Goal: Task Accomplishment & Management: Complete application form

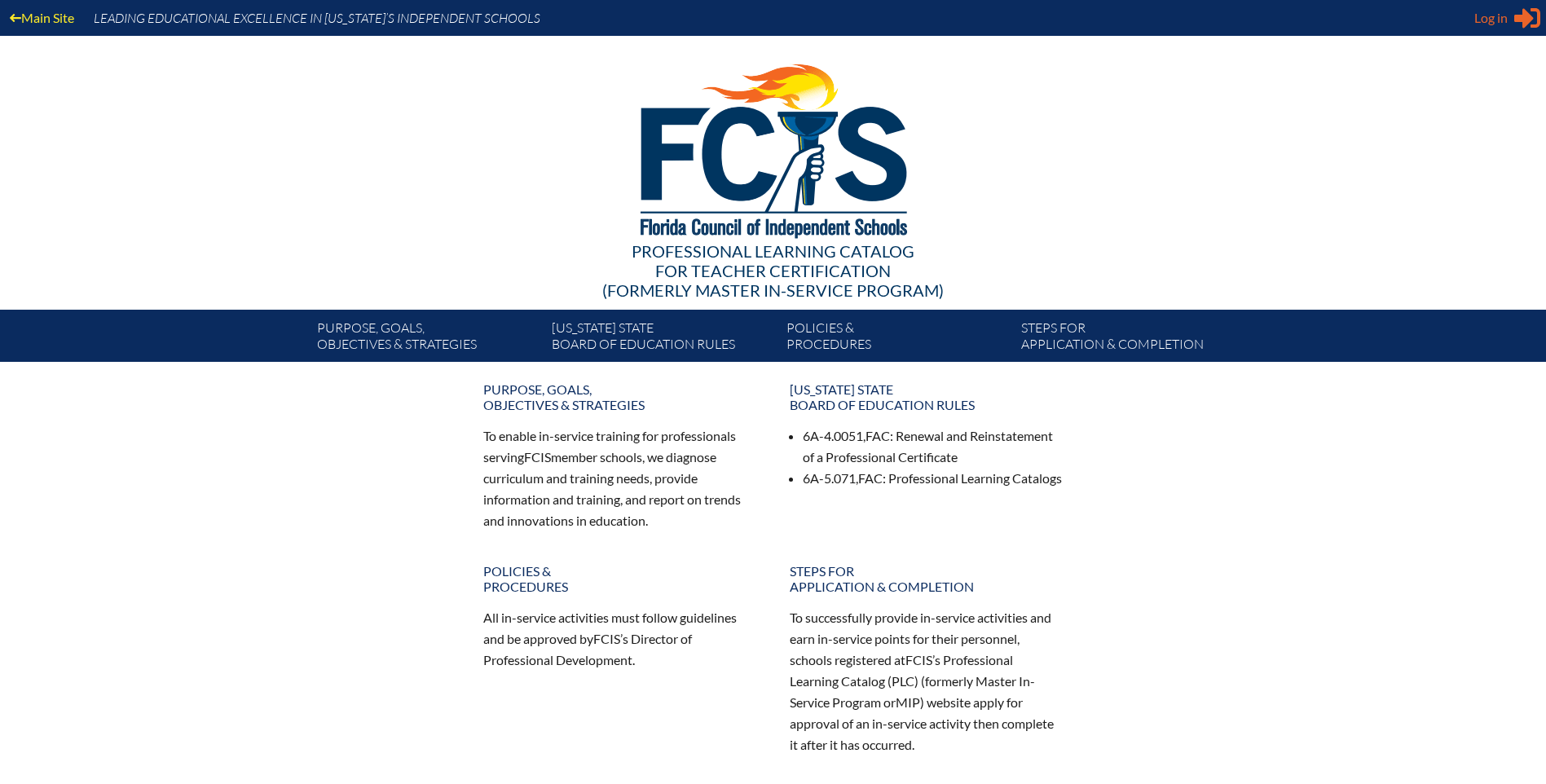
type input "[EMAIL_ADDRESS][DOMAIN_NAME]"
click at [1484, 11] on span "Log in" at bounding box center [1491, 18] width 33 height 19
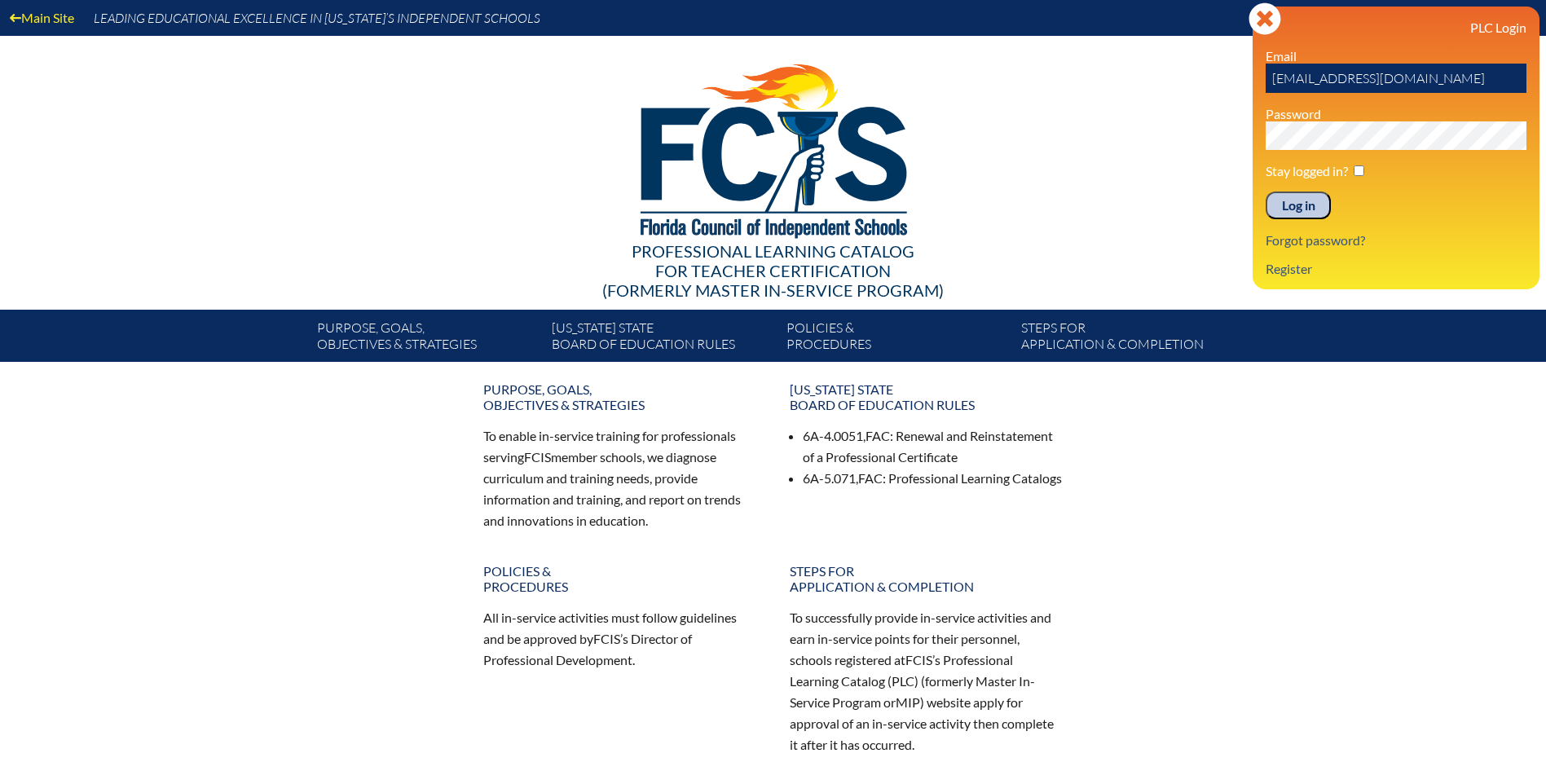
click at [1288, 212] on input "Log in" at bounding box center [1298, 205] width 65 height 28
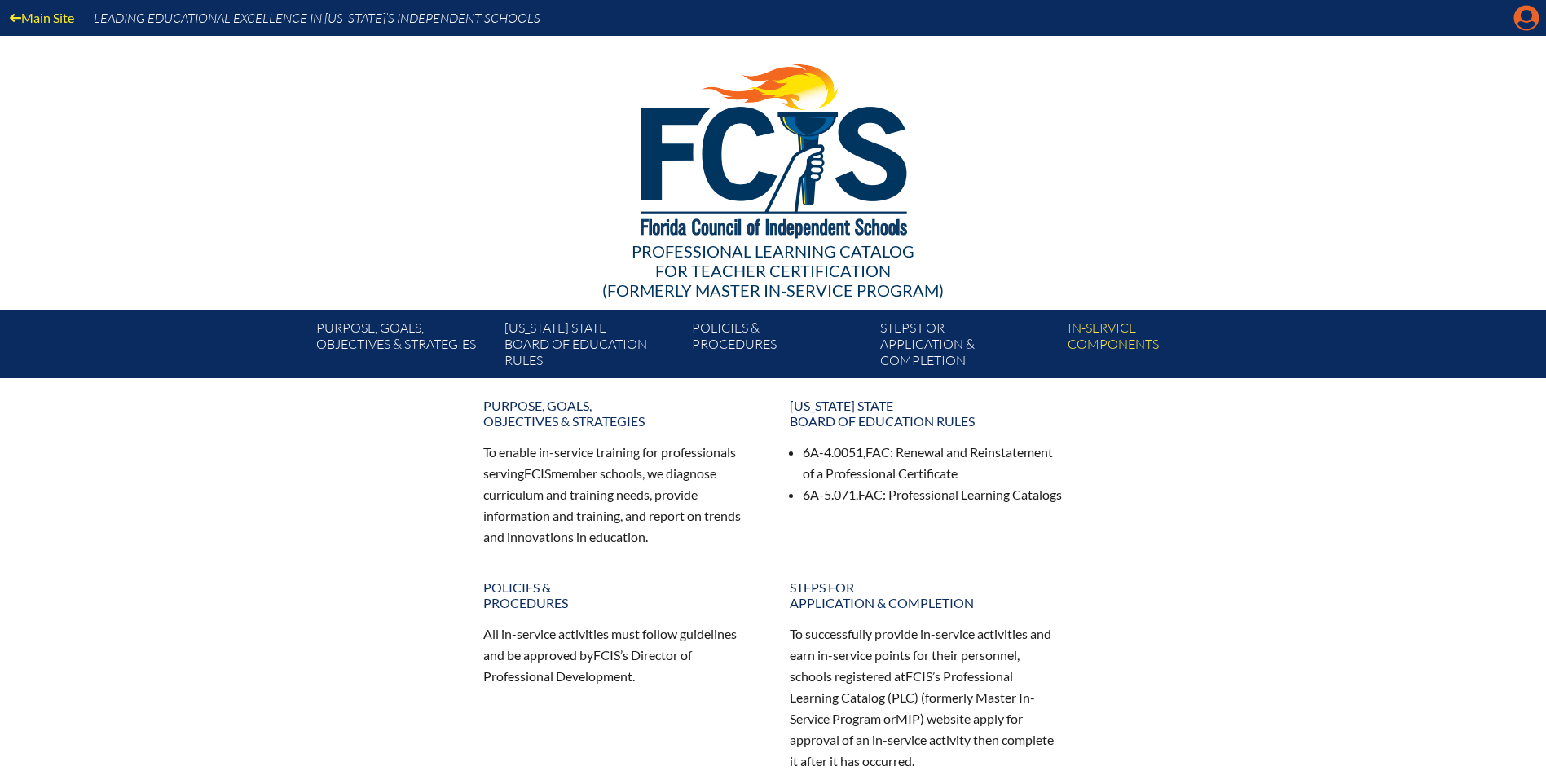
click at [1516, 18] on icon at bounding box center [1527, 18] width 25 height 25
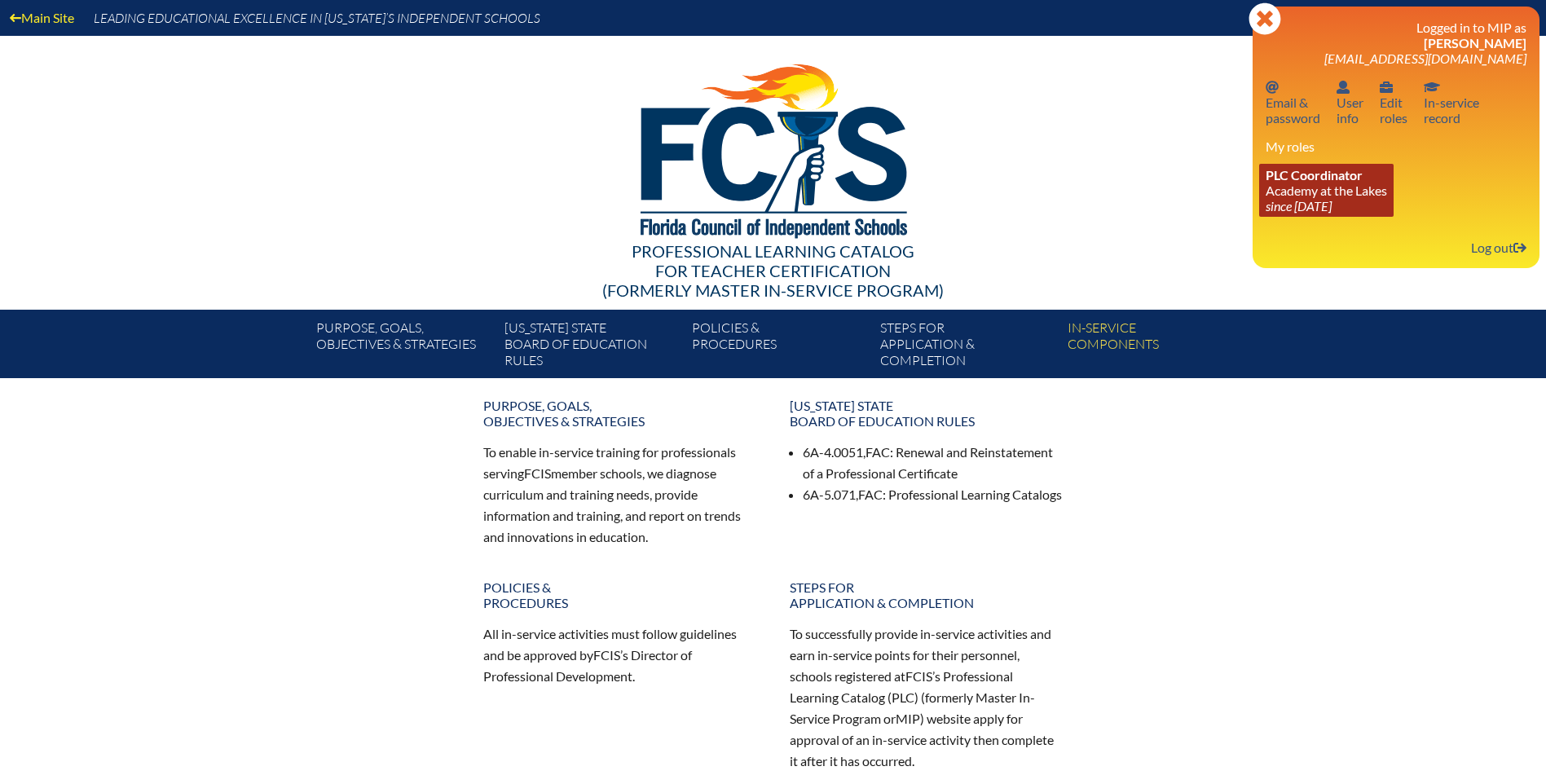
click at [1296, 180] on span "PLC Coordinator" at bounding box center [1314, 175] width 97 height 15
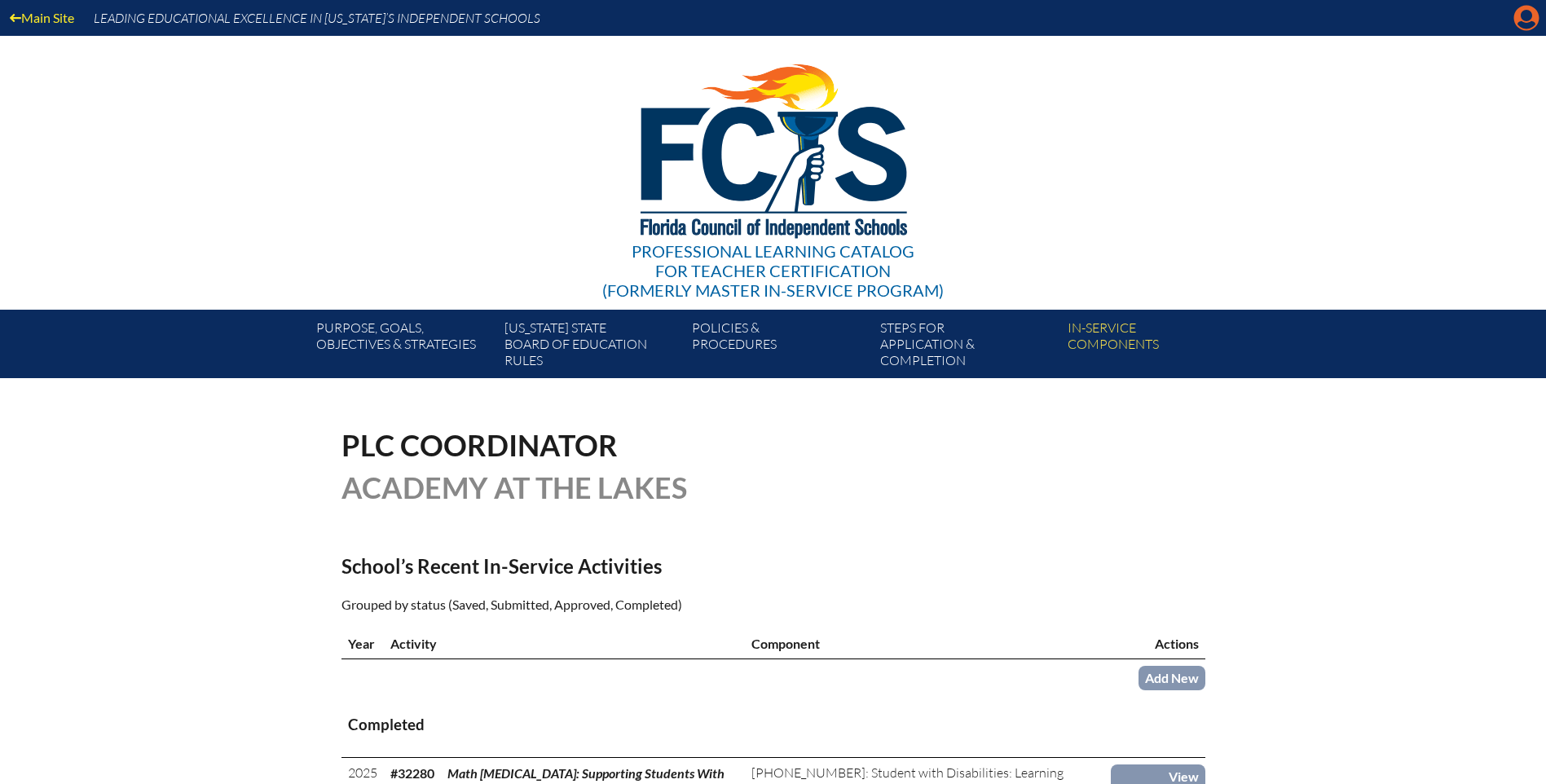
click at [1521, 22] on icon "Manage account" at bounding box center [1526, 17] width 26 height 26
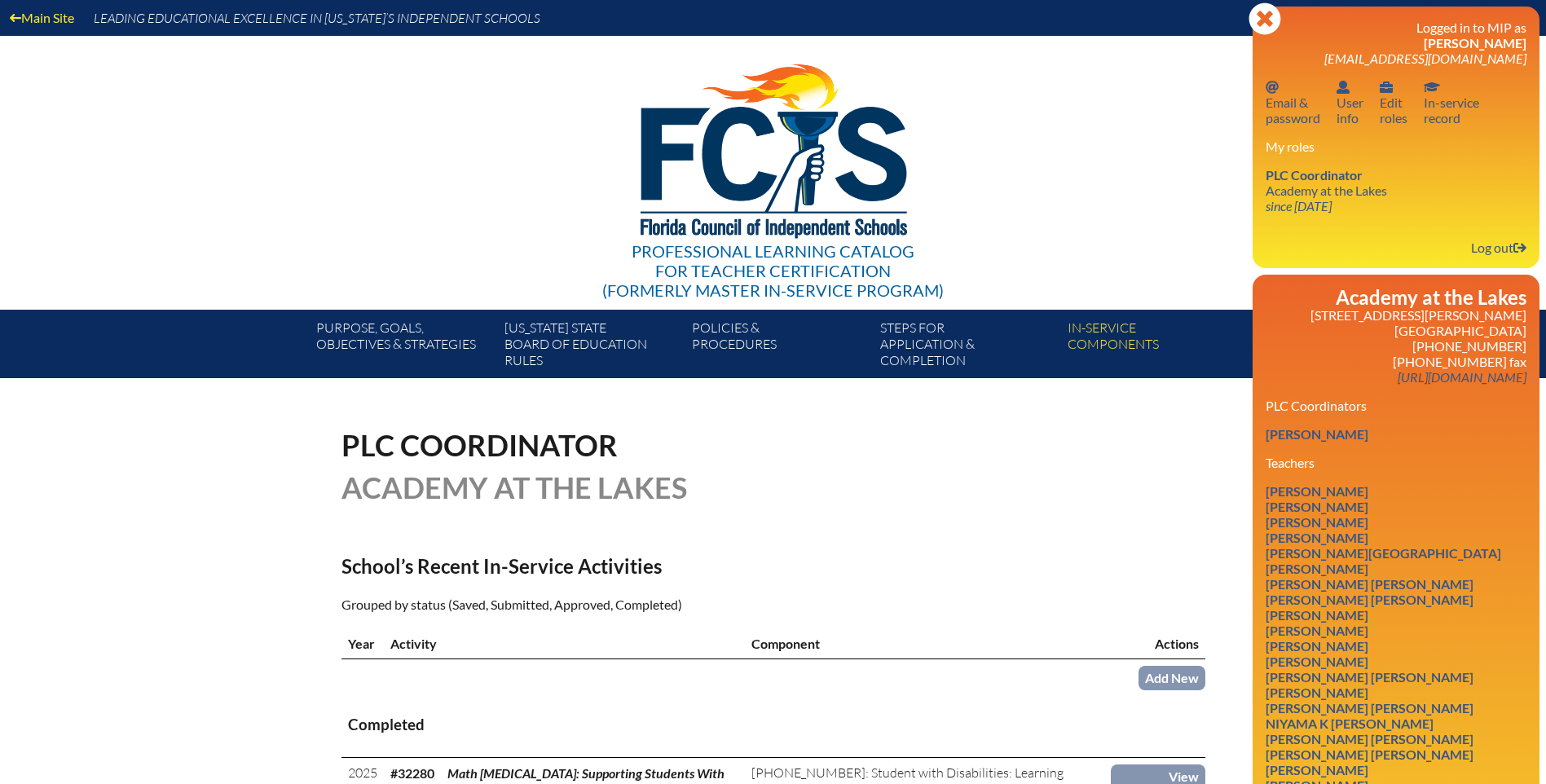
scroll to position [163, 0]
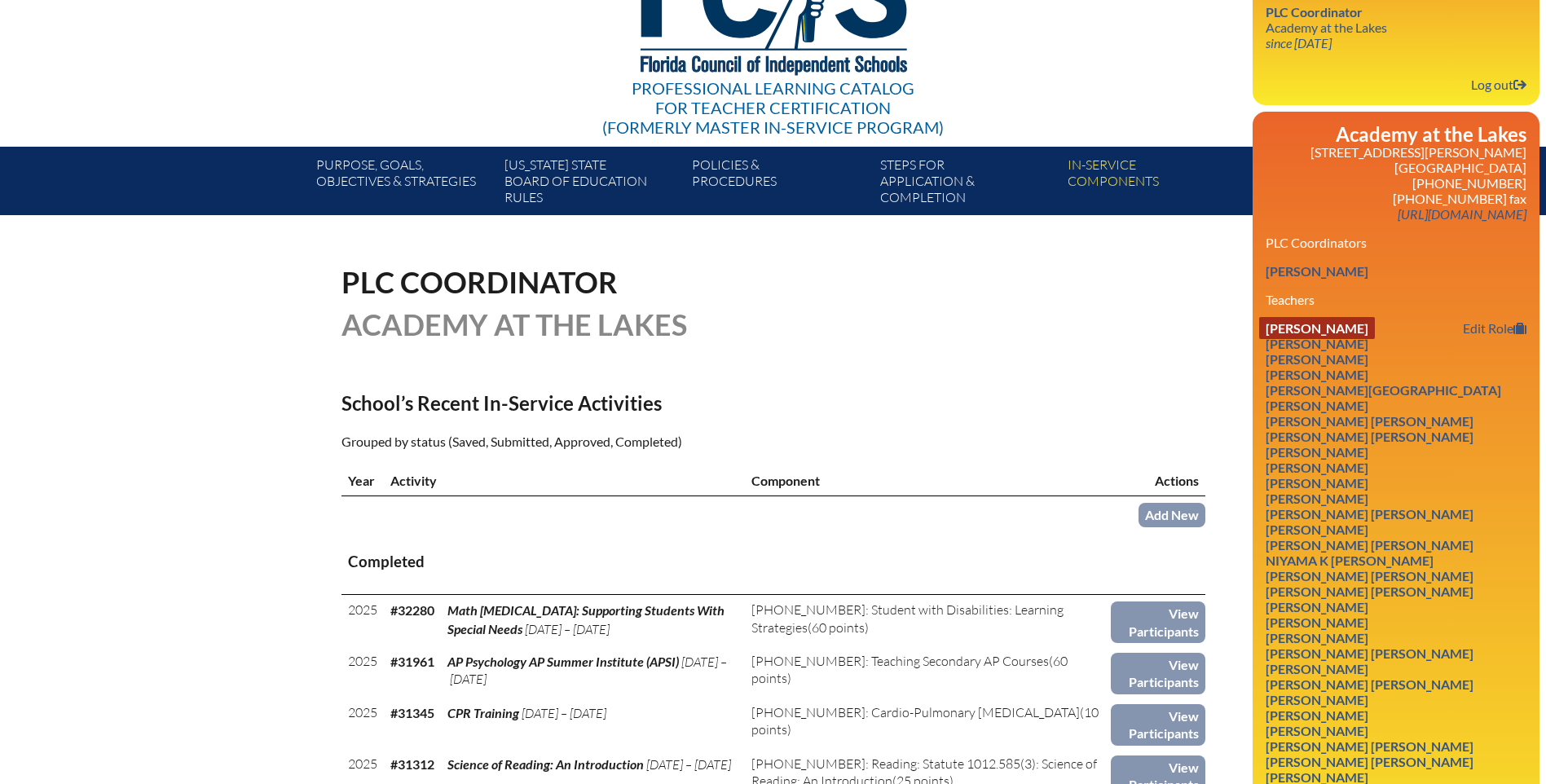
click at [1284, 330] on link "Devon M Allgood Floyd" at bounding box center [1317, 328] width 116 height 22
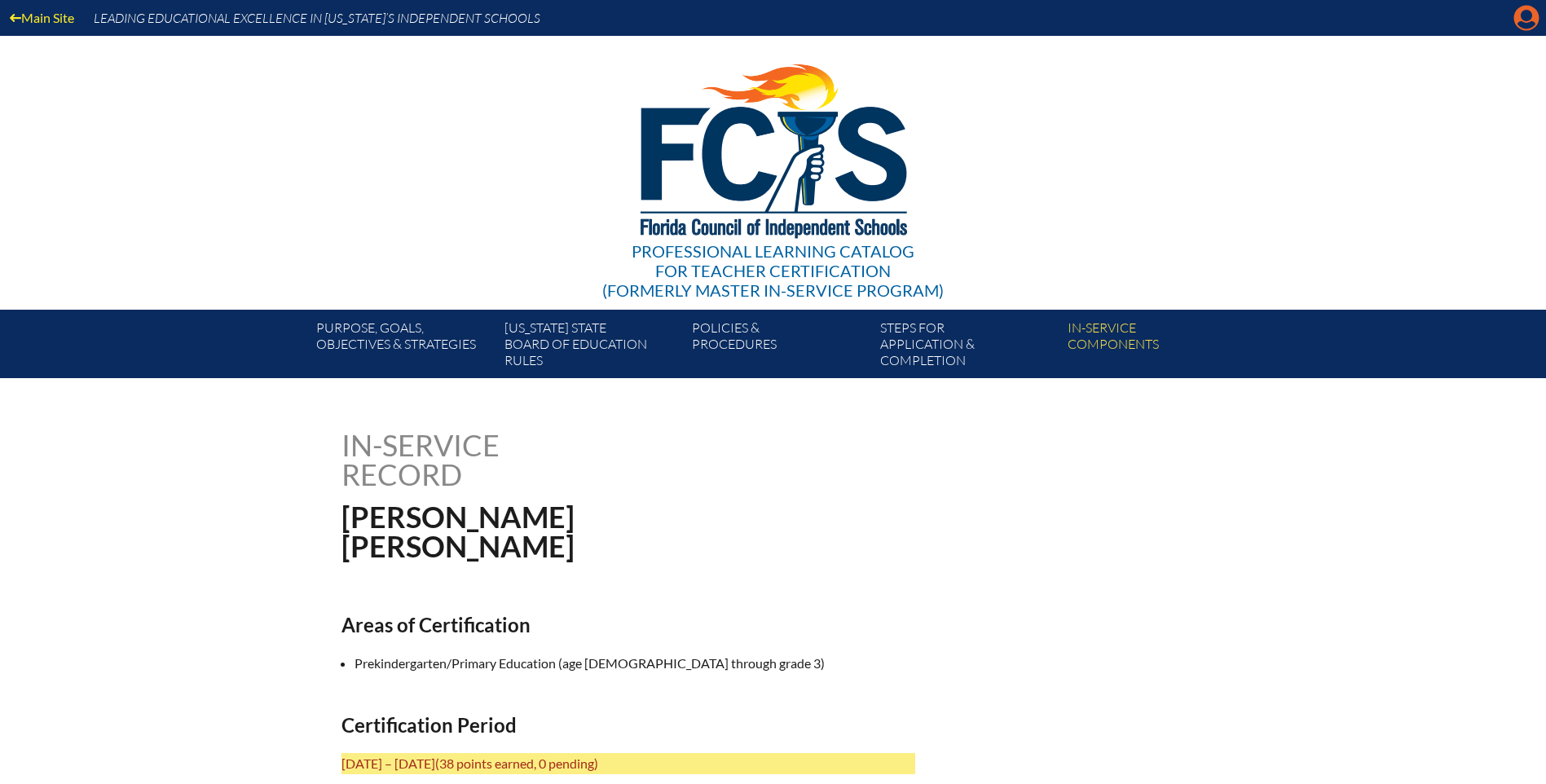
click at [1521, 16] on icon "Manage account" at bounding box center [1526, 17] width 26 height 26
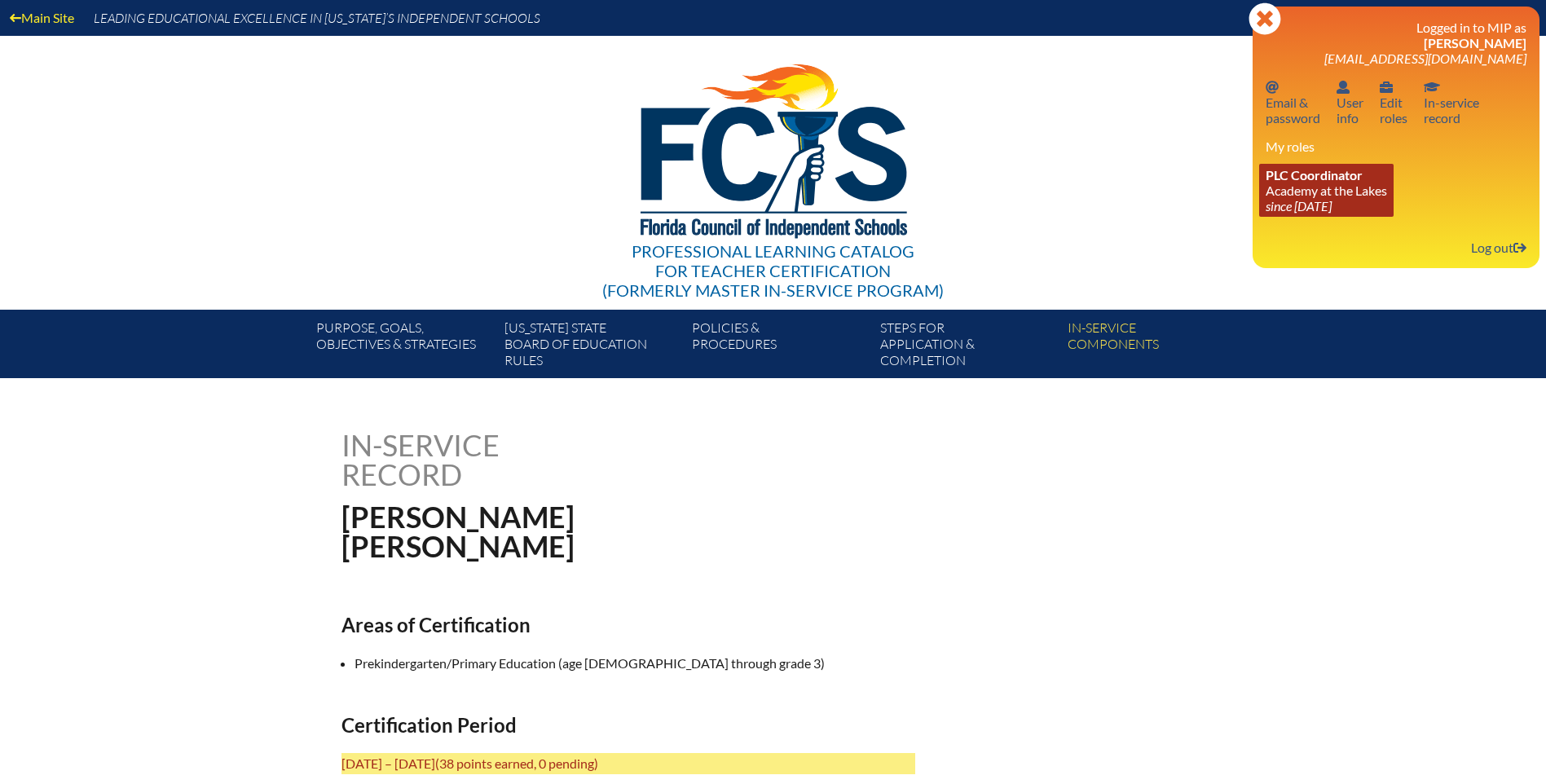
click at [1356, 195] on link "PLC Coordinator Academy at the Lakes since 2023 May 24" at bounding box center [1326, 189] width 135 height 53
click at [1207, 199] on div "Professional Learning Catalog for Teacher Certification (formerly Master In-ser…" at bounding box center [773, 173] width 991 height 273
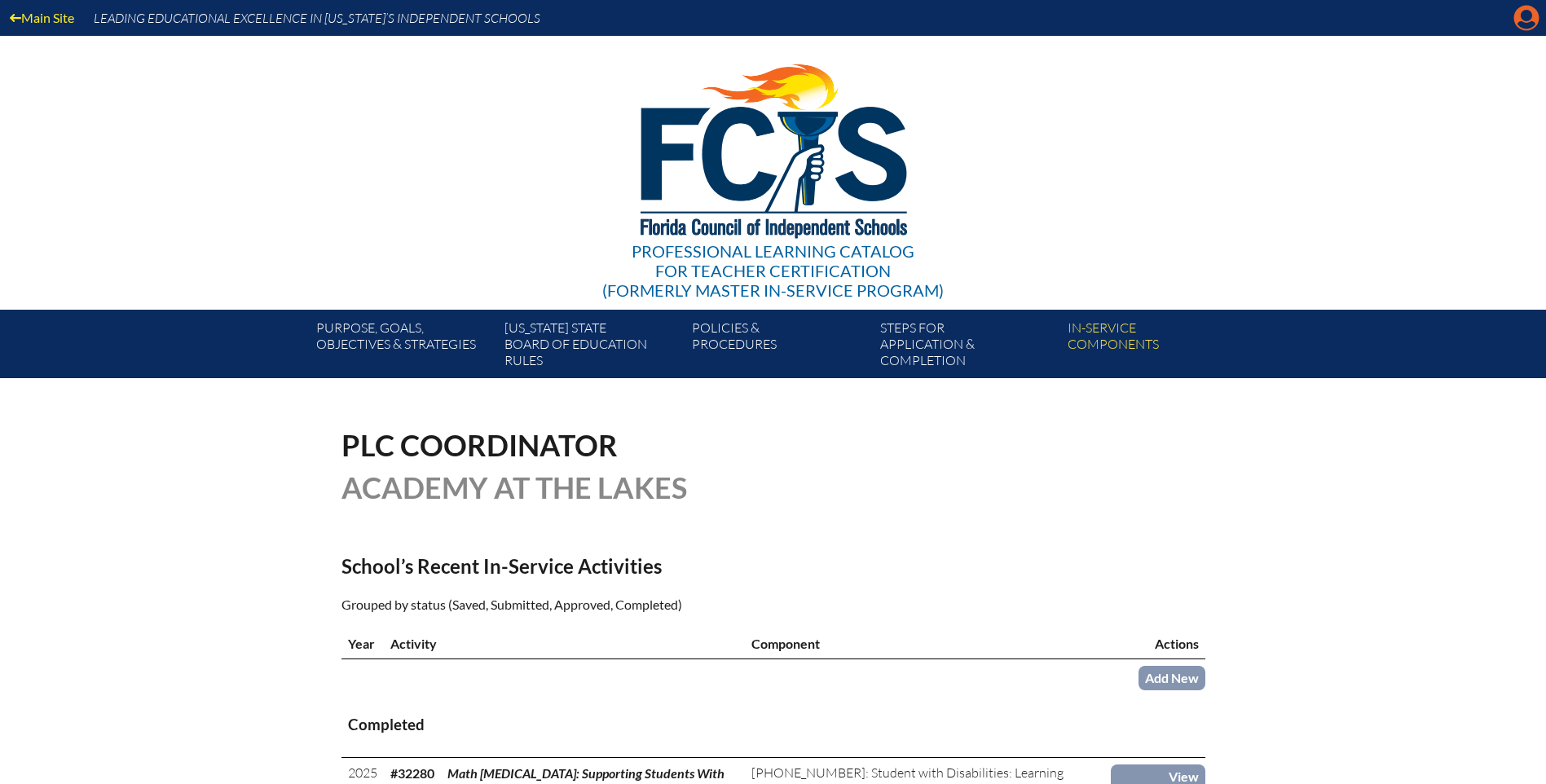
click at [1538, 14] on icon "Manage account" at bounding box center [1526, 17] width 26 height 26
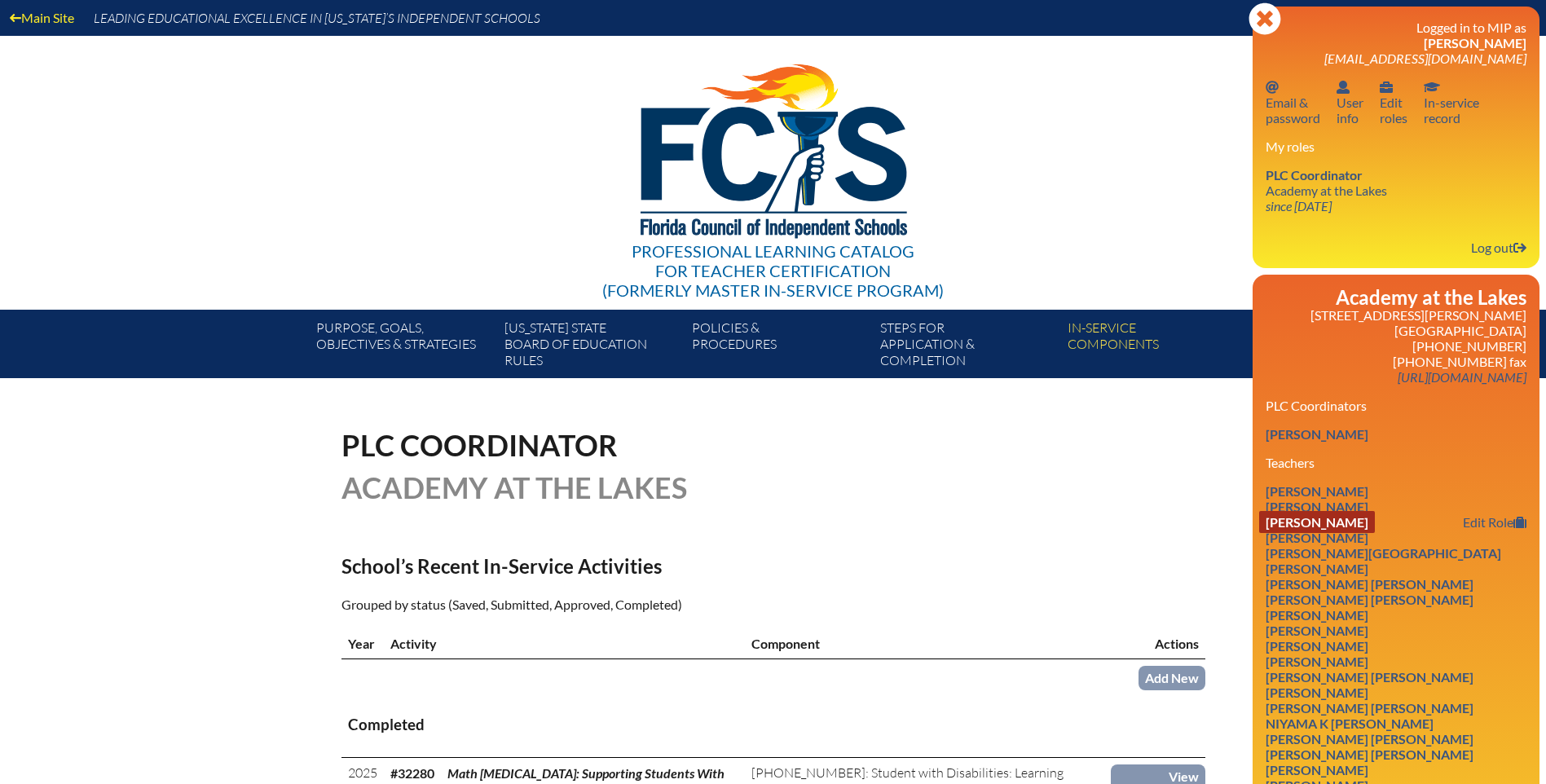
click at [1347, 513] on link "Huihong Bao" at bounding box center [1317, 521] width 116 height 22
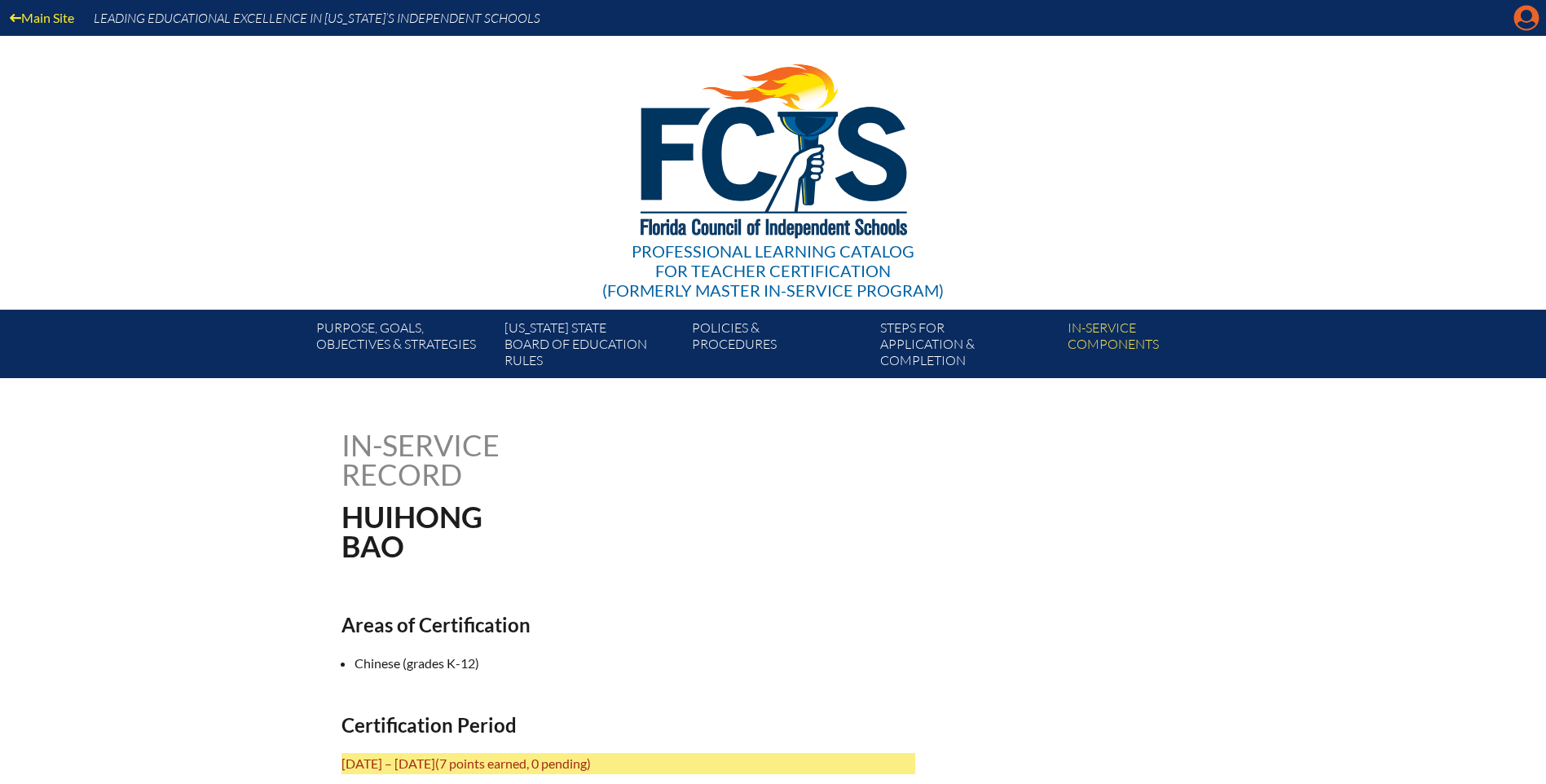
click at [1527, 17] on icon "Manage account" at bounding box center [1526, 17] width 26 height 26
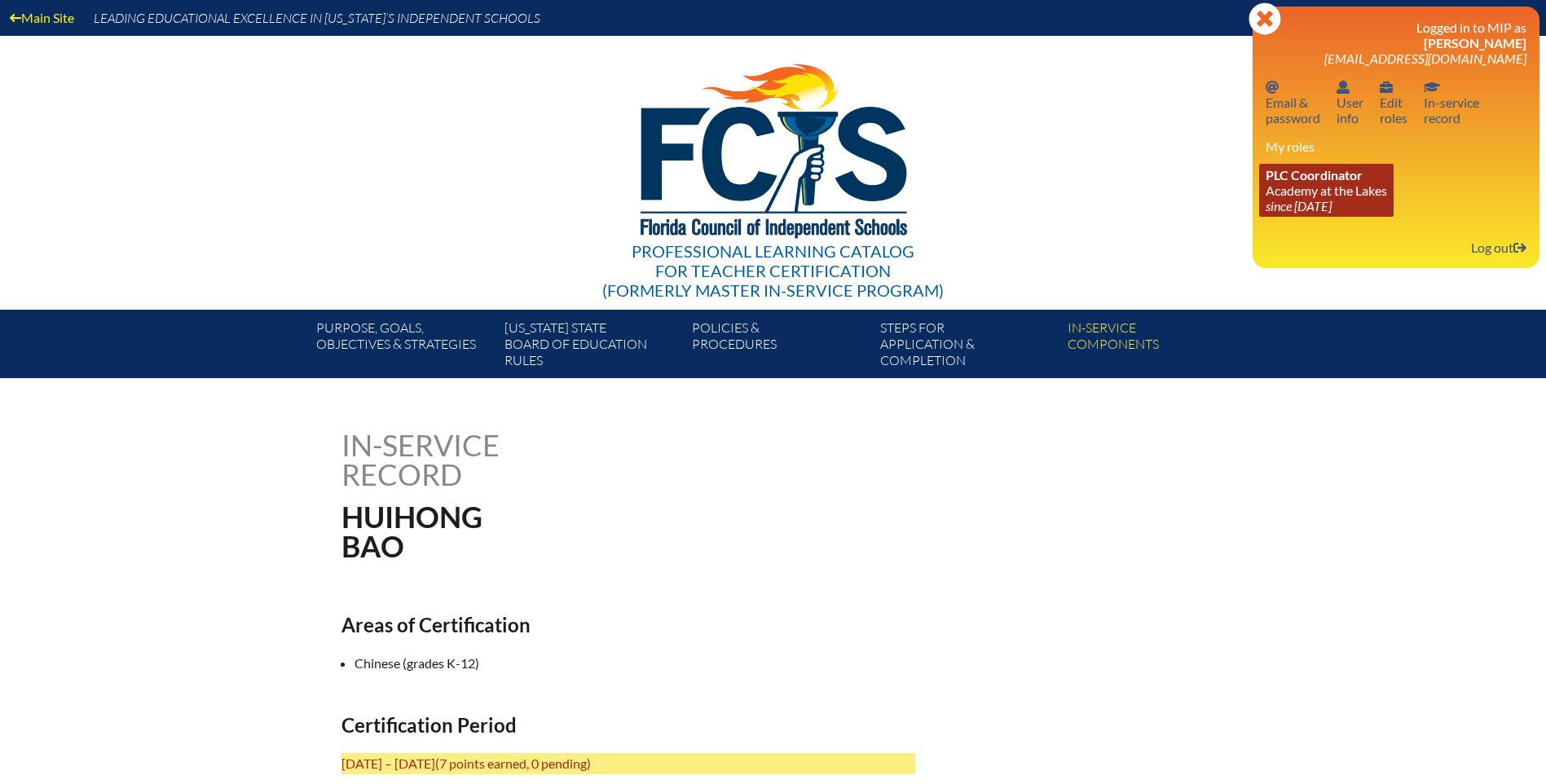
click at [1332, 199] on icon "since [DATE]" at bounding box center [1298, 206] width 66 height 15
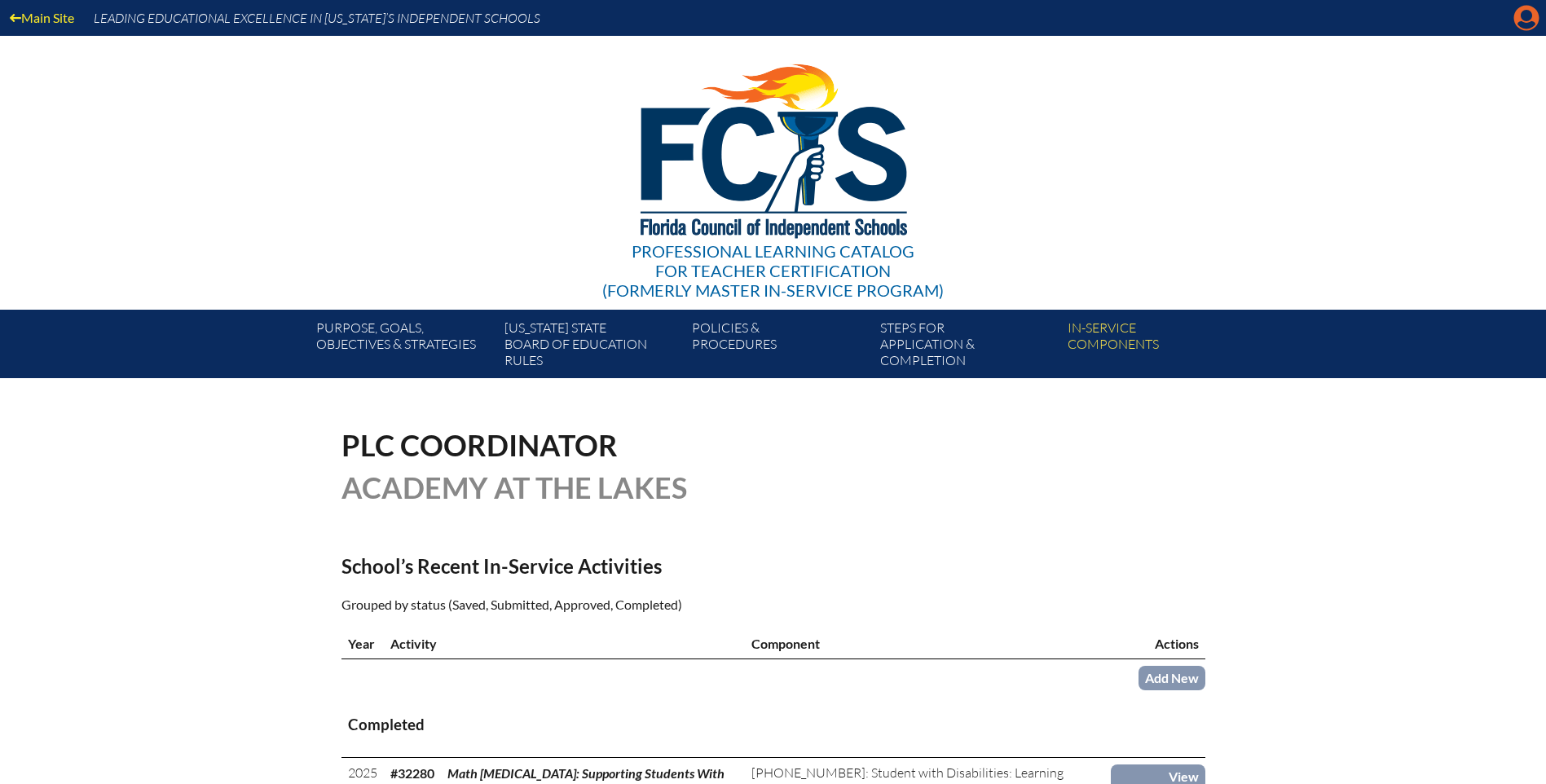
click at [1524, 16] on icon "Manage account" at bounding box center [1526, 17] width 26 height 26
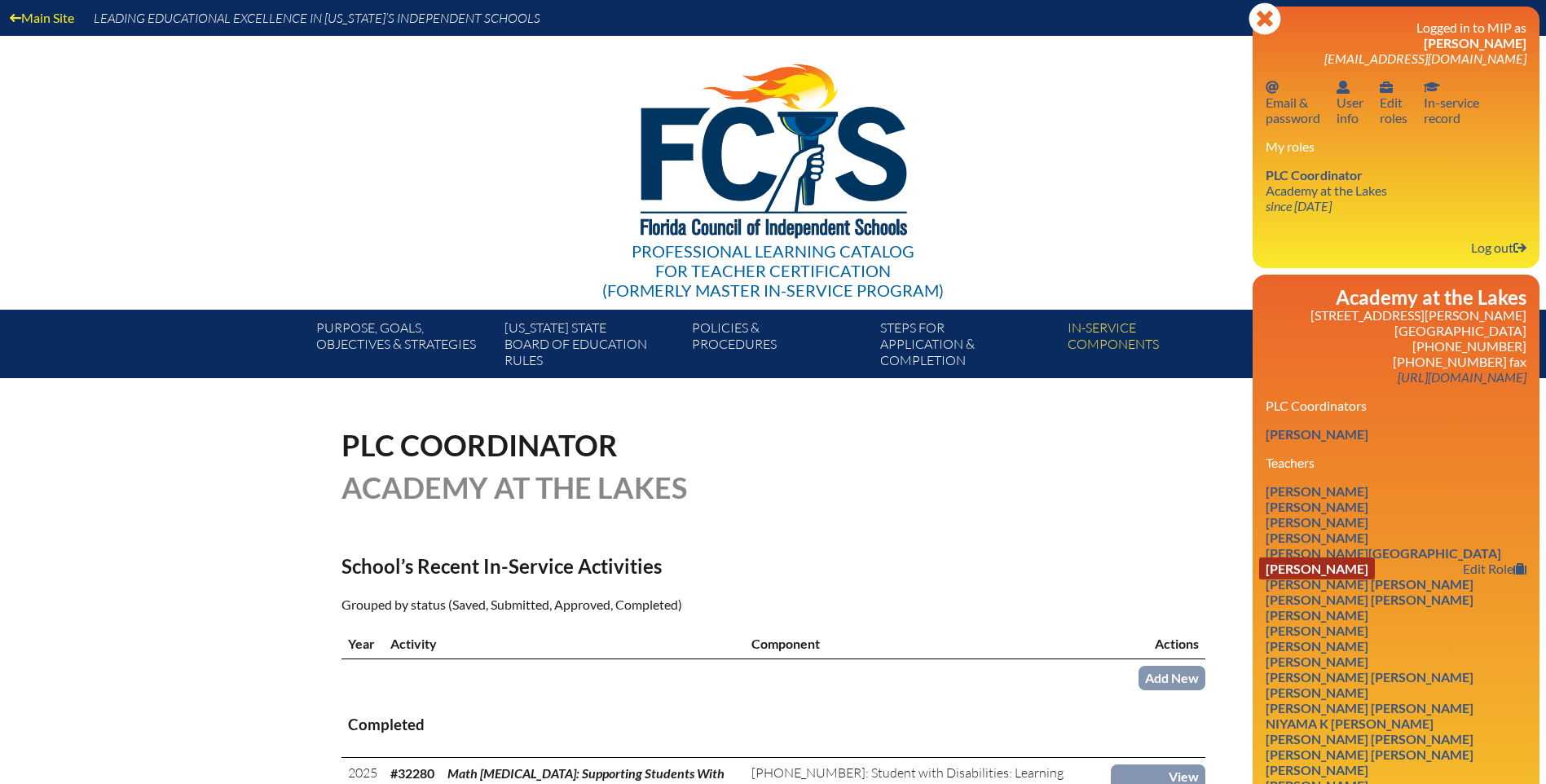
click at [1280, 566] on link "Lauren A Braxton" at bounding box center [1317, 568] width 116 height 22
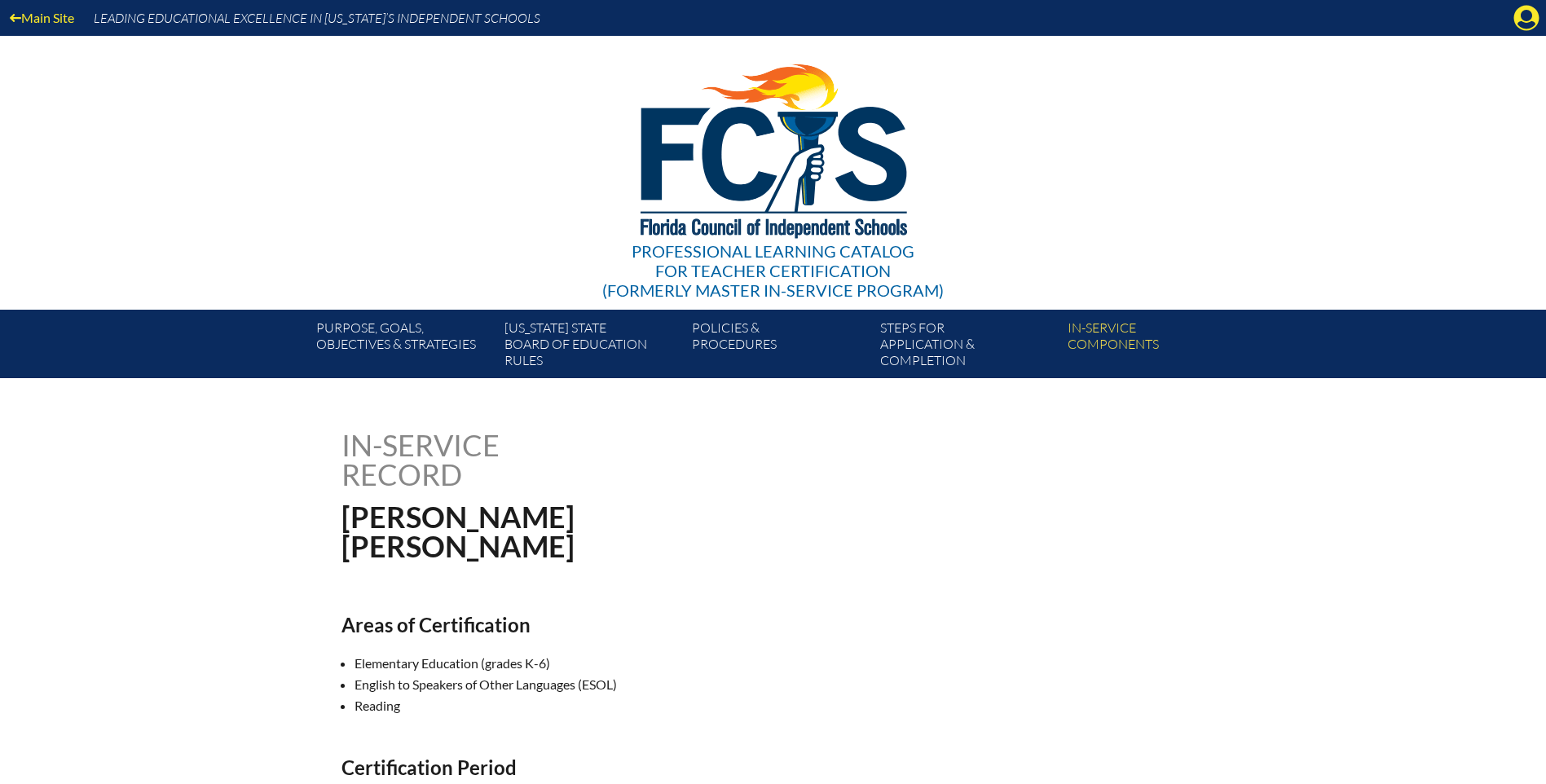
drag, startPoint x: 1525, startPoint y: 14, endPoint x: 1513, endPoint y: 19, distance: 13.0
click at [1525, 14] on icon "Manage account" at bounding box center [1526, 17] width 26 height 26
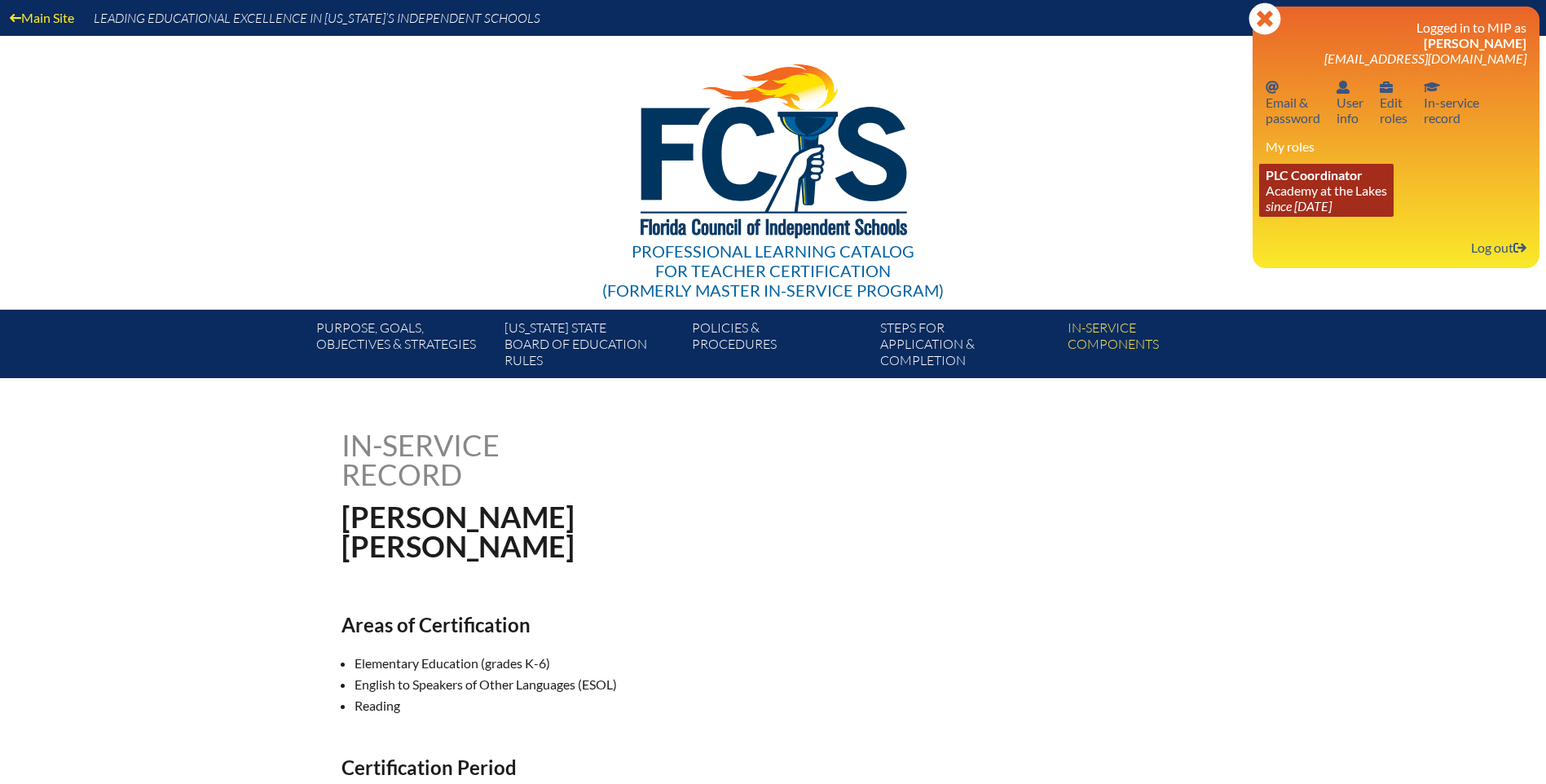
click at [1299, 196] on link "PLC Coordinator Academy at the Lakes since [DATE]" at bounding box center [1326, 189] width 135 height 53
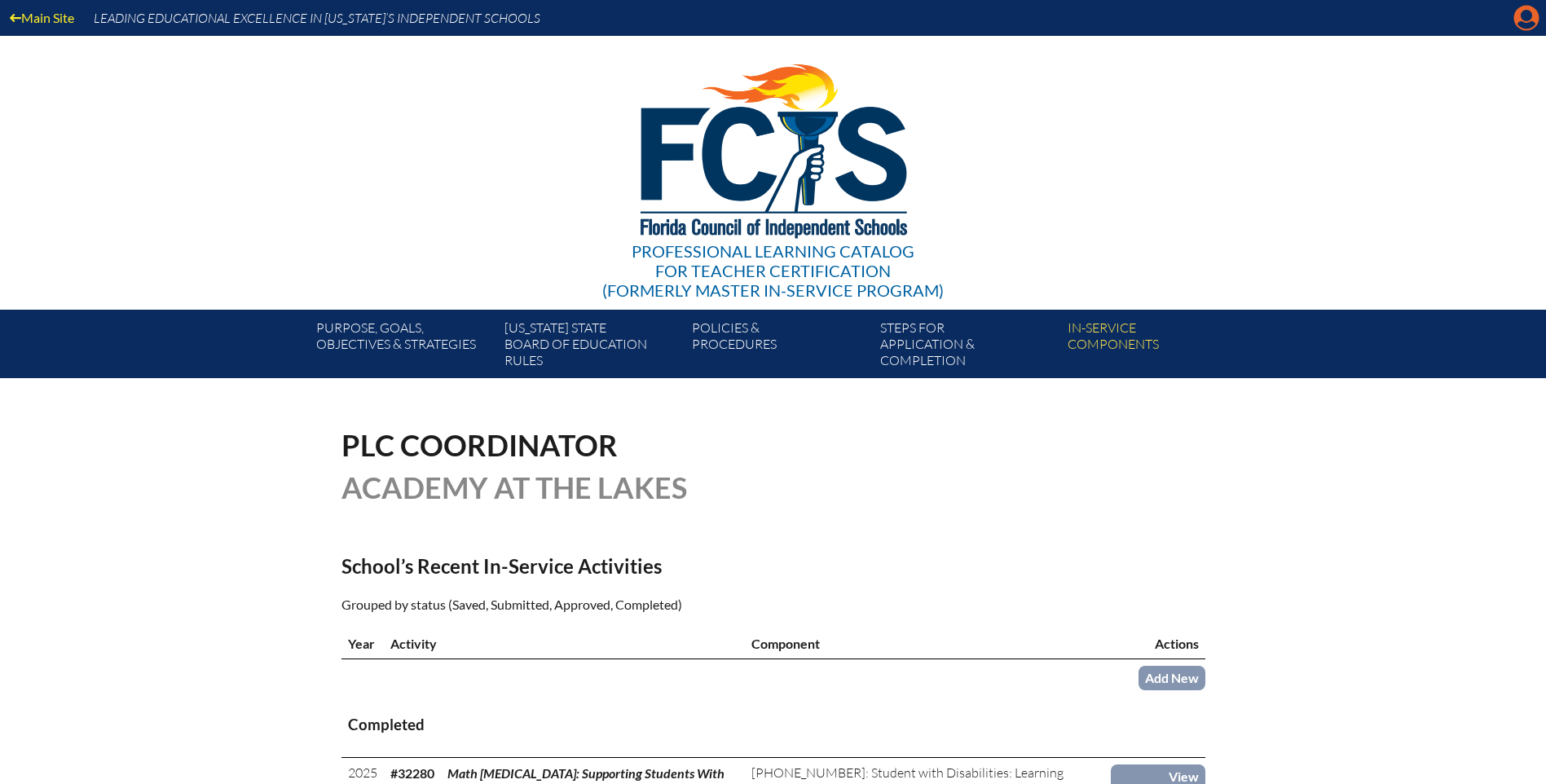
click at [1524, 18] on icon "Manage account" at bounding box center [1526, 17] width 26 height 26
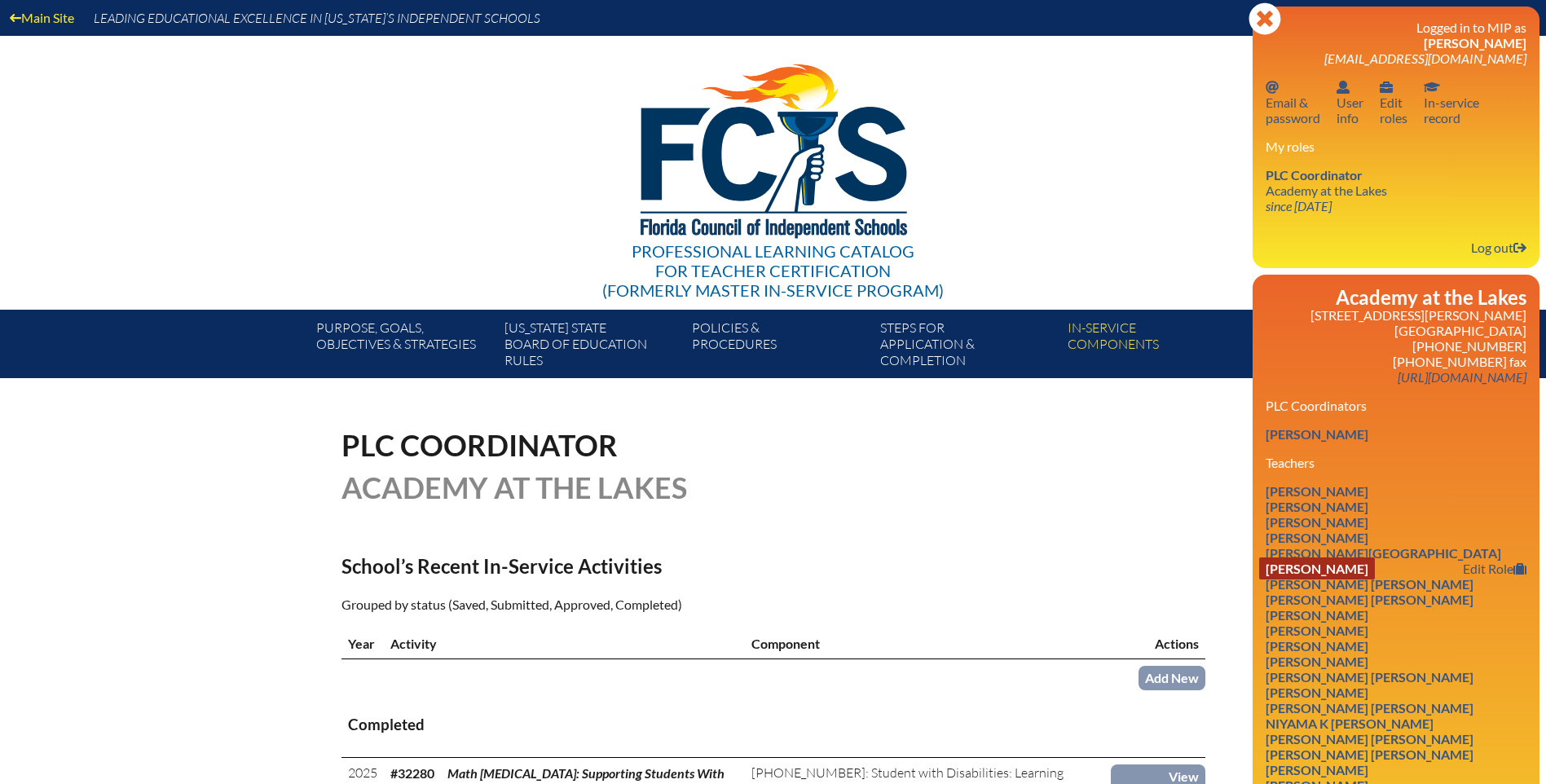
click at [1287, 564] on link "[PERSON_NAME]" at bounding box center [1317, 568] width 116 height 22
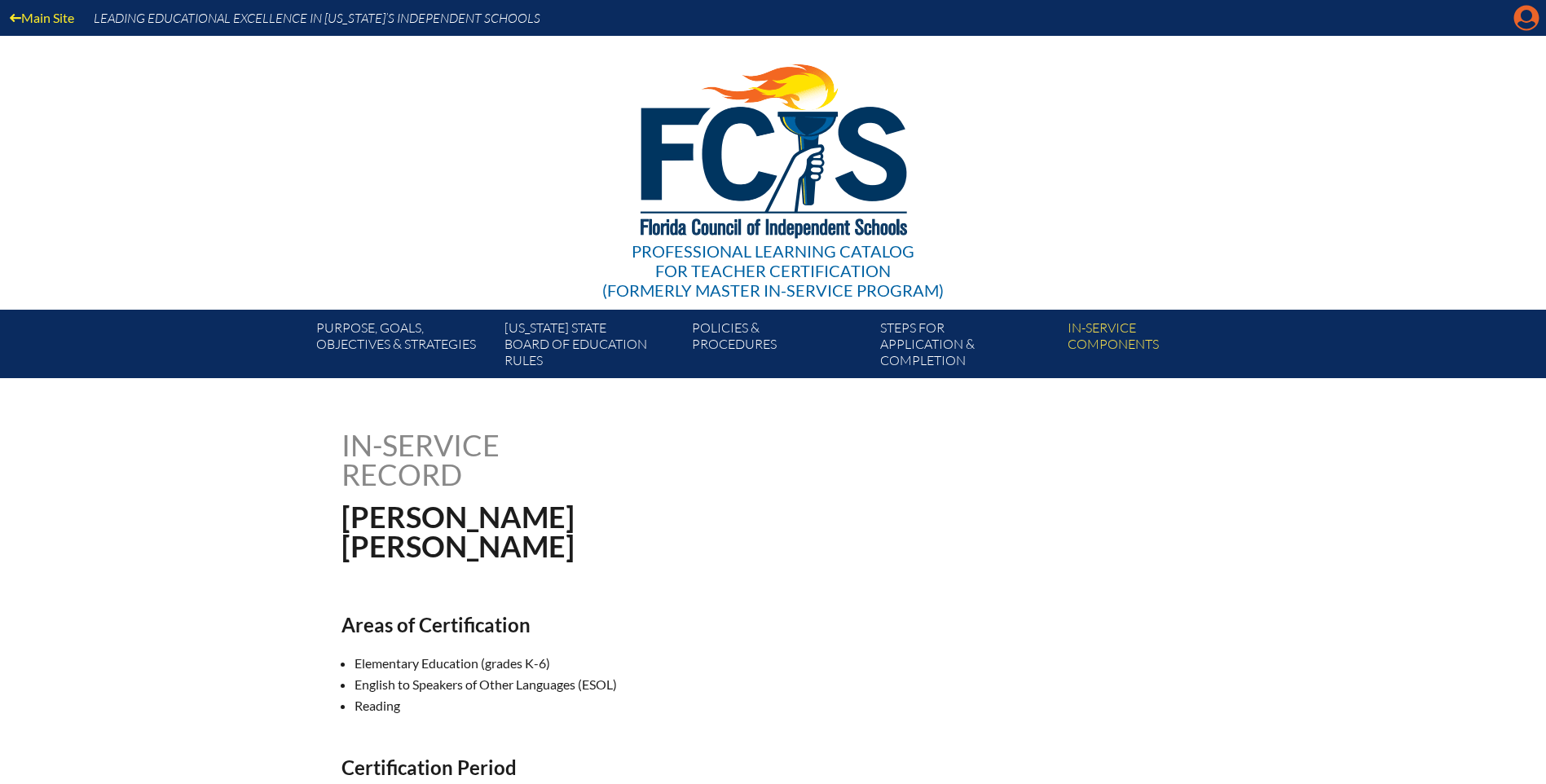
click at [1522, 20] on icon at bounding box center [1527, 18] width 25 height 25
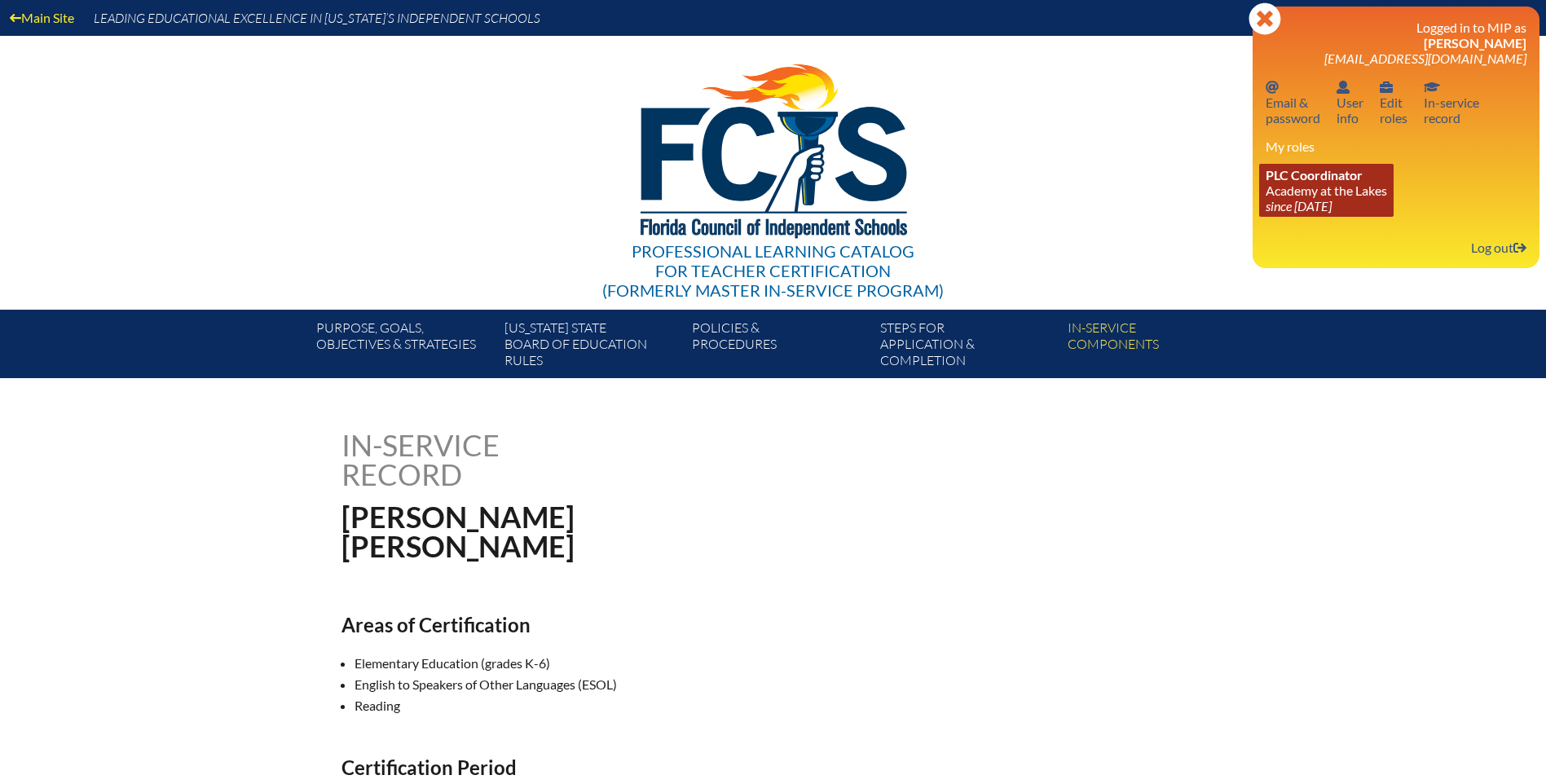
click at [1317, 192] on link "PLC Coordinator Academy at the Lakes since [DATE]" at bounding box center [1326, 189] width 135 height 53
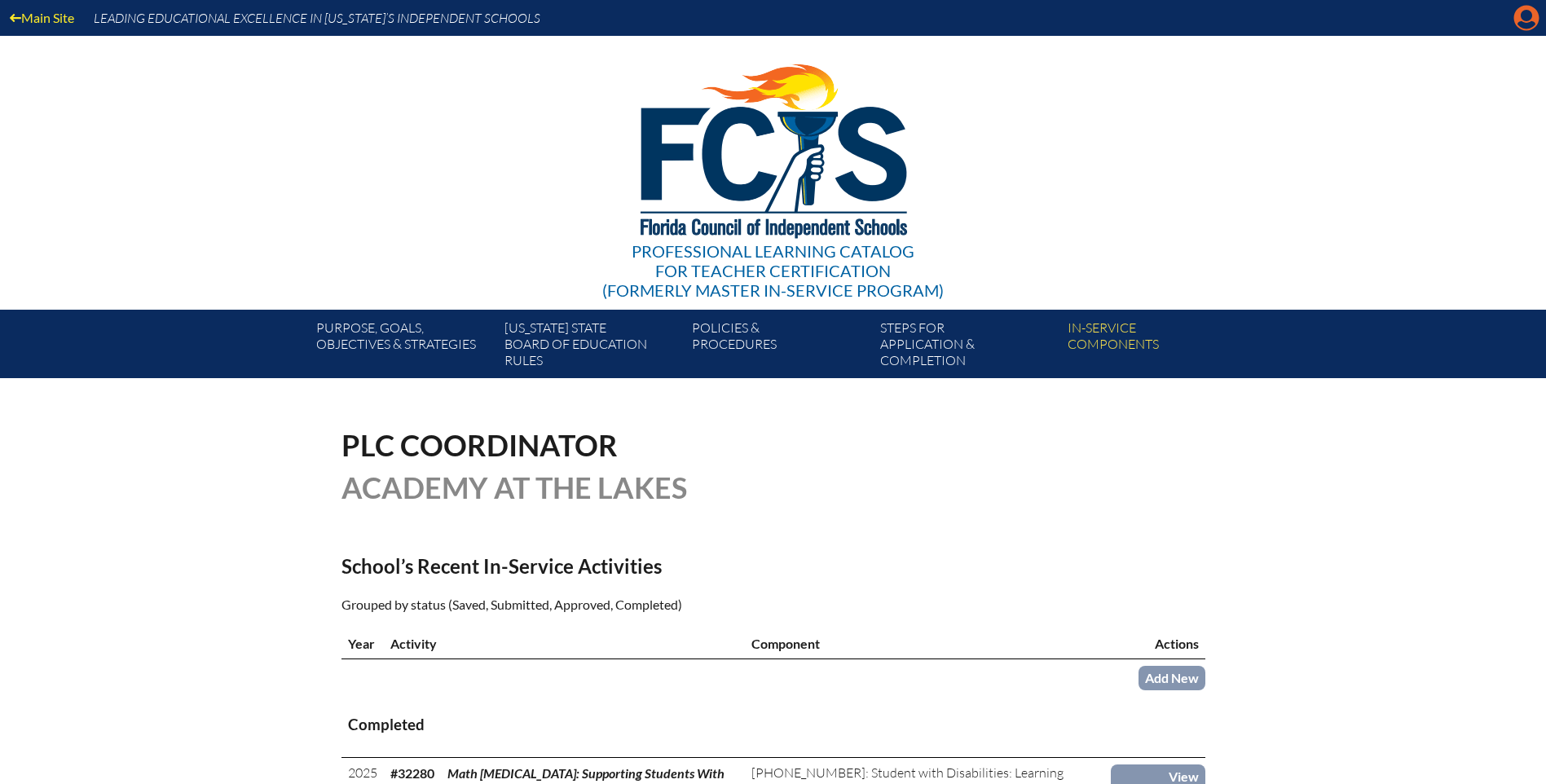
click at [1519, 23] on icon "Manage account" at bounding box center [1526, 17] width 26 height 26
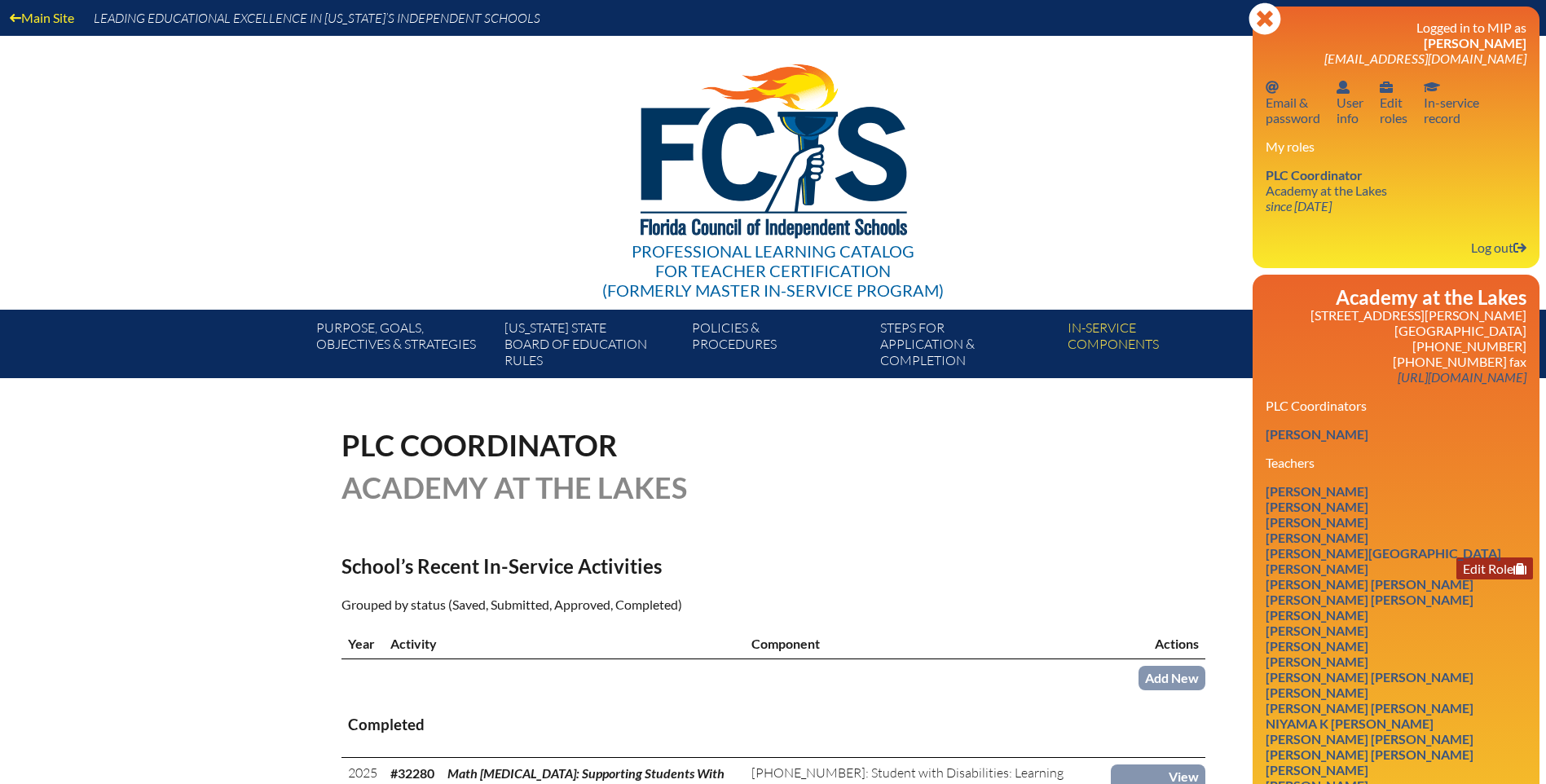
click at [1501, 565] on link "Edit Role" at bounding box center [1494, 568] width 76 height 22
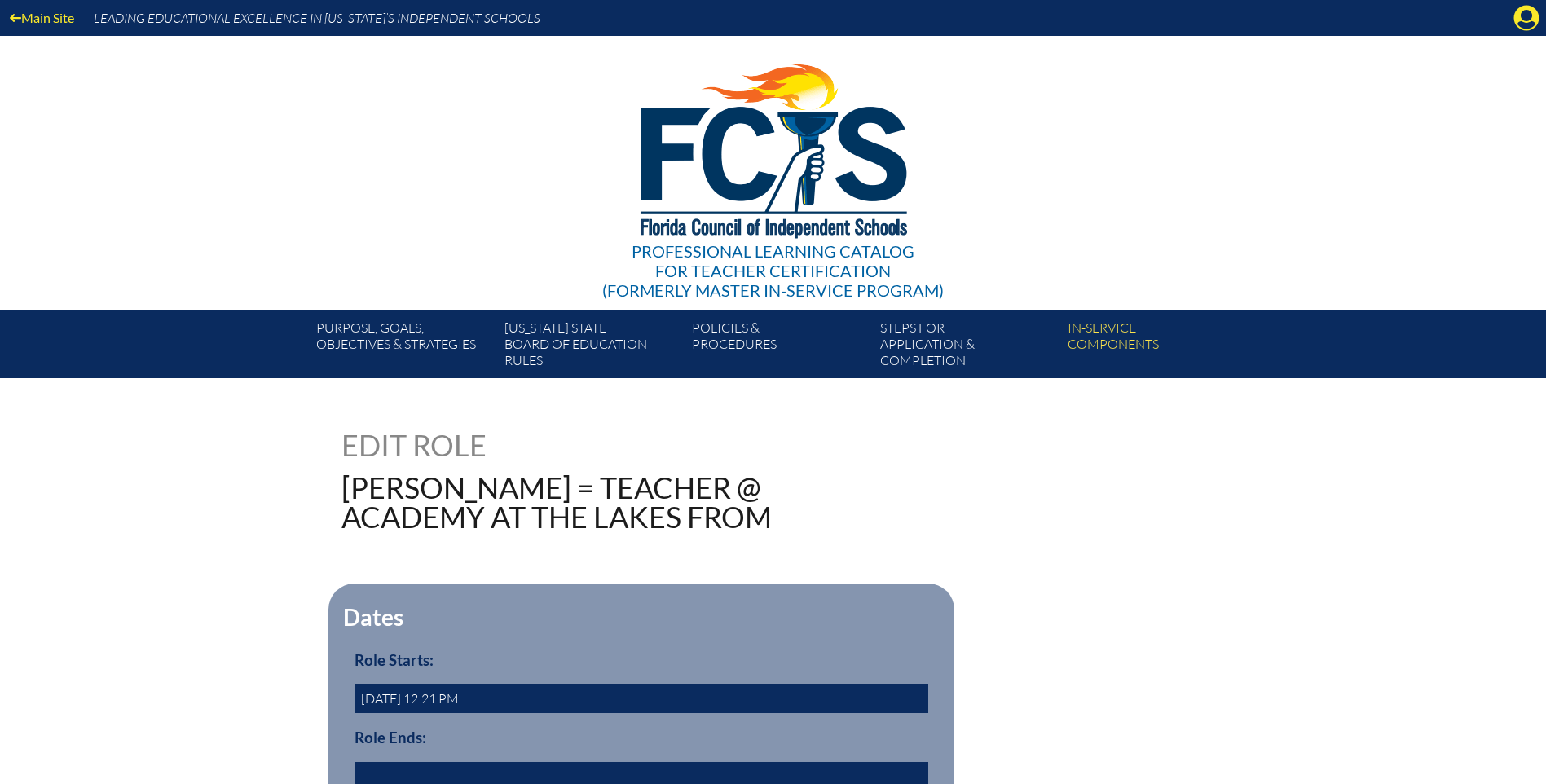
scroll to position [245, 0]
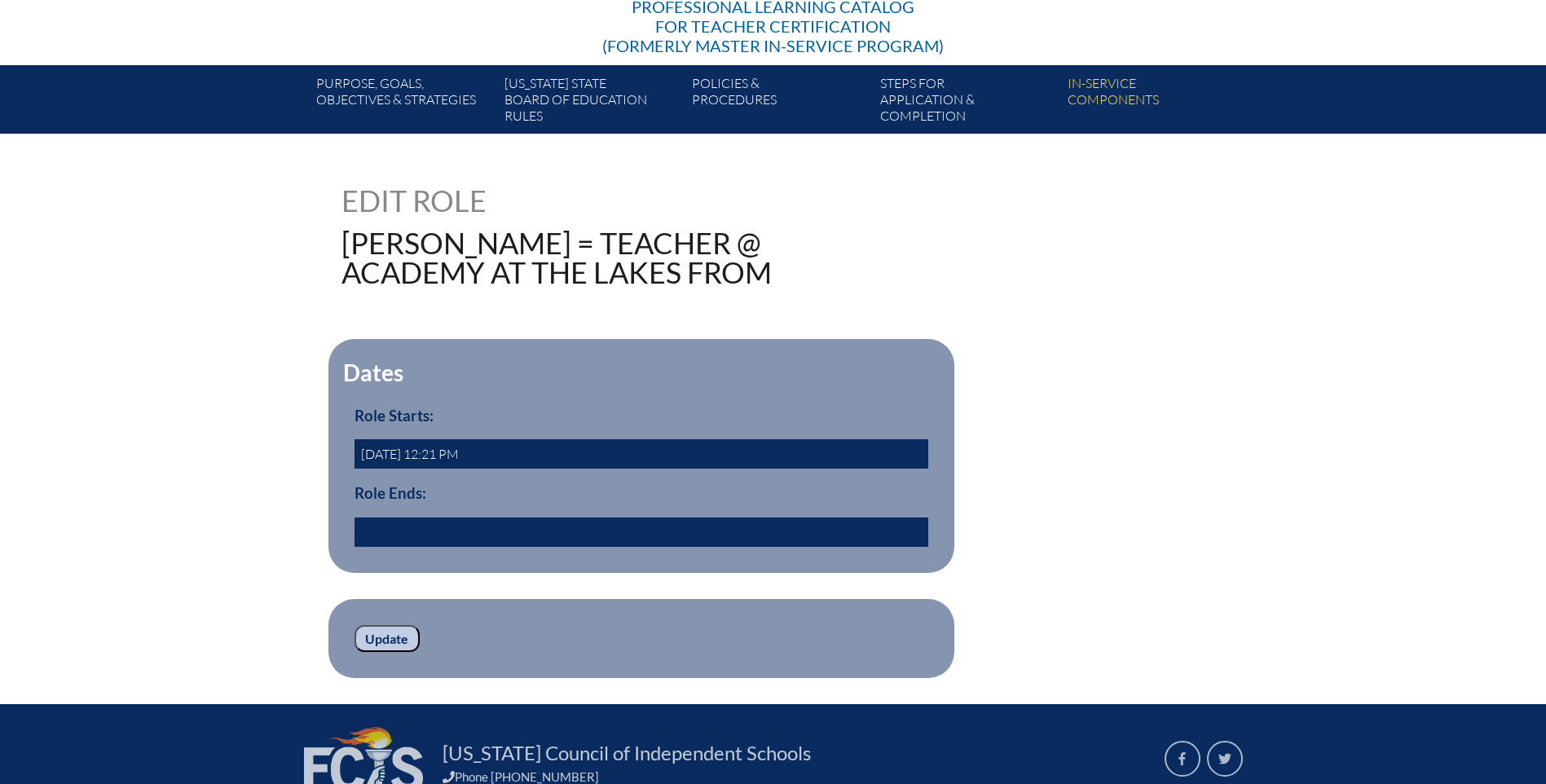
click at [413, 522] on input "text" at bounding box center [642, 532] width 574 height 30
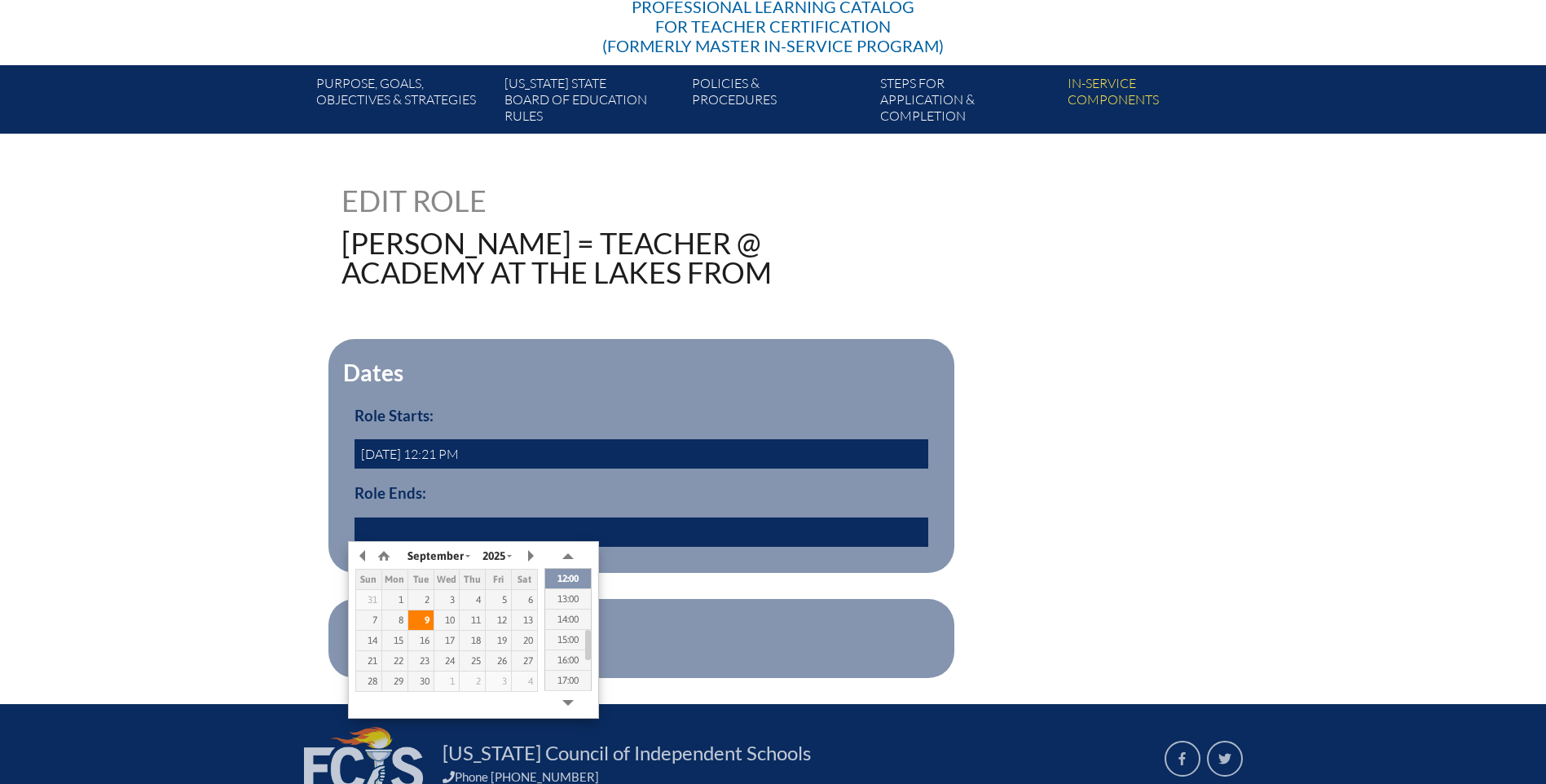
click at [421, 621] on div "9" at bounding box center [421, 621] width 25 height 11
type input "[DATE] 12:22"
click at [138, 550] on div "241255 Edit Role [PERSON_NAME] = Teacher @ Academy at the Lakes from Dates Role…" at bounding box center [773, 431] width 1546 height 492
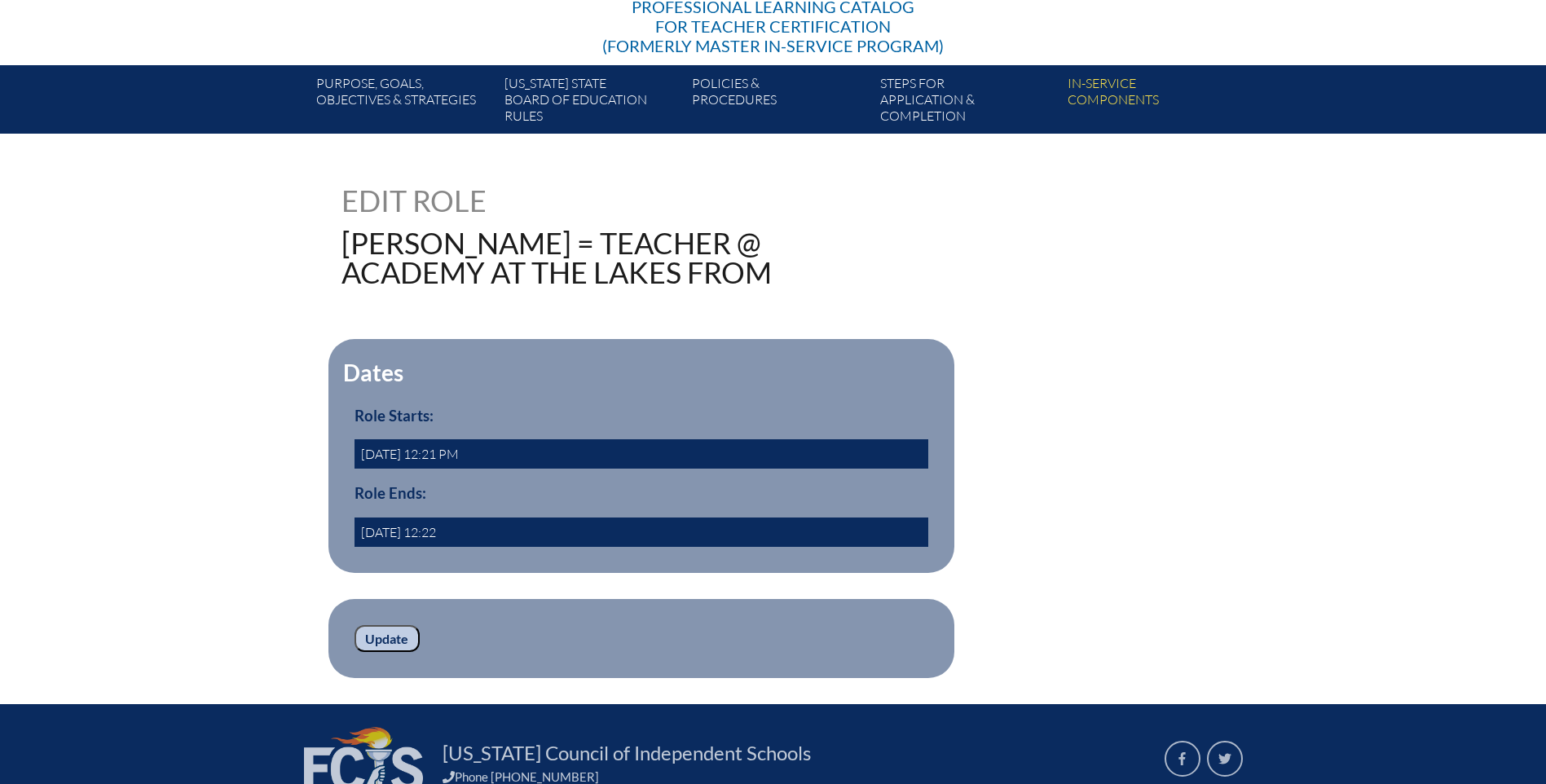
click at [378, 636] on input "Update" at bounding box center [387, 639] width 65 height 28
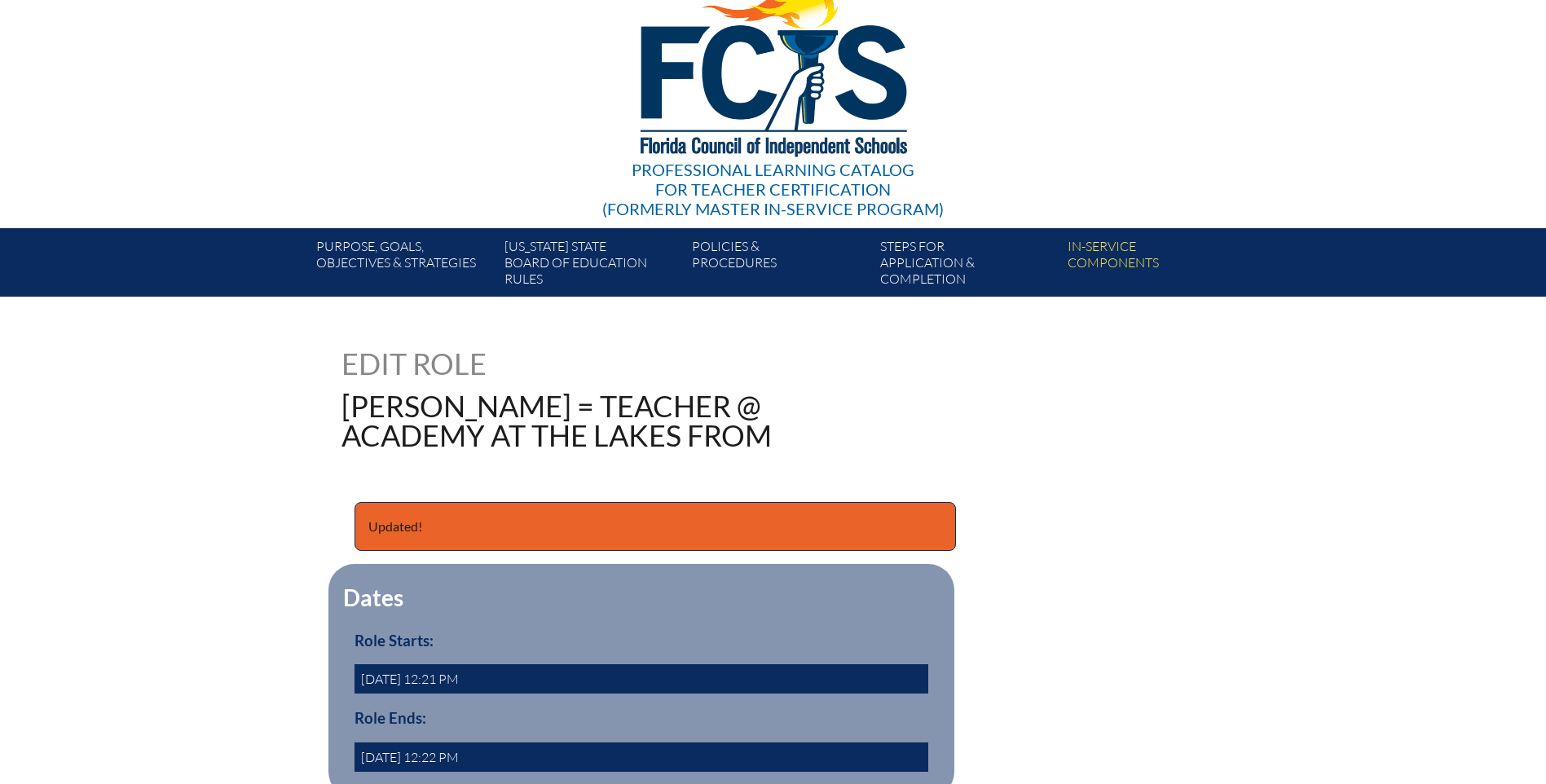
scroll to position [245, 0]
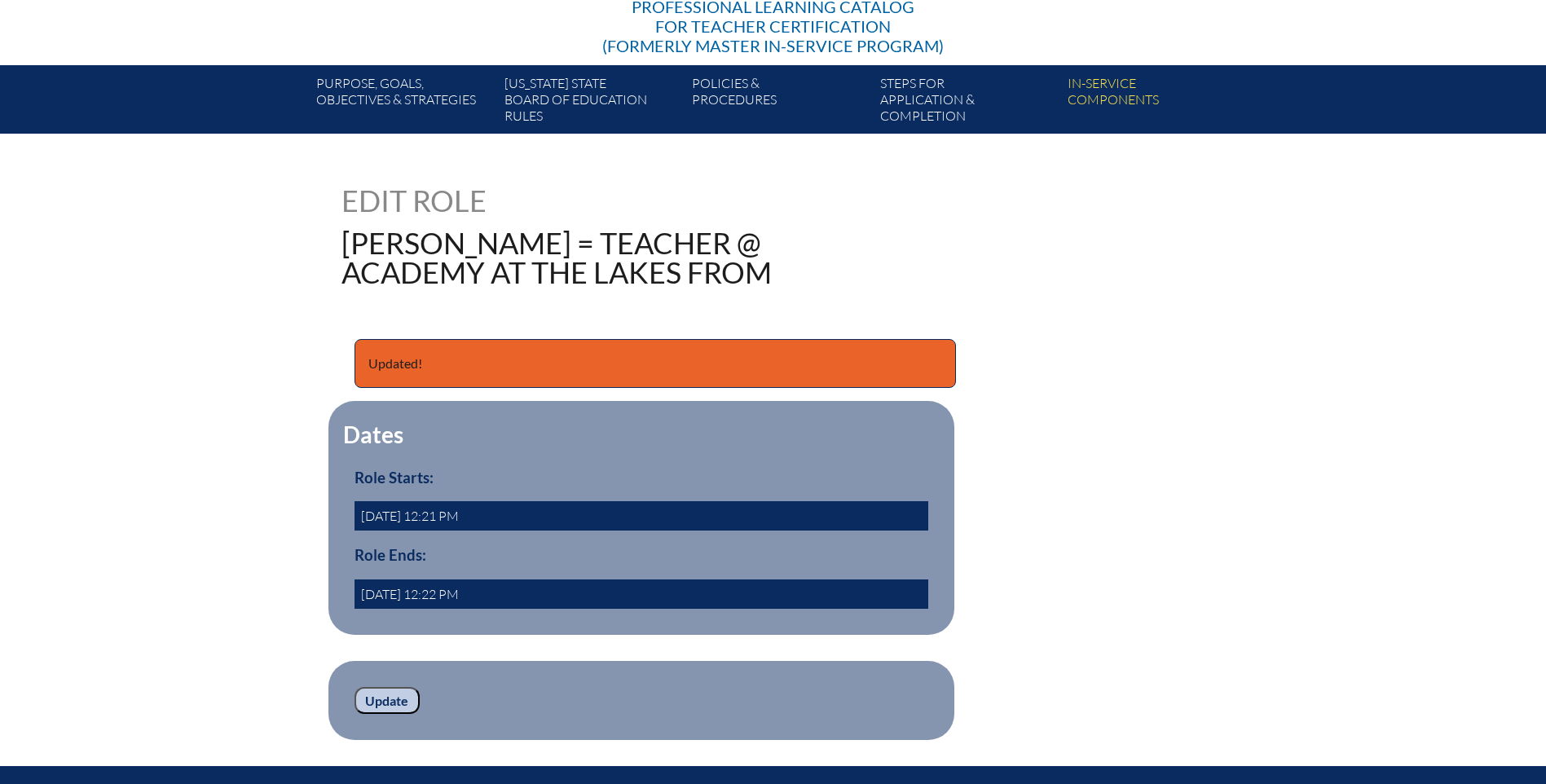
click at [369, 692] on input "Update" at bounding box center [387, 701] width 65 height 28
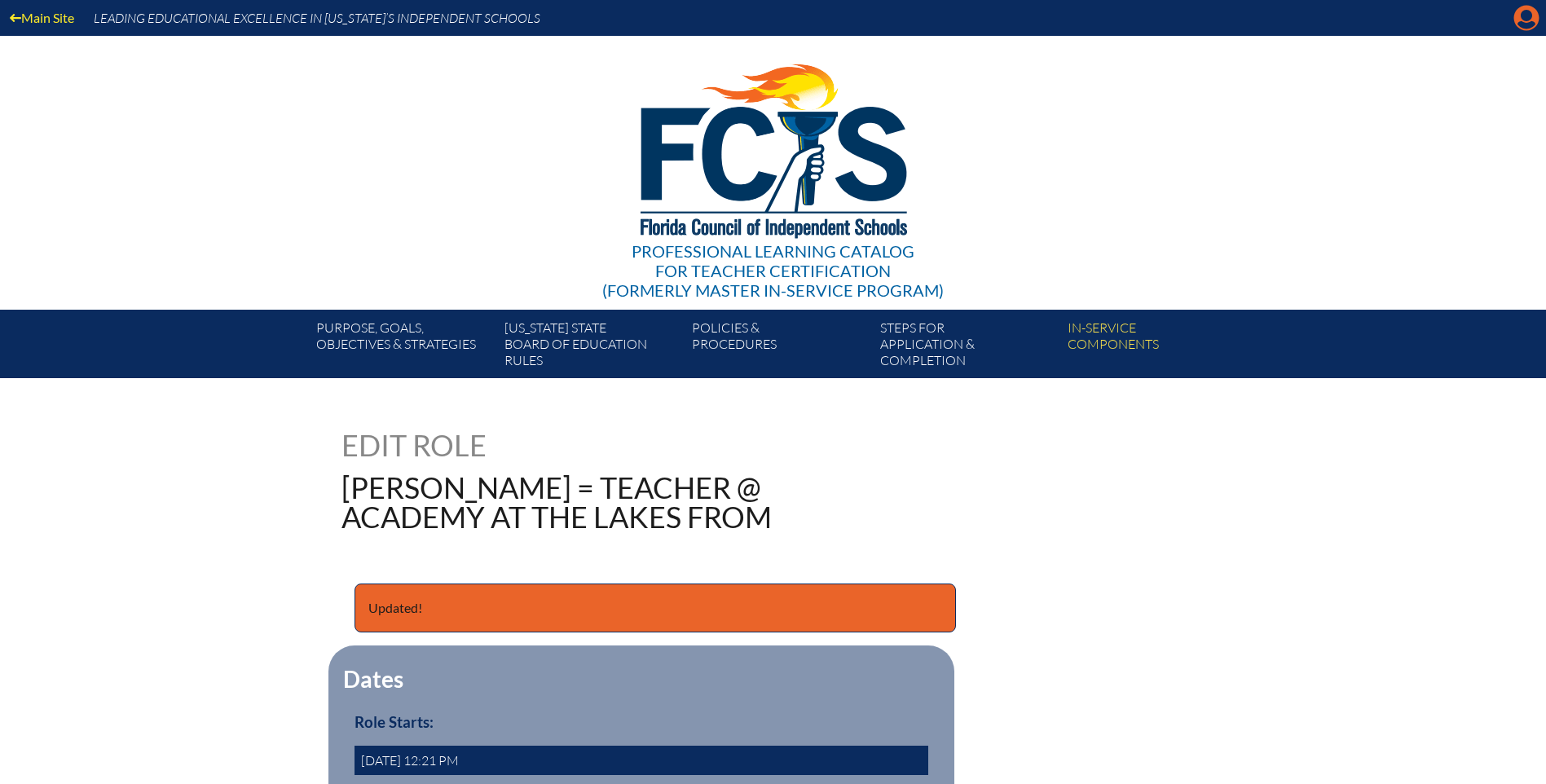
click at [1519, 23] on icon "Manage account" at bounding box center [1526, 17] width 26 height 26
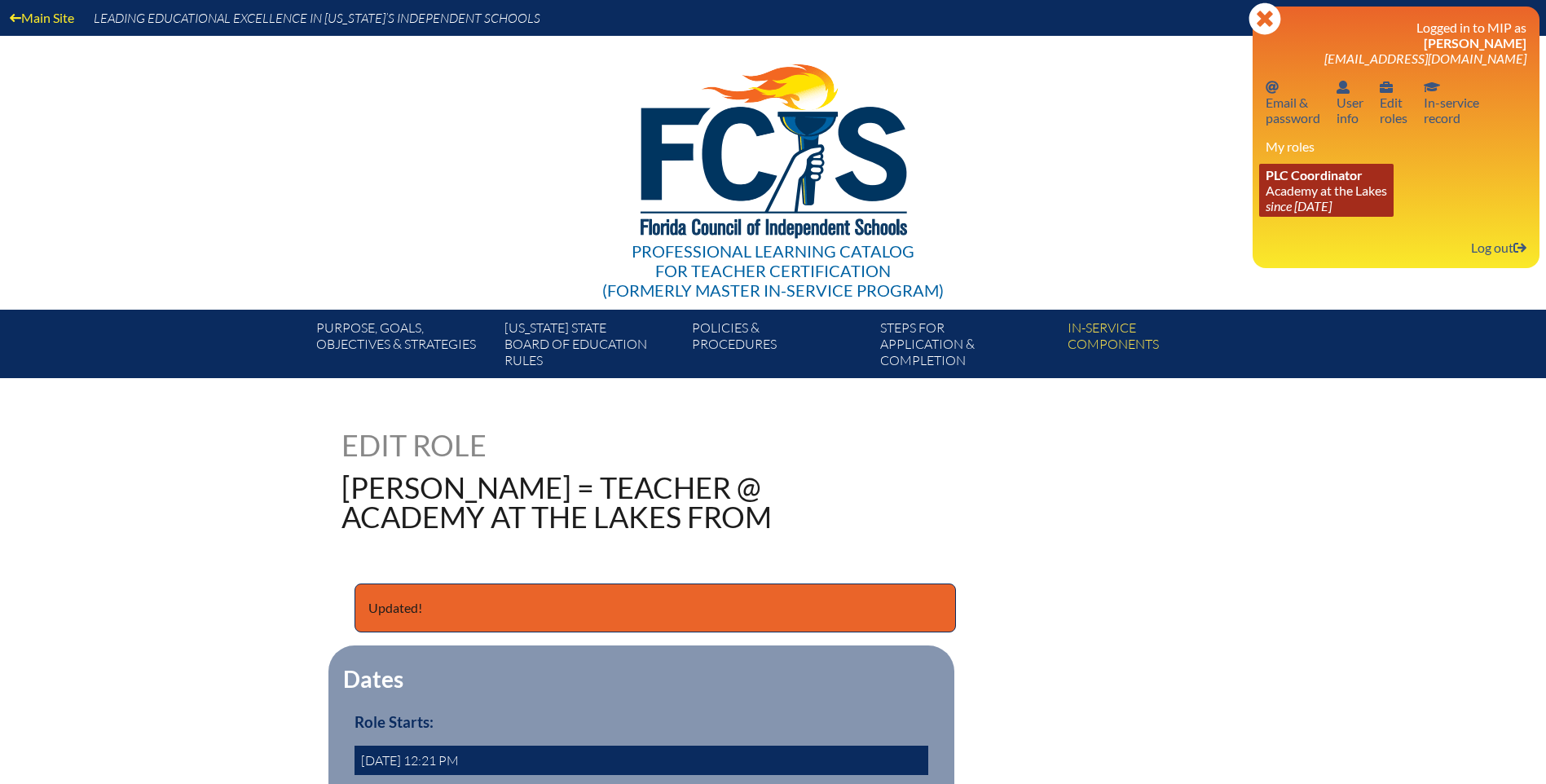
click at [1317, 197] on link "PLC Coordinator Academy at the Lakes since 2023 May 24" at bounding box center [1326, 189] width 135 height 53
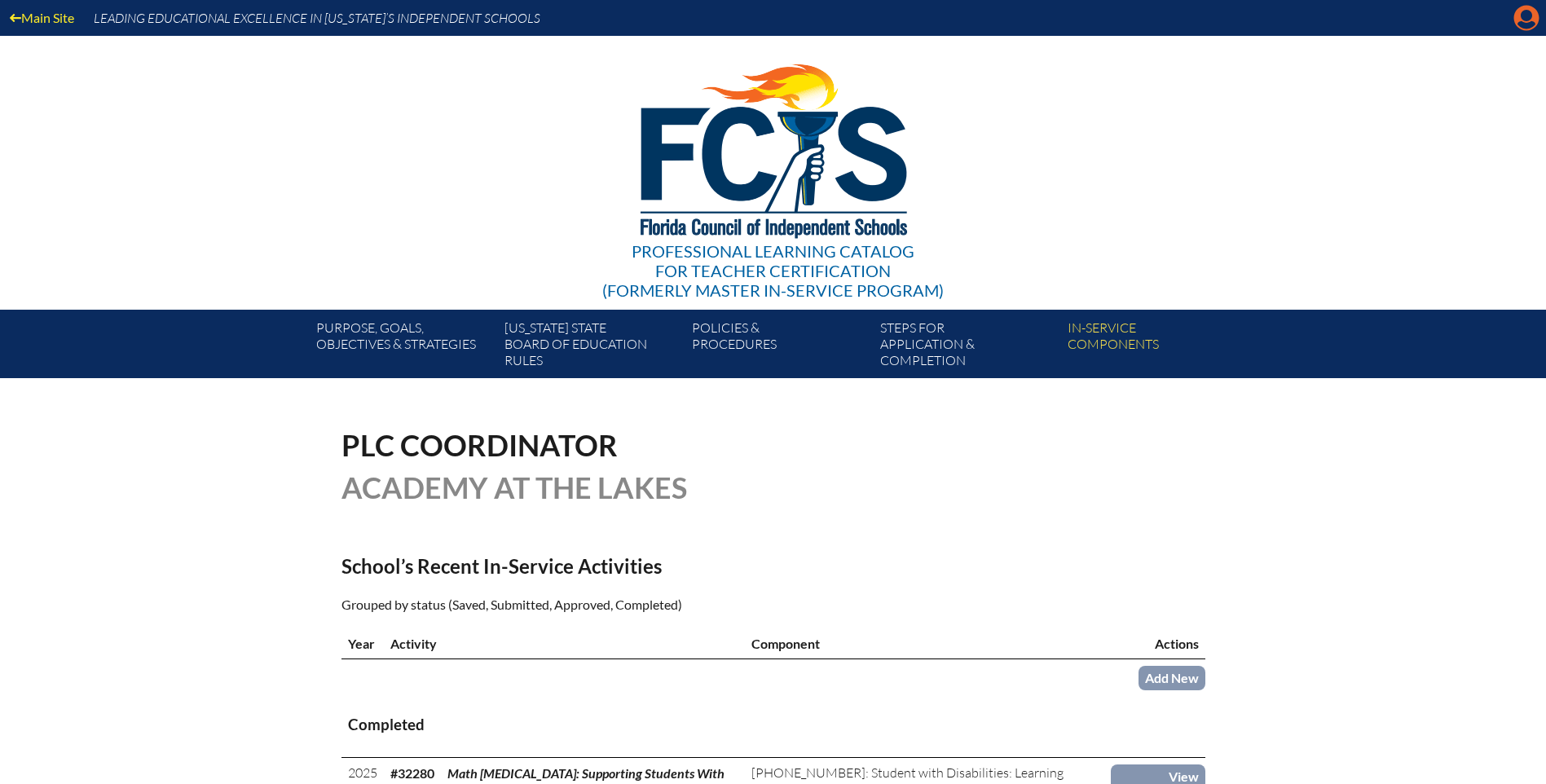
click at [1516, 20] on icon at bounding box center [1527, 18] width 25 height 25
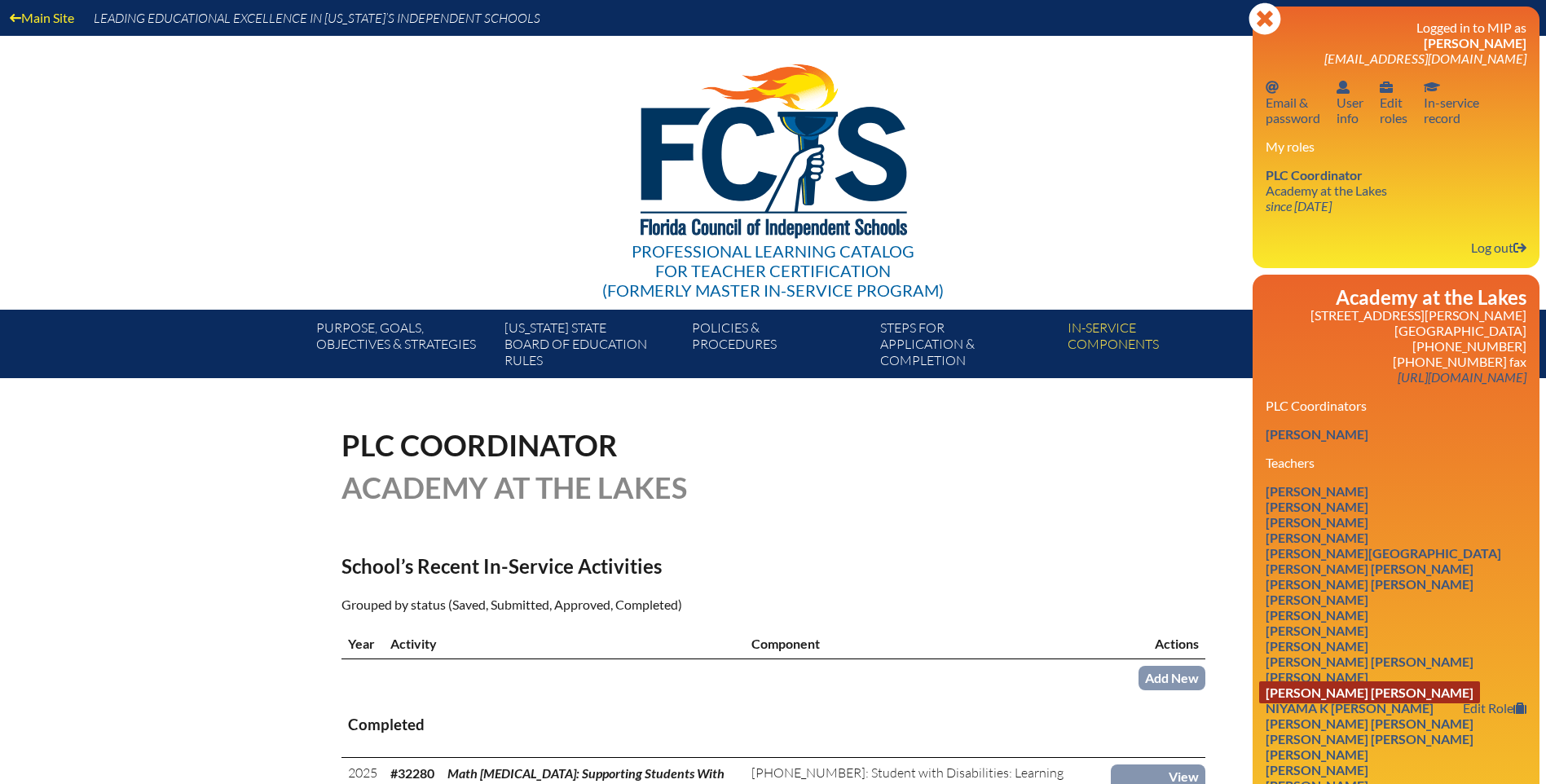
scroll to position [81, 0]
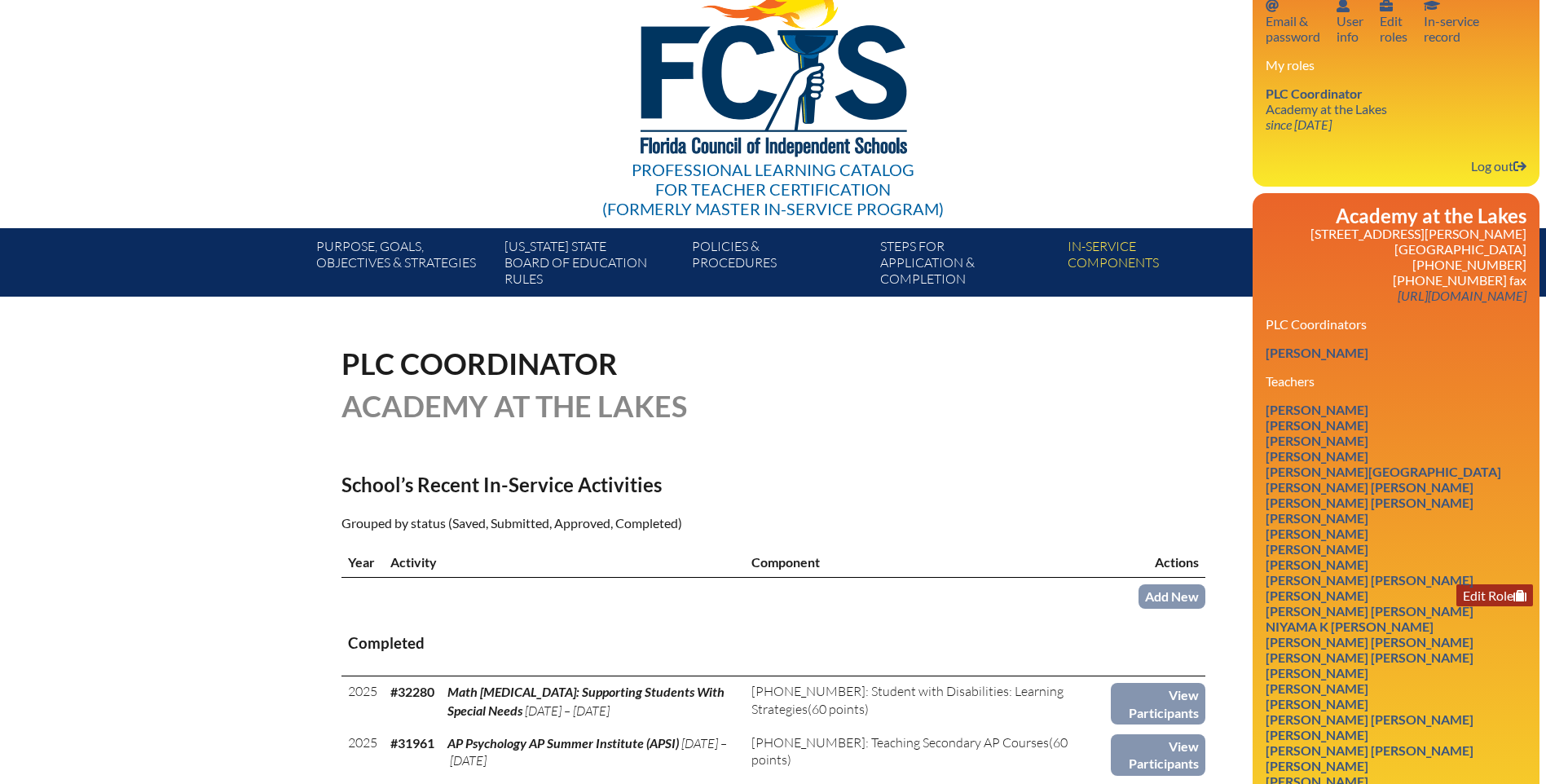
click at [1494, 599] on link "Edit Role" at bounding box center [1494, 595] width 76 height 22
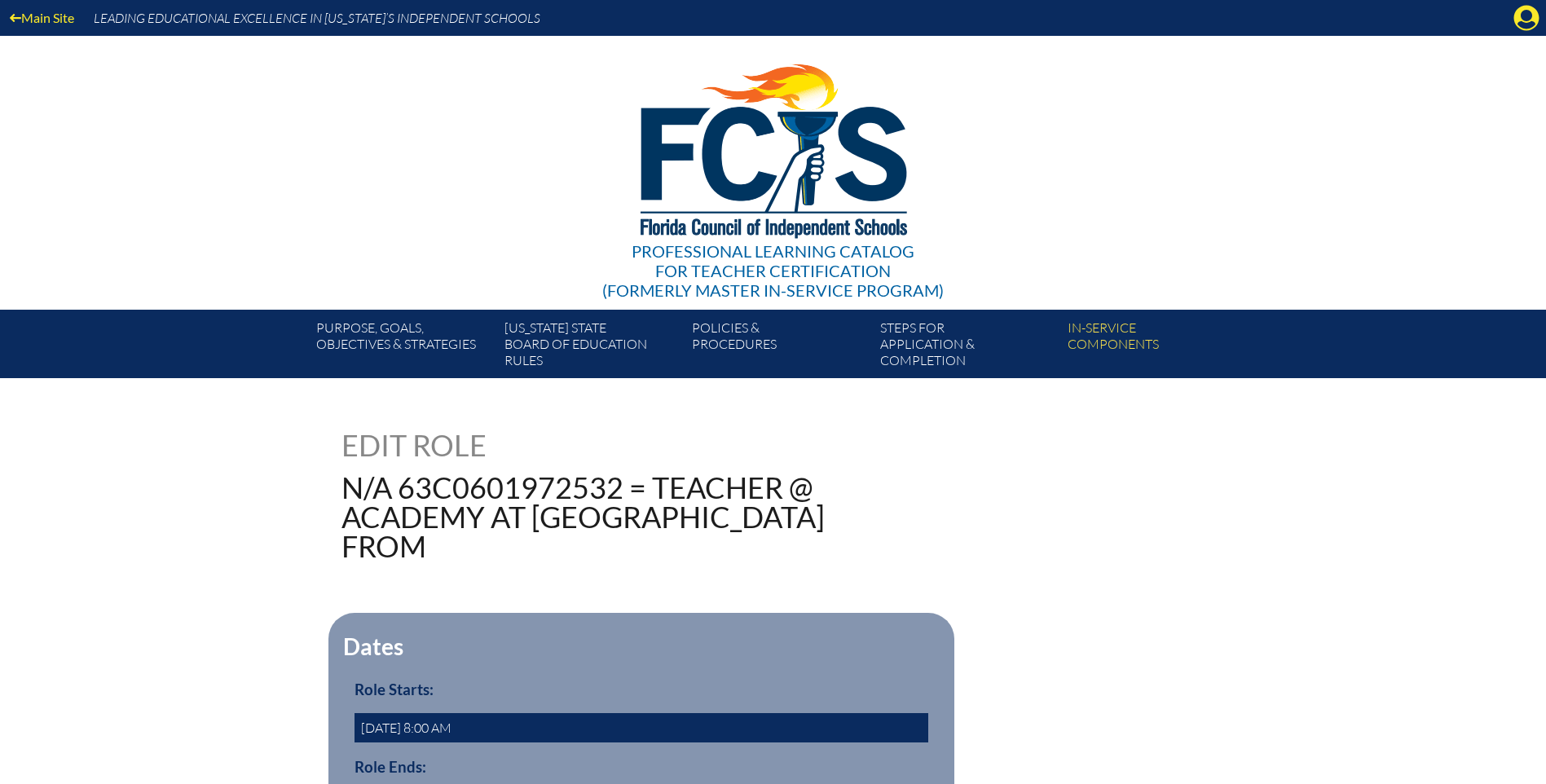
scroll to position [326, 0]
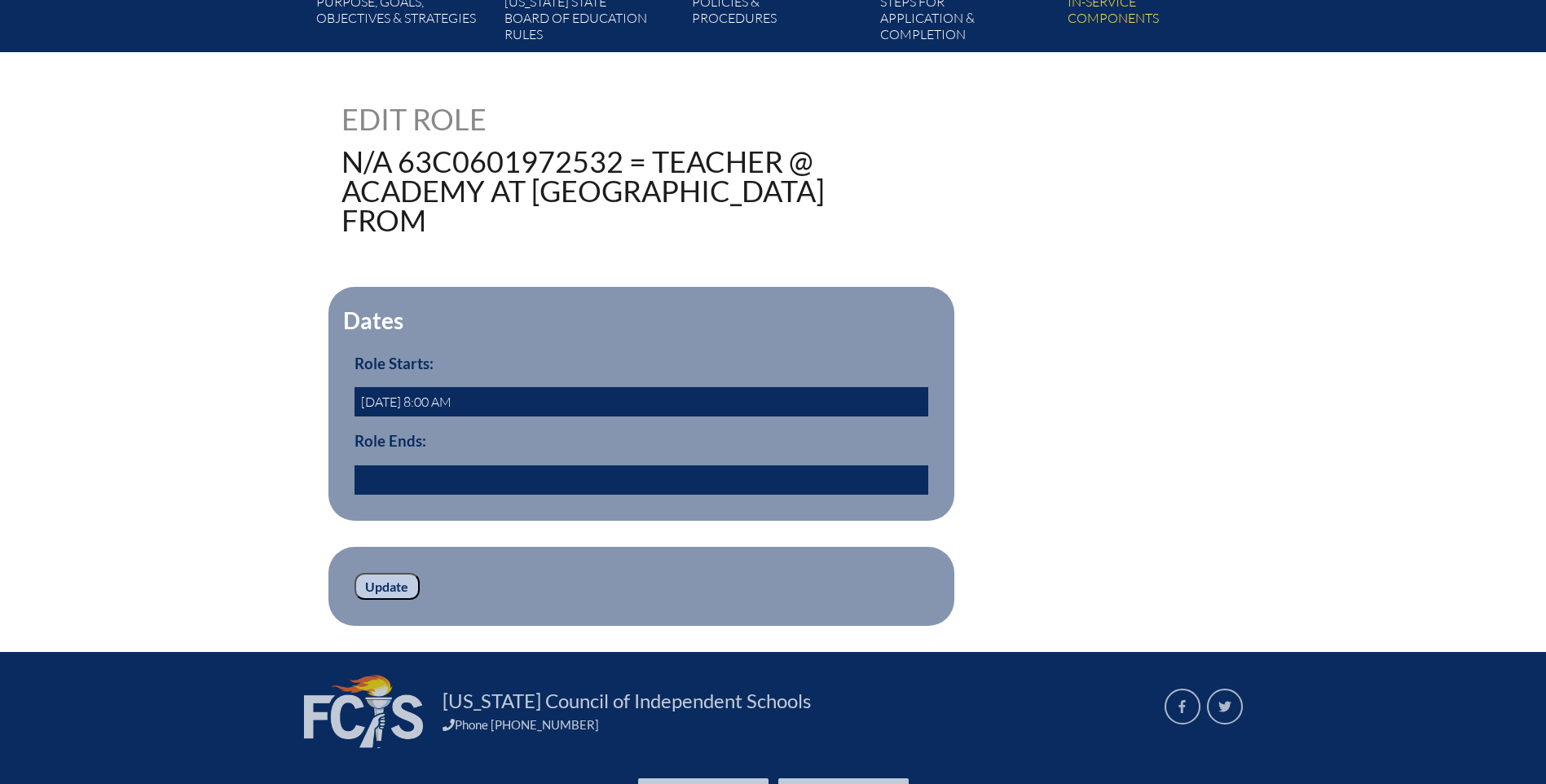
click at [386, 466] on input "text" at bounding box center [642, 480] width 574 height 30
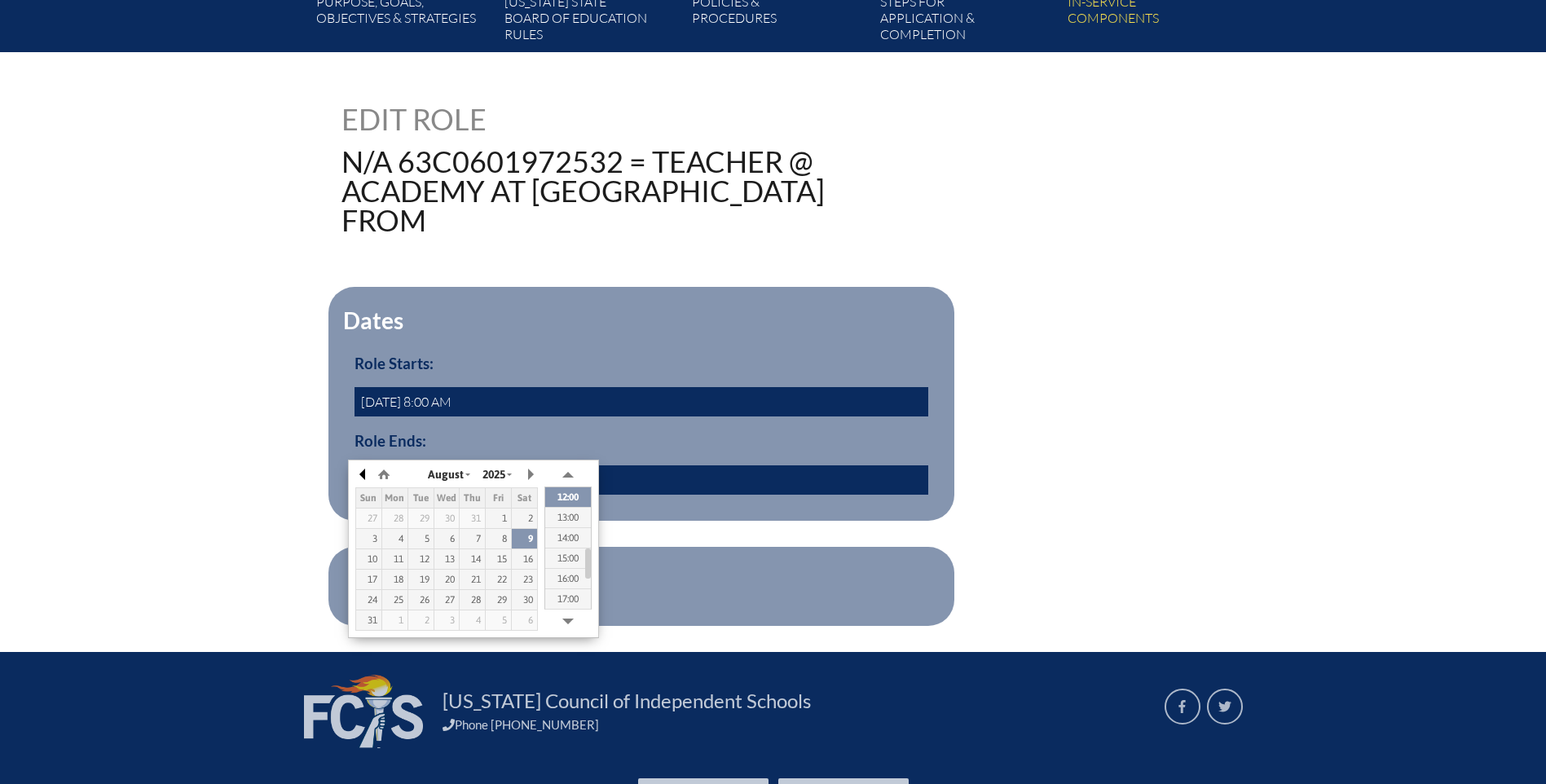
click at [358, 478] on button "button" at bounding box center [363, 474] width 16 height 25
click at [496, 519] on div "1" at bounding box center [498, 518] width 25 height 11
click at [240, 431] on div "176577 Edit Role N/A 63c0601972532 = Teacher @ Academy at the Lakes from Dates …" at bounding box center [773, 365] width 1546 height 522
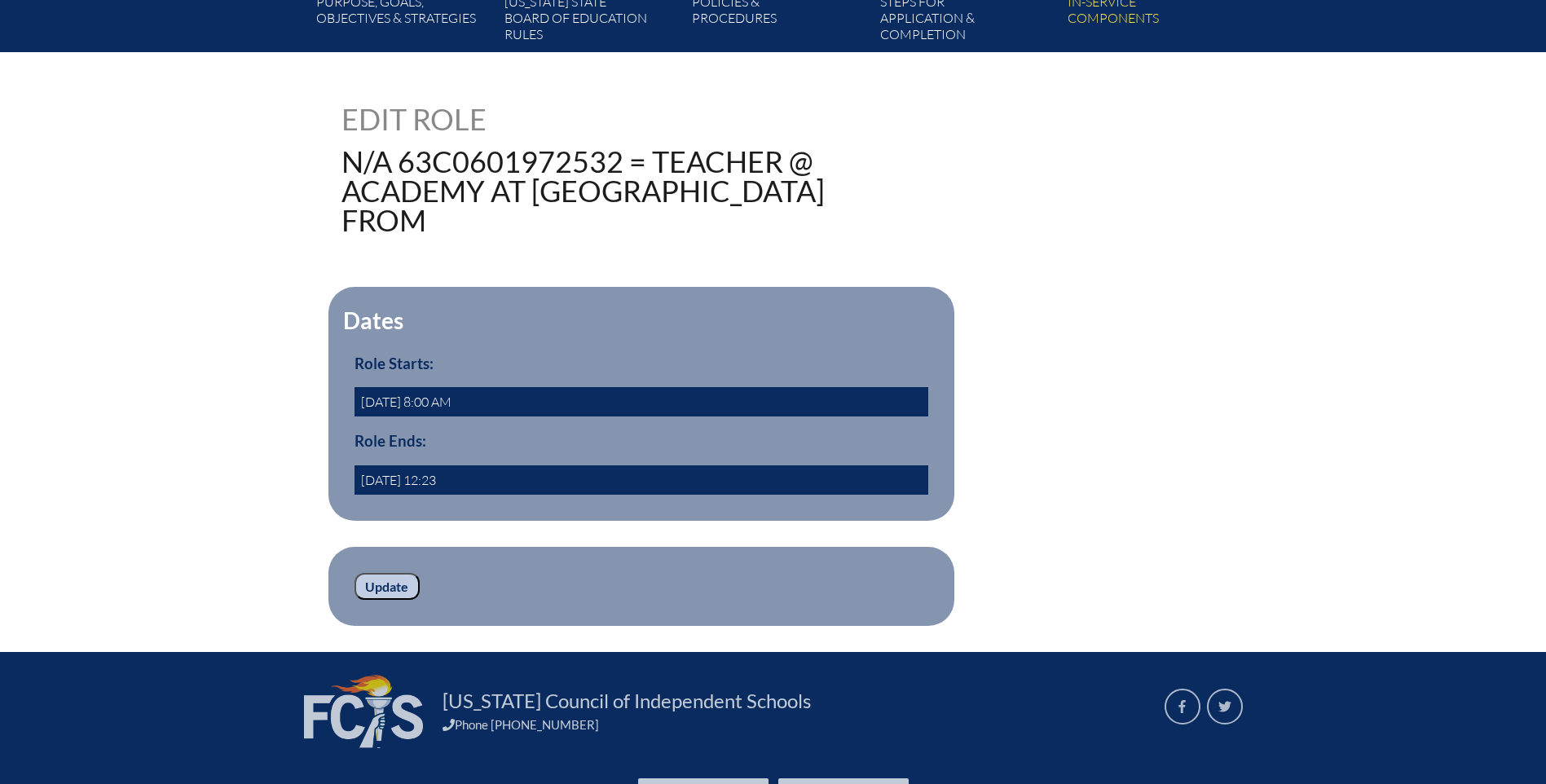
click at [428, 466] on input "[DATE] 12:23" at bounding box center [642, 480] width 574 height 30
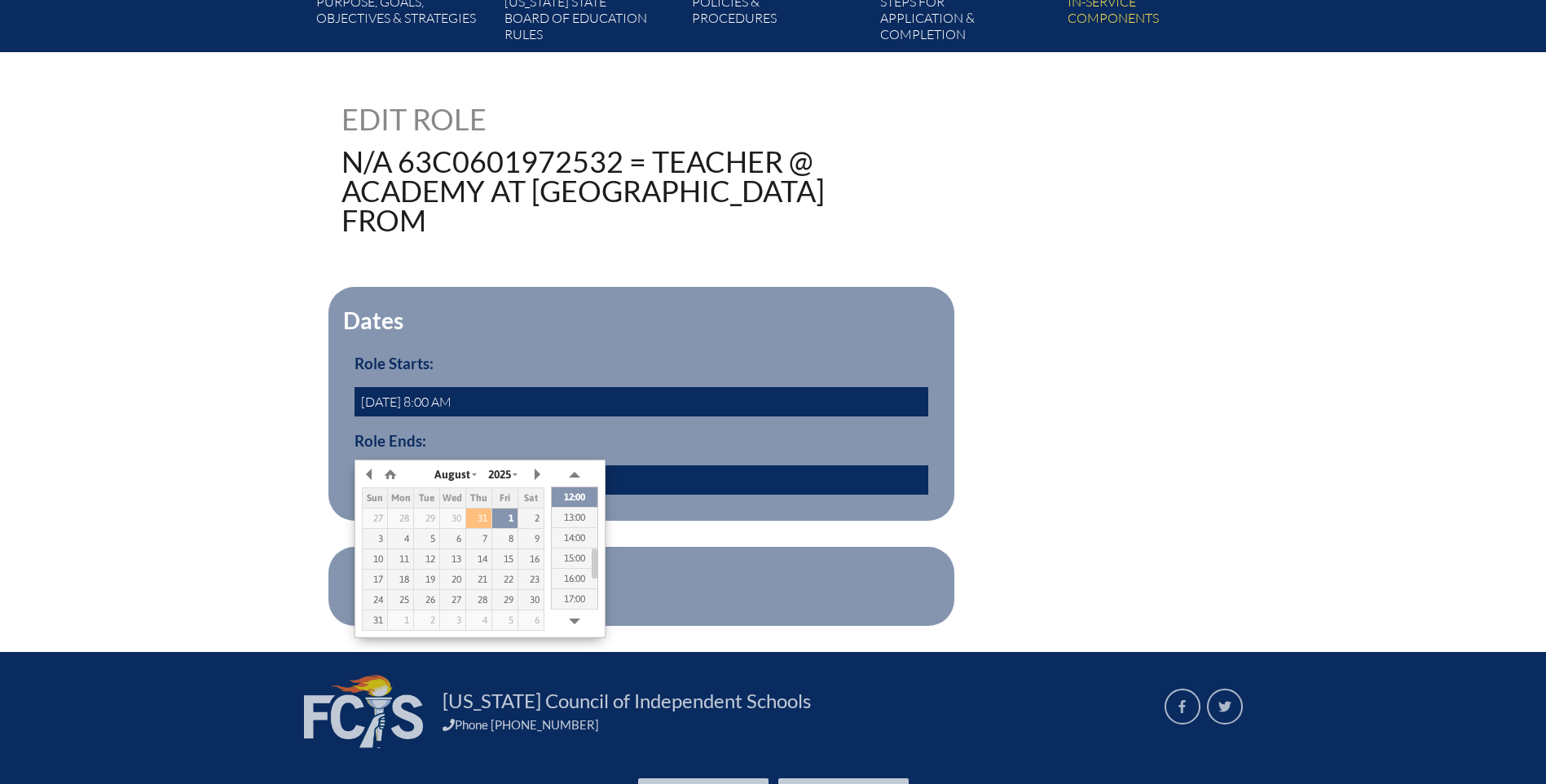
click at [477, 512] on td "31" at bounding box center [478, 518] width 26 height 20
type input "2025/07/31 12:23"
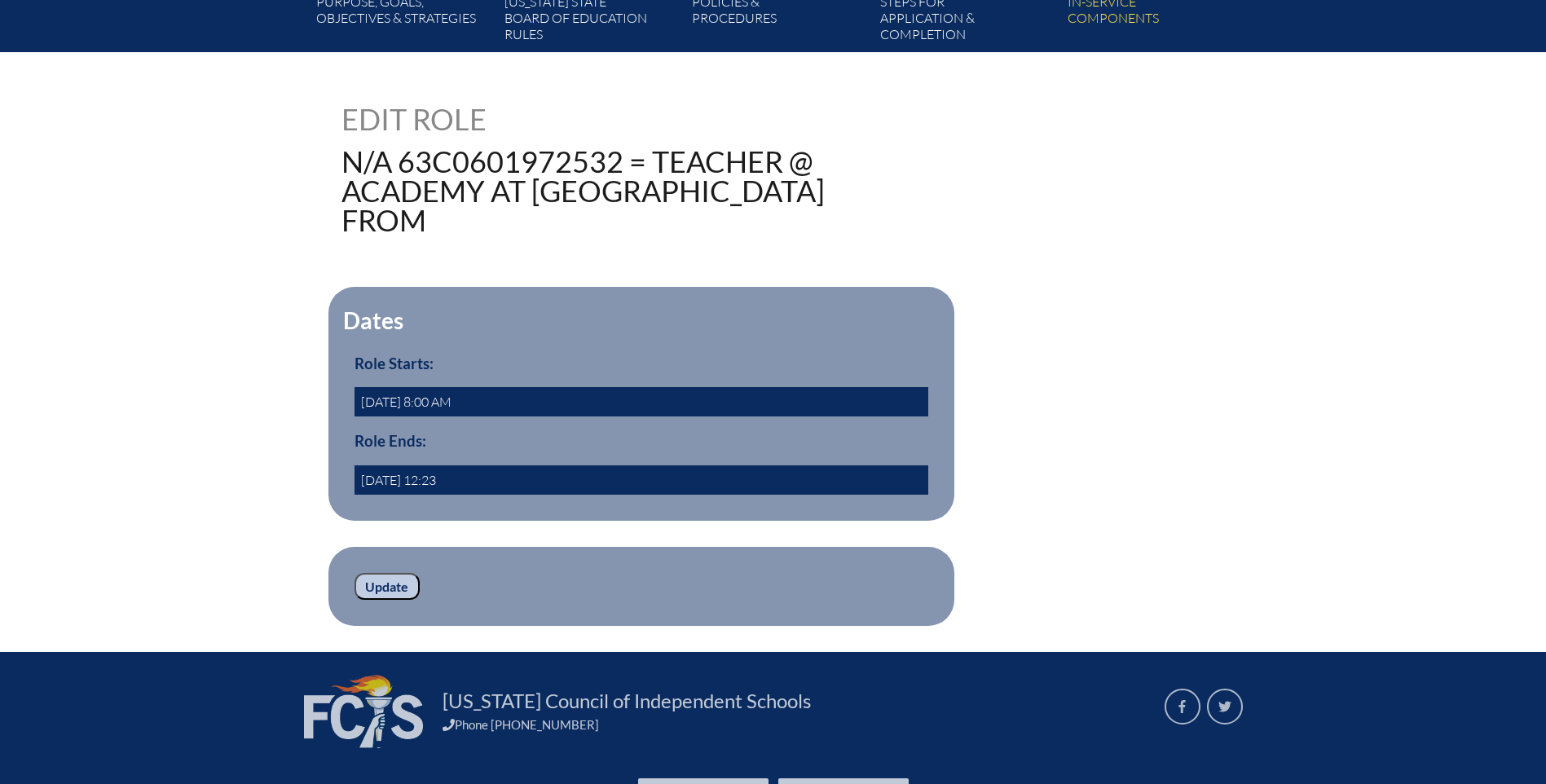
click at [220, 474] on div "176577 Edit Role N/A 63c0601972532 = Teacher @ Academy at the Lakes from Dates …" at bounding box center [773, 365] width 1546 height 522
click at [375, 573] on input "Update" at bounding box center [387, 586] width 65 height 28
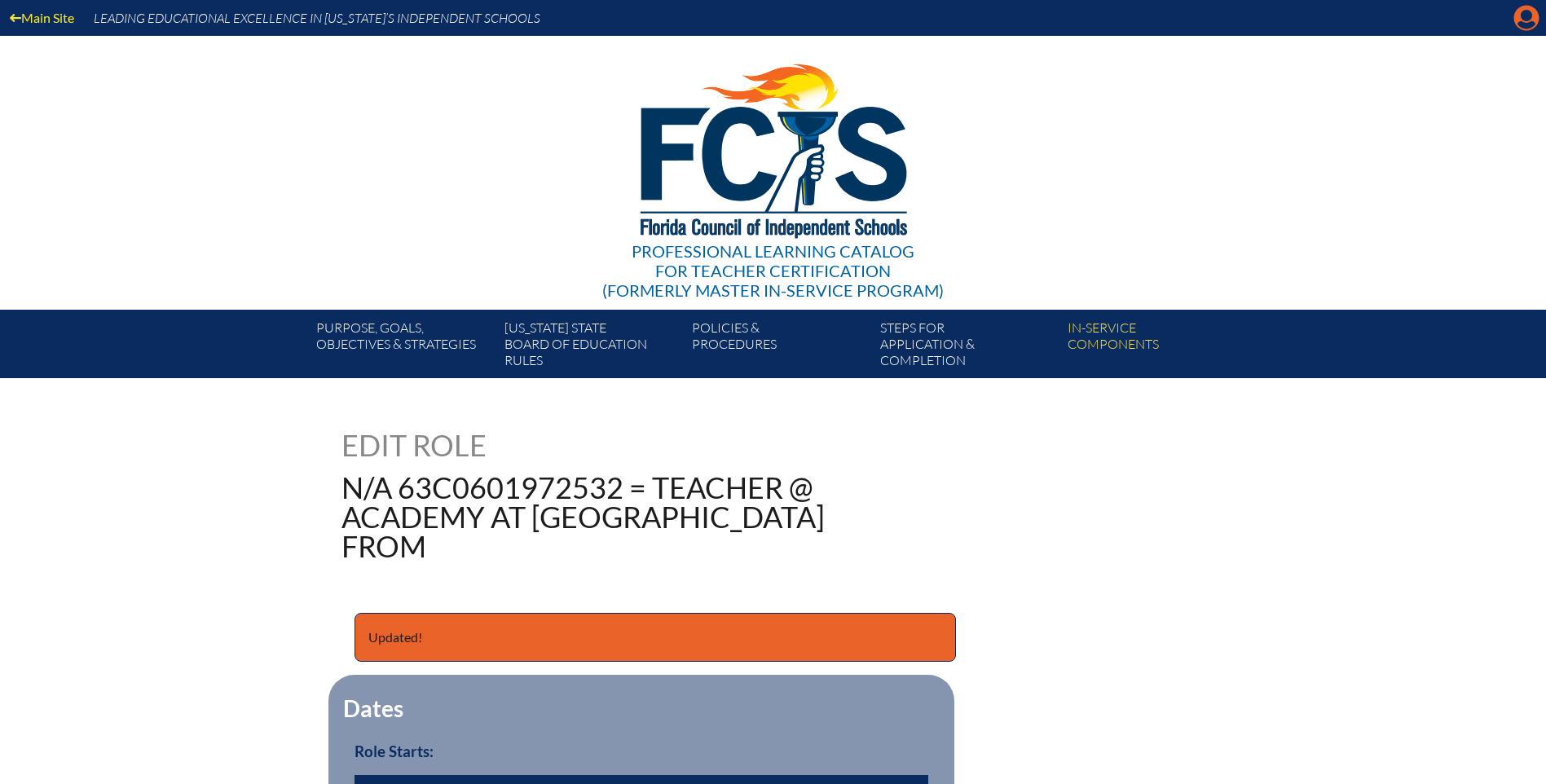
click at [1521, 19] on icon at bounding box center [1527, 18] width 25 height 25
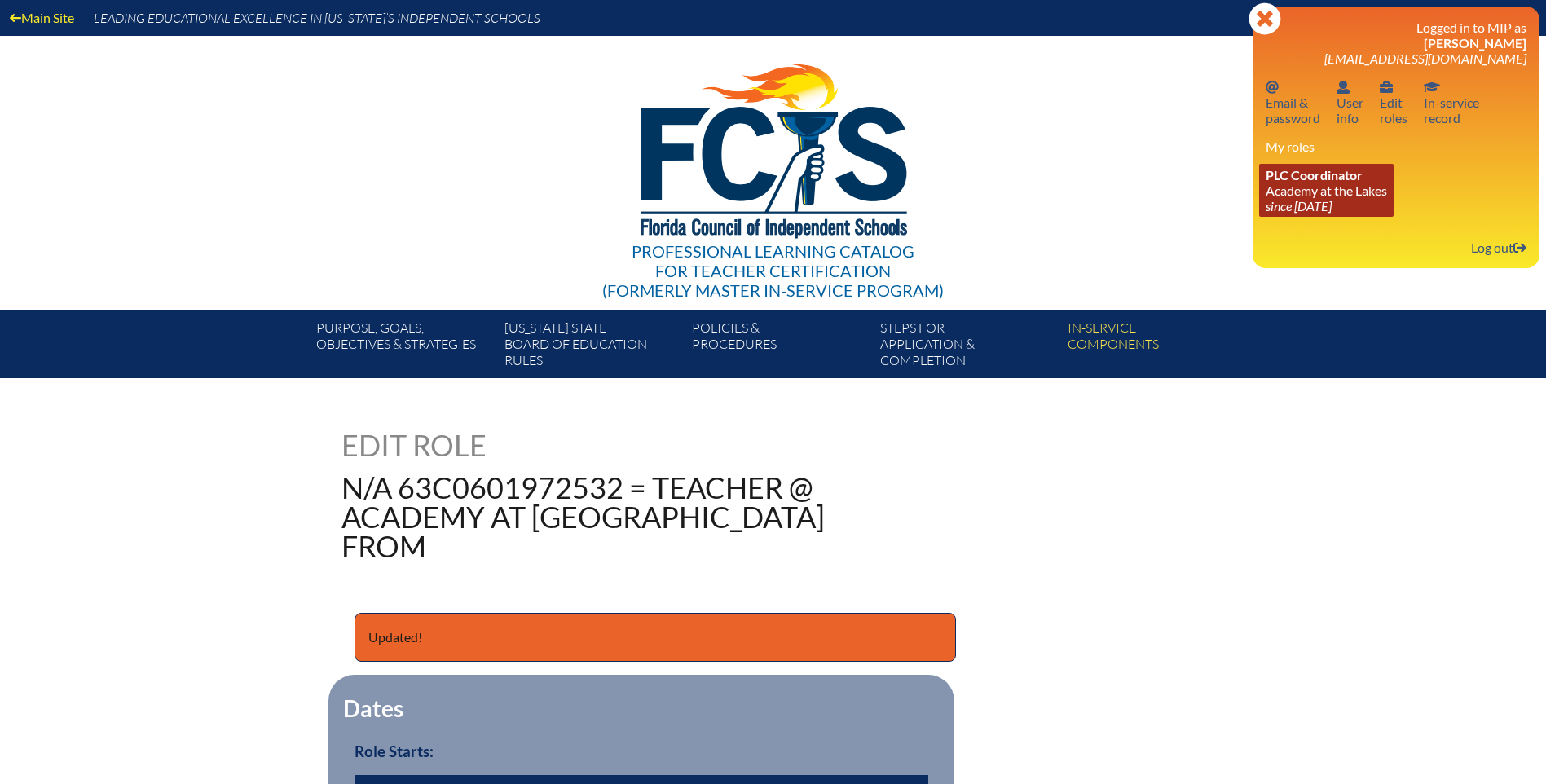
click at [1300, 191] on link "PLC Coordinator Academy at the Lakes since [DATE]" at bounding box center [1326, 189] width 135 height 53
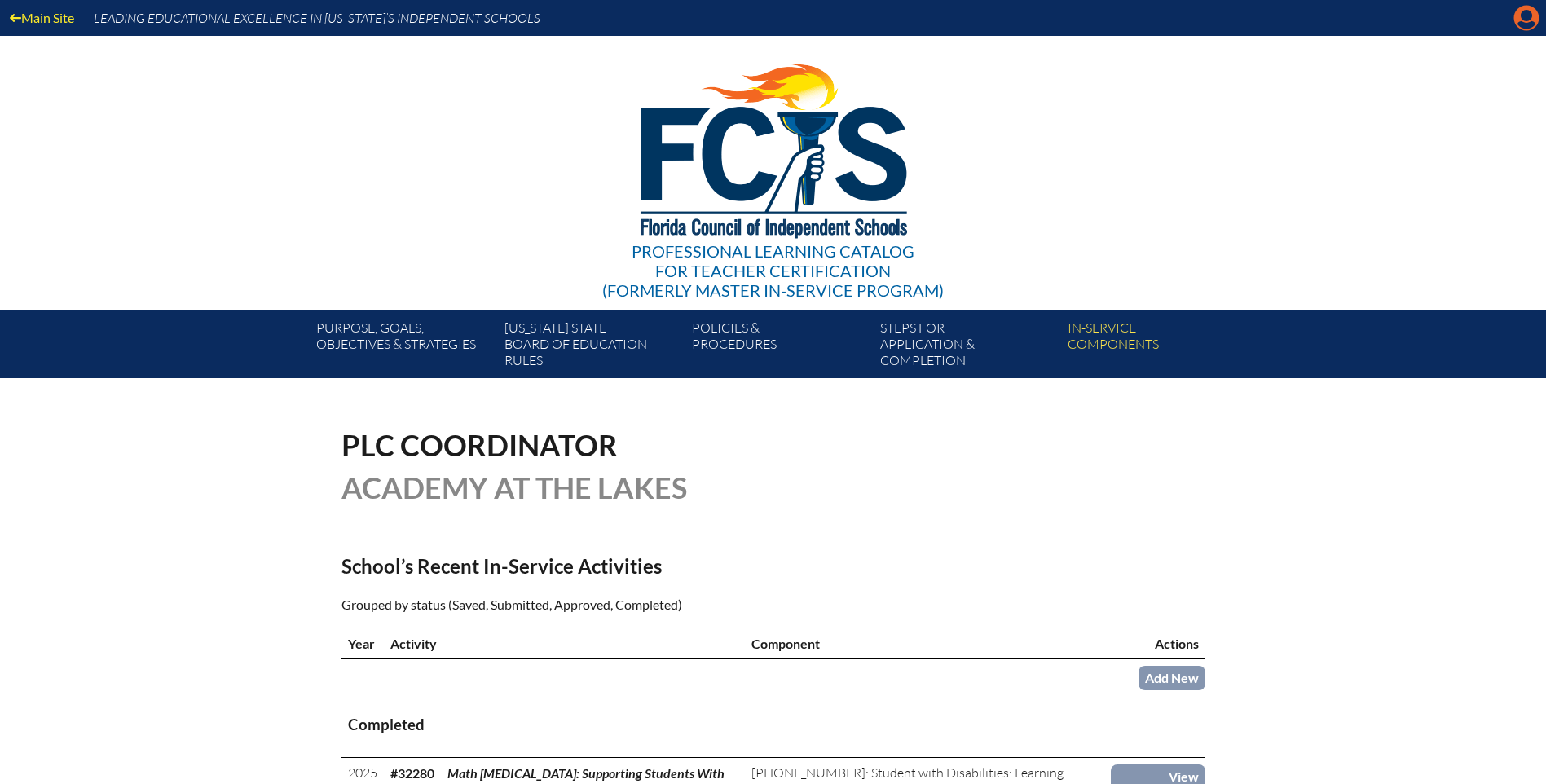
click at [1521, 16] on icon at bounding box center [1527, 18] width 25 height 25
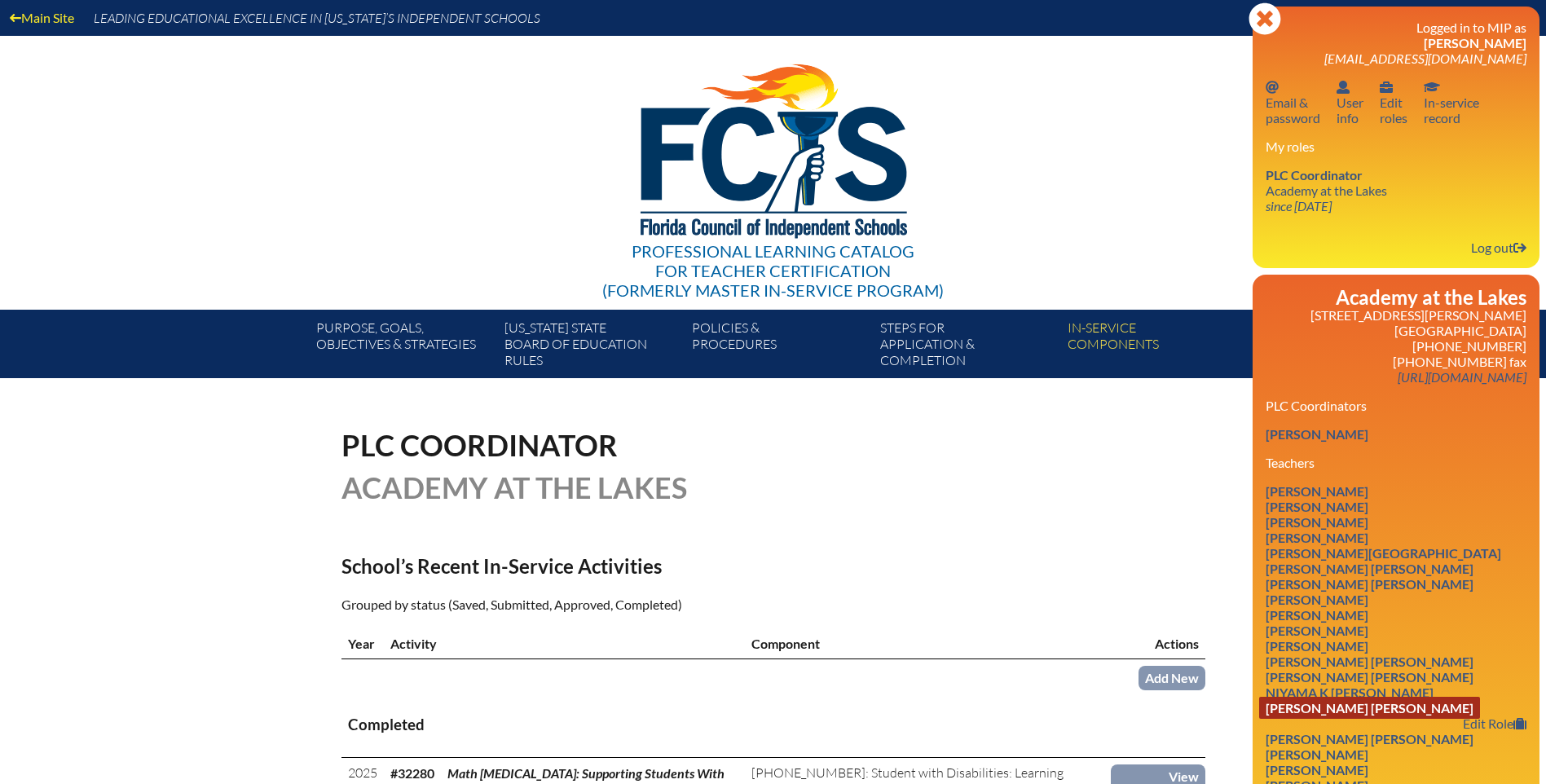
scroll to position [163, 0]
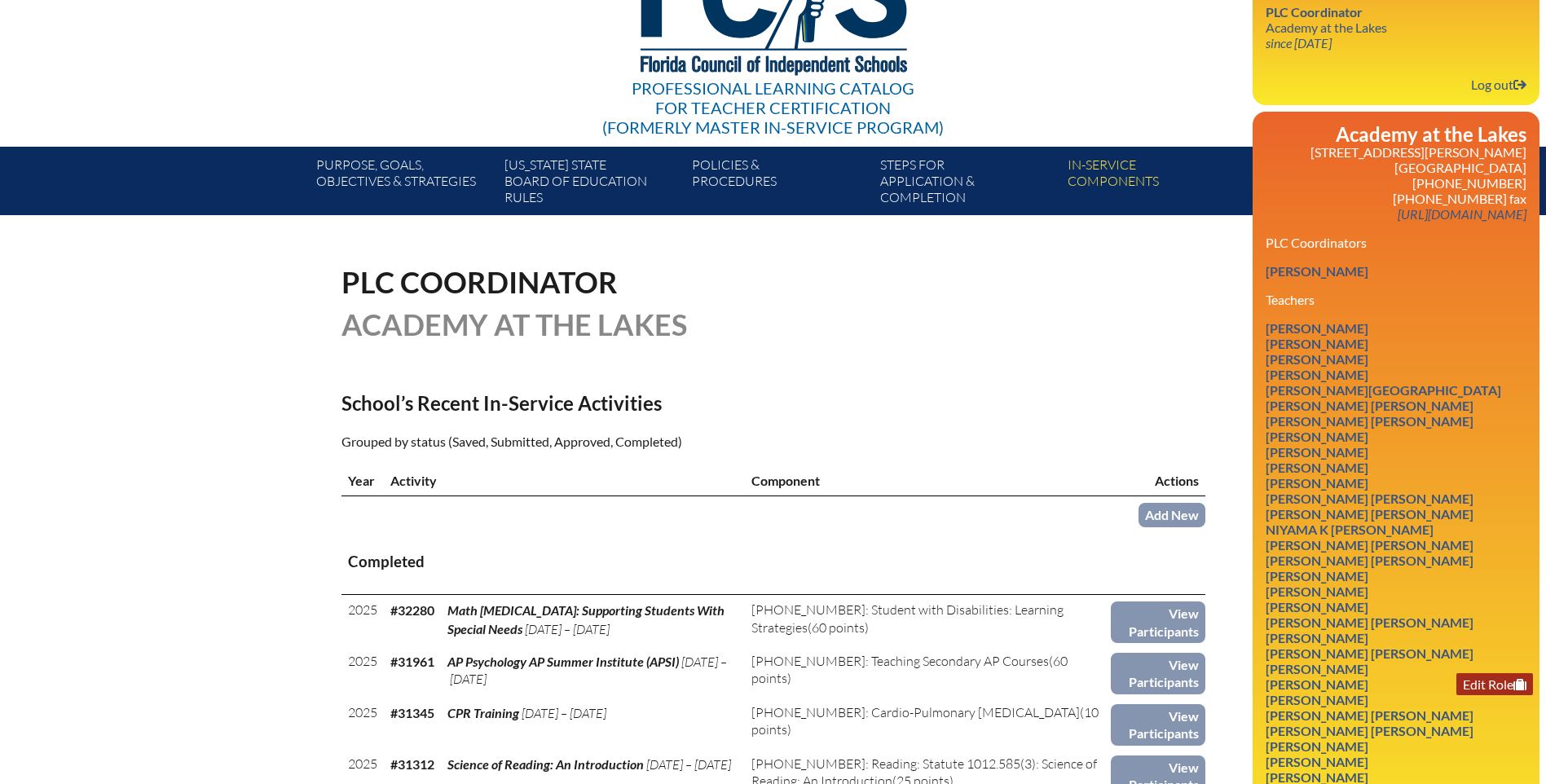
click at [1474, 688] on link "Edit Role" at bounding box center [1494, 684] width 76 height 22
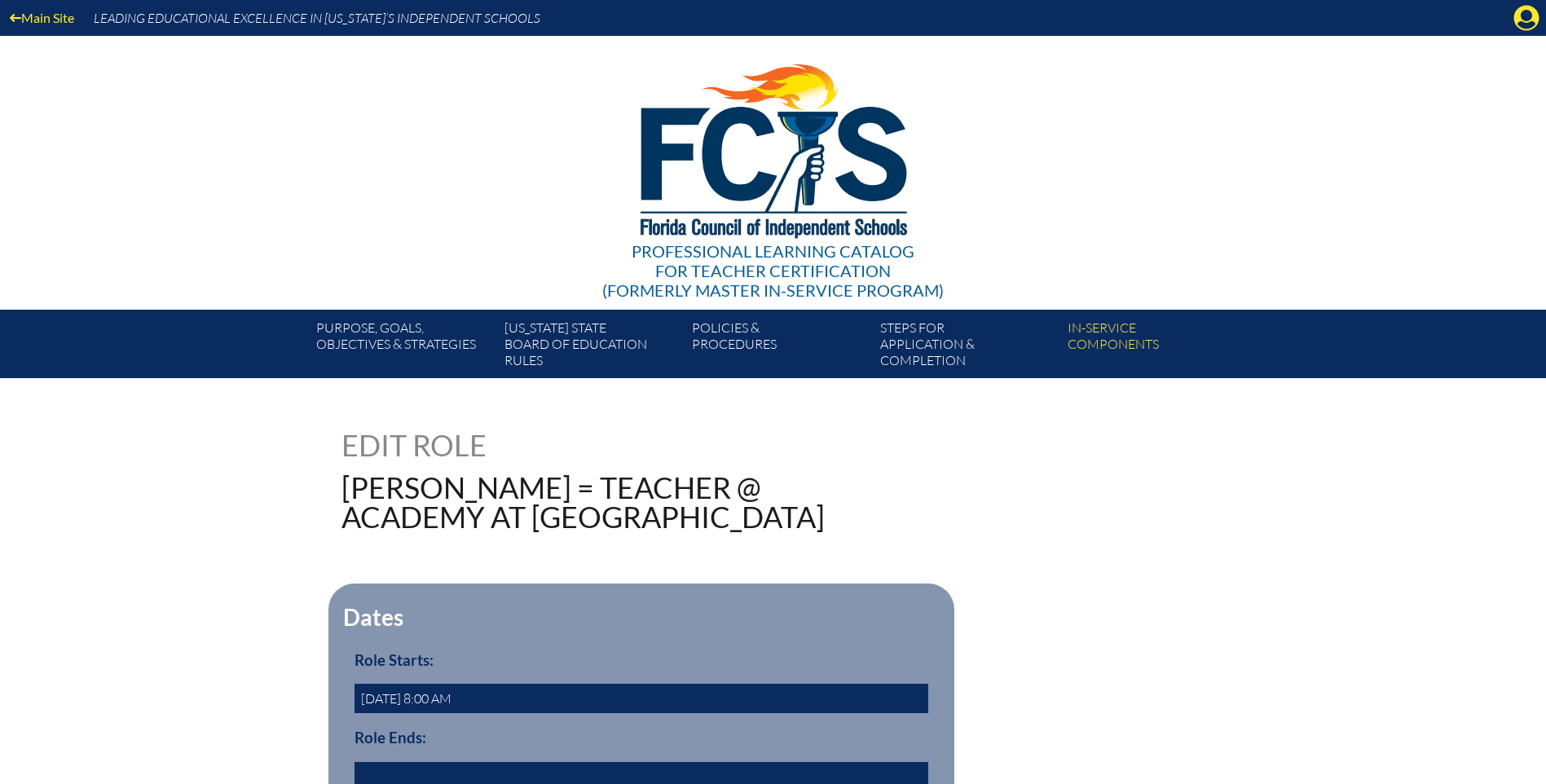
scroll to position [245, 0]
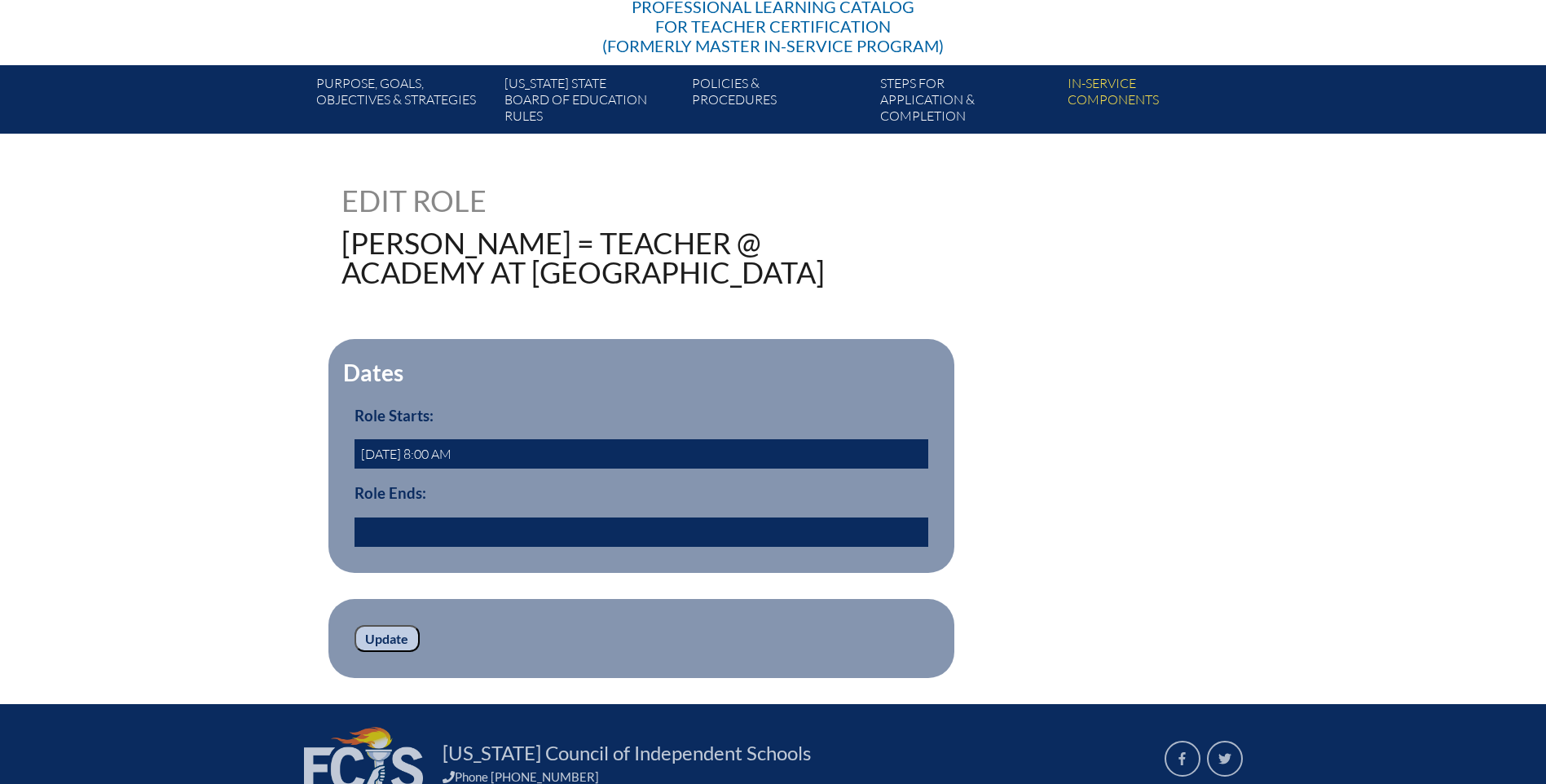
click at [383, 526] on input "text" at bounding box center [642, 532] width 574 height 30
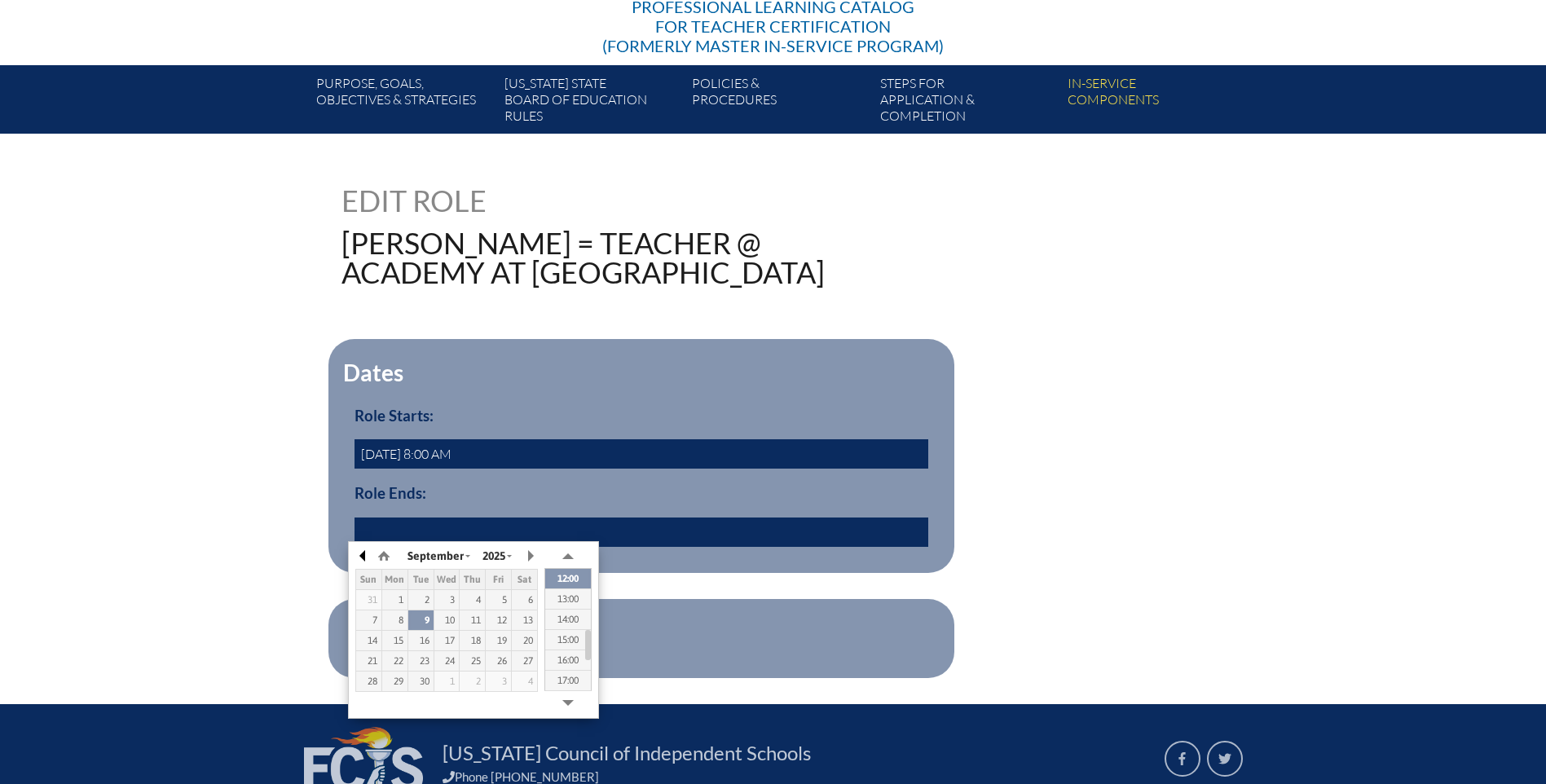
click at [360, 556] on button "button" at bounding box center [363, 556] width 16 height 25
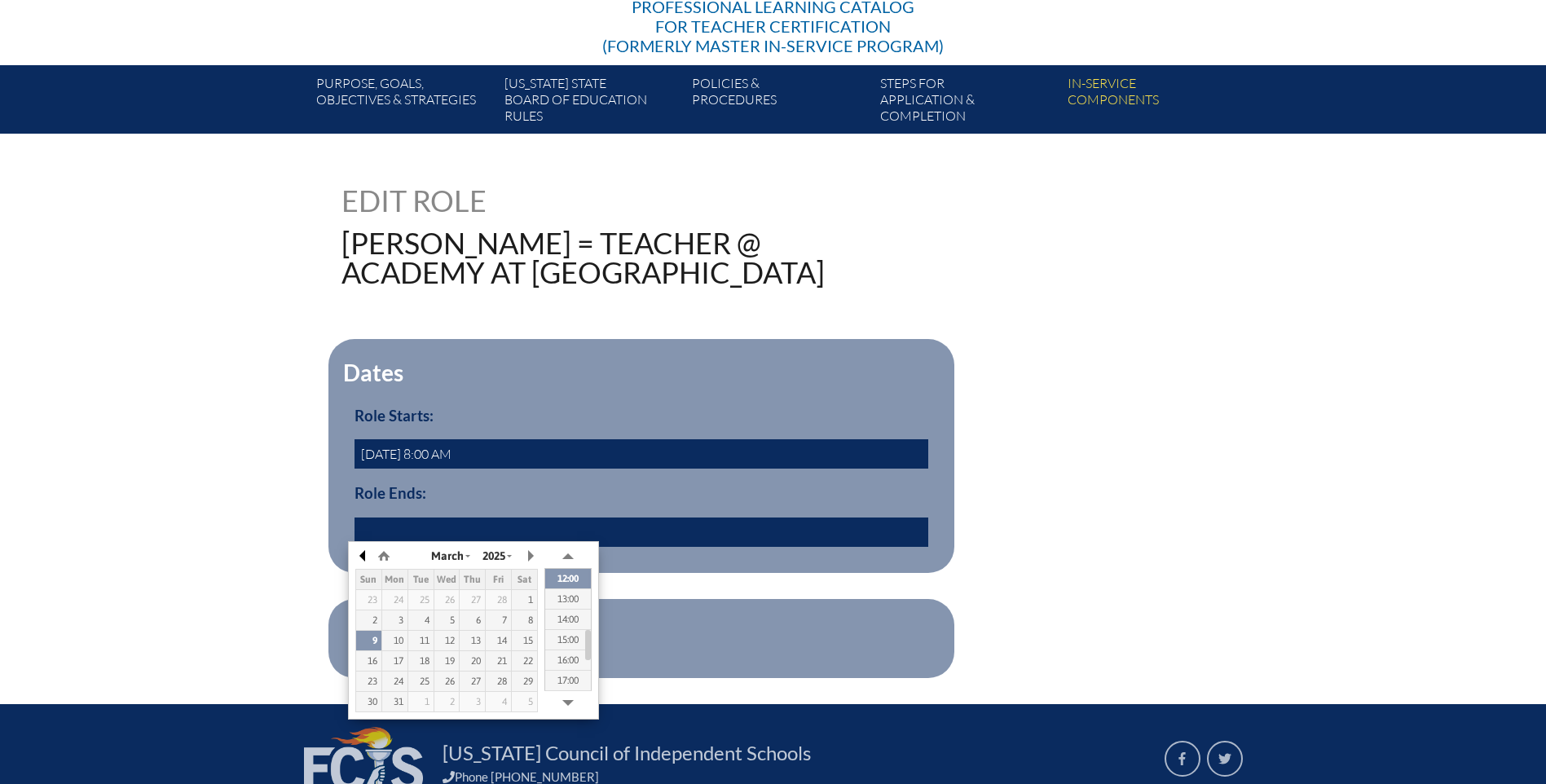
click at [360, 556] on button "button" at bounding box center [363, 556] width 16 height 25
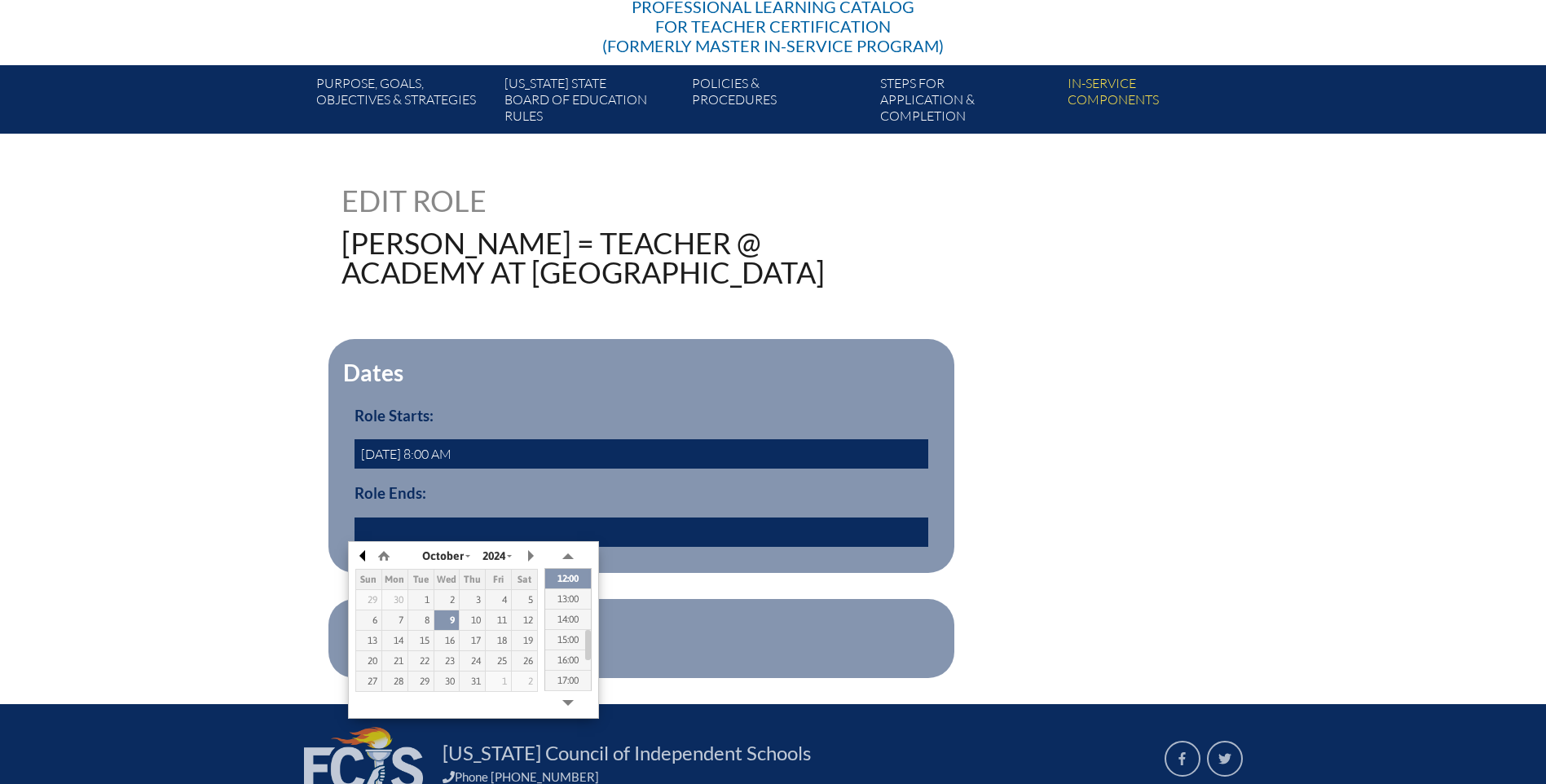
click at [360, 556] on button "button" at bounding box center [363, 556] width 16 height 25
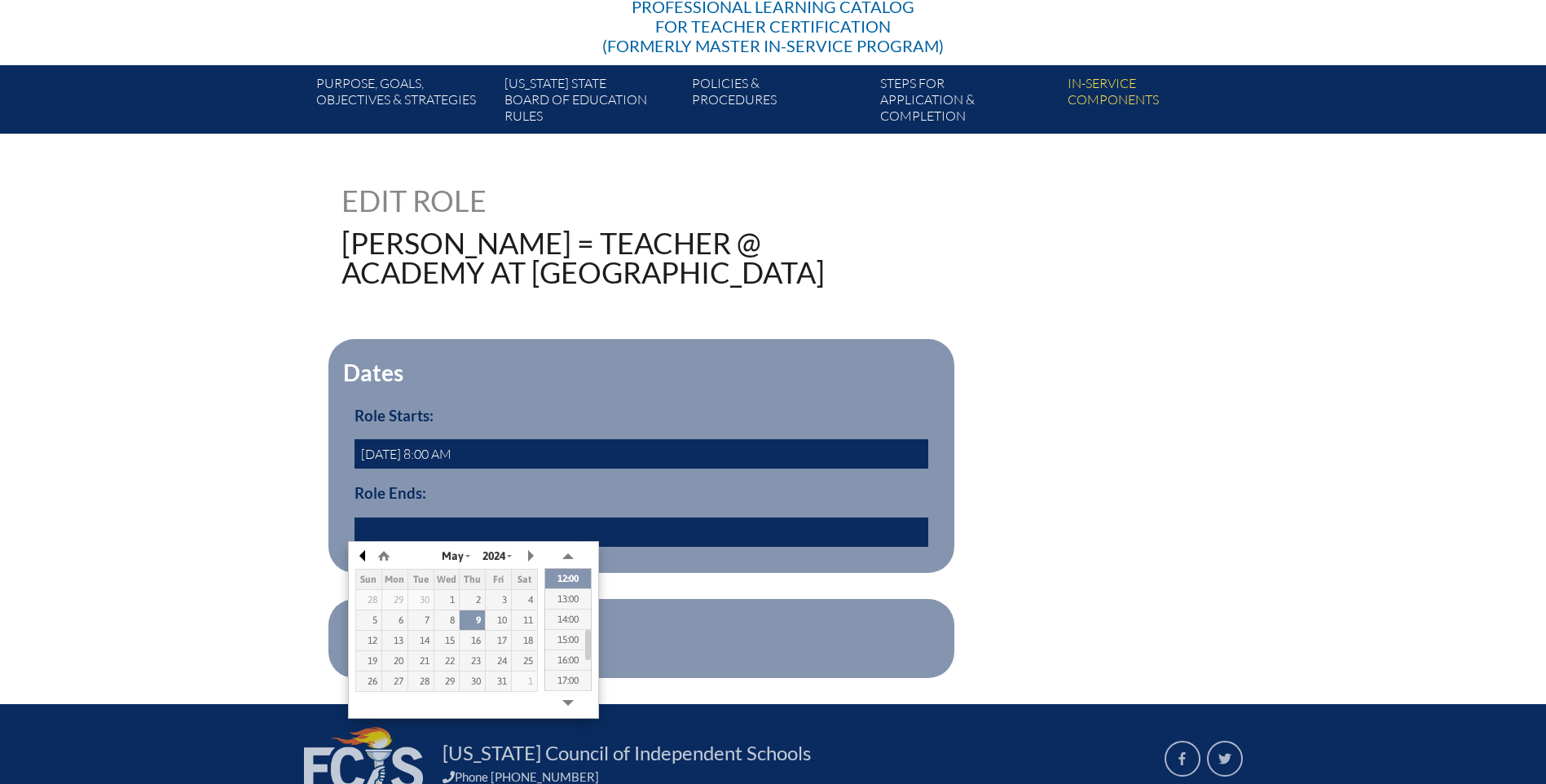
click at [360, 556] on button "button" at bounding box center [363, 556] width 16 height 25
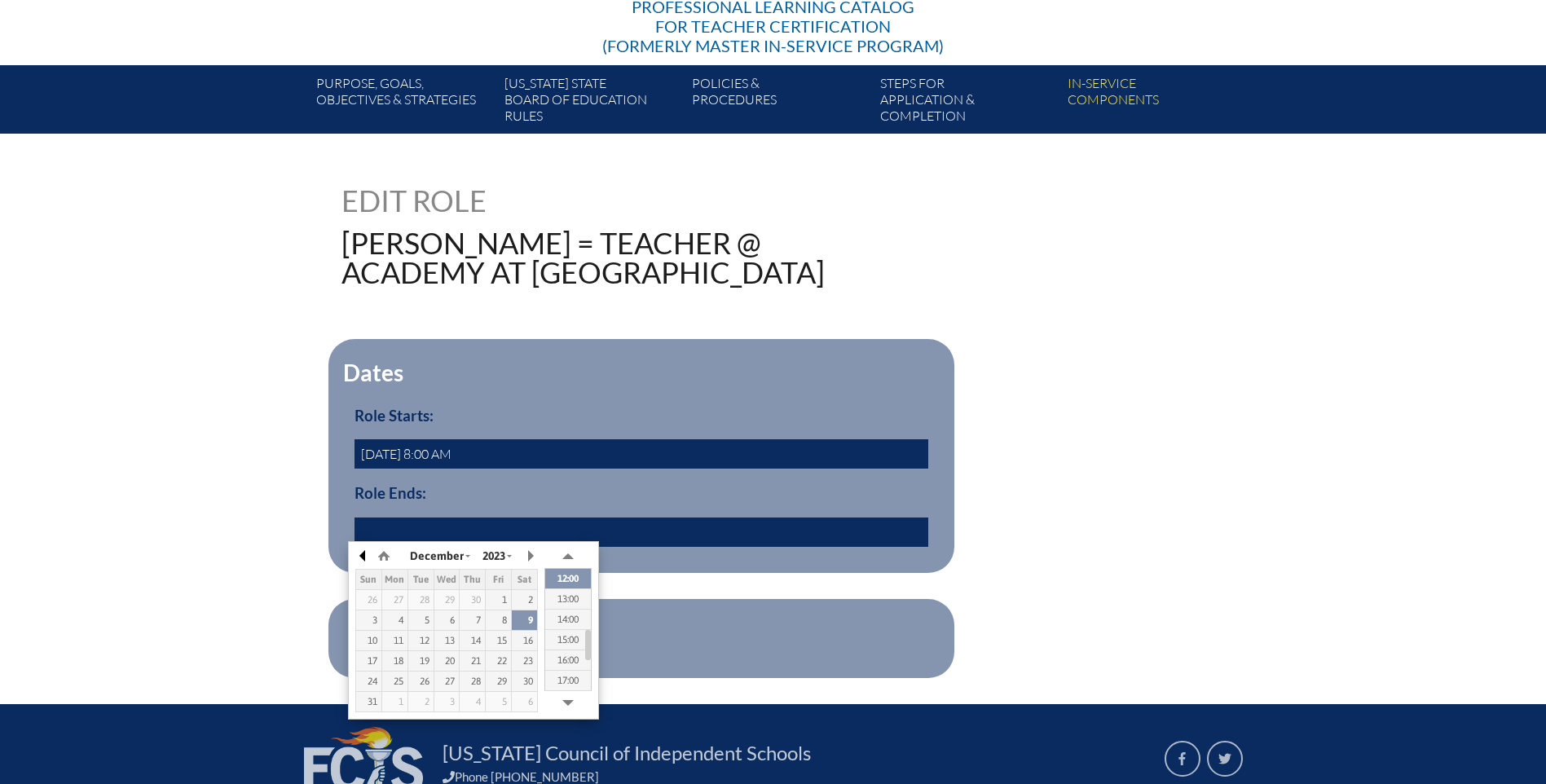
click at [360, 556] on button "button" at bounding box center [363, 556] width 16 height 25
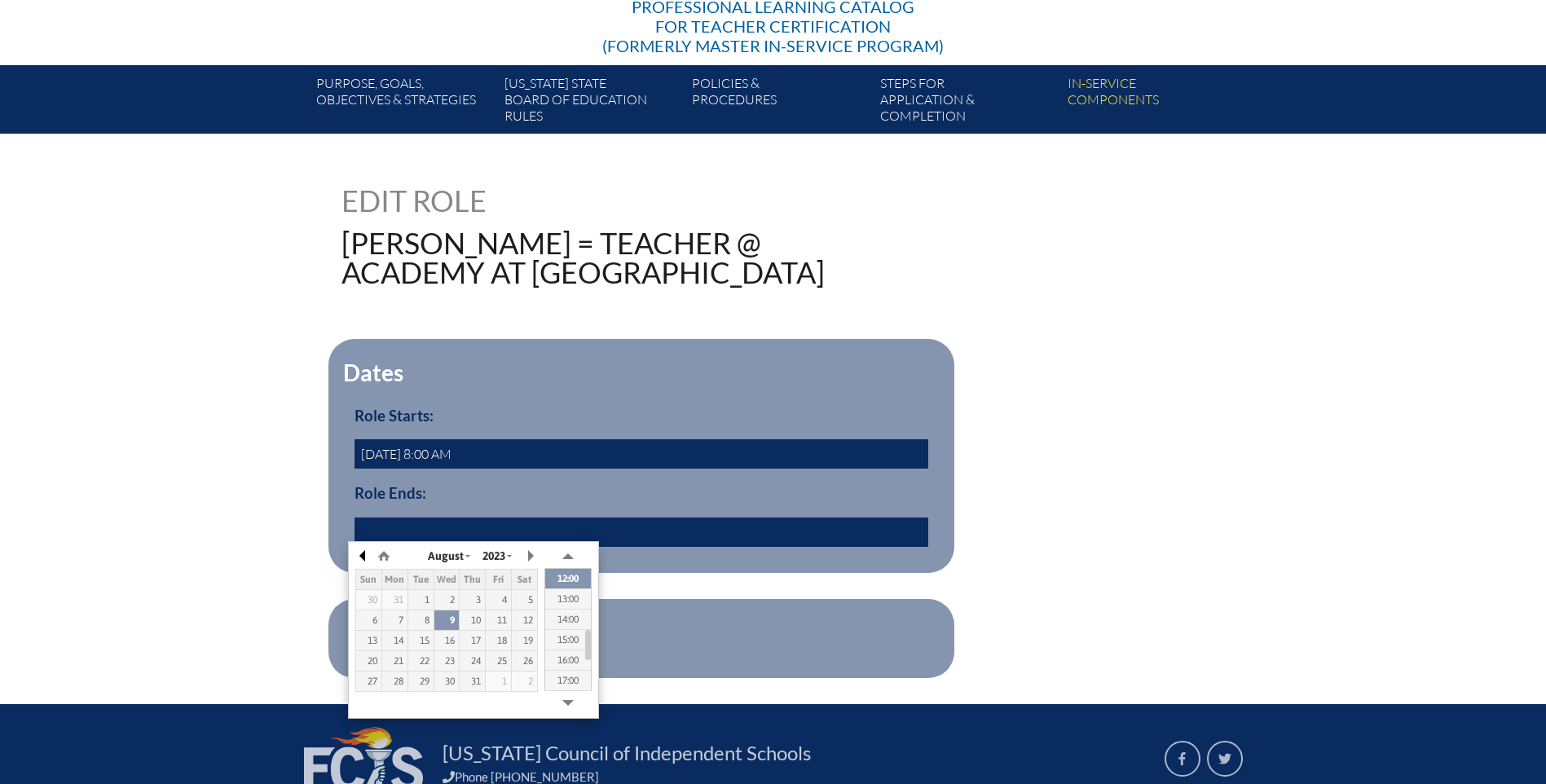
click at [360, 556] on button "button" at bounding box center [363, 556] width 16 height 25
click at [525, 547] on button "button" at bounding box center [530, 556] width 16 height 25
click at [499, 603] on div "30" at bounding box center [498, 599] width 25 height 11
click at [528, 555] on button "button" at bounding box center [530, 556] width 16 height 25
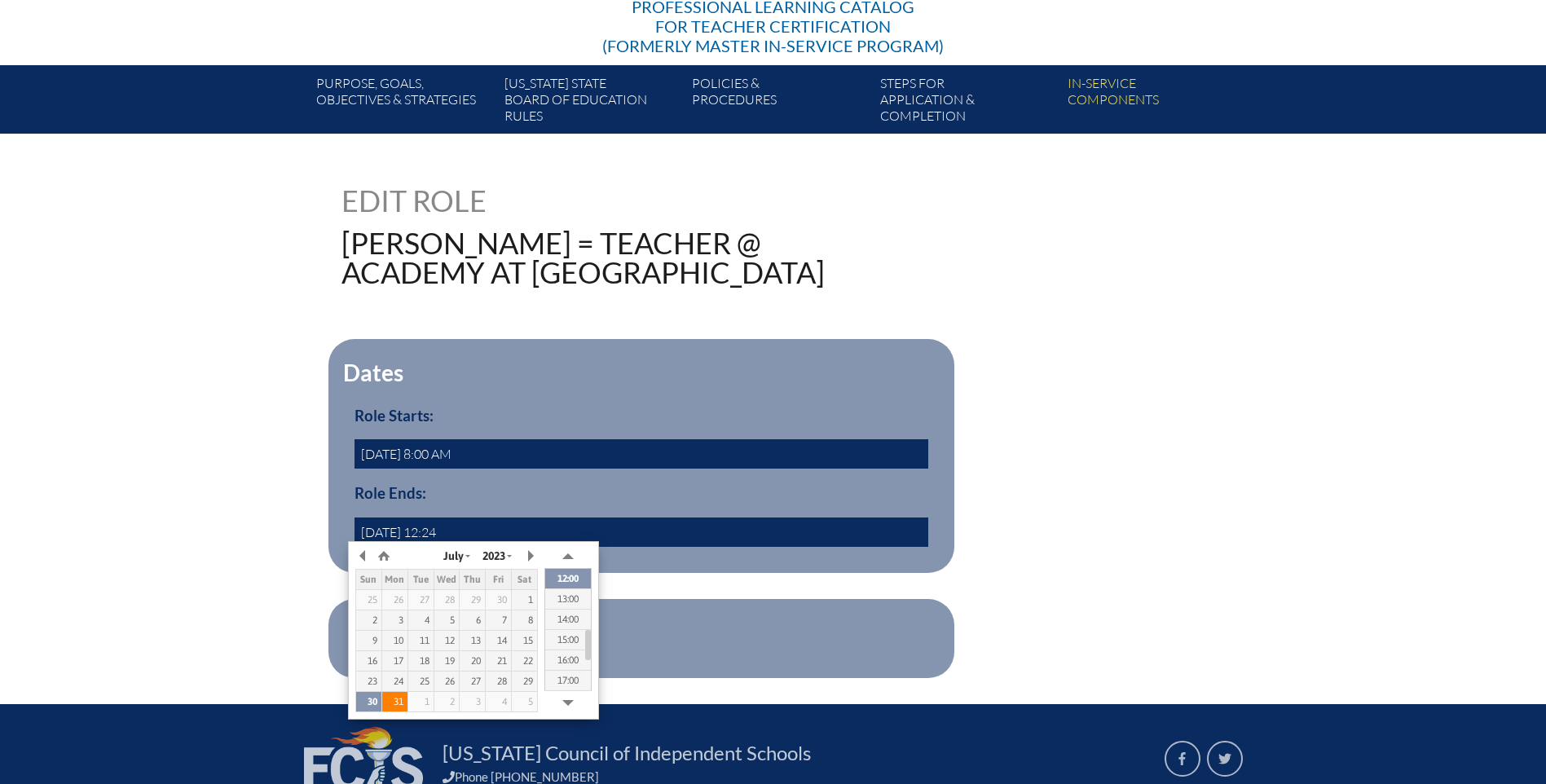
click at [395, 704] on div "31" at bounding box center [395, 702] width 25 height 11
click at [416, 701] on div "1" at bounding box center [421, 702] width 25 height 11
type input "2023/08/01 12:24"
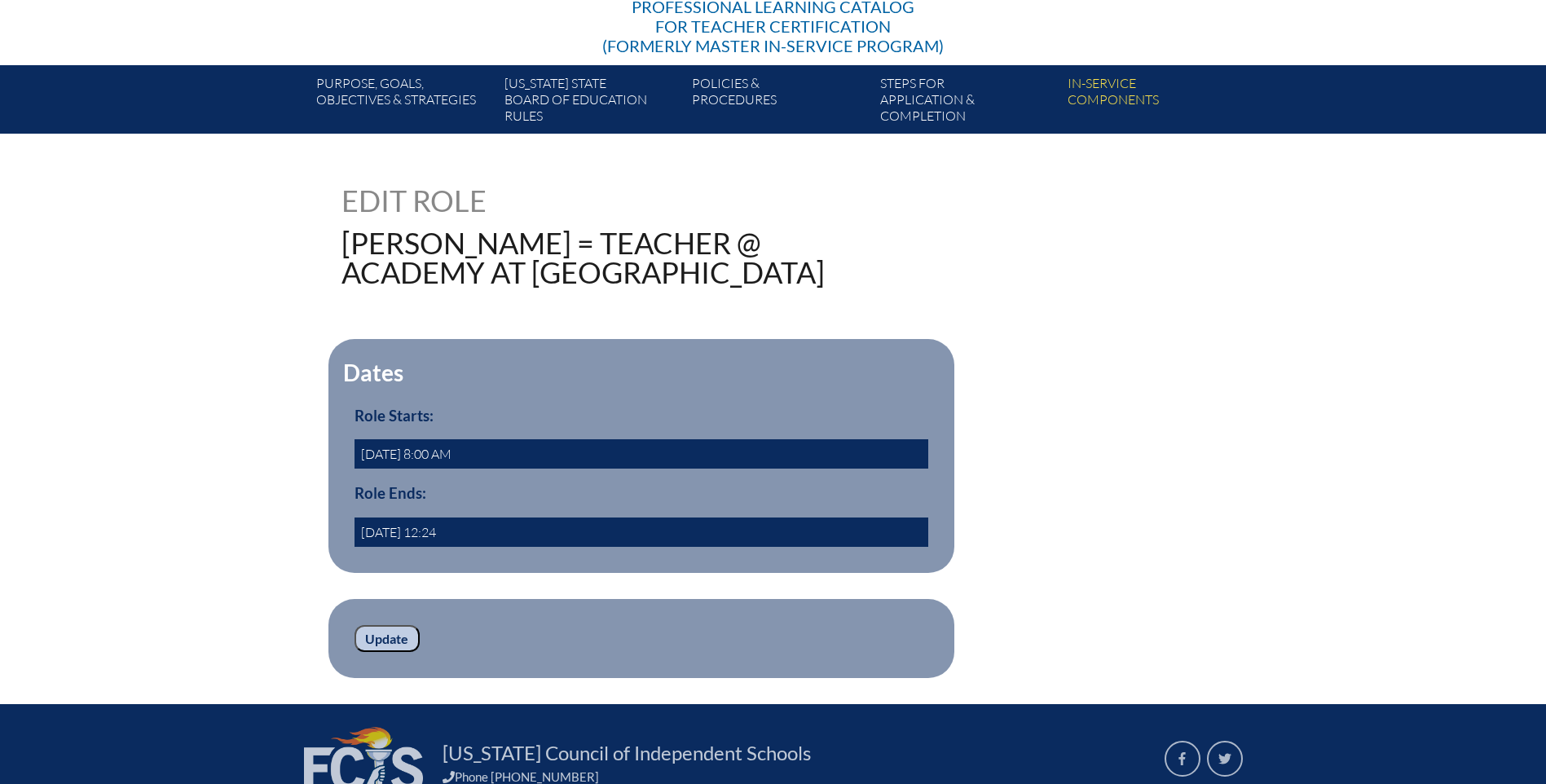
click at [268, 558] on div "29462 Edit Role McCormick, Colleen = Teacher @ Academy at the Lakes Dates Role …" at bounding box center [773, 431] width 1546 height 492
click at [385, 632] on input "Update" at bounding box center [387, 639] width 65 height 28
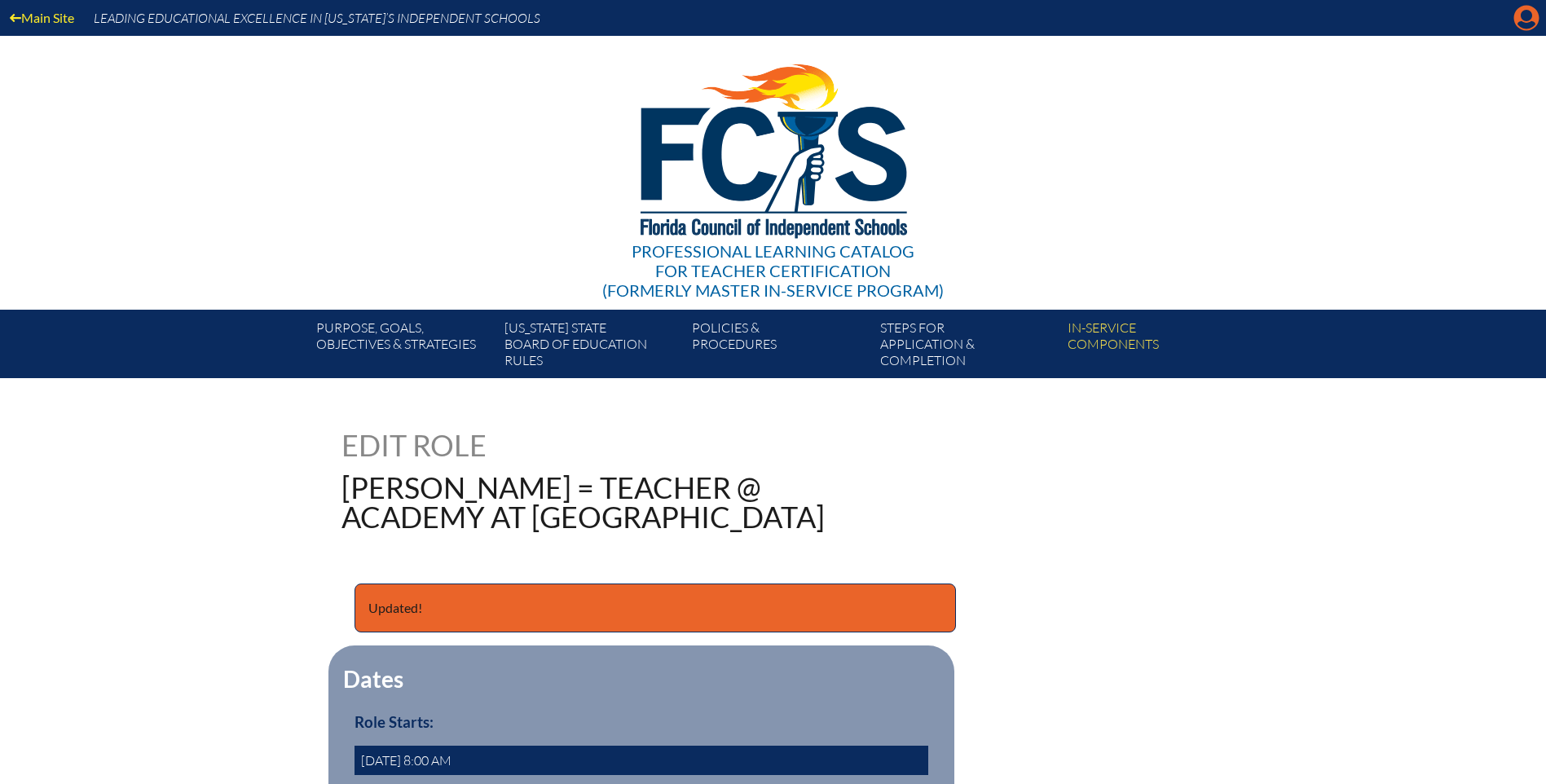
click at [1522, 19] on icon "Manage account" at bounding box center [1526, 17] width 26 height 26
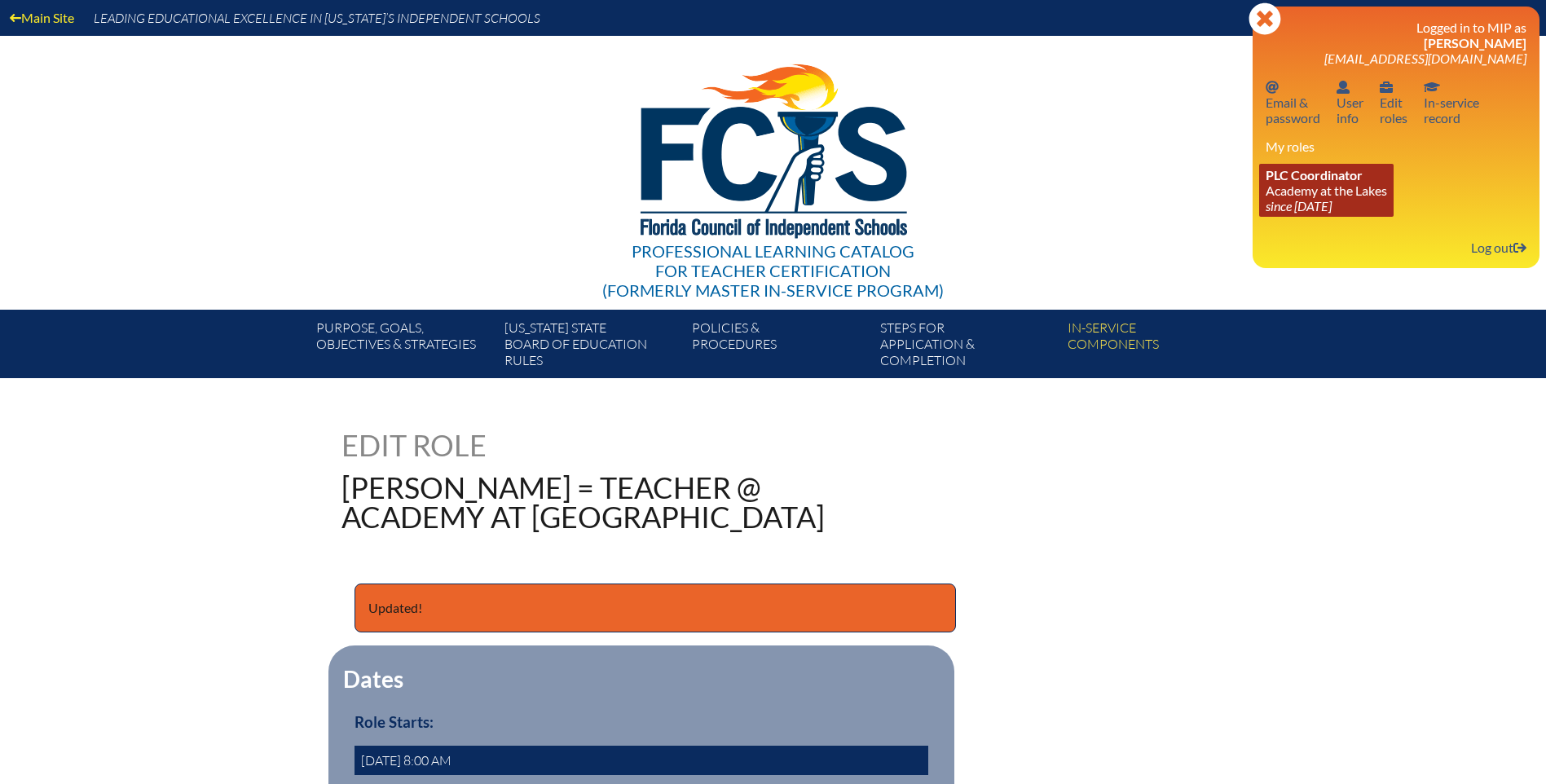
click at [1309, 187] on link "PLC Coordinator Academy at the Lakes since 2023 May 24" at bounding box center [1326, 189] width 135 height 53
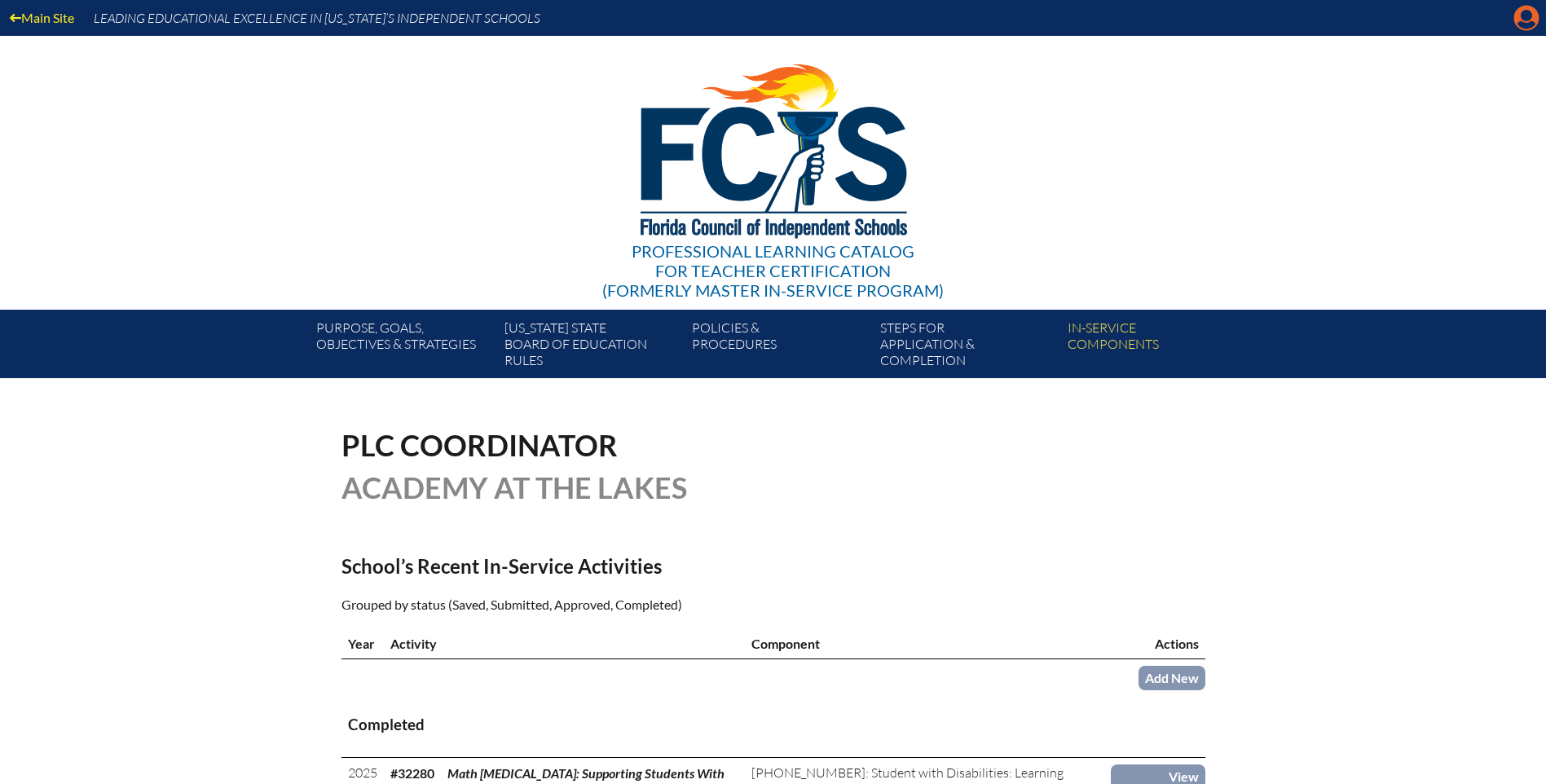
click at [1525, 25] on icon "Manage account" at bounding box center [1526, 17] width 26 height 26
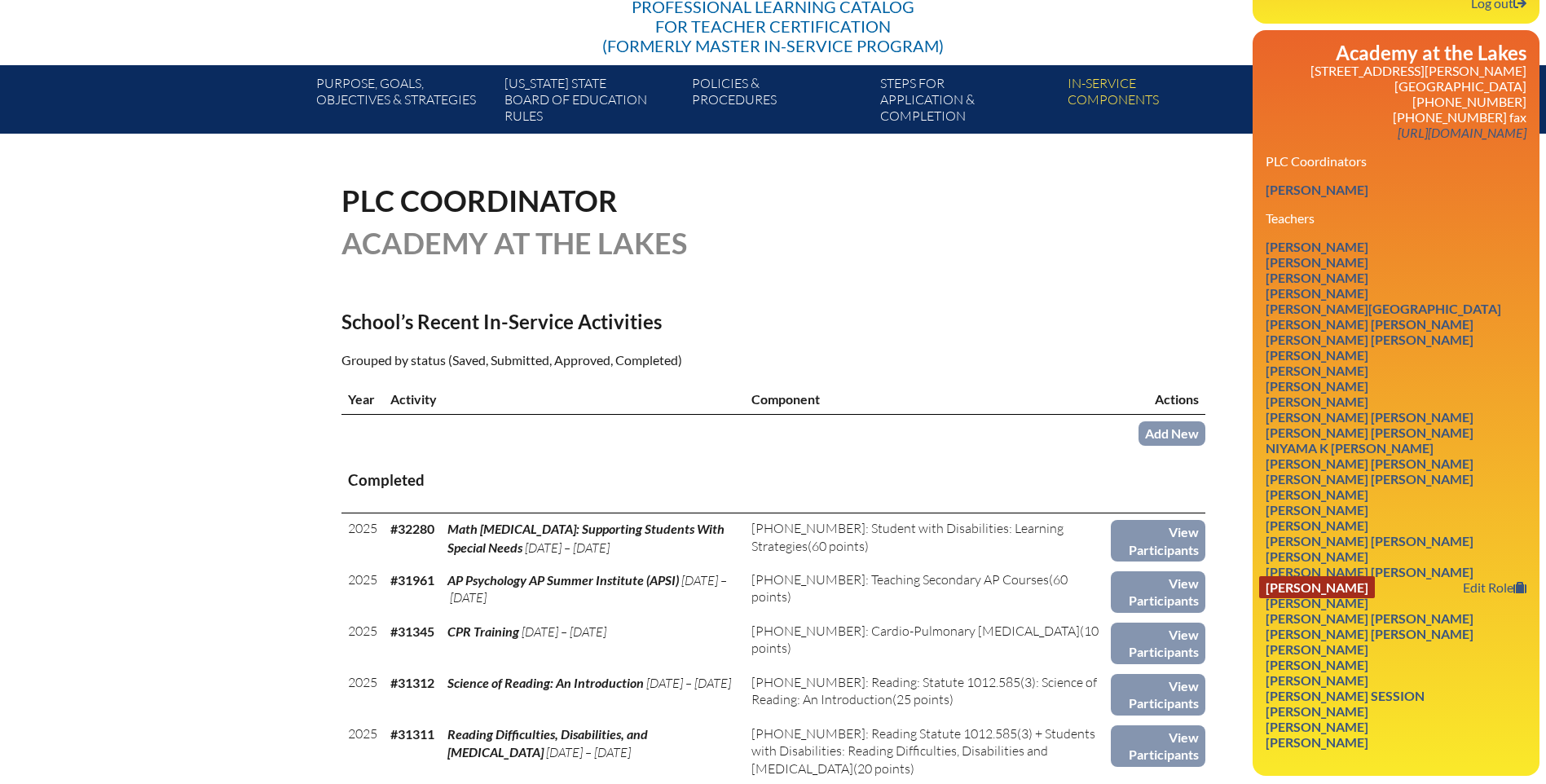
scroll to position [326, 0]
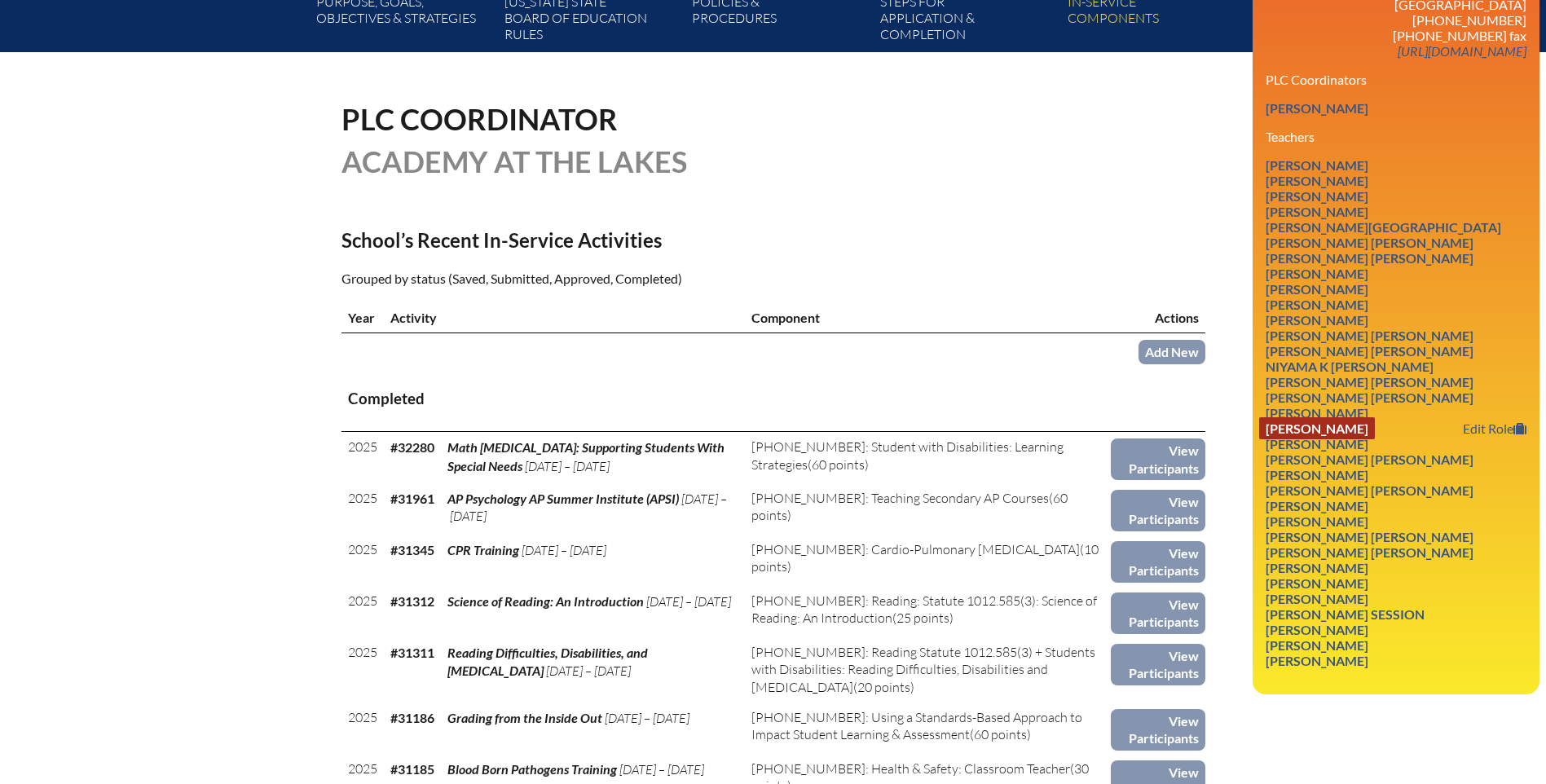
click at [1344, 428] on link "Heidi Ellinor Ivester" at bounding box center [1317, 427] width 116 height 22
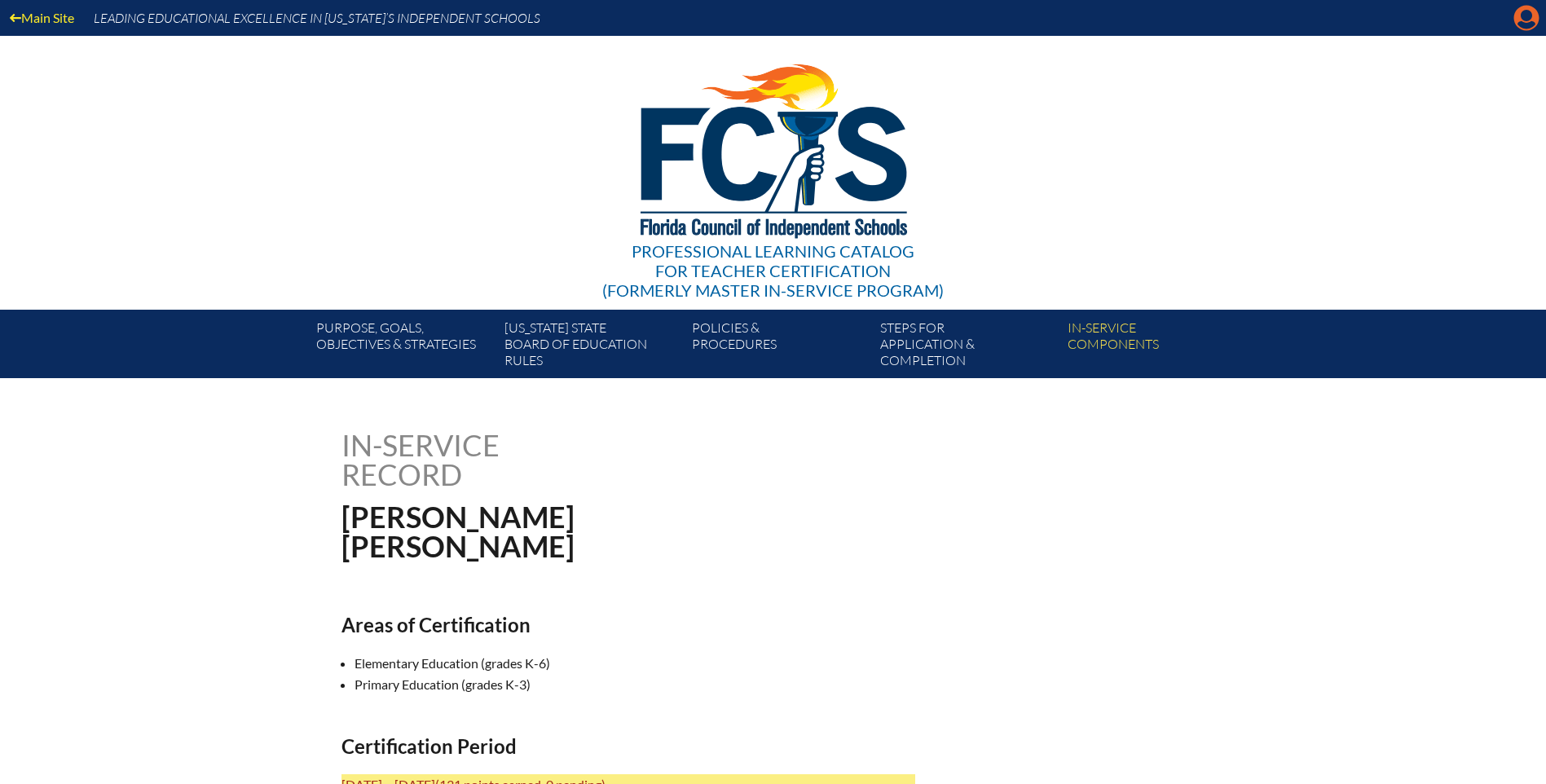
click at [1527, 9] on icon at bounding box center [1527, 18] width 25 height 25
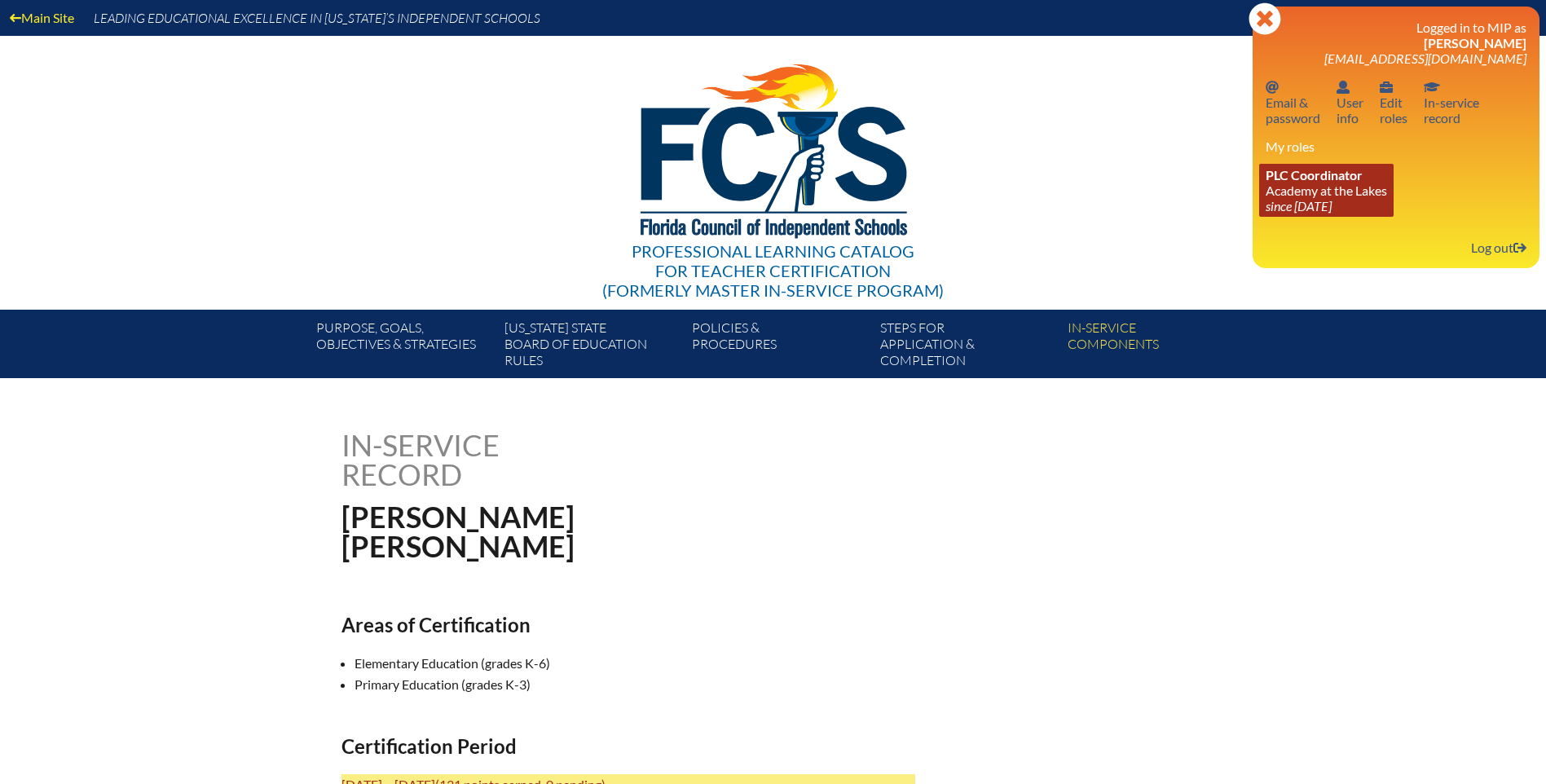
click at [1350, 179] on span "PLC Coordinator" at bounding box center [1314, 175] width 97 height 15
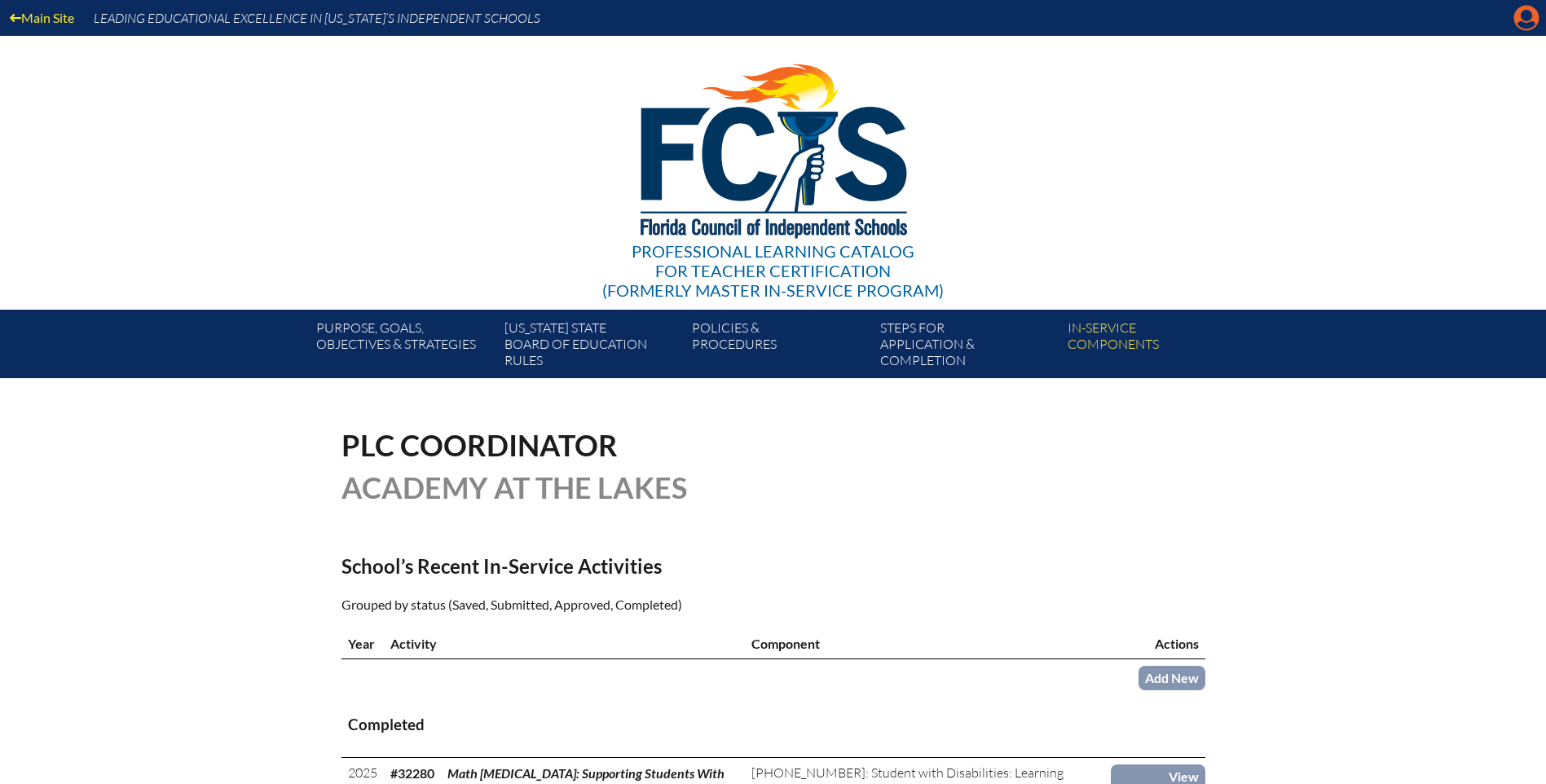
click at [1521, 24] on icon "Manage account" at bounding box center [1526, 17] width 26 height 26
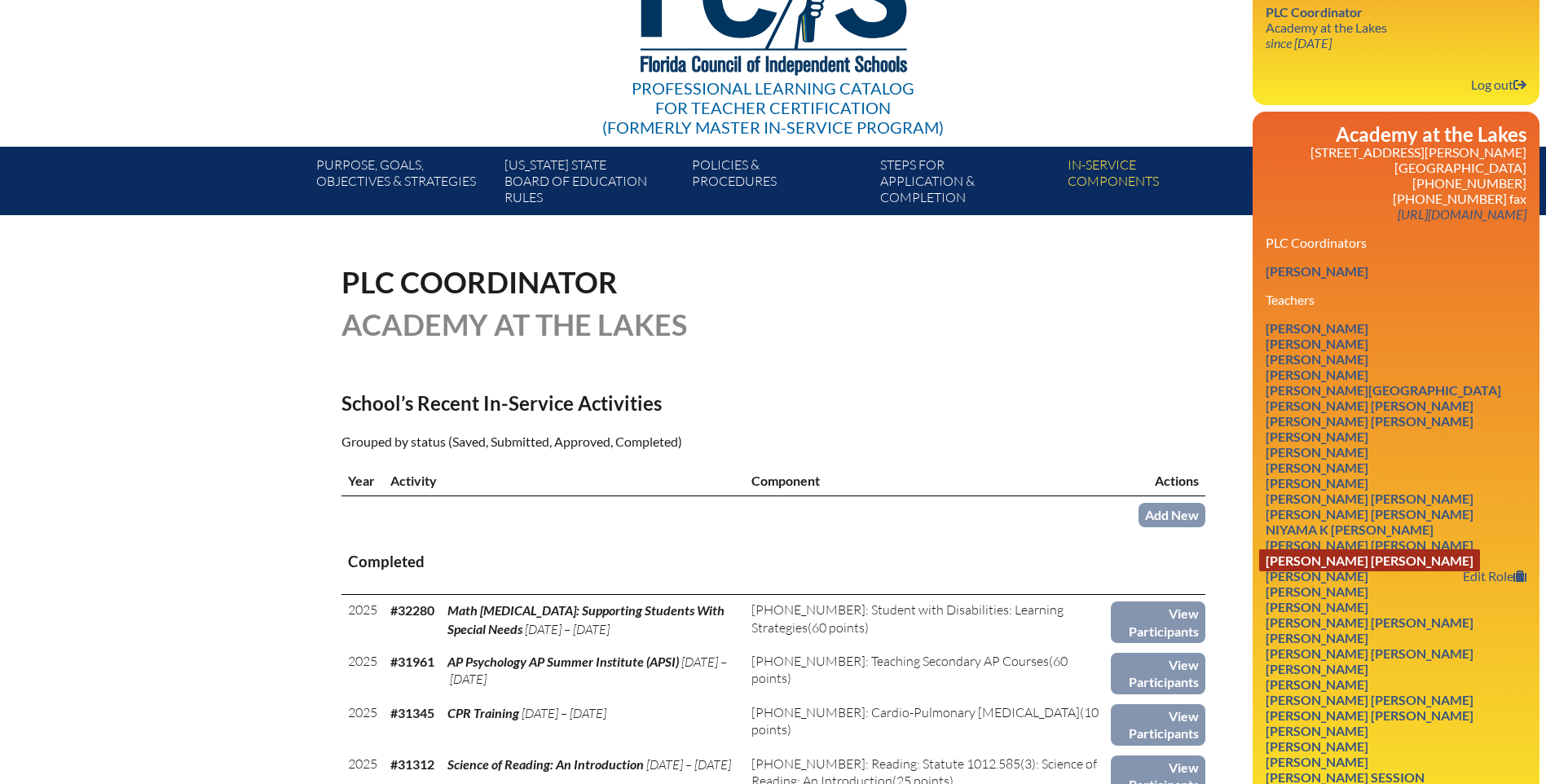
scroll to position [245, 0]
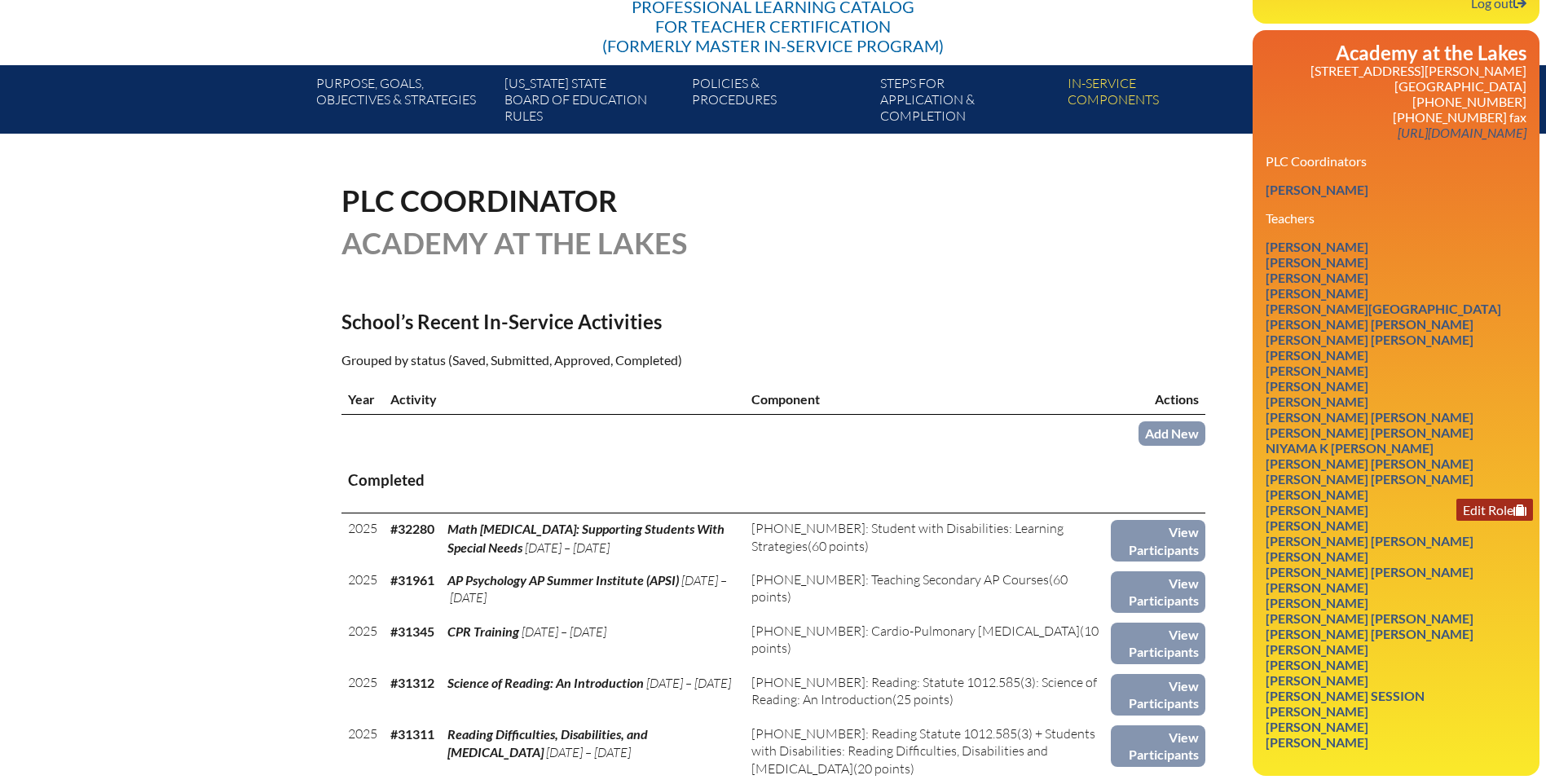
click at [1482, 507] on link "Edit Role" at bounding box center [1494, 510] width 76 height 22
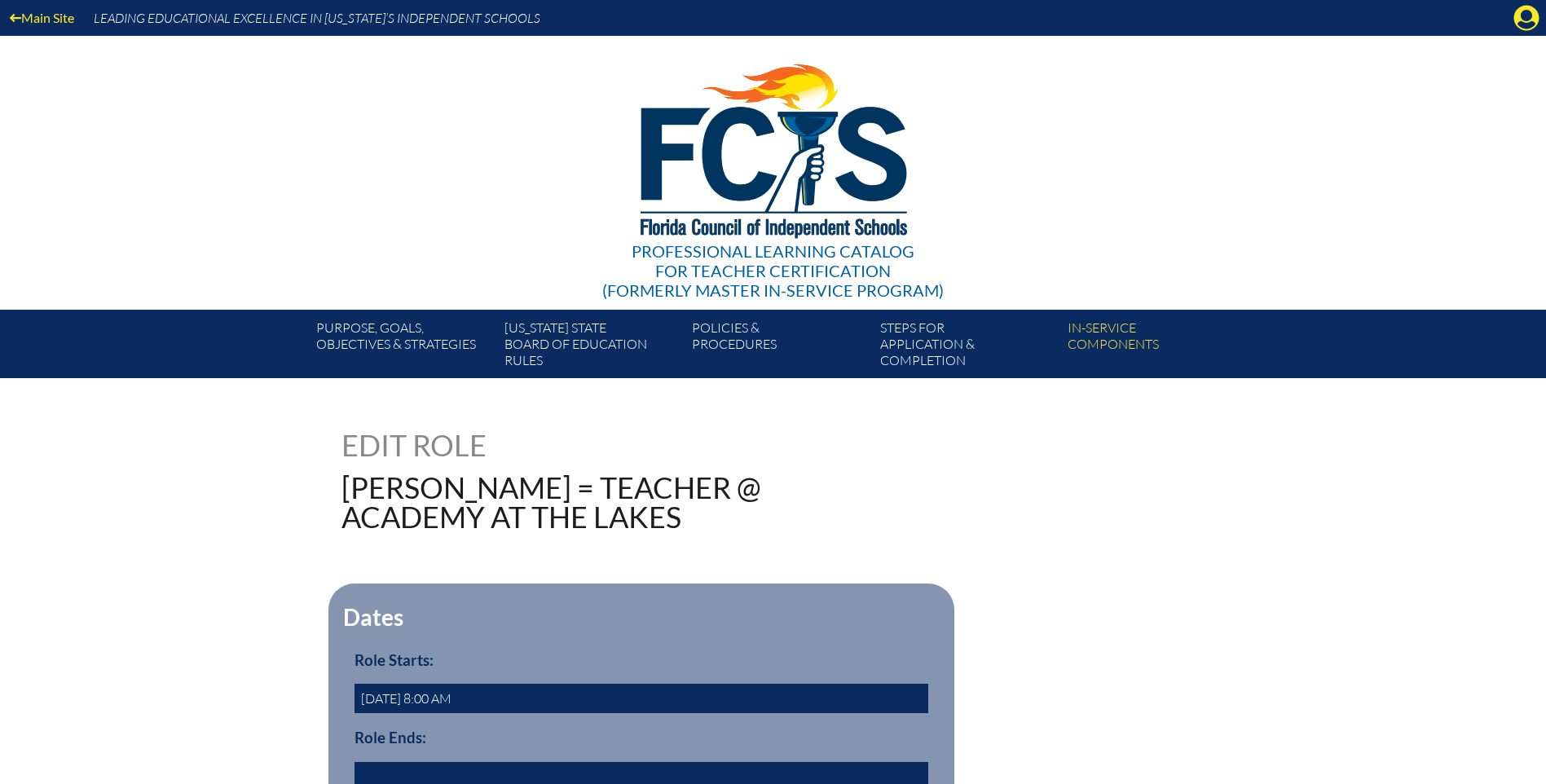
scroll to position [245, 0]
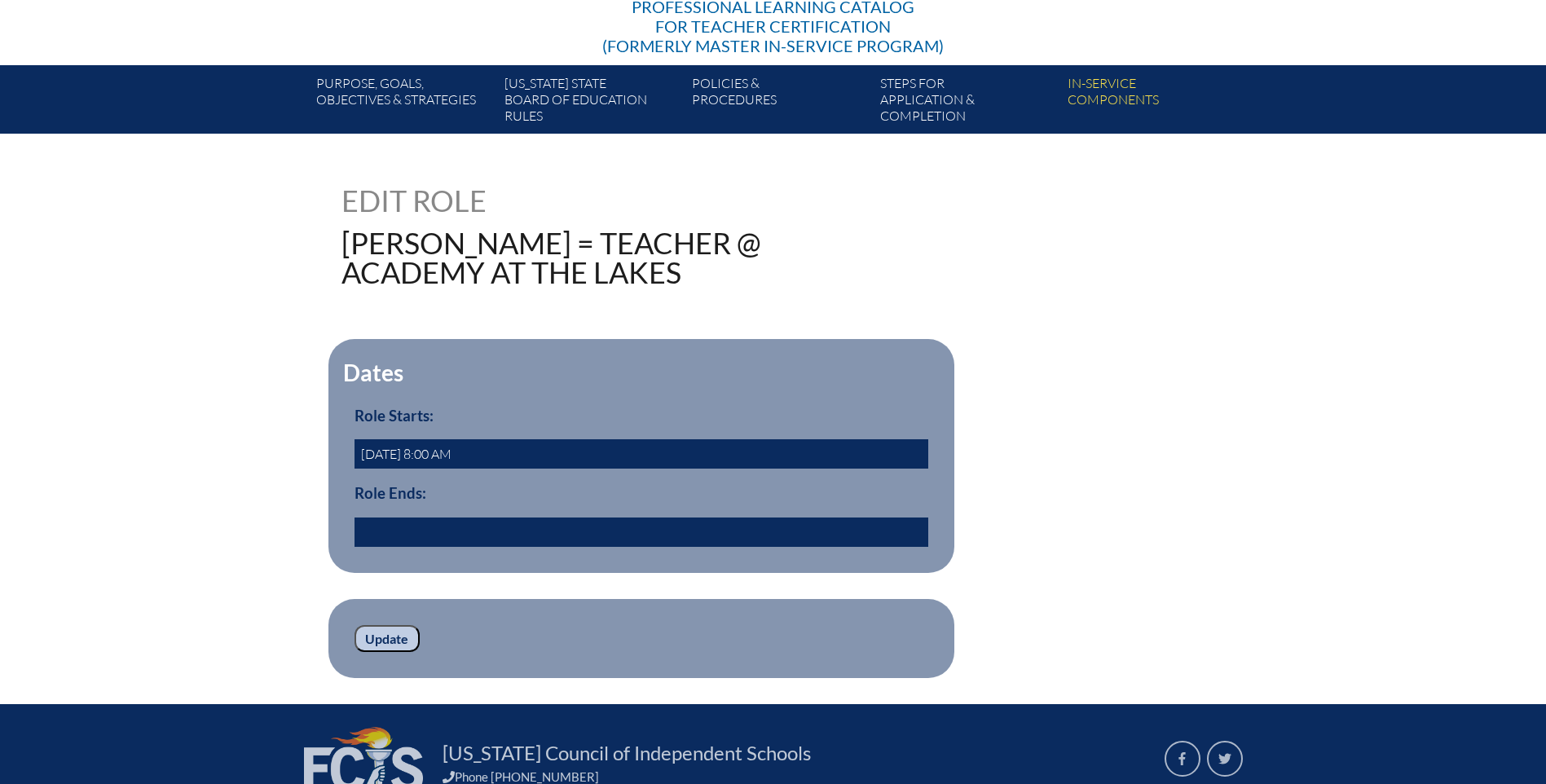
click at [364, 517] on input "text" at bounding box center [642, 532] width 574 height 30
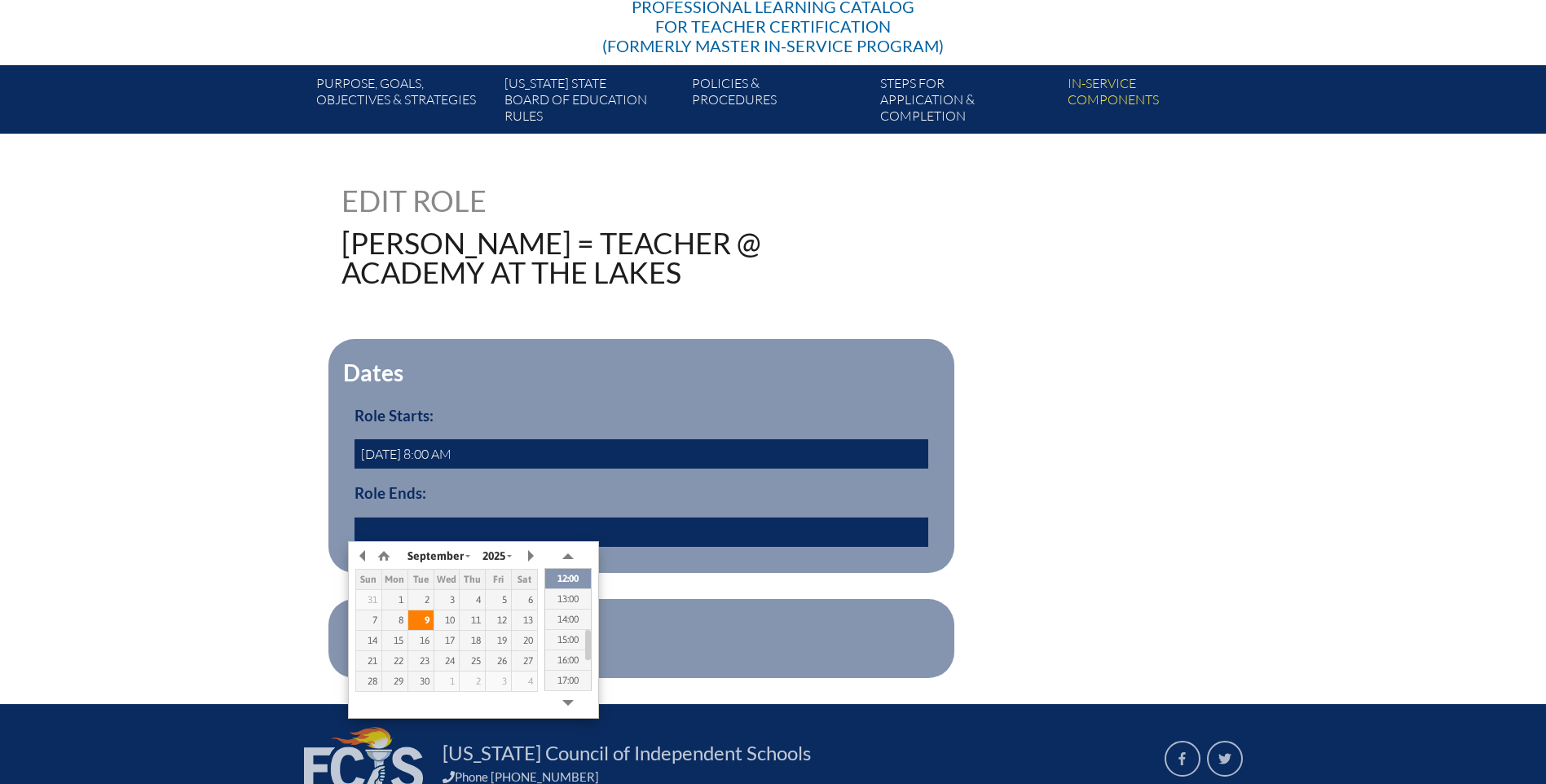
click at [421, 626] on td "9" at bounding box center [420, 620] width 26 height 20
type input "[DATE] 12:26"
click at [185, 534] on div "26484 Edit Role [PERSON_NAME] = Teacher @ Academy at the Lakes Dates Role Start…" at bounding box center [773, 431] width 1546 height 492
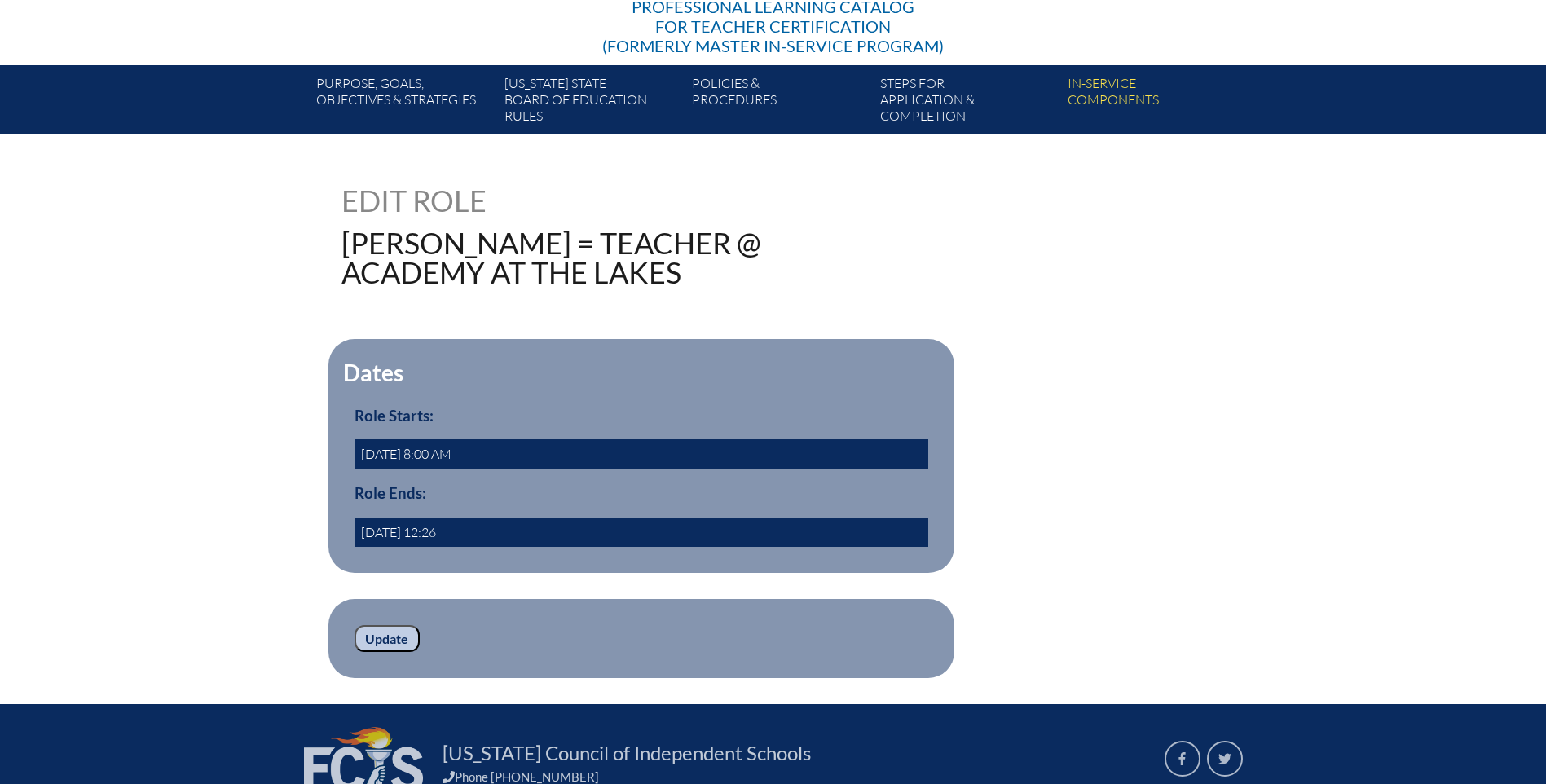
click at [399, 635] on input "Update" at bounding box center [387, 639] width 65 height 28
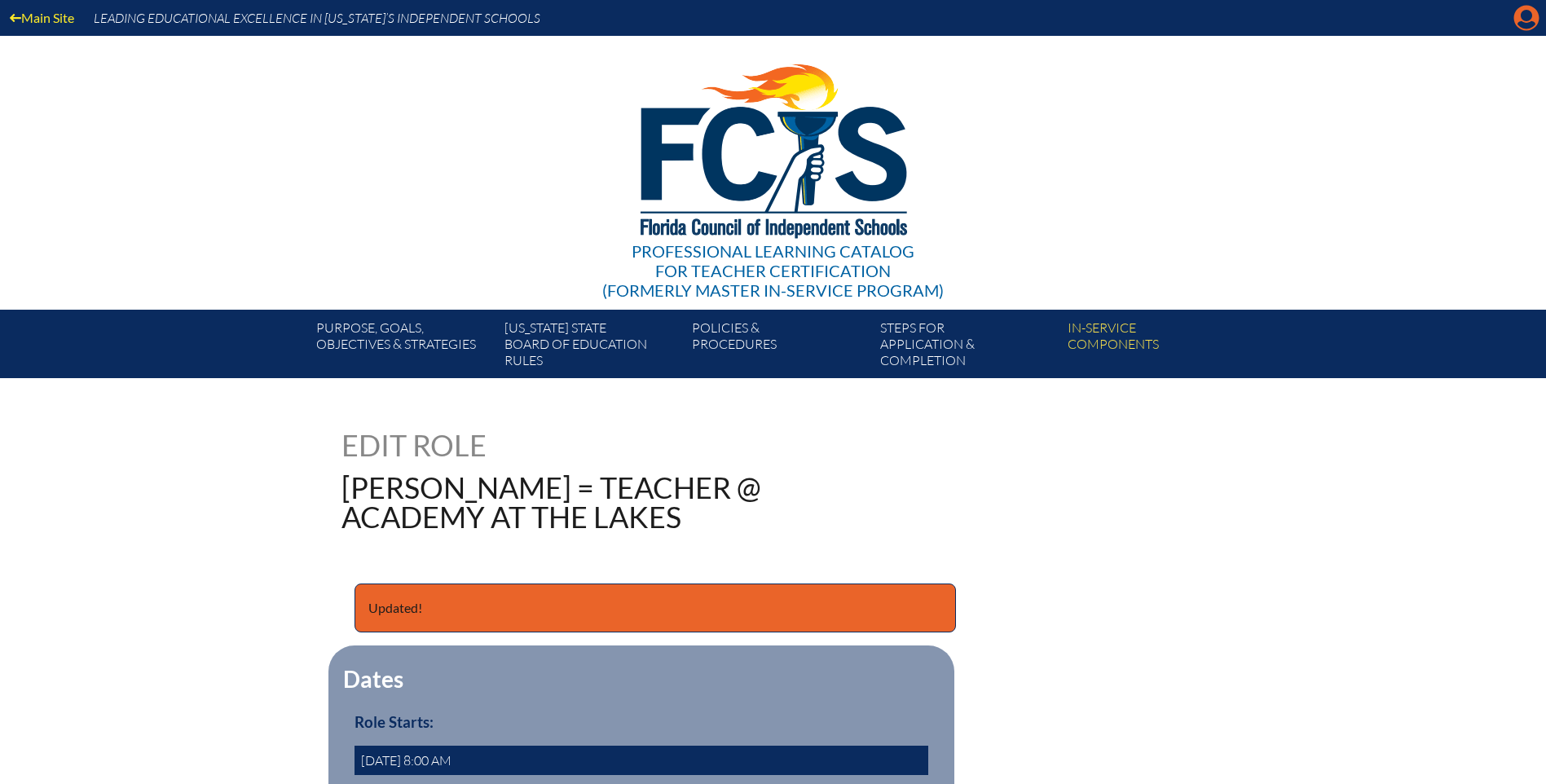
click at [1537, 19] on icon at bounding box center [1527, 18] width 25 height 25
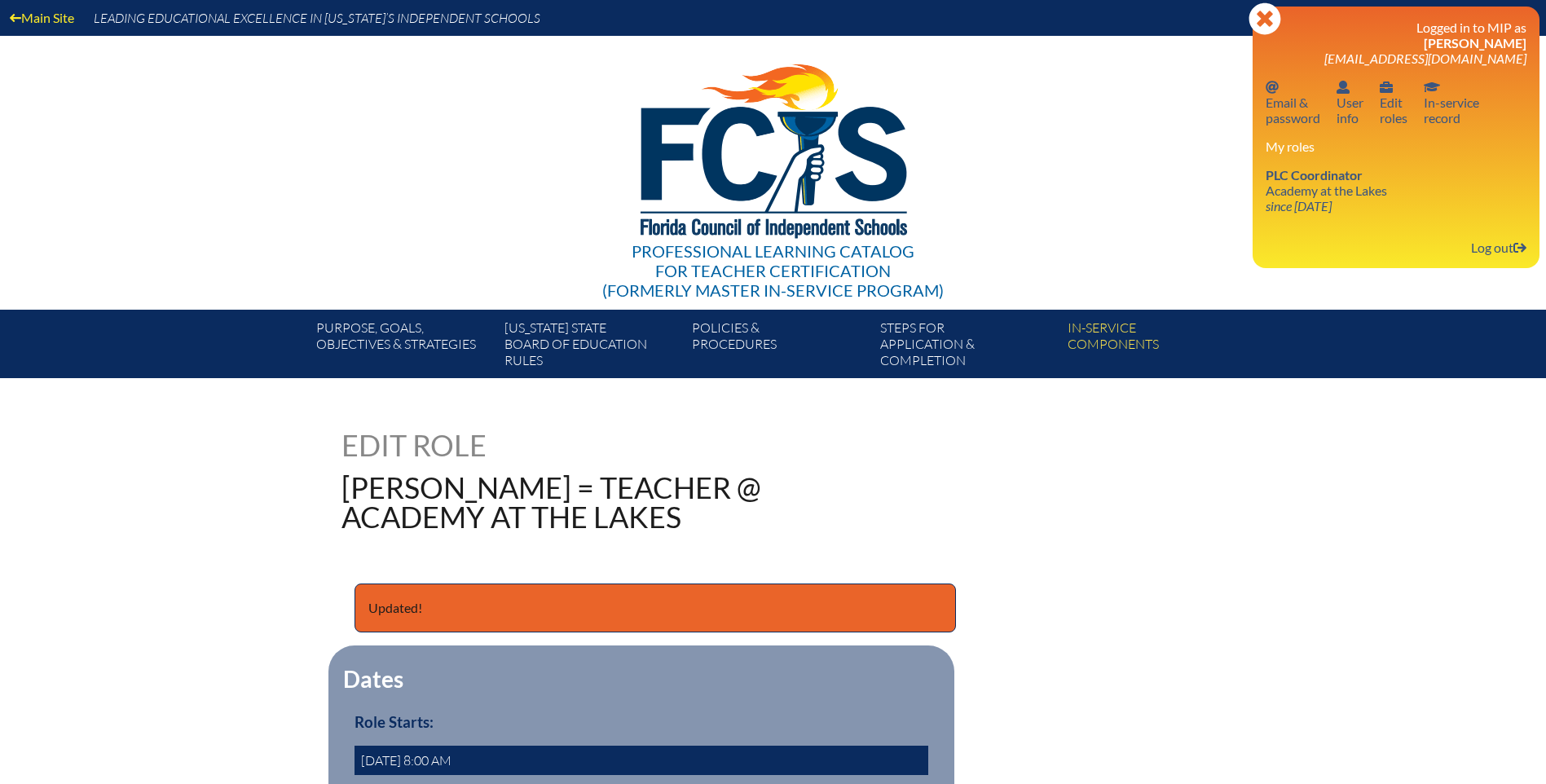
drag, startPoint x: 1289, startPoint y: 192, endPoint x: 1247, endPoint y: 190, distance: 42.0
click at [1289, 192] on link "PLC Coordinator Academy at the Lakes since [DATE]" at bounding box center [1326, 189] width 135 height 53
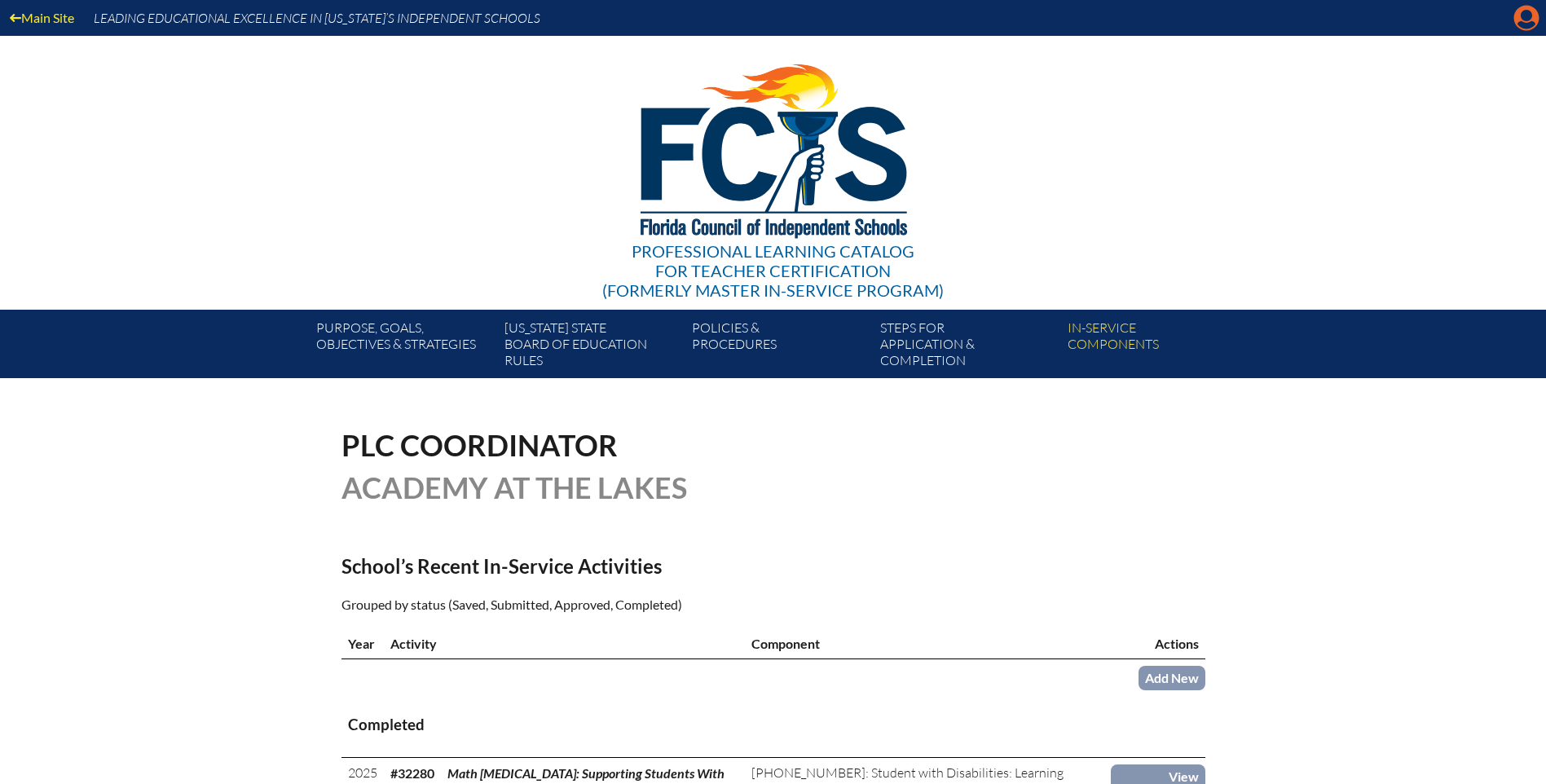
click at [1532, 23] on icon "Manage account" at bounding box center [1526, 17] width 26 height 26
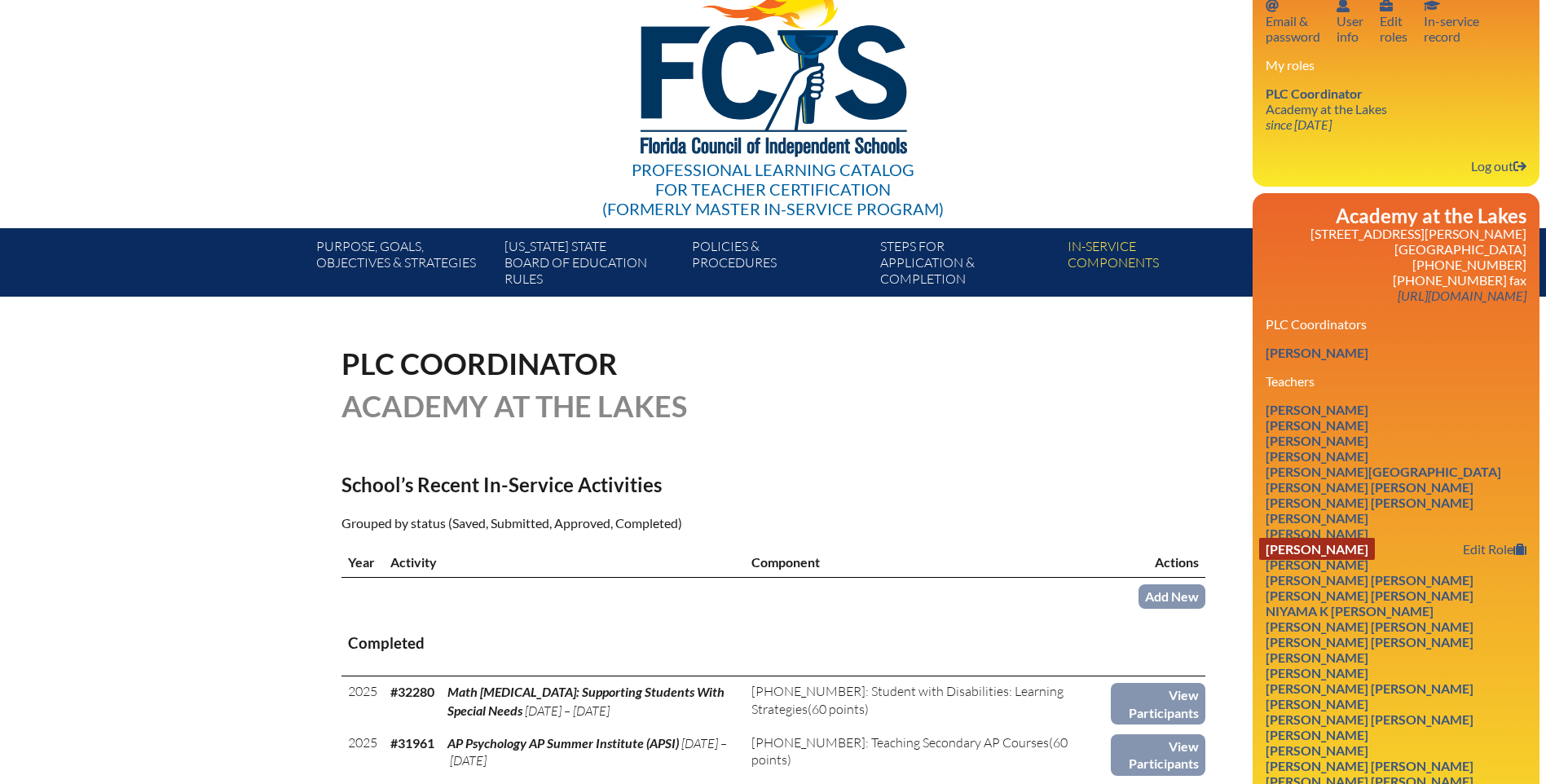
scroll to position [163, 0]
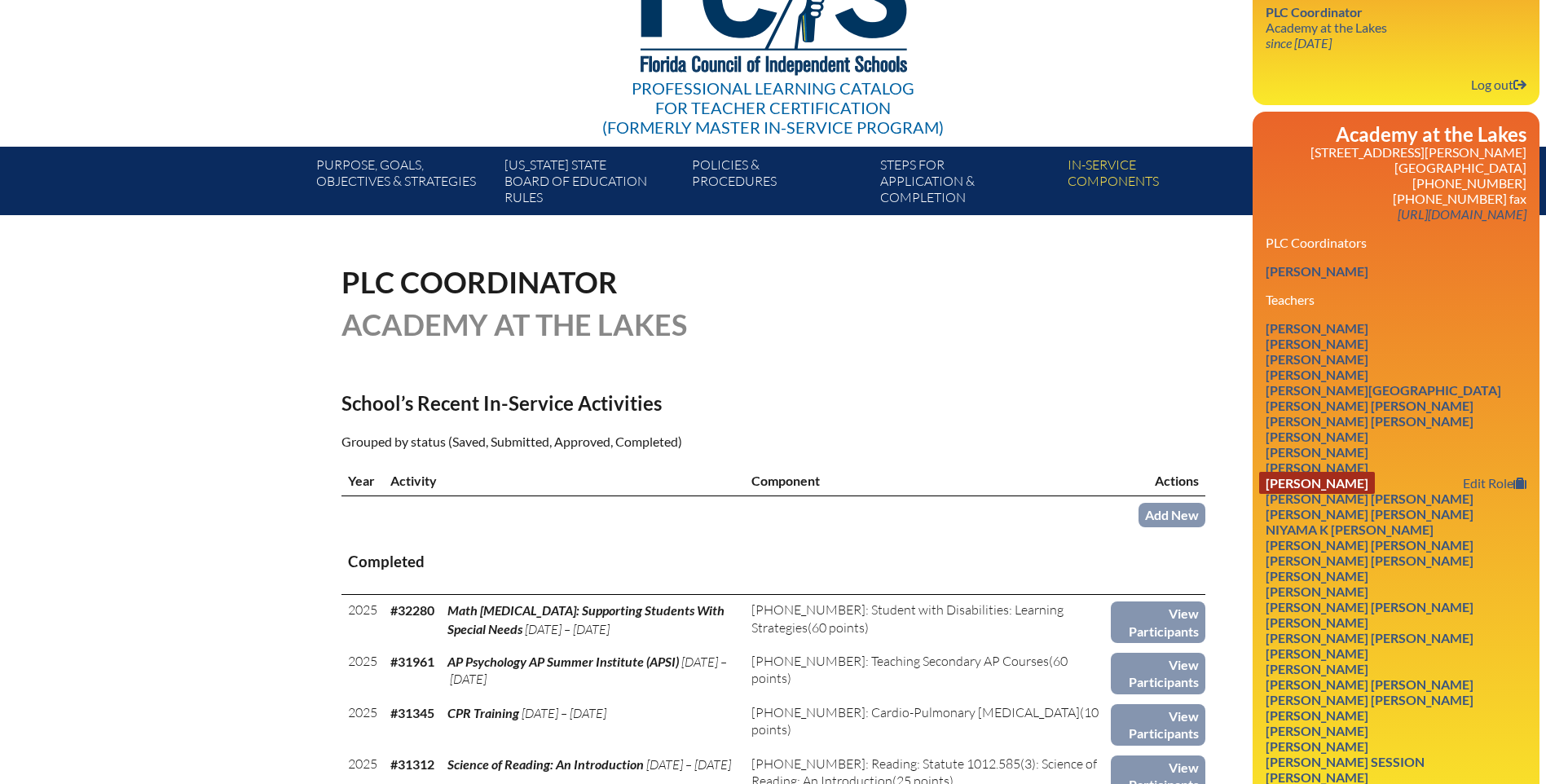
click at [1292, 483] on link "Cori L Dobrzanski" at bounding box center [1317, 483] width 116 height 22
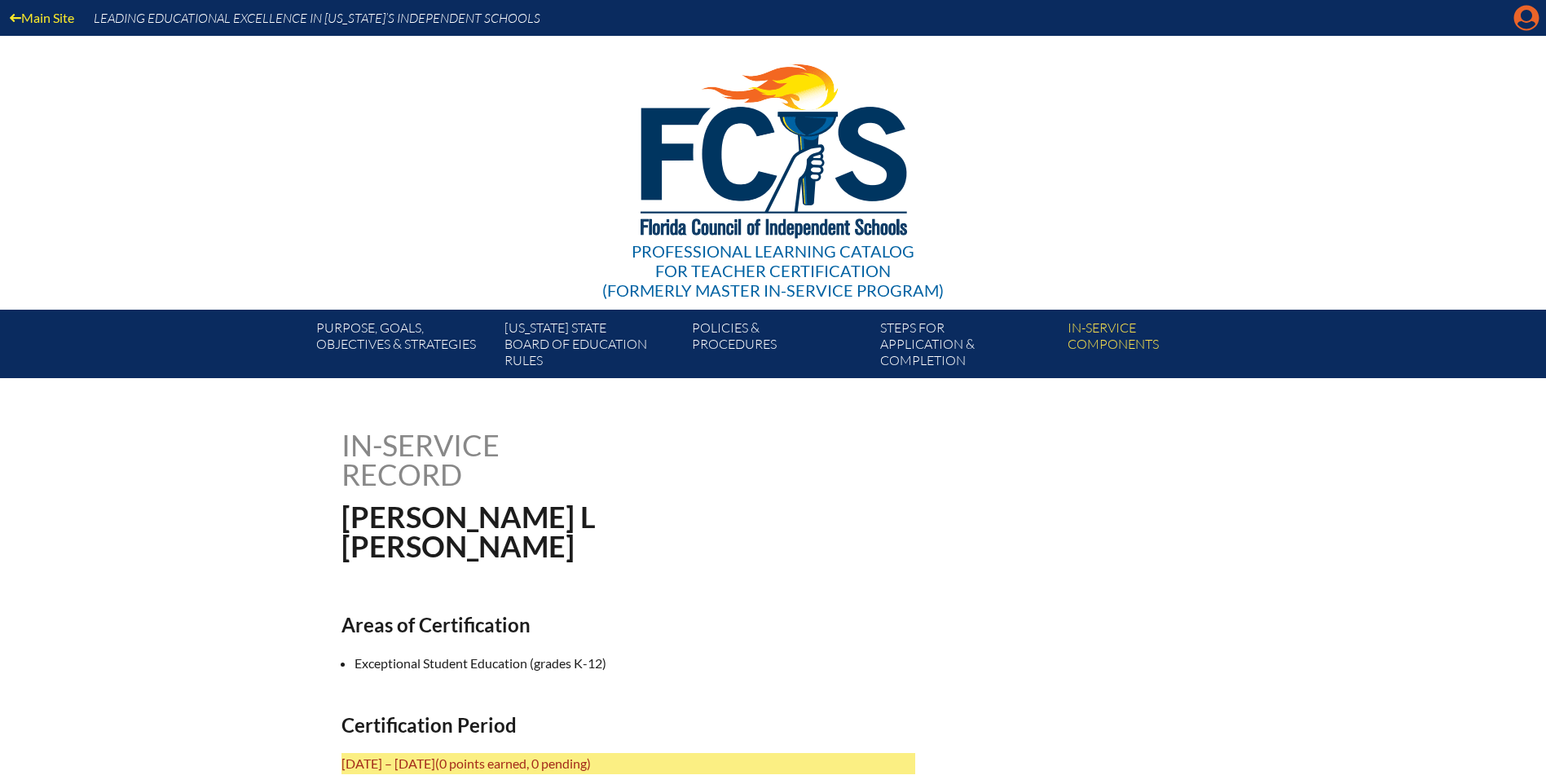
click at [1525, 20] on icon "Manage account" at bounding box center [1526, 17] width 26 height 26
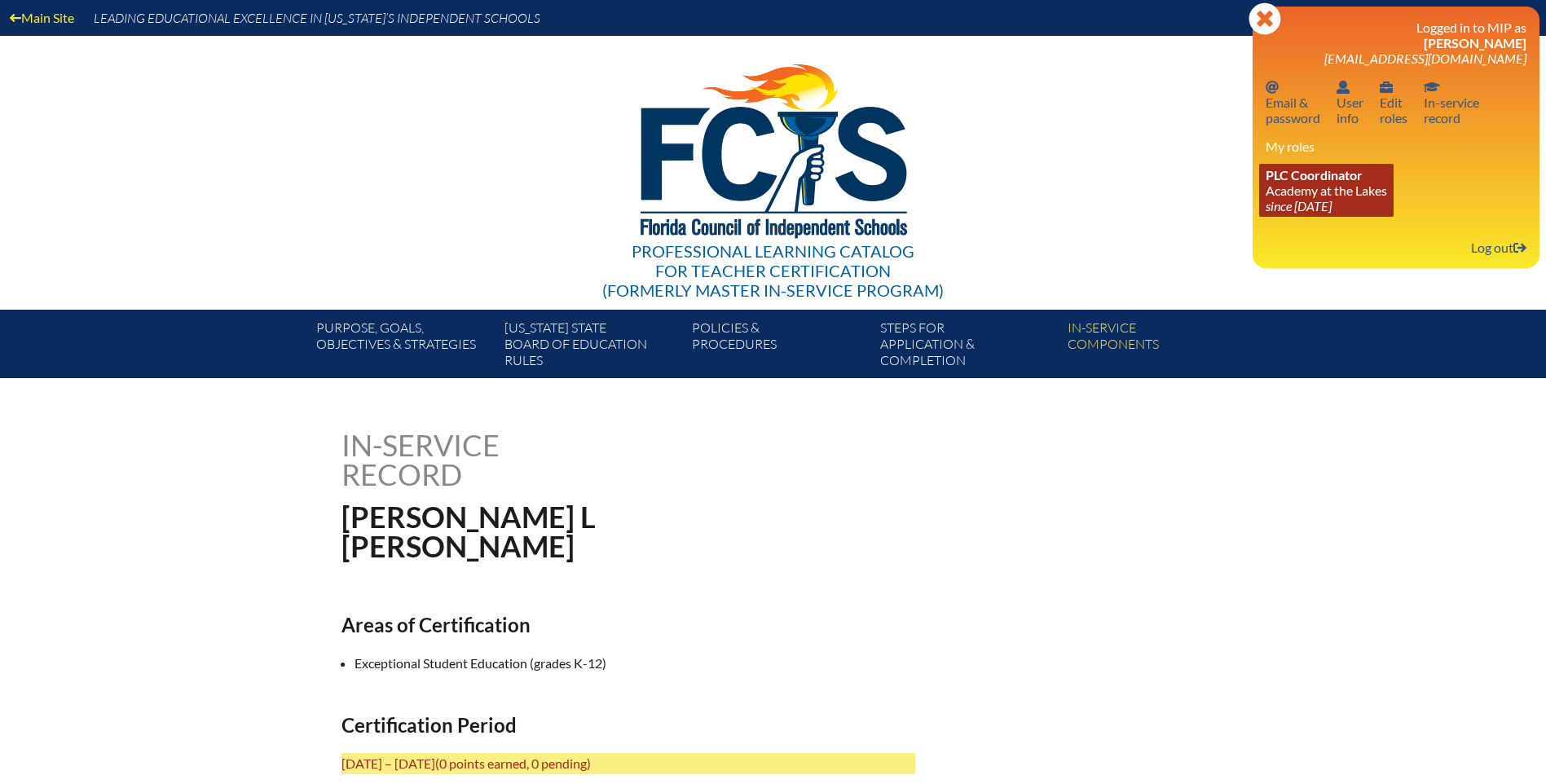
click at [1344, 185] on link "PLC Coordinator Academy at the Lakes since [DATE]" at bounding box center [1326, 189] width 135 height 53
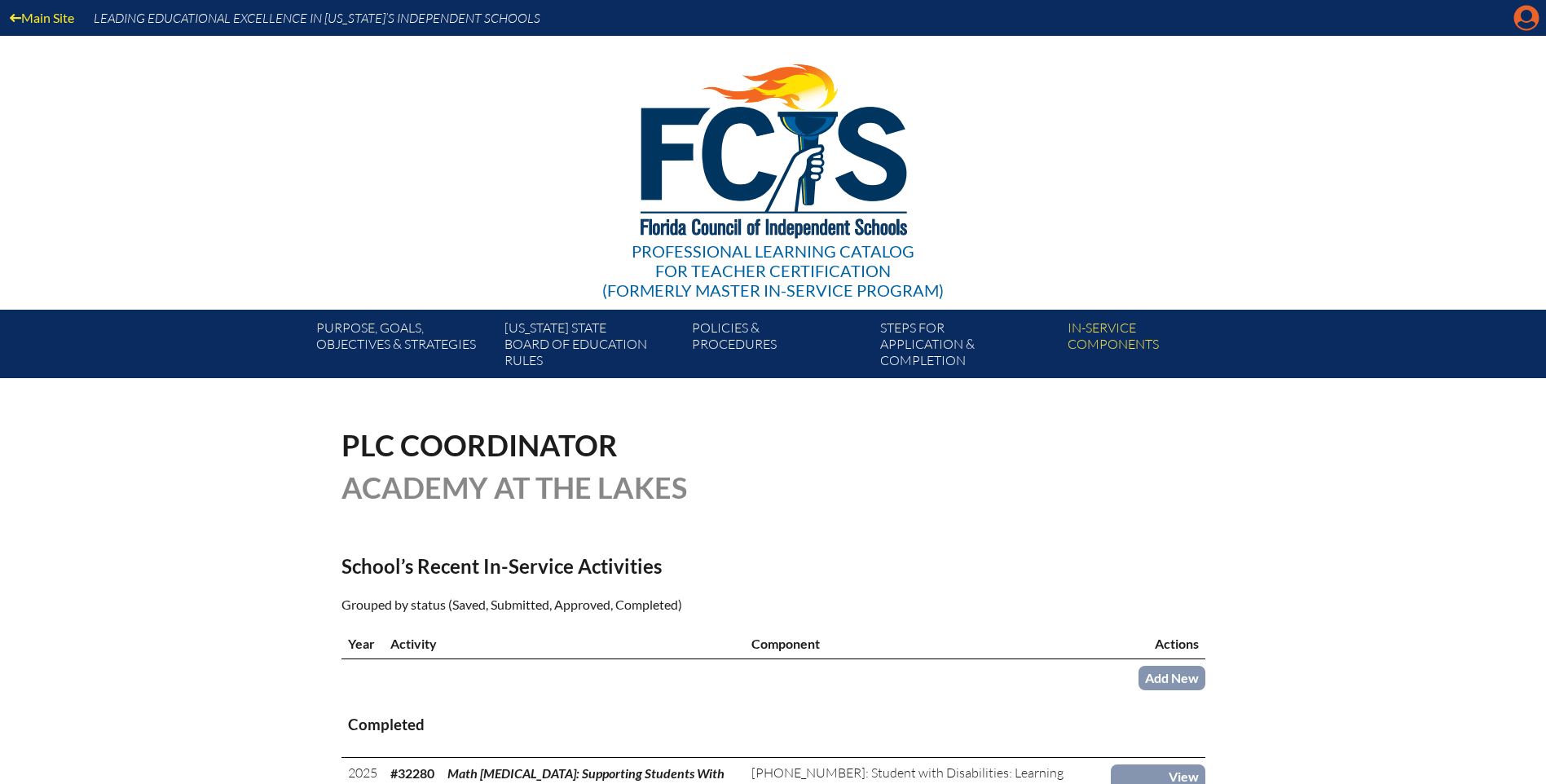
click at [1515, 23] on icon at bounding box center [1527, 18] width 25 height 25
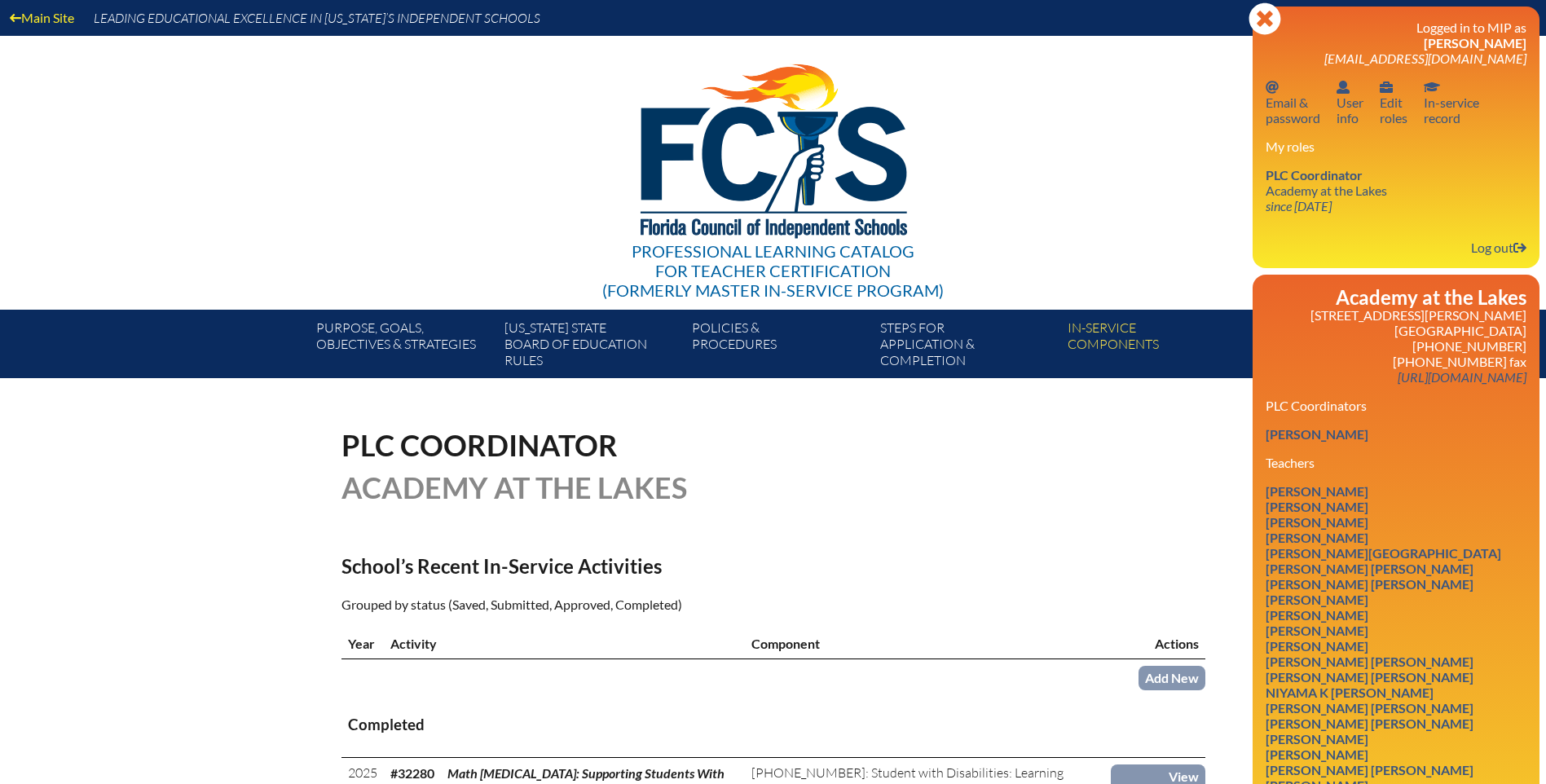
scroll to position [245, 0]
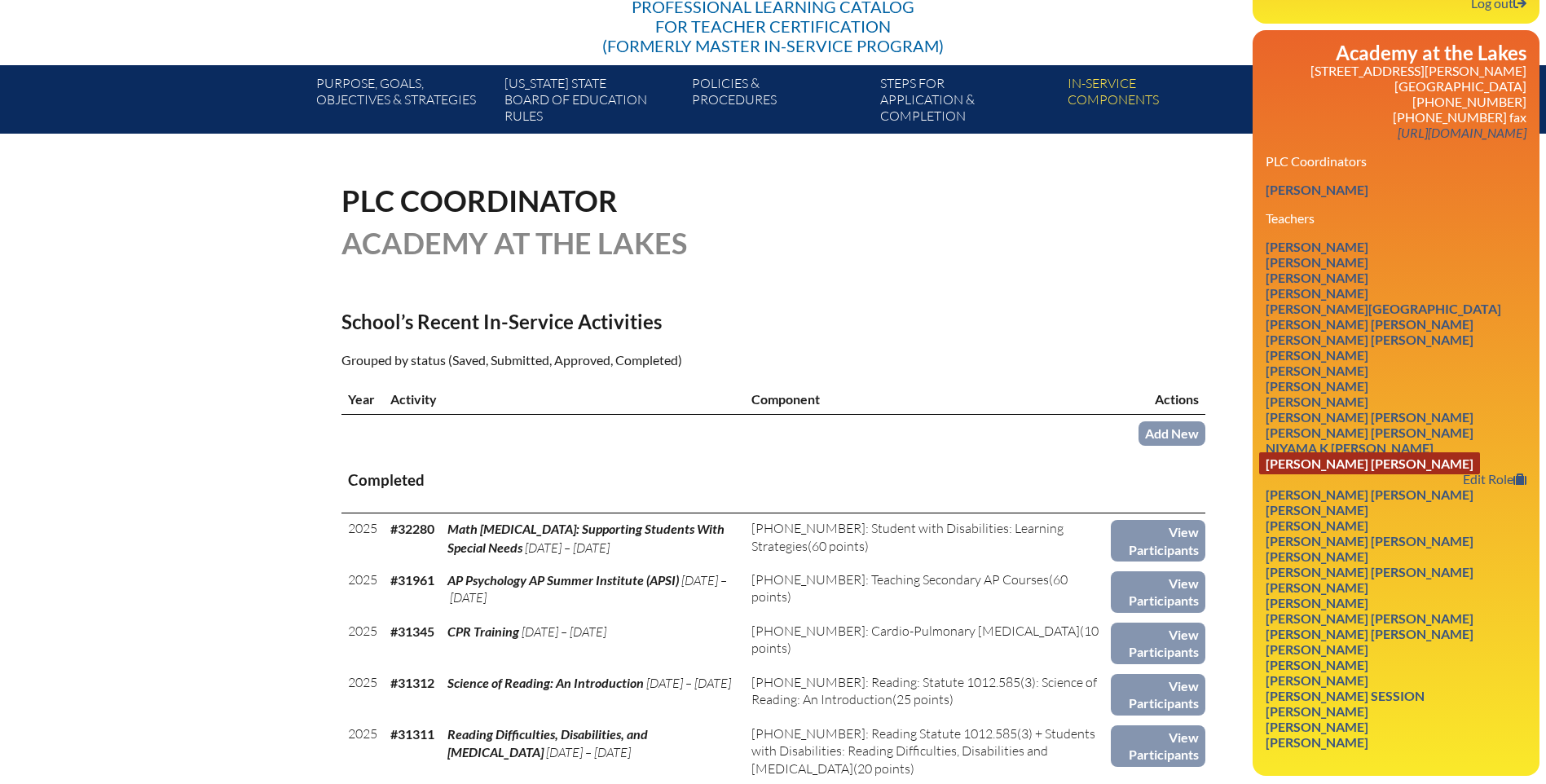
click at [1340, 458] on link "Karen Iris Schreurs Harrison" at bounding box center [1369, 463] width 221 height 22
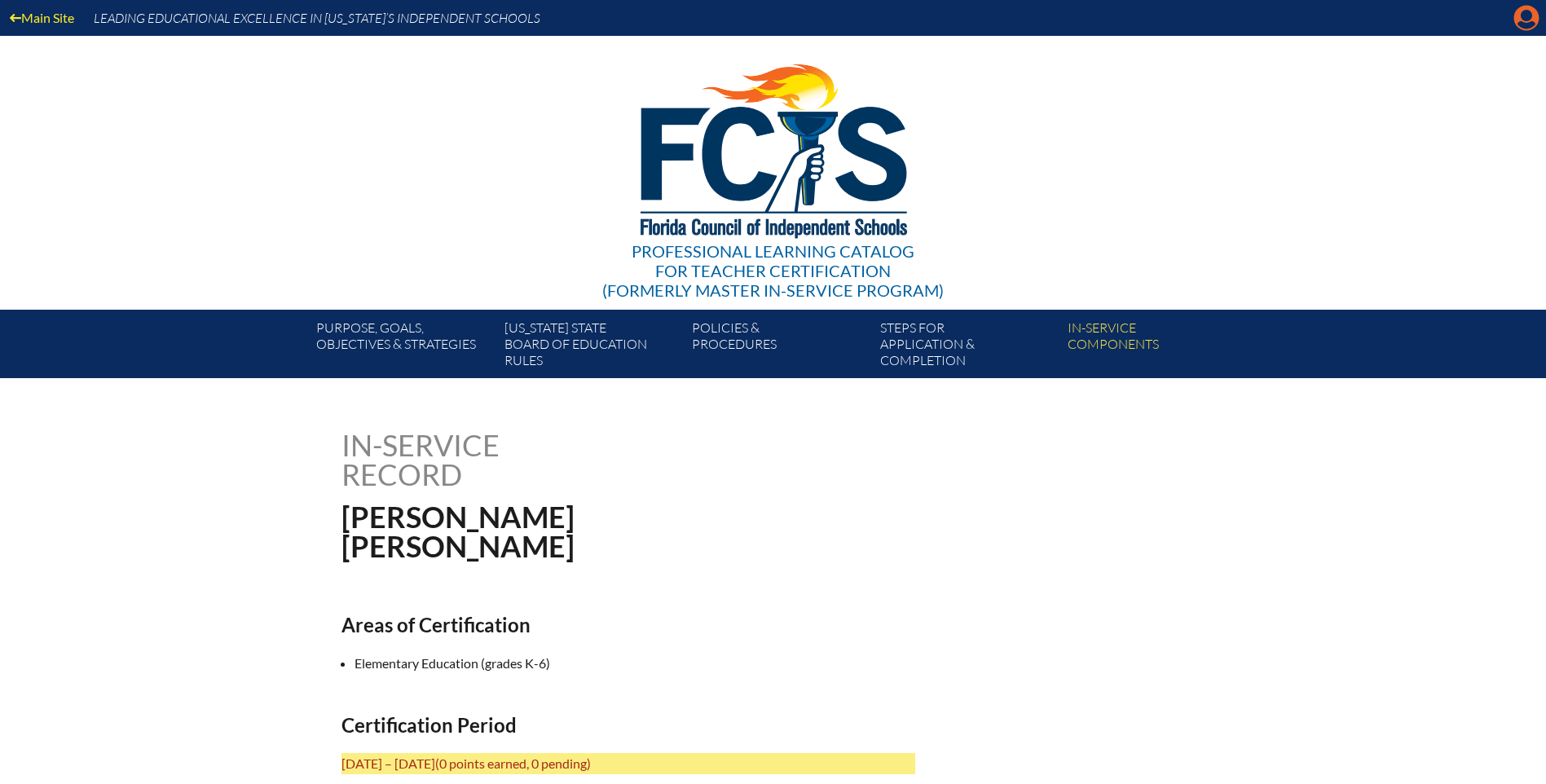
click at [1532, 19] on icon at bounding box center [1527, 18] width 25 height 25
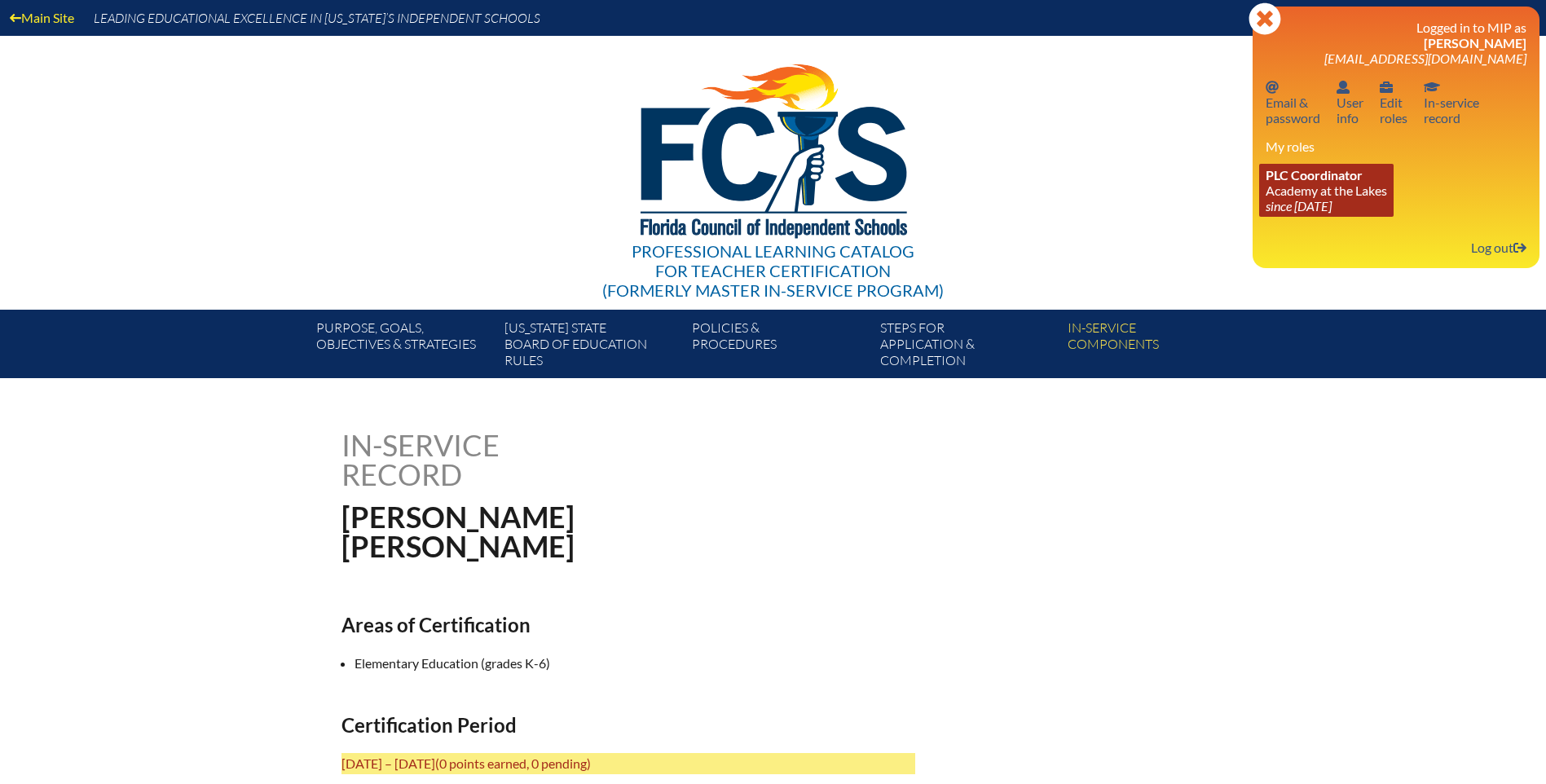
click at [1353, 193] on link "PLC Coordinator Academy at the Lakes since [DATE]" at bounding box center [1326, 189] width 135 height 53
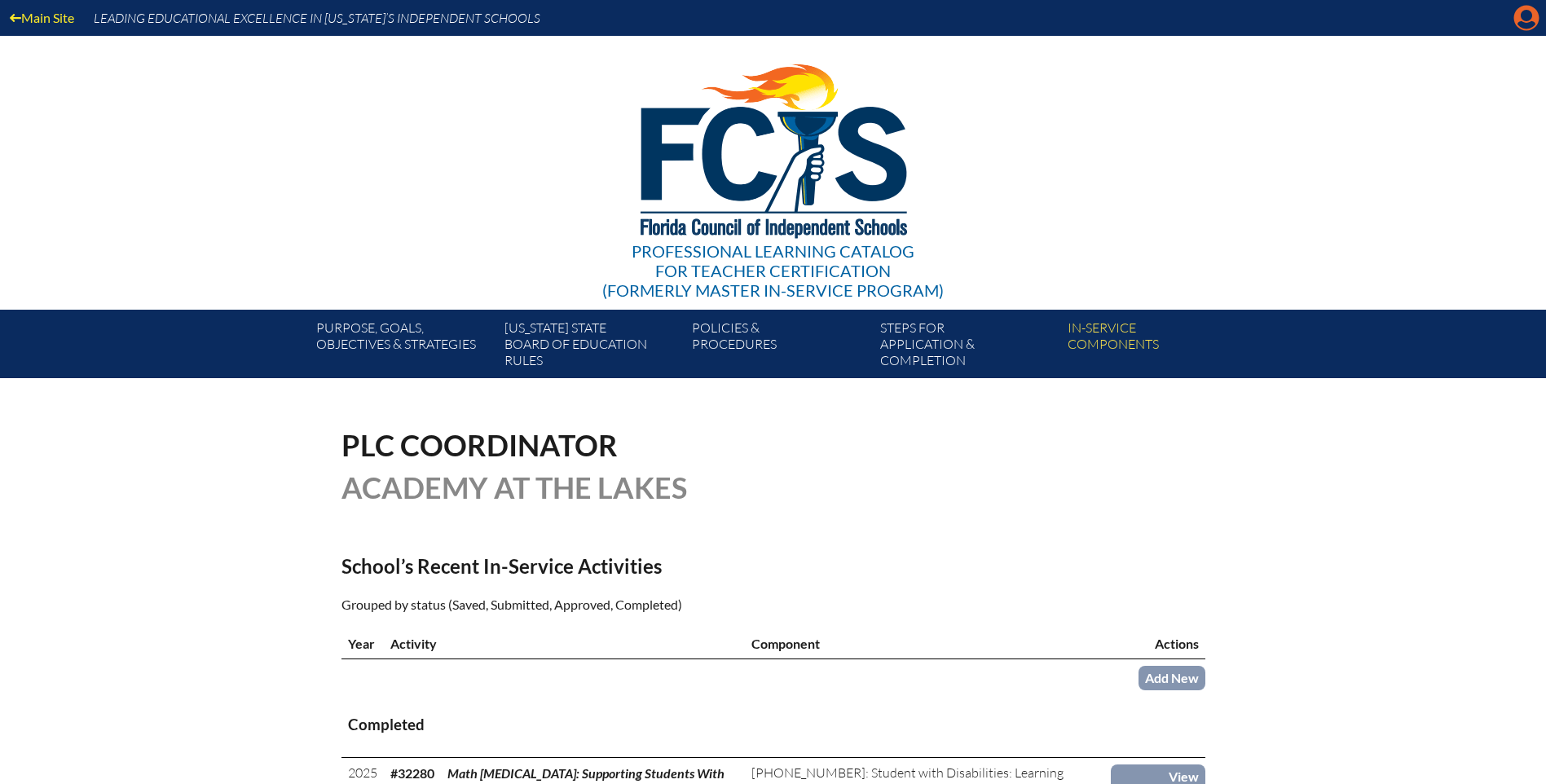
click at [1521, 9] on icon at bounding box center [1527, 18] width 25 height 25
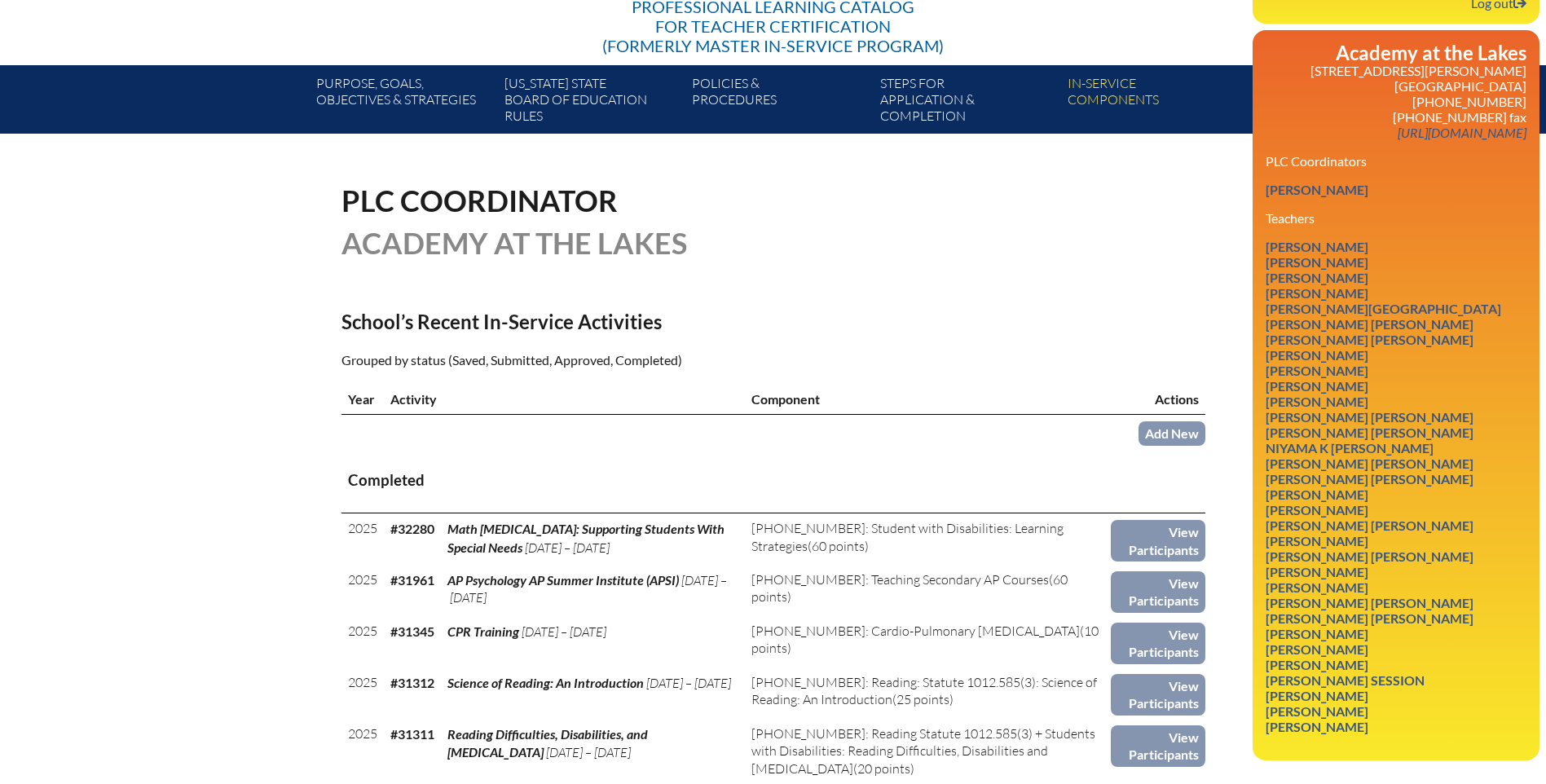
scroll to position [326, 0]
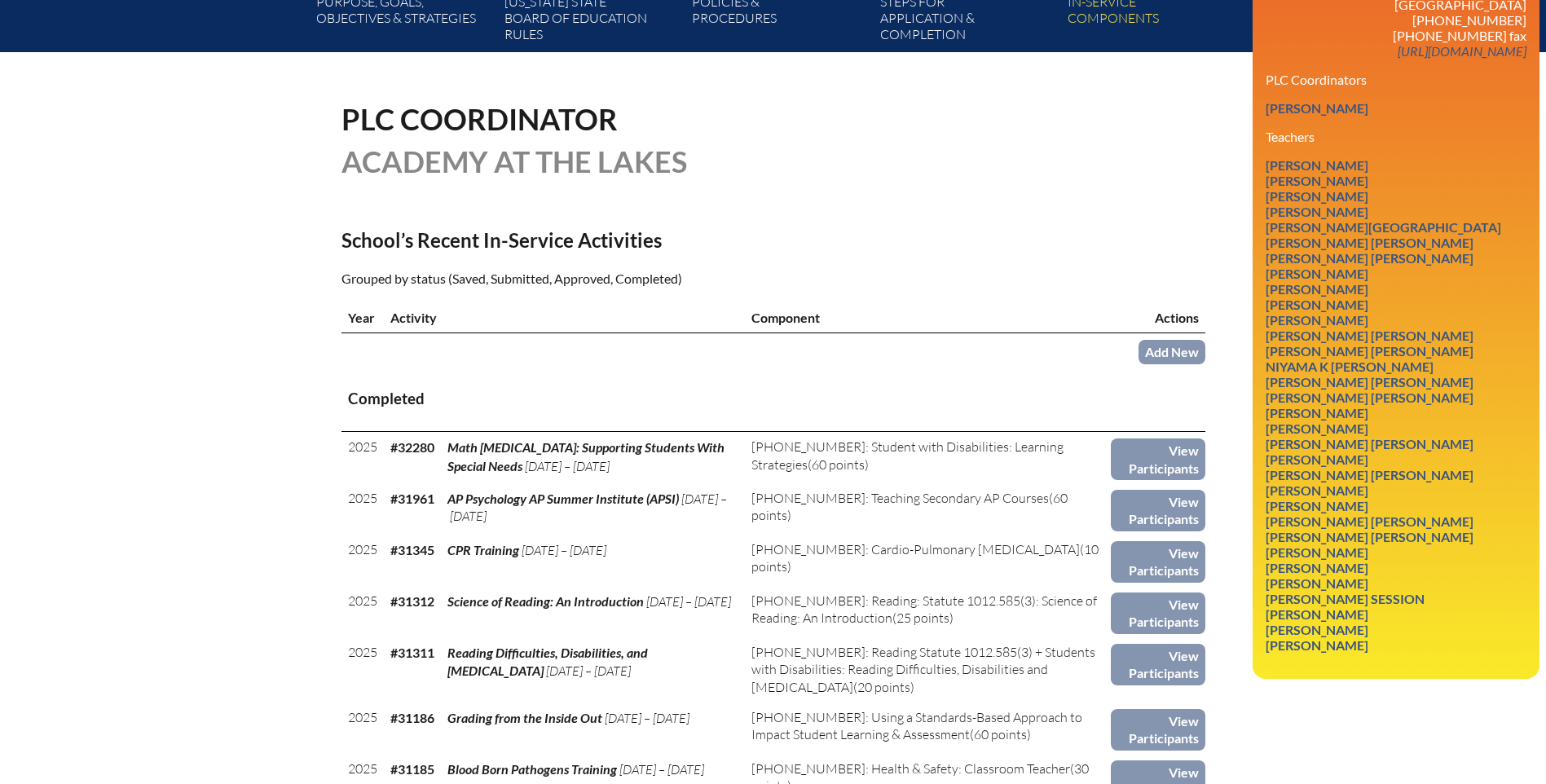
click at [1055, 169] on div "PLC Coordinator Academy at the Lakes" at bounding box center [773, 140] width 864 height 72
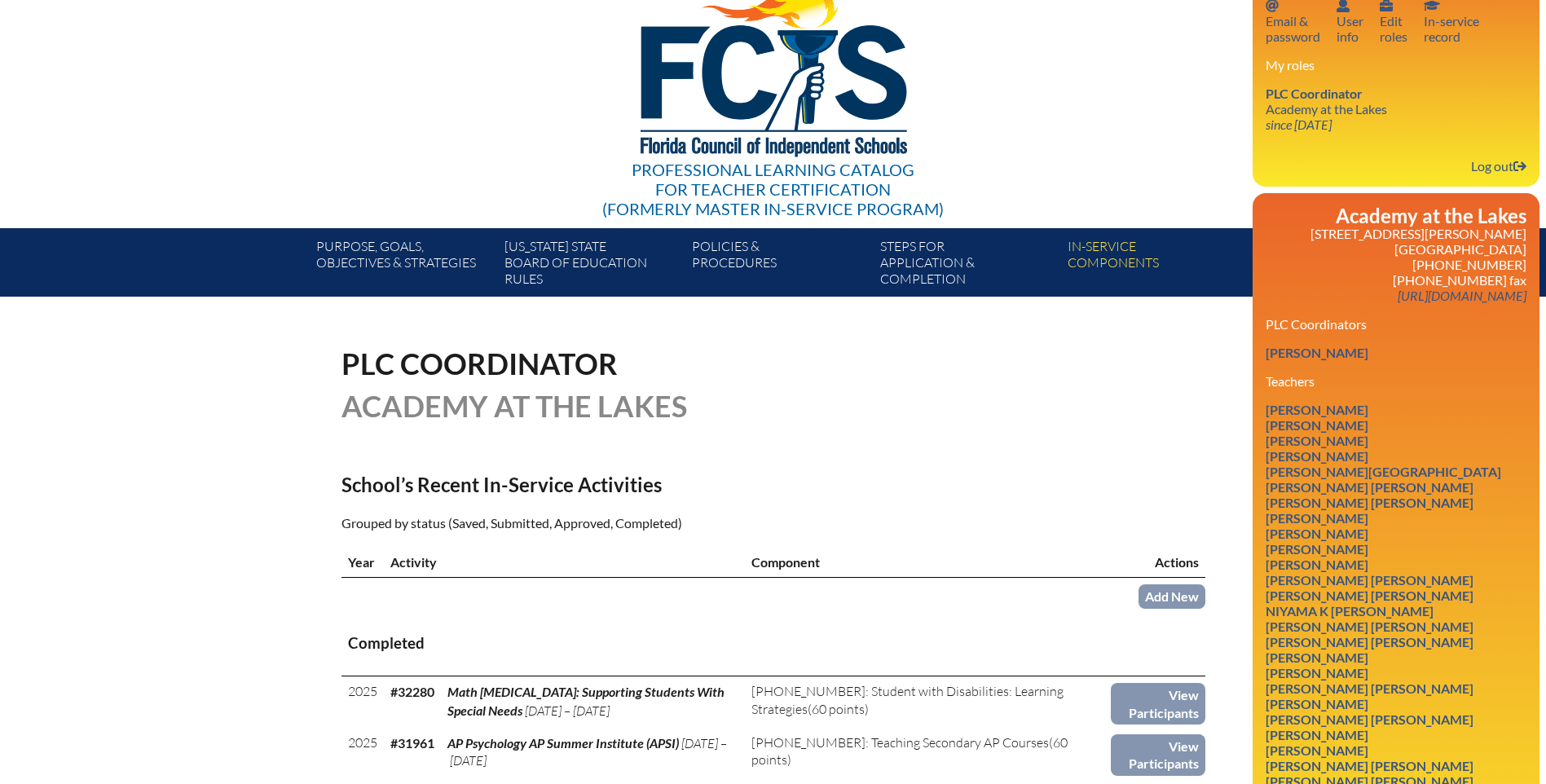
scroll to position [0, 0]
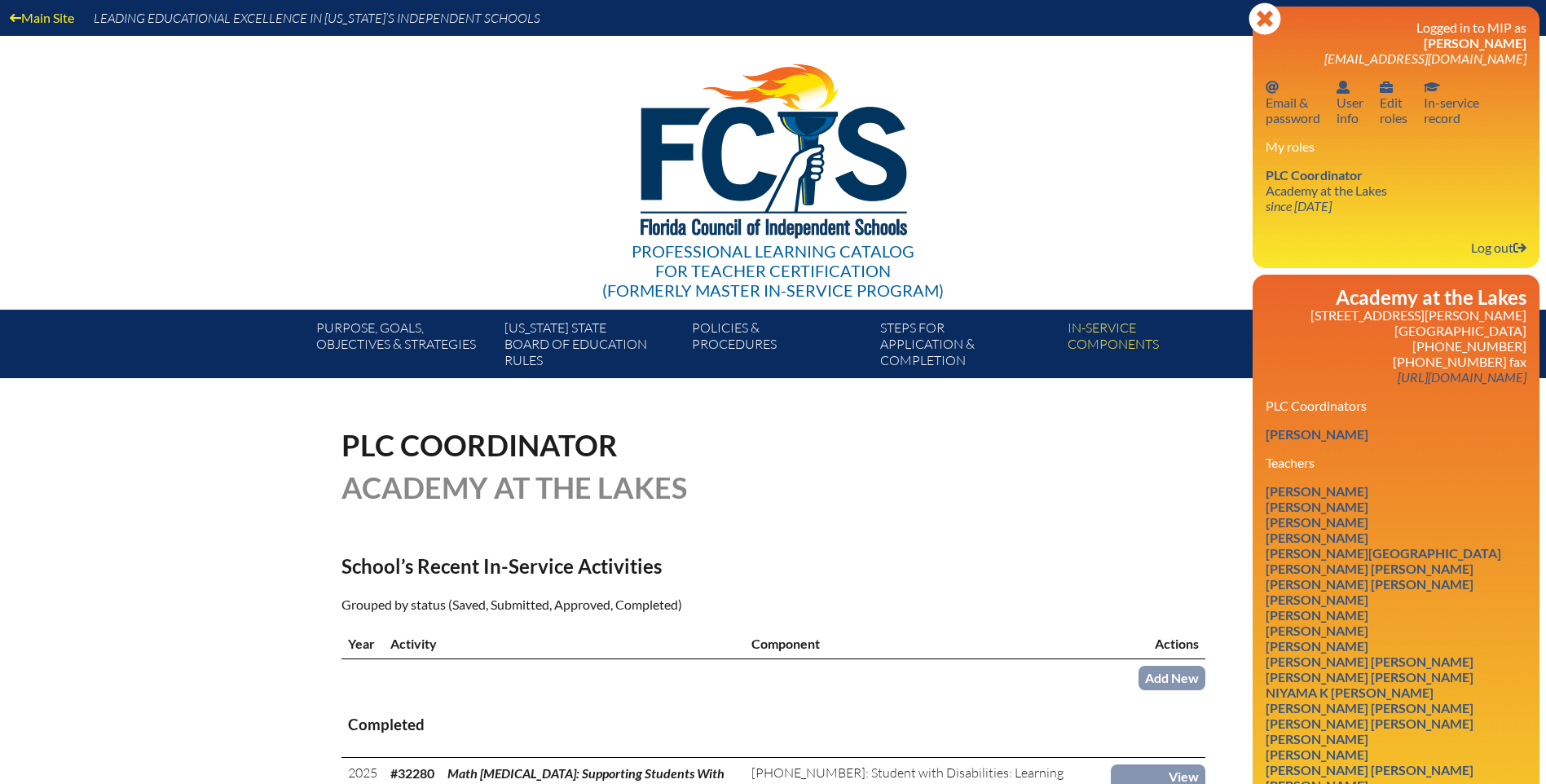
click at [1068, 206] on div "Professional Learning Catalog for Teacher Certification (formerly Master In-ser…" at bounding box center [773, 173] width 991 height 273
click at [1269, 19] on icon "Close" at bounding box center [1265, 19] width 33 height 33
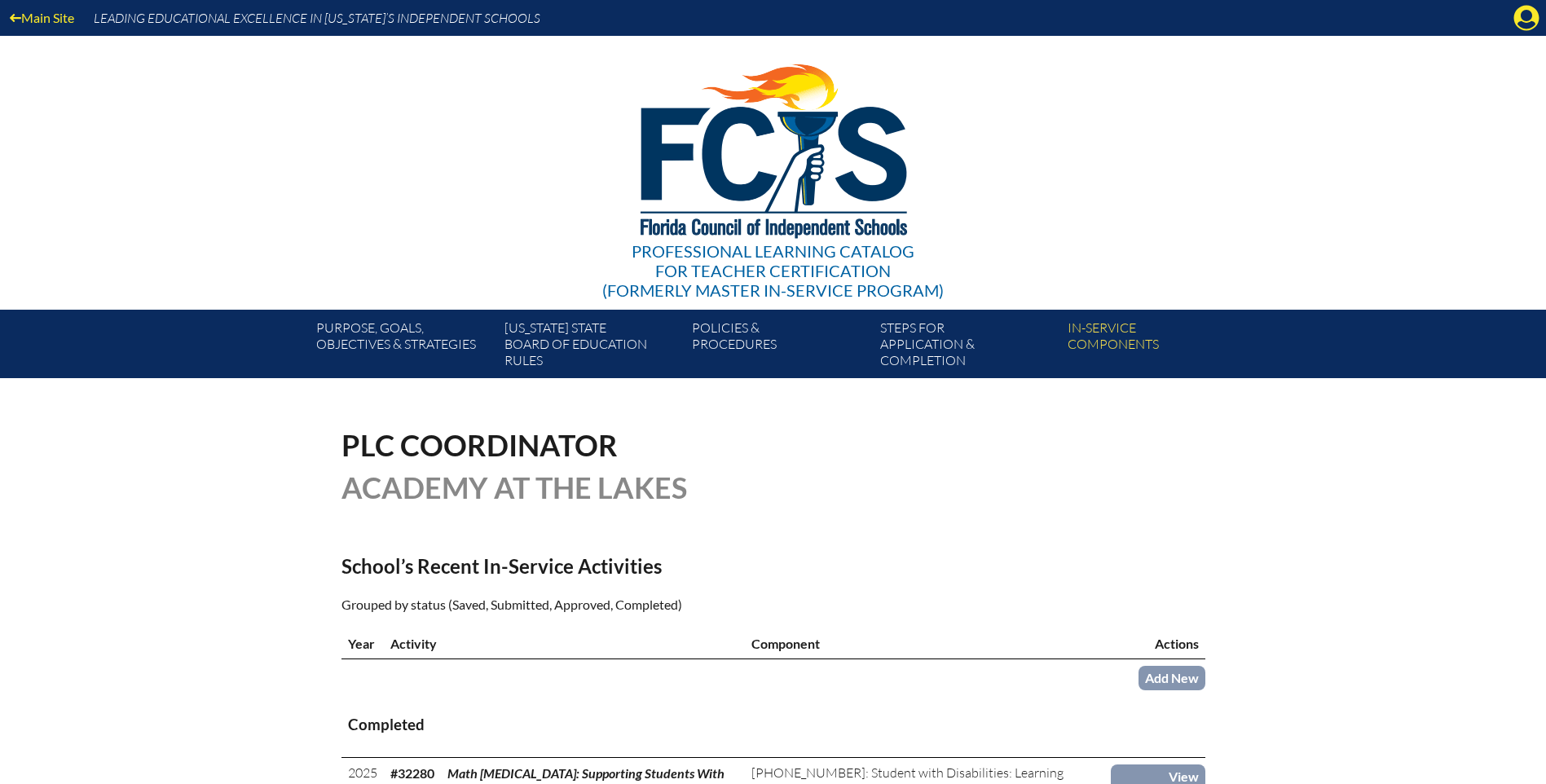
click at [1164, 128] on div "Professional Learning Catalog for Teacher Certification (formerly Master In-ser…" at bounding box center [773, 173] width 991 height 273
click at [1522, 13] on icon "Manage account" at bounding box center [1526, 17] width 26 height 26
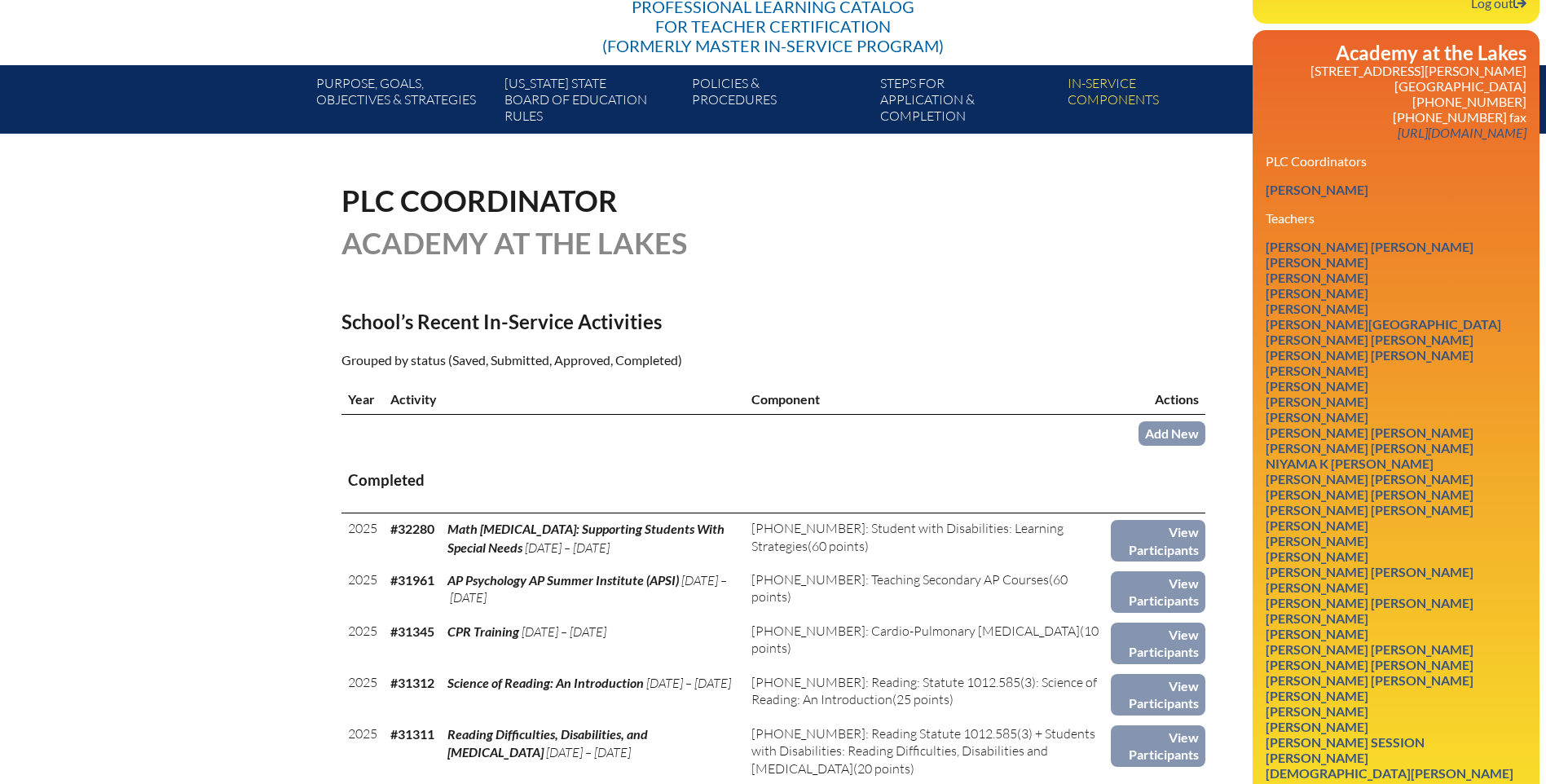
scroll to position [326, 0]
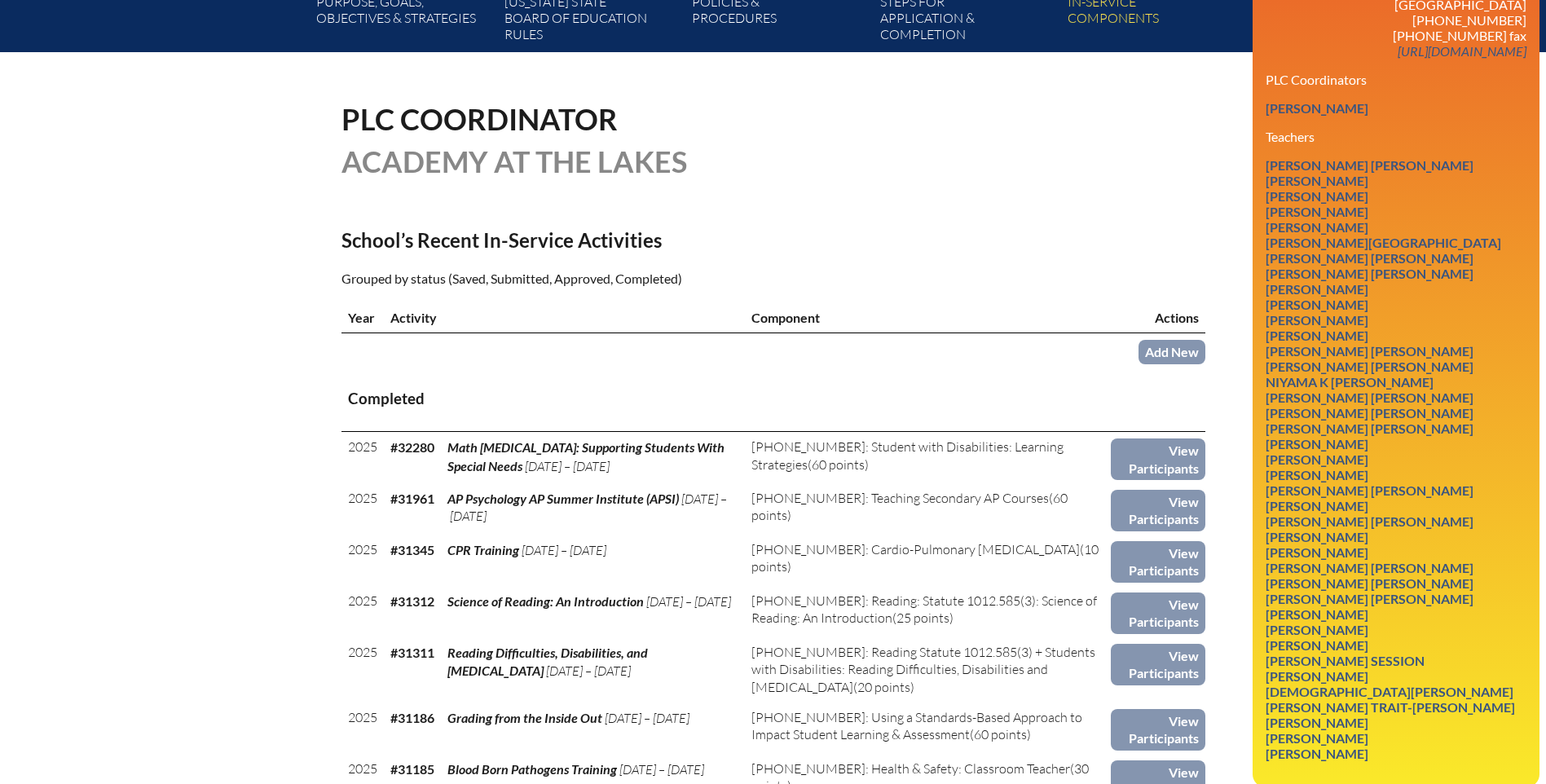
click at [1158, 347] on link "Add New" at bounding box center [1172, 351] width 67 height 24
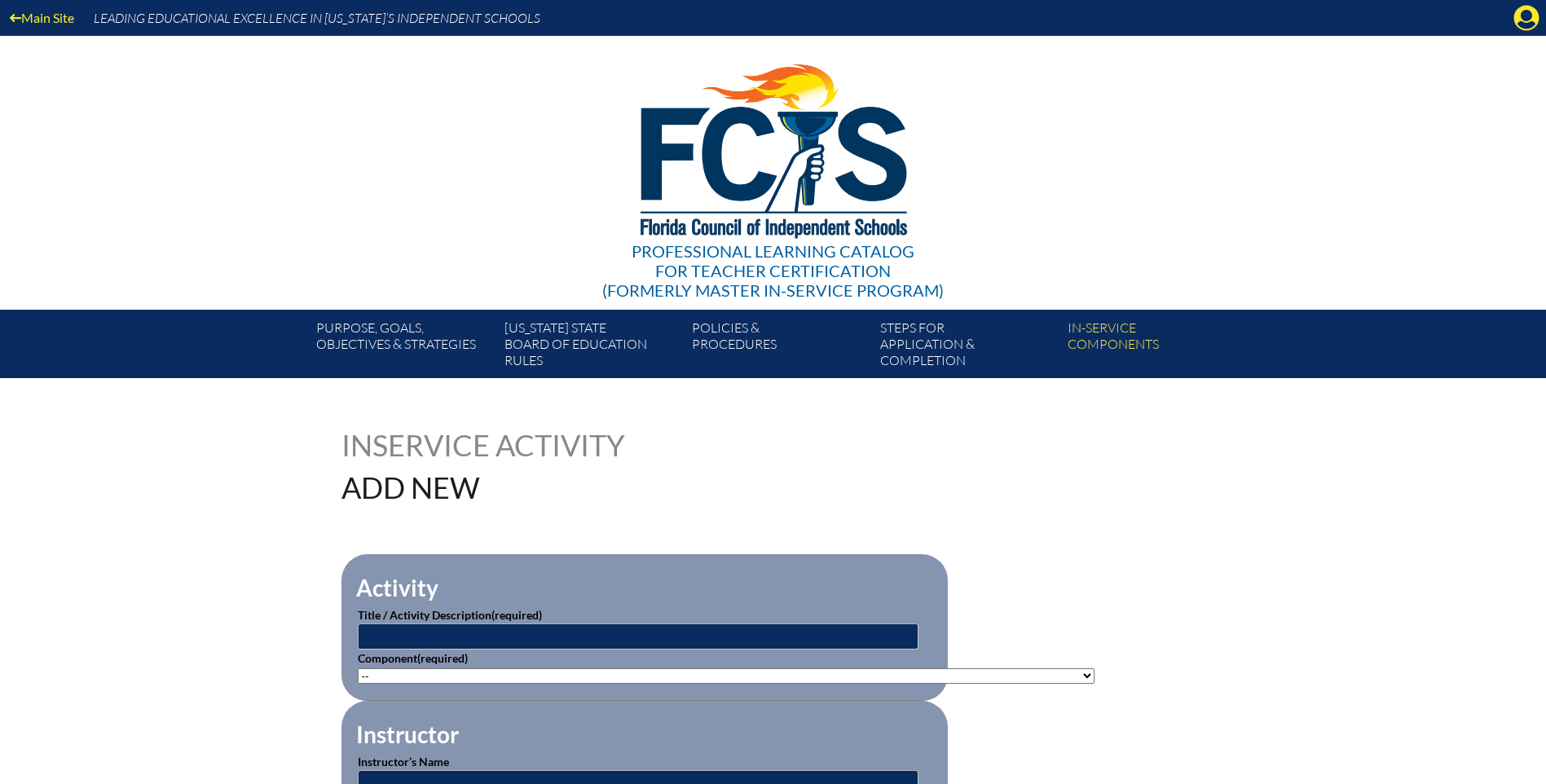
scroll to position [326, 0]
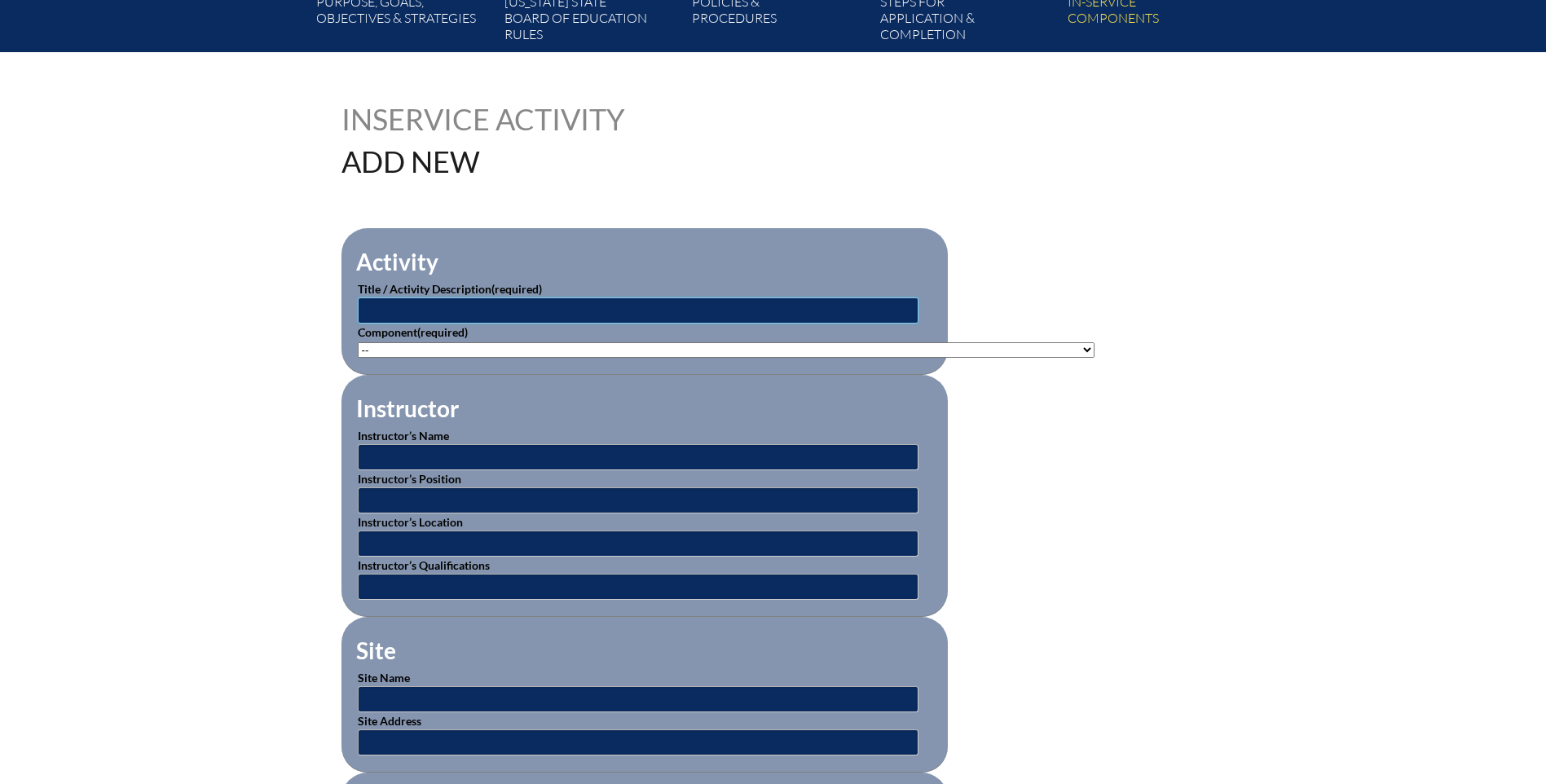
click at [389, 312] on input "text" at bounding box center [638, 310] width 560 height 26
type input "Structured Literacy through a Multi-Sensory Approach"
click at [375, 346] on select"]"] "-- 1-000-001: Appropriate Art Activities 1-000-002: Concept and Art Process for…" at bounding box center [726, 350] width 737 height 15
select select"]"] "143301"
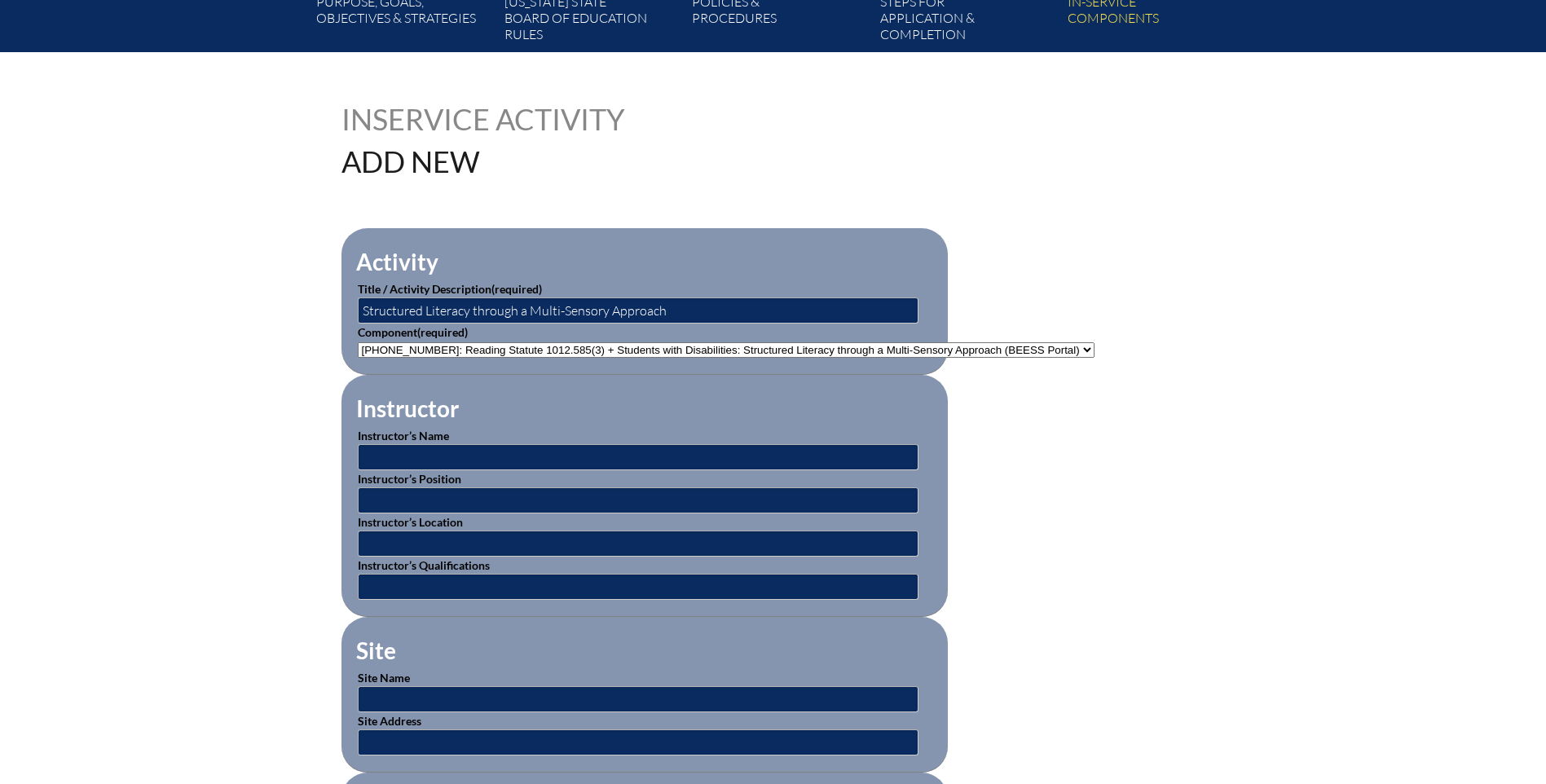
click at [358, 342] on select"]"] "-- 1-000-001: Appropriate Art Activities 1-000-002: Concept and Art Process for…" at bounding box center [726, 350] width 737 height 15
click at [401, 452] on input "text" at bounding box center [638, 457] width 560 height 26
type input "BEESS Portal Professional Development Alternatives"
click at [387, 504] on input "text" at bounding box center [638, 500] width 560 height 26
click at [404, 453] on input "BEESS Portal Professional Development Alternatives" at bounding box center [638, 457] width 560 height 26
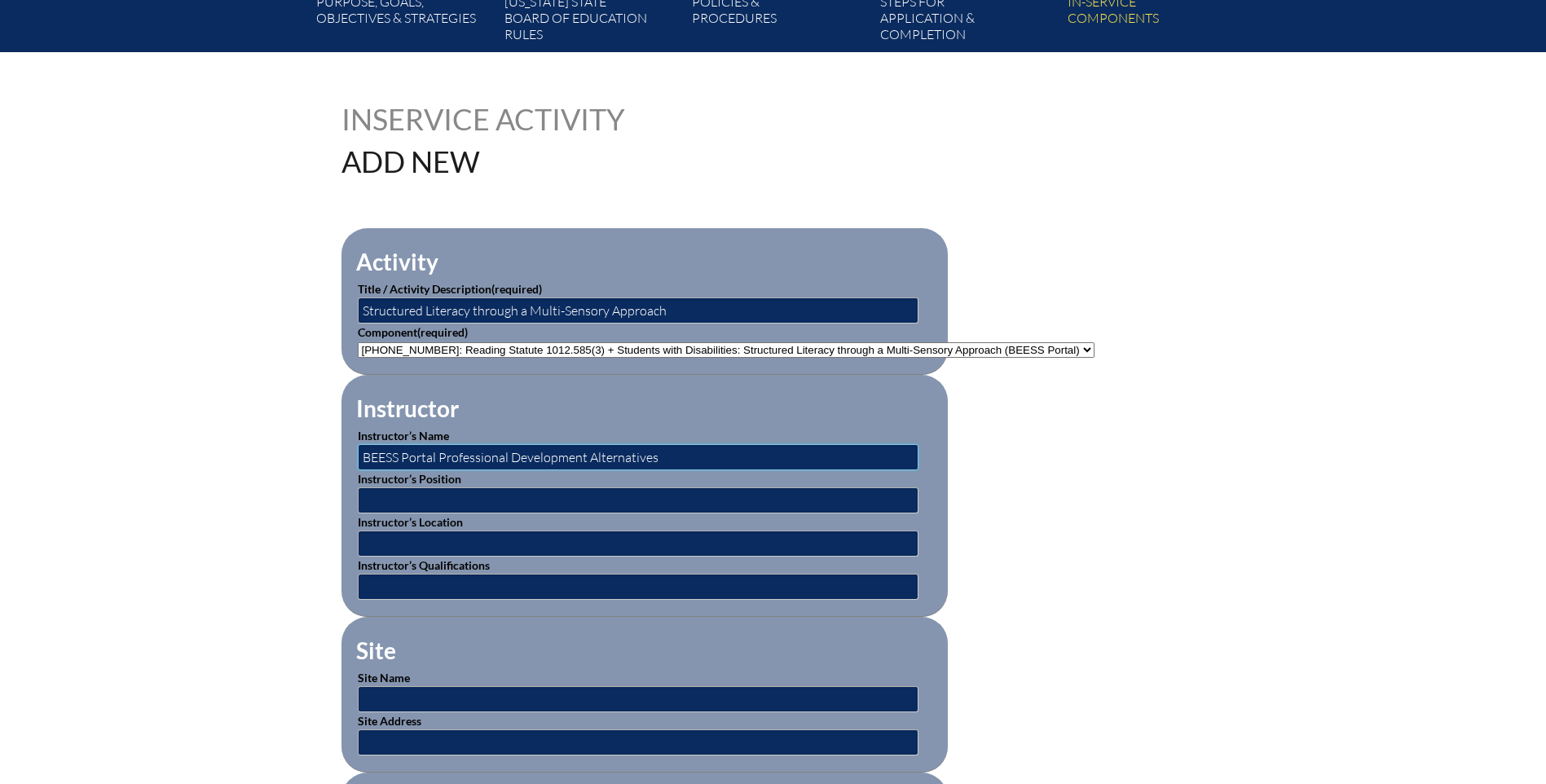
click at [404, 453] on input "BEESS Portal Professional Development Alternatives" at bounding box center [638, 457] width 560 height 26
click at [377, 540] on input "text" at bounding box center [638, 543] width 560 height 26
type input "Online"
click at [394, 576] on input "text" at bounding box center [638, 586] width 560 height 26
type input "Bureau Exceptional Education and Student Services"
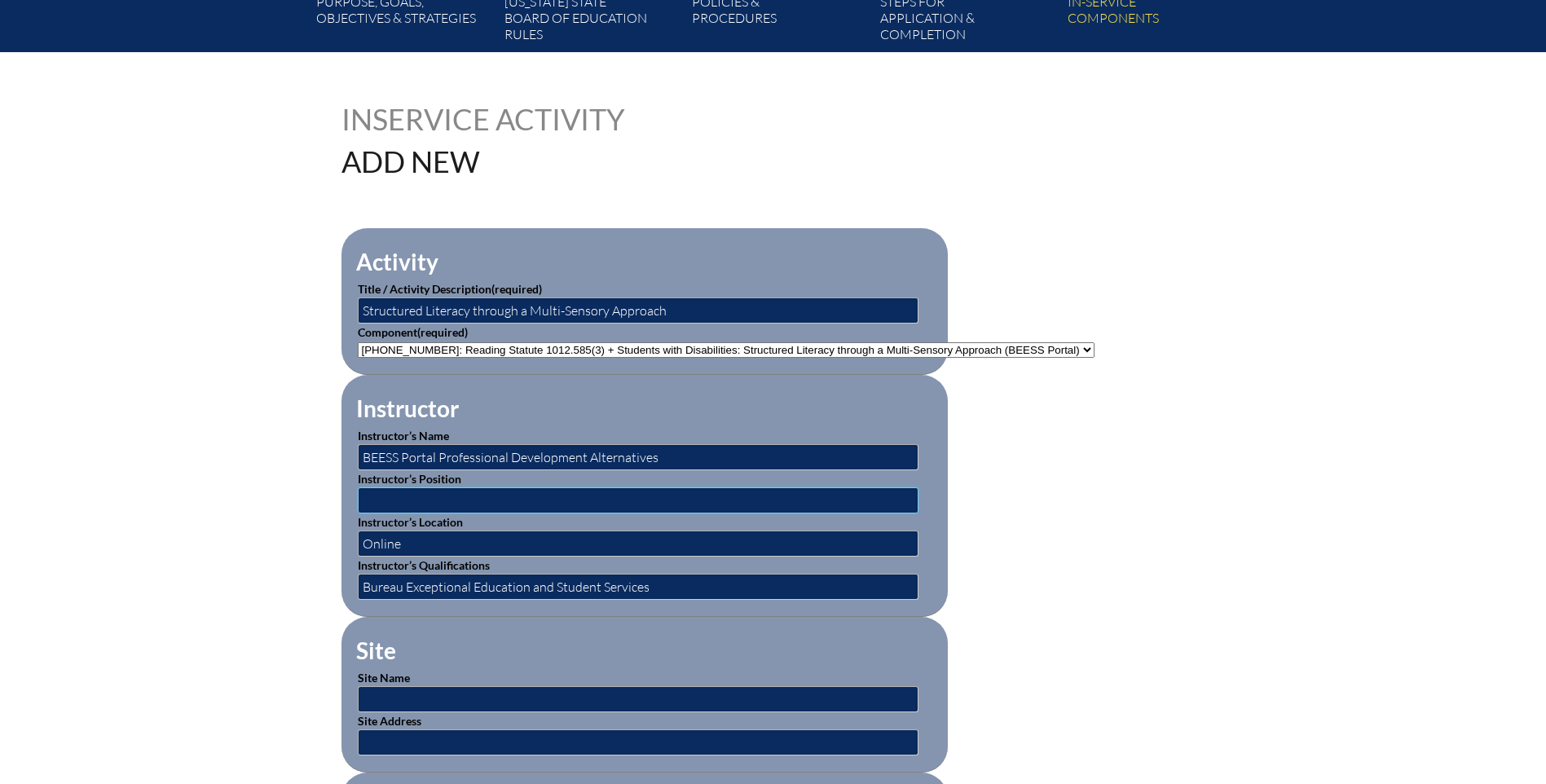
click at [404, 492] on input "text" at bounding box center [638, 500] width 560 height 26
type input "Director of Professional Learning"
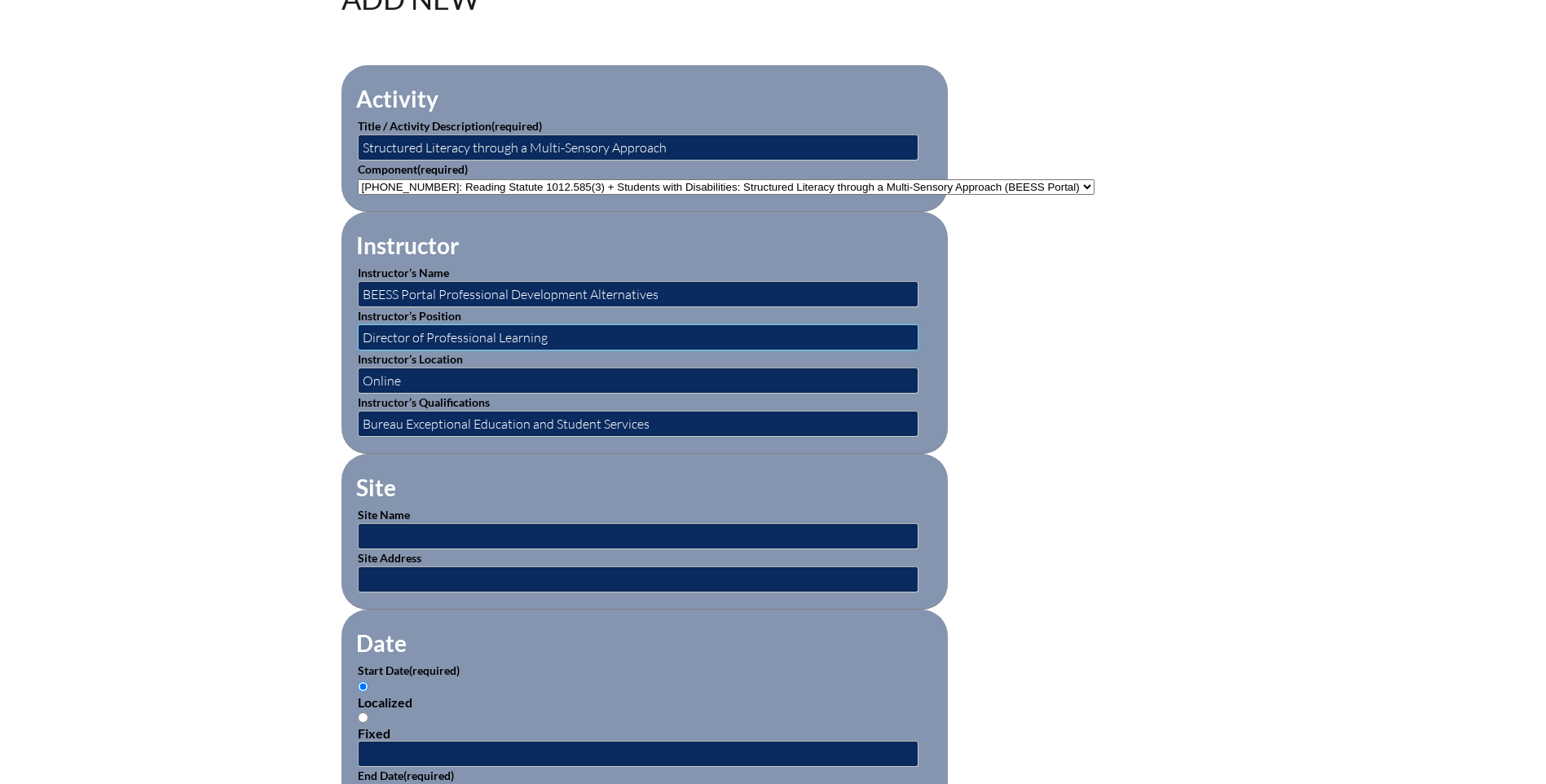
scroll to position [571, 0]
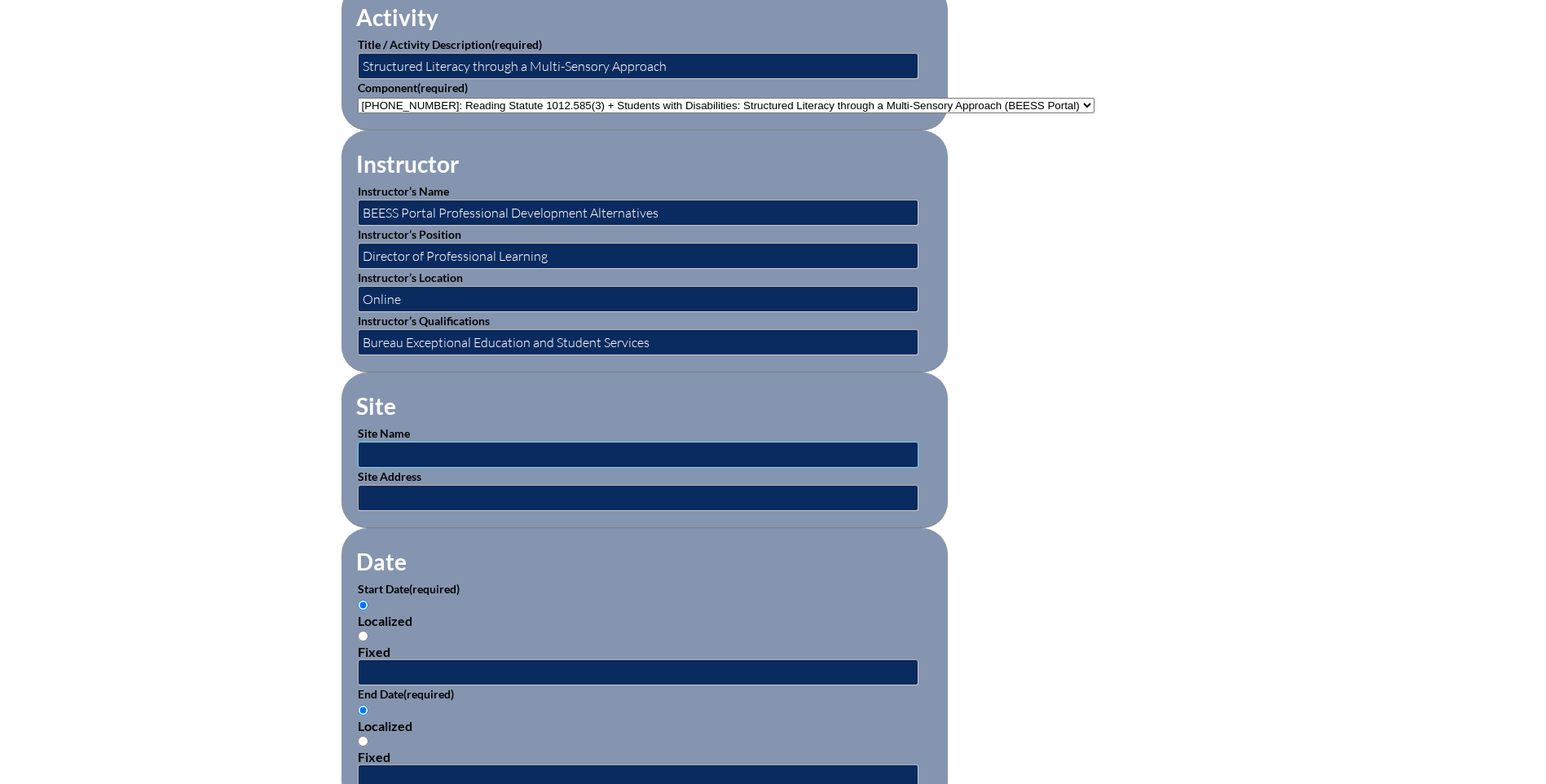
click at [389, 450] on input "text" at bounding box center [638, 454] width 560 height 26
type input "Online"
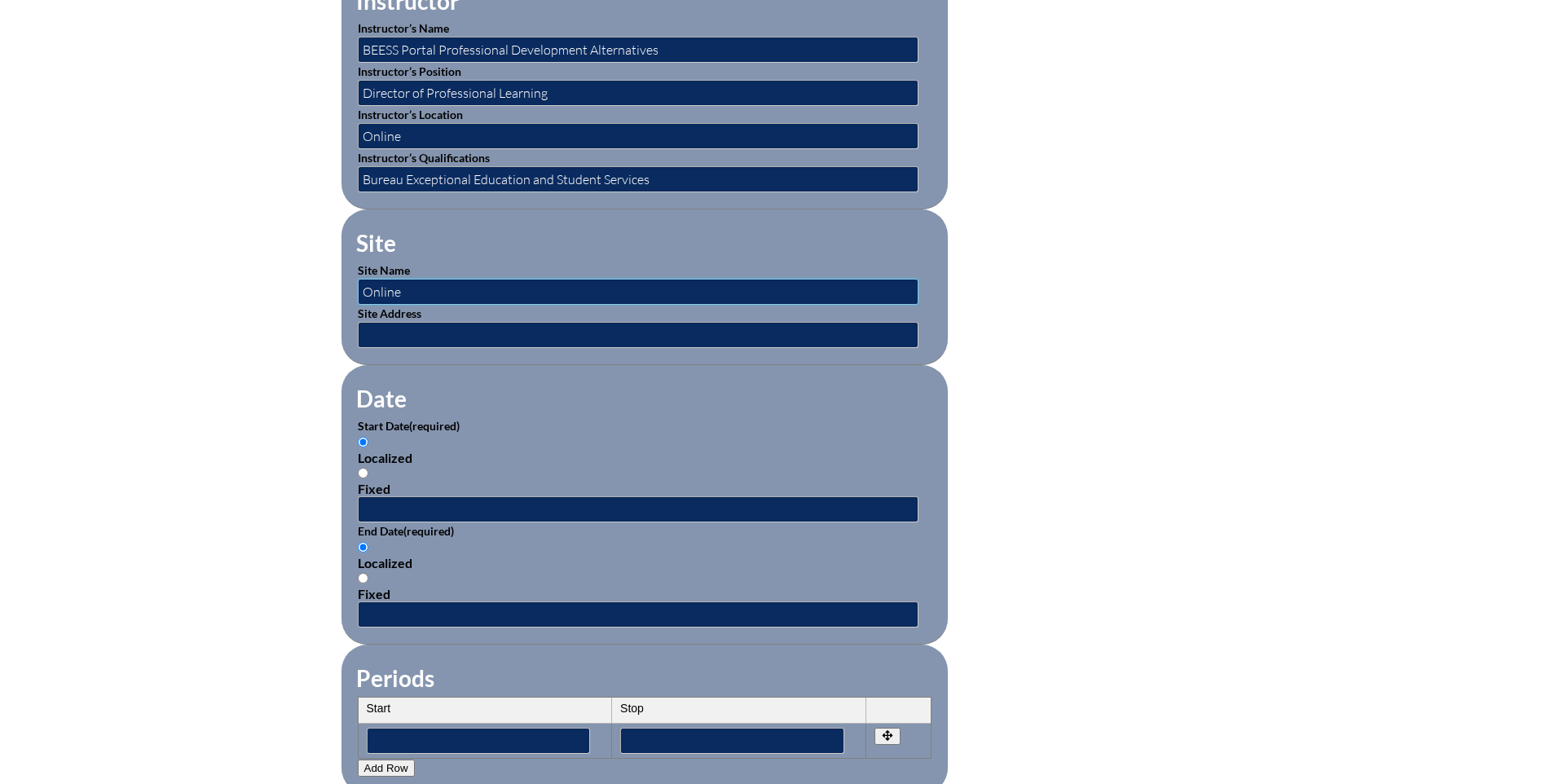
scroll to position [815, 0]
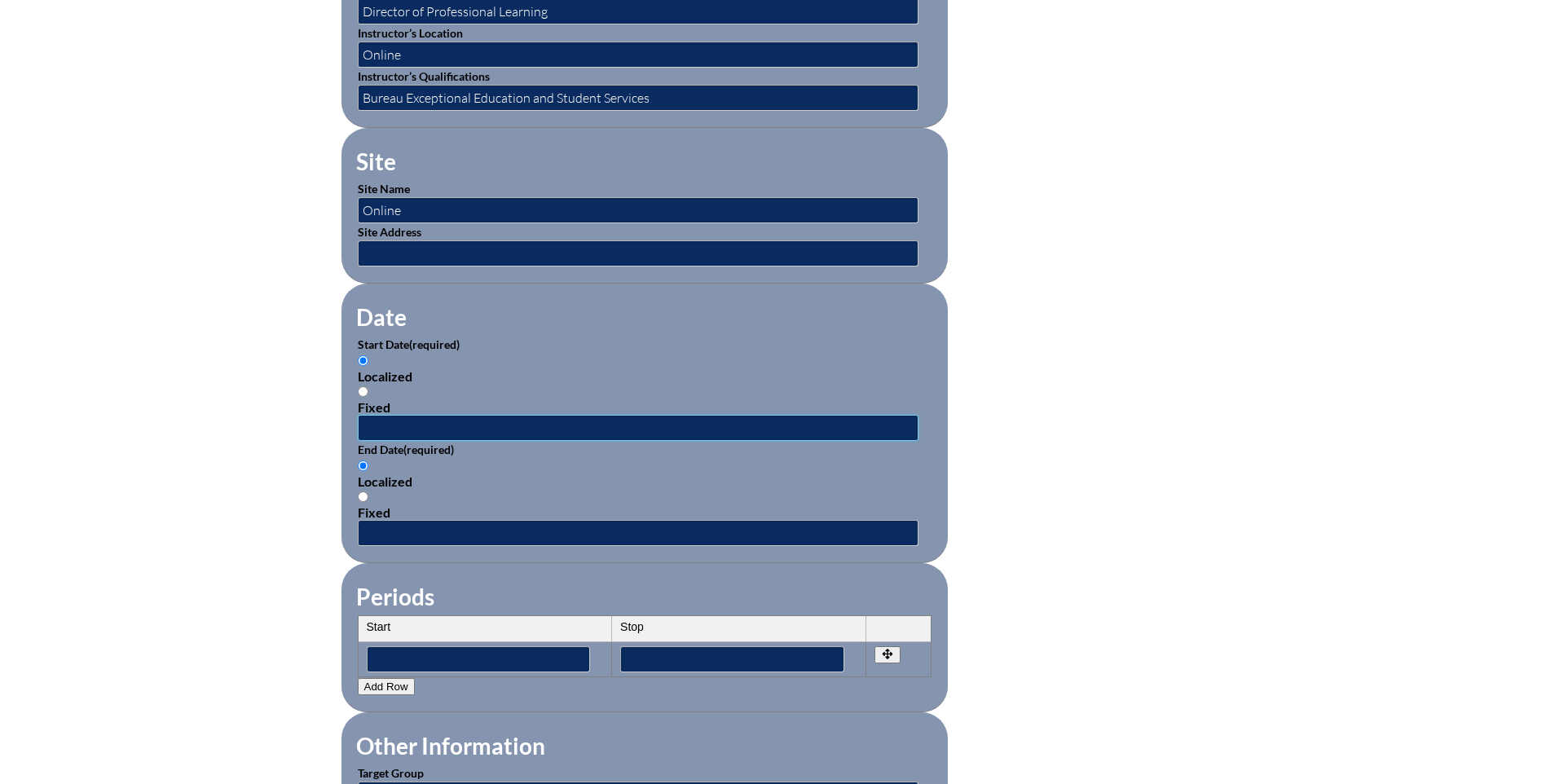
click at [373, 415] on input "text" at bounding box center [638, 427] width 560 height 26
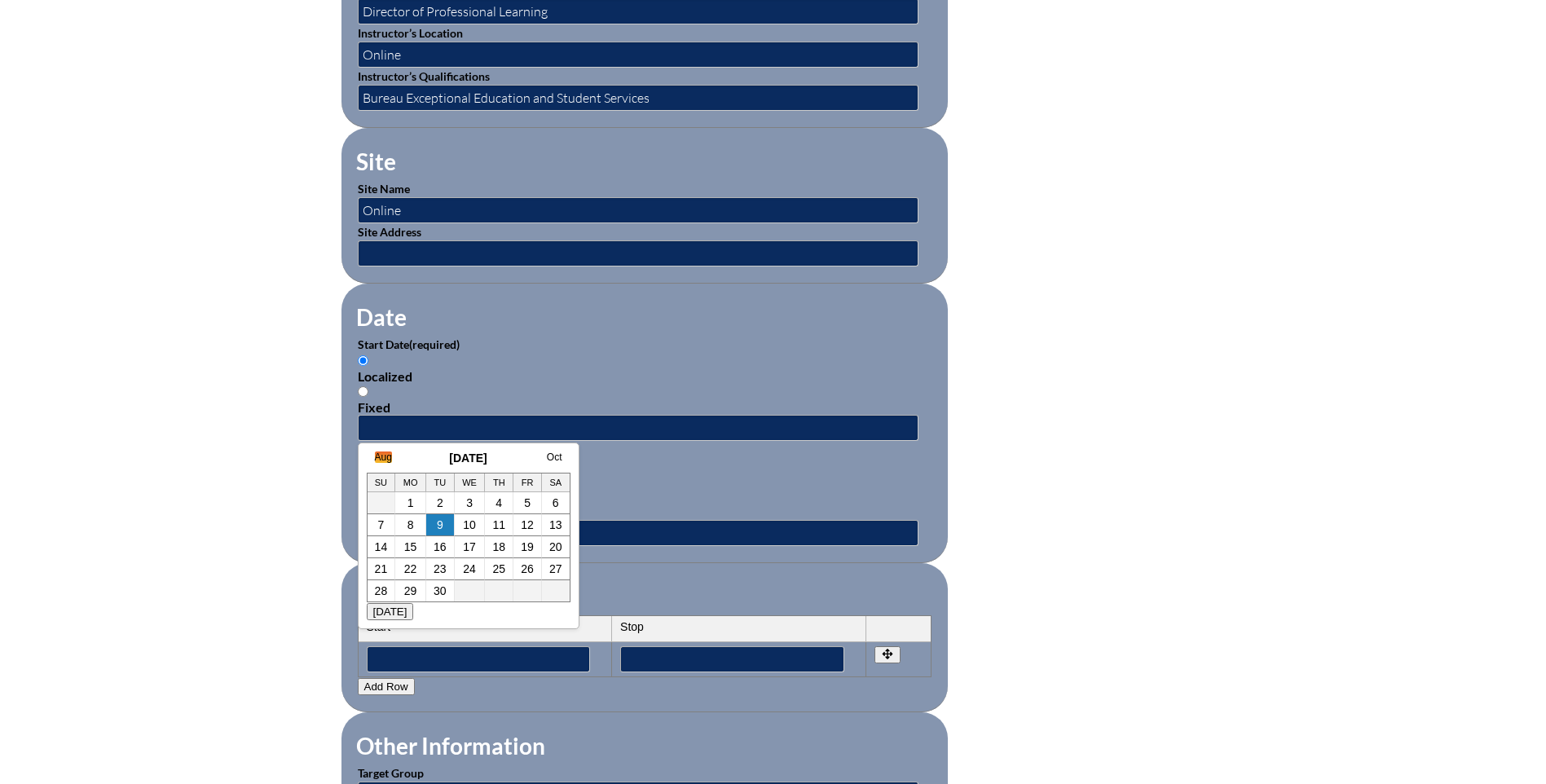
click at [384, 457] on link "Aug" at bounding box center [383, 457] width 17 height 11
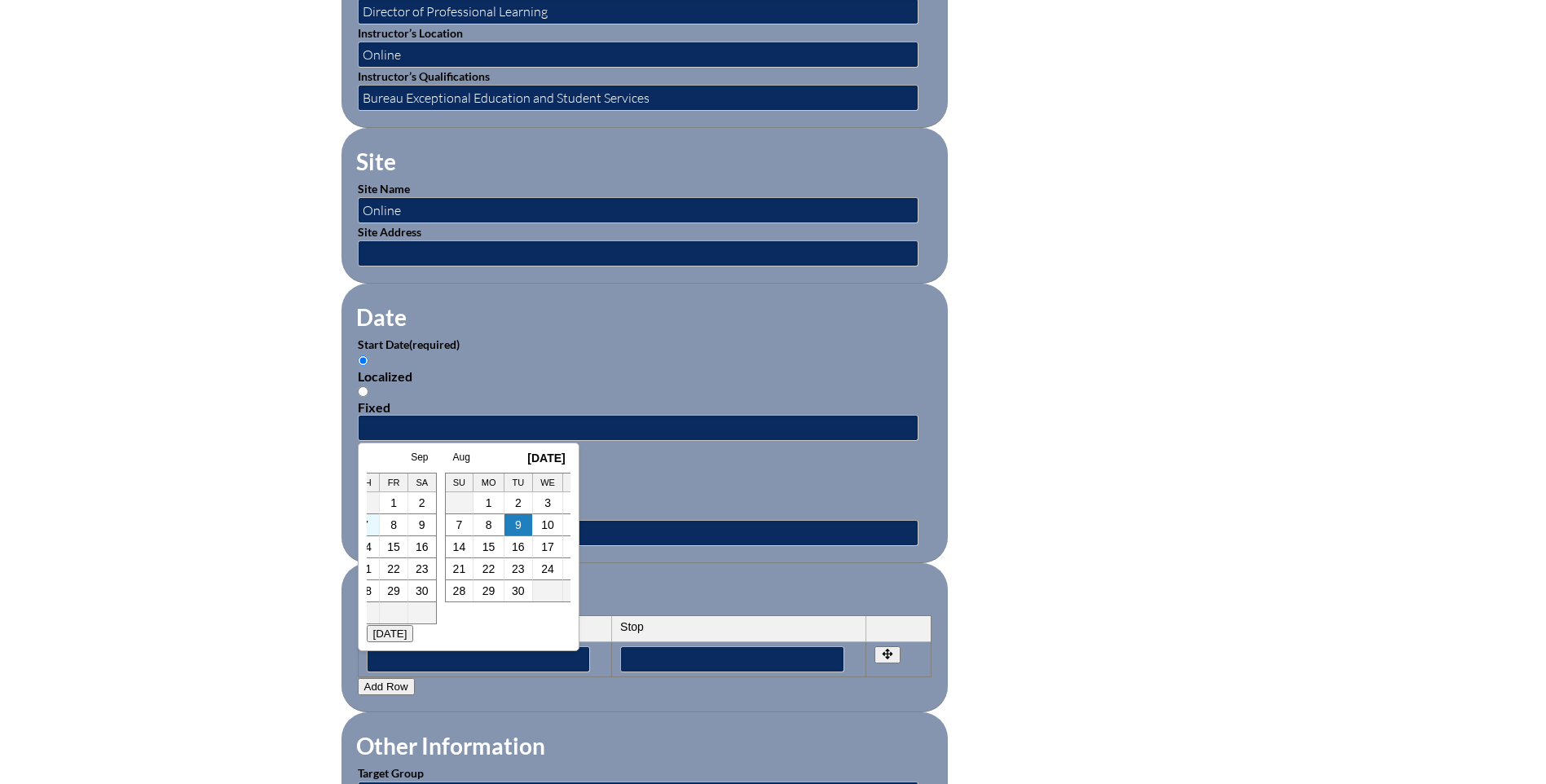
scroll to position [0, 16]
click at [512, 501] on link "1" at bounding box center [511, 503] width 7 height 13
type input "2025-08-01 1:15 PM"
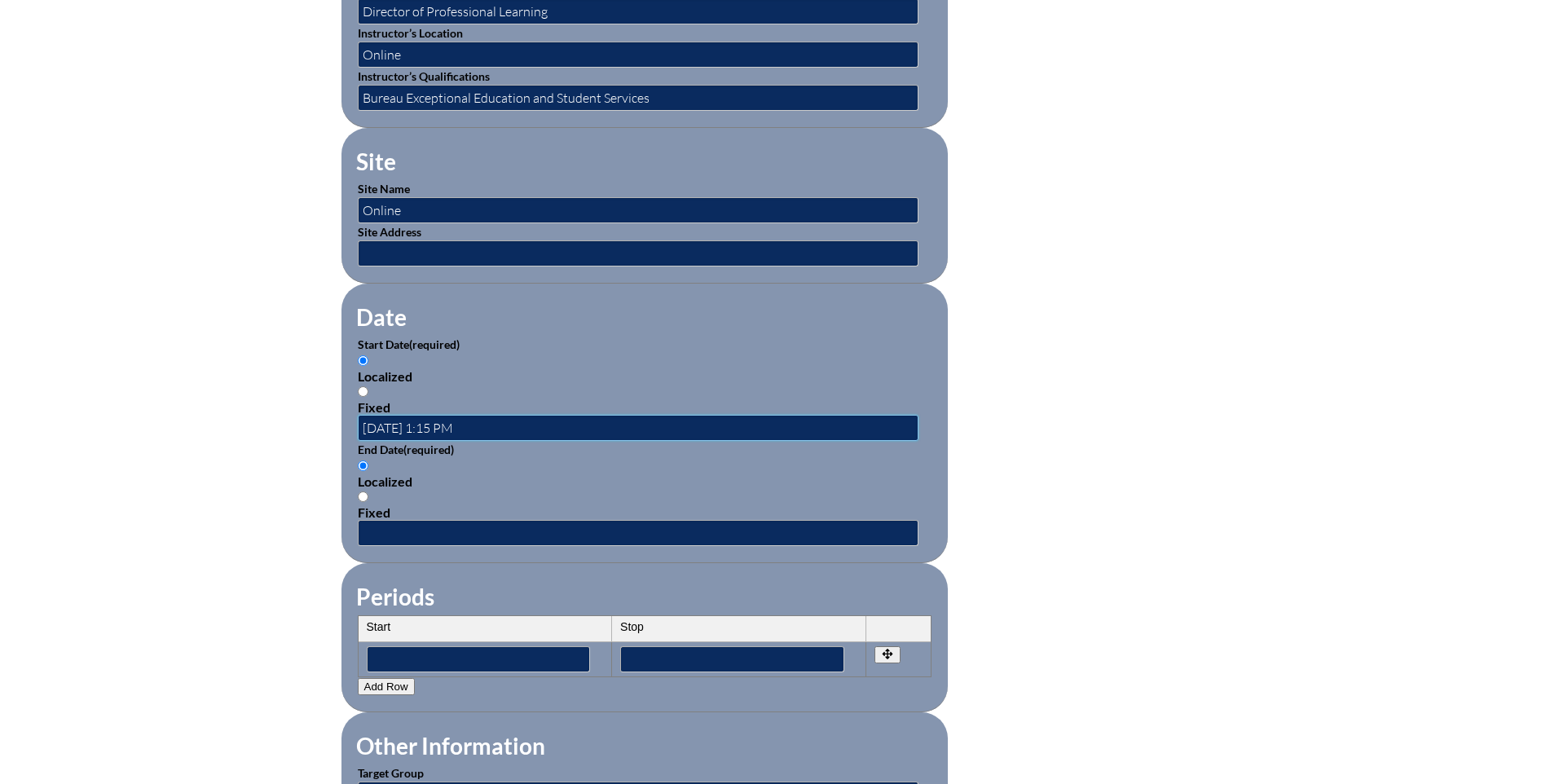
scroll to position [0, 0]
click at [361, 491] on input "Fixed" at bounding box center [362, 496] width 11 height 11
radio input "true"
click at [395, 528] on input "text" at bounding box center [638, 533] width 560 height 26
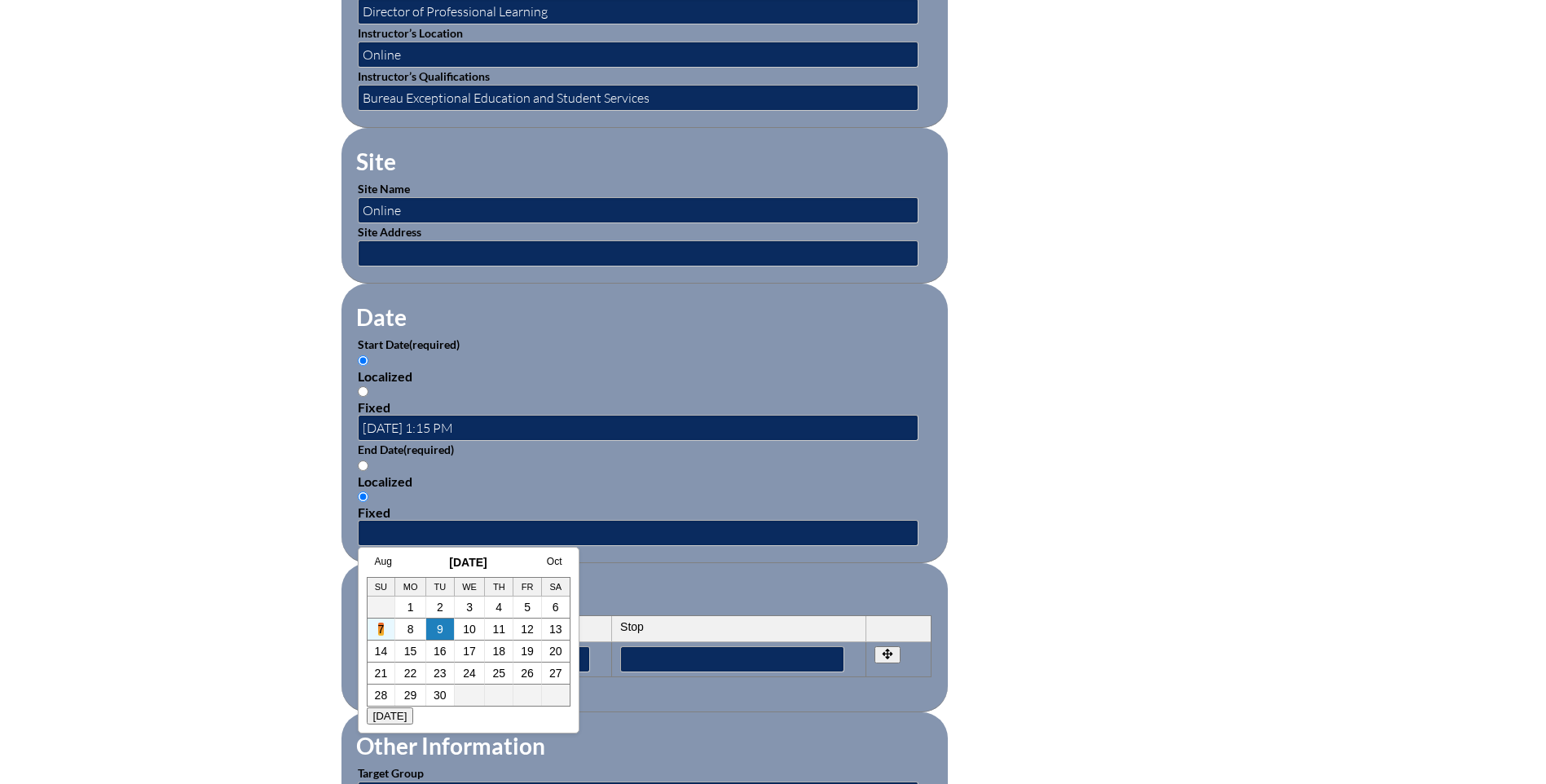
click at [379, 627] on link "7" at bounding box center [381, 629] width 7 height 13
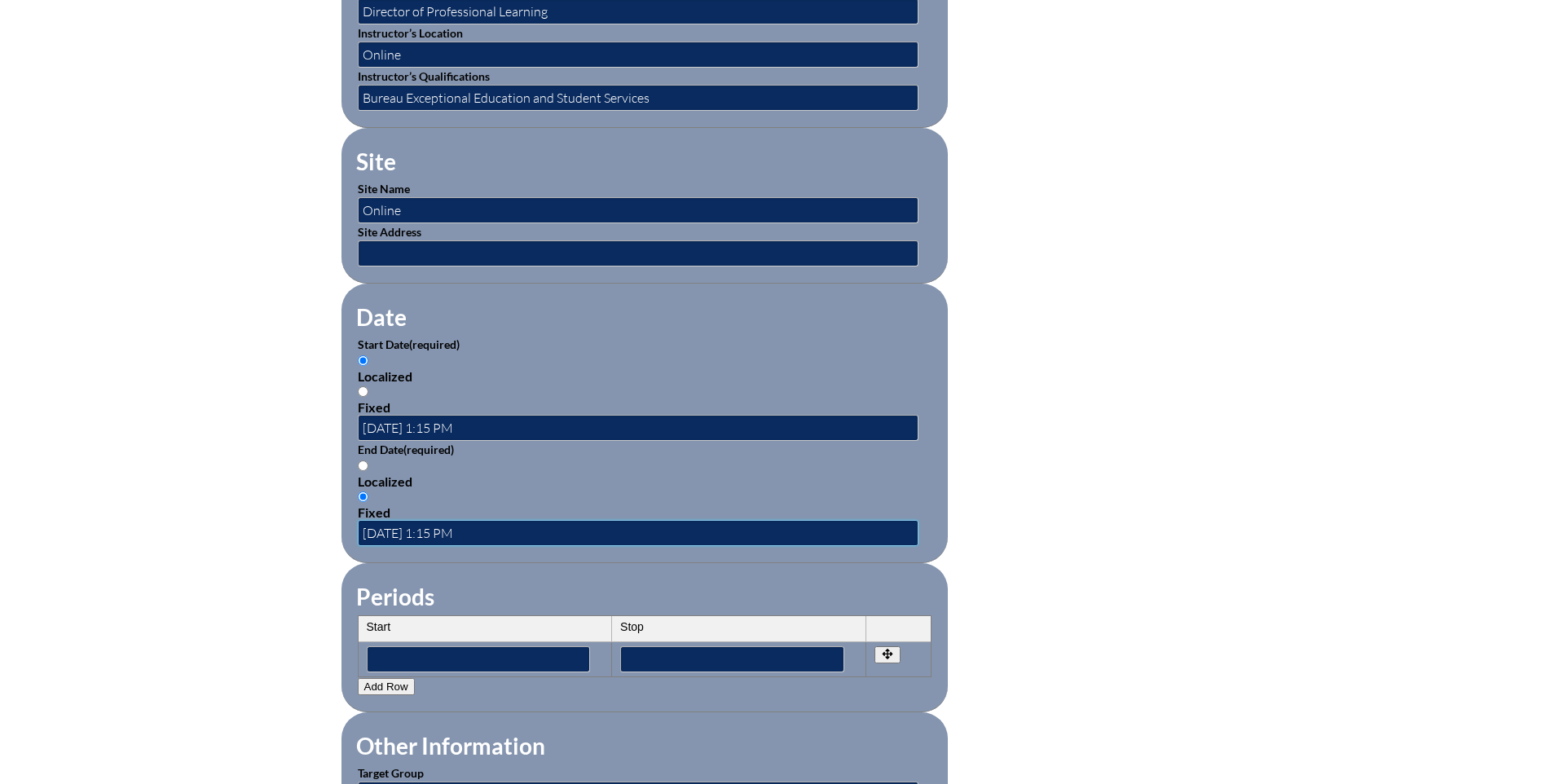
click at [410, 520] on input "2025-09-07 1:15 PM" at bounding box center [638, 533] width 560 height 26
type input "2025-08-07 1:15 PM"
click at [286, 545] on div "Inservice Activity Add New Activity Title / Activity Description (required) Str…" at bounding box center [773, 380] width 1546 height 1529
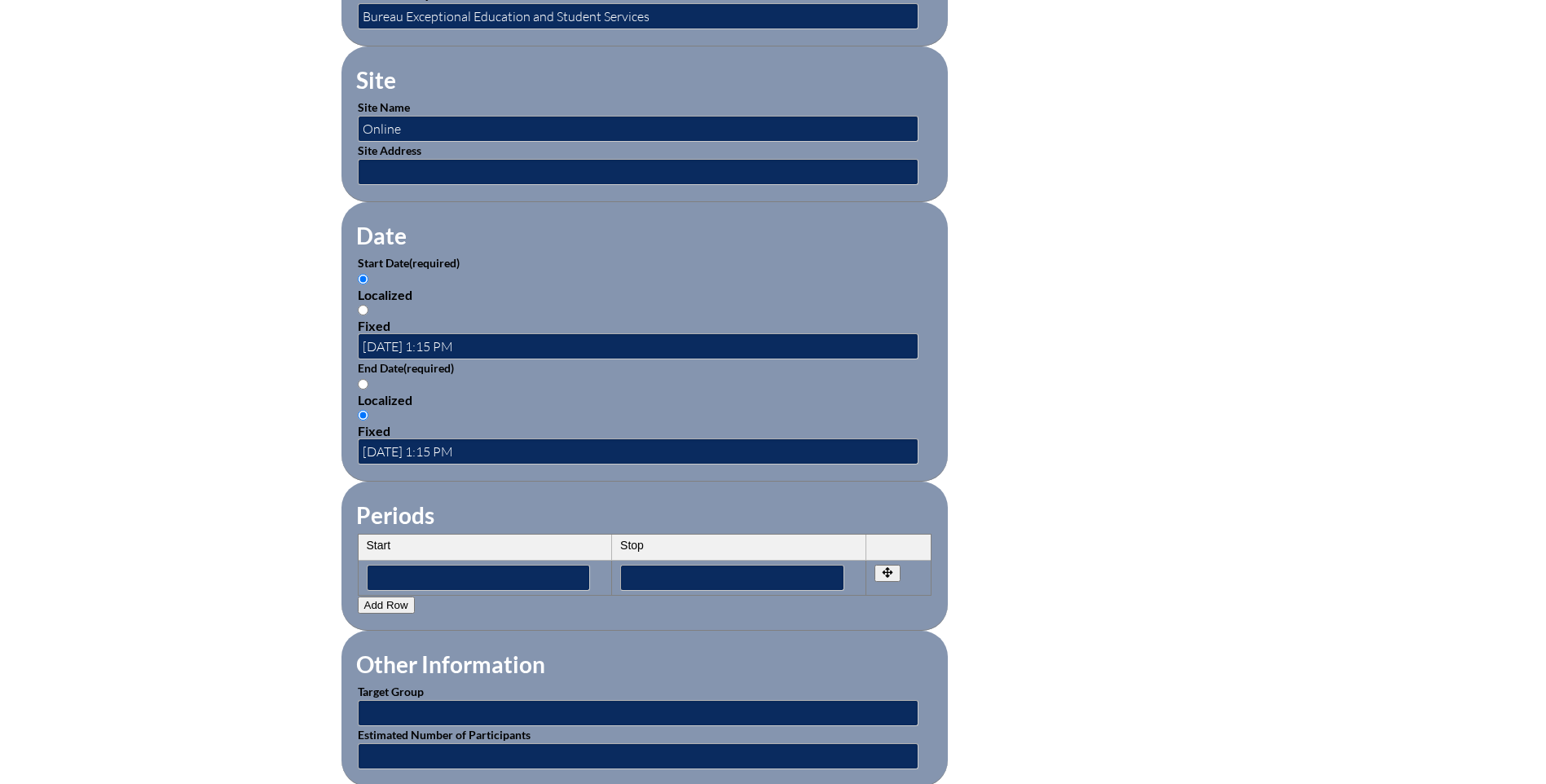
scroll to position [978, 0]
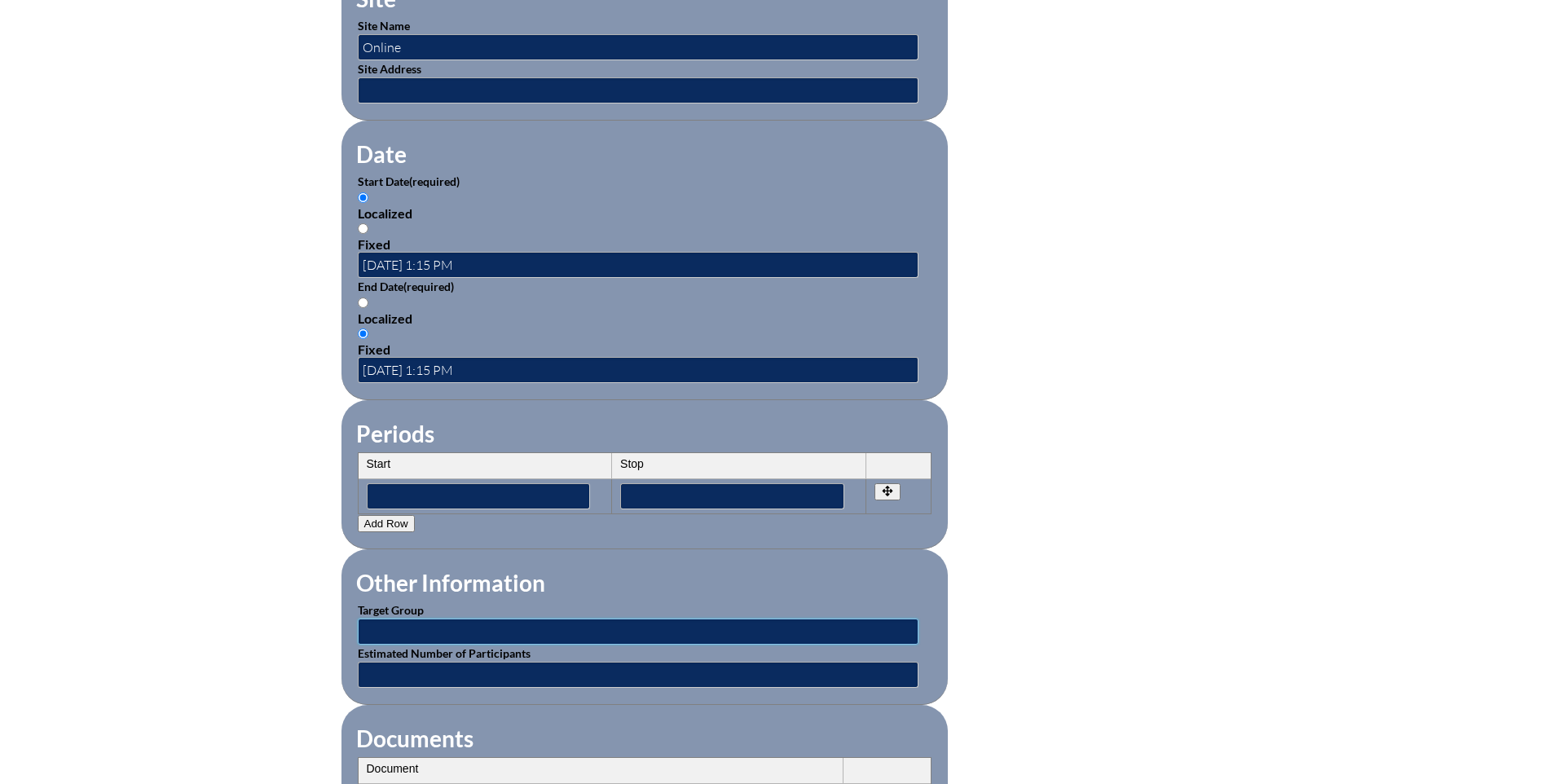
click at [413, 619] on input "text" at bounding box center [638, 631] width 560 height 26
type input "Teacher"
click at [383, 662] on input "text" at bounding box center [638, 674] width 560 height 26
type input "1"
click at [212, 640] on div "Inservice Activity Add New Activity Title / Activity Description (required) Str…" at bounding box center [773, 216] width 1546 height 1529
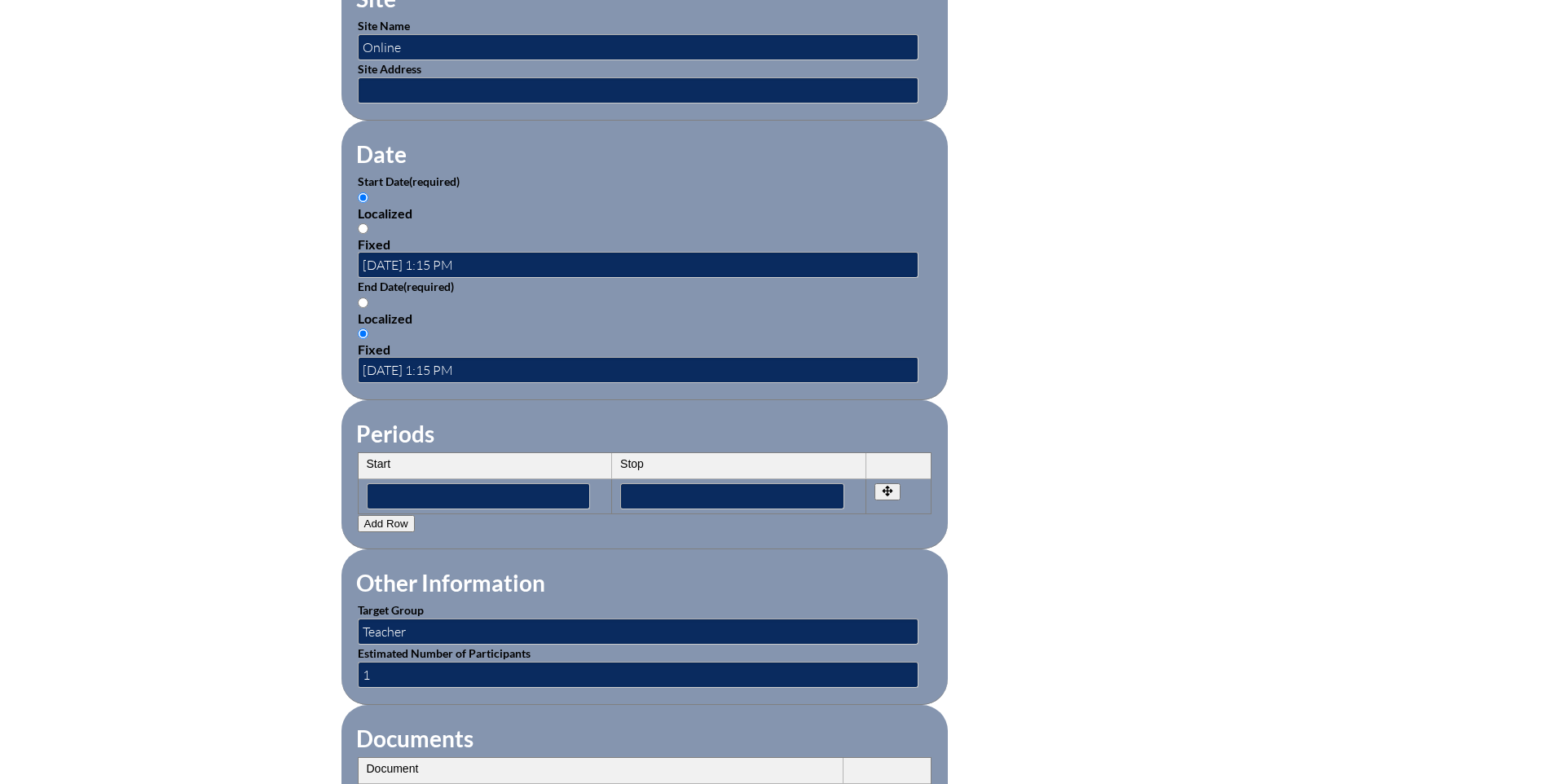
scroll to position [1223, 0]
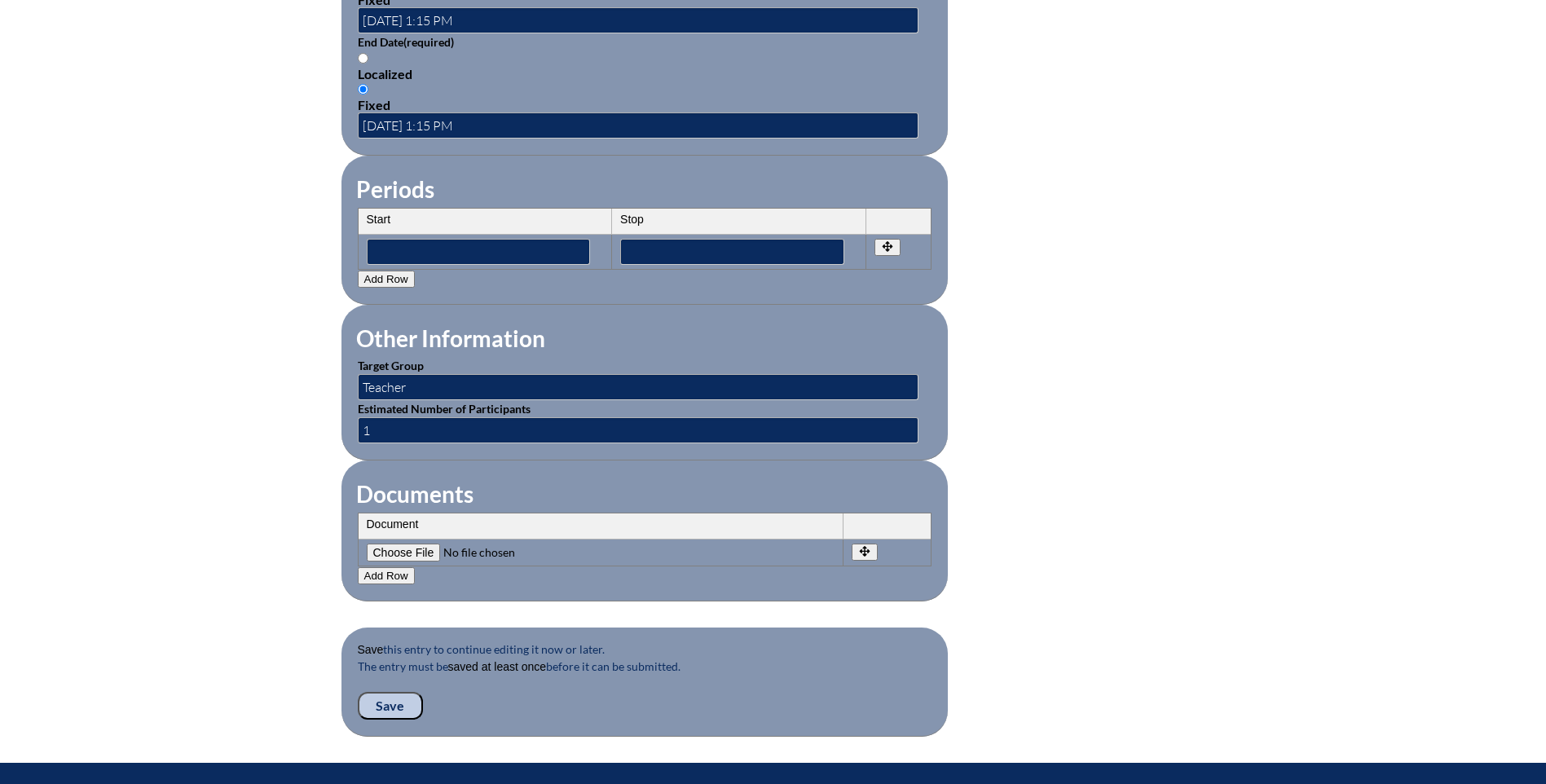
click at [394, 693] on input "Save" at bounding box center [390, 706] width 65 height 28
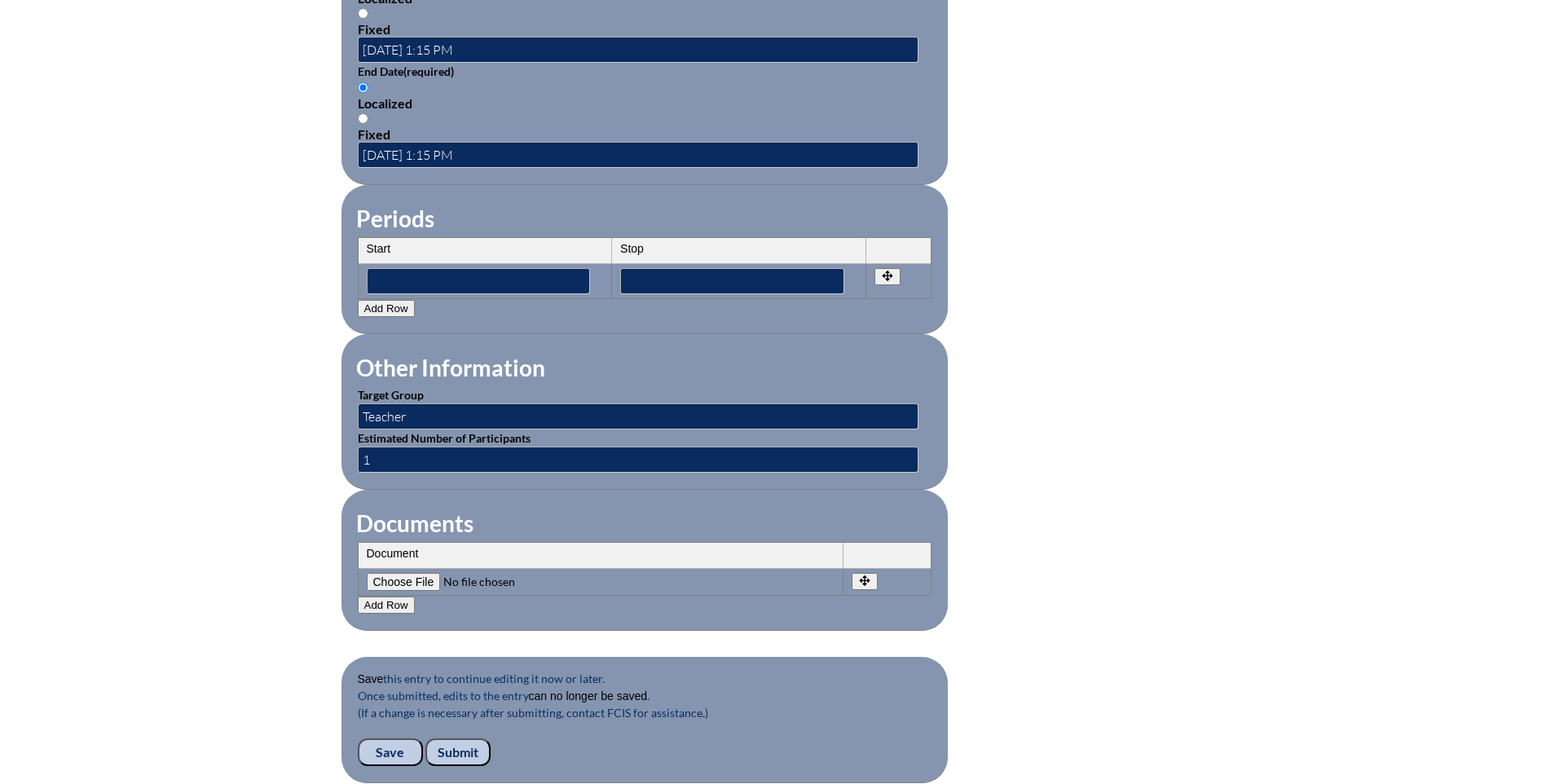
scroll to position [1385, 0]
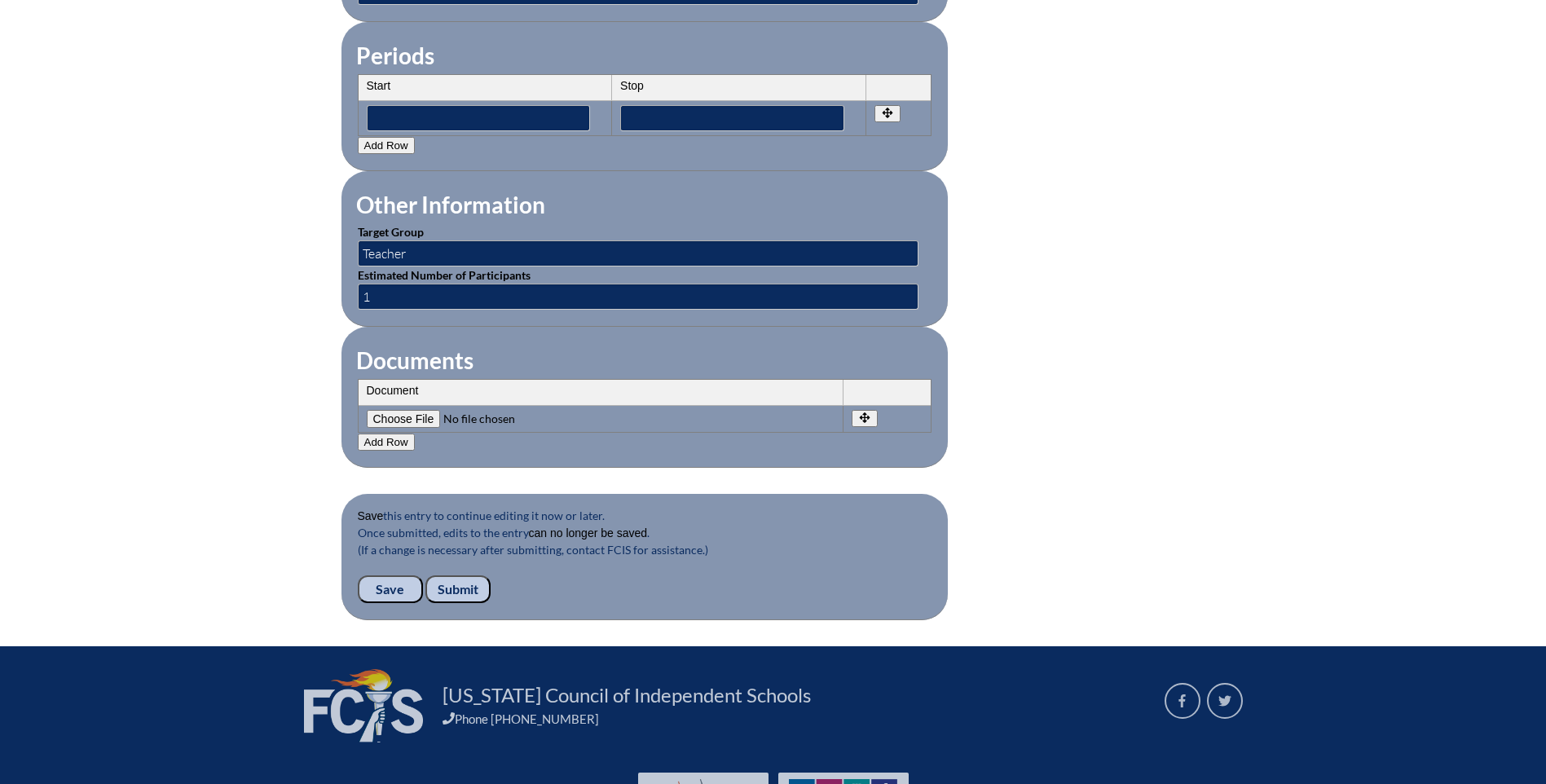
click at [439, 576] on input "Submit" at bounding box center [458, 589] width 65 height 28
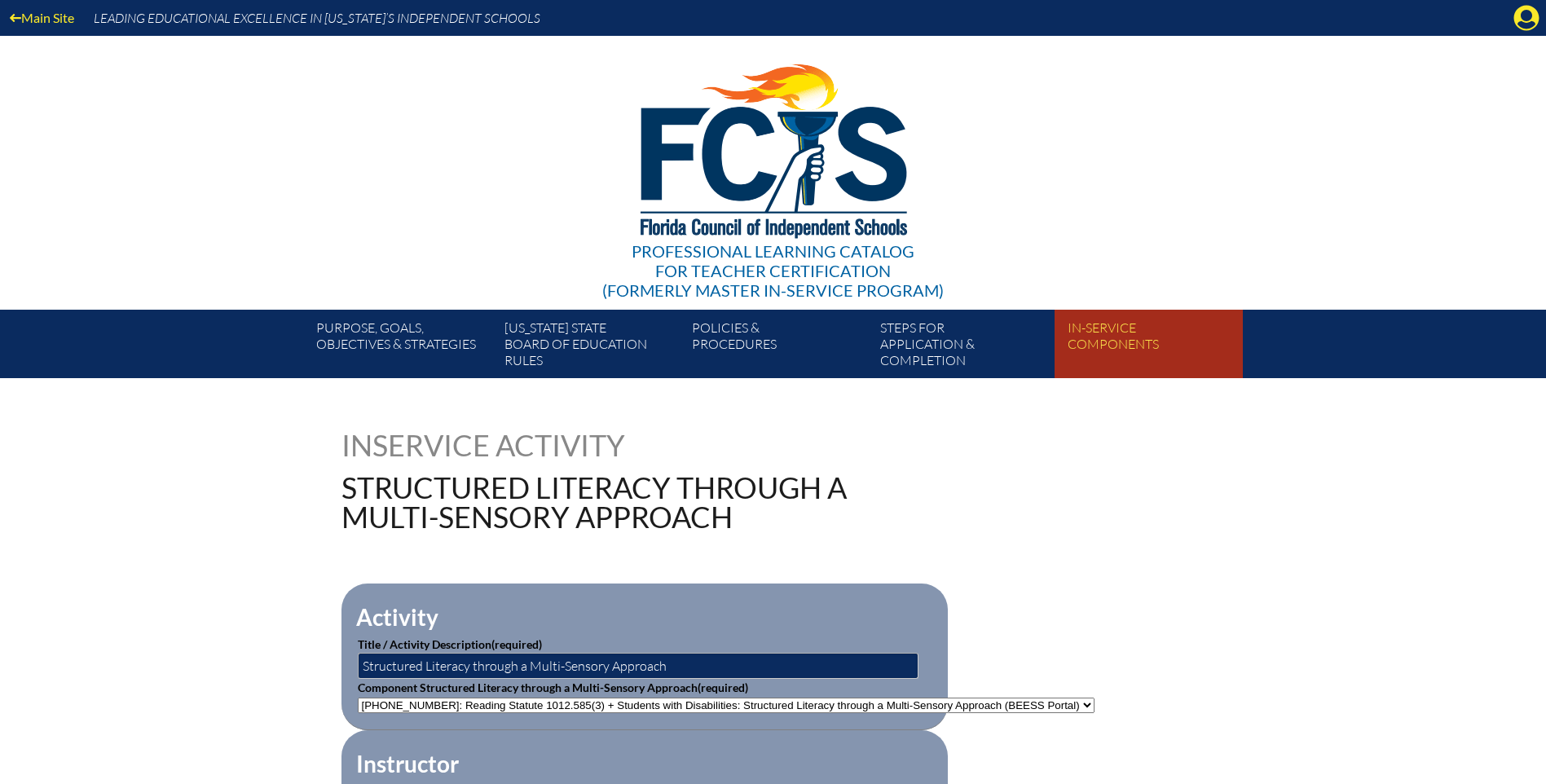
click at [1118, 334] on link "In-service components" at bounding box center [1155, 347] width 187 height 62
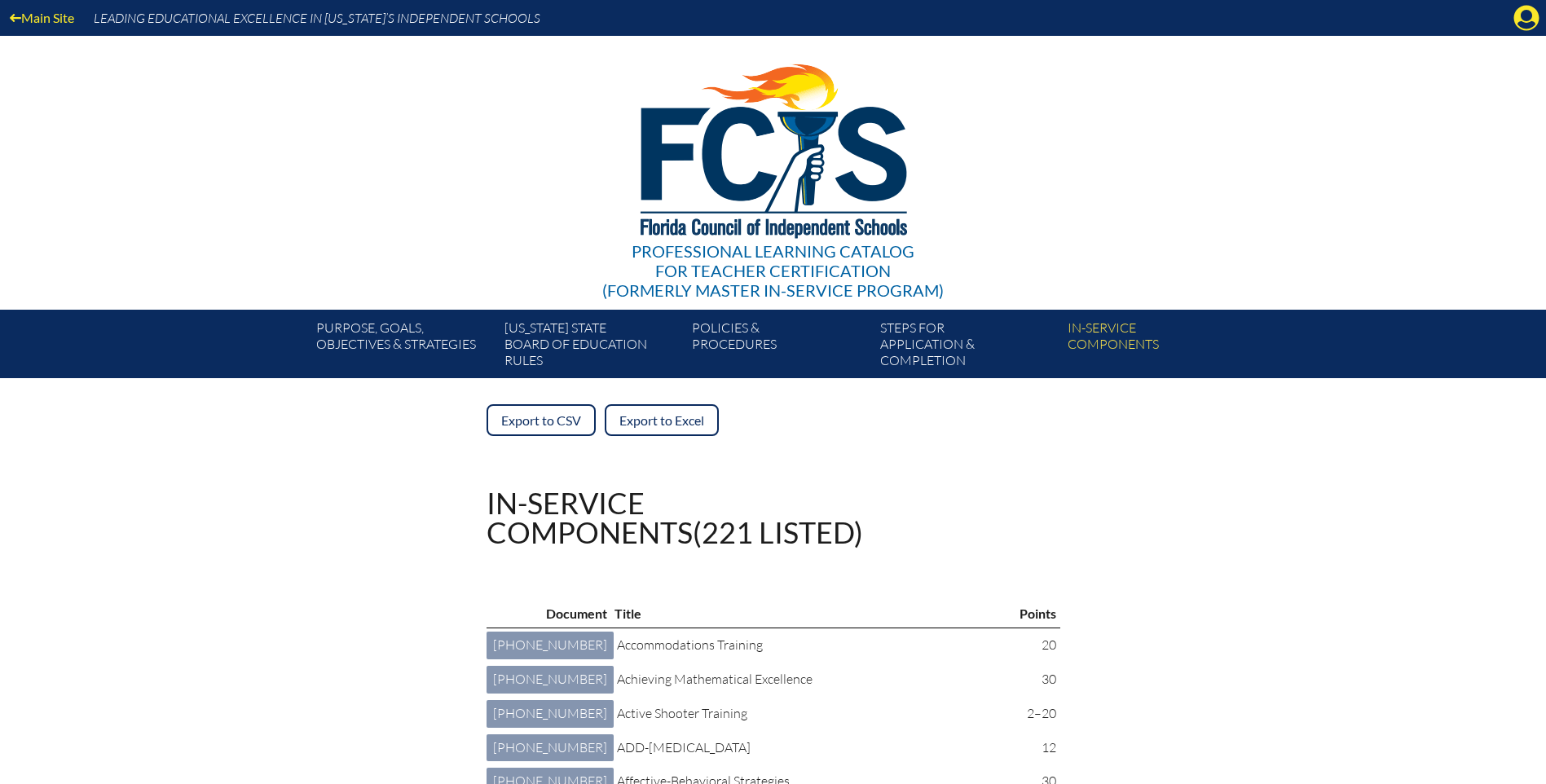
click at [1522, 16] on icon "Manage account" at bounding box center [1526, 17] width 26 height 26
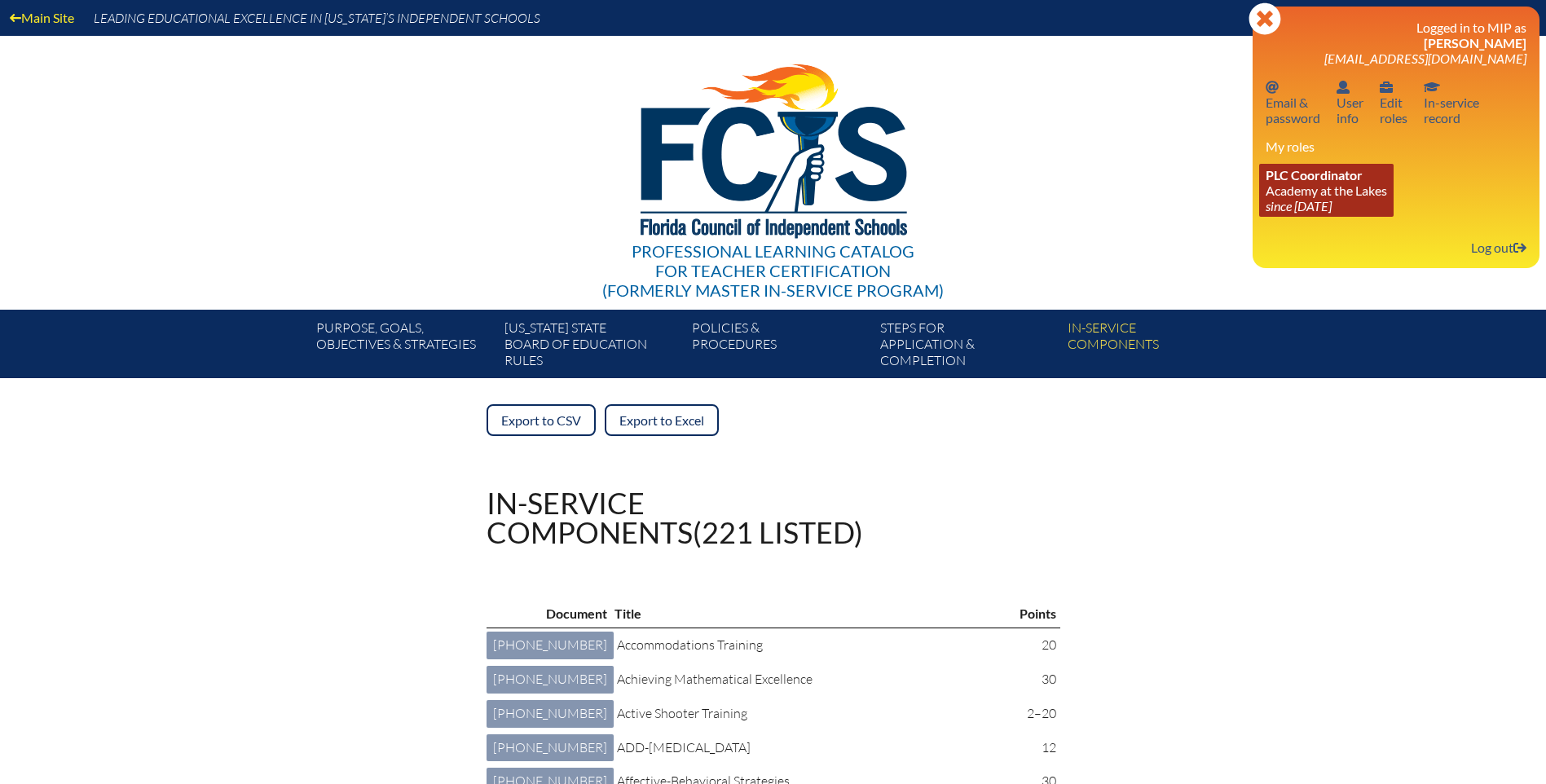
click at [1347, 180] on span "PLC Coordinator" at bounding box center [1314, 175] width 97 height 15
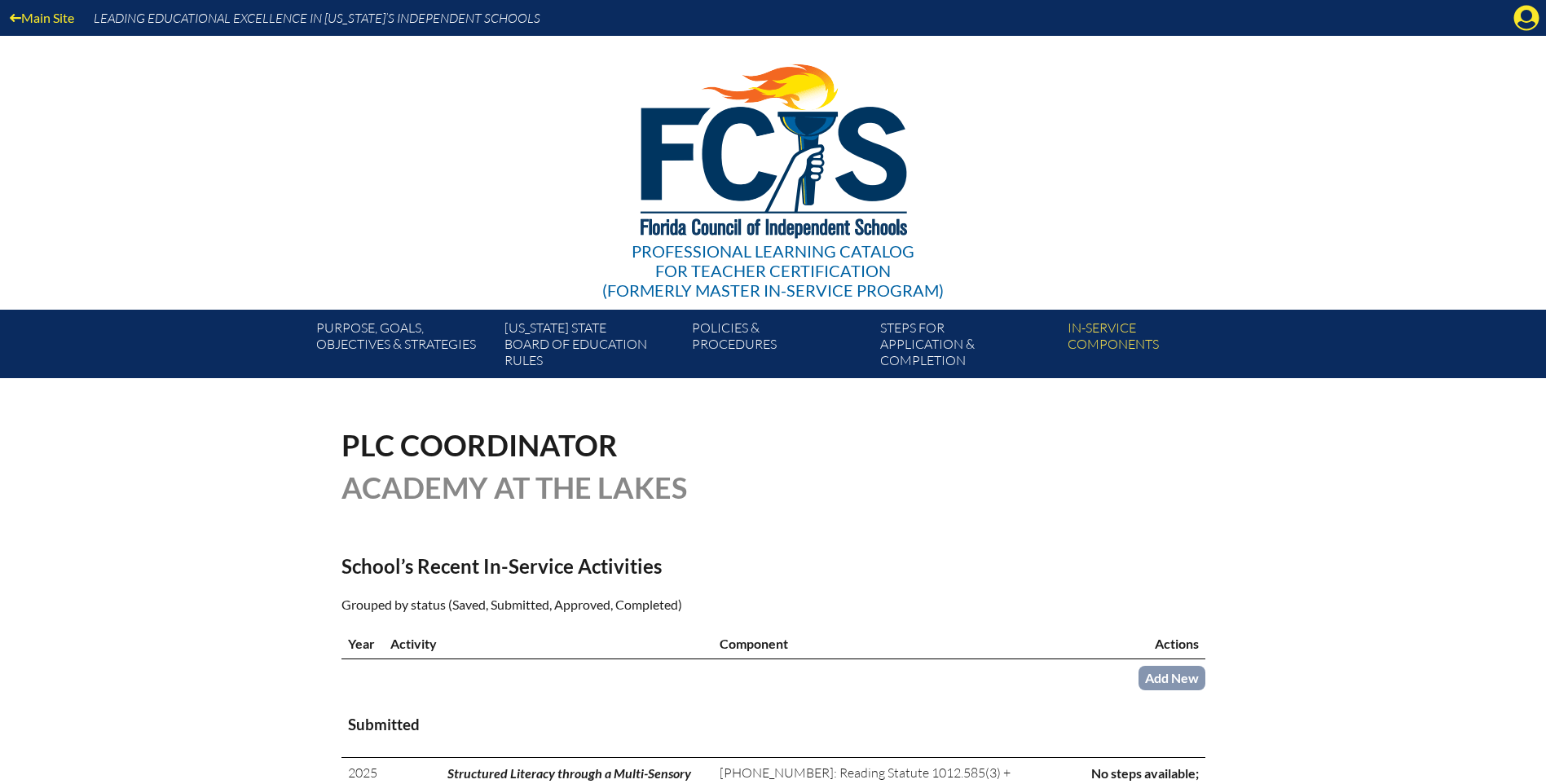
scroll to position [245, 0]
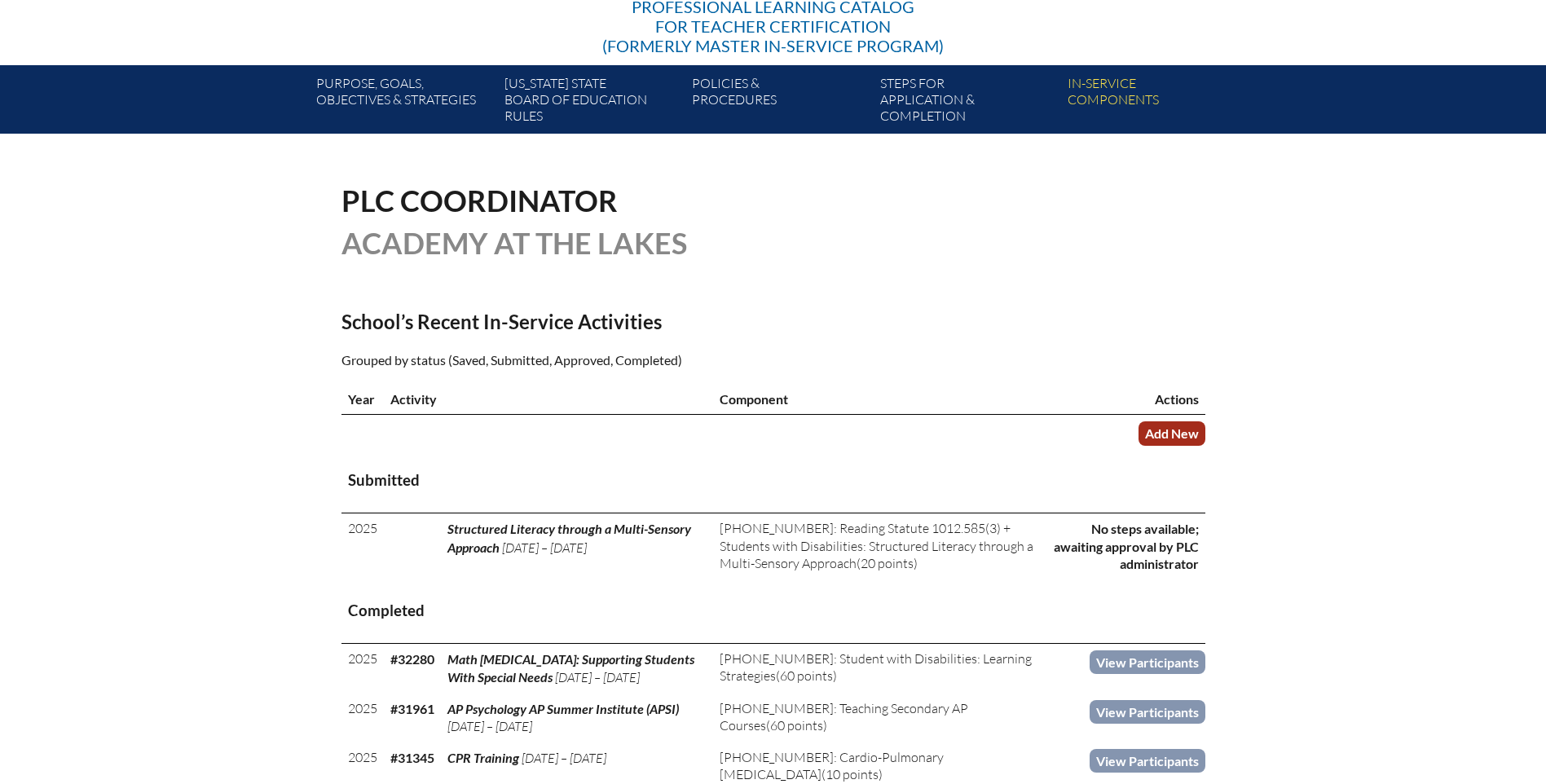
click at [1159, 432] on link "Add New" at bounding box center [1172, 433] width 67 height 24
click at [1145, 434] on link "Add New" at bounding box center [1172, 433] width 67 height 24
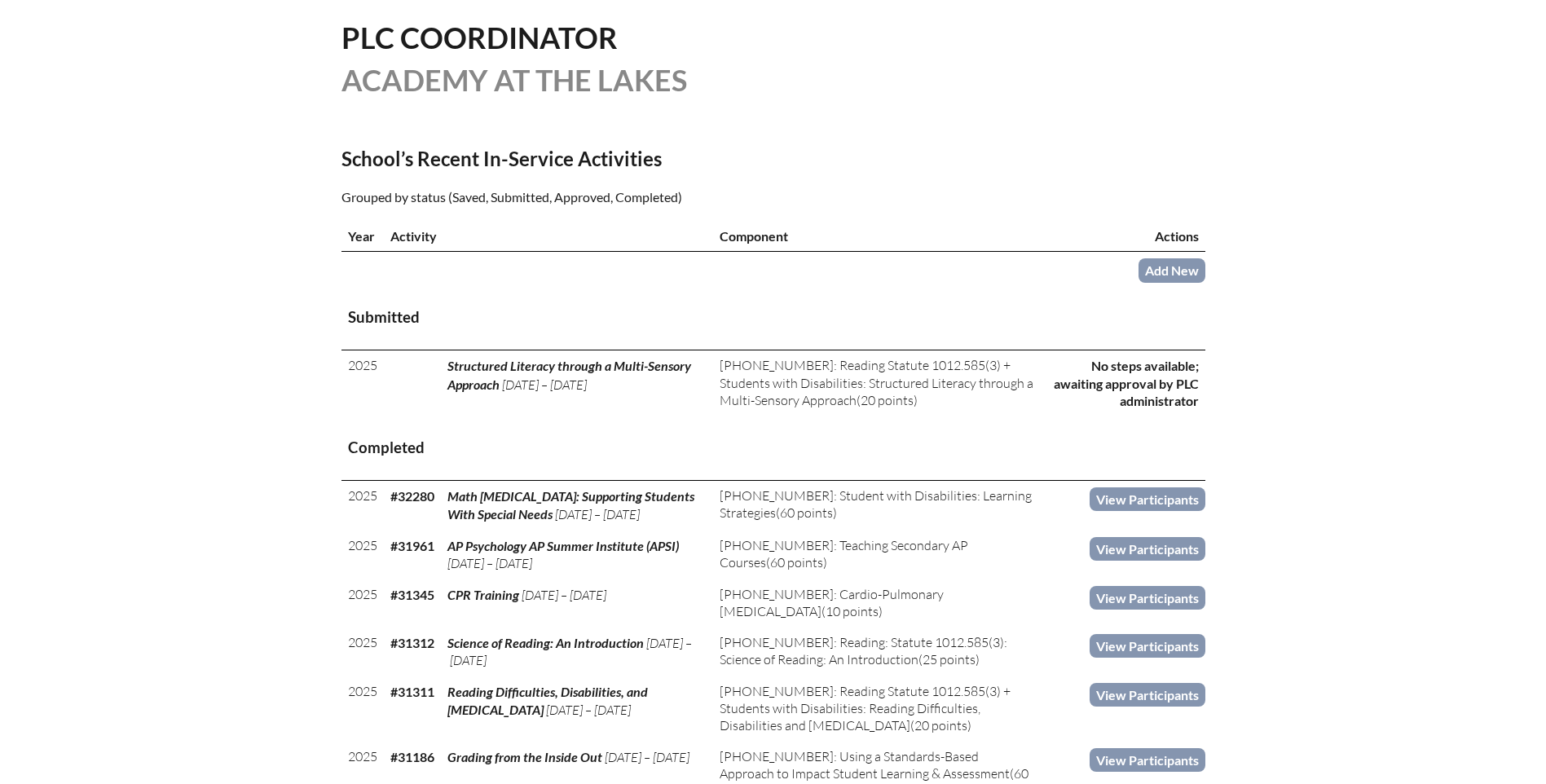
scroll to position [489, 0]
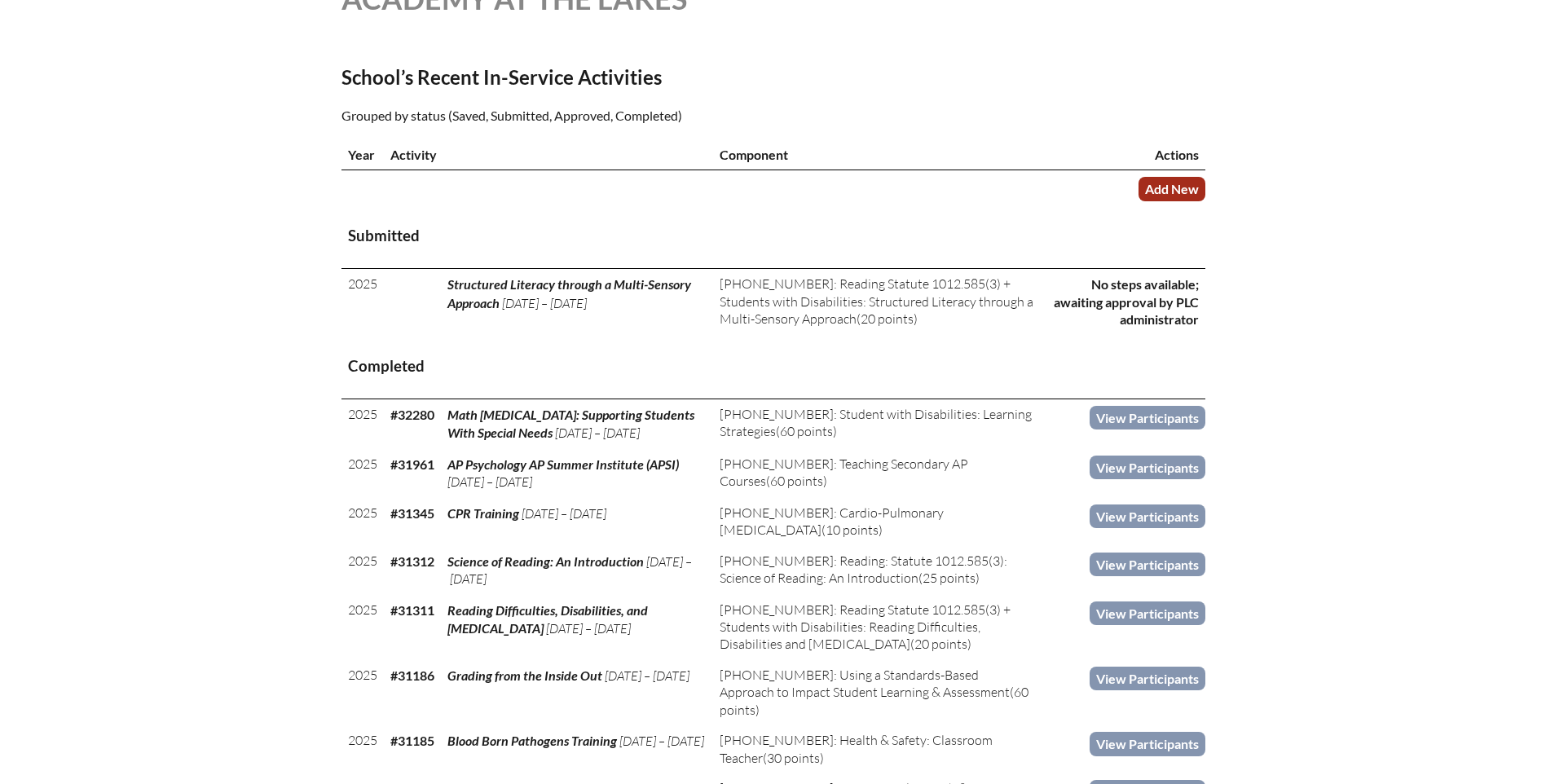
click at [1166, 197] on link "Add New" at bounding box center [1172, 188] width 67 height 24
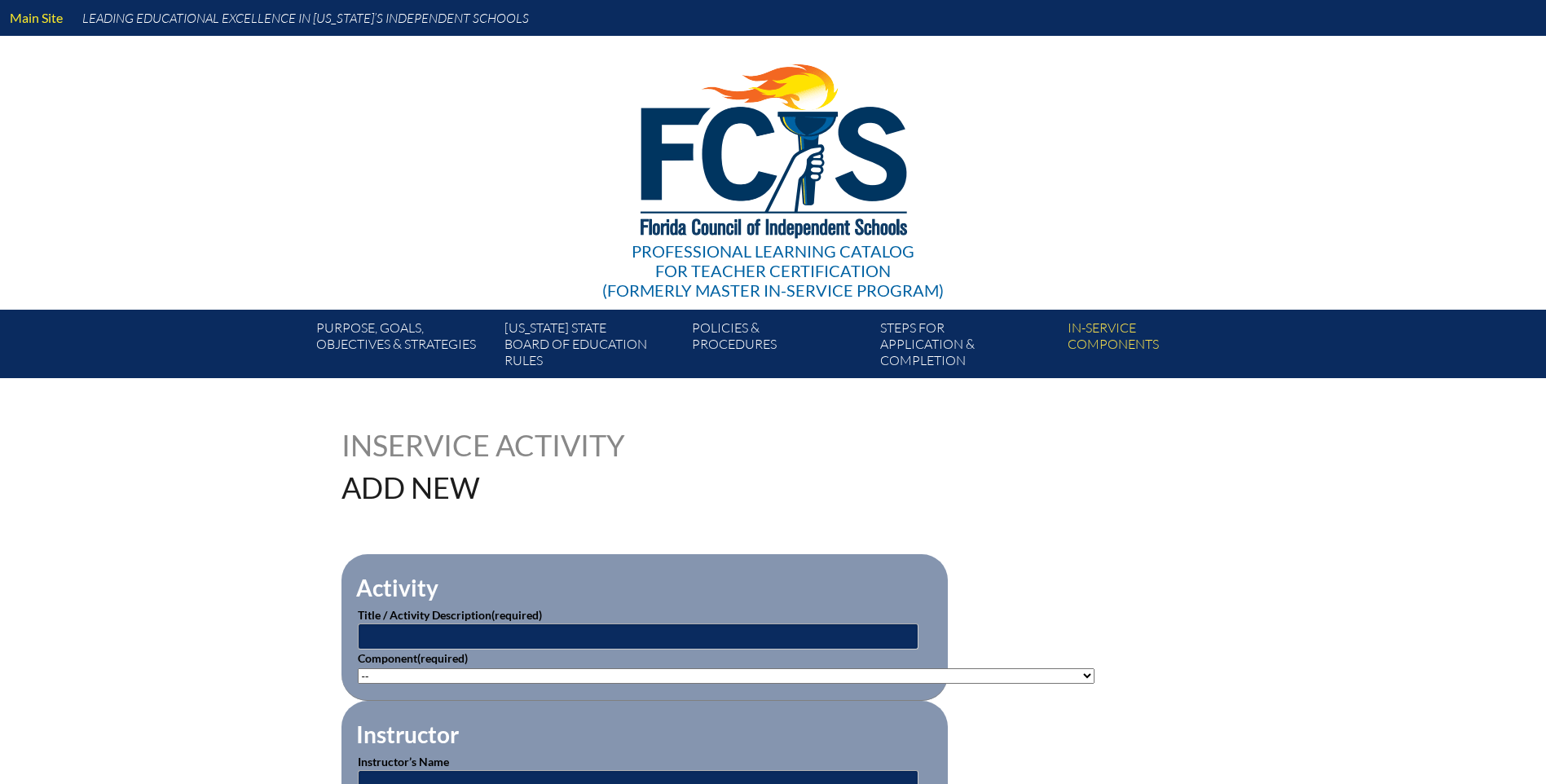
scroll to position [163, 0]
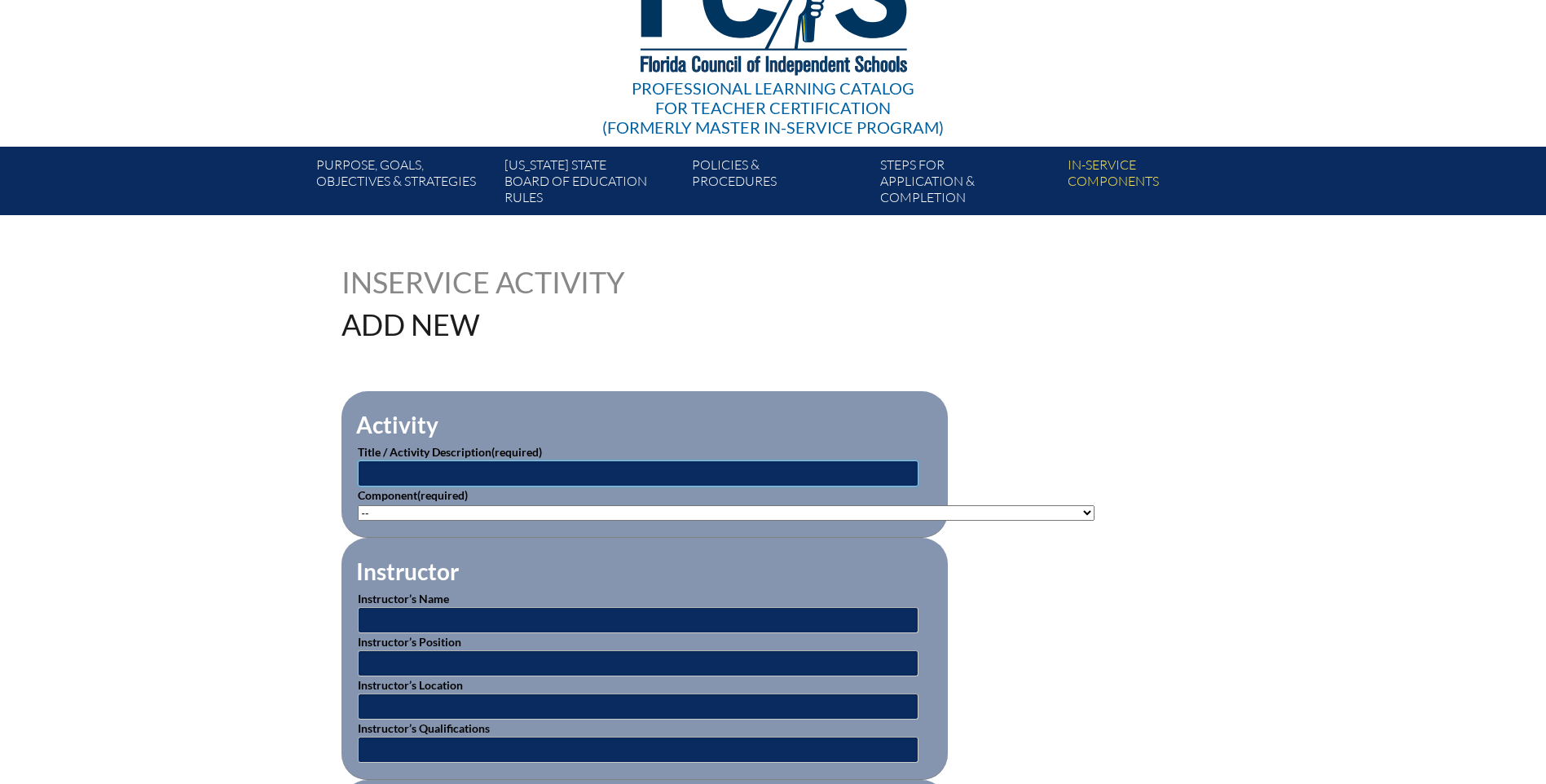
click at [387, 467] on input "text" at bounding box center [638, 473] width 560 height 26
type input "Domestic Violence: Child Abuse and Intimate Partner Violence"
click at [401, 505] on select"]"] "-- 1-000-001: Appropriate Art Activities 1-000-002: Concept and Art Process for…" at bounding box center [726, 512] width 737 height 15
select select"]"] "20474"
click at [358, 505] on select"]"] "-- 1-000-001: Appropriate Art Activities 1-000-002: Concept and Art Process for…" at bounding box center [726, 512] width 737 height 15
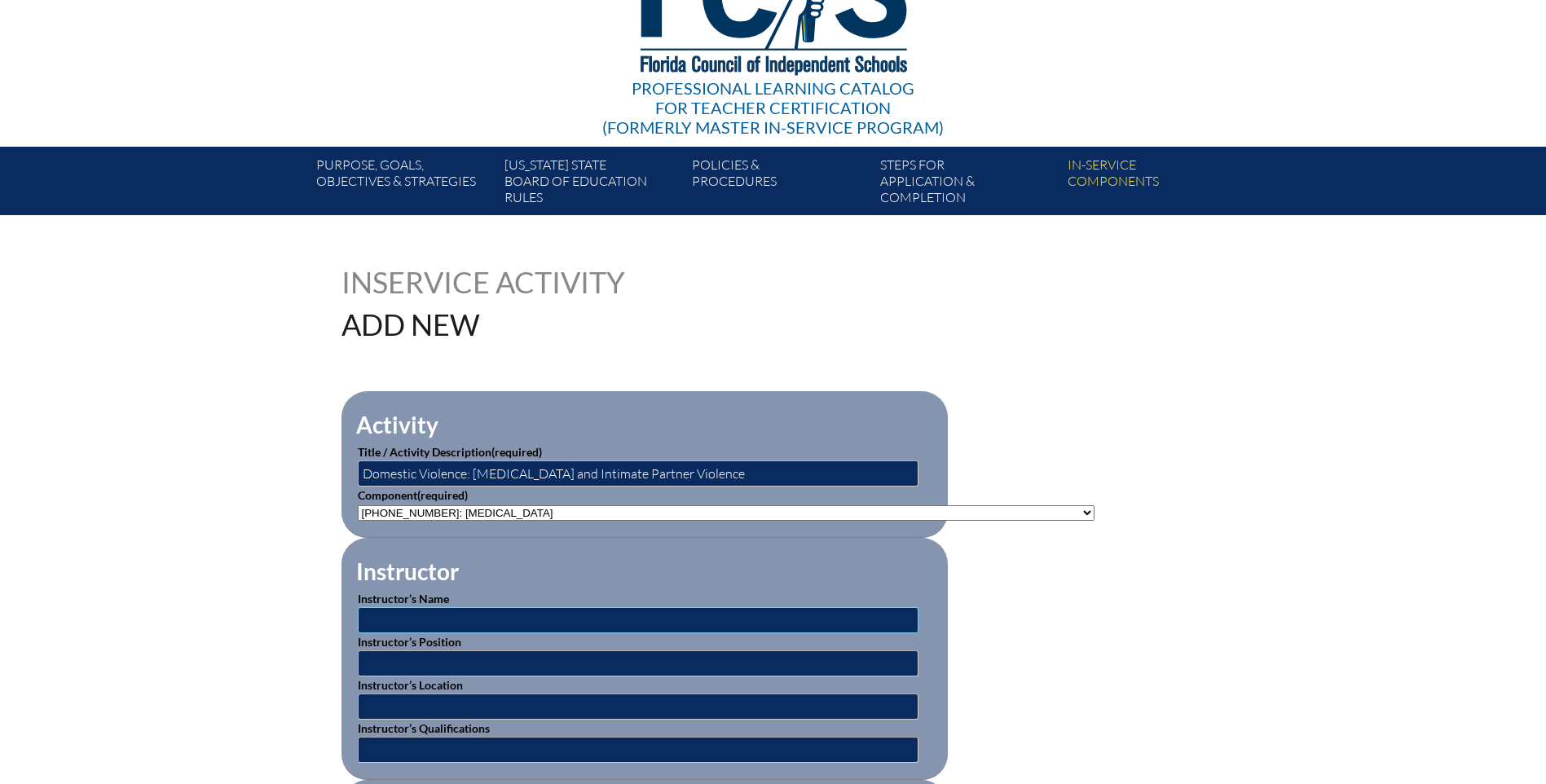
click at [386, 616] on input "text" at bounding box center [638, 620] width 560 height 26
type input "[PERSON_NAME], PhD"
click at [395, 660] on input "text" at bounding box center [638, 663] width 560 height 26
click at [381, 660] on input "text" at bounding box center [638, 663] width 560 height 26
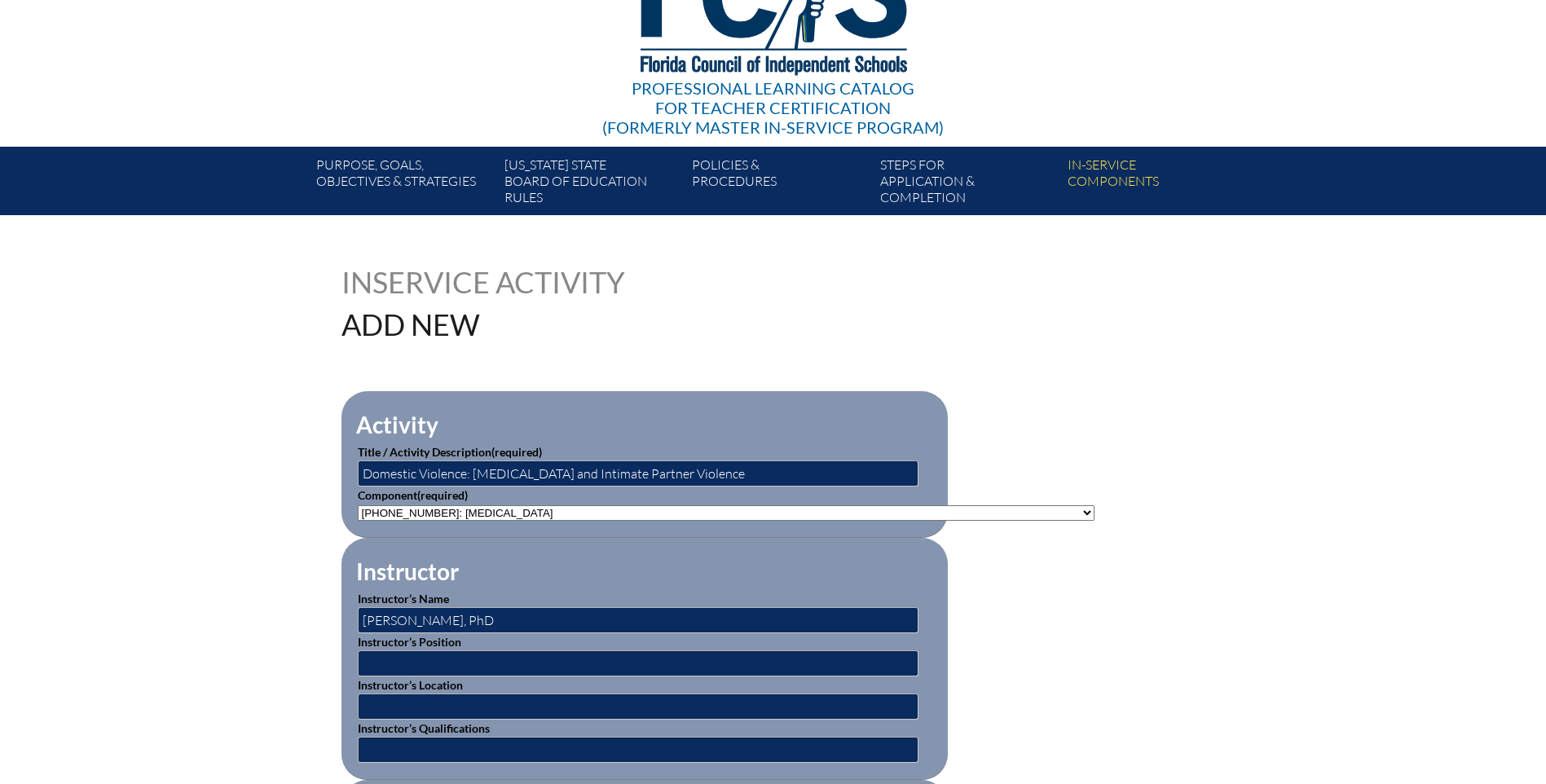
click at [398, 657] on input "text" at bounding box center [638, 663] width 560 height 26
type input "Psychologist"
type input "Jacksonville, Florida"
drag, startPoint x: 437, startPoint y: 660, endPoint x: 361, endPoint y: 662, distance: 76.0
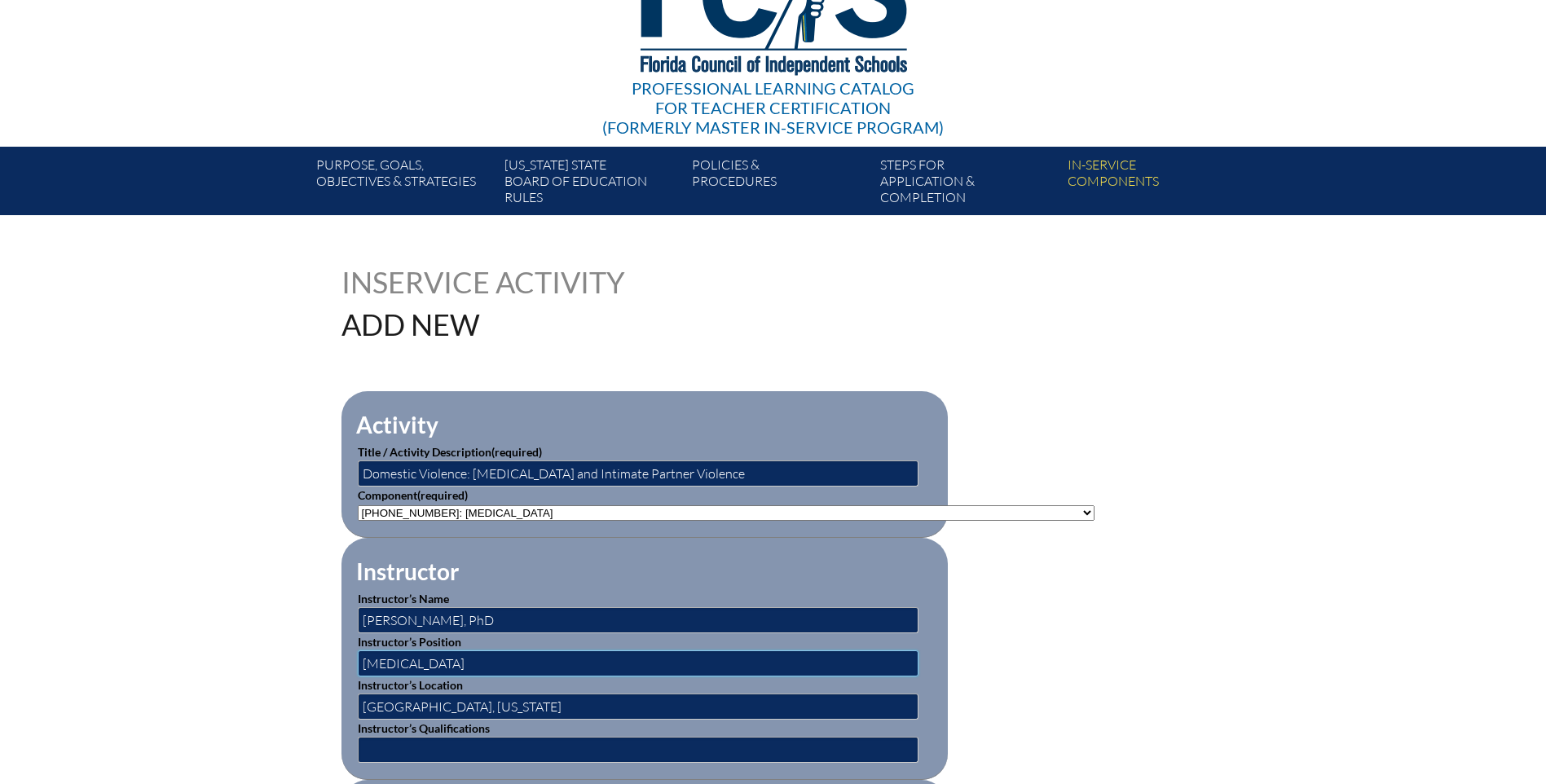
click at [351, 661] on fieldset "Instructor Instructor’s Name Catherine Christie, PhD Instructor’s Position Psyc…" at bounding box center [644, 659] width 606 height 242
type input "Professional Development Resources, Inc."
click at [396, 747] on input "text" at bounding box center [638, 750] width 560 height 26
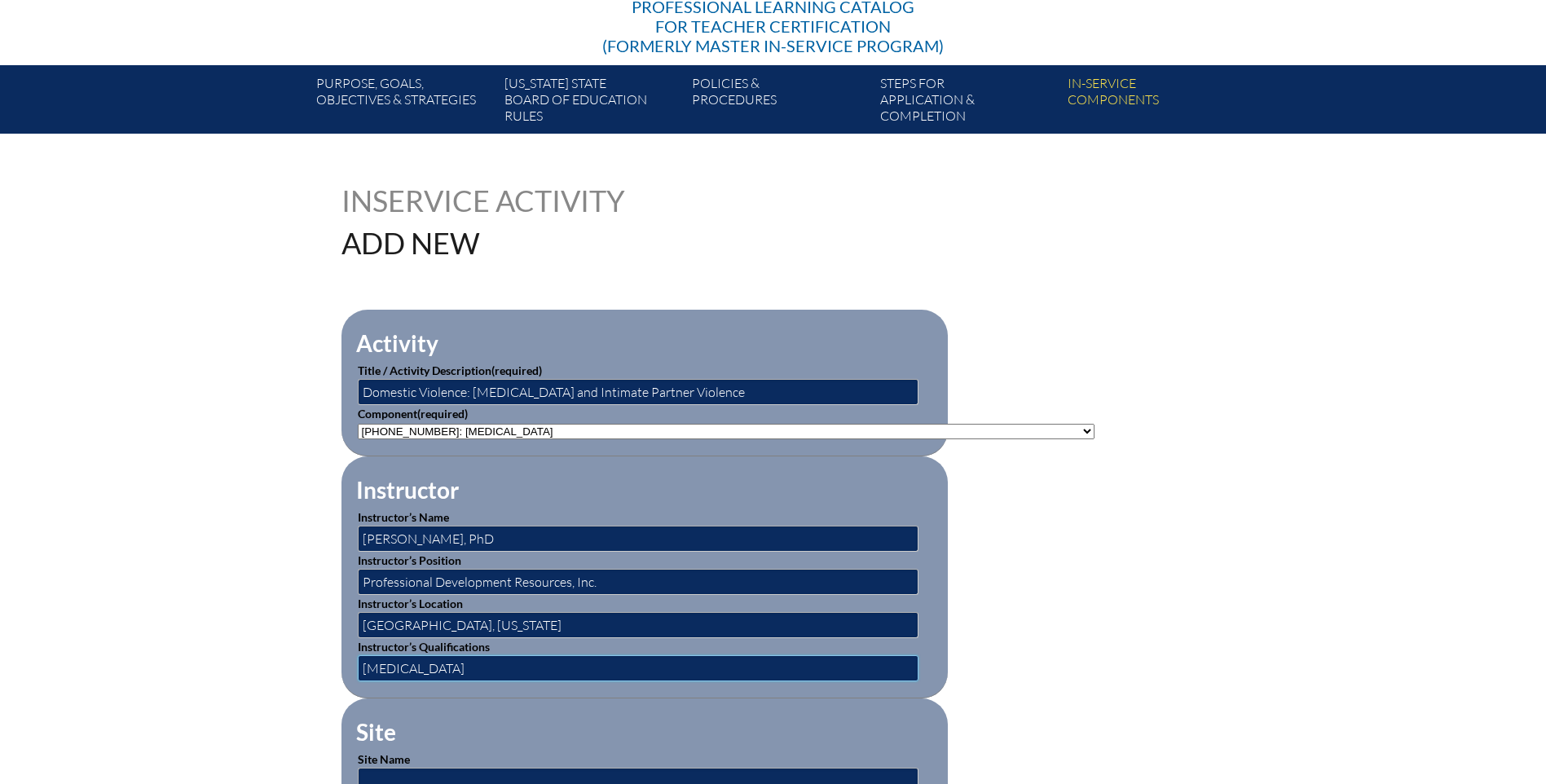
scroll to position [326, 0]
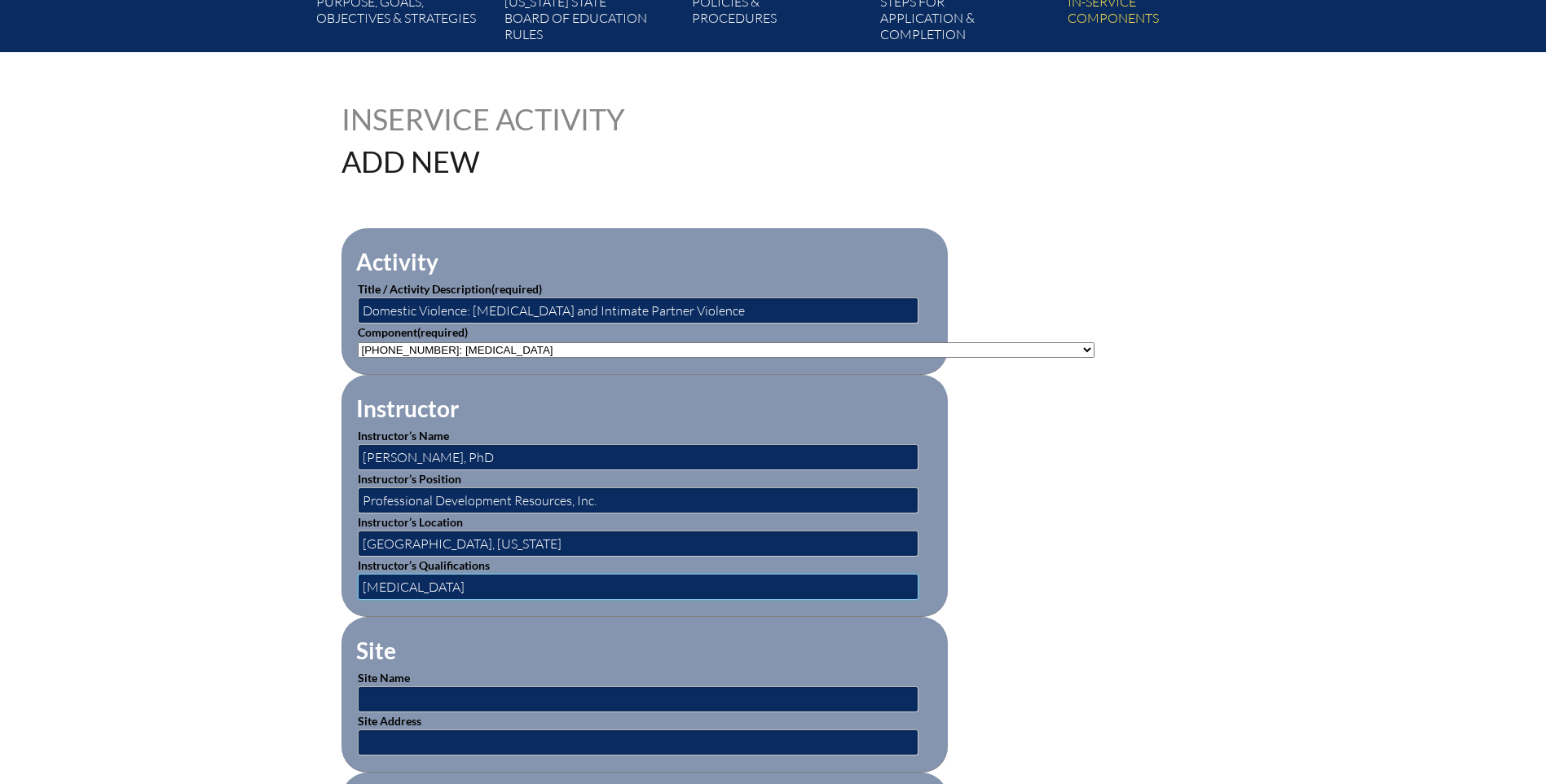
type input "[MEDICAL_DATA]"
click at [394, 686] on input "text" at bounding box center [638, 699] width 560 height 26
type input "Professional Development Resources"
drag, startPoint x: 627, startPoint y: 494, endPoint x: 339, endPoint y: 490, distance: 288.0
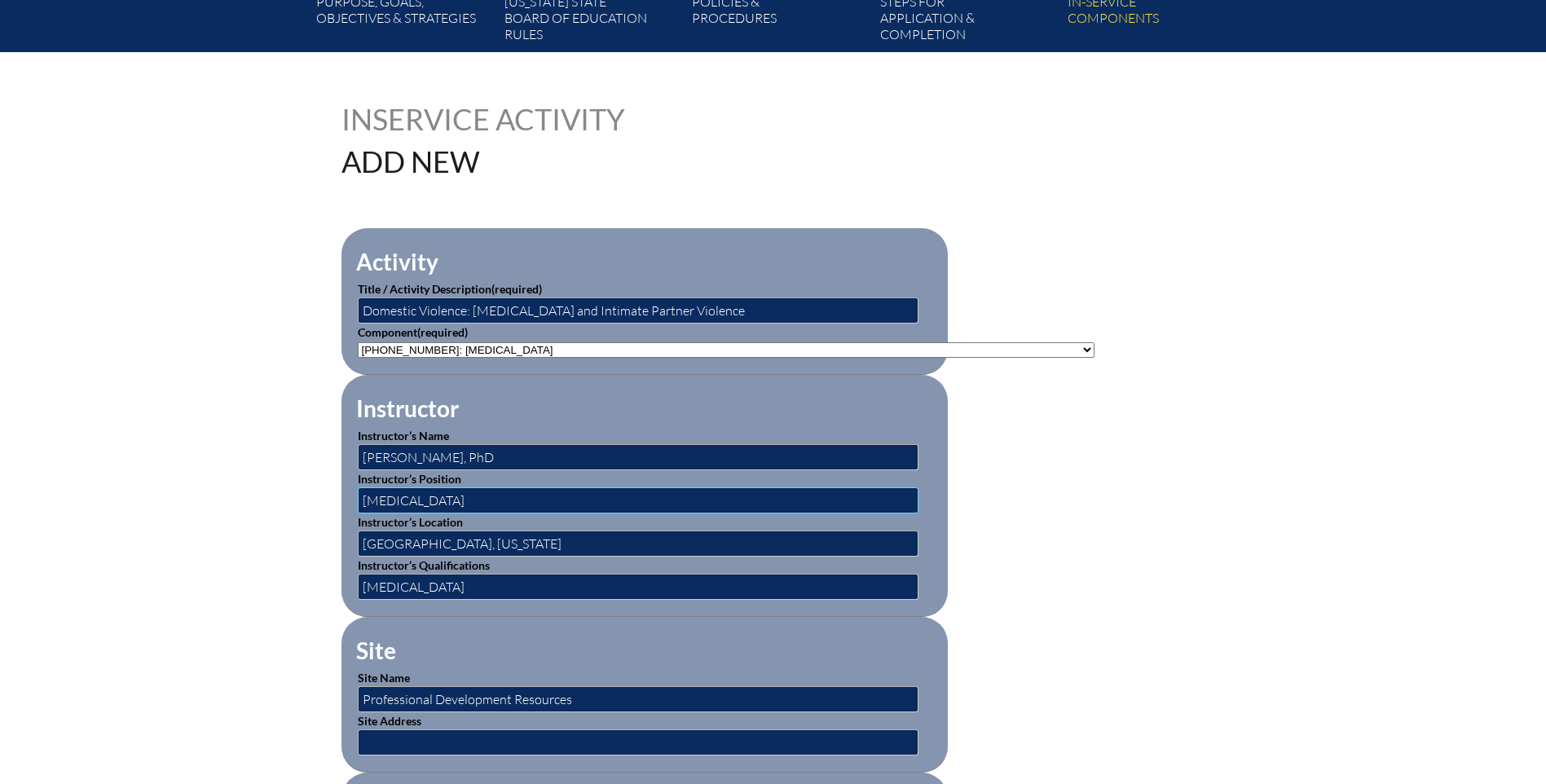
type input "[MEDICAL_DATA]"
drag, startPoint x: 441, startPoint y: 578, endPoint x: 332, endPoint y: 583, distance: 109.1
type input "PhD in Psychology"
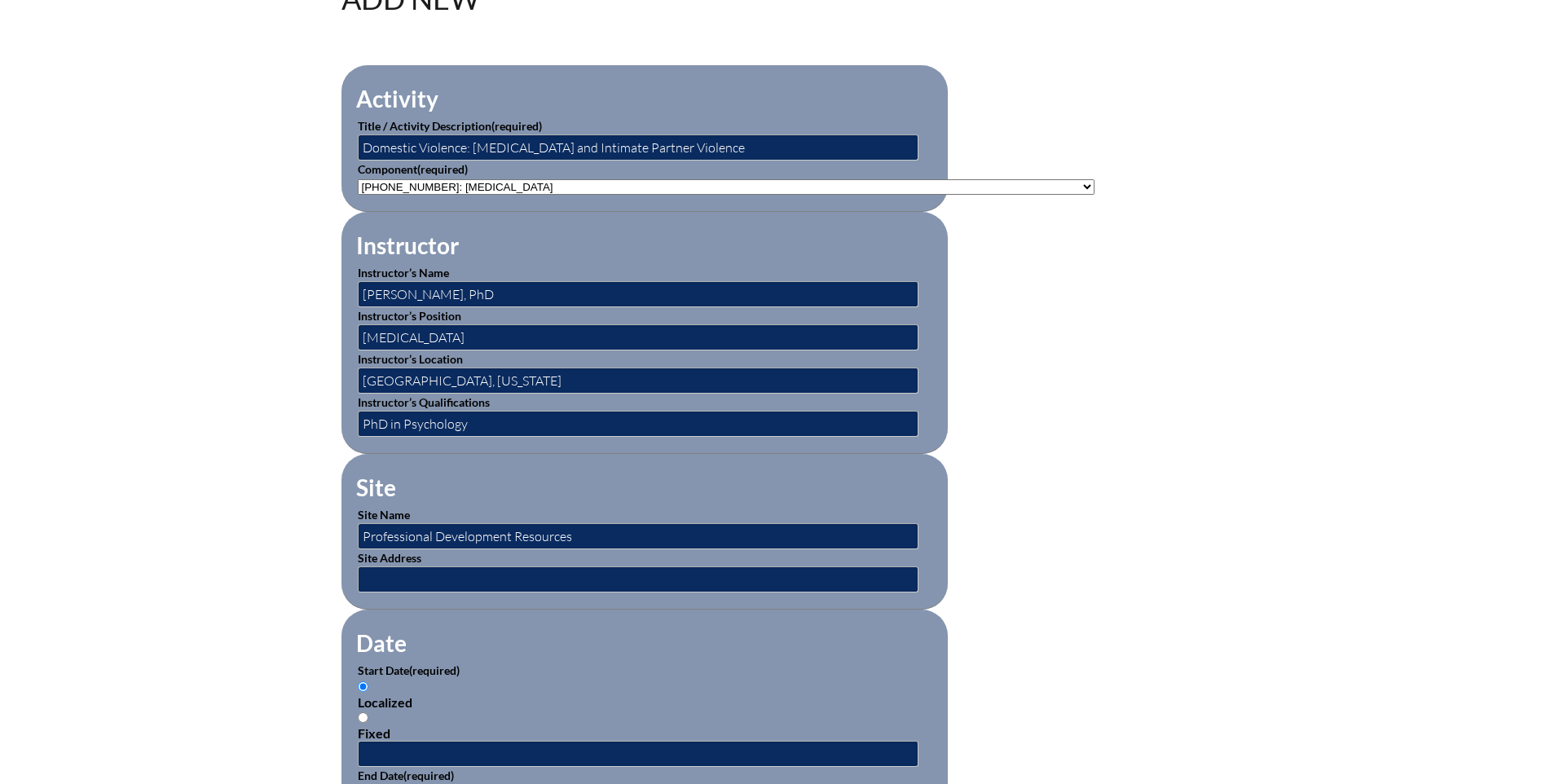
scroll to position [571, 0]
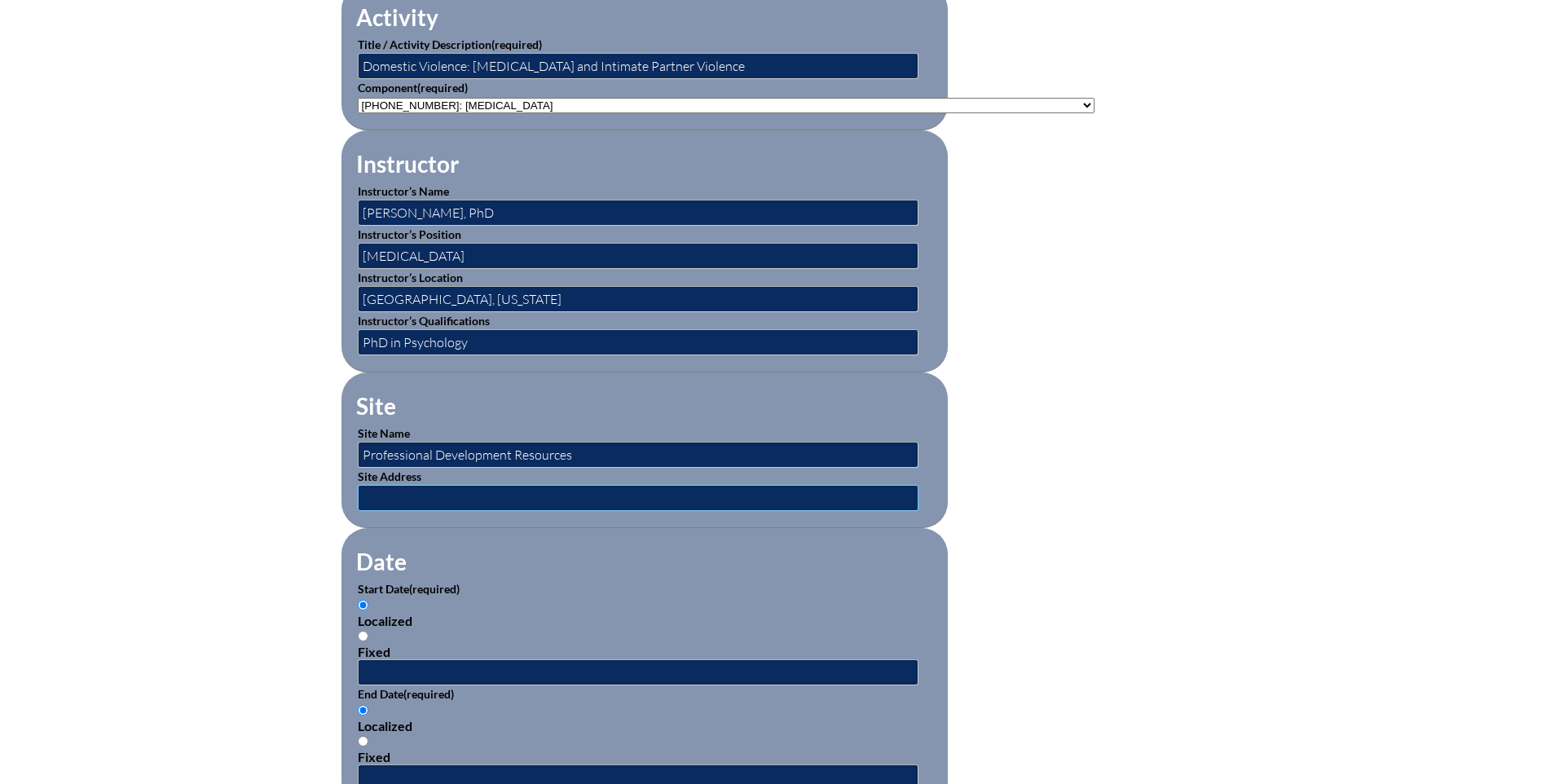
drag, startPoint x: 388, startPoint y: 480, endPoint x: 397, endPoint y: 483, distance: 9.5
click at [388, 485] on input "text" at bounding box center [638, 497] width 560 height 26
type input "O"
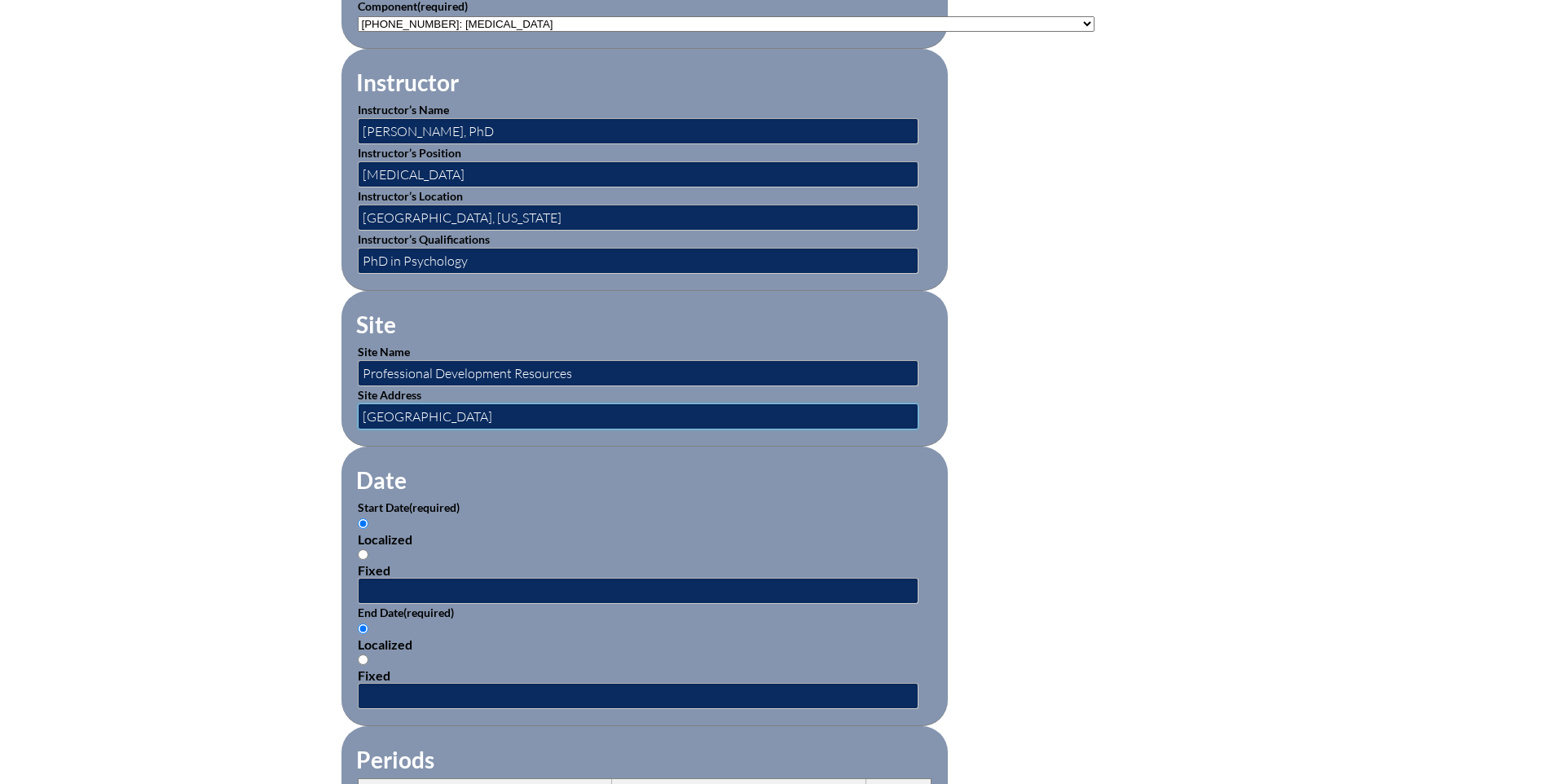
type input "[GEOGRAPHIC_DATA]"
click at [360, 550] on input "Fixed" at bounding box center [362, 555] width 11 height 11
radio input "true"
click at [383, 585] on input "text" at bounding box center [638, 590] width 560 height 26
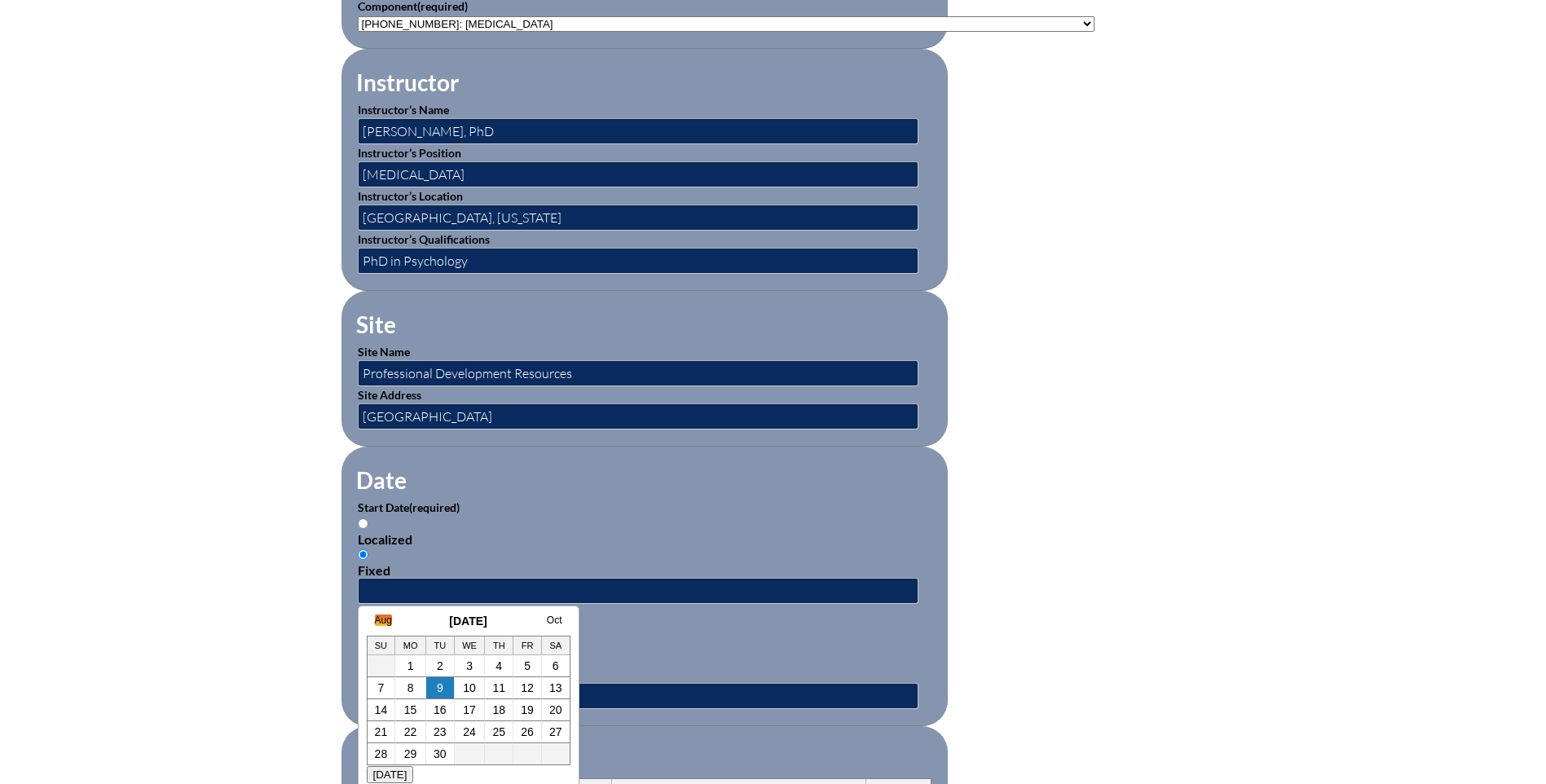
click at [381, 616] on link "Aug" at bounding box center [383, 621] width 17 height 11
click at [399, 748] on link "25" at bounding box center [395, 754] width 13 height 13
type input "2025-08-25 1:21 PM"
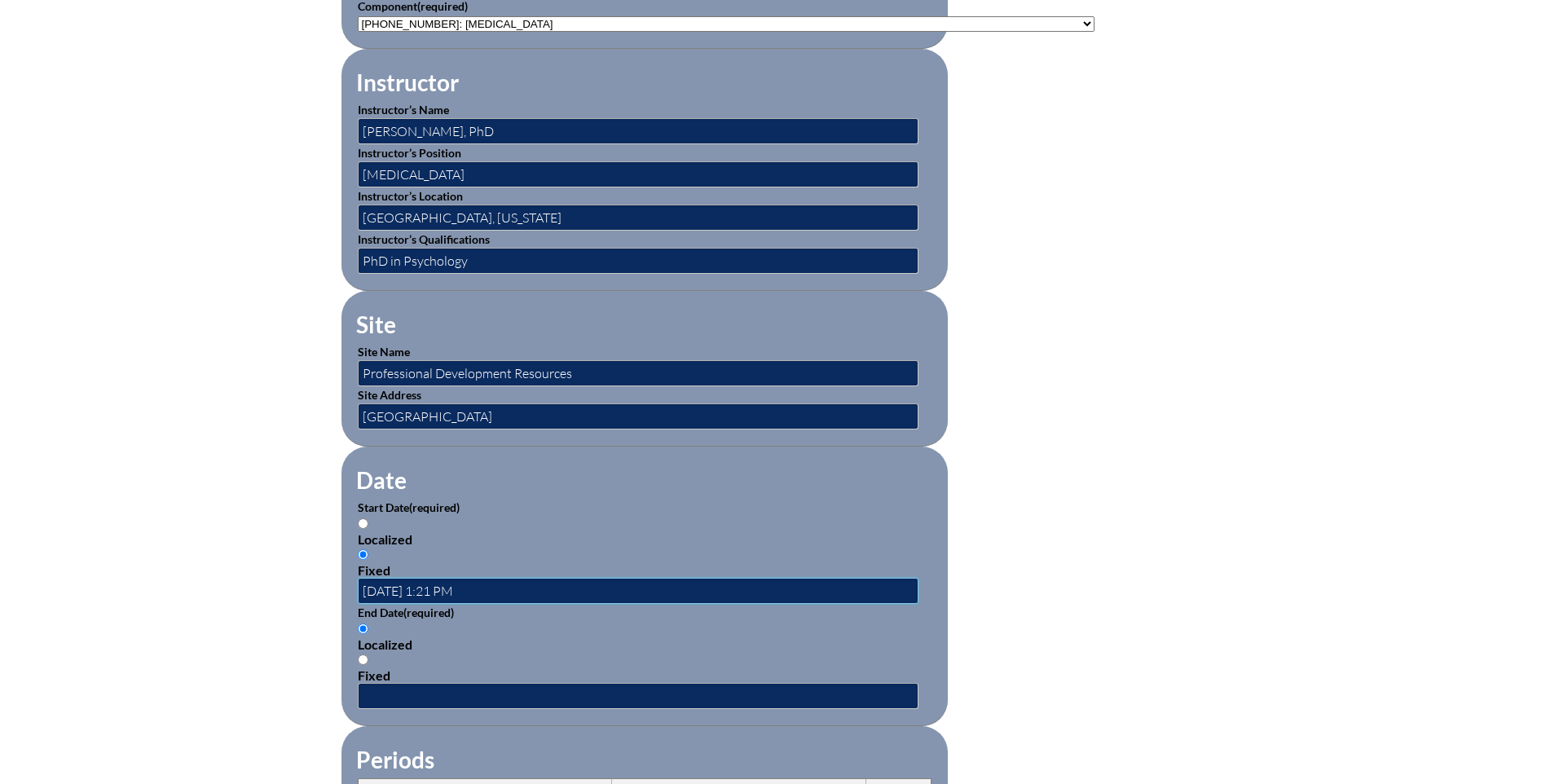
scroll to position [0, 0]
click at [361, 654] on input "Fixed" at bounding box center [362, 659] width 11 height 11
radio input "true"
click at [377, 685] on input "text" at bounding box center [638, 695] width 560 height 26
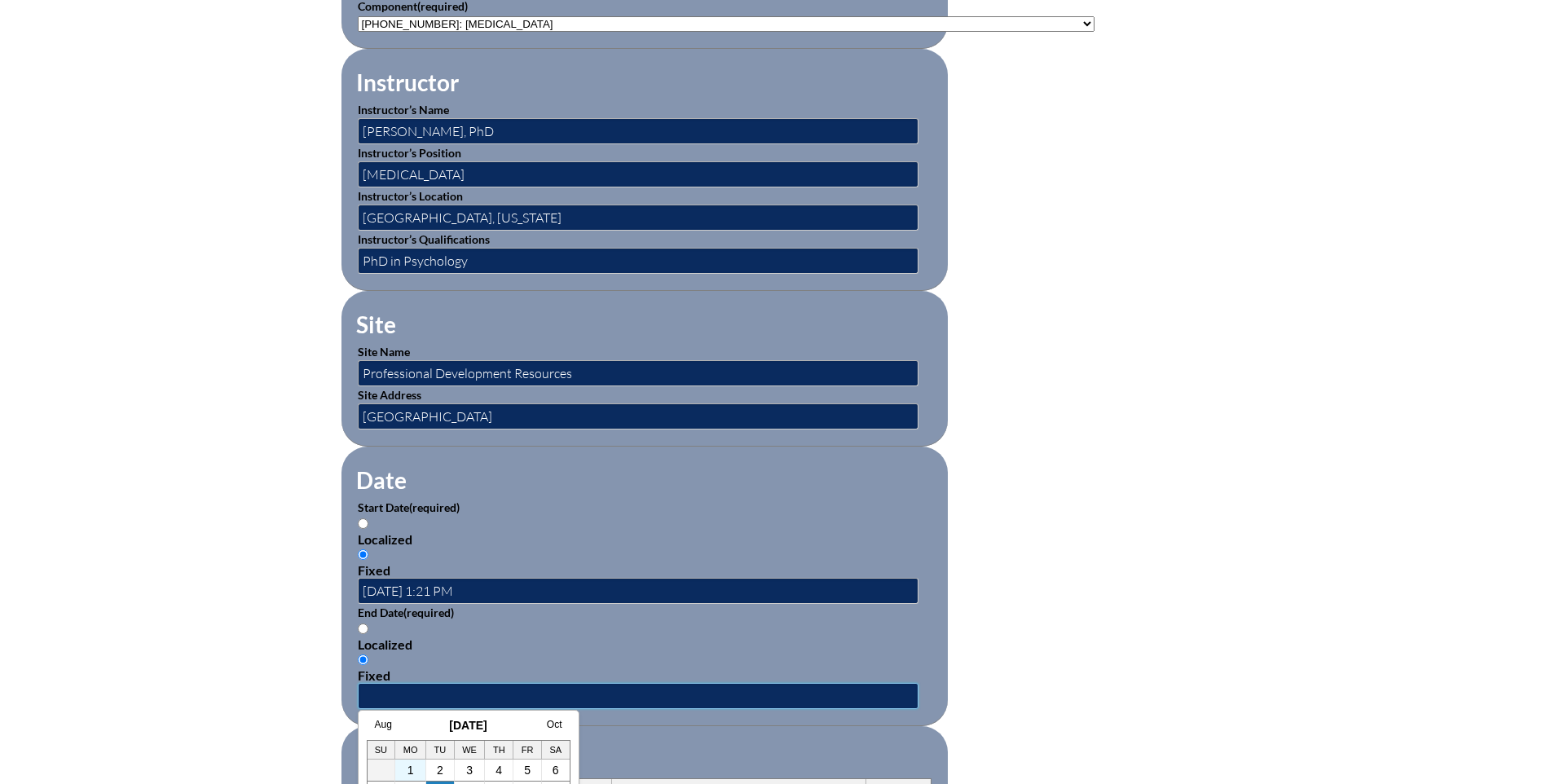
scroll to position [733, 0]
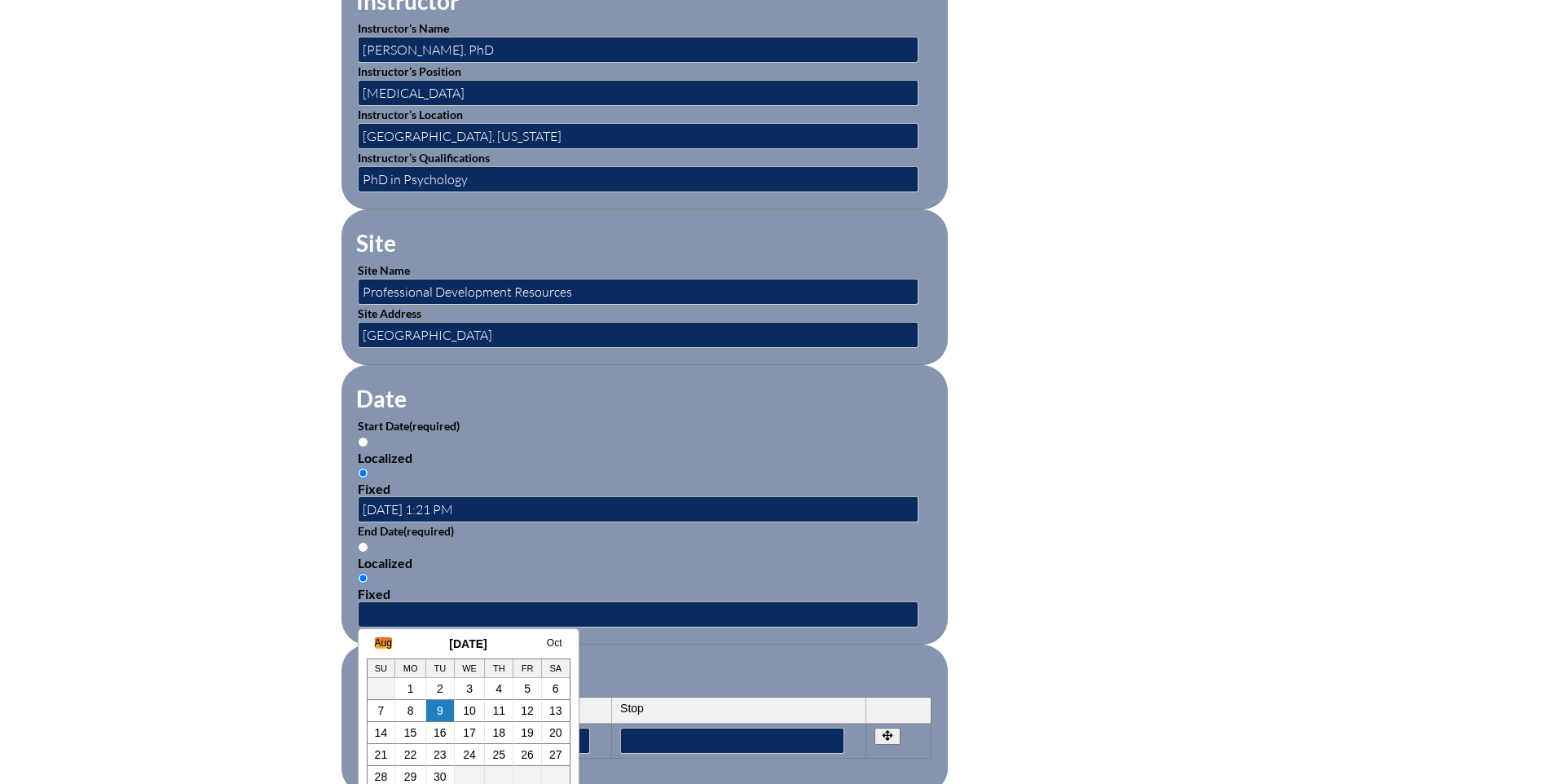
click at [381, 647] on link "Aug" at bounding box center [383, 643] width 17 height 11
click at [392, 772] on link "25" at bounding box center [395, 777] width 13 height 13
type input "2025-08-25 1:21 PM"
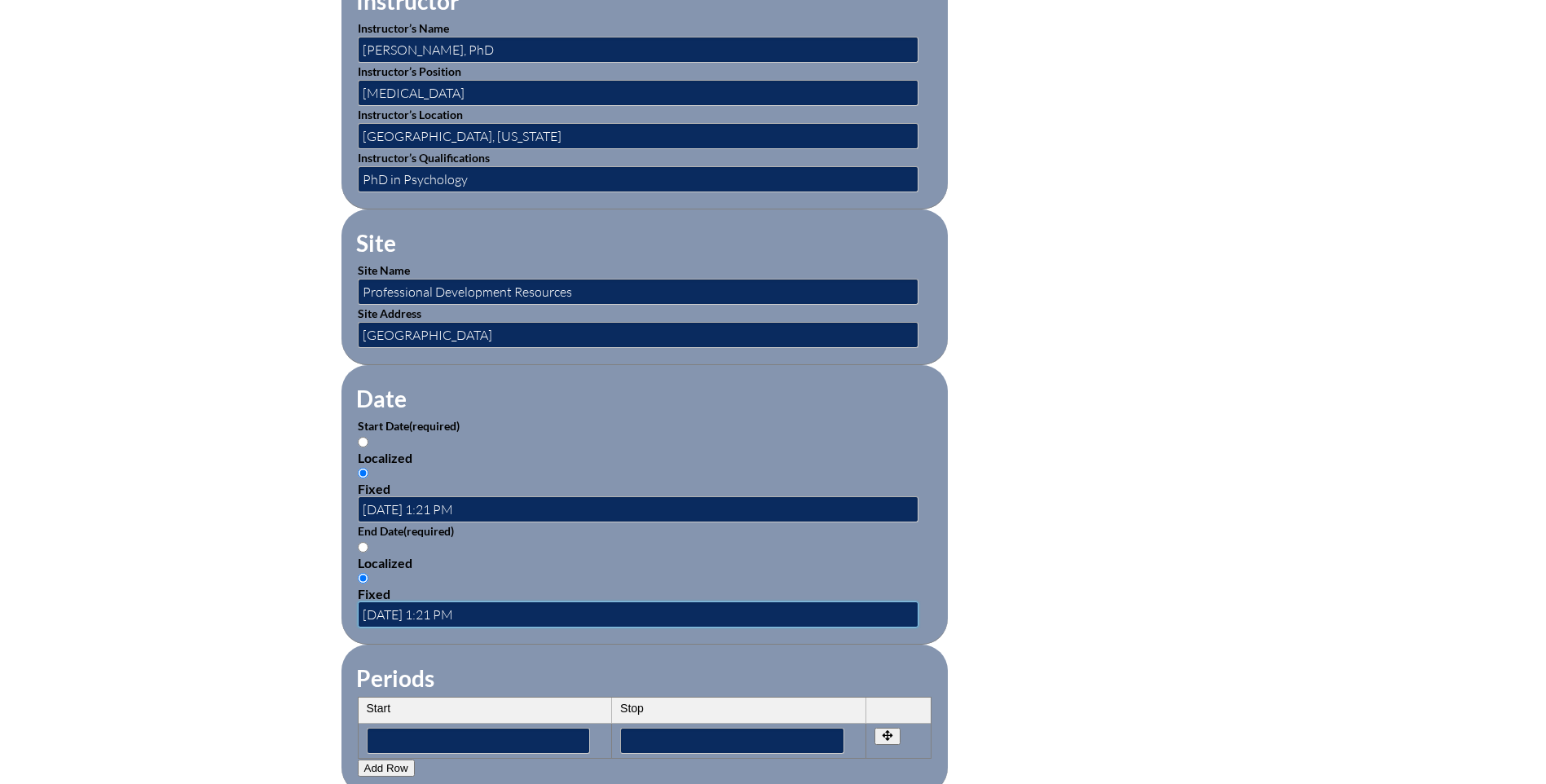
scroll to position [0, 0]
click at [461, 501] on input "2025-08-25 1:21 PM" at bounding box center [638, 509] width 560 height 26
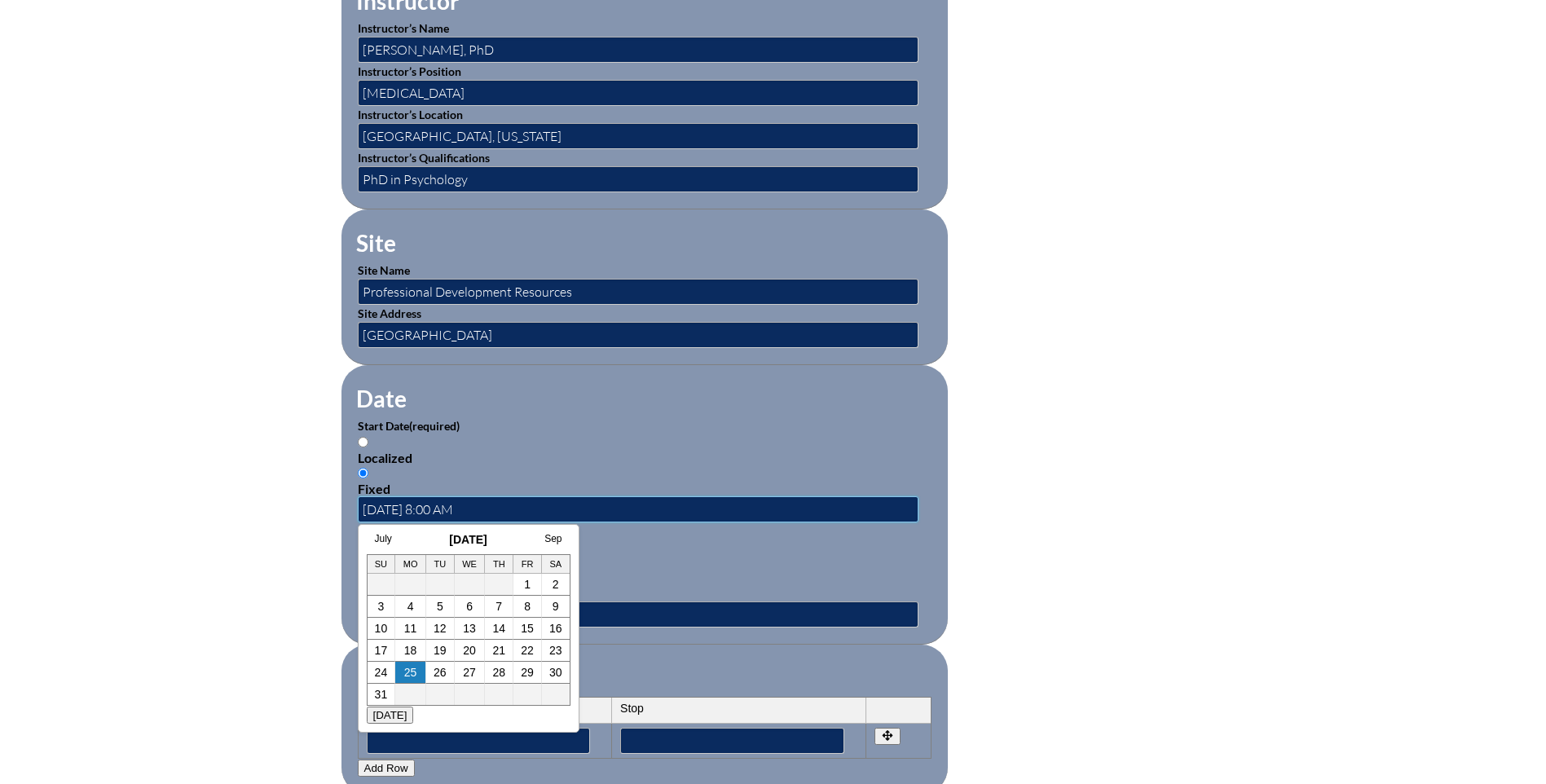
type input "2025-08-25 8:00 AM"
click at [294, 557] on div "Inservice Activity Add New Activity Title / Activity Description (required) Dom…" at bounding box center [773, 461] width 1546 height 1529
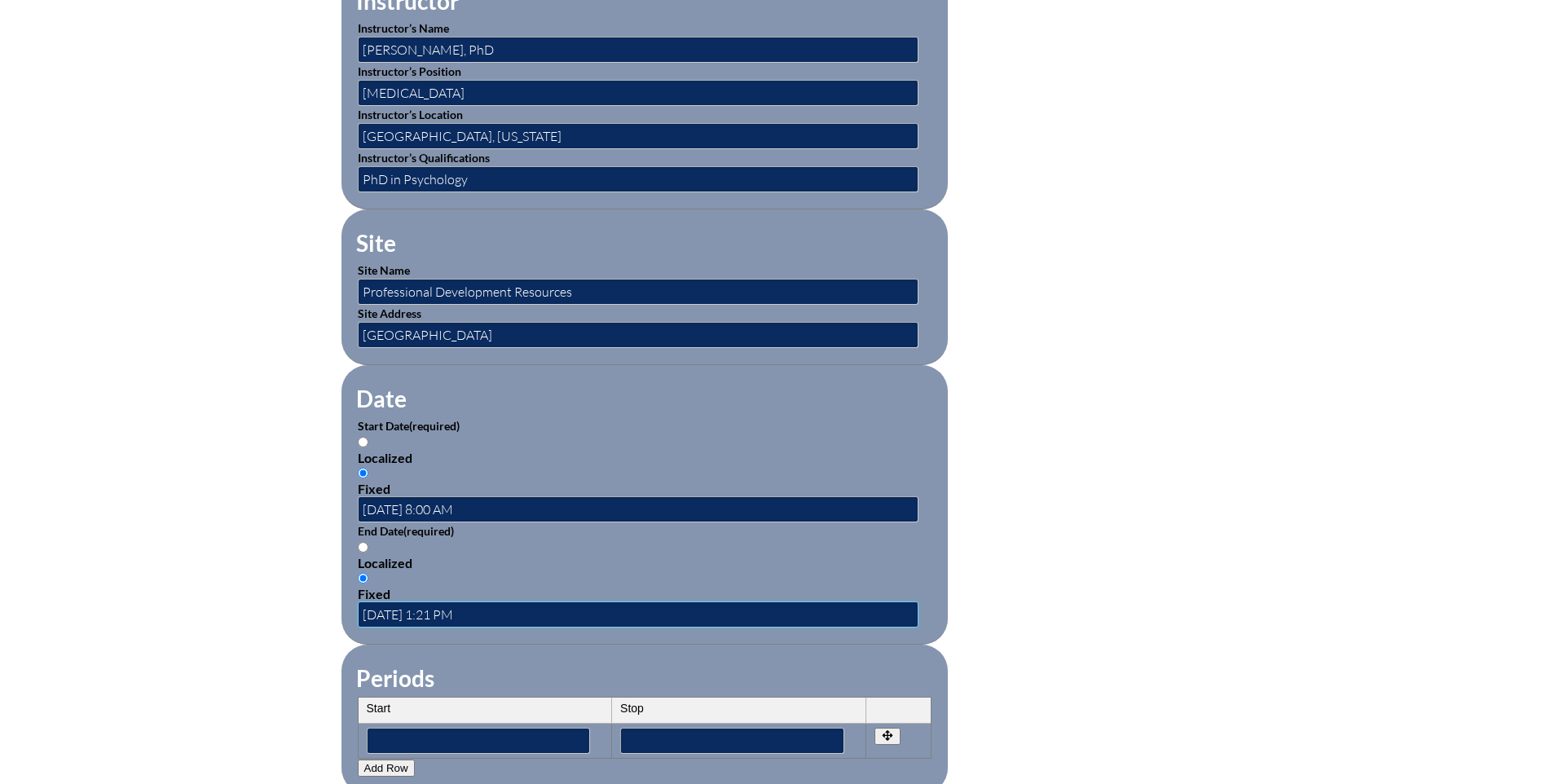
click at [455, 603] on input "2025-08-25 1:21 PM" at bounding box center [638, 614] width 560 height 26
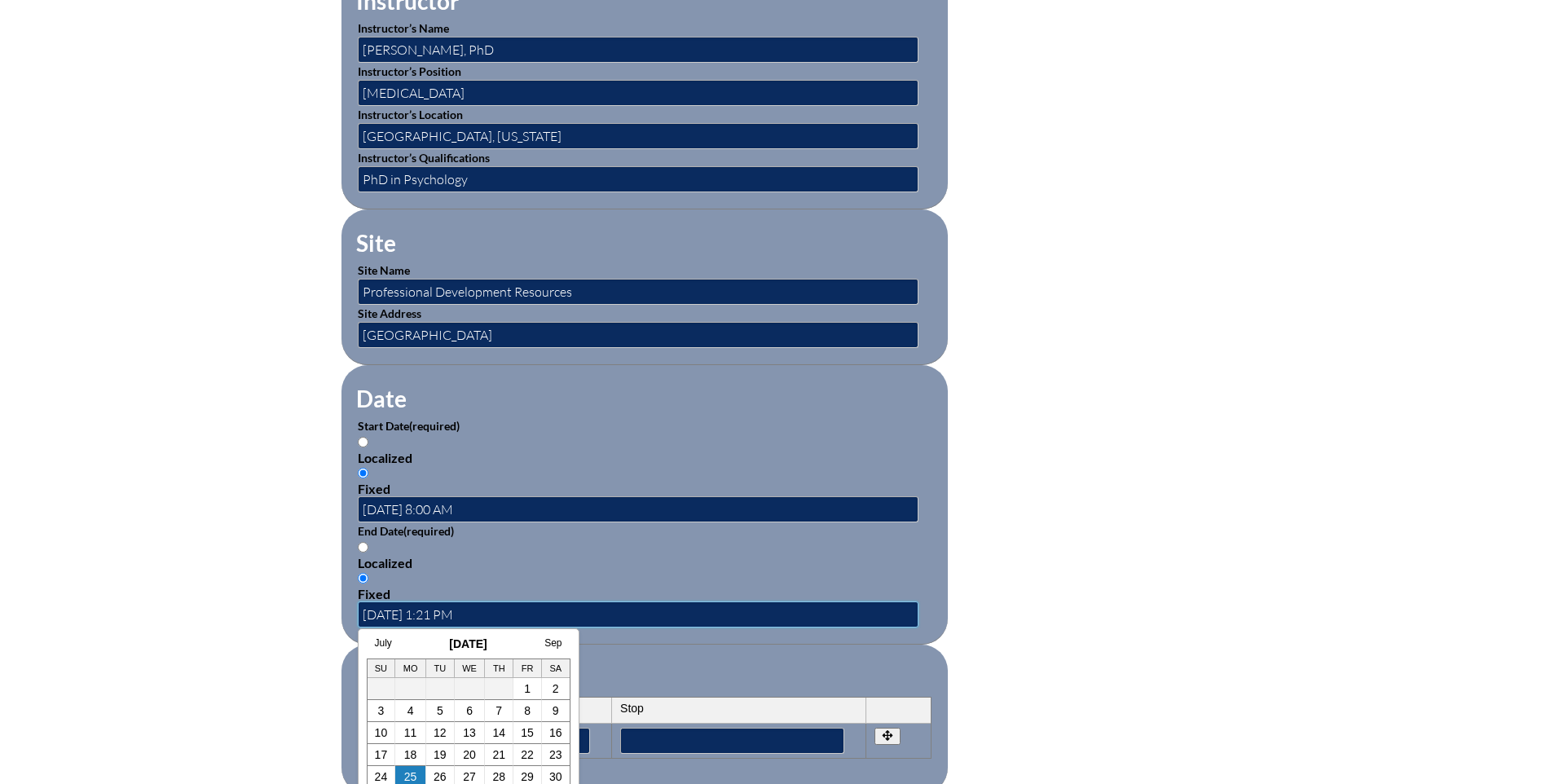
drag, startPoint x: 441, startPoint y: 603, endPoint x: 428, endPoint y: 621, distance: 22.2
click at [437, 603] on input "2025-08-25 1:21 PM" at bounding box center [638, 614] width 560 height 26
click at [440, 606] on input "2025-08-25 1:21 PM" at bounding box center [638, 614] width 560 height 26
click at [465, 604] on input "2025-08-25 10:21 PM" at bounding box center [638, 614] width 560 height 26
type input "2025-08-25 10:00 AM"
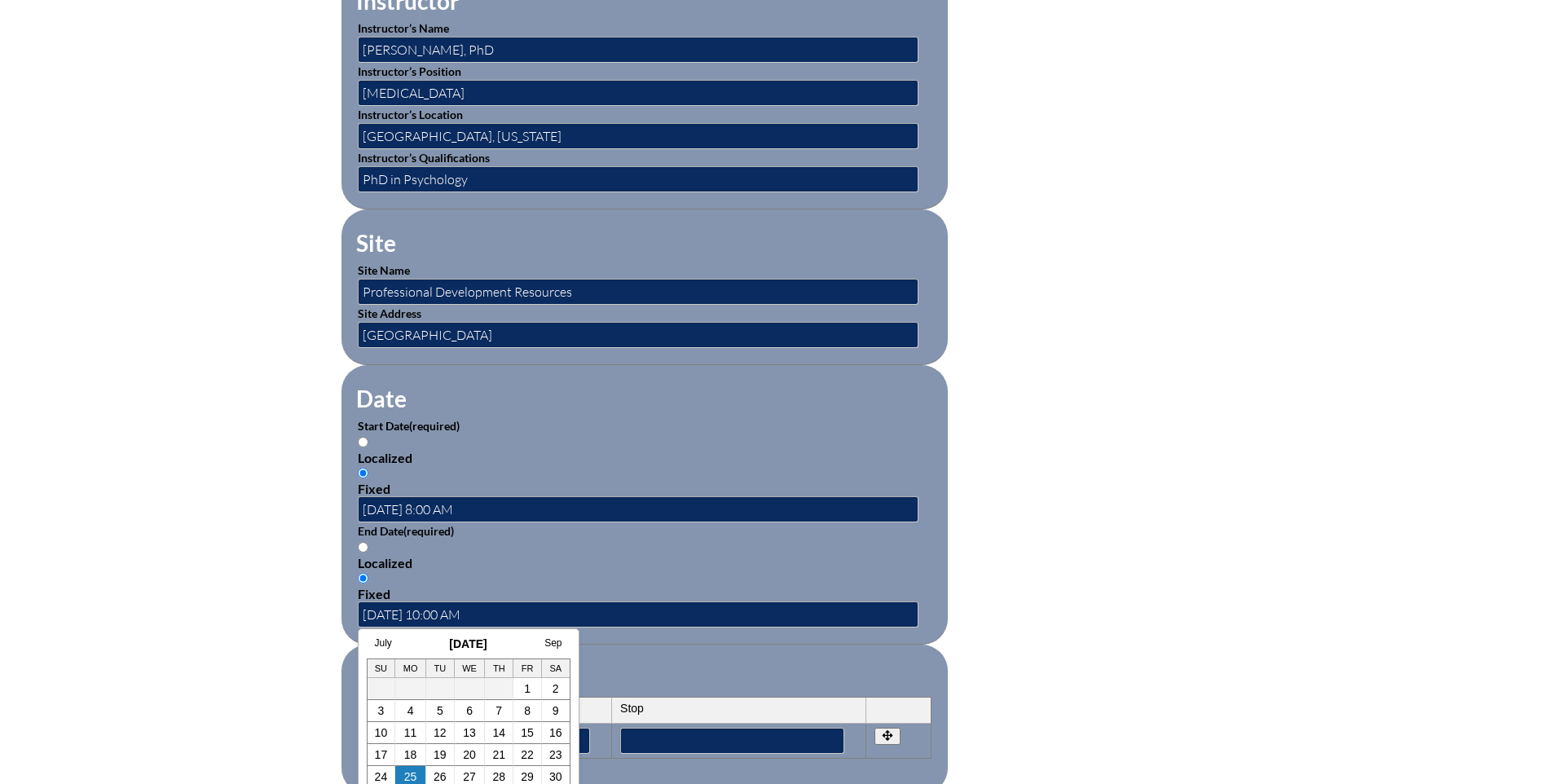
click at [306, 623] on div "Inservice Activity Add New Activity Title / Activity Description (required) Dom…" at bounding box center [773, 461] width 1546 height 1529
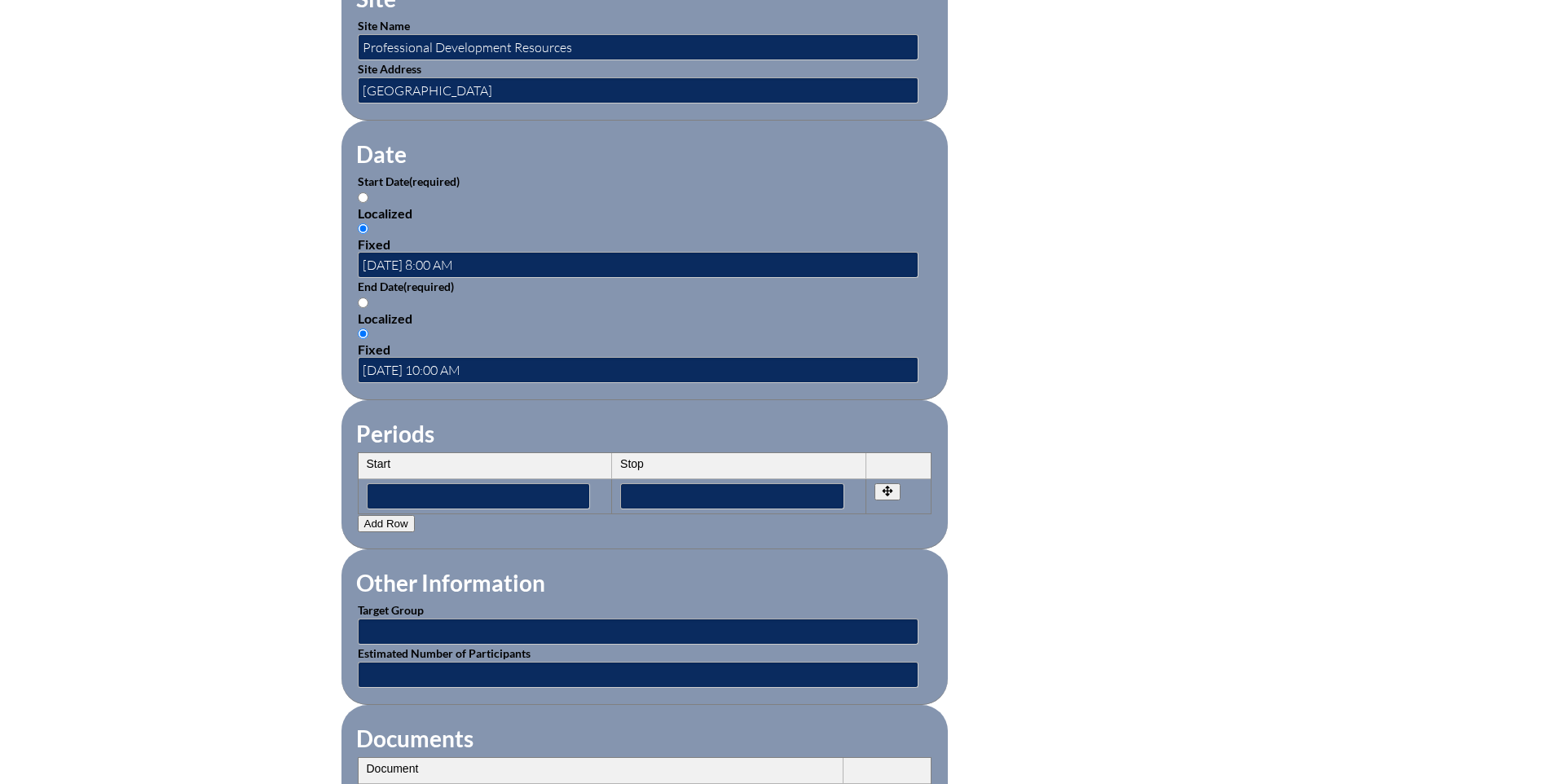
scroll to position [1141, 0]
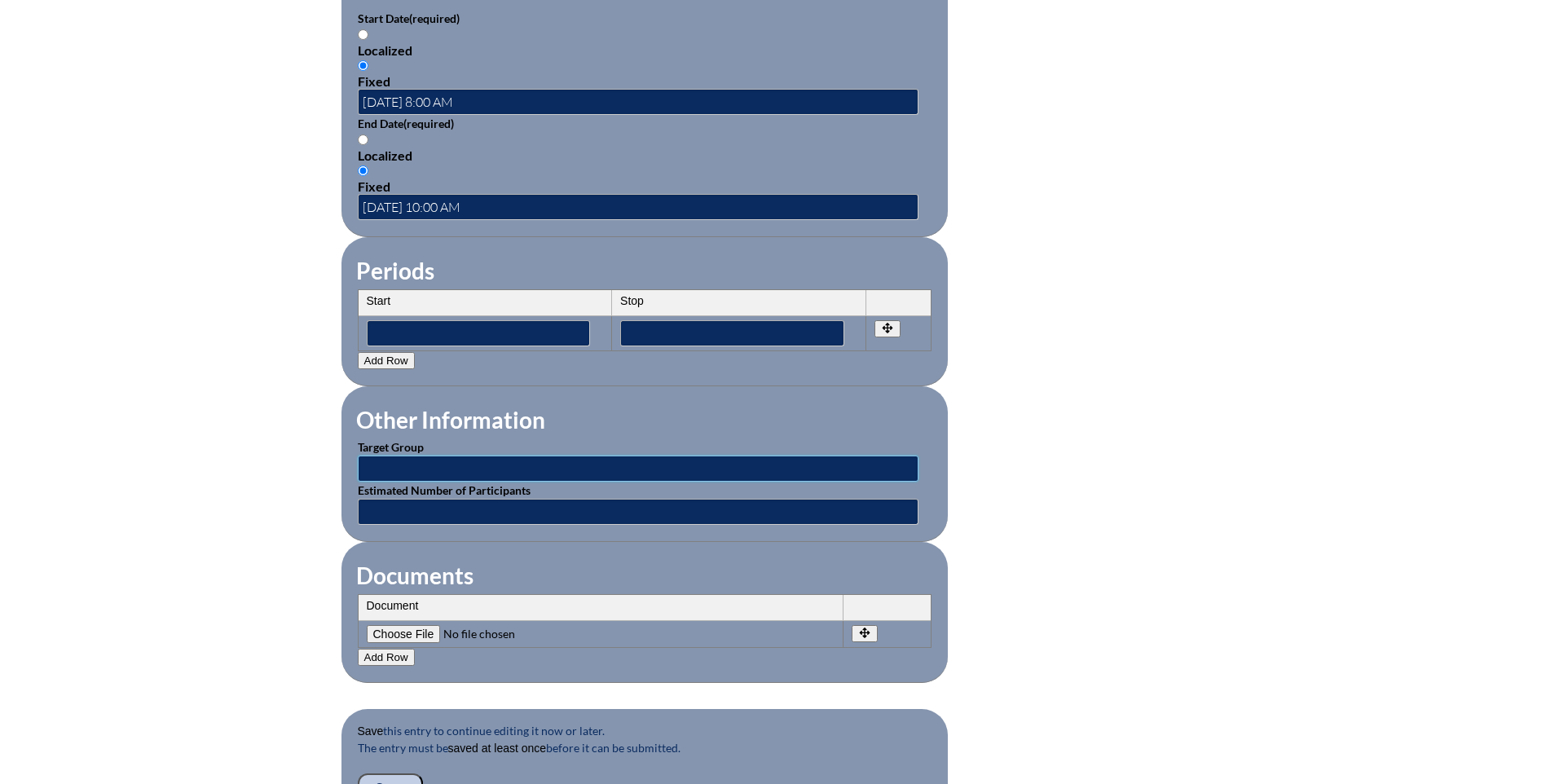
click at [370, 464] on input "text" at bounding box center [638, 468] width 560 height 26
type input "School [MEDICAL_DATA]"
click at [389, 499] on input "text" at bounding box center [638, 512] width 560 height 26
type input "1"
click at [286, 549] on div "Inservice Activity Add New Activity Title / Activity Description (required) Dom…" at bounding box center [773, 54] width 1546 height 1529
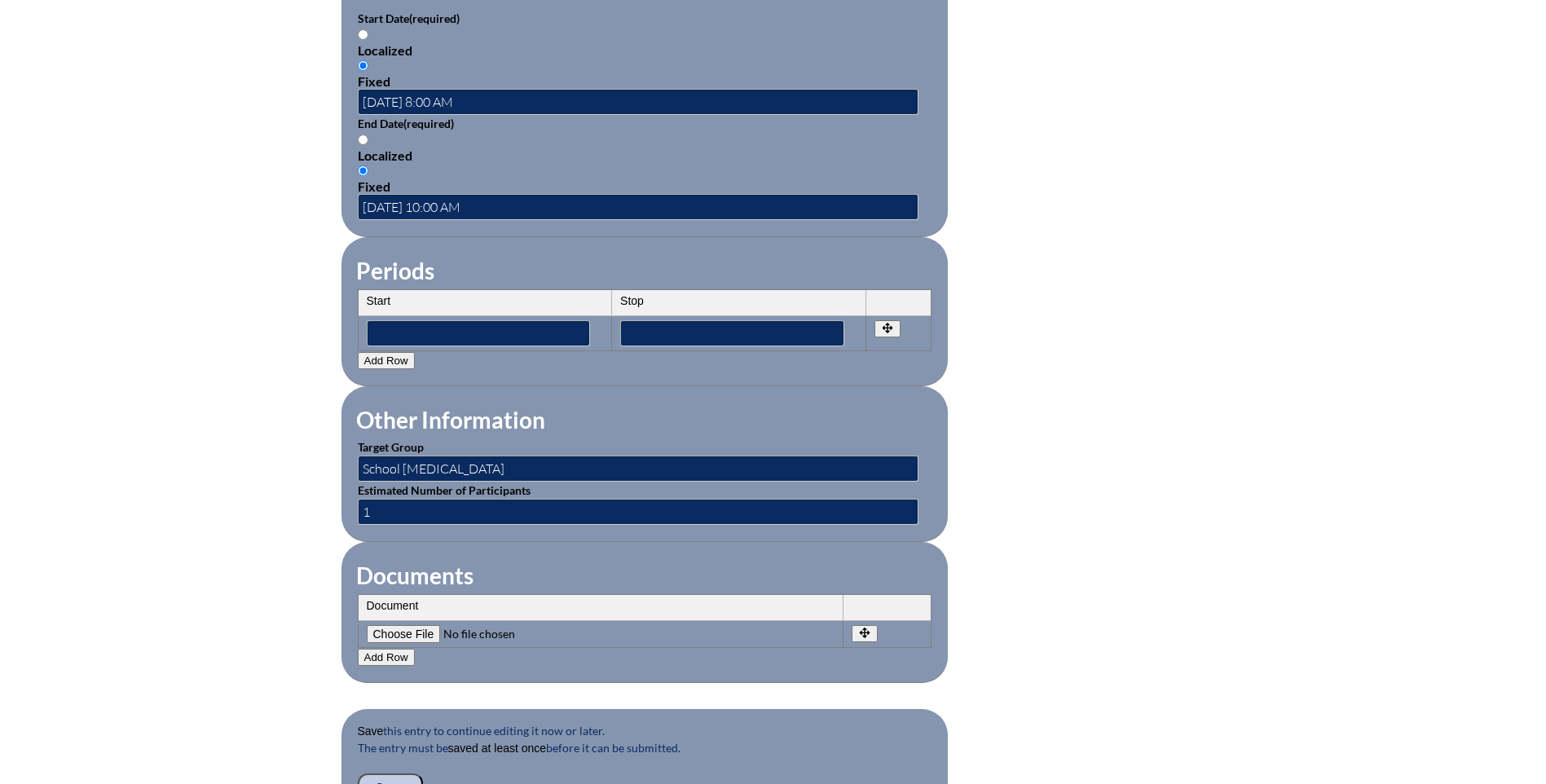
scroll to position [1385, 0]
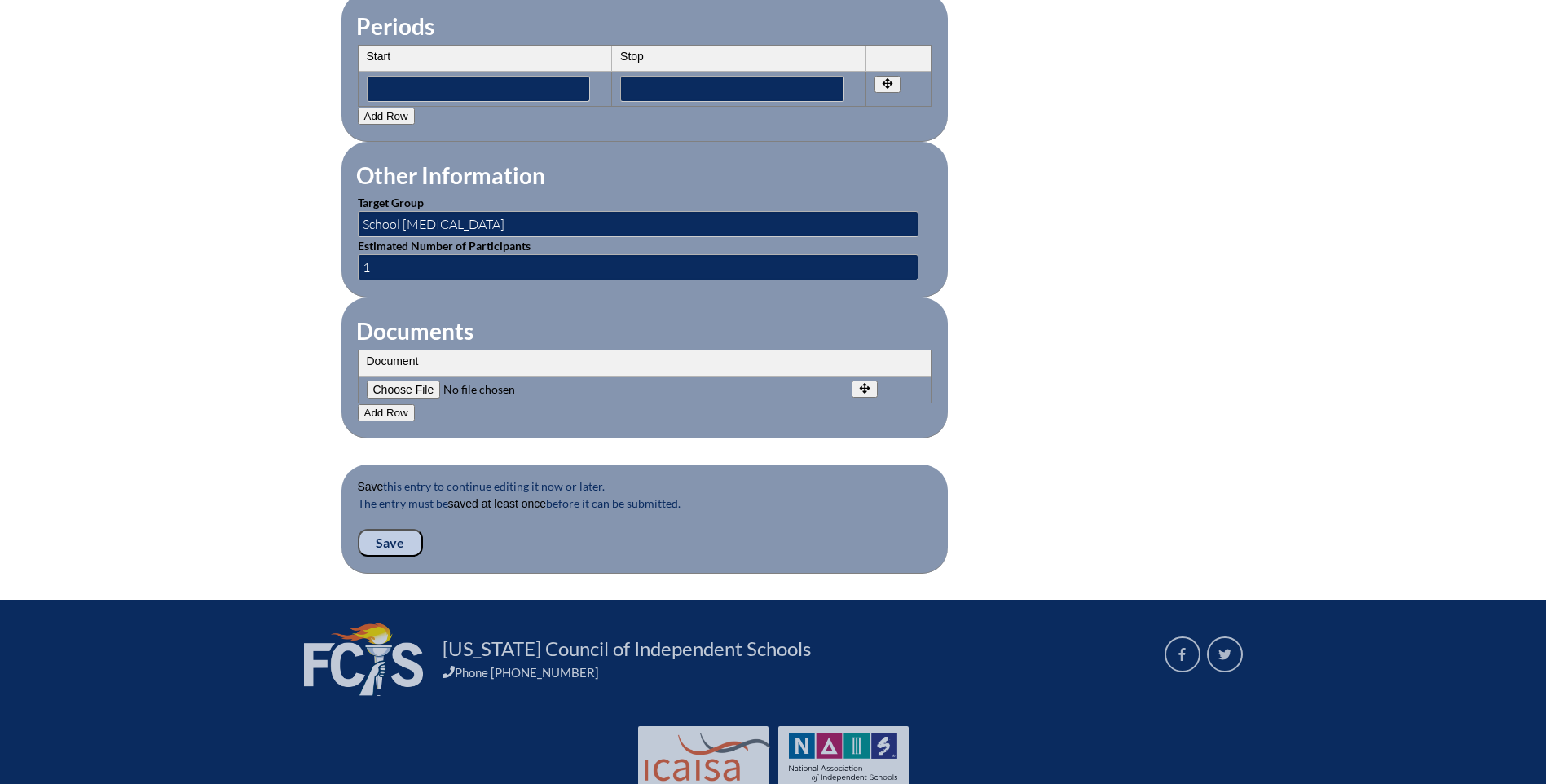
click at [378, 529] on input "Save" at bounding box center [390, 542] width 65 height 28
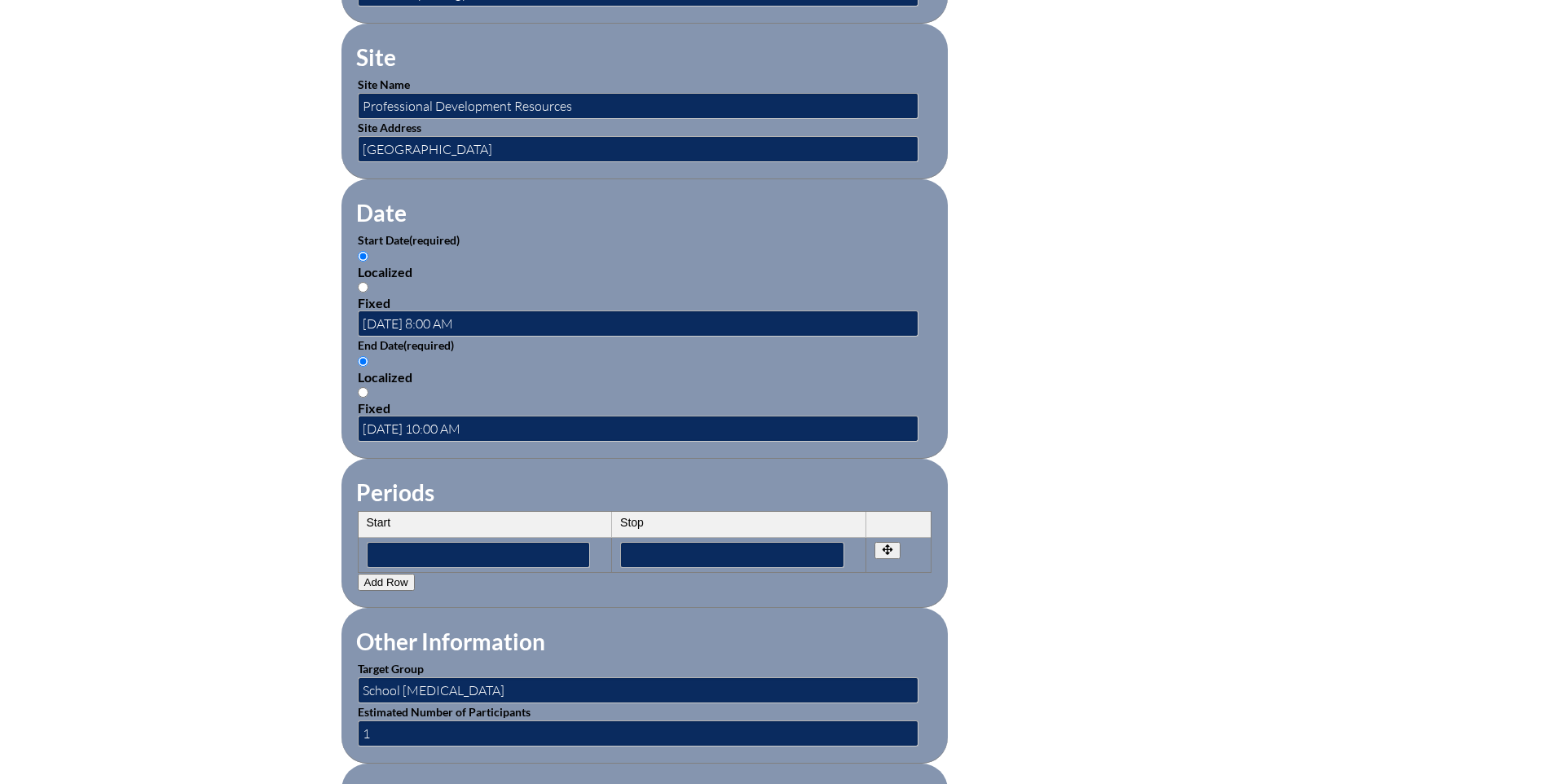
scroll to position [1304, 0]
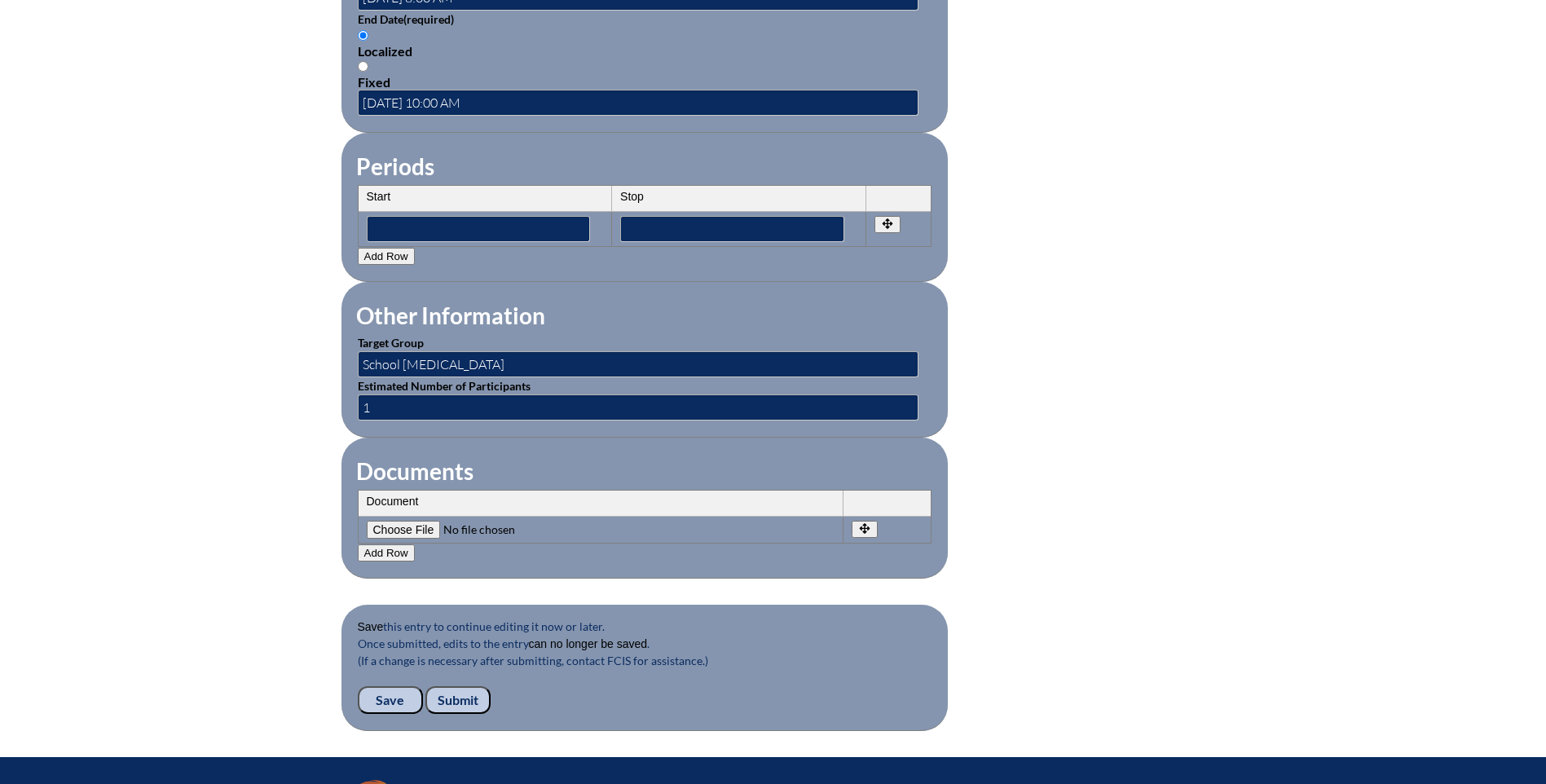
click at [468, 686] on input "Submit" at bounding box center [458, 700] width 65 height 28
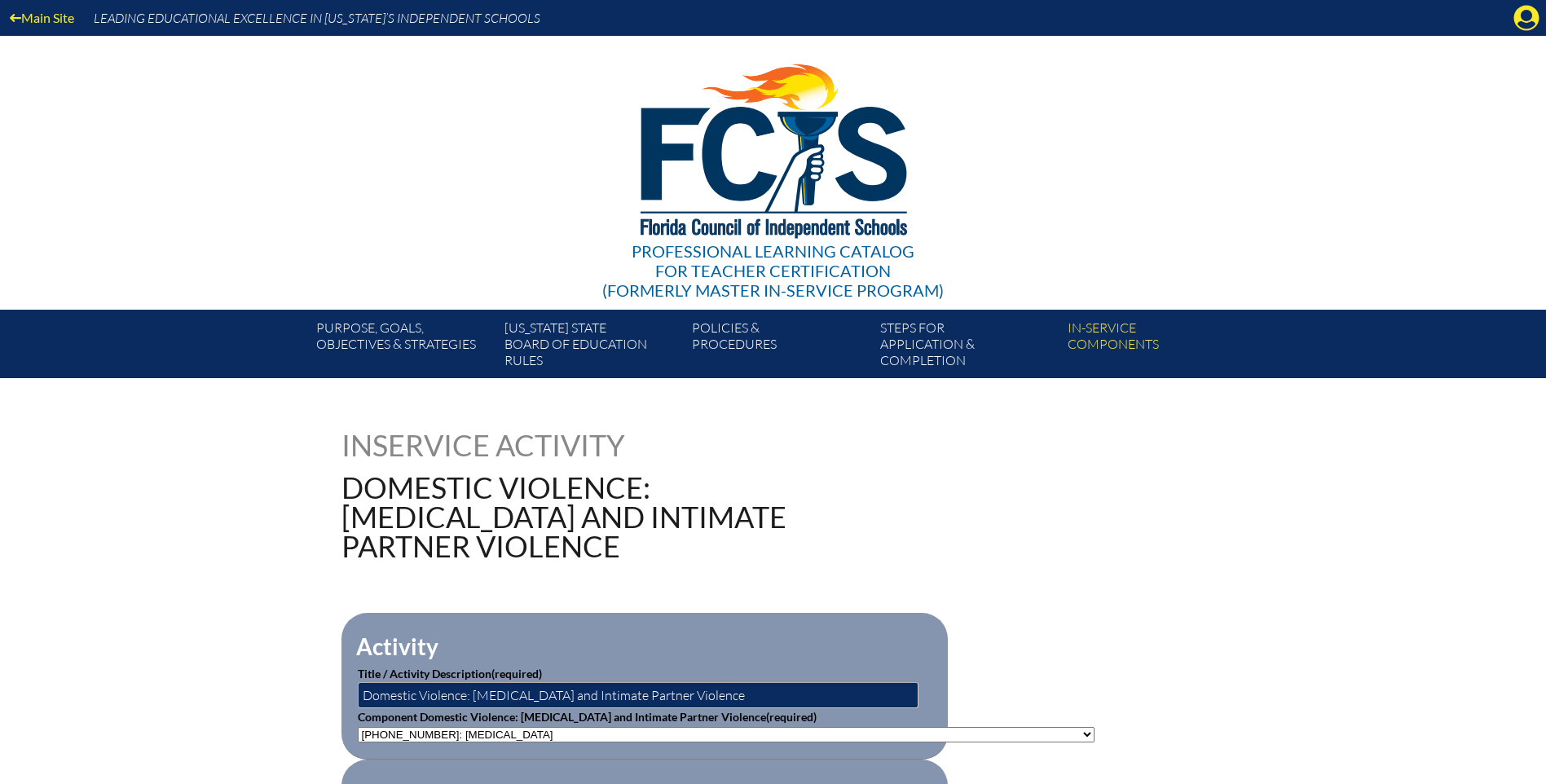
drag, startPoint x: 1531, startPoint y: 13, endPoint x: 1524, endPoint y: 33, distance: 21.2
click at [1531, 13] on icon "Manage account" at bounding box center [1526, 17] width 26 height 26
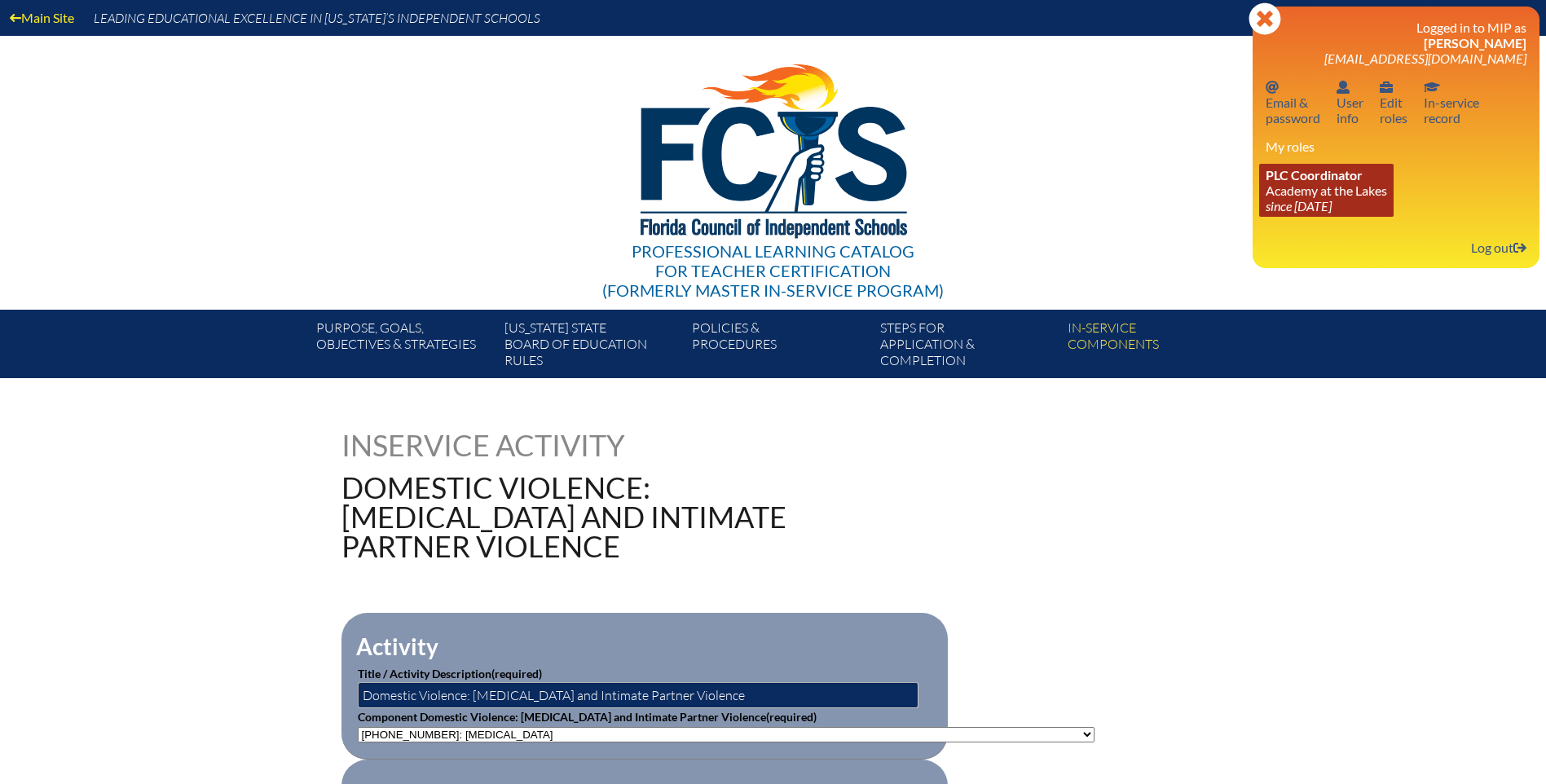
click at [1325, 199] on icon "since [DATE]" at bounding box center [1298, 206] width 66 height 15
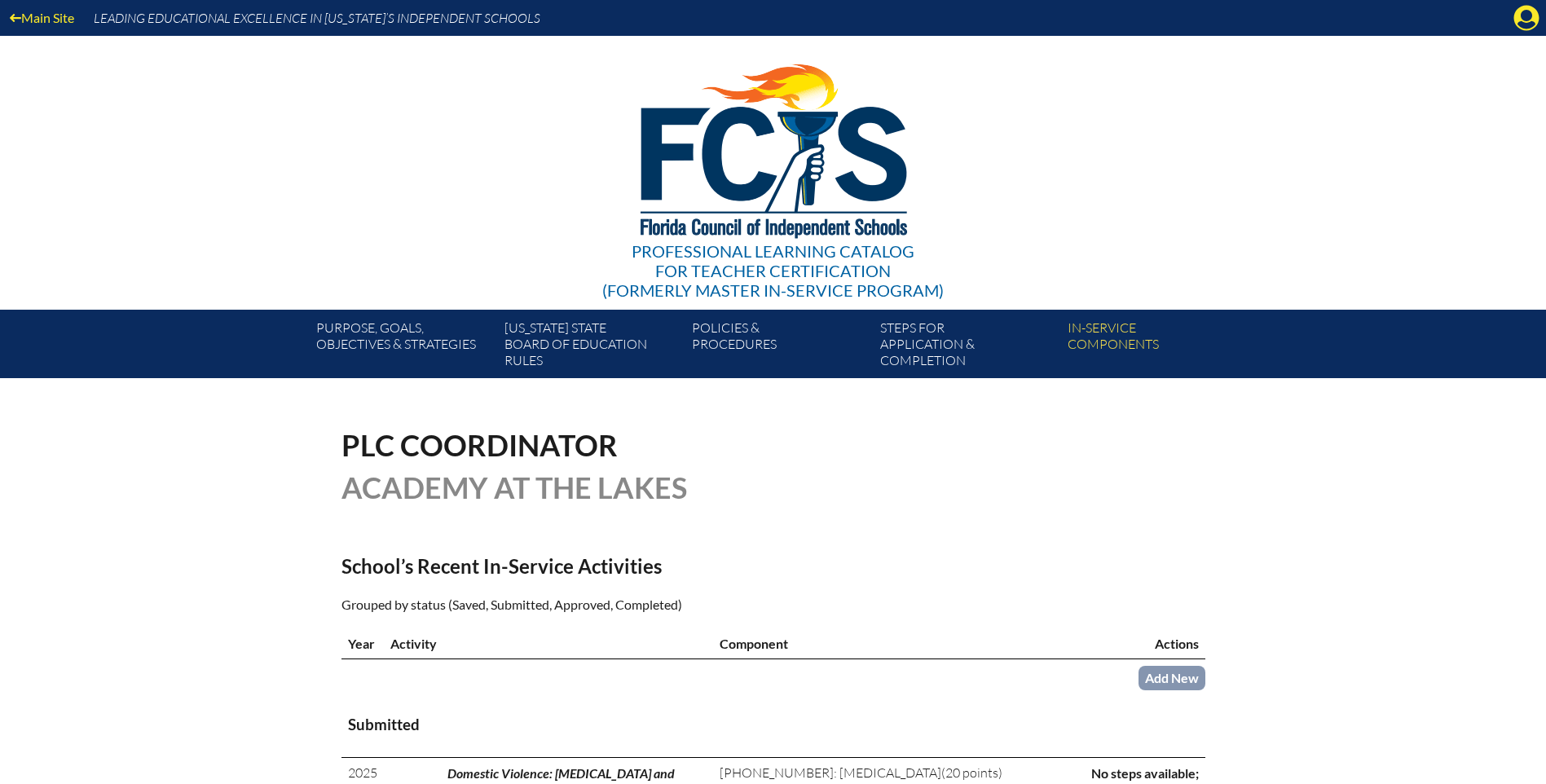
scroll to position [245, 0]
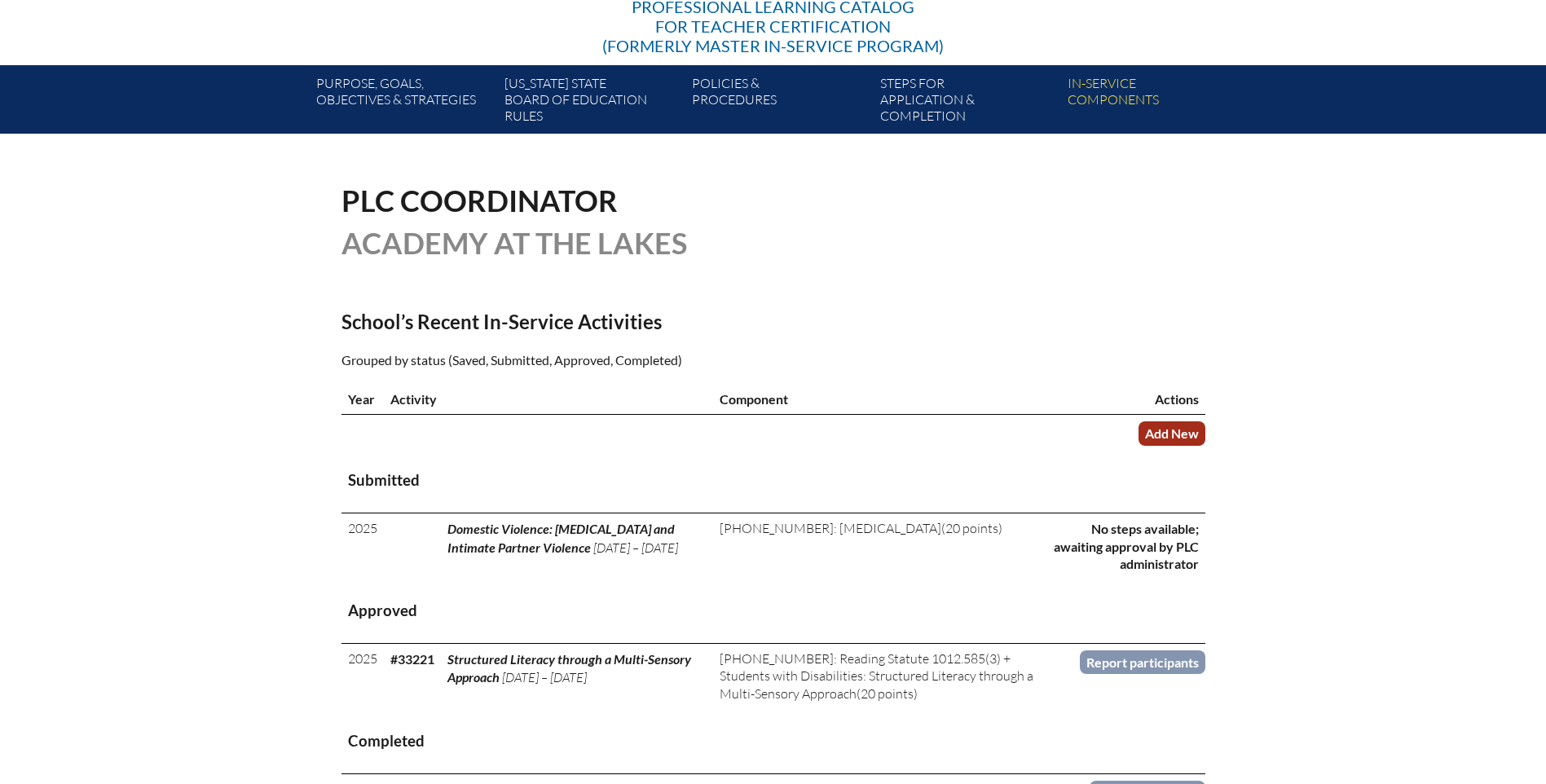
click at [1192, 422] on link "Add New" at bounding box center [1172, 433] width 67 height 24
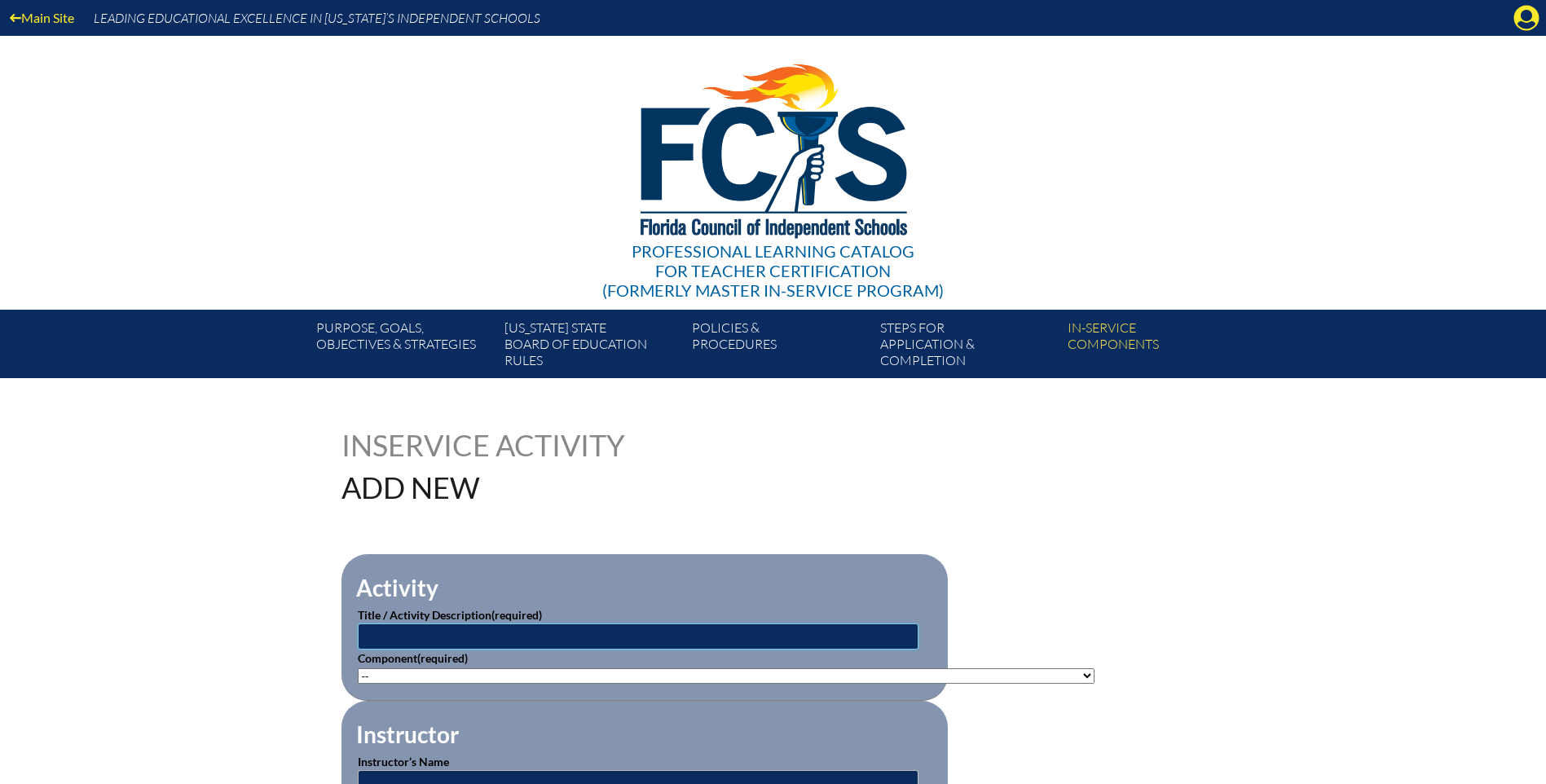
click at [398, 627] on input "text" at bounding box center [638, 636] width 560 height 26
type input "Preventing Medical Errors in Behavioral Health"
click at [376, 671] on select"]"] "-- [PHONE_NUMBER]: Appropriate Art Activities [PHONE_NUMBER]: Concept and Art P…" at bounding box center [726, 676] width 737 height 15
click at [582, 674] on select"]"] "-- [PHONE_NUMBER]: Appropriate Art Activities [PHONE_NUMBER]: Concept and Art P…" at bounding box center [726, 676] width 737 height 15
select select"]"] "20365"
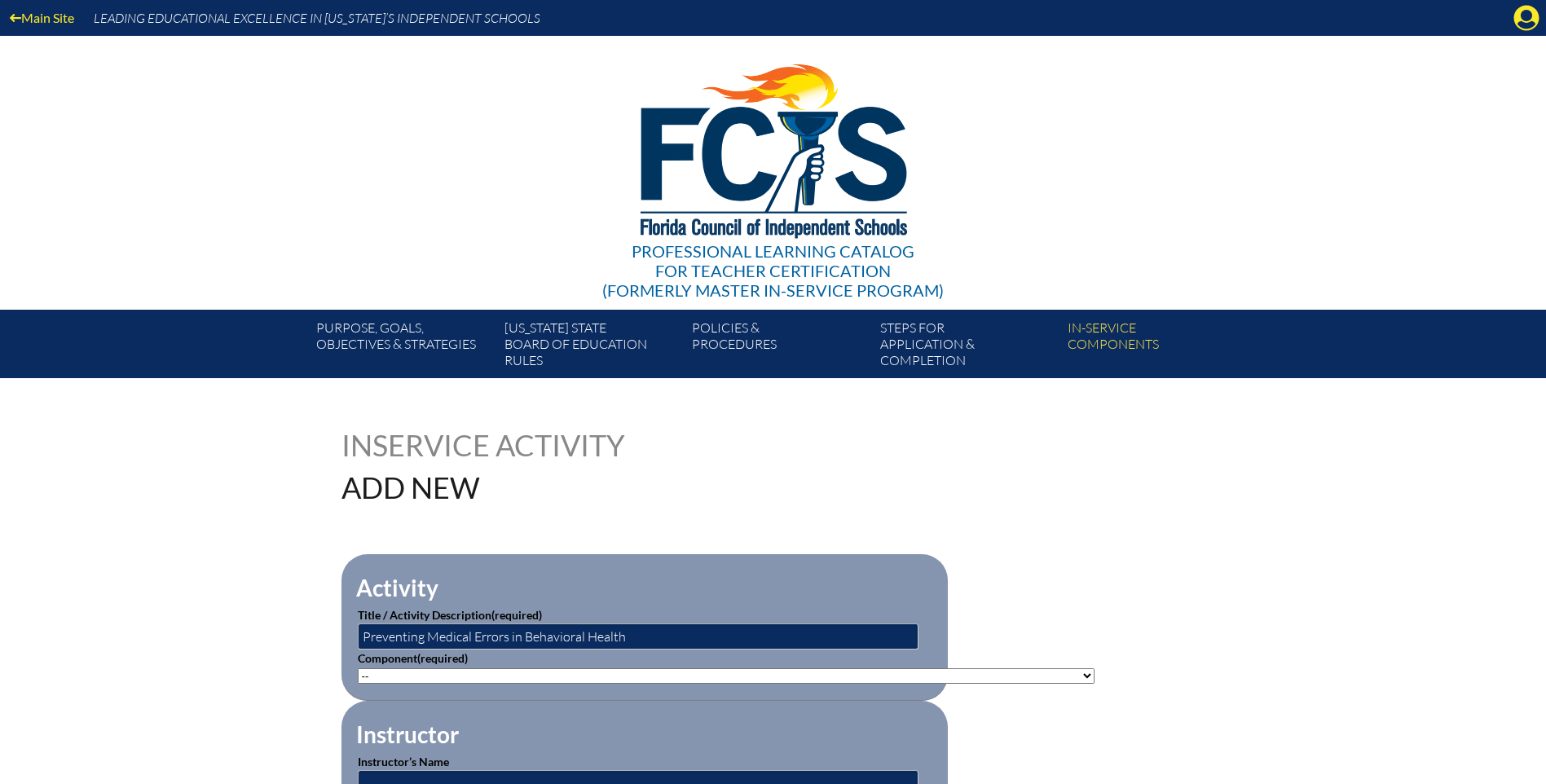
click at [358, 668] on select"]"] "-- [PHONE_NUMBER]: Appropriate Art Activities [PHONE_NUMBER]: Concept and Art P…" at bounding box center [726, 676] width 737 height 15
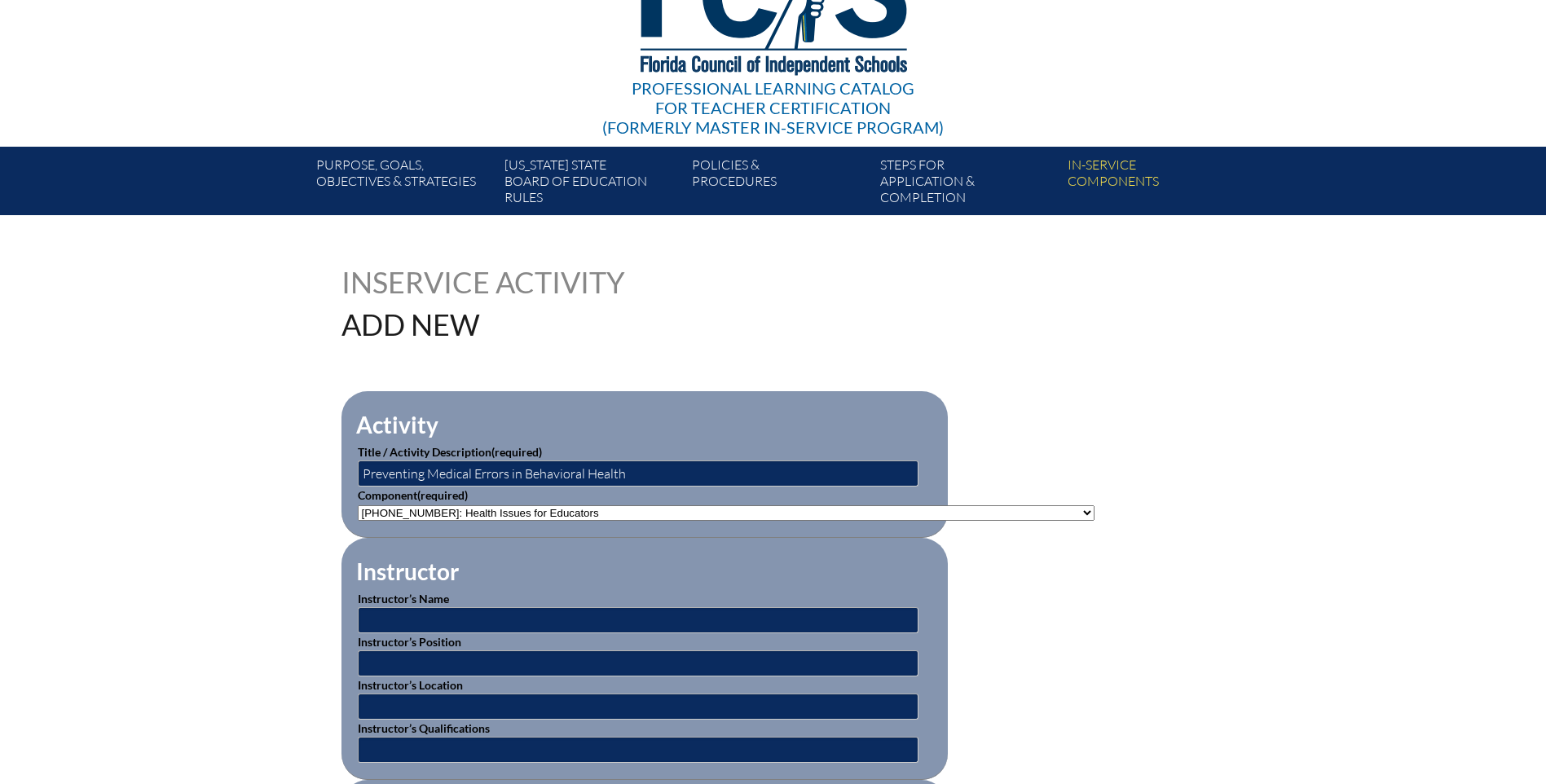
scroll to position [326, 0]
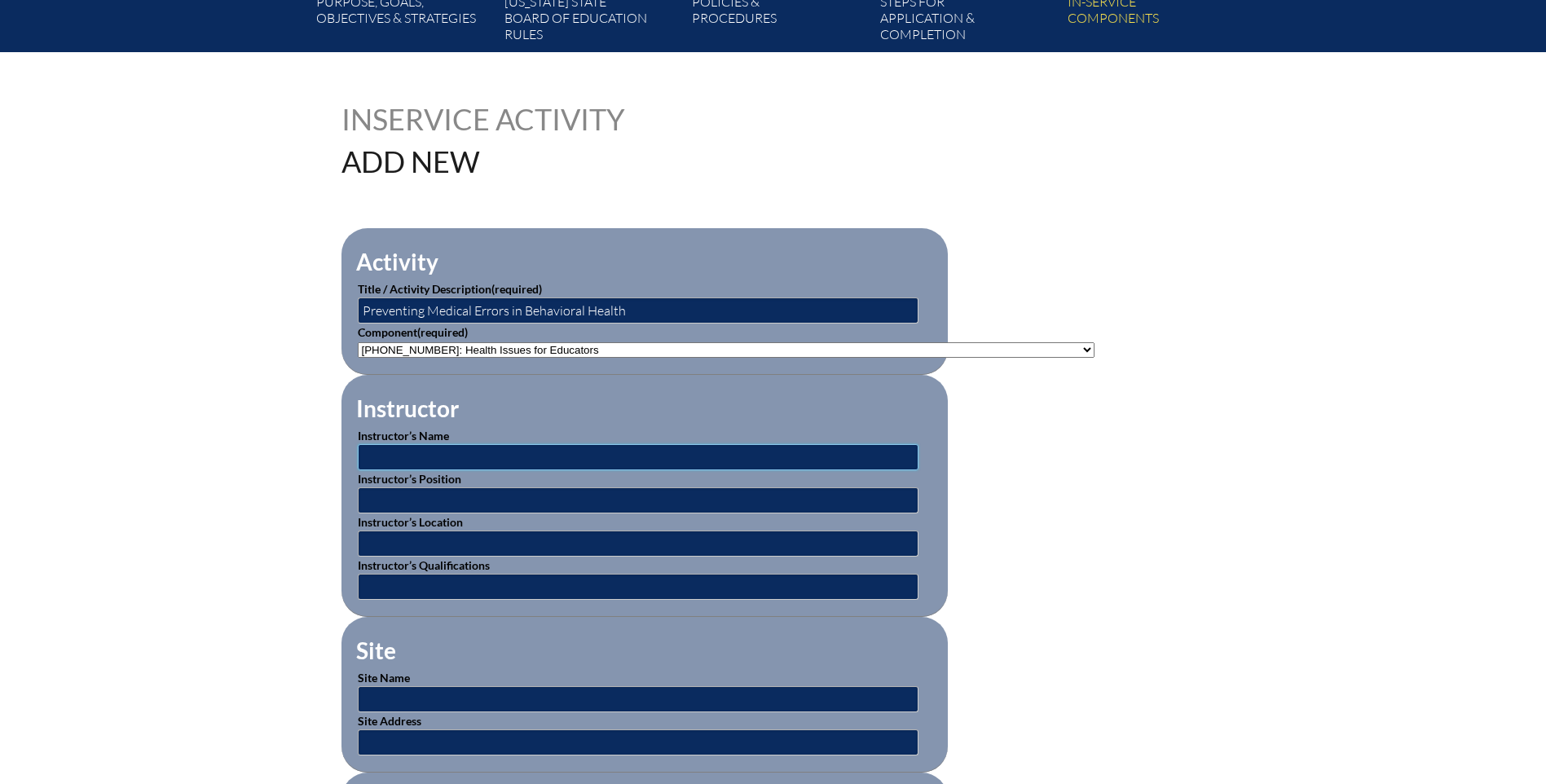
click at [385, 455] on input "text" at bounding box center [638, 457] width 560 height 26
type input "[PERSON_NAME], PhD"
type input "[MEDICAL_DATA]"
type input "[GEOGRAPHIC_DATA], [US_STATE]"
type input "PhD in Psychology"
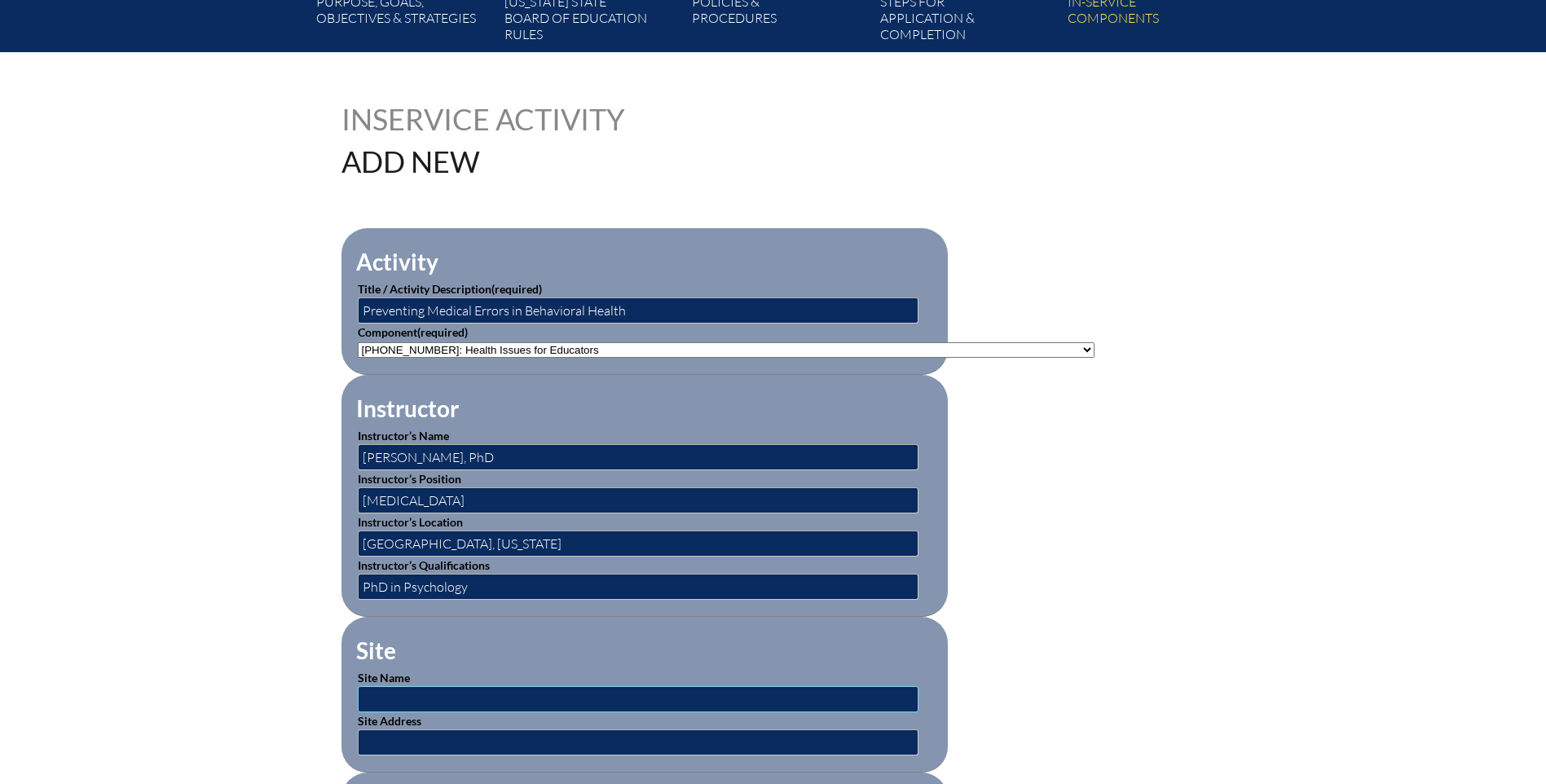
type input "Professional Development Resources"
type input "[GEOGRAPHIC_DATA]"
type input "[DATE] 10:00 AM"
type input "School [MEDICAL_DATA]"
type input "1"
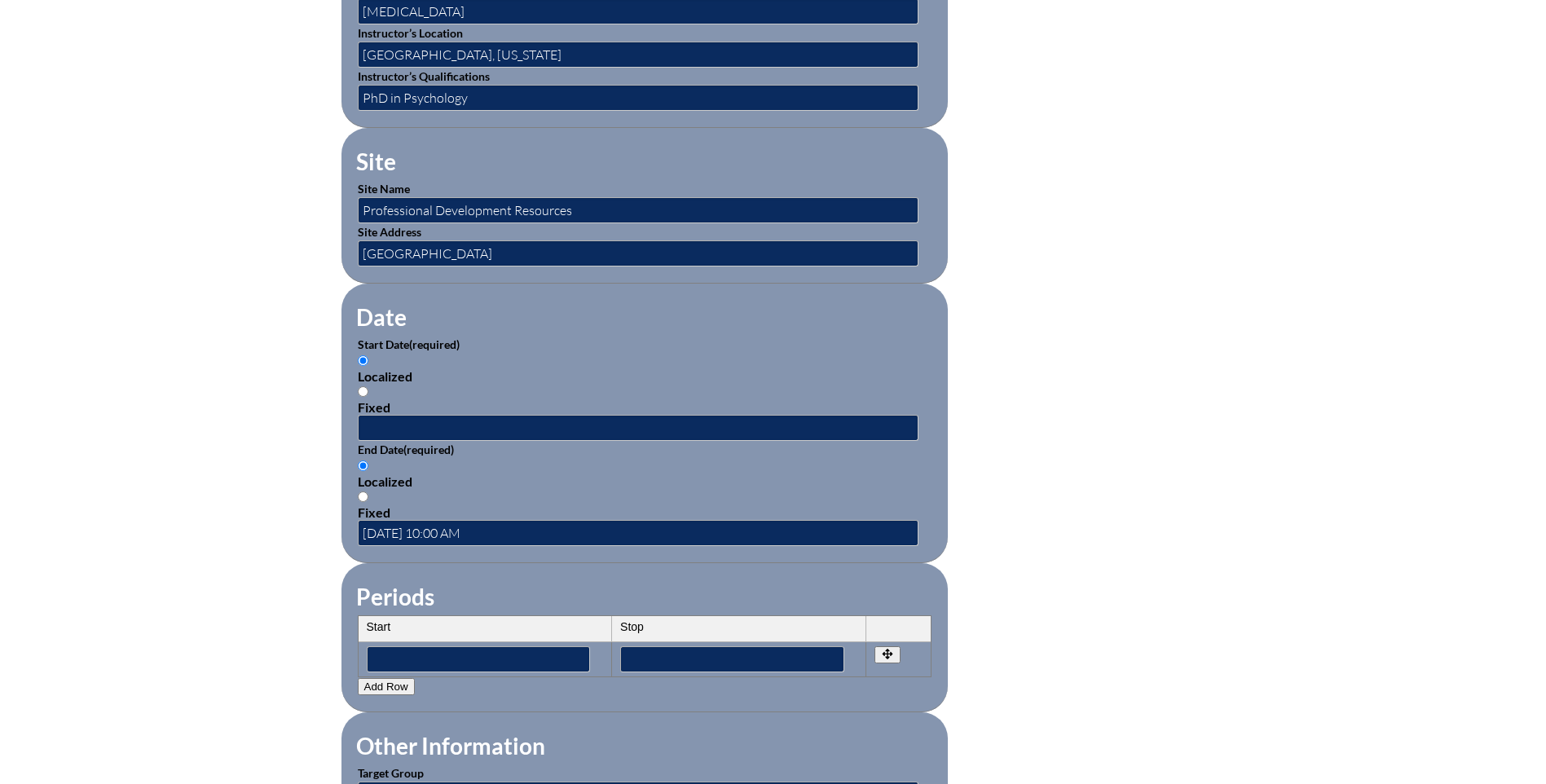
scroll to position [897, 0]
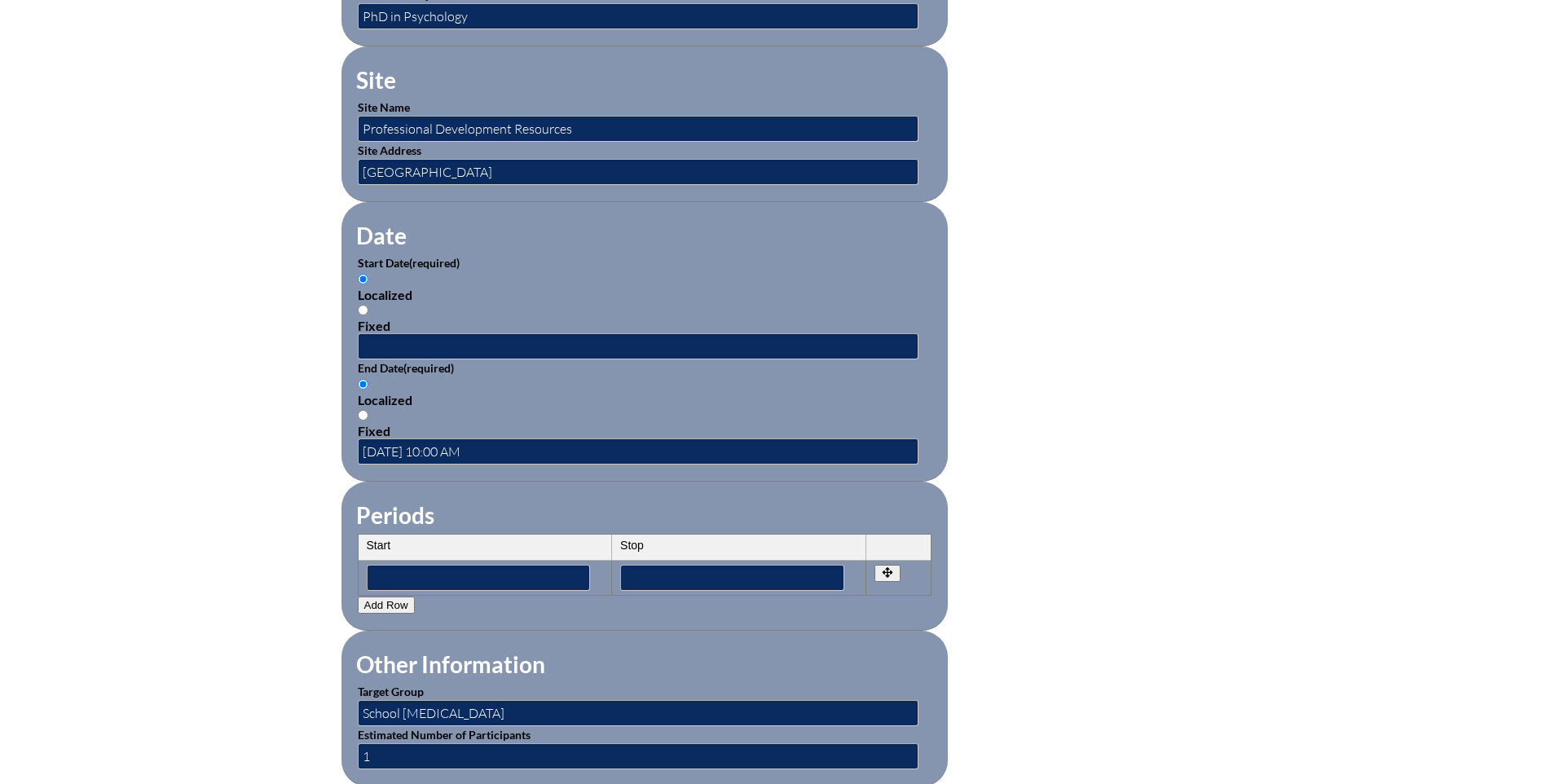
click at [361, 305] on input "Fixed" at bounding box center [362, 310] width 11 height 11
radio input "true"
click at [394, 342] on input "text" at bounding box center [638, 346] width 560 height 26
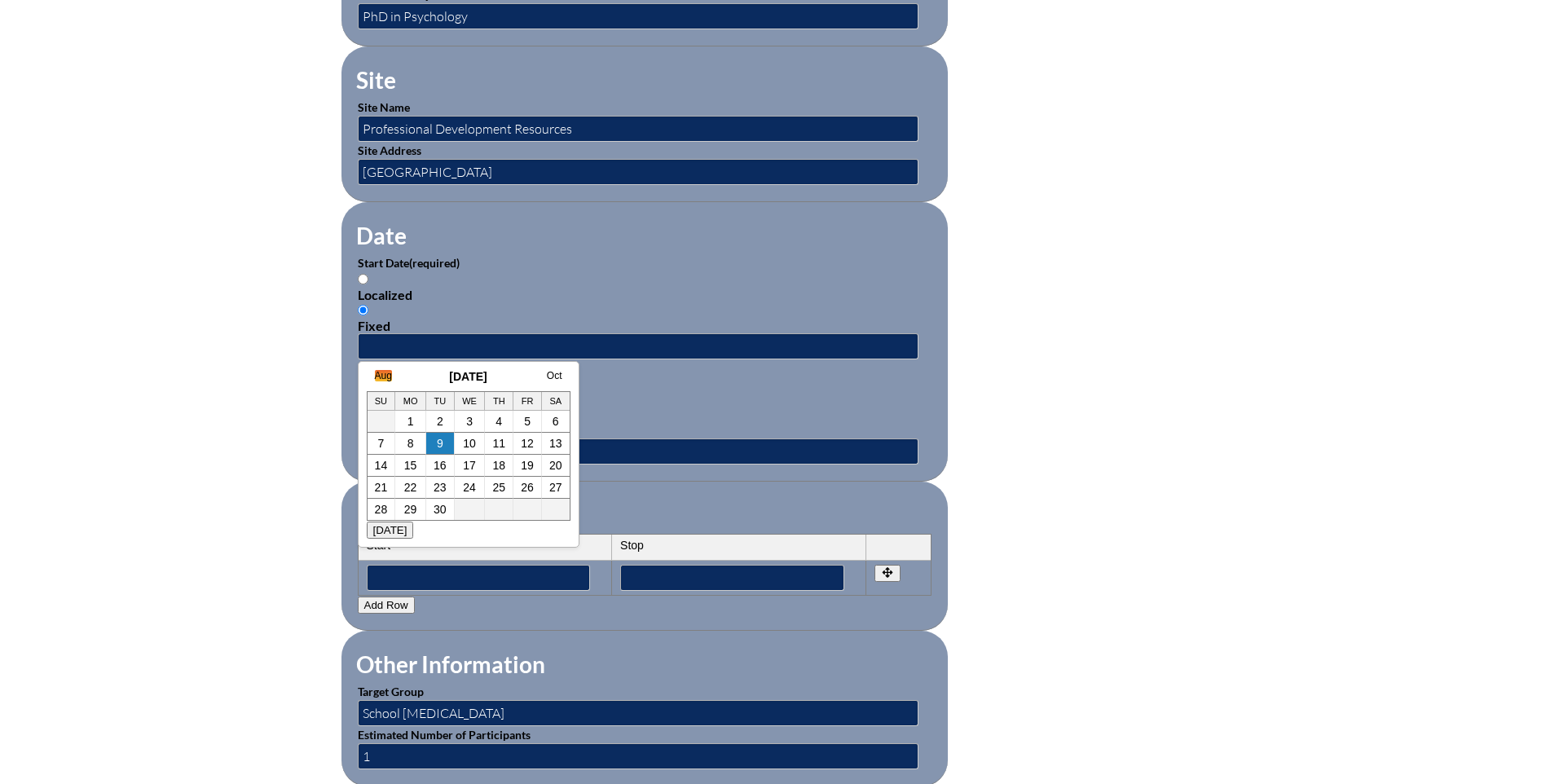
click at [377, 373] on link "Aug" at bounding box center [383, 376] width 17 height 11
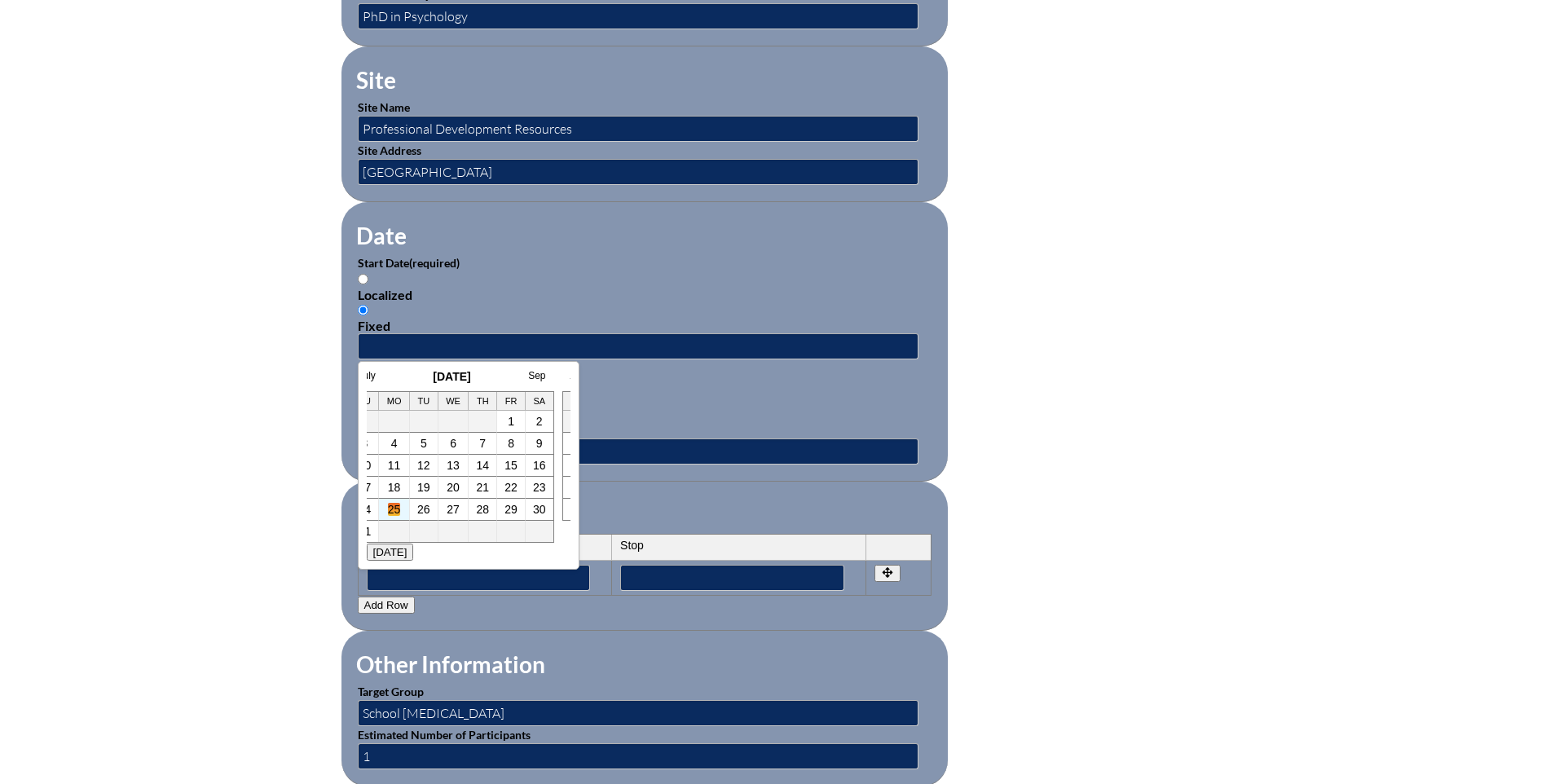
click at [396, 511] on link "25" at bounding box center [395, 510] width 13 height 13
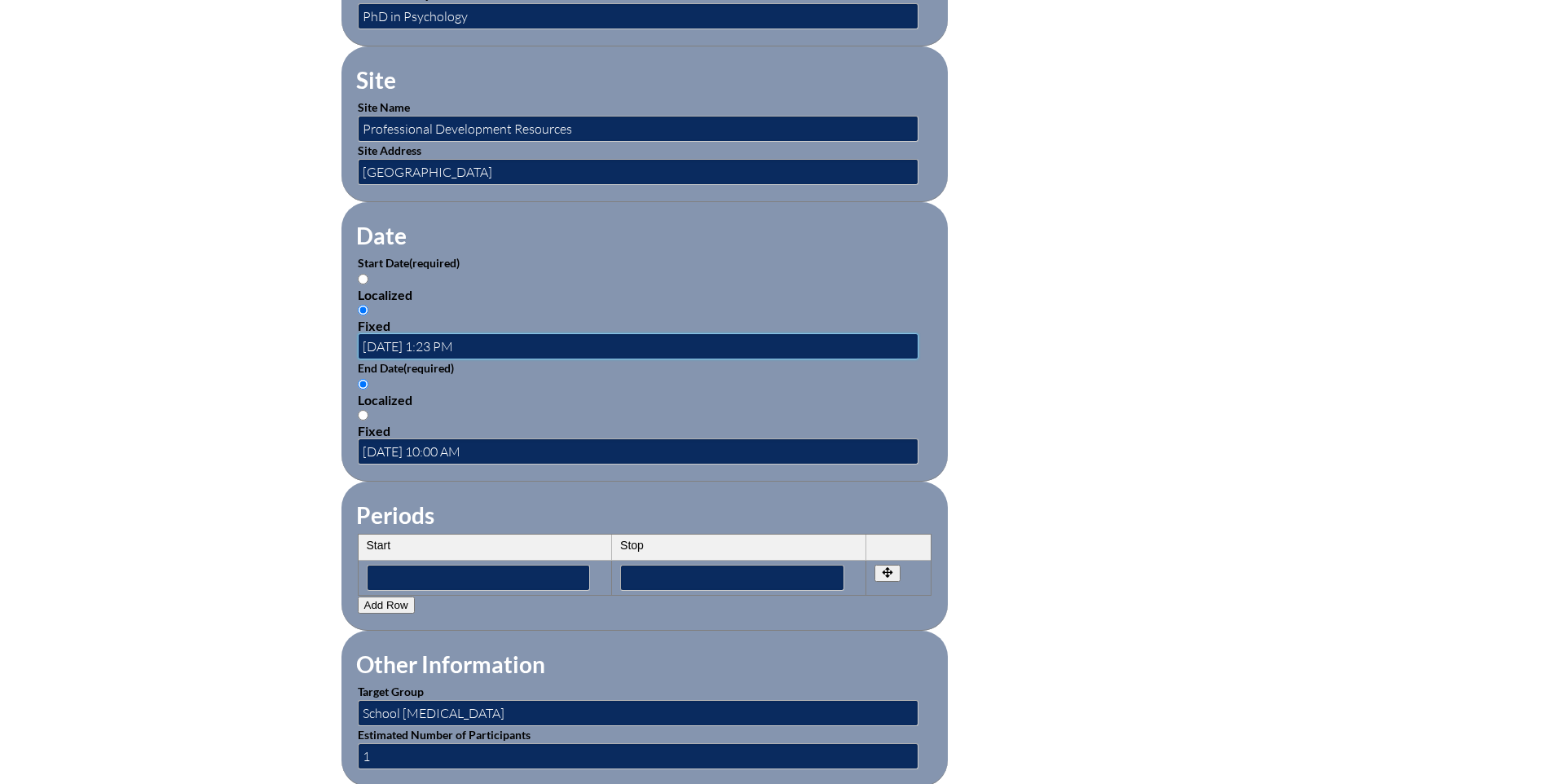
scroll to position [0, 0]
click at [441, 334] on input "2025-08-25 1:23 PM" at bounding box center [638, 346] width 560 height 26
type input "[DATE] 10:30 AM"
click at [447, 440] on input "2025-08-25 10:00 AM" at bounding box center [638, 451] width 560 height 26
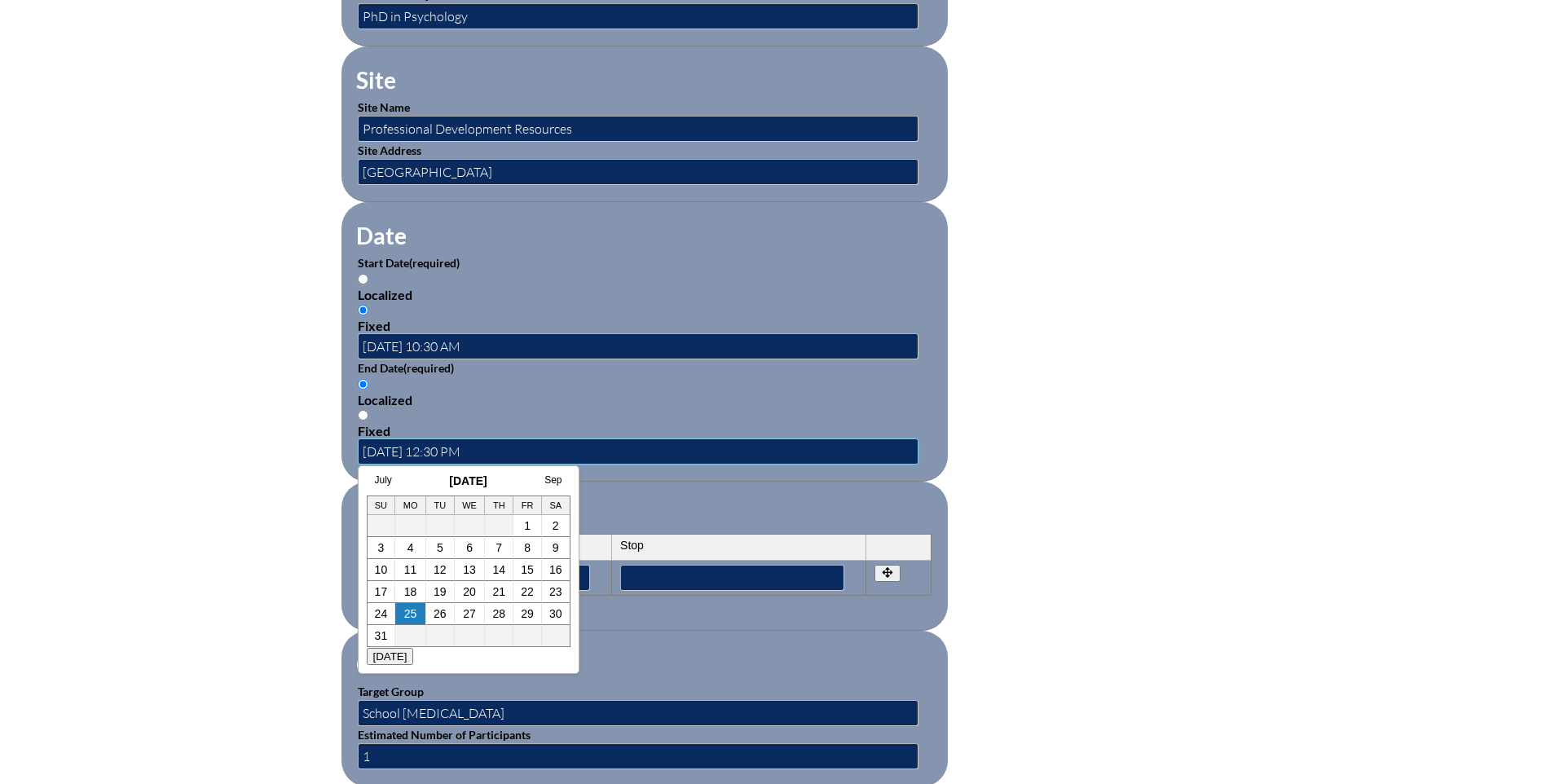
type input "[DATE] 12:30 PM"
click at [301, 598] on div "Inservice Activity Add New Activity Title / Activity Description (required) Pre…" at bounding box center [773, 297] width 1546 height 1529
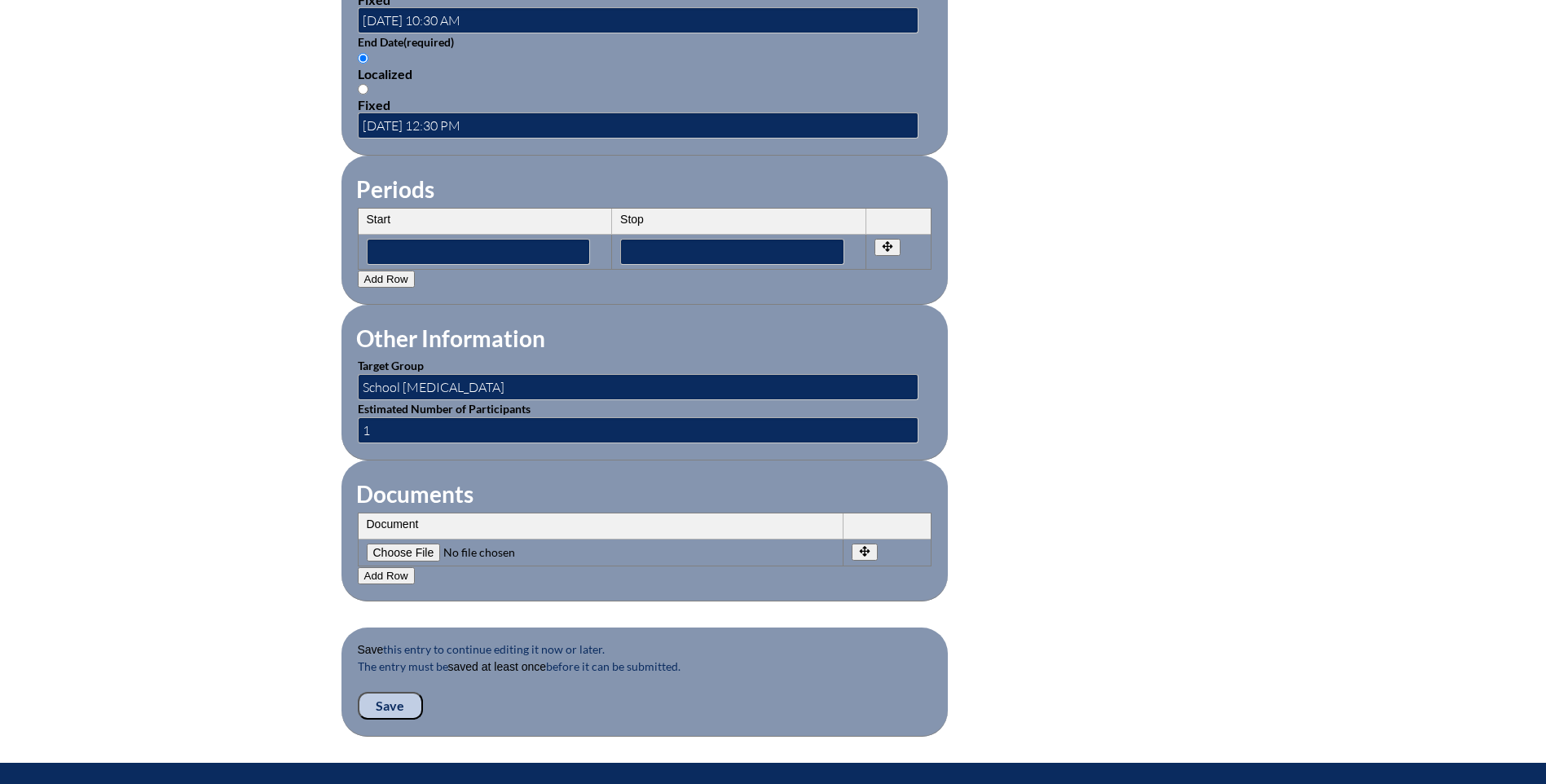
scroll to position [1426, 0]
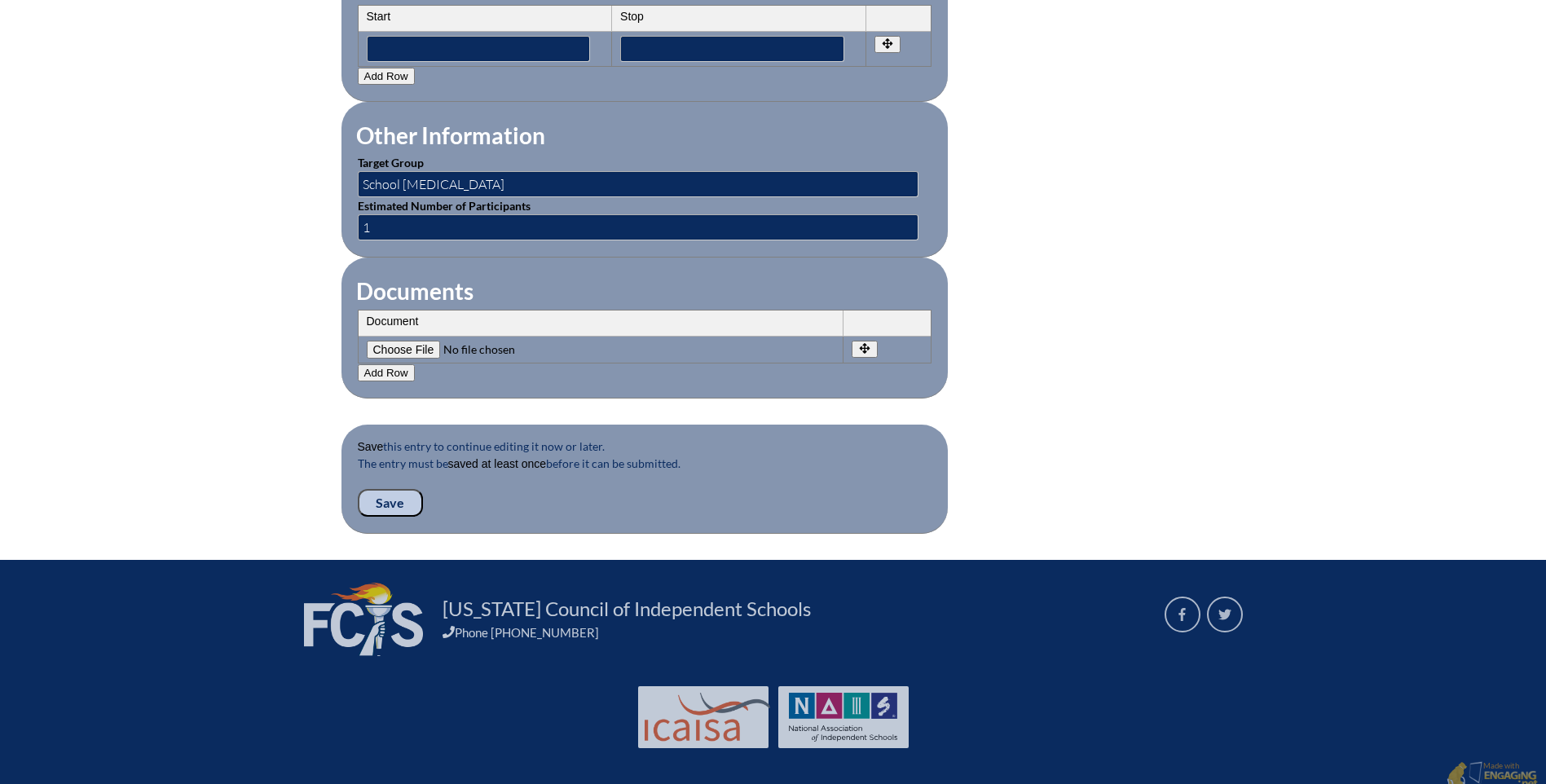
click at [366, 492] on input "Save" at bounding box center [390, 502] width 65 height 28
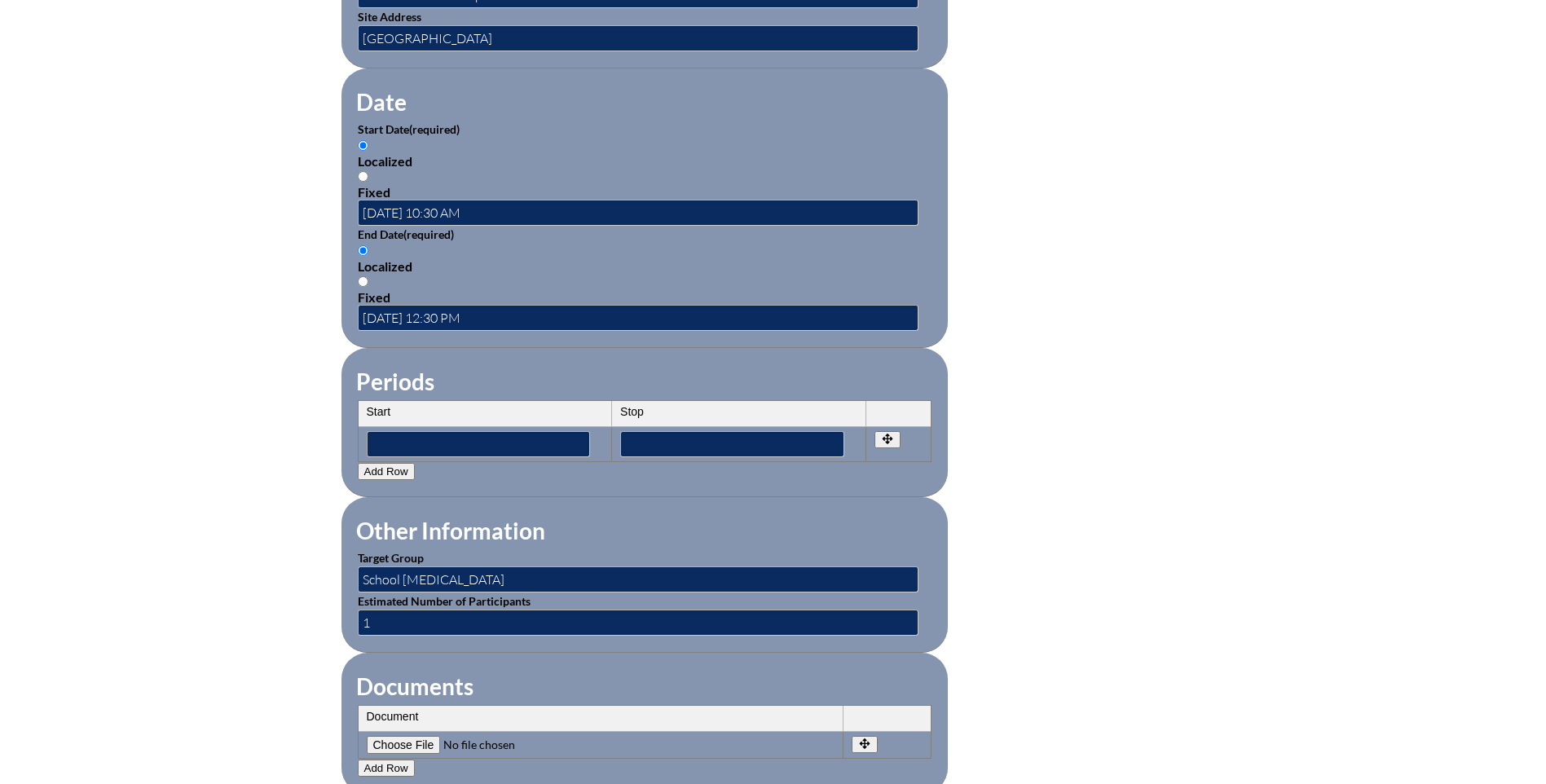
scroll to position [1385, 0]
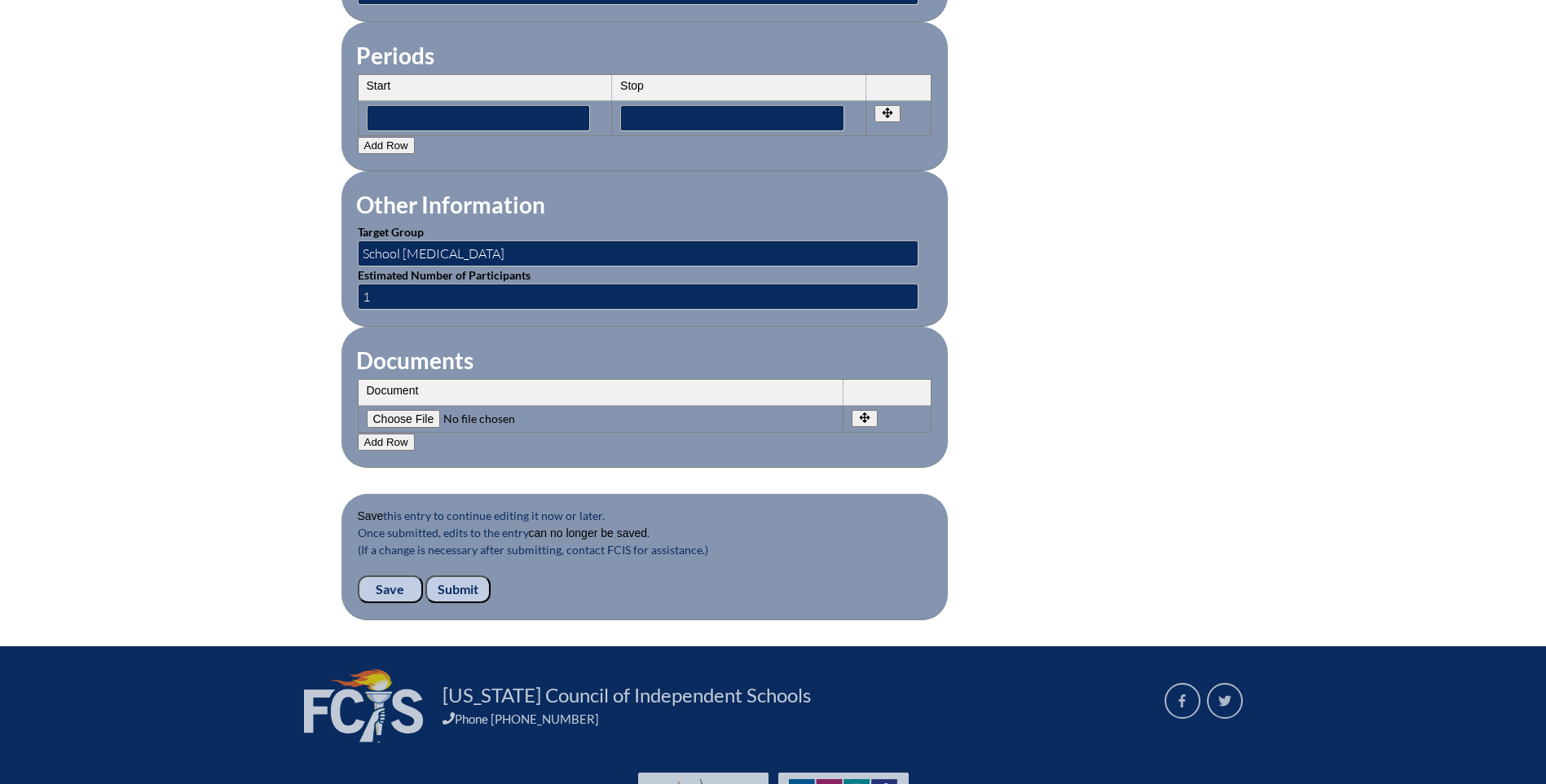
click at [453, 576] on input "Submit" at bounding box center [458, 589] width 65 height 28
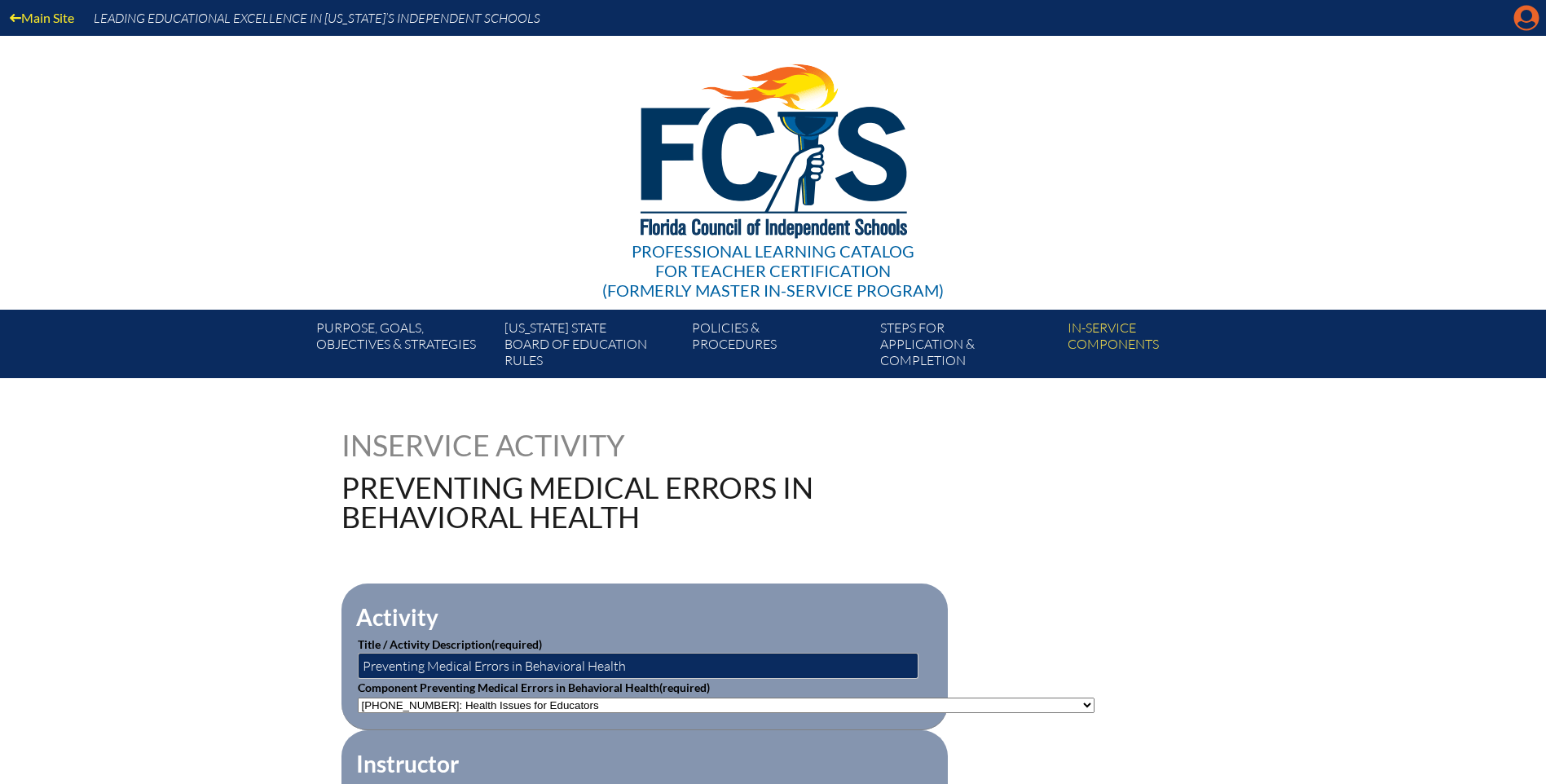
click at [1521, 13] on icon at bounding box center [1527, 18] width 25 height 25
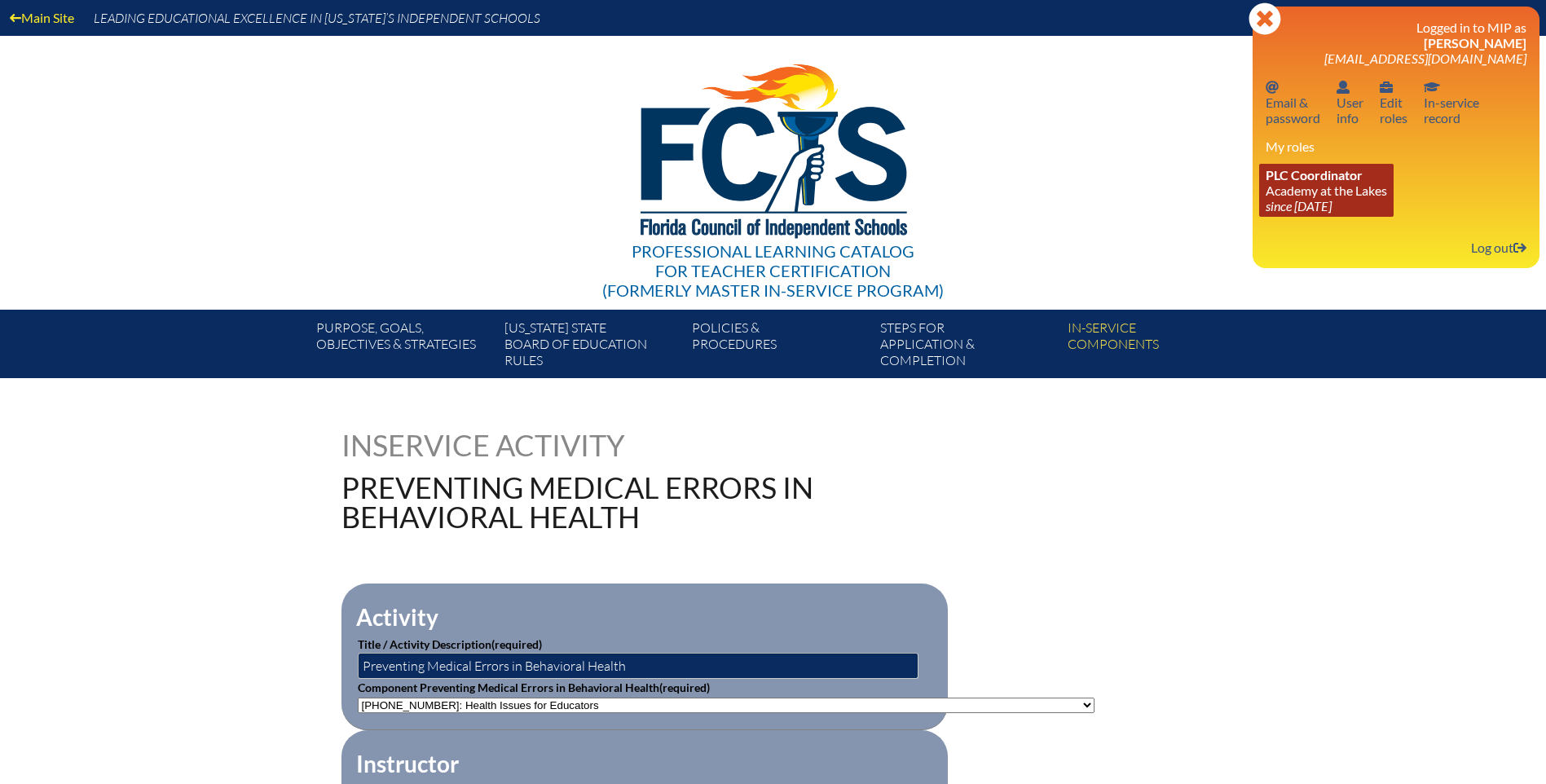
click at [1305, 185] on link "PLC Coordinator Academy at the Lakes since 2023 May 24" at bounding box center [1326, 189] width 135 height 53
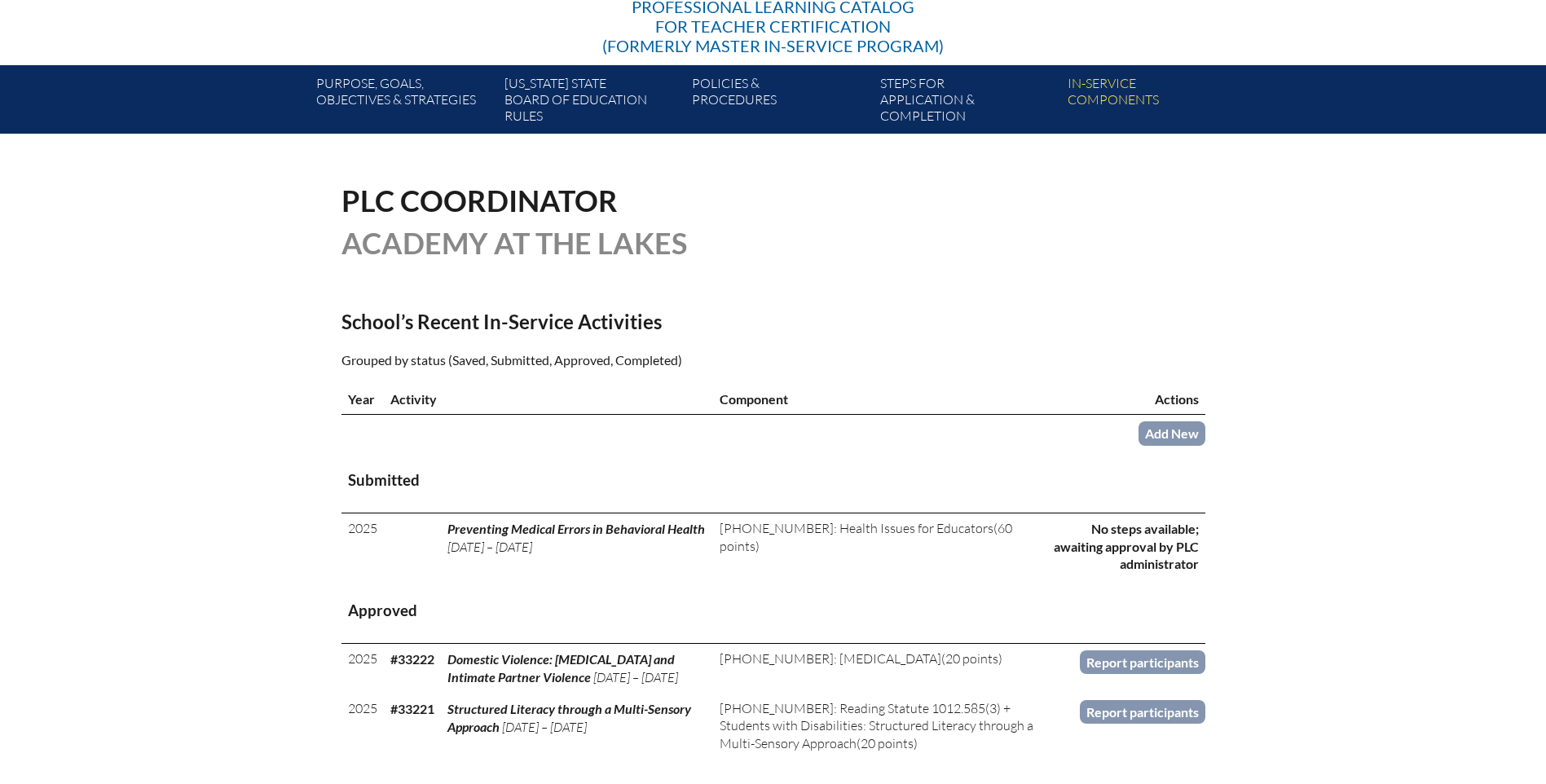
scroll to position [326, 0]
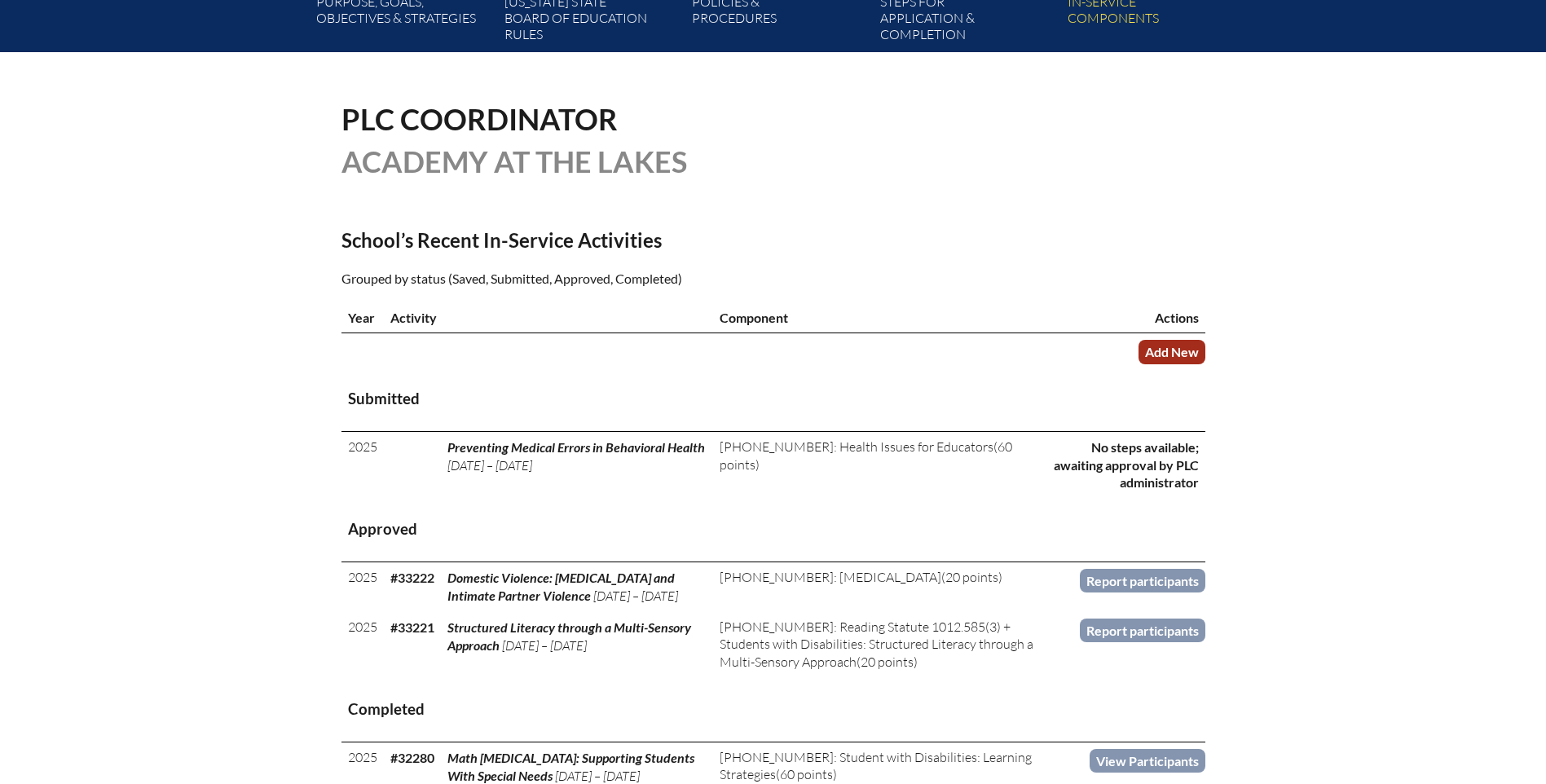
click at [1165, 345] on link "Add New" at bounding box center [1172, 351] width 67 height 24
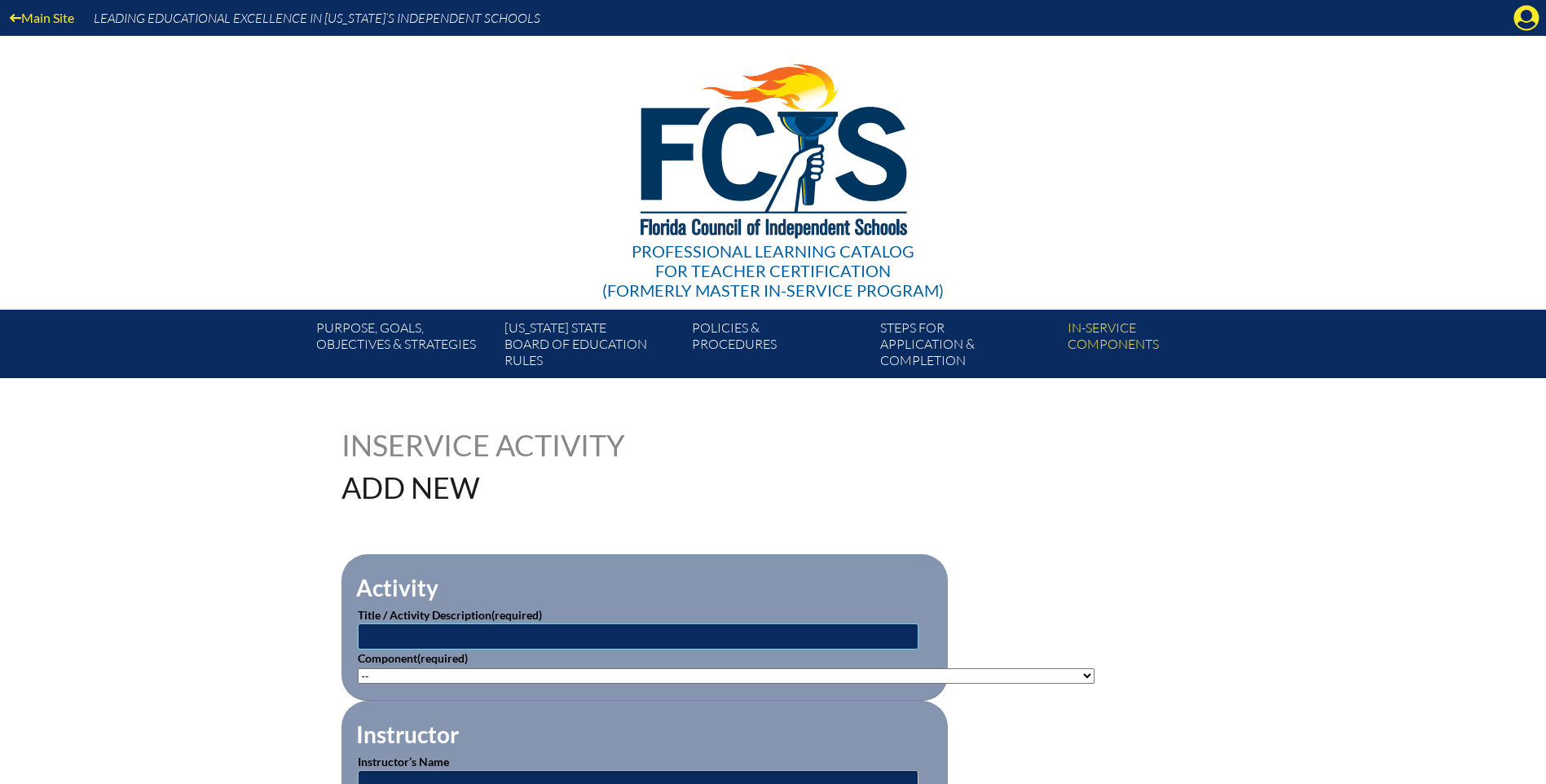
click at [486, 637] on input "text" at bounding box center [638, 636] width 560 height 26
type input "Decodable, not Predictable: New ReadWorks & UFLI-Aligned Decodables"
click at [379, 670] on select"]"] "-- 1-000-001: Appropriate Art Activities 1-000-002: Concept and Art Process for…" at bounding box center [726, 676] width 737 height 15
select select"]"] "20506"
click at [358, 668] on select"]"] "-- 1-000-001: Appropriate Art Activities 1-000-002: Concept and Art Process for…" at bounding box center [726, 676] width 737 height 15
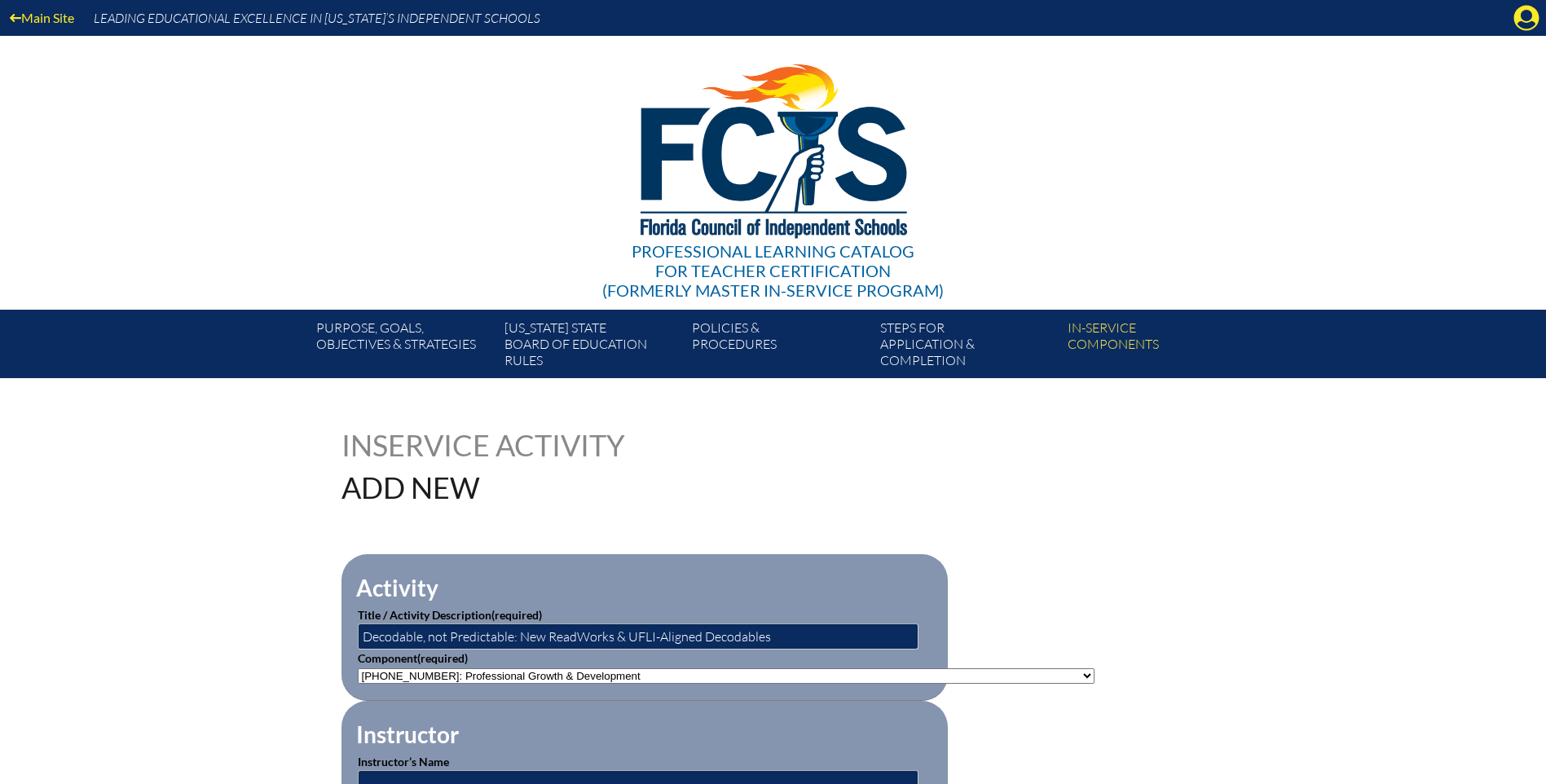
scroll to position [245, 0]
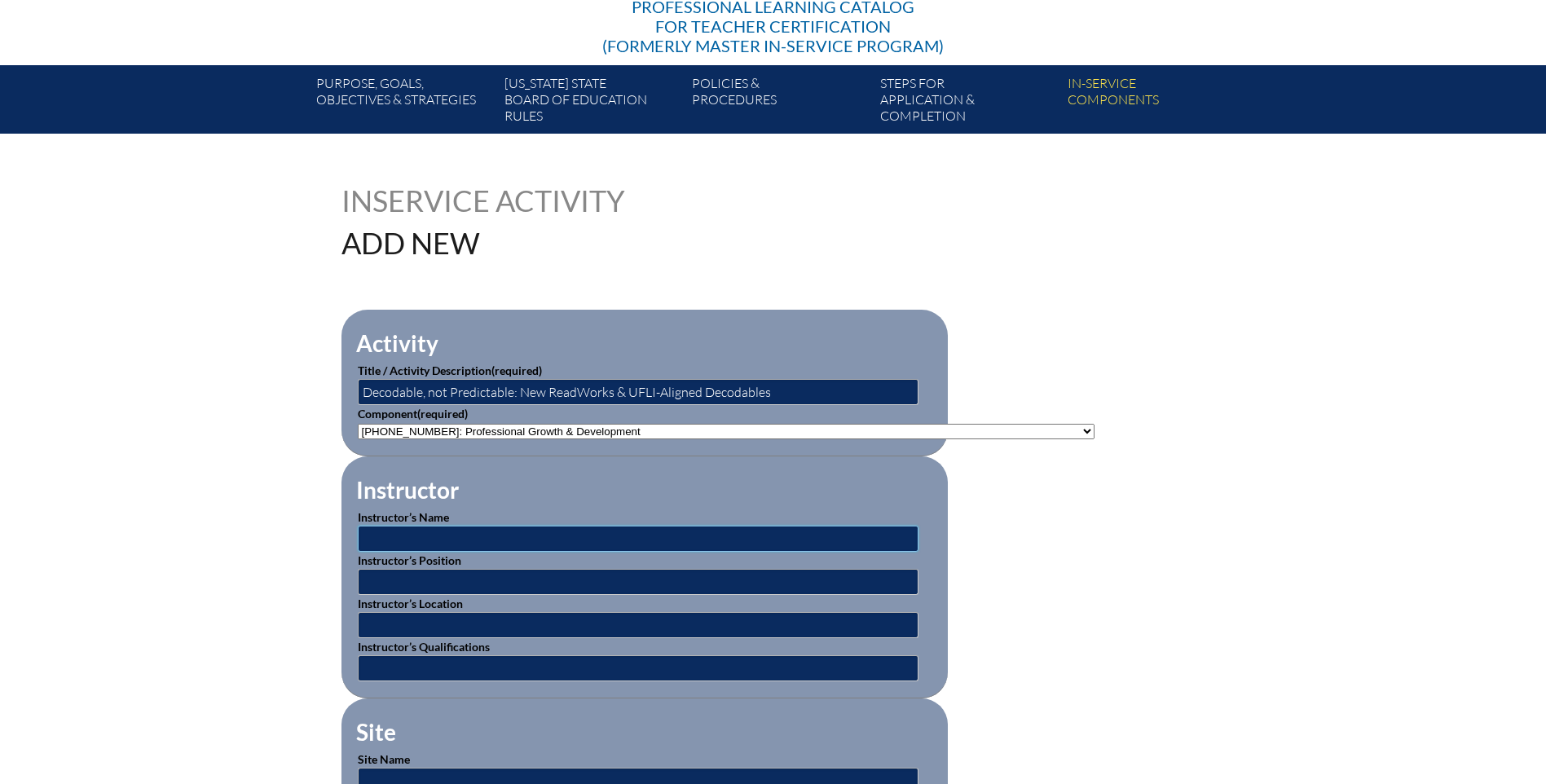
click at [391, 535] on input "text" at bounding box center [638, 538] width 560 height 26
type input "Tamika Reece"
type input "Project Manager"
type input "Online"
drag, startPoint x: 474, startPoint y: 578, endPoint x: 338, endPoint y: 571, distance: 136.2
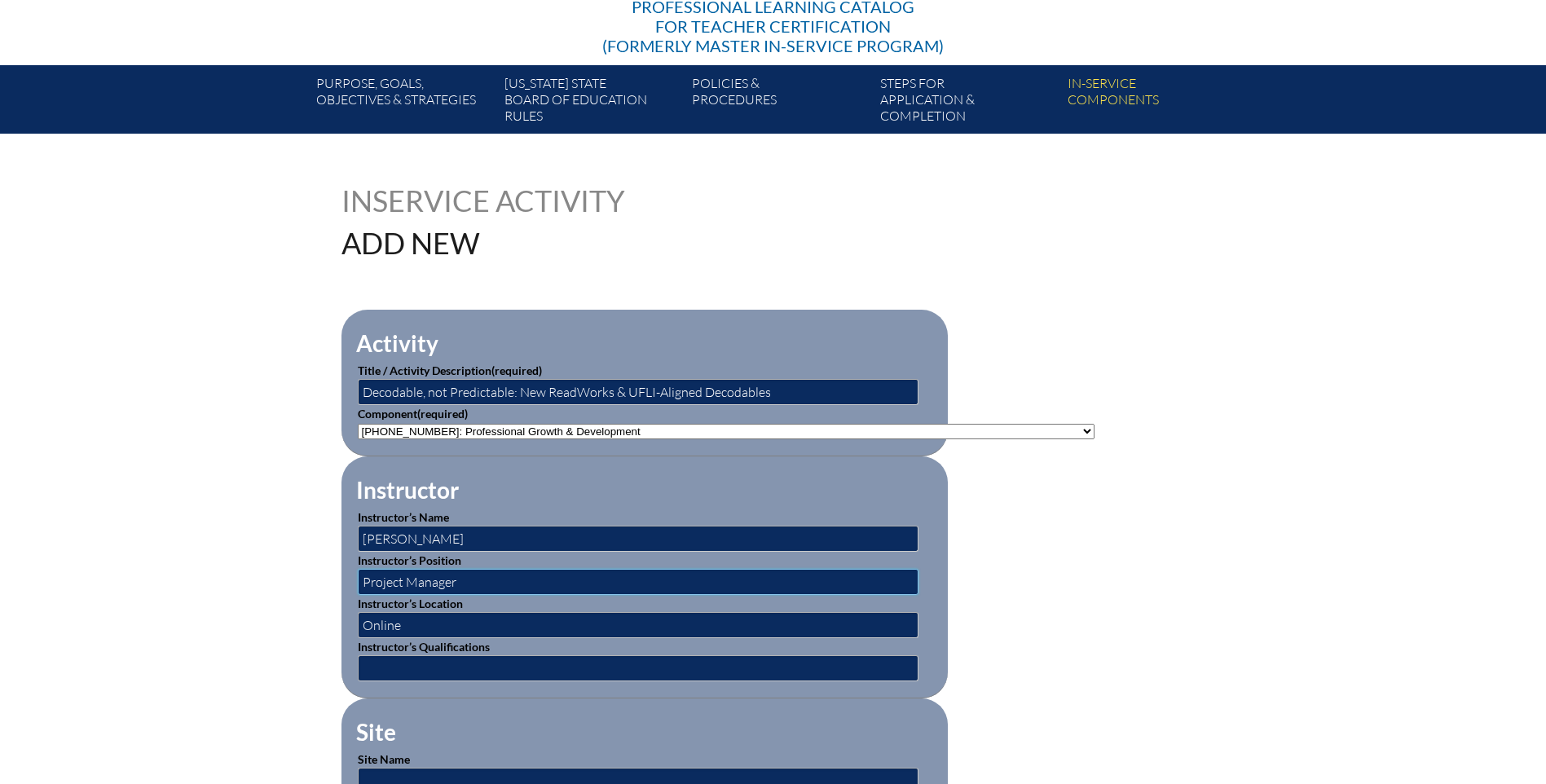
type input "Sr. Learning Partnerships"
type input "Project Manager"
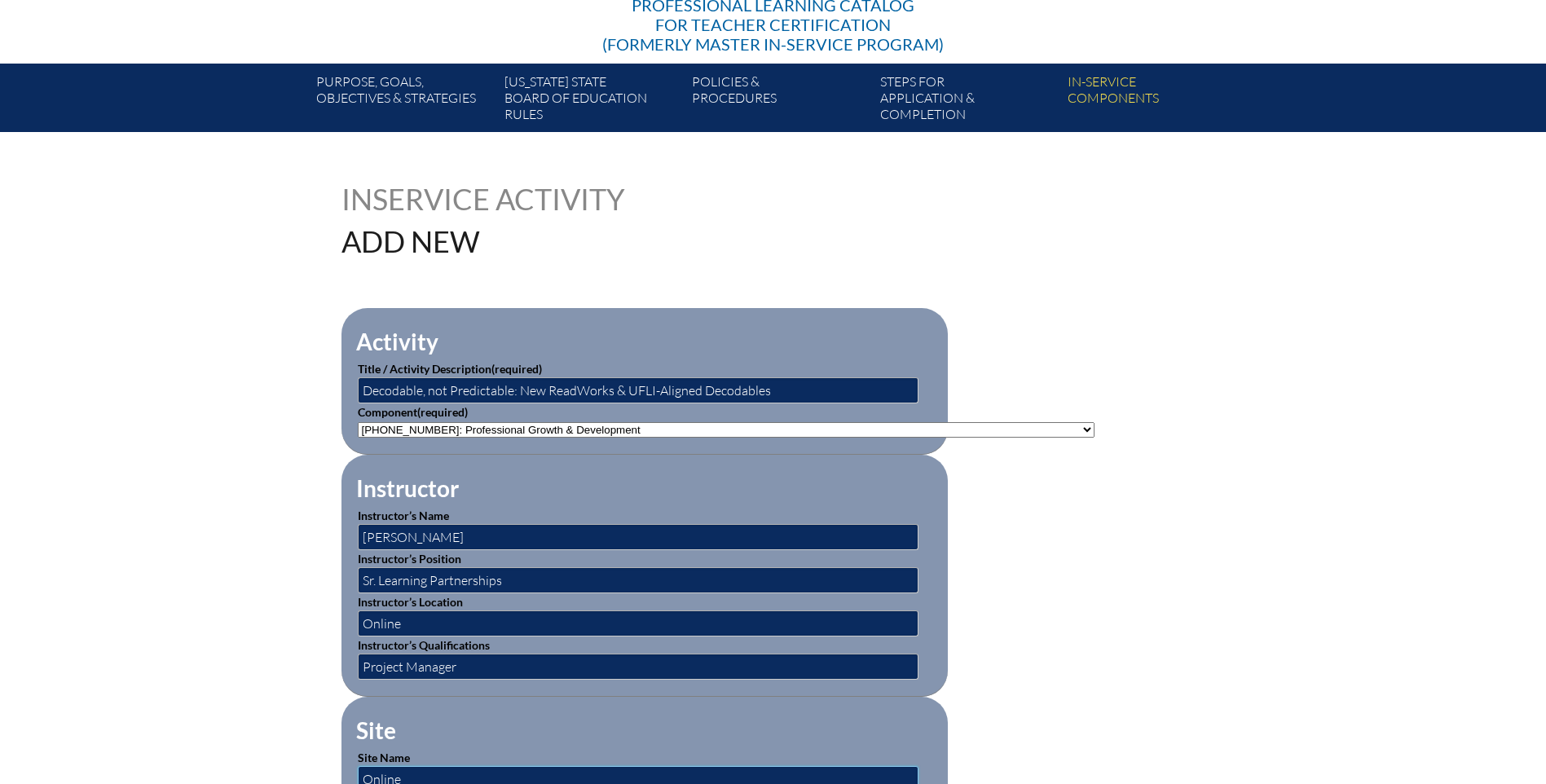
type input "Online"
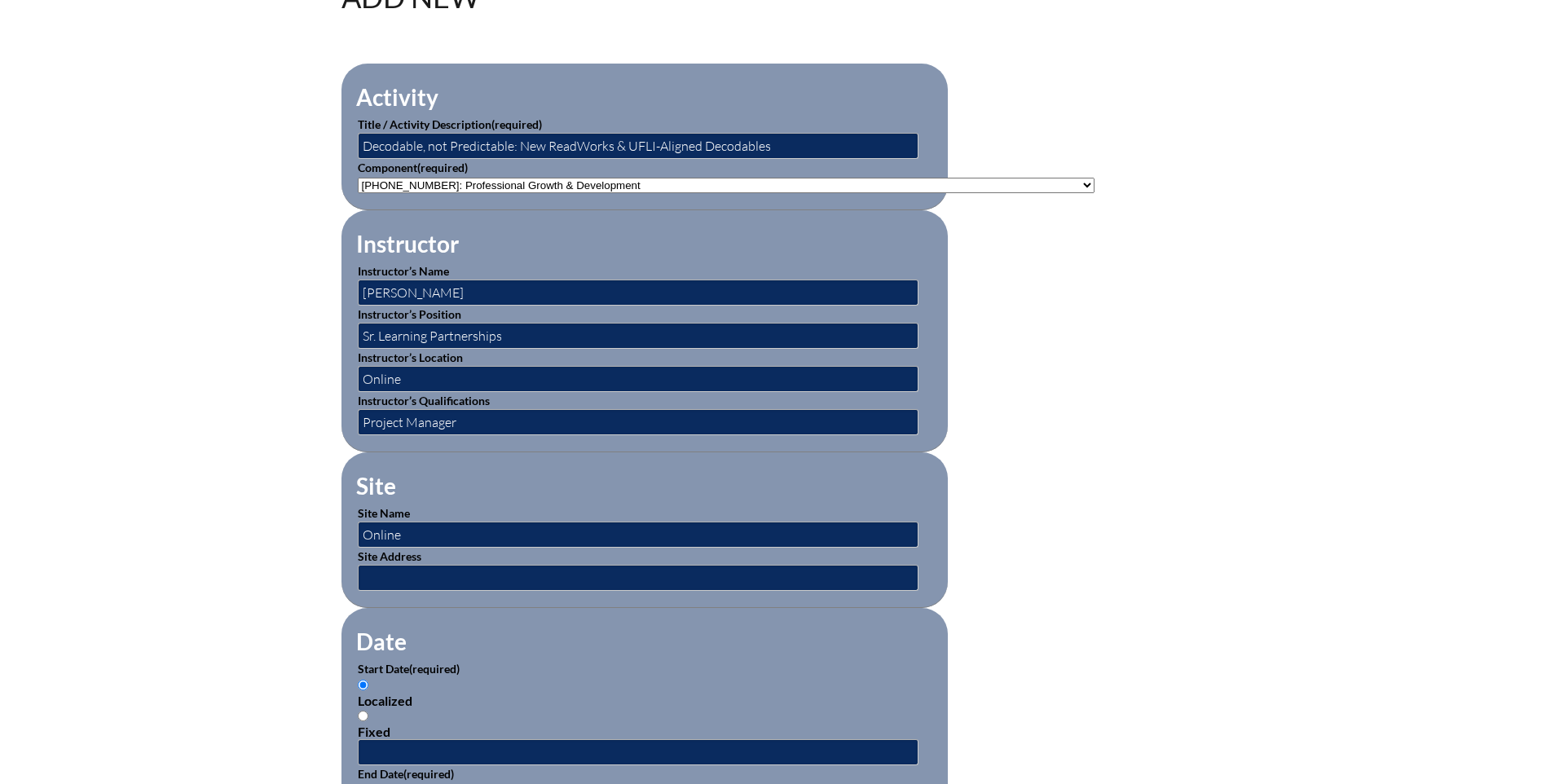
scroll to position [735, 0]
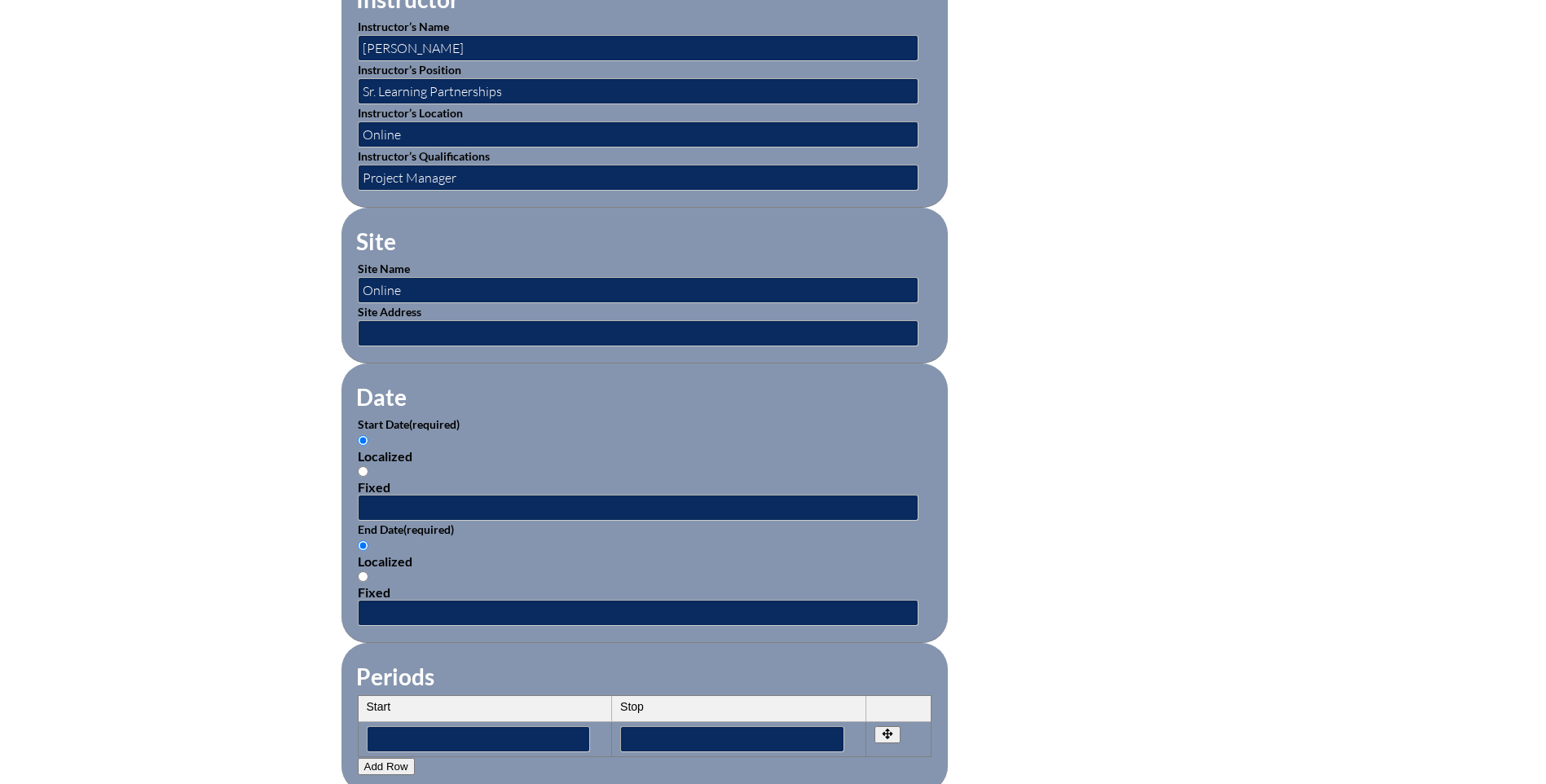
click at [363, 467] on input "Fixed" at bounding box center [362, 471] width 11 height 11
radio input "true"
click at [394, 494] on input "text" at bounding box center [638, 507] width 560 height 26
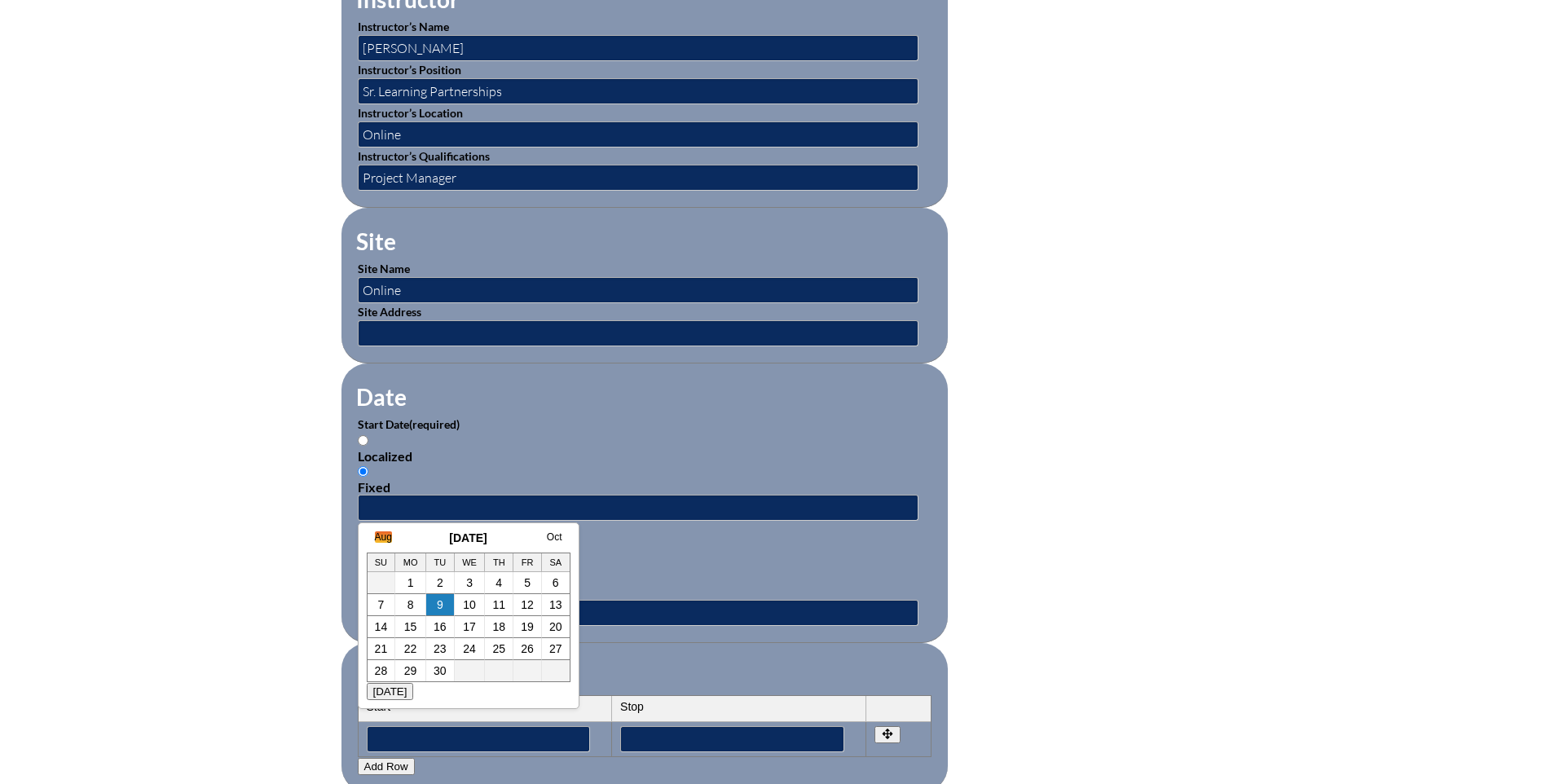
click at [380, 535] on link "Aug" at bounding box center [383, 537] width 17 height 11
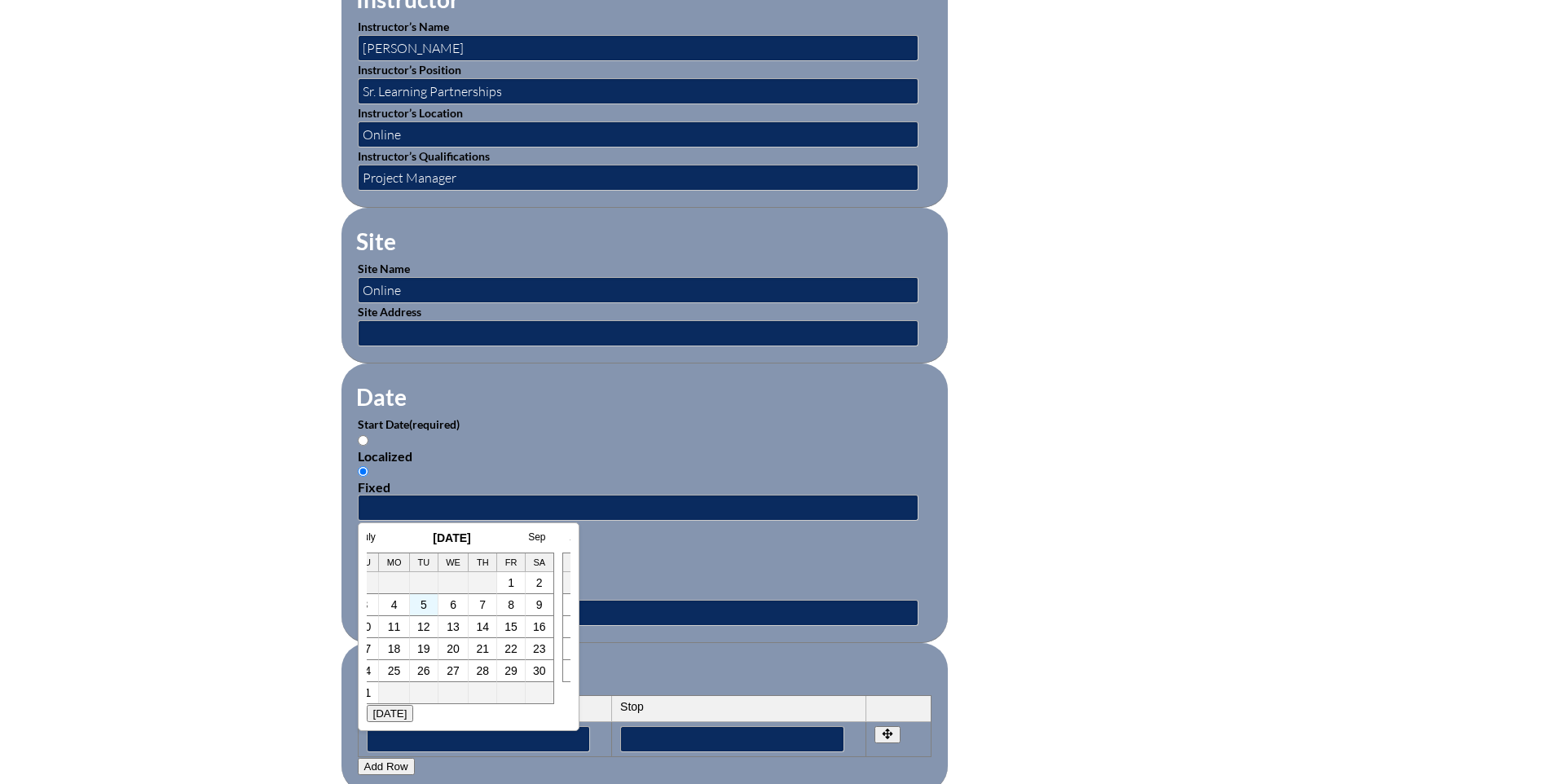
click at [418, 603] on td "5" at bounding box center [425, 604] width 29 height 22
click at [425, 603] on link "5" at bounding box center [424, 605] width 7 height 13
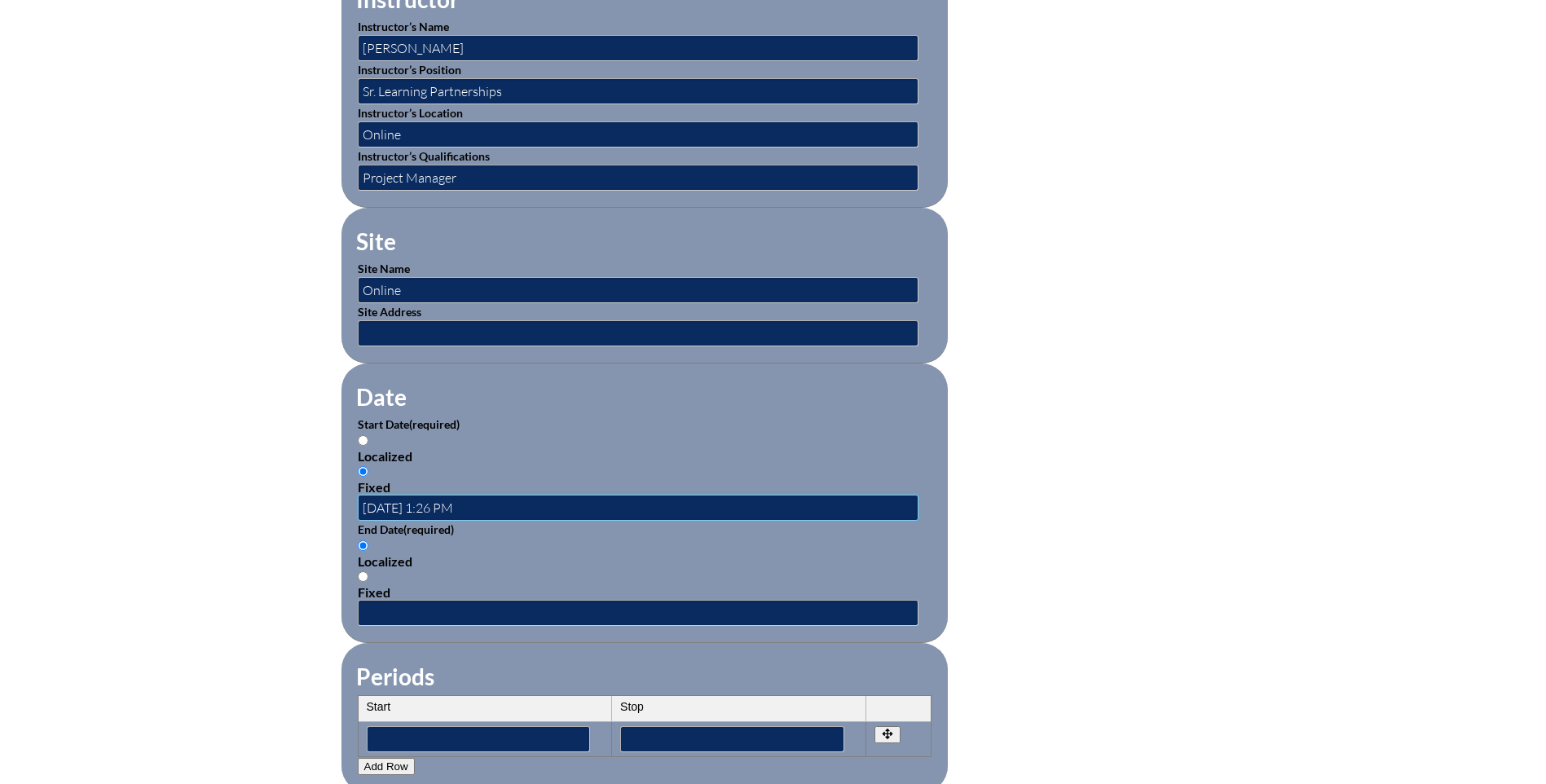
scroll to position [0, 0]
click at [439, 500] on input "2025-08-05 1:26 PM" at bounding box center [638, 507] width 560 height 26
click at [457, 500] on input "2025-08-05 9:26 PM" at bounding box center [638, 507] width 560 height 26
drag, startPoint x: 473, startPoint y: 499, endPoint x: 472, endPoint y: 507, distance: 8.1
click at [473, 500] on input "2025-08-05 9:00 PM" at bounding box center [638, 507] width 560 height 26
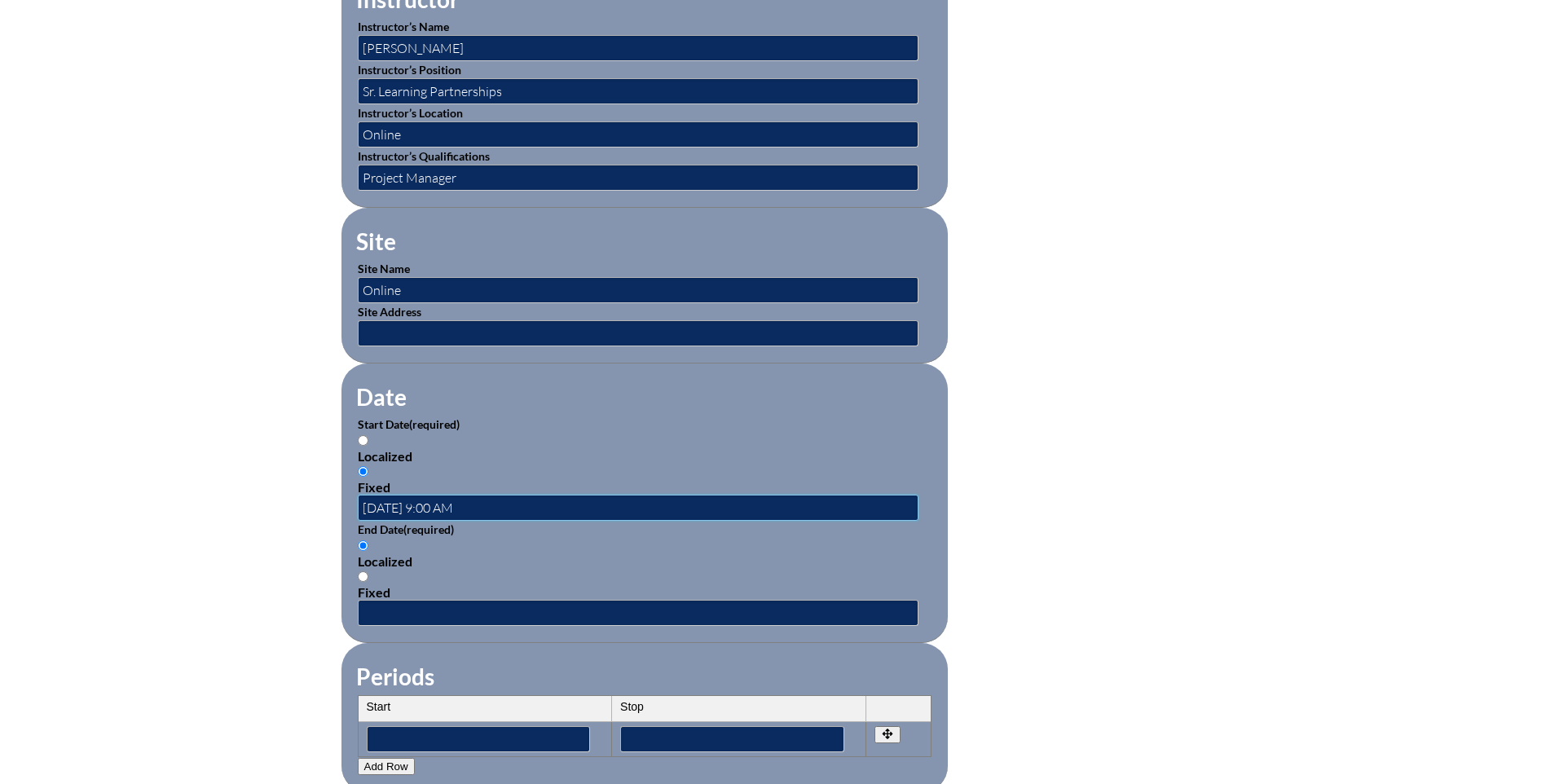
type input "2025-08-05 9:00 AM"
click at [361, 572] on input "Fixed" at bounding box center [362, 577] width 11 height 11
radio input "true"
click at [383, 599] on input "text" at bounding box center [638, 612] width 560 height 26
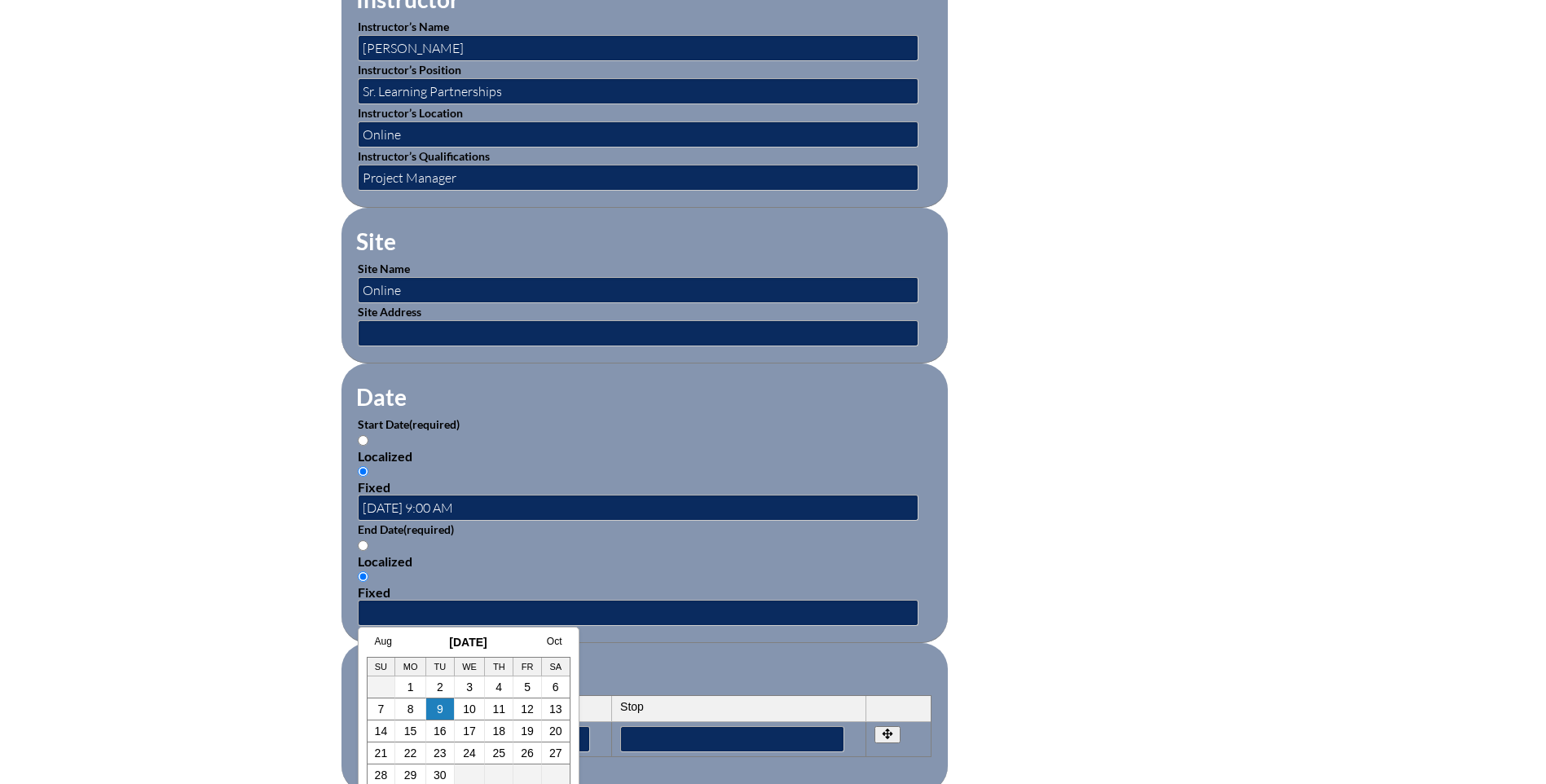
click at [381, 641] on link "Aug" at bounding box center [383, 642] width 17 height 11
click at [423, 705] on link "5" at bounding box center [424, 709] width 7 height 13
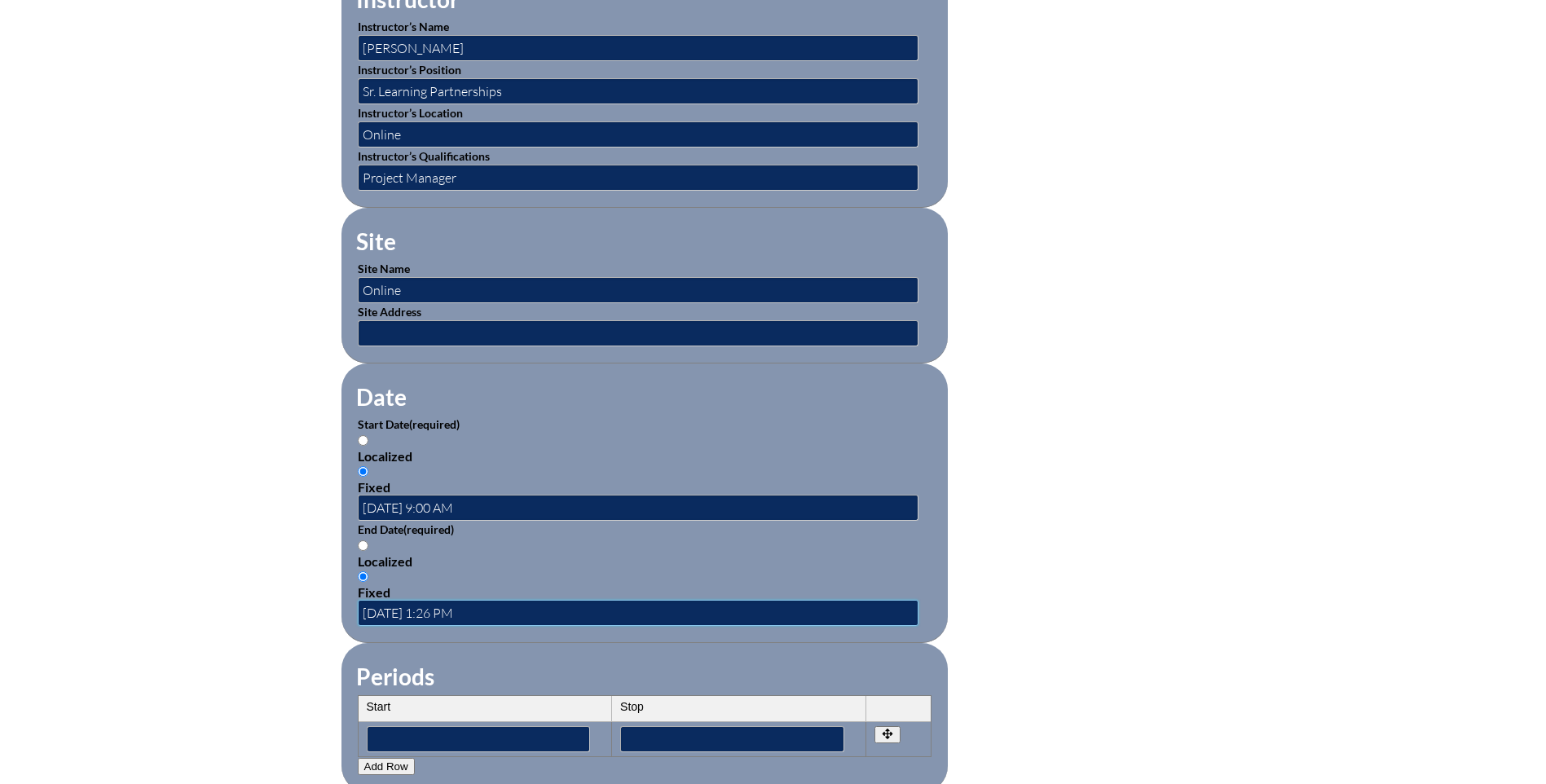
scroll to position [0, 0]
drag, startPoint x: 461, startPoint y: 603, endPoint x: 452, endPoint y: 624, distance: 22.8
click at [461, 604] on input "2025-08-05 1:26 PM" at bounding box center [638, 612] width 560 height 26
type input "2025-08-05 11:00 AM"
click at [271, 704] on div "Inservice Activity Add New Activity Title / Activity Description (required) Dec…" at bounding box center [773, 459] width 1546 height 1529
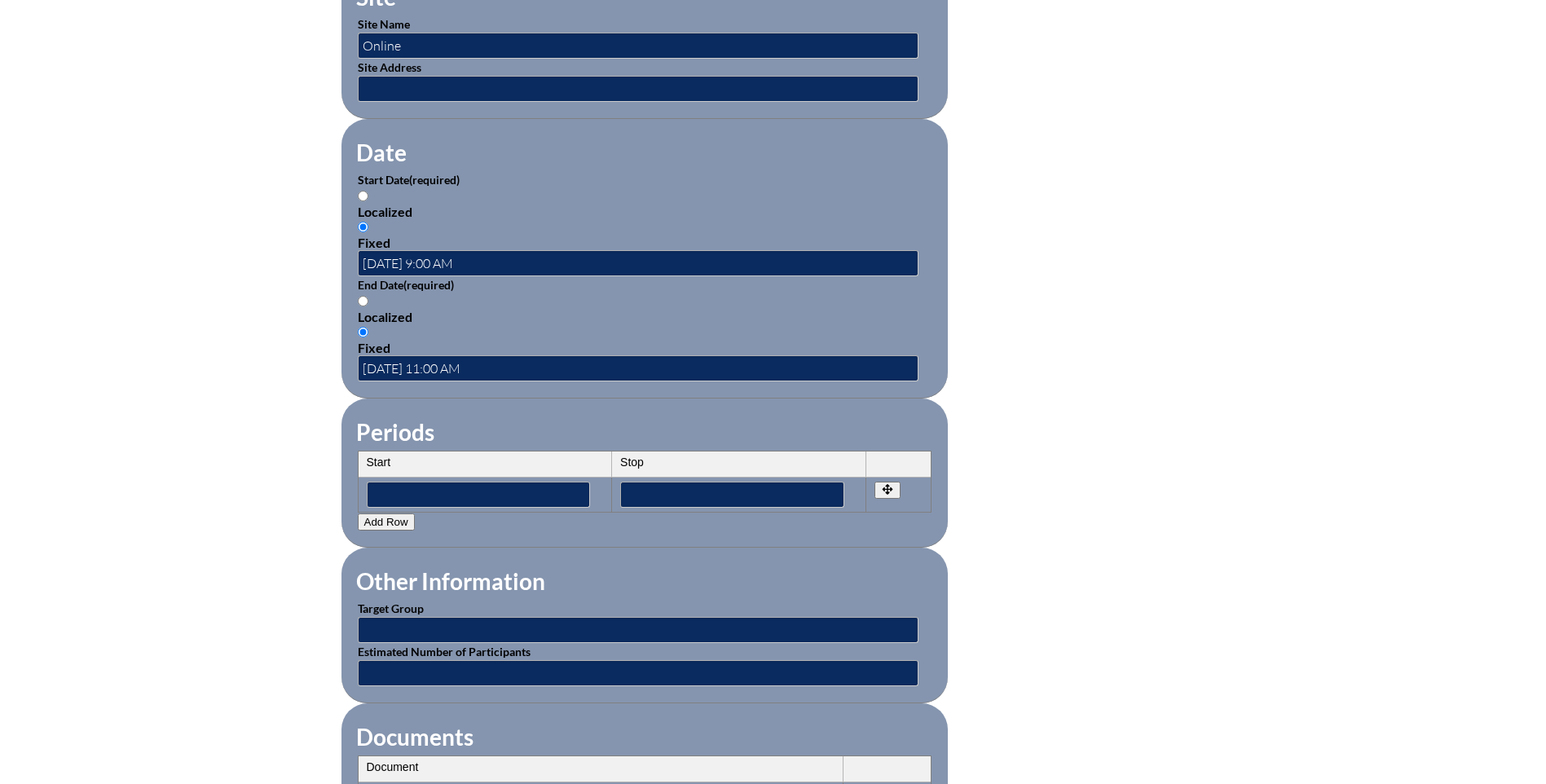
scroll to position [1061, 0]
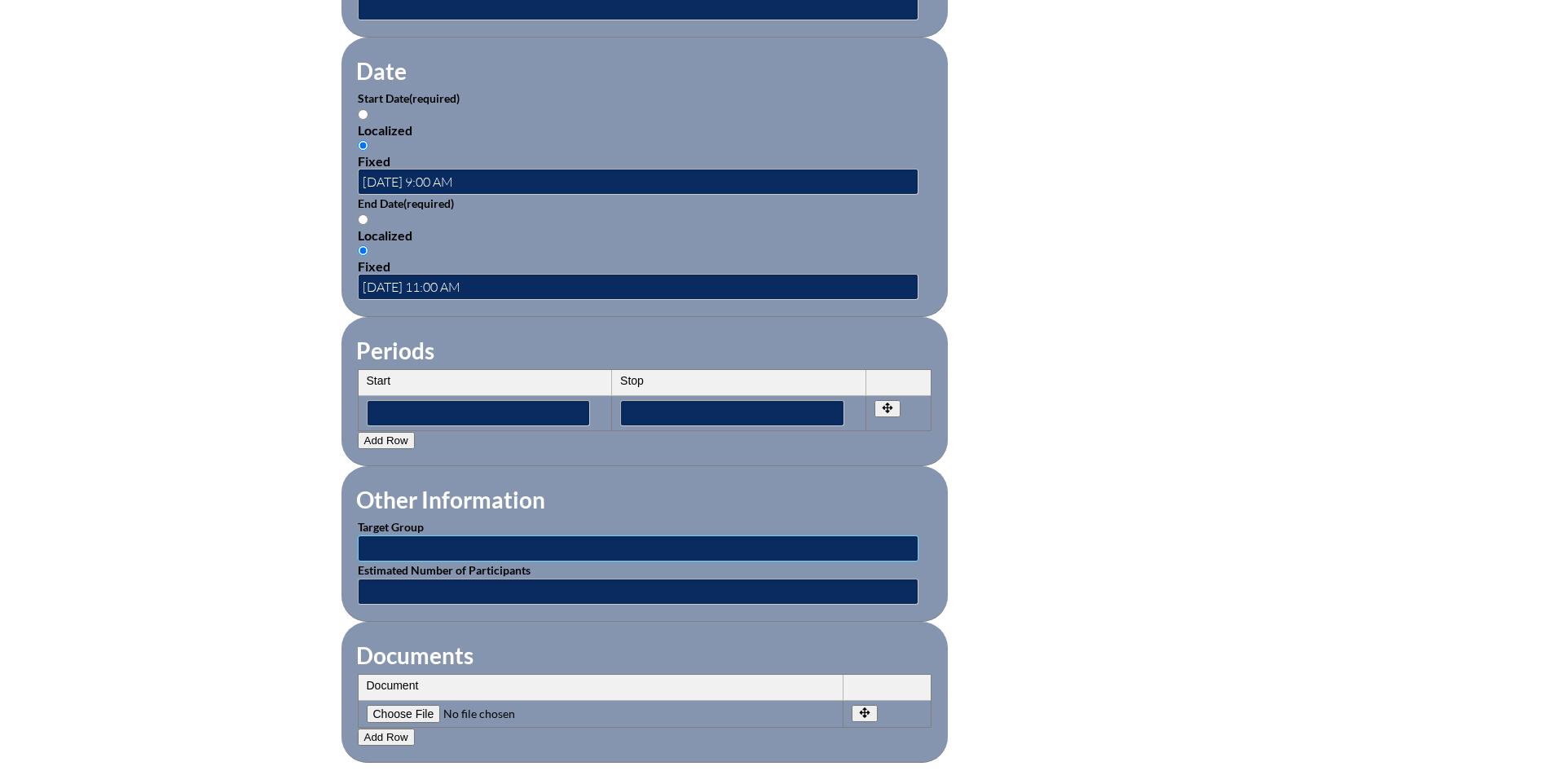
click at [370, 535] on input "text" at bounding box center [638, 548] width 560 height 26
type input "Teacher"
click at [378, 580] on input "text" at bounding box center [638, 591] width 560 height 26
type input "1"
click at [236, 556] on div "Inservice Activity Add New Activity Title / Activity Description (required) Dec…" at bounding box center [773, 133] width 1546 height 1529
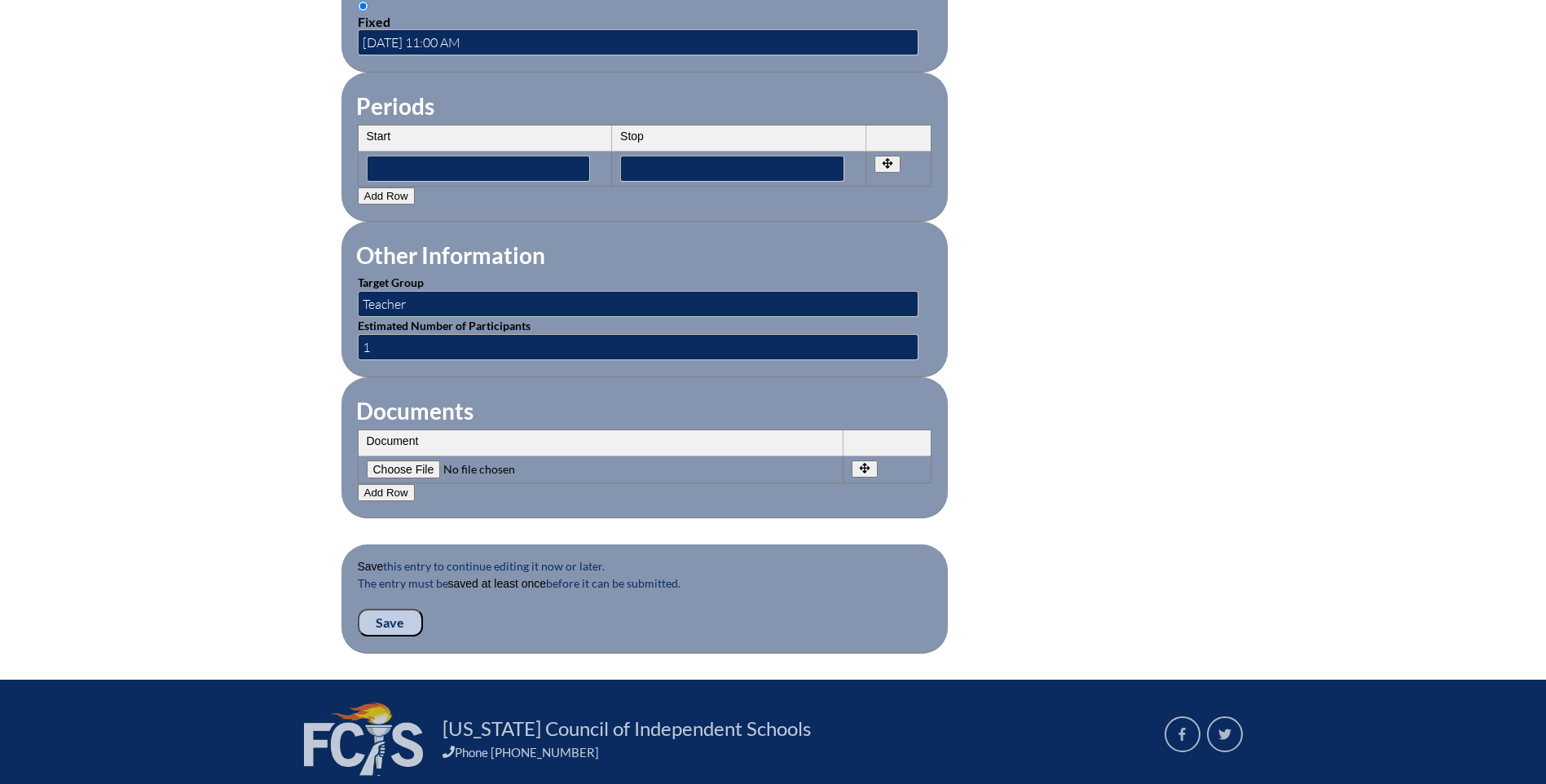
scroll to position [1387, 0]
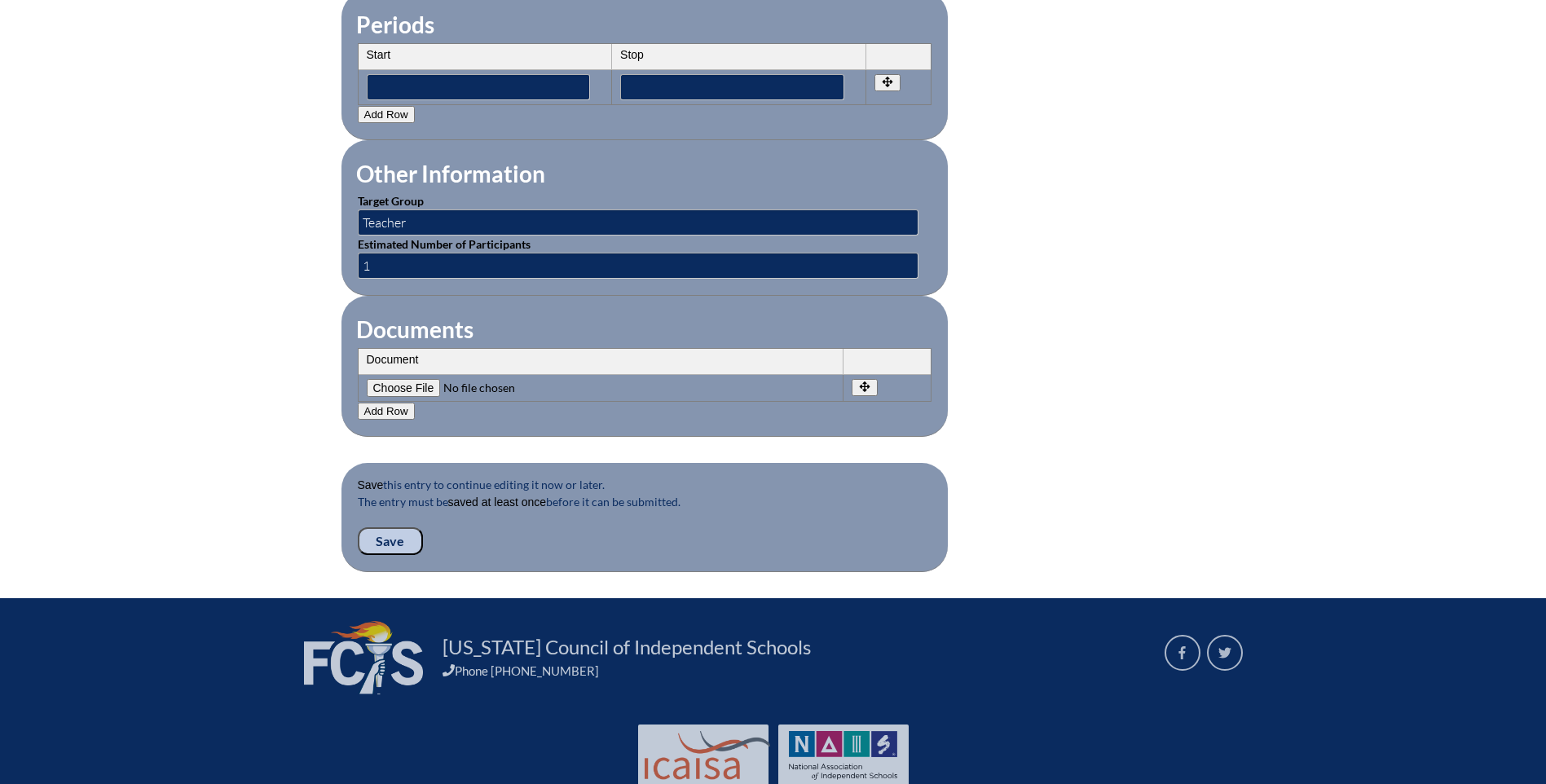
click at [402, 527] on input "Save" at bounding box center [390, 540] width 65 height 28
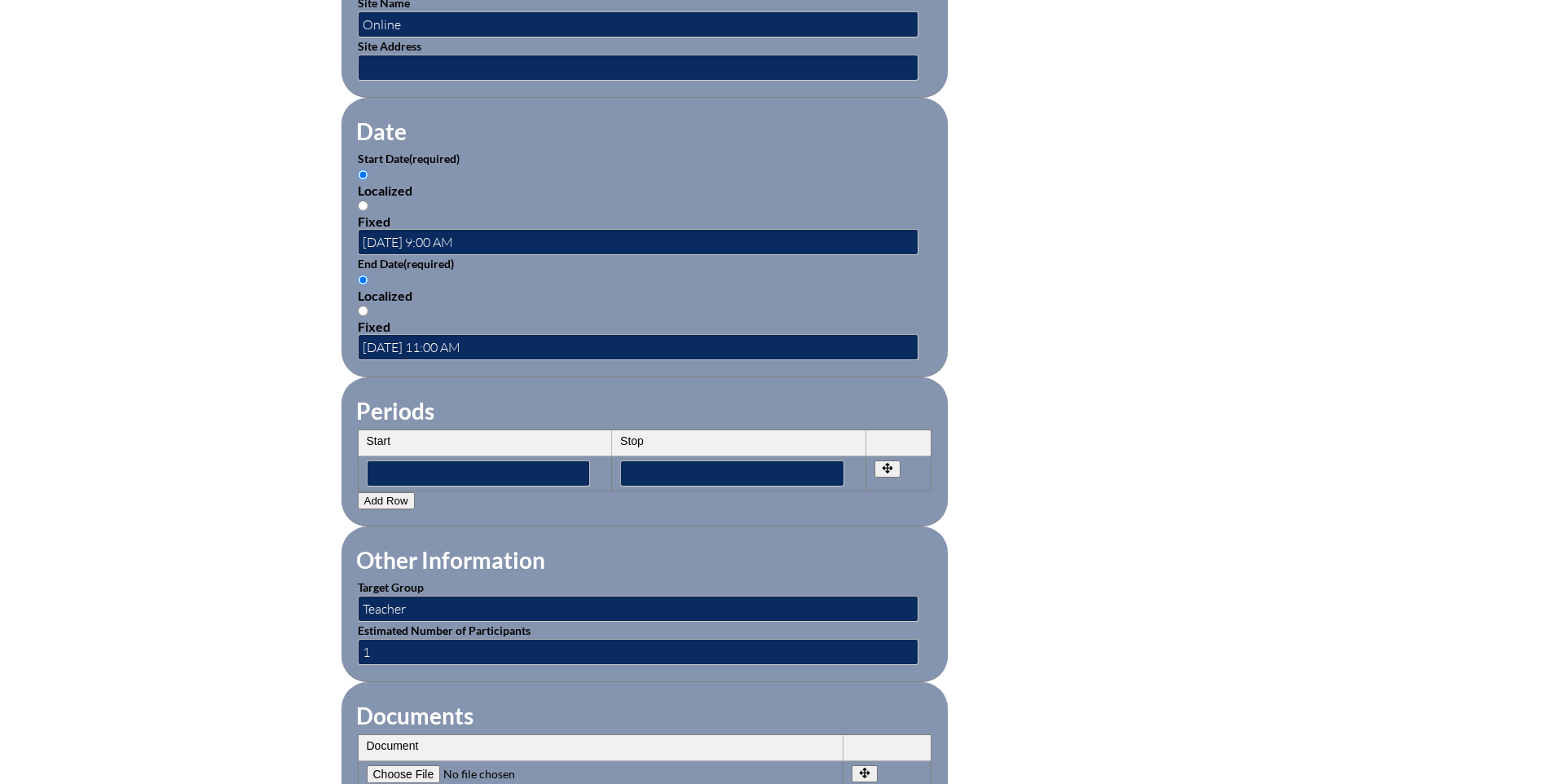
scroll to position [1467, 0]
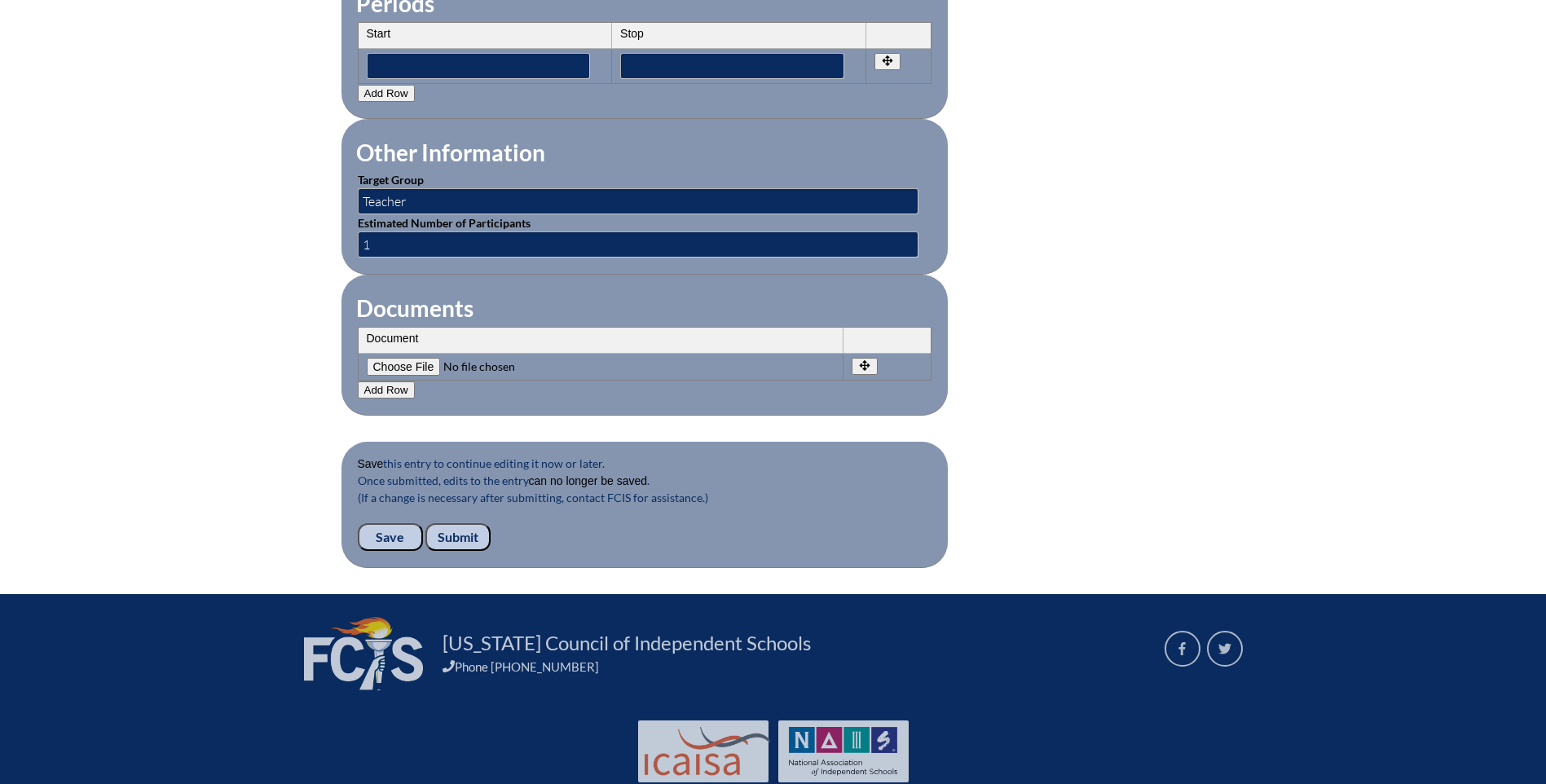
click at [467, 524] on input "Submit" at bounding box center [458, 536] width 65 height 28
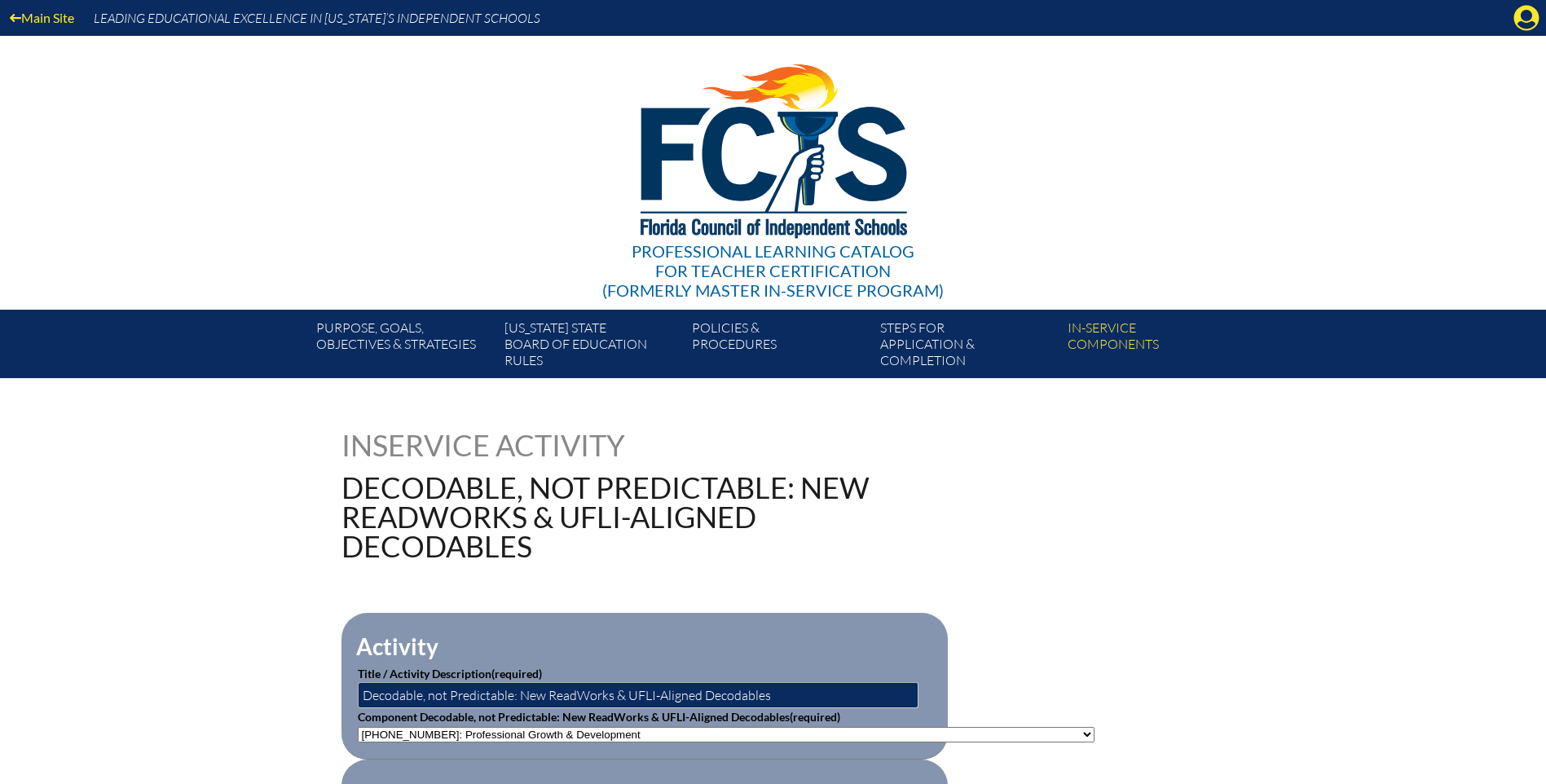
drag, startPoint x: 1515, startPoint y: 20, endPoint x: 1485, endPoint y: 41, distance: 36.6
click at [1515, 20] on icon at bounding box center [1527, 18] width 25 height 25
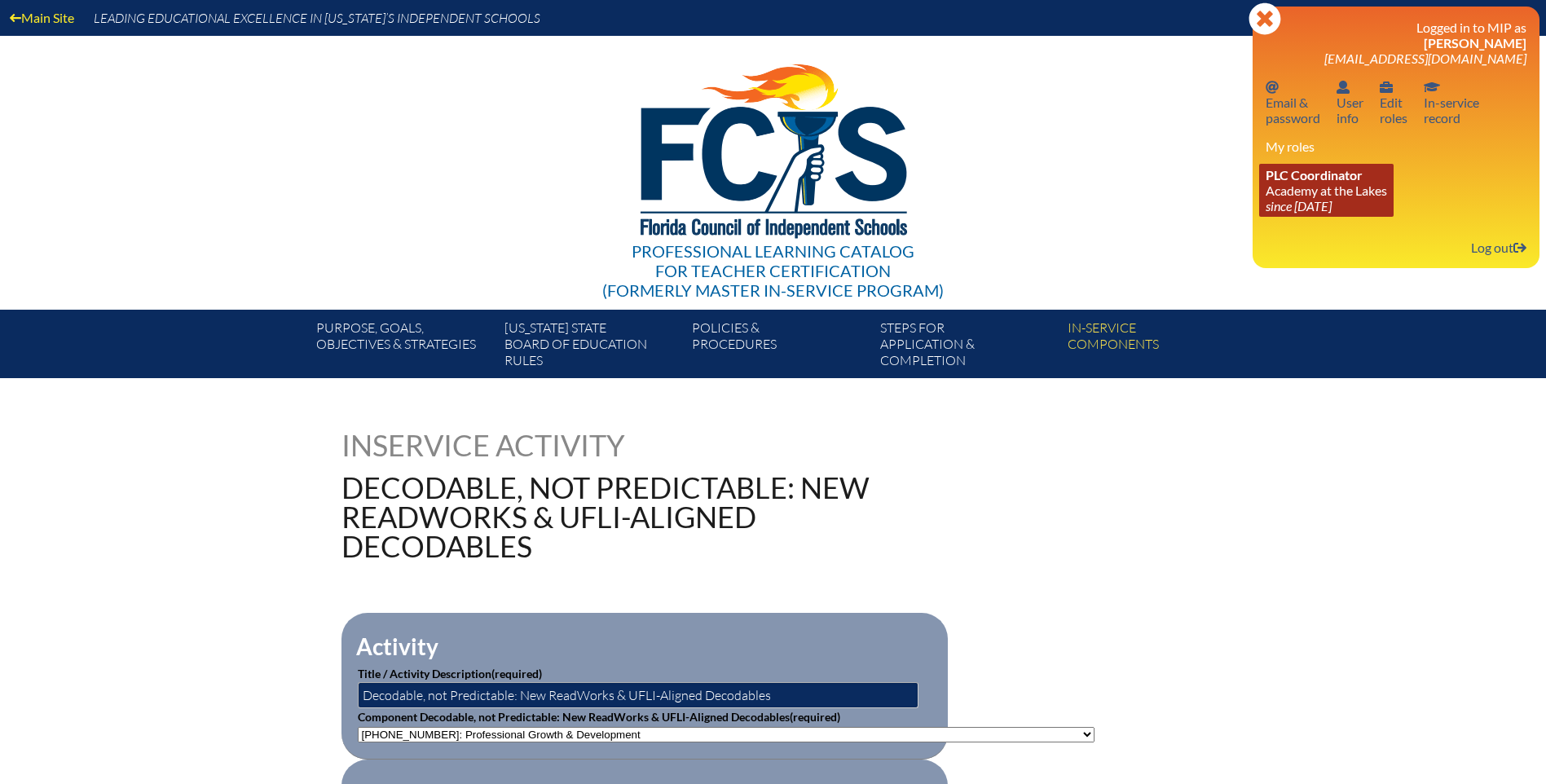
click at [1332, 199] on icon "since [DATE]" at bounding box center [1298, 206] width 66 height 15
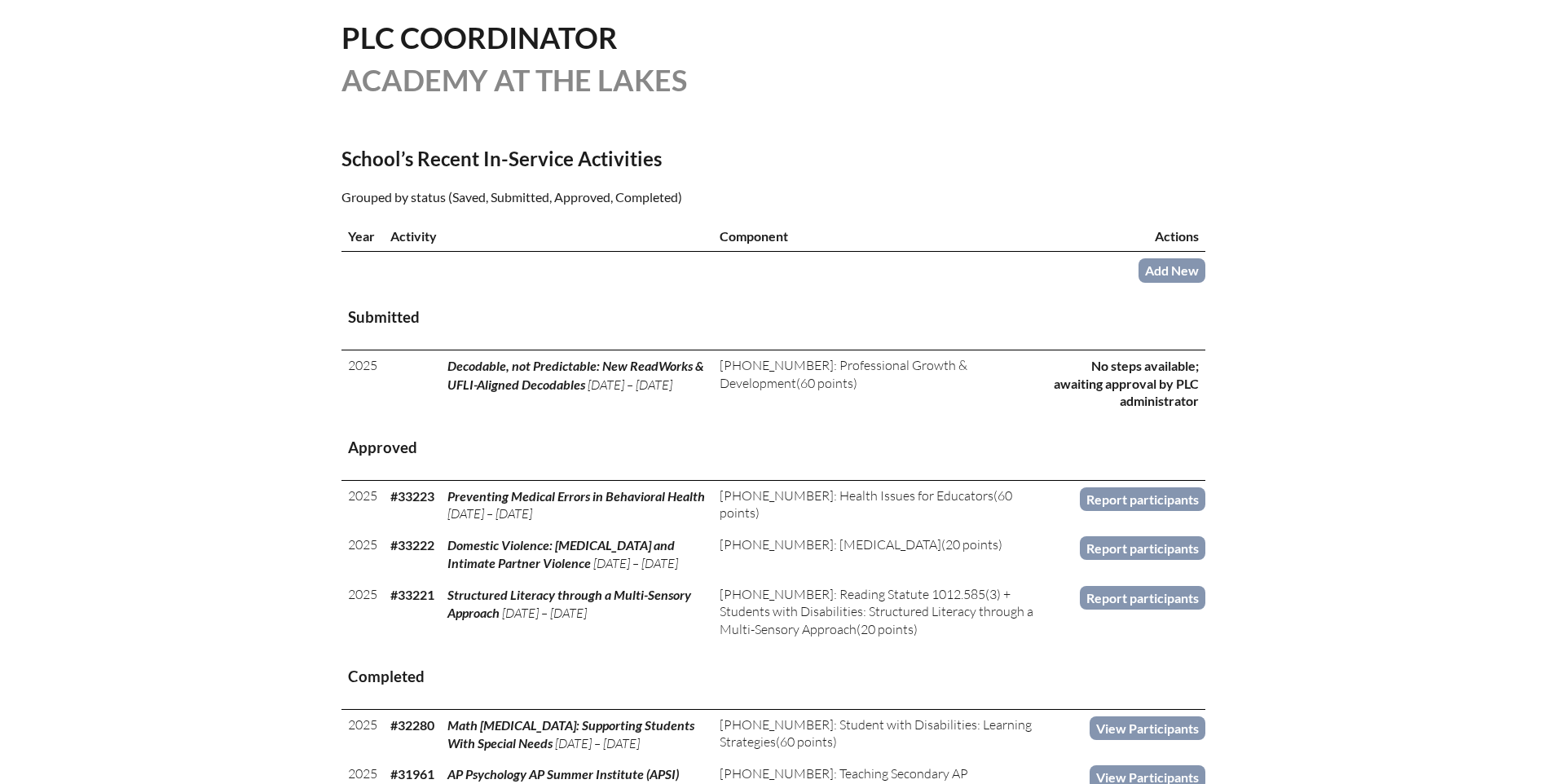
scroll to position [489, 0]
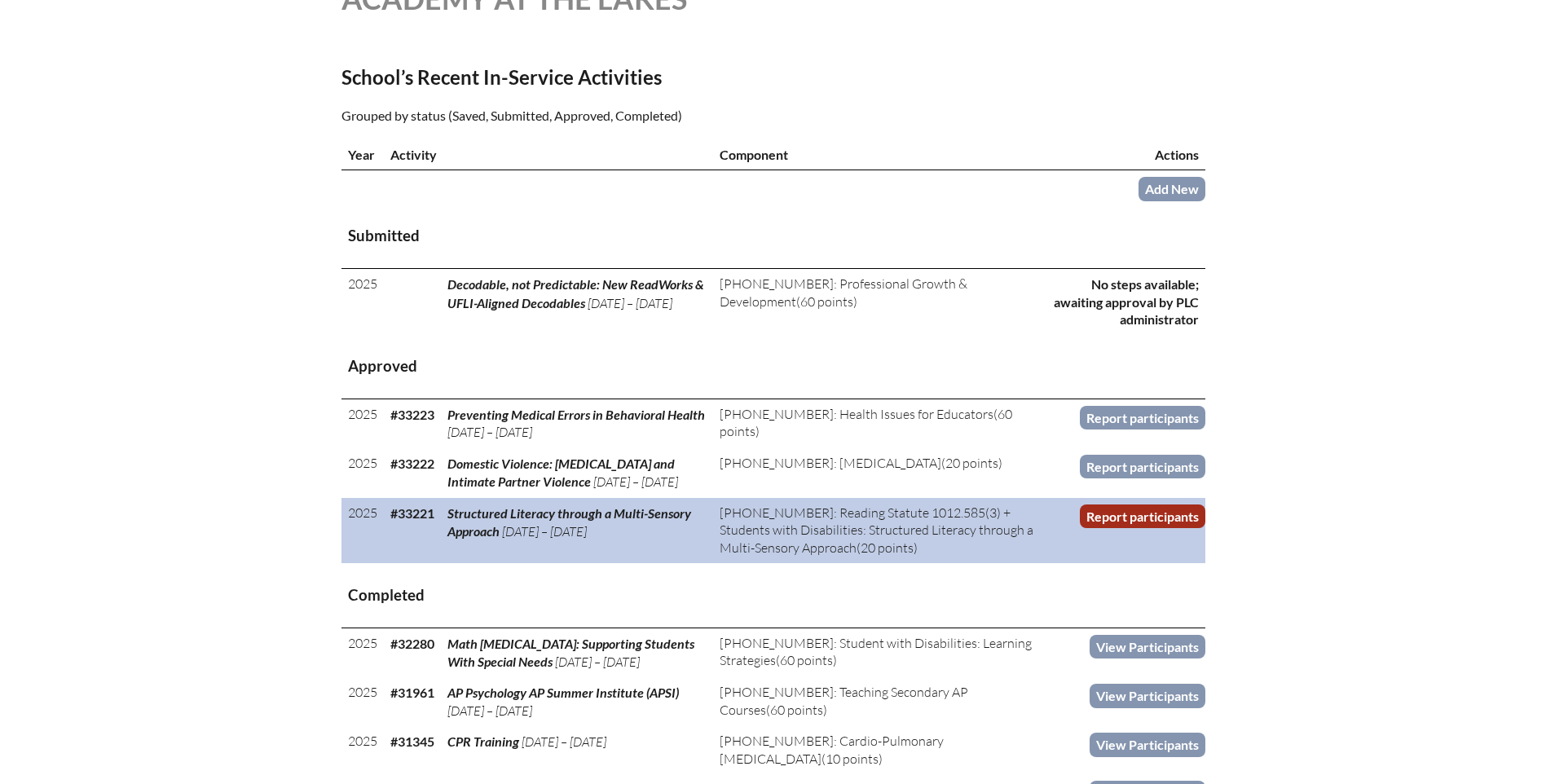
click at [1145, 512] on link "Report participants" at bounding box center [1142, 516] width 125 height 24
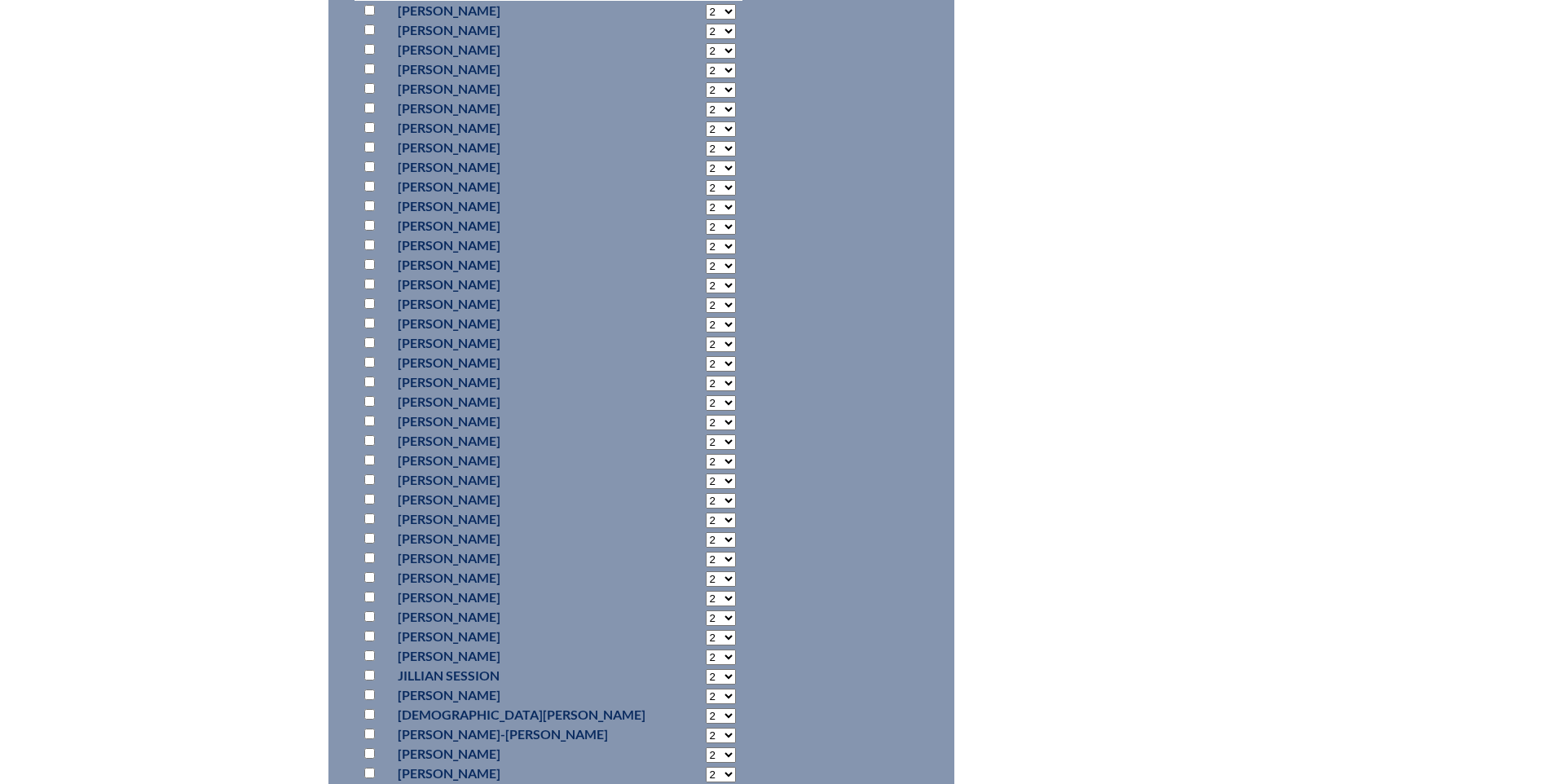
scroll to position [815, 0]
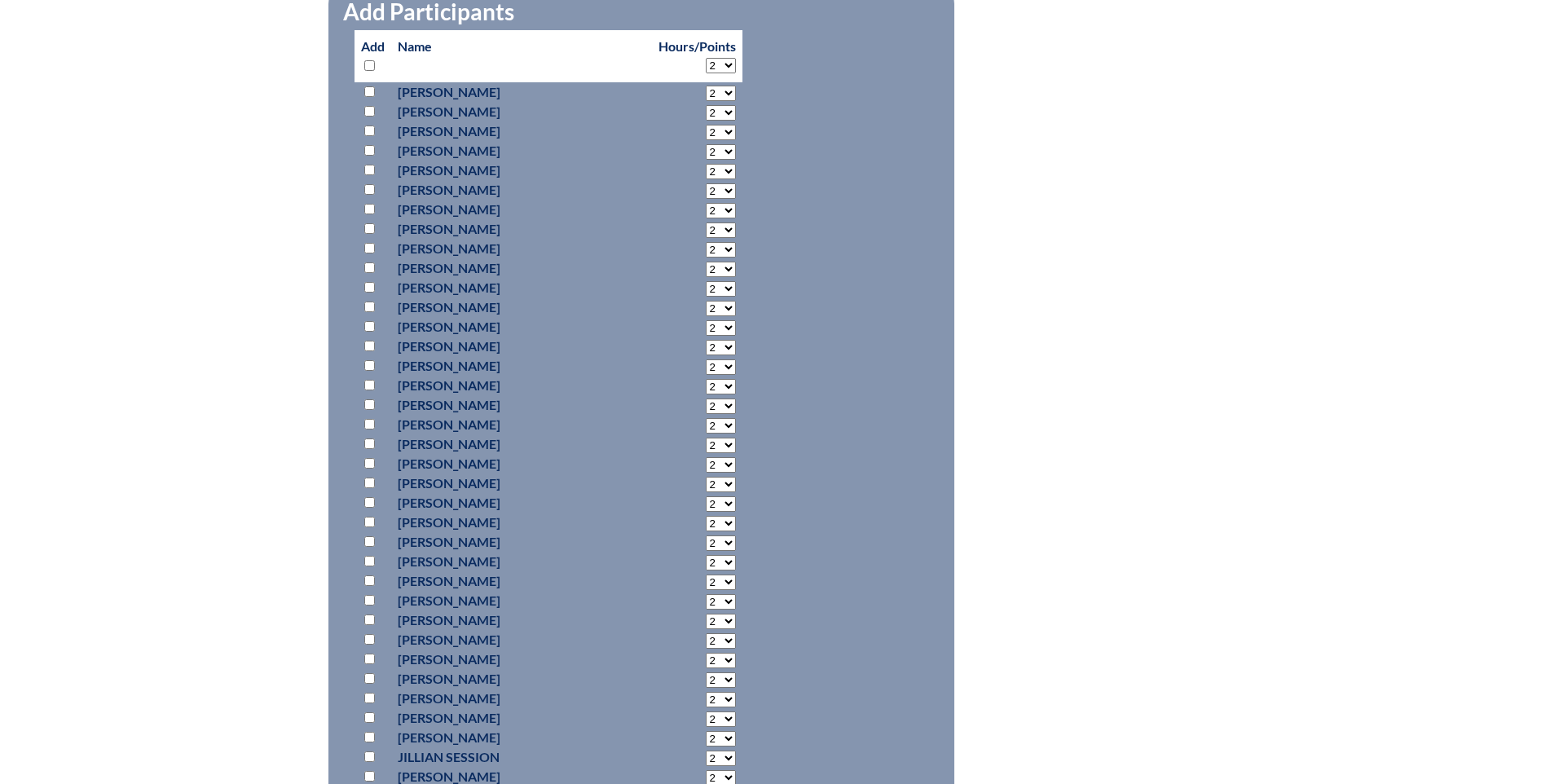
click at [369, 616] on input "checkbox" at bounding box center [369, 620] width 11 height 11
checkbox input "true"
click at [706, 622] on select "2 3 4 5 6 7 8 9 10 11 12 13 14 15 16 17 18 19 20 0" at bounding box center [721, 621] width 31 height 15
select select "20"
click at [706, 614] on select "2 3 4 5 6 7 8 9 10 11 12 13 14 15 16 17 18 19 20 0" at bounding box center [721, 621] width 31 height 15
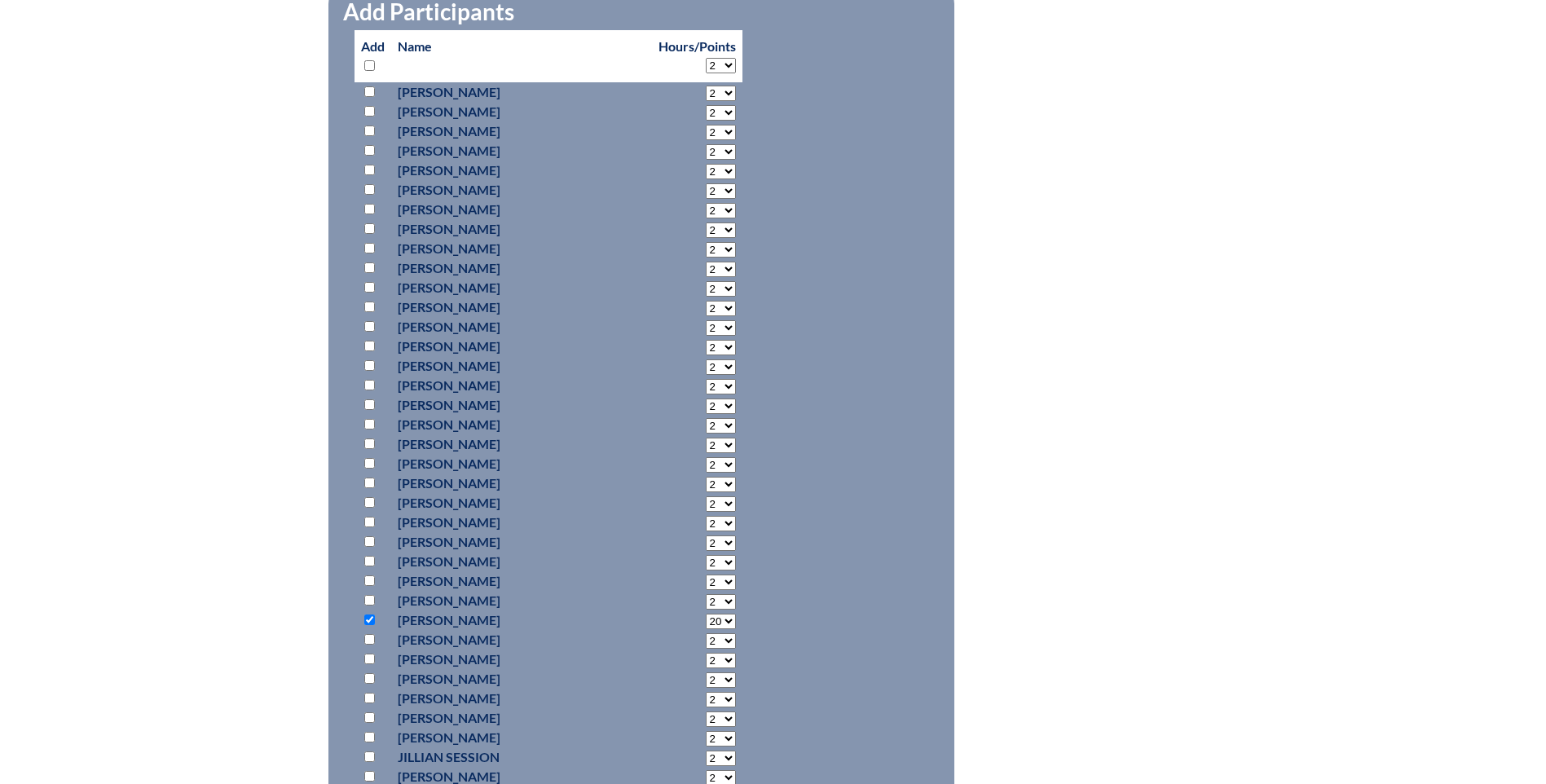
click at [225, 578] on div "structured-literacy-through-a-multi-sensory-approach--68c060dd25f576.20202902 I…" at bounding box center [773, 346] width 1546 height 1461
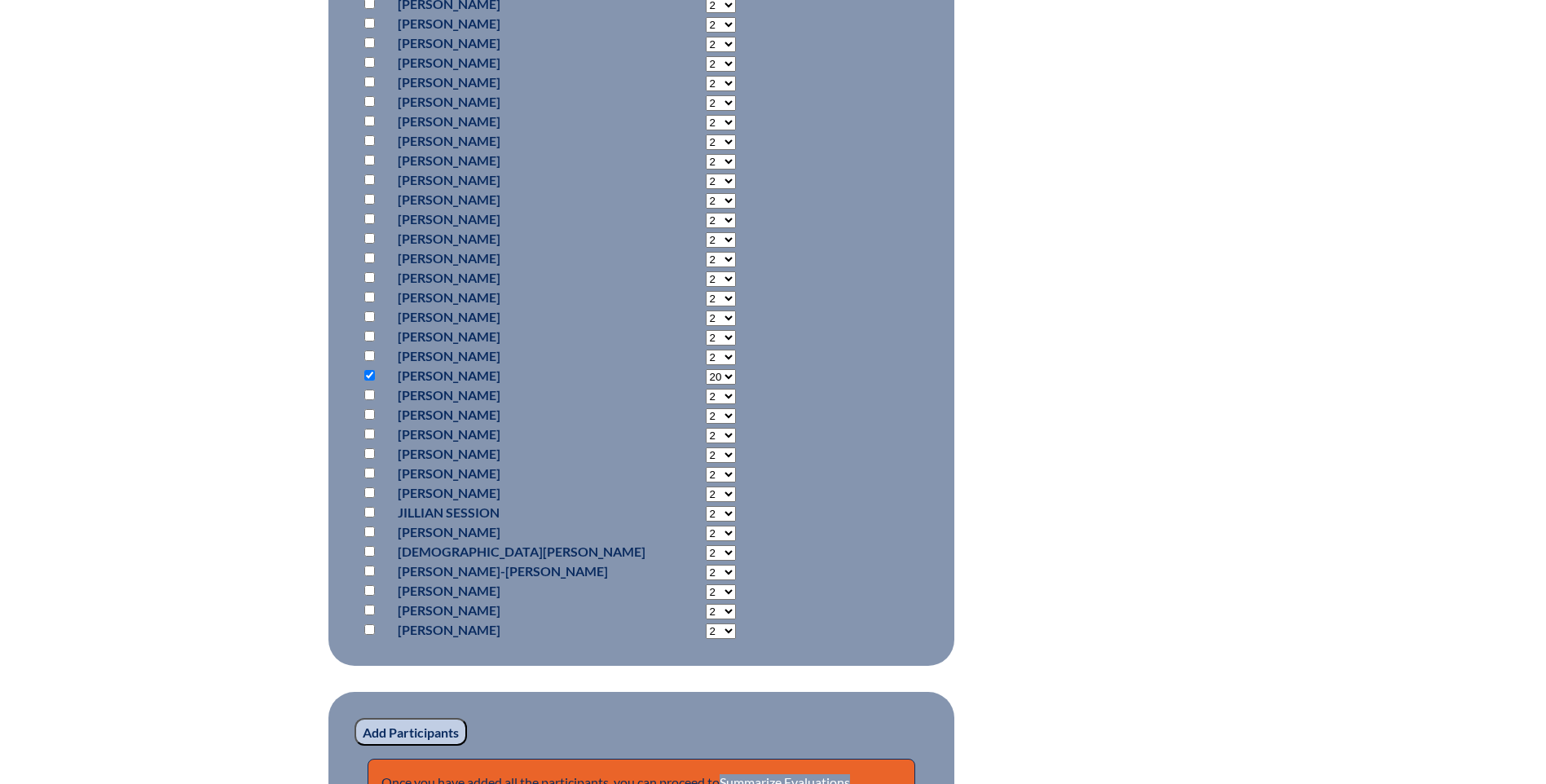
scroll to position [1141, 0]
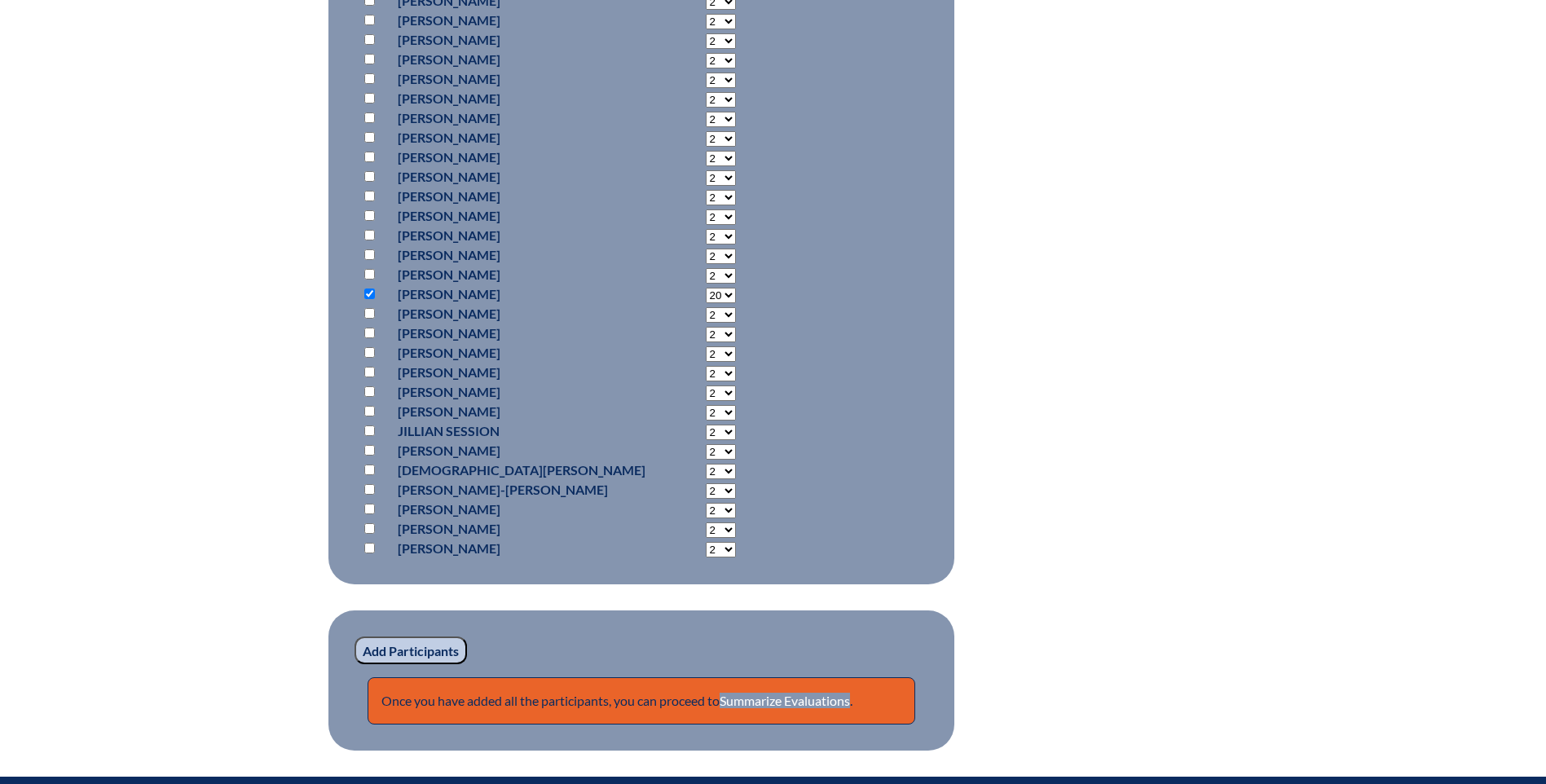
click at [384, 643] on input "Add Participants" at bounding box center [411, 650] width 113 height 28
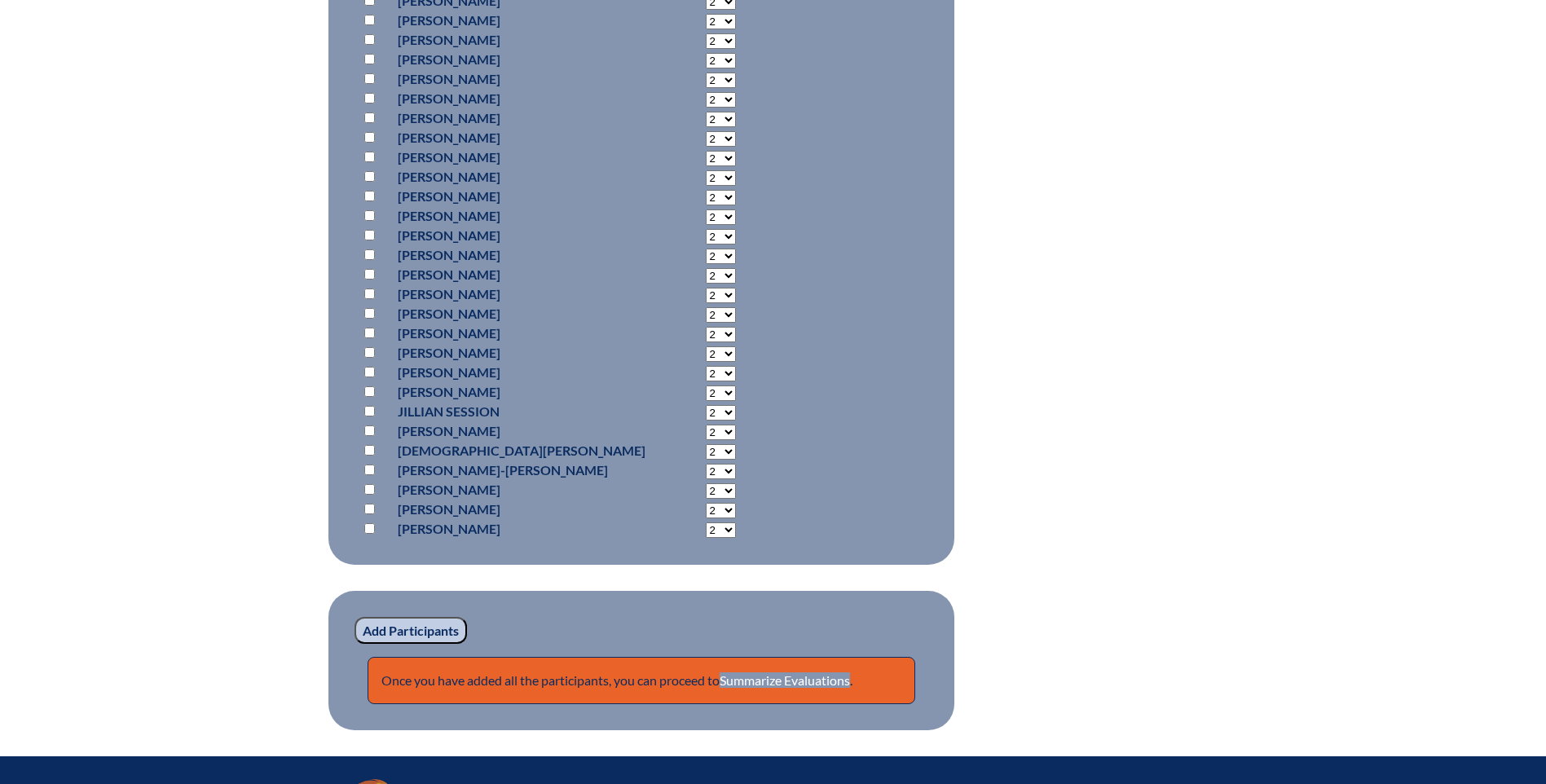
scroll to position [1312, 0]
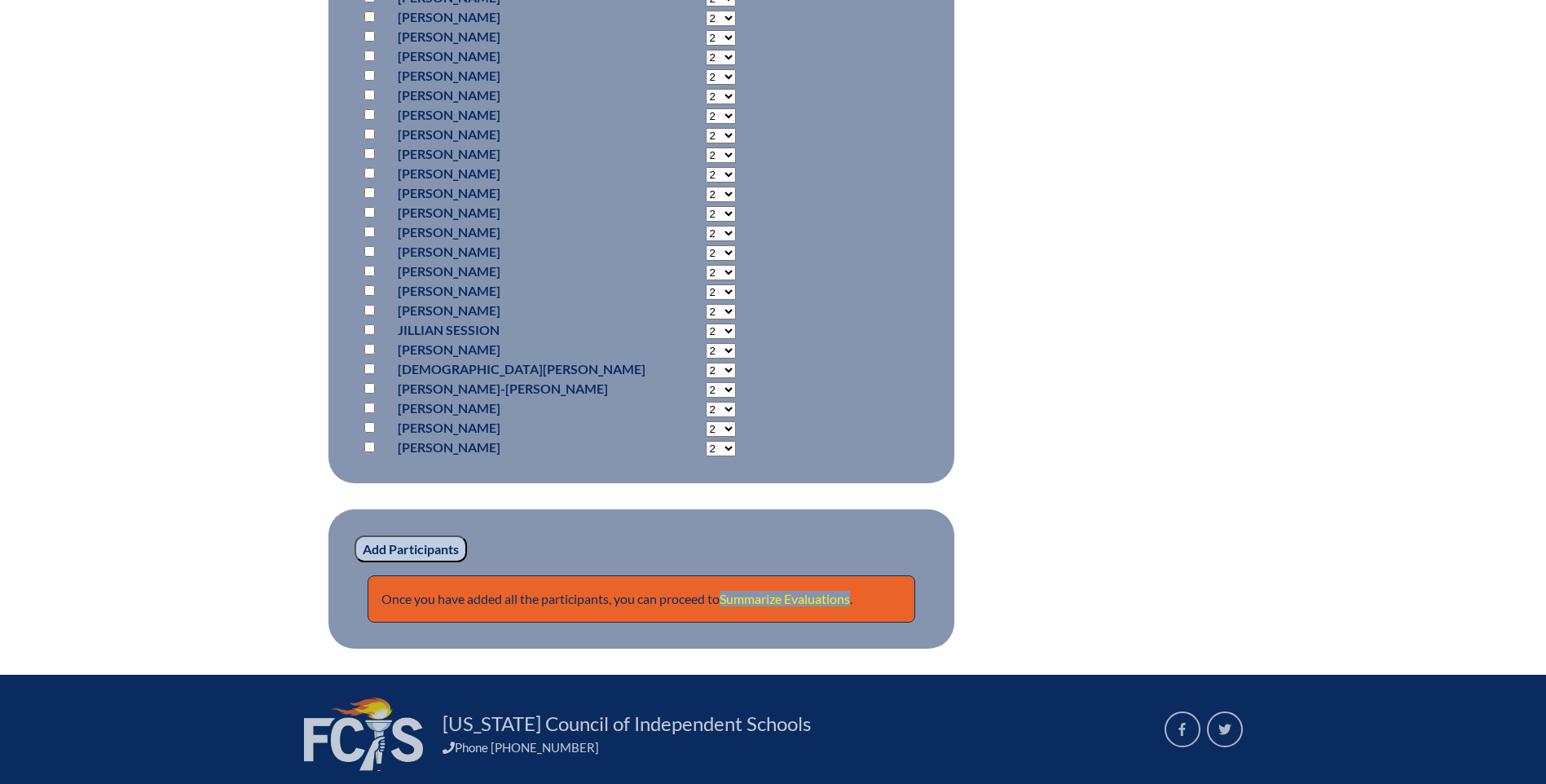
click at [776, 593] on link "Summarize Evaluations" at bounding box center [785, 599] width 130 height 15
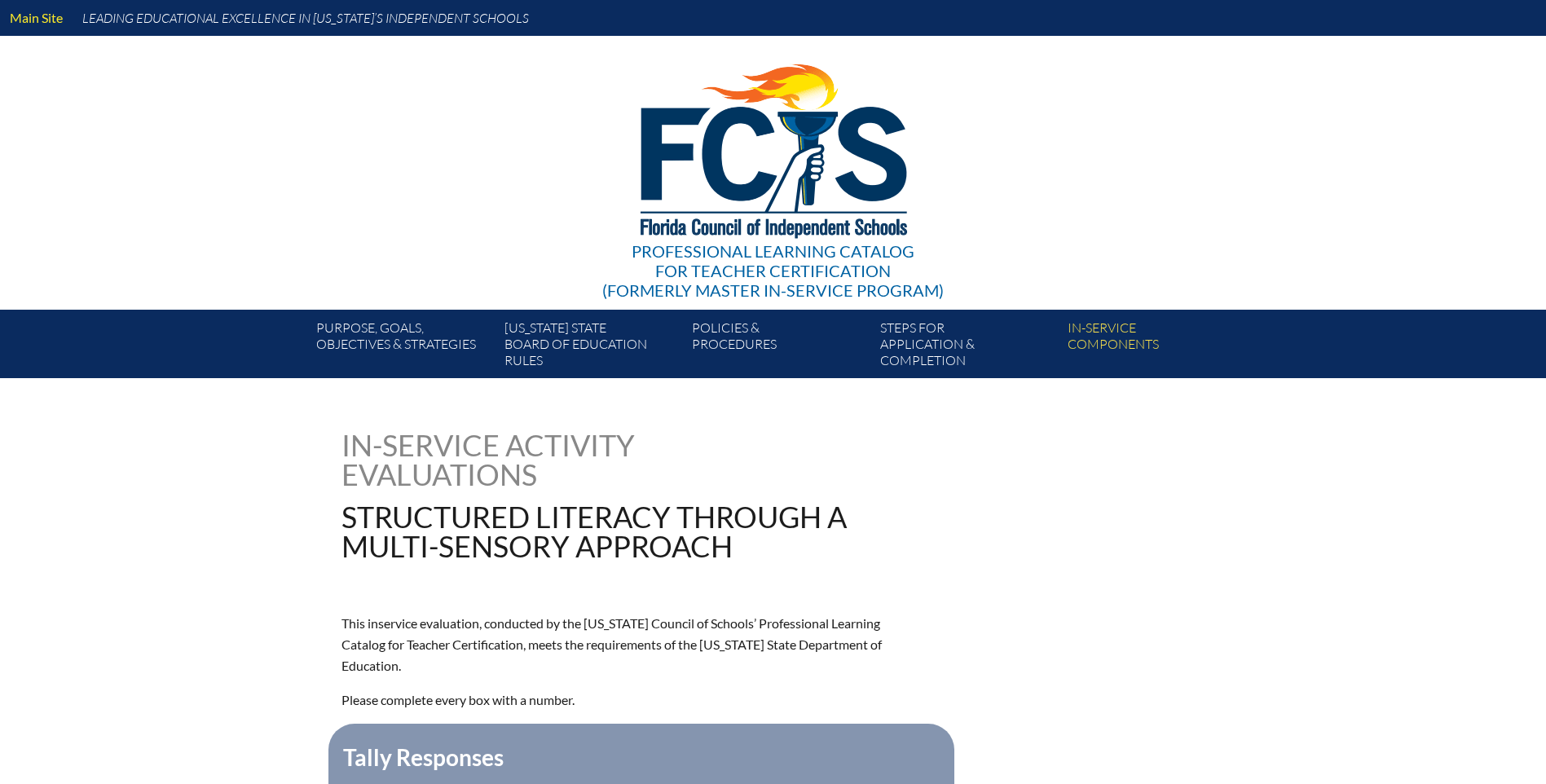
type input "0"
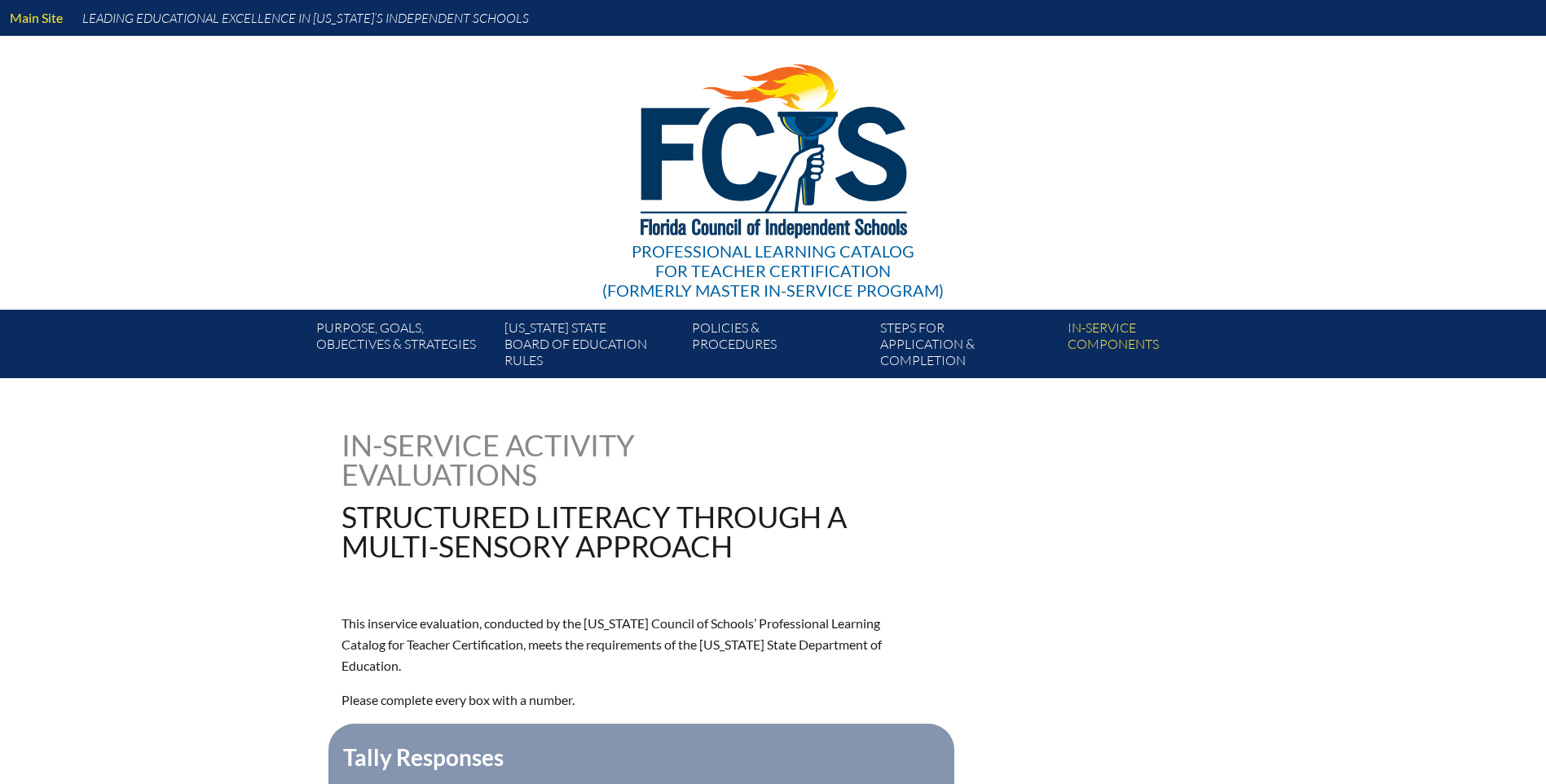
type input "0"
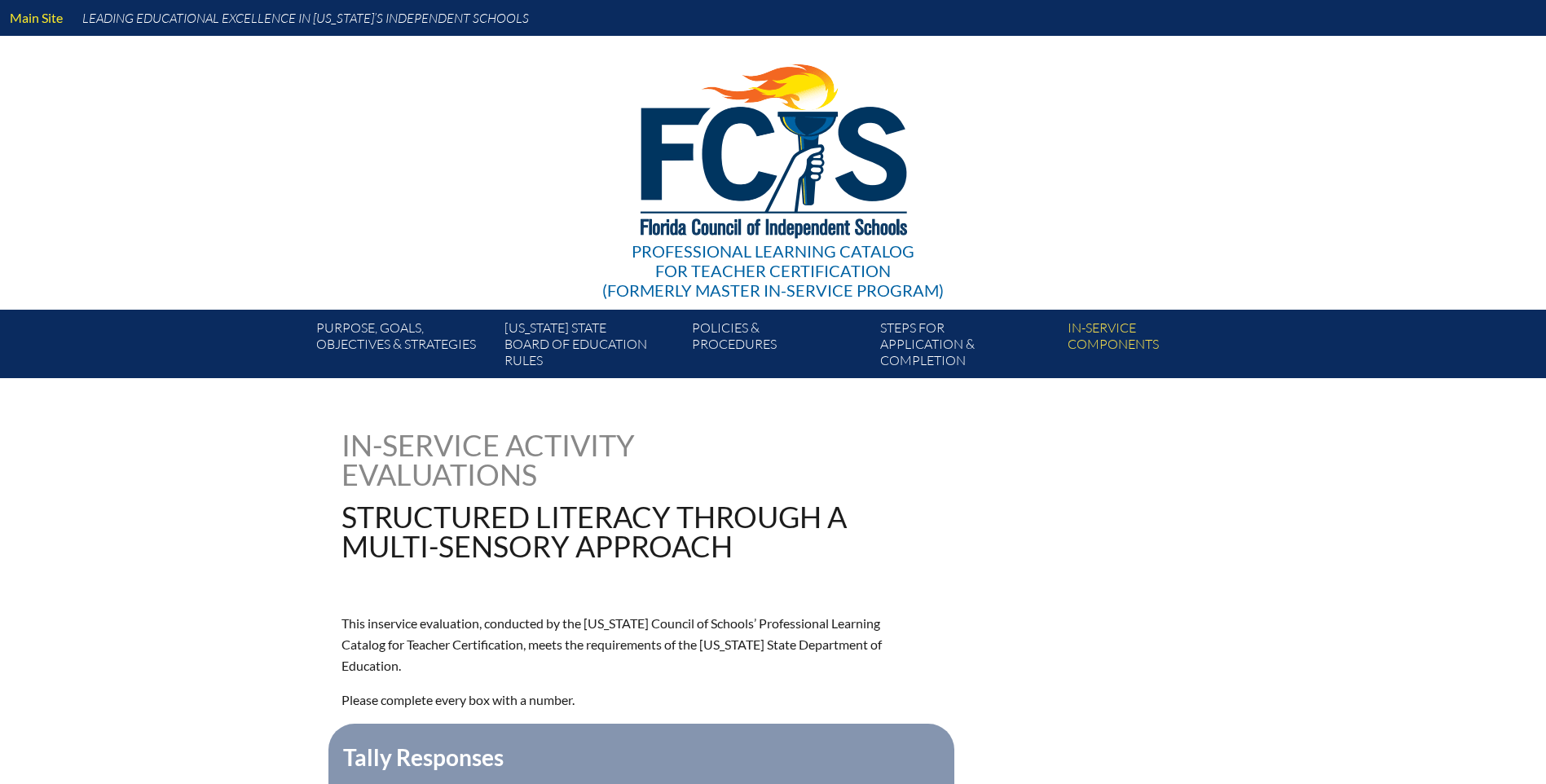
type input "0"
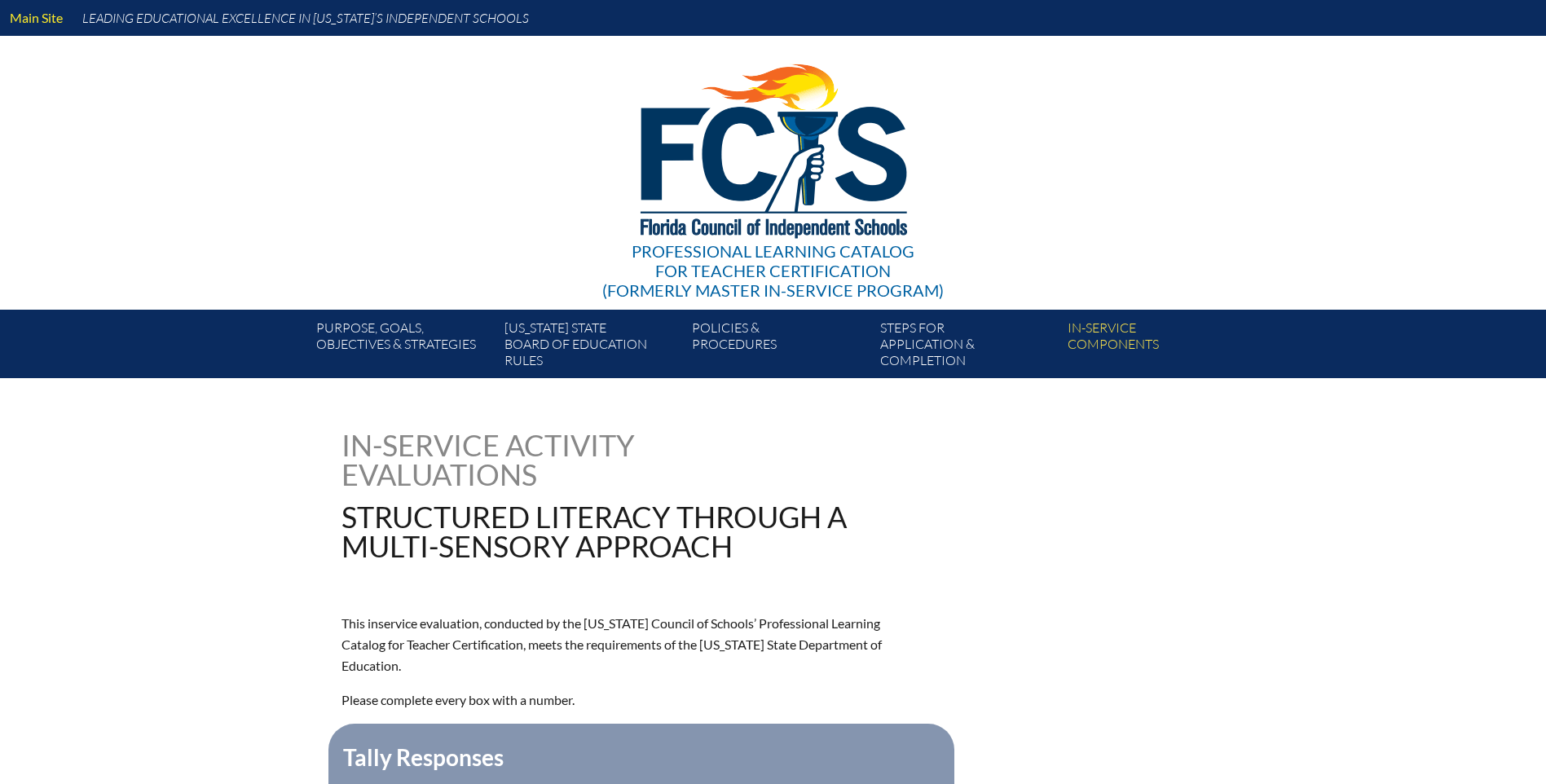
type input "0"
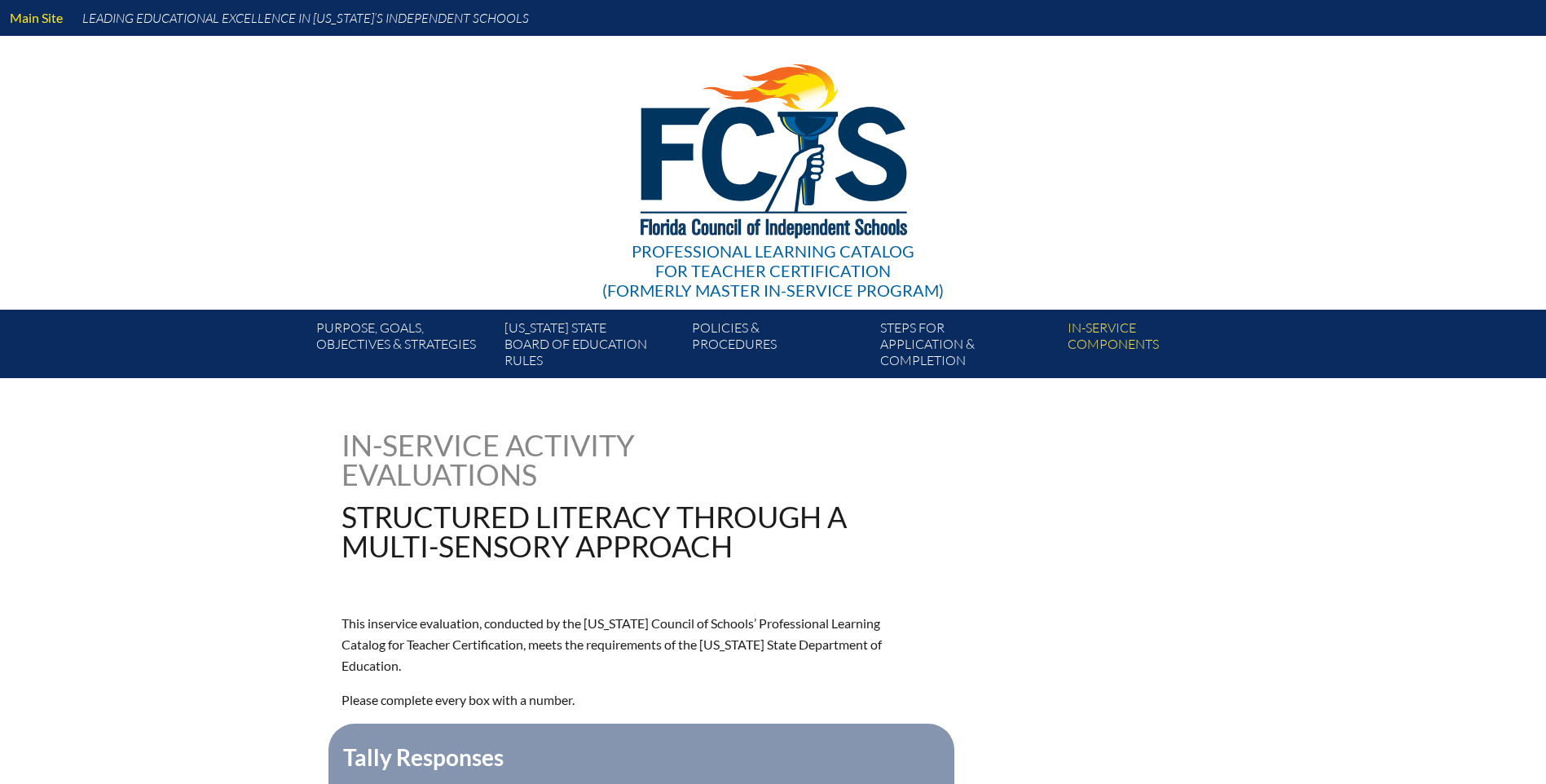
type input "0"
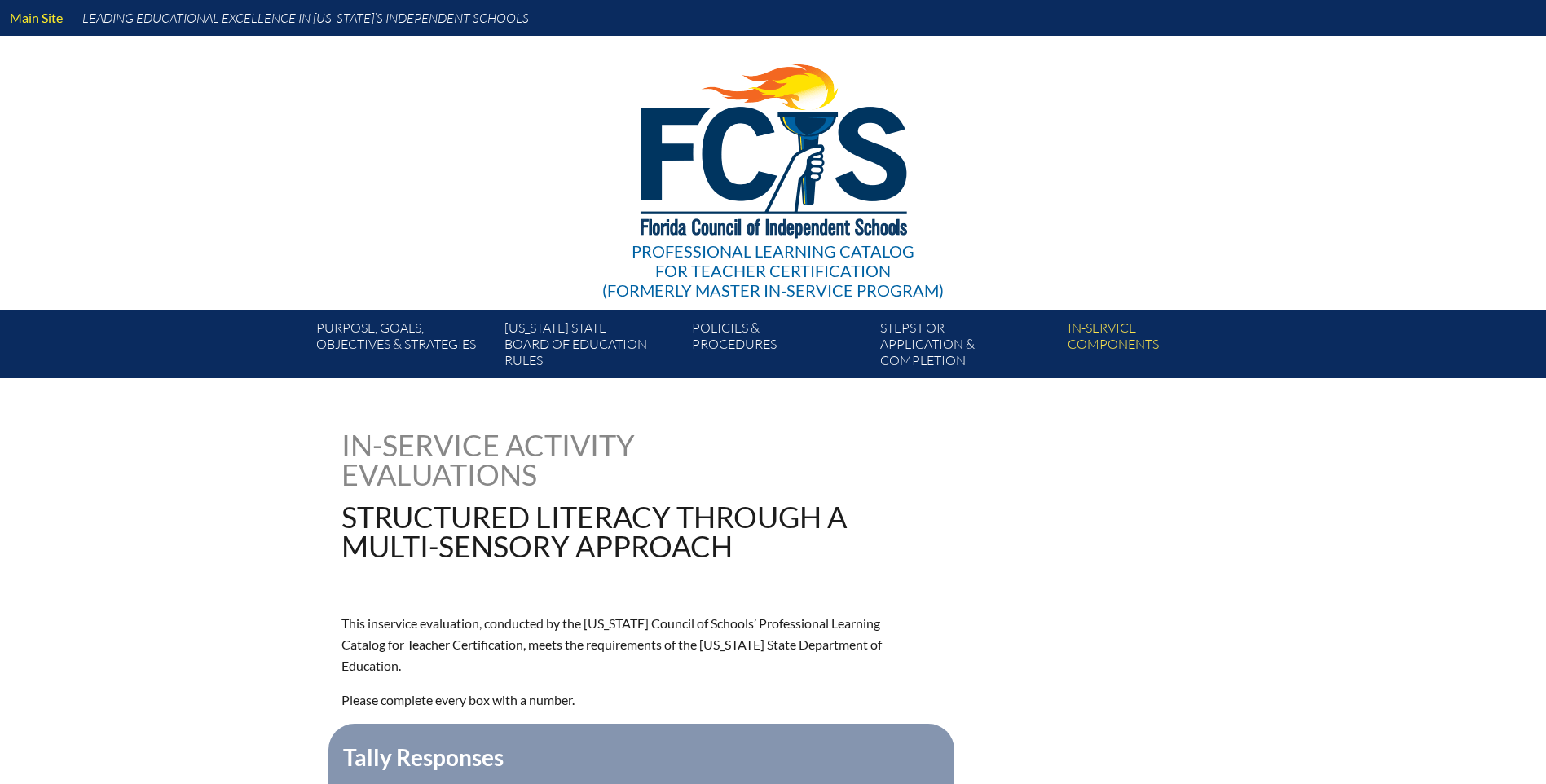
type input "0"
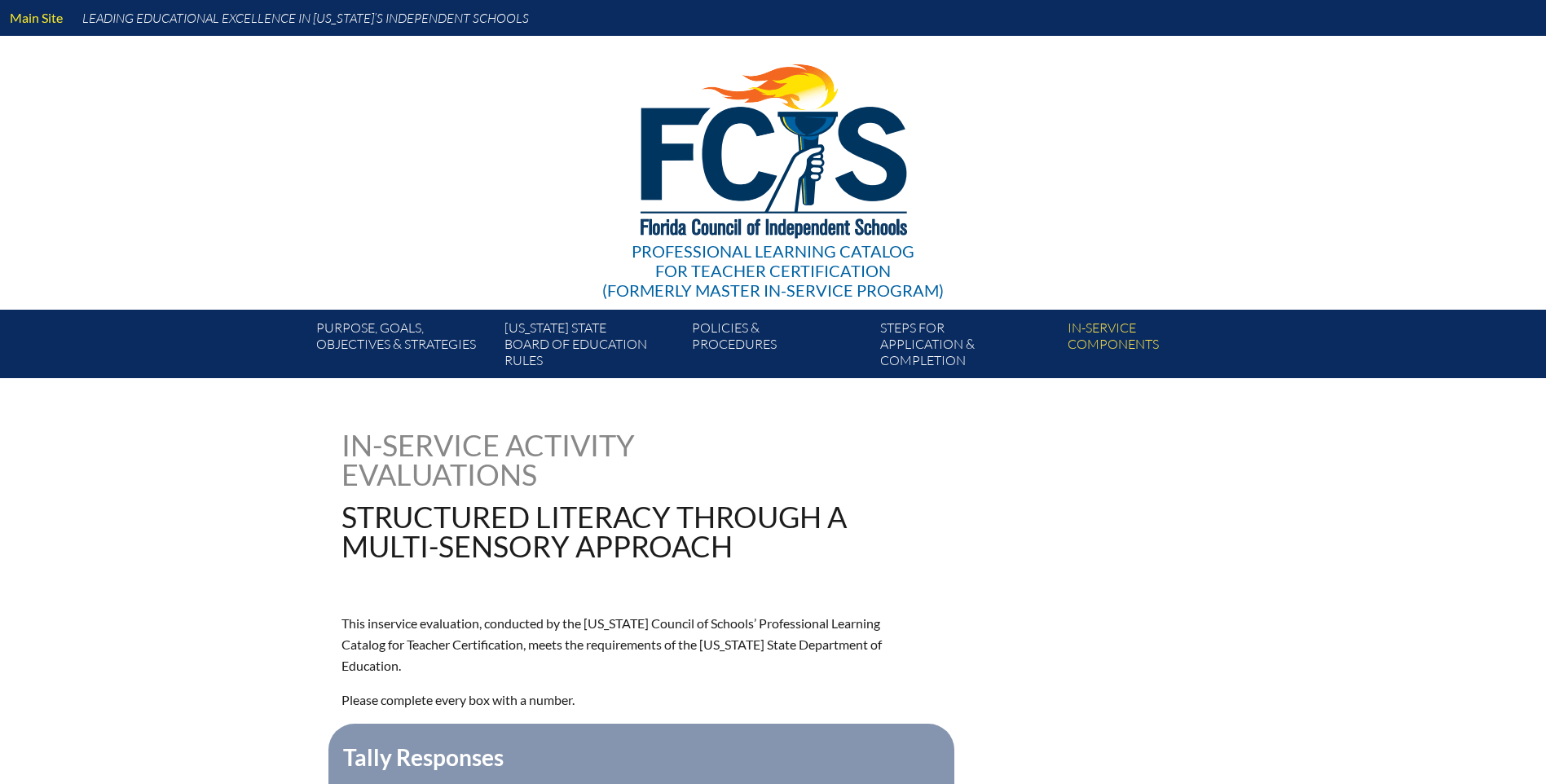
type input "0"
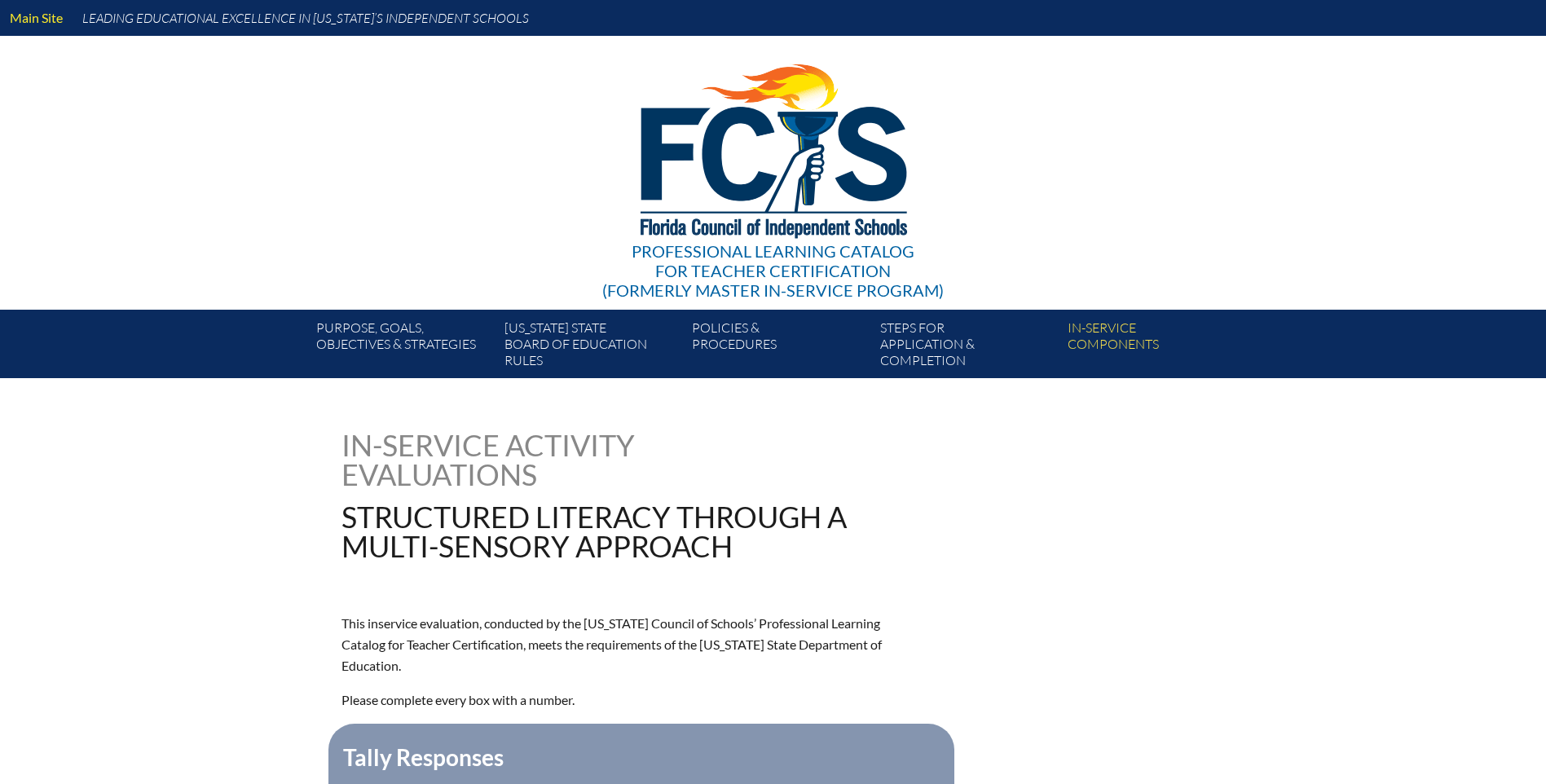
type input "0"
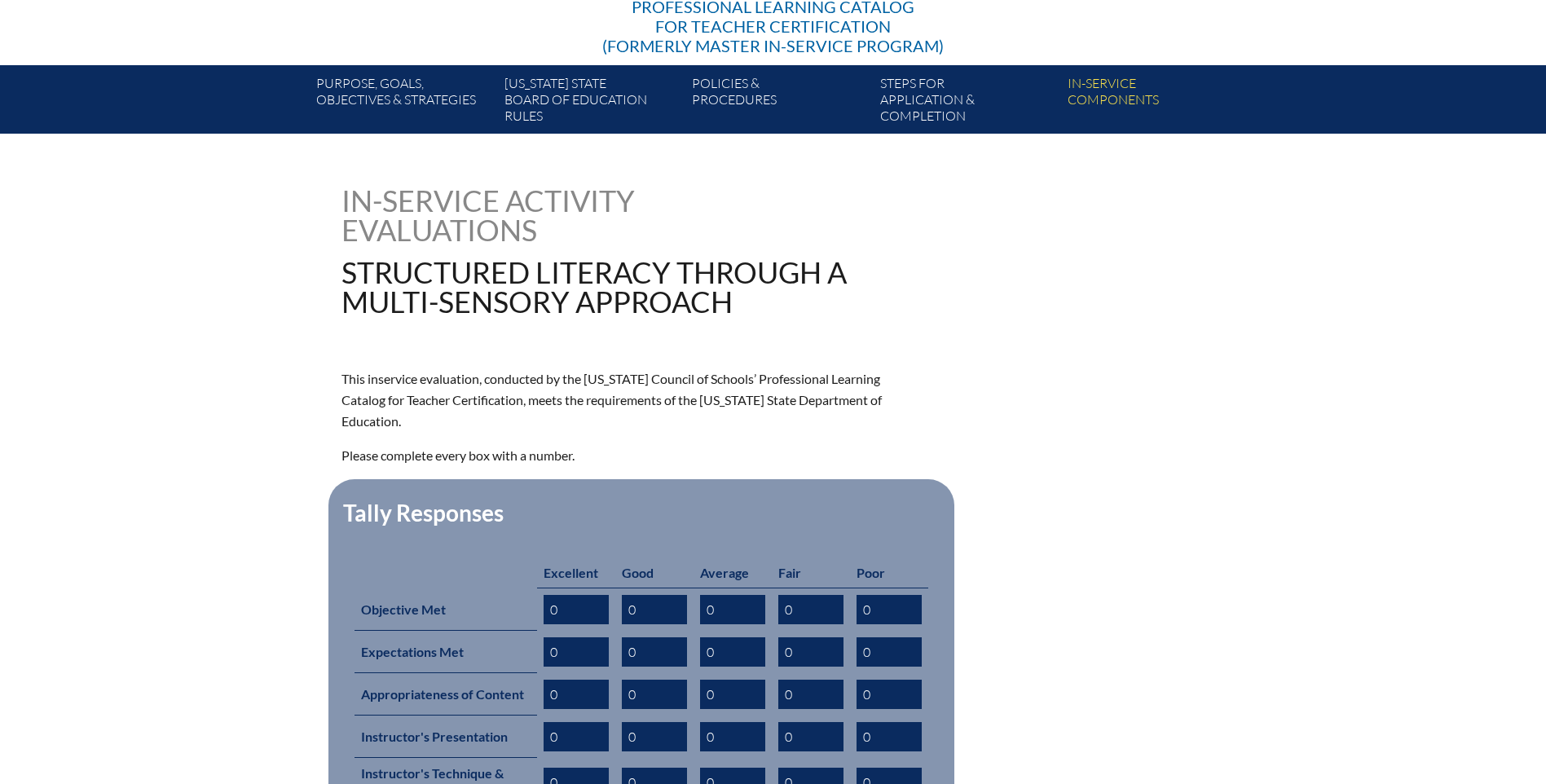
scroll to position [326, 0]
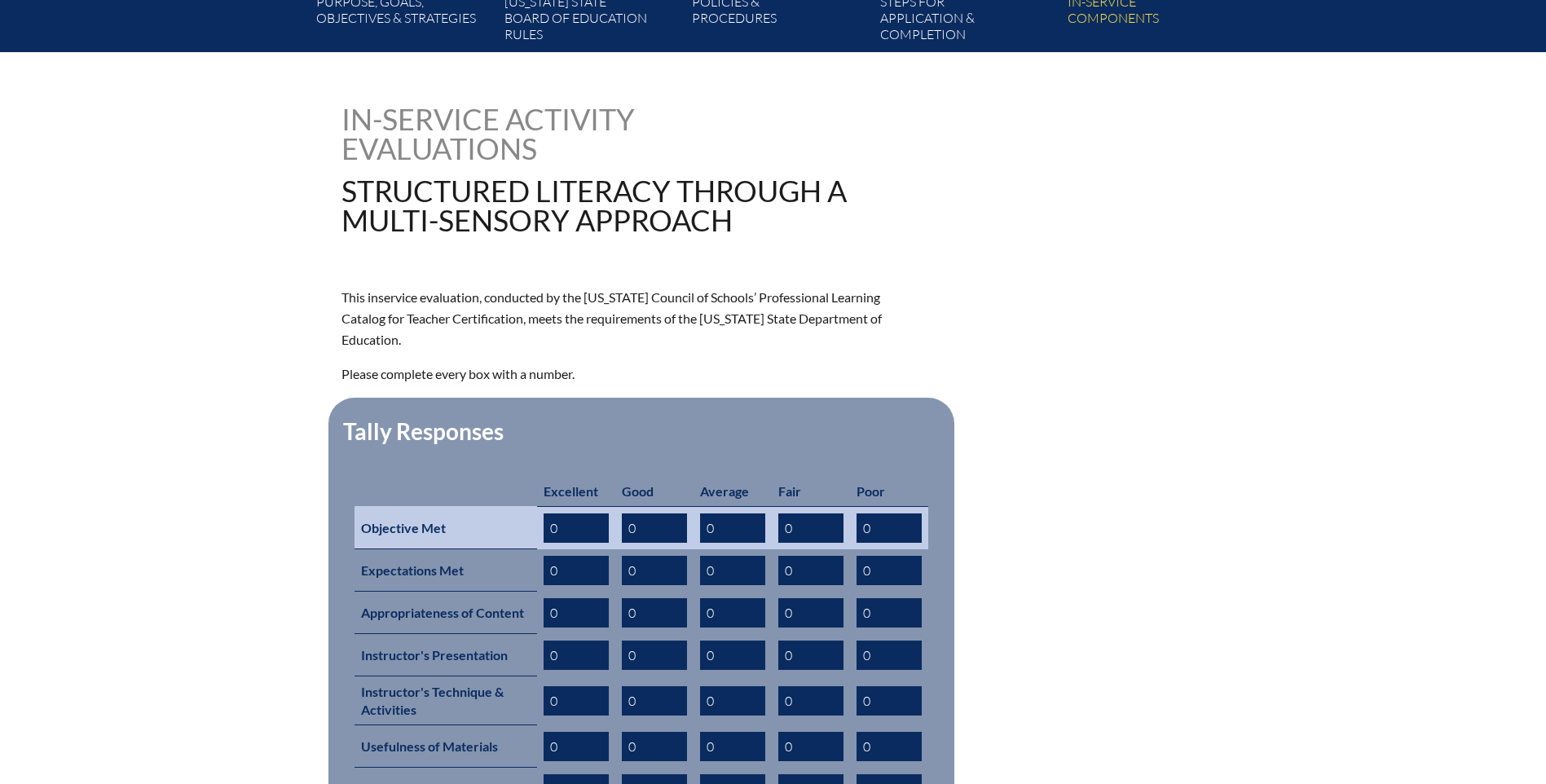
drag, startPoint x: 575, startPoint y: 502, endPoint x: 512, endPoint y: 502, distance: 63.0
click at [512, 506] on tr "Objective Met 0 0 0 0 0" at bounding box center [642, 527] width 574 height 43
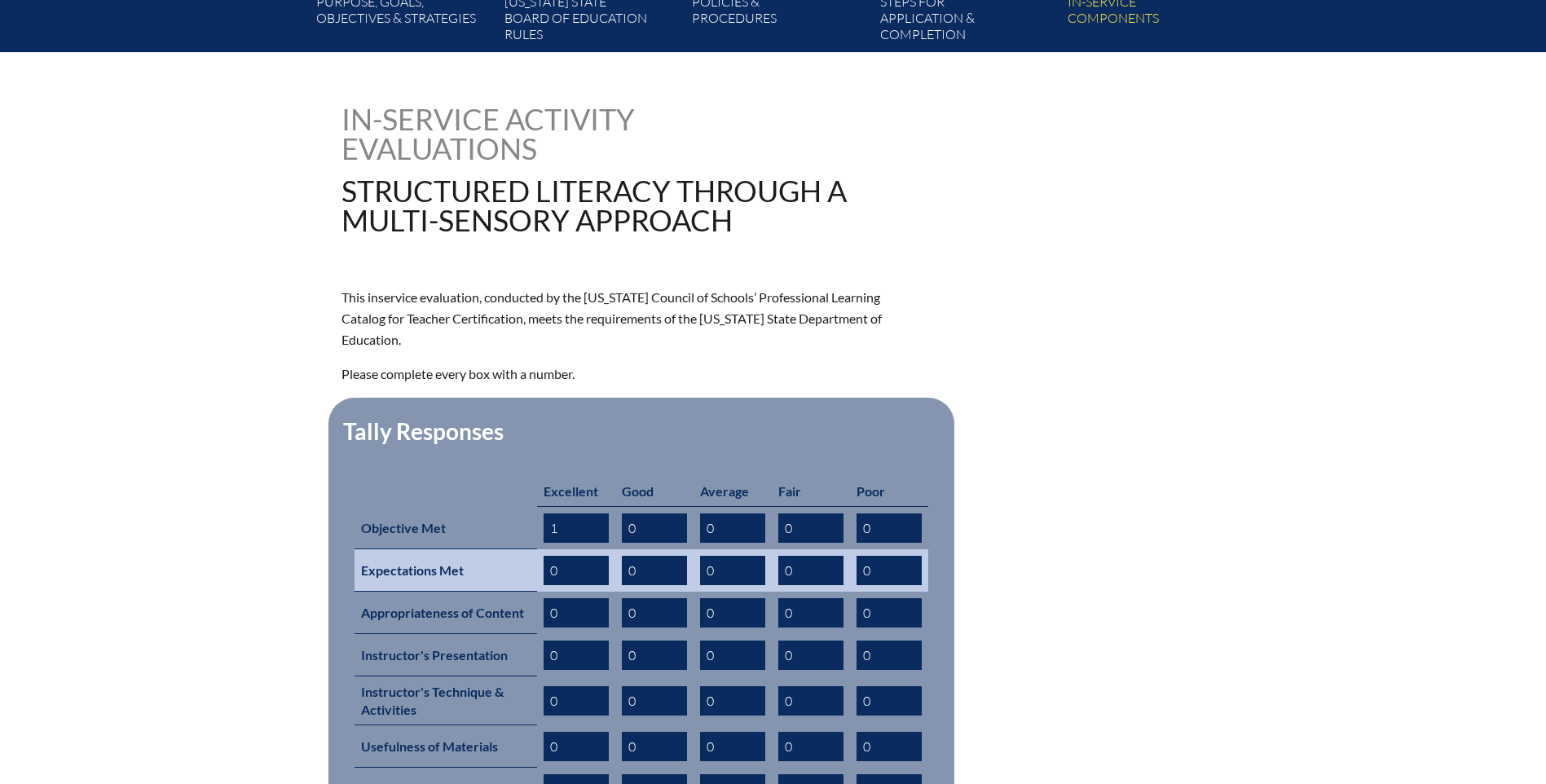
type input "1"
drag, startPoint x: 554, startPoint y: 538, endPoint x: 570, endPoint y: 538, distance: 16.0
click at [570, 555] on input "0" at bounding box center [577, 570] width 65 height 30
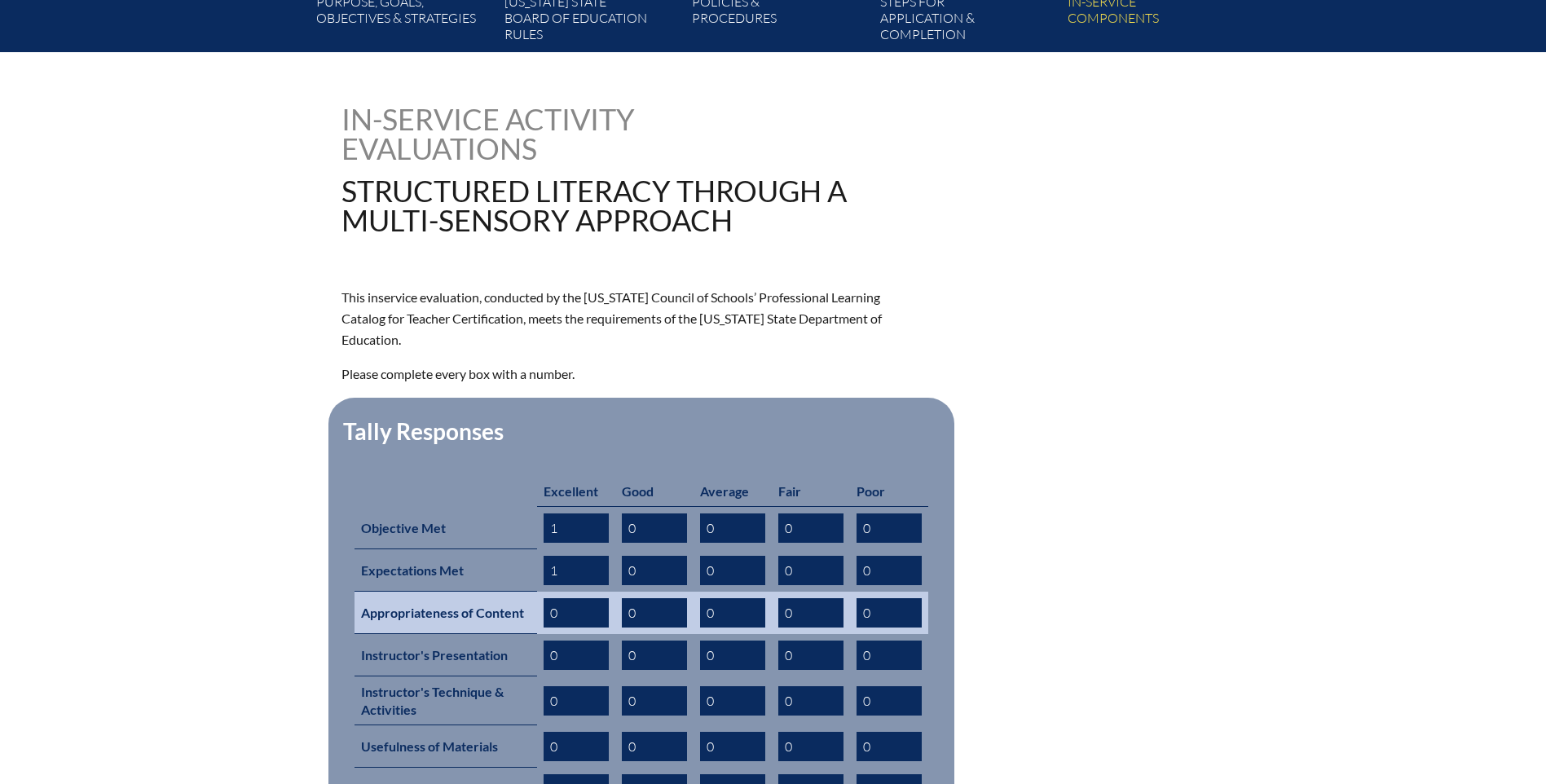
type input "1"
drag, startPoint x: 550, startPoint y: 594, endPoint x: 572, endPoint y: 588, distance: 22.8
click at [572, 599] on input "0" at bounding box center [577, 613] width 65 height 30
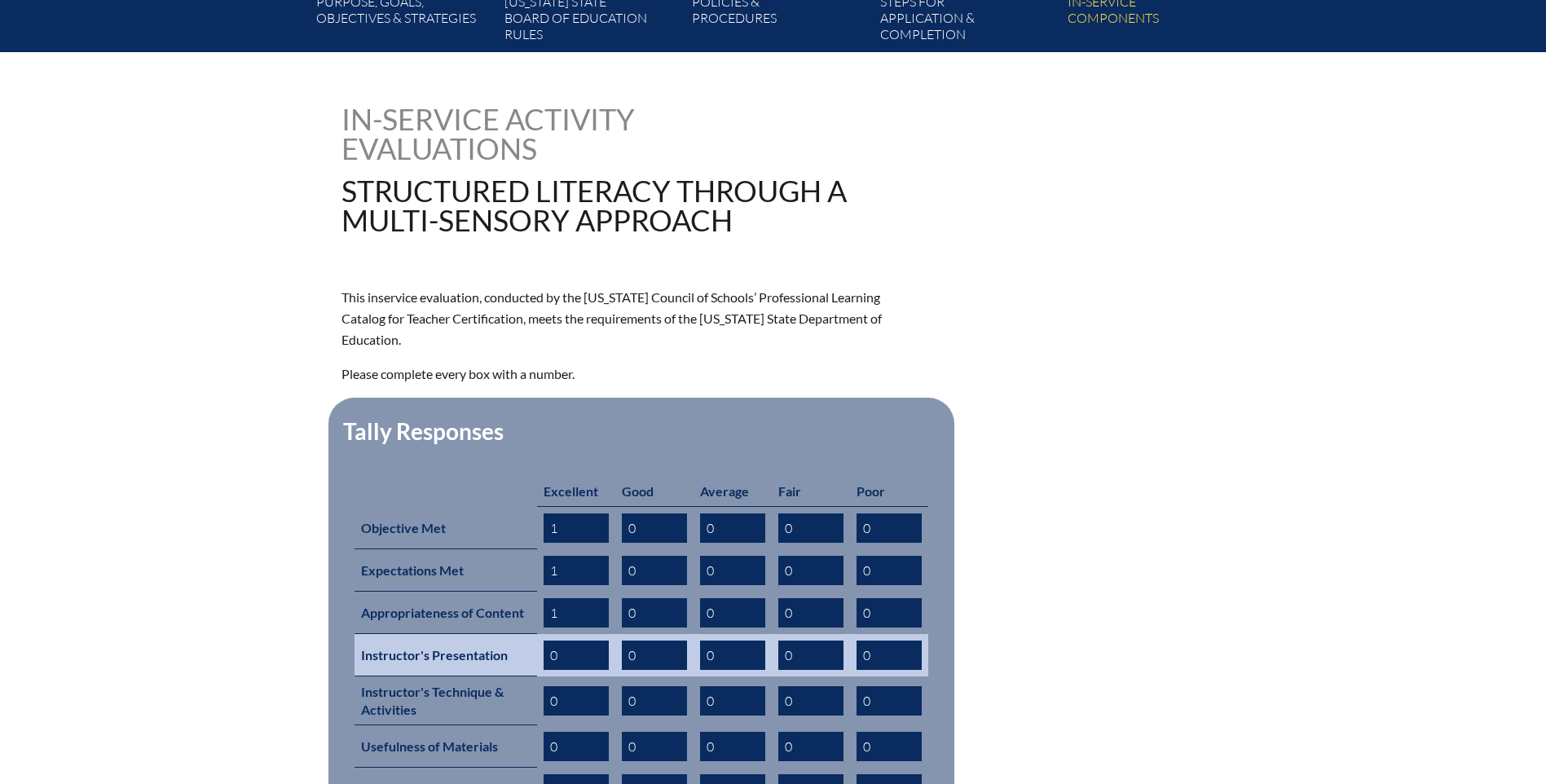
type input "1"
drag, startPoint x: 553, startPoint y: 624, endPoint x: 563, endPoint y: 624, distance: 10.0
click at [563, 641] on input "0" at bounding box center [577, 655] width 65 height 30
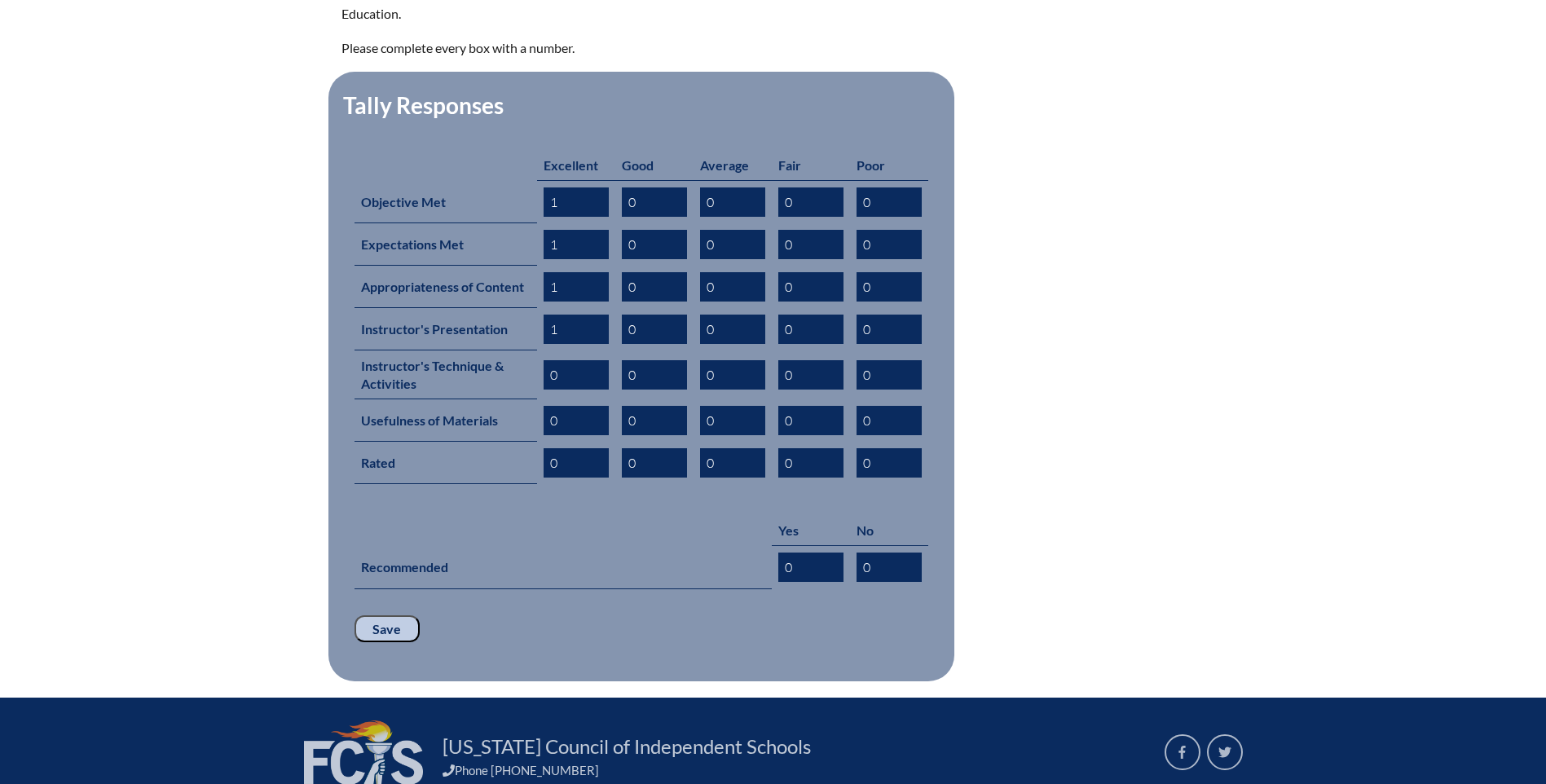
scroll to position [733, 0]
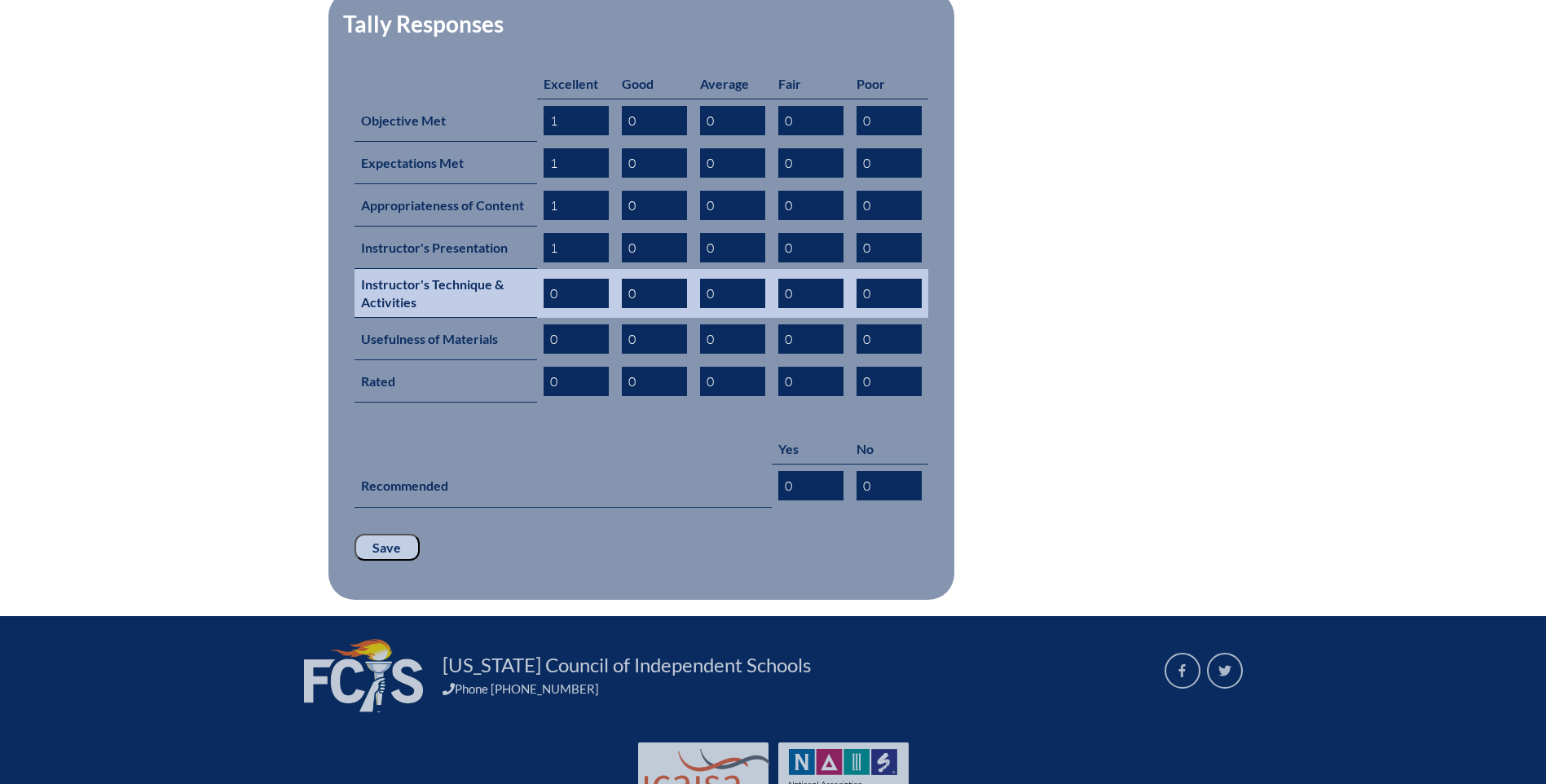
type input "1"
drag, startPoint x: 550, startPoint y: 265, endPoint x: 571, endPoint y: 263, distance: 21.1
click at [571, 279] on input "0" at bounding box center [577, 294] width 65 height 30
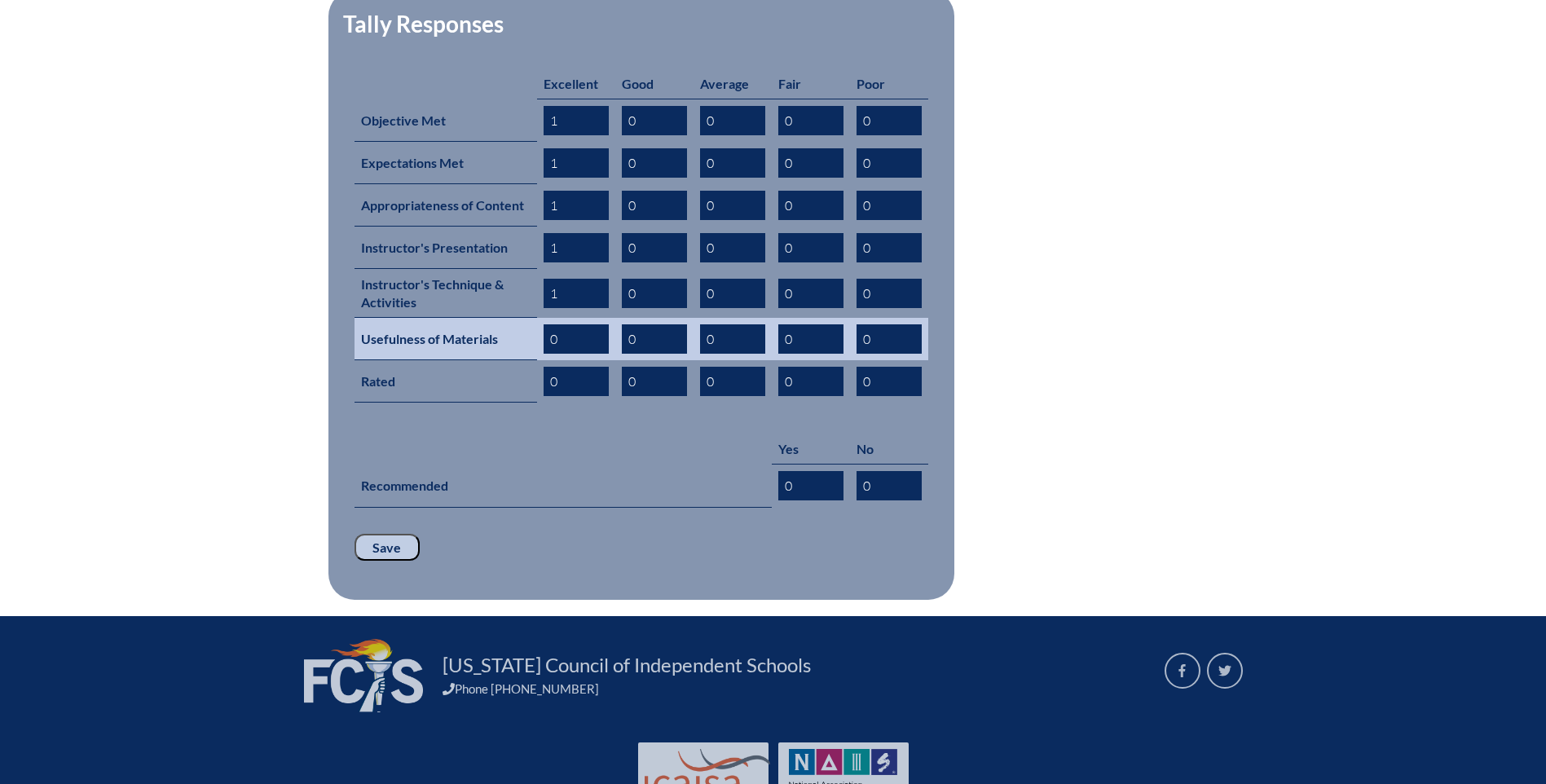
type input "1"
drag, startPoint x: 550, startPoint y: 312, endPoint x: 564, endPoint y: 308, distance: 14.6
click at [564, 324] on input "0" at bounding box center [577, 338] width 65 height 30
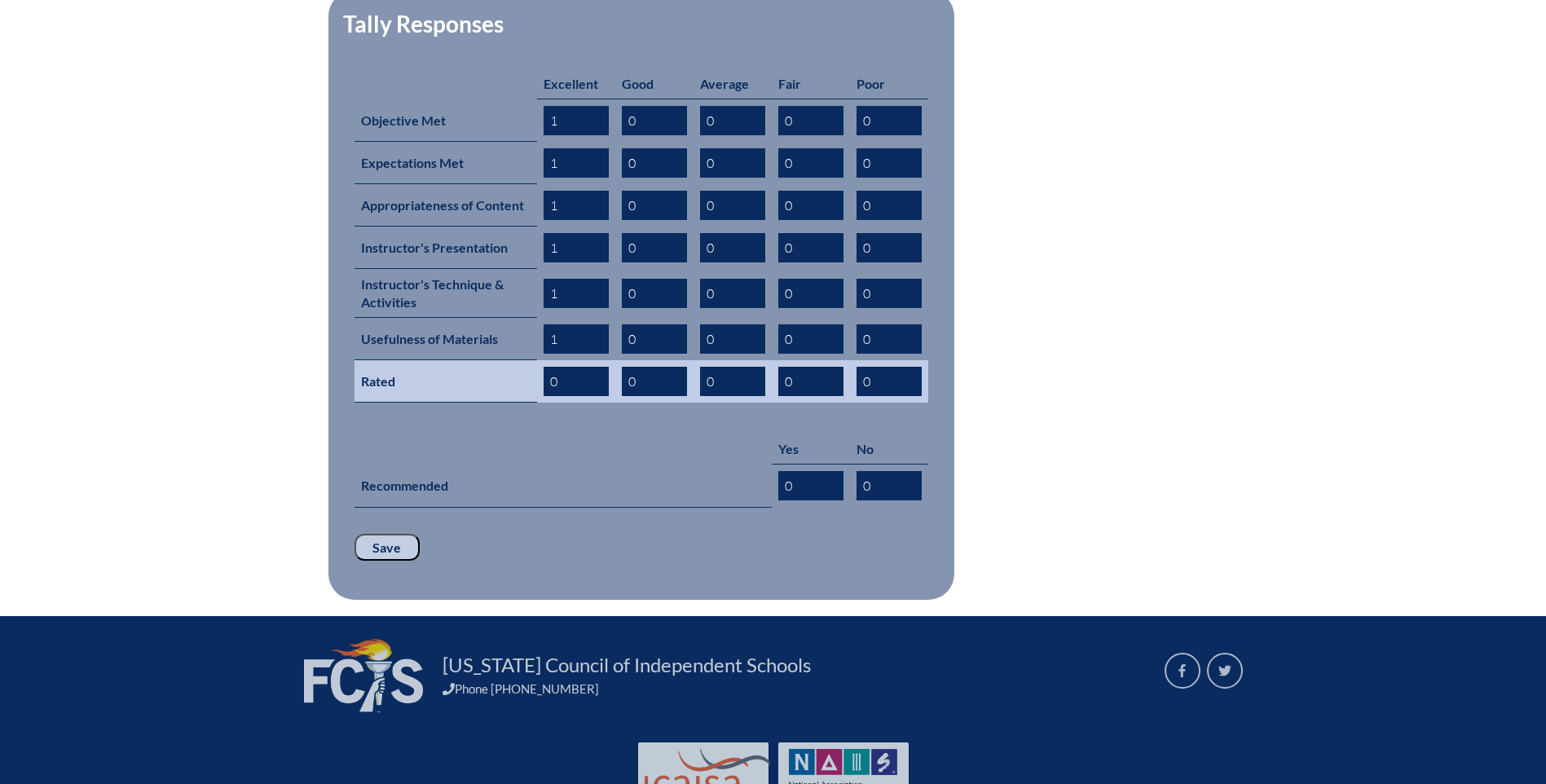
type input "1"
drag, startPoint x: 549, startPoint y: 356, endPoint x: 567, endPoint y: 347, distance: 20.1
click at [566, 367] on input "0" at bounding box center [577, 381] width 65 height 30
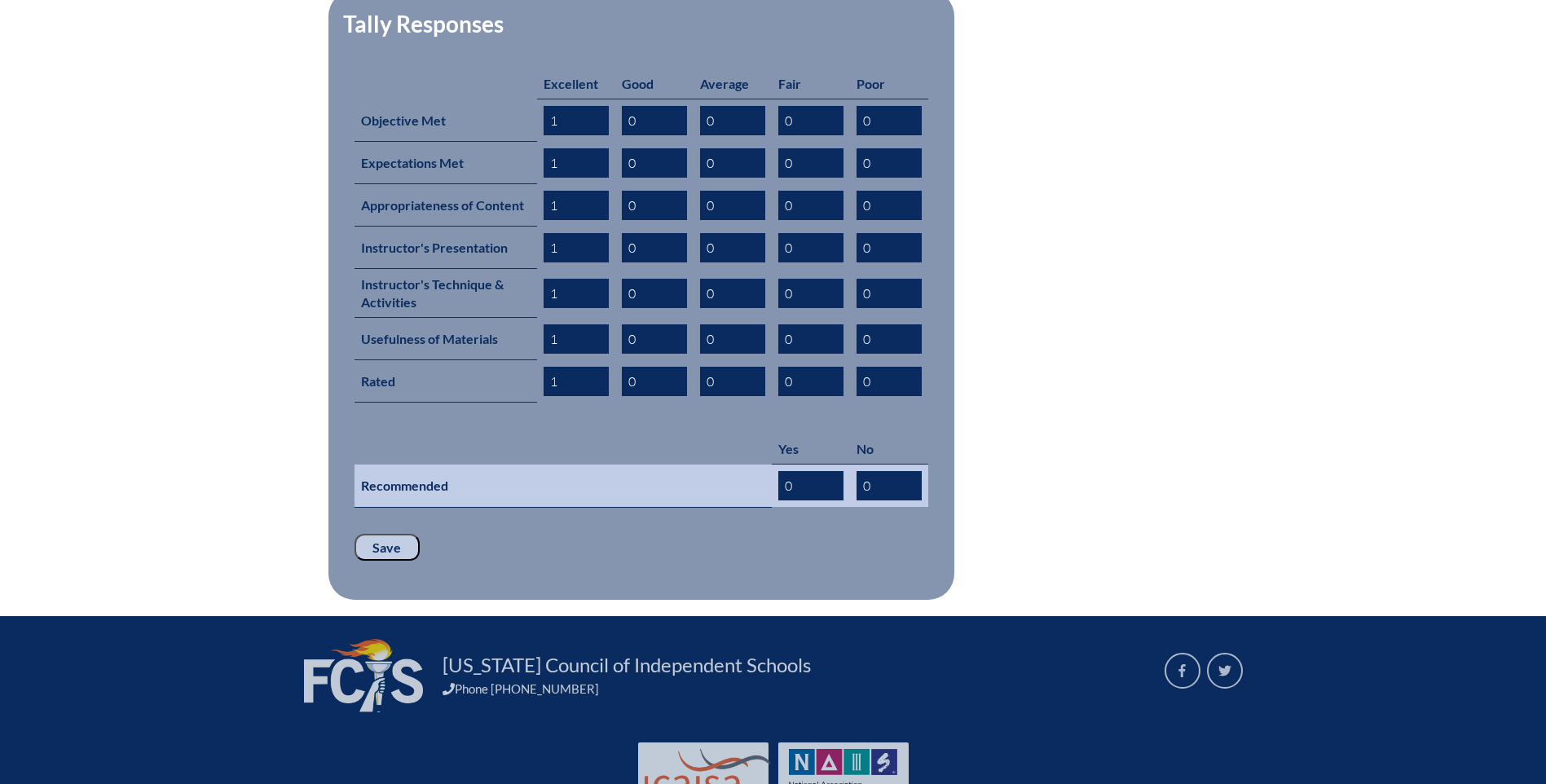
type input "1"
drag, startPoint x: 825, startPoint y: 457, endPoint x: 775, endPoint y: 457, distance: 50.0
click at [775, 465] on td "0" at bounding box center [811, 486] width 78 height 43
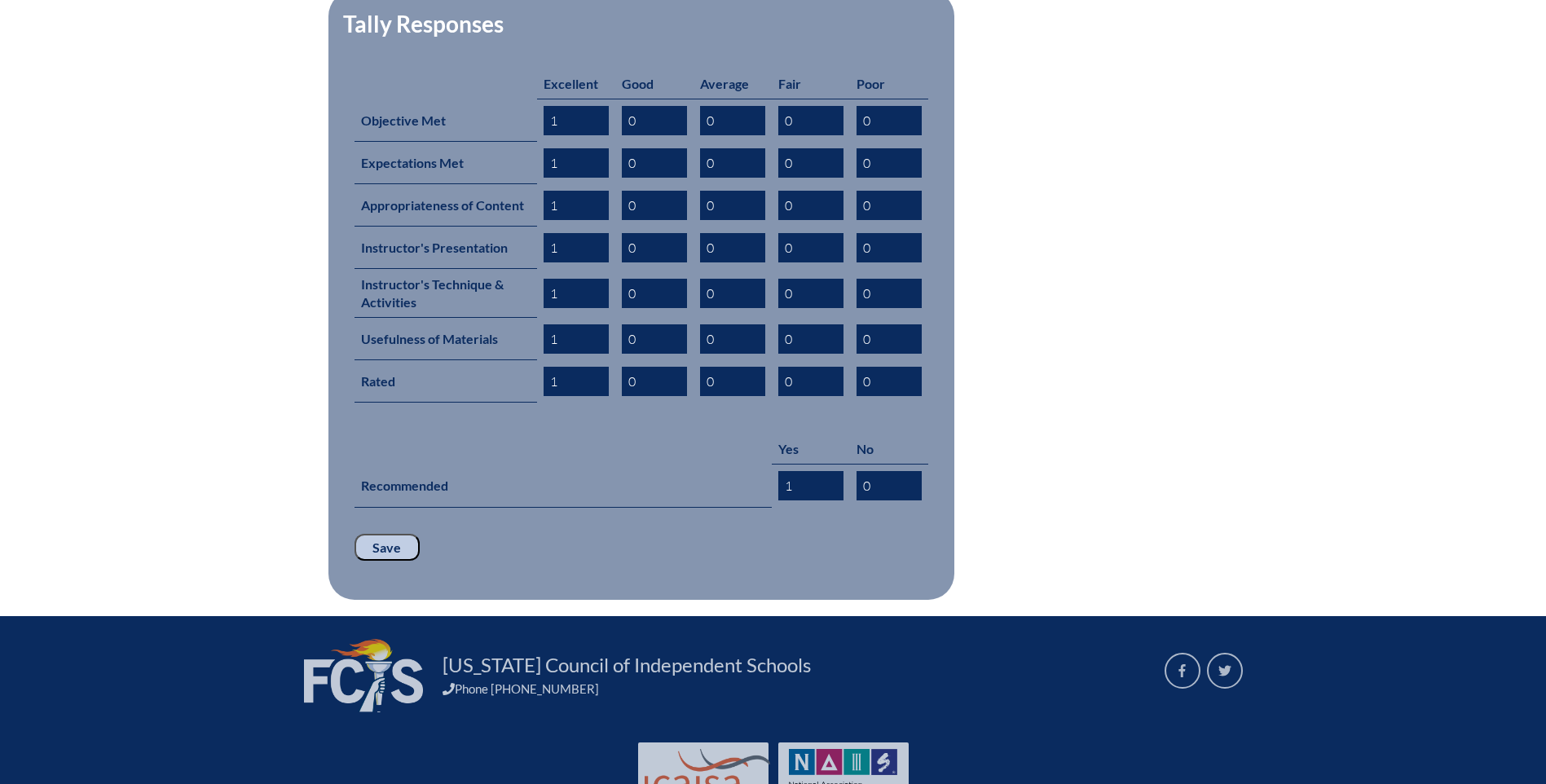
type input "1"
click at [396, 534] on input "Save" at bounding box center [387, 547] width 65 height 28
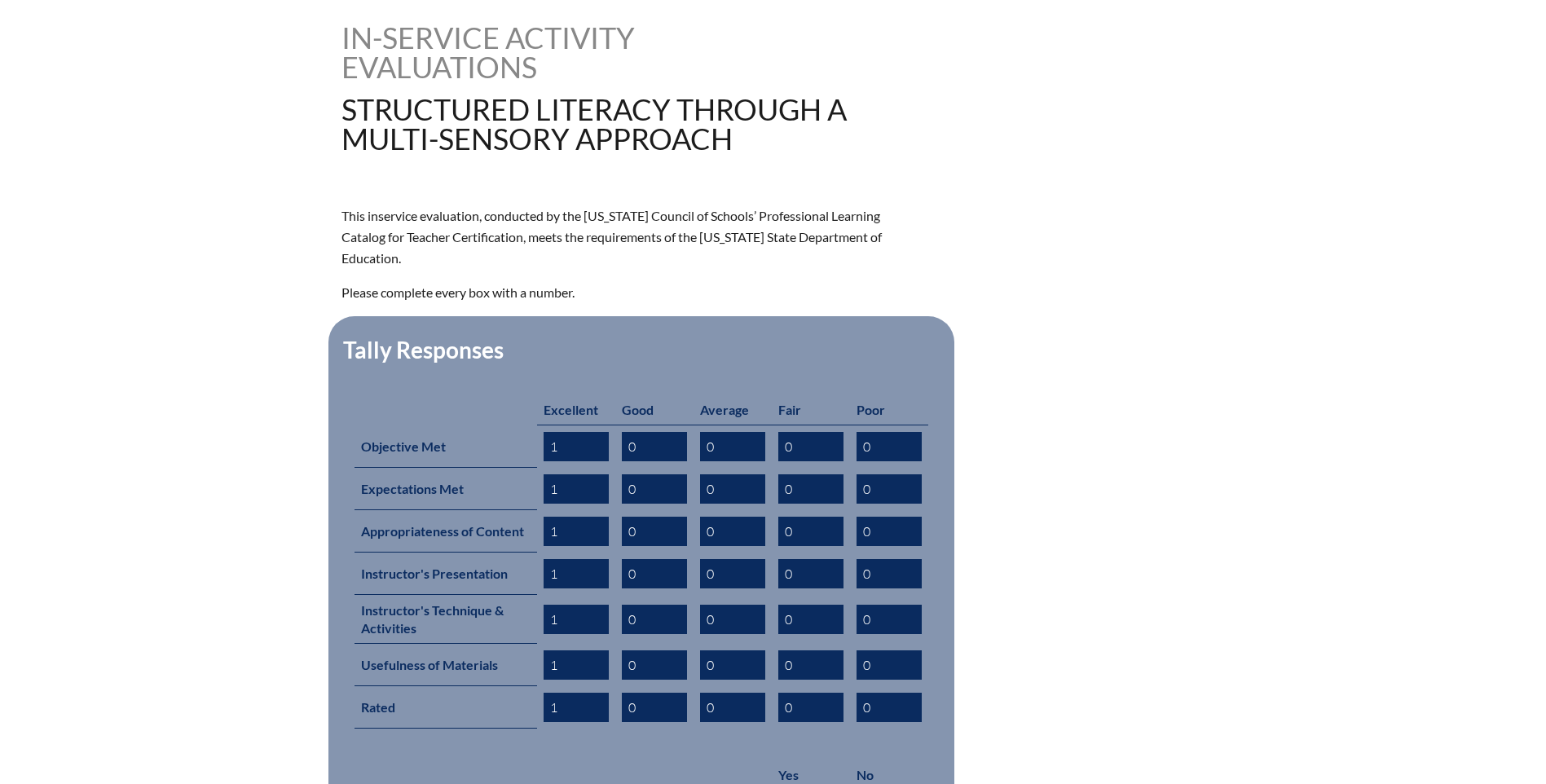
scroll to position [733, 0]
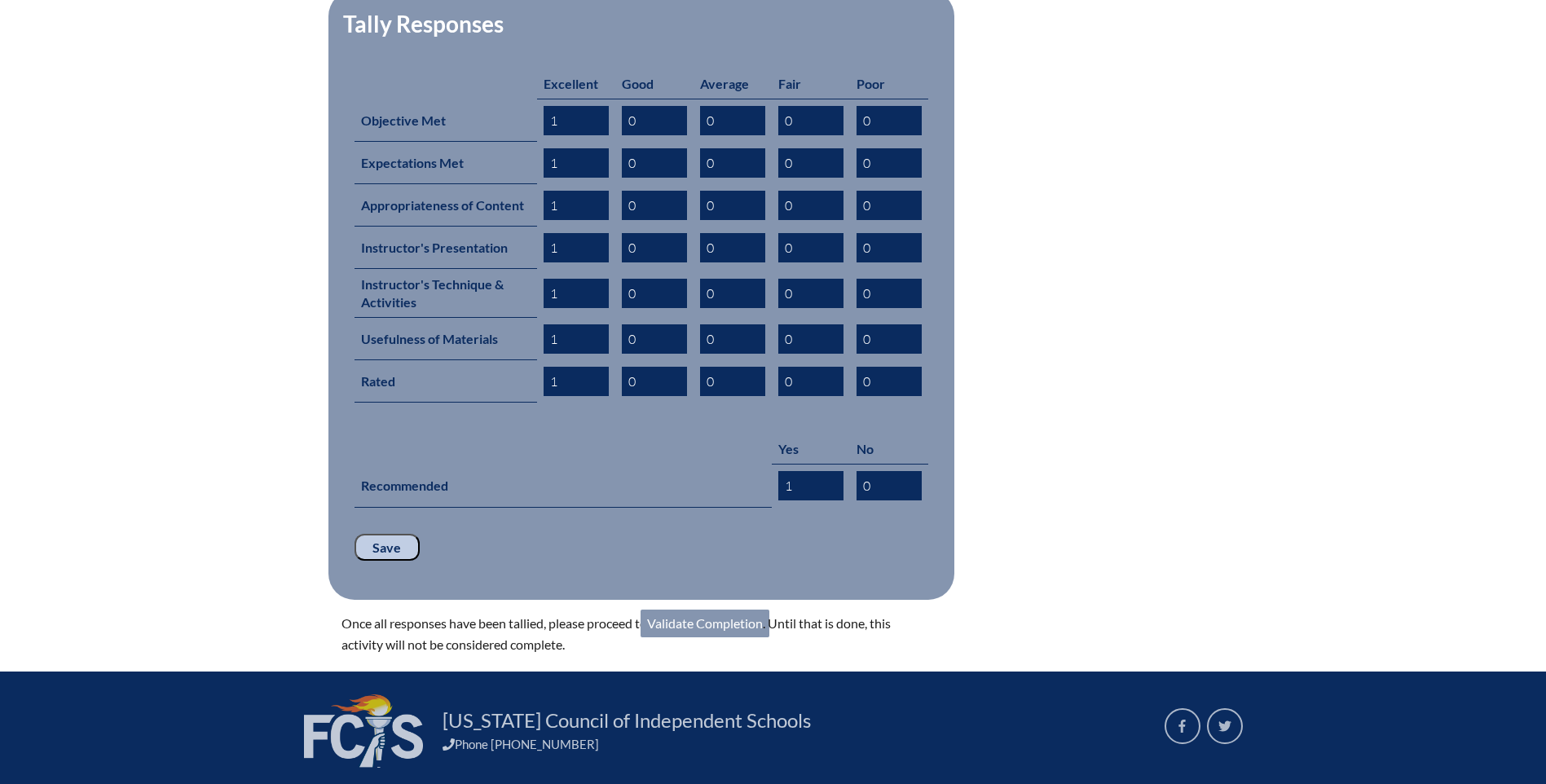
click at [678, 610] on link "Validate Completion" at bounding box center [705, 623] width 129 height 28
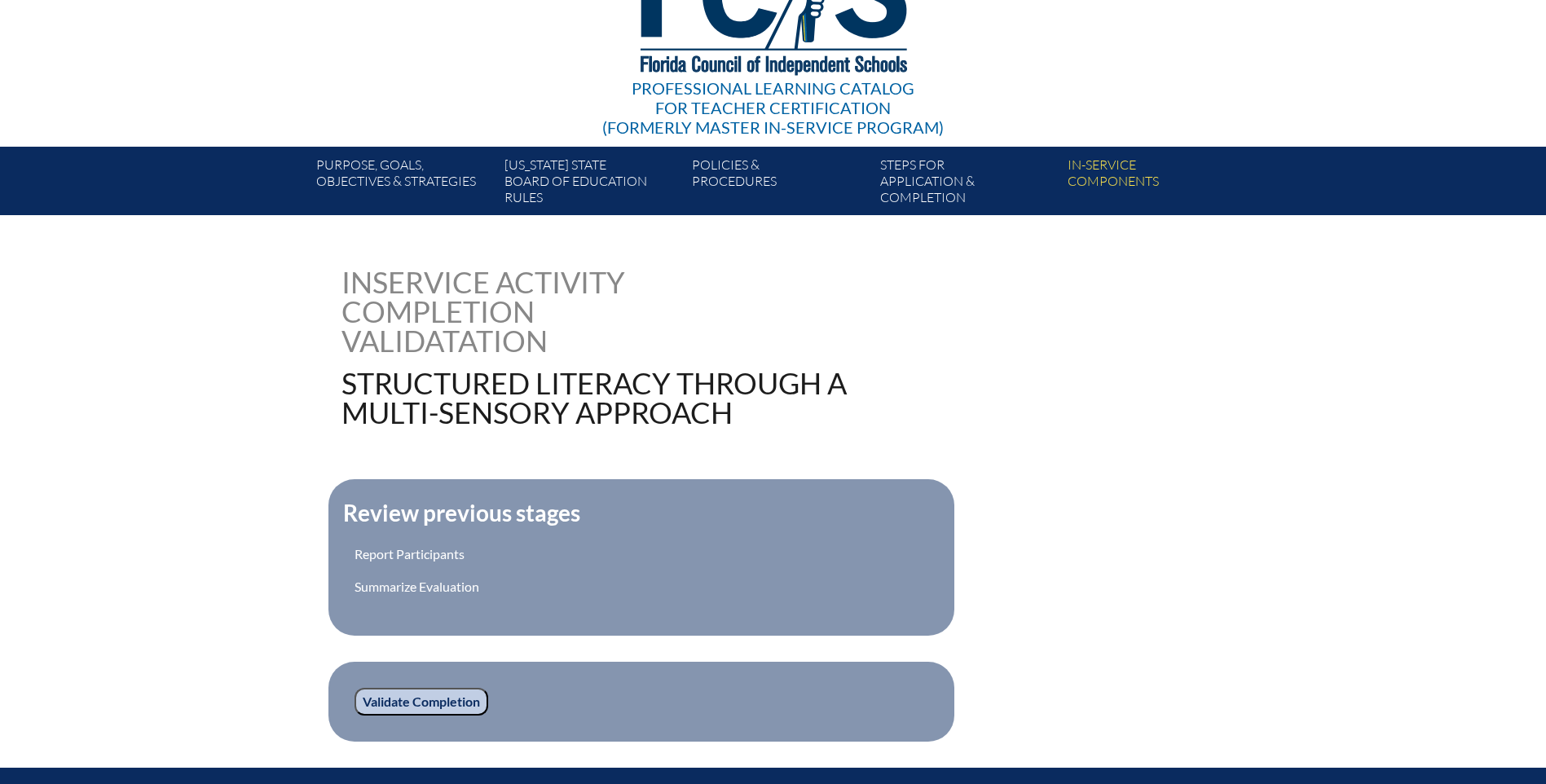
scroll to position [326, 0]
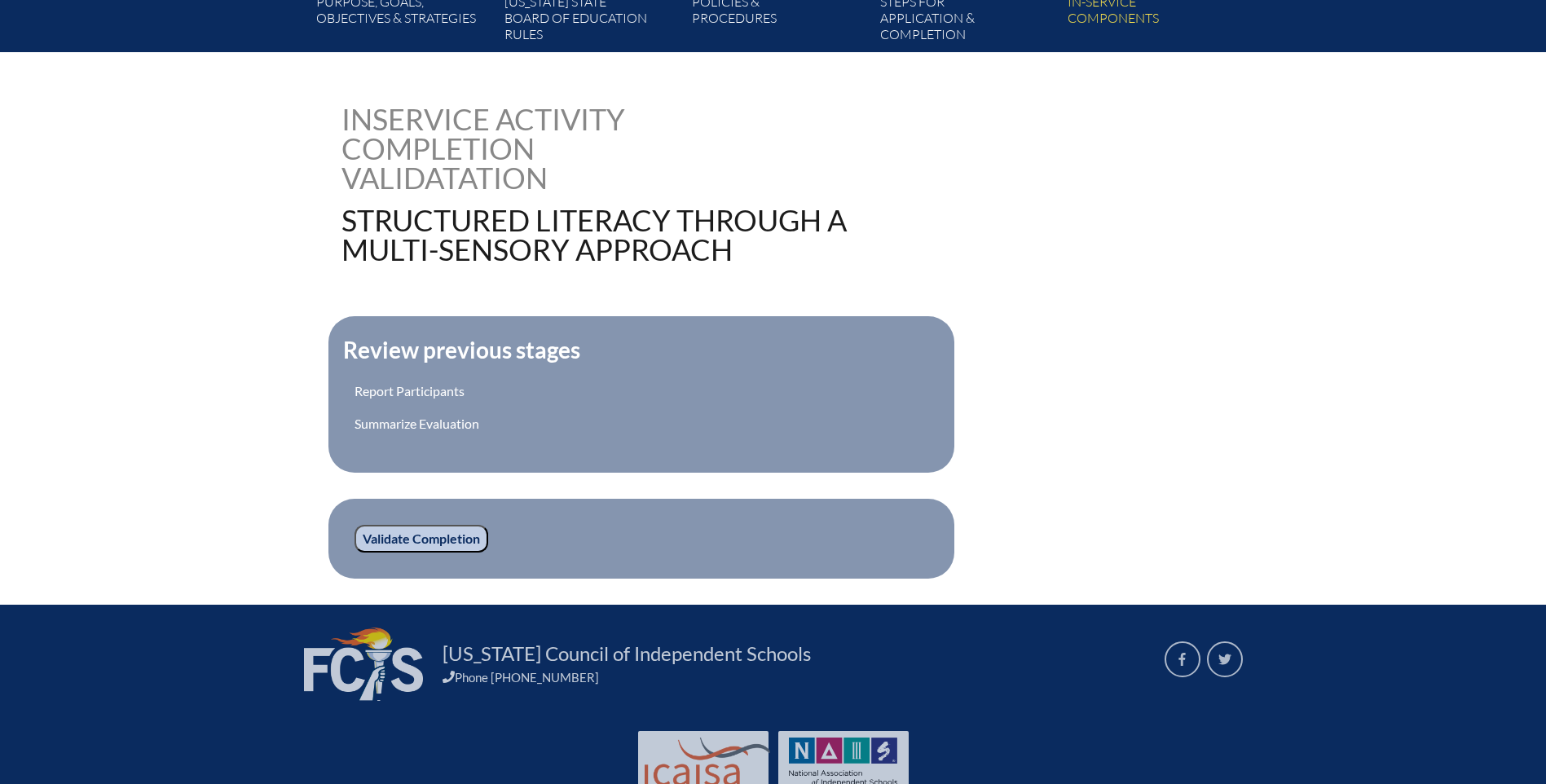
click at [461, 529] on input "Validate Completion" at bounding box center [422, 538] width 134 height 28
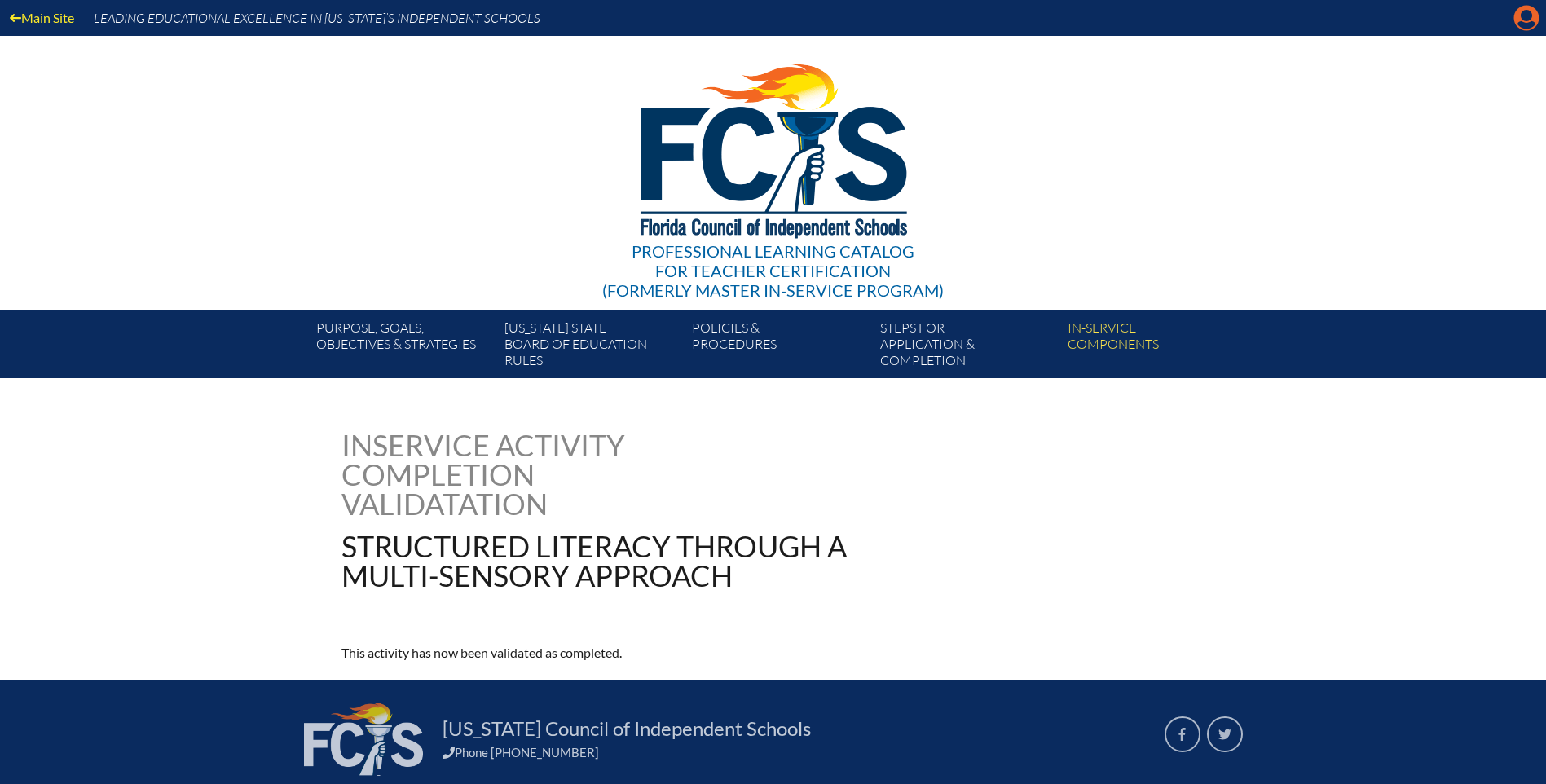
click at [1525, 19] on icon "Manage account" at bounding box center [1526, 17] width 26 height 26
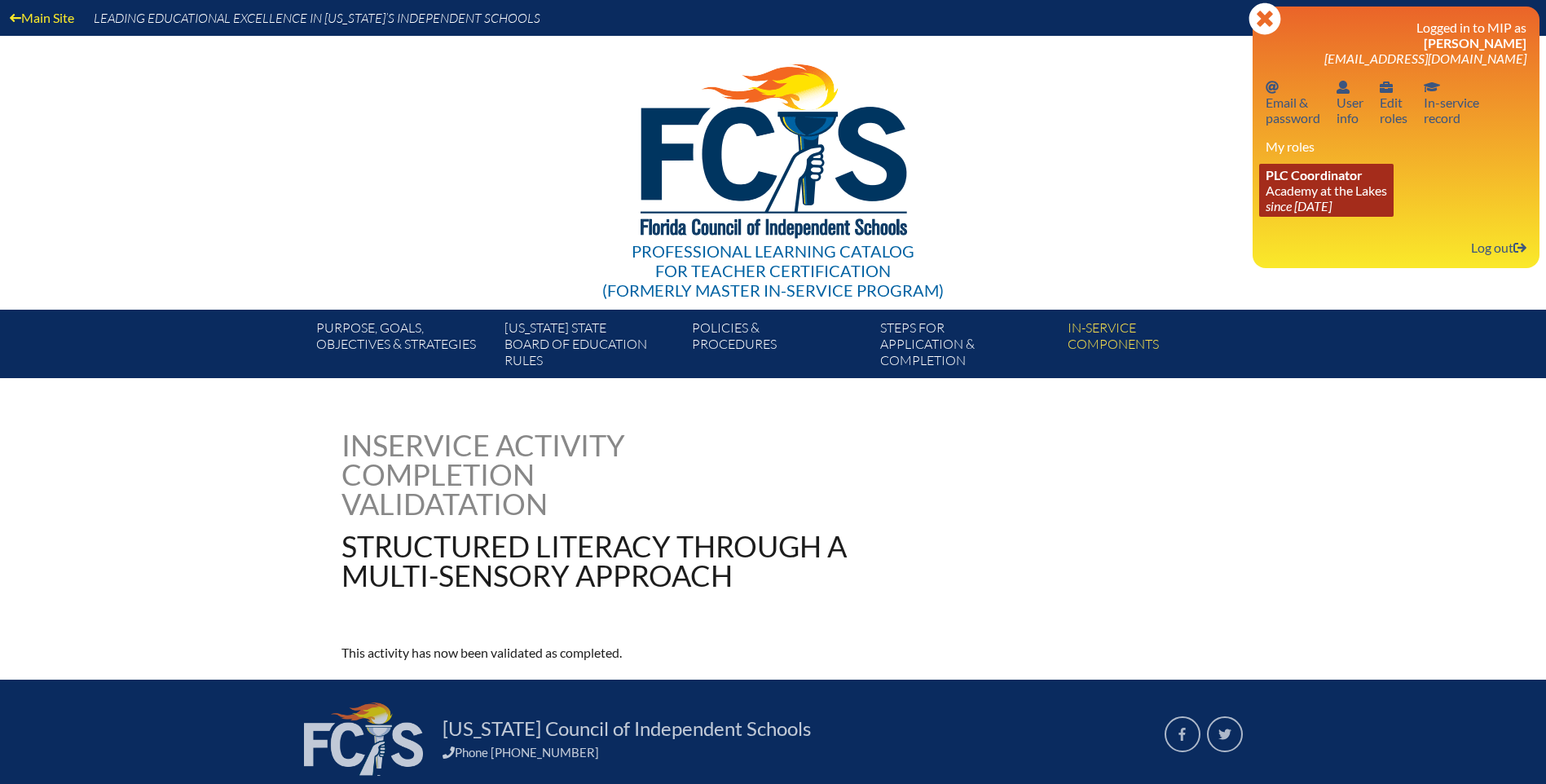
click at [1310, 198] on icon "since [DATE]" at bounding box center [1298, 206] width 66 height 15
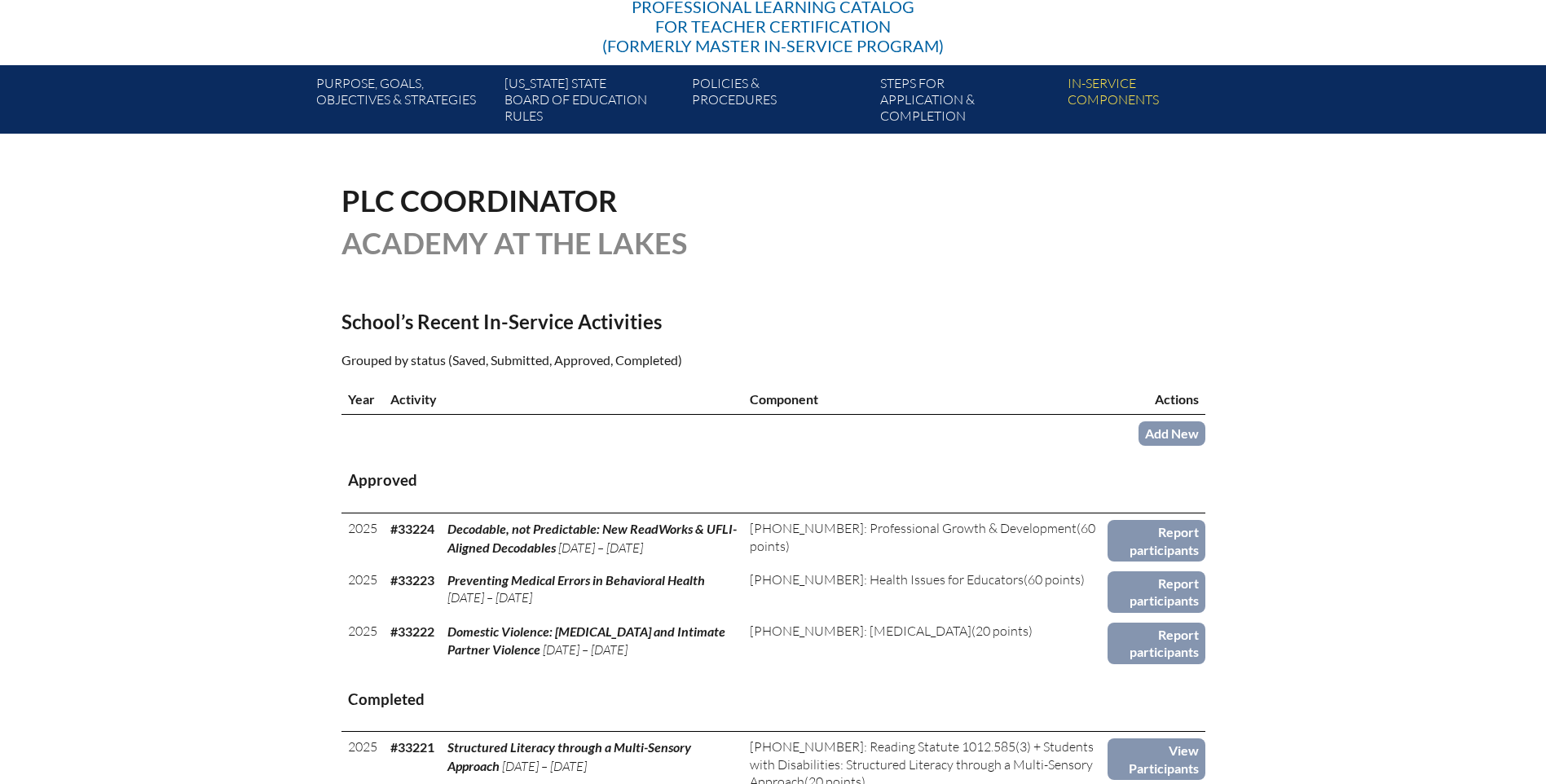
scroll to position [407, 0]
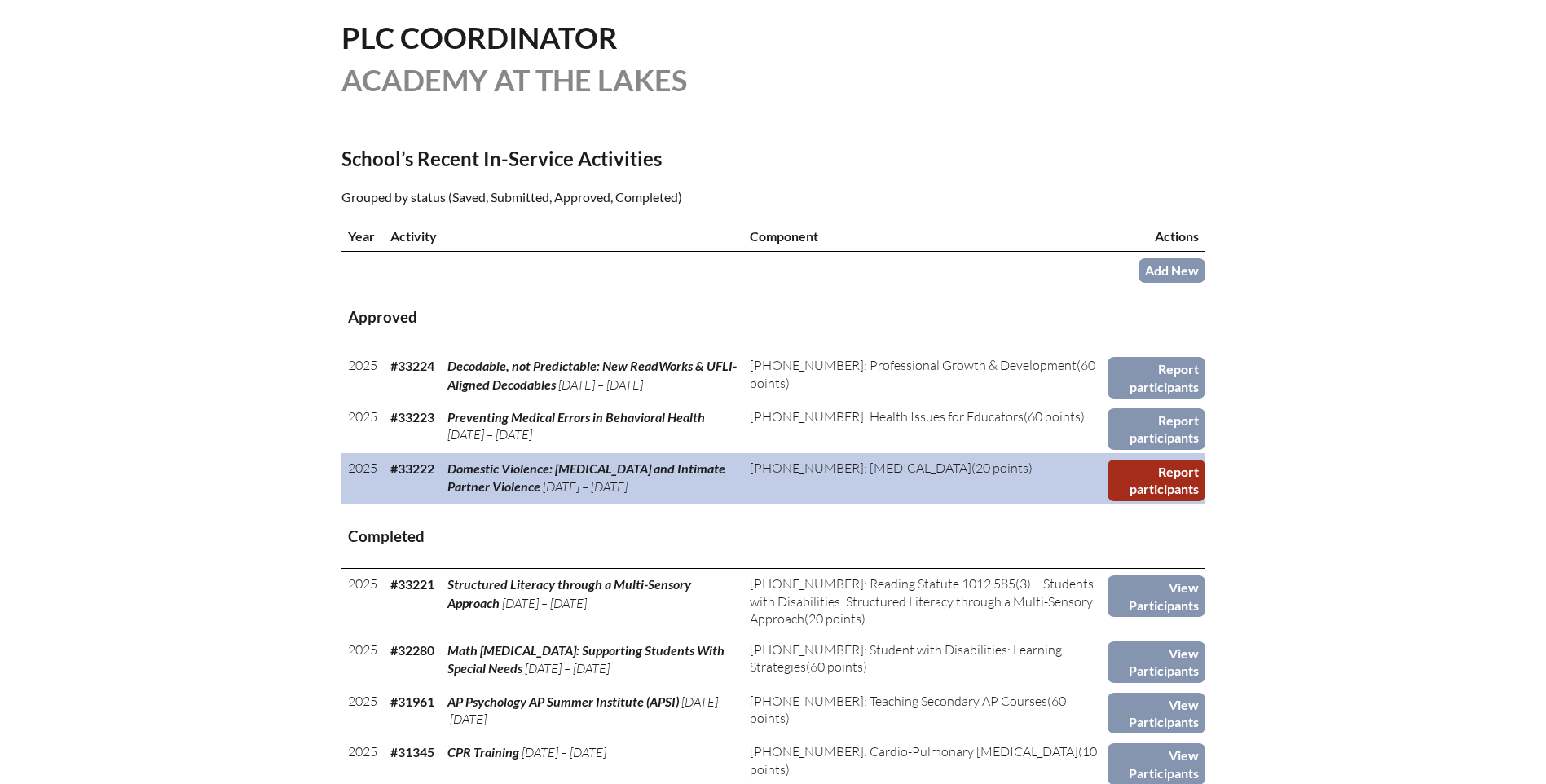
click at [1177, 476] on link "Report participants" at bounding box center [1156, 480] width 98 height 41
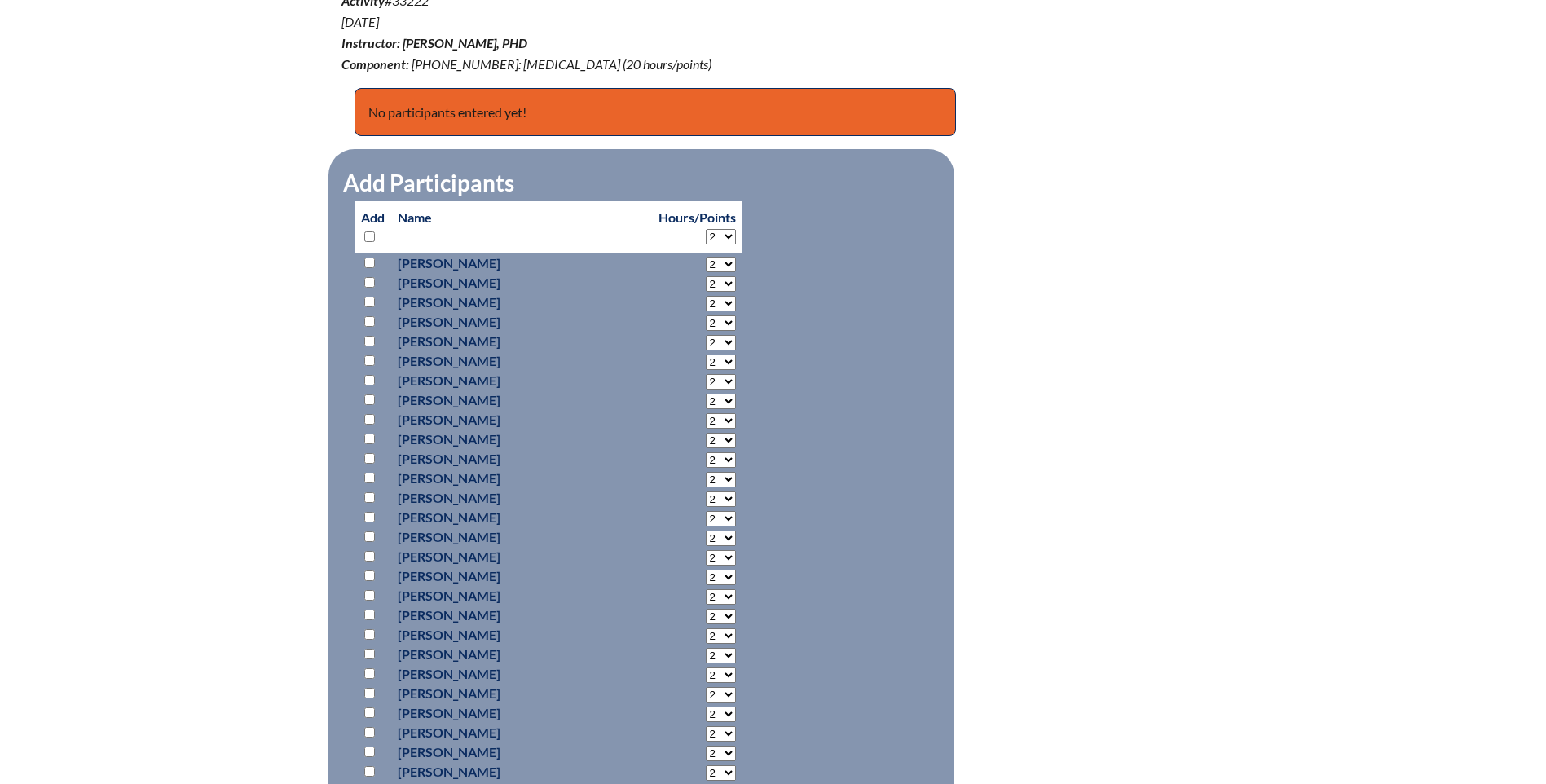
scroll to position [897, 0]
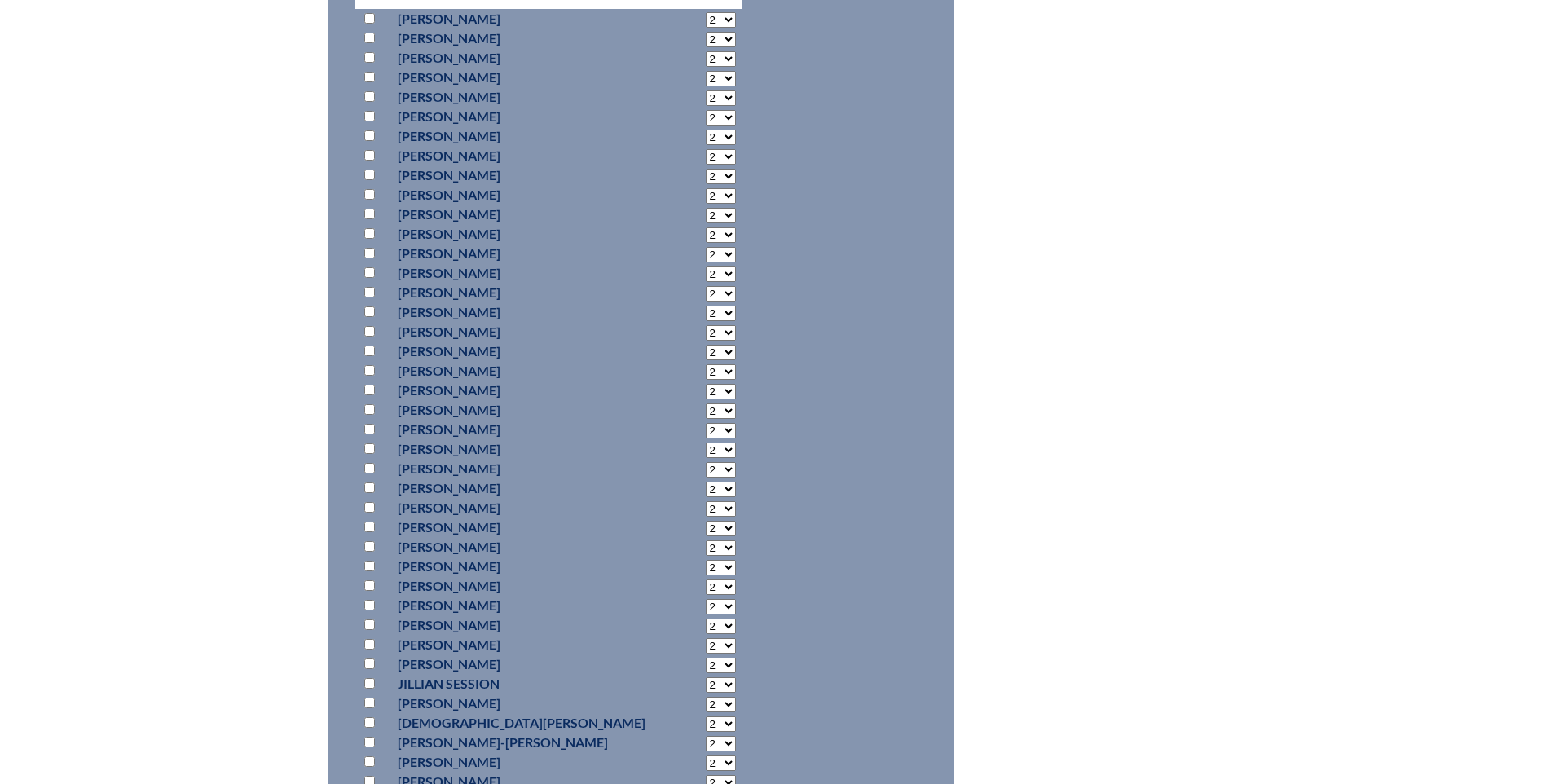
click at [371, 698] on input "checkbox" at bounding box center [369, 703] width 11 height 11
checkbox input "true"
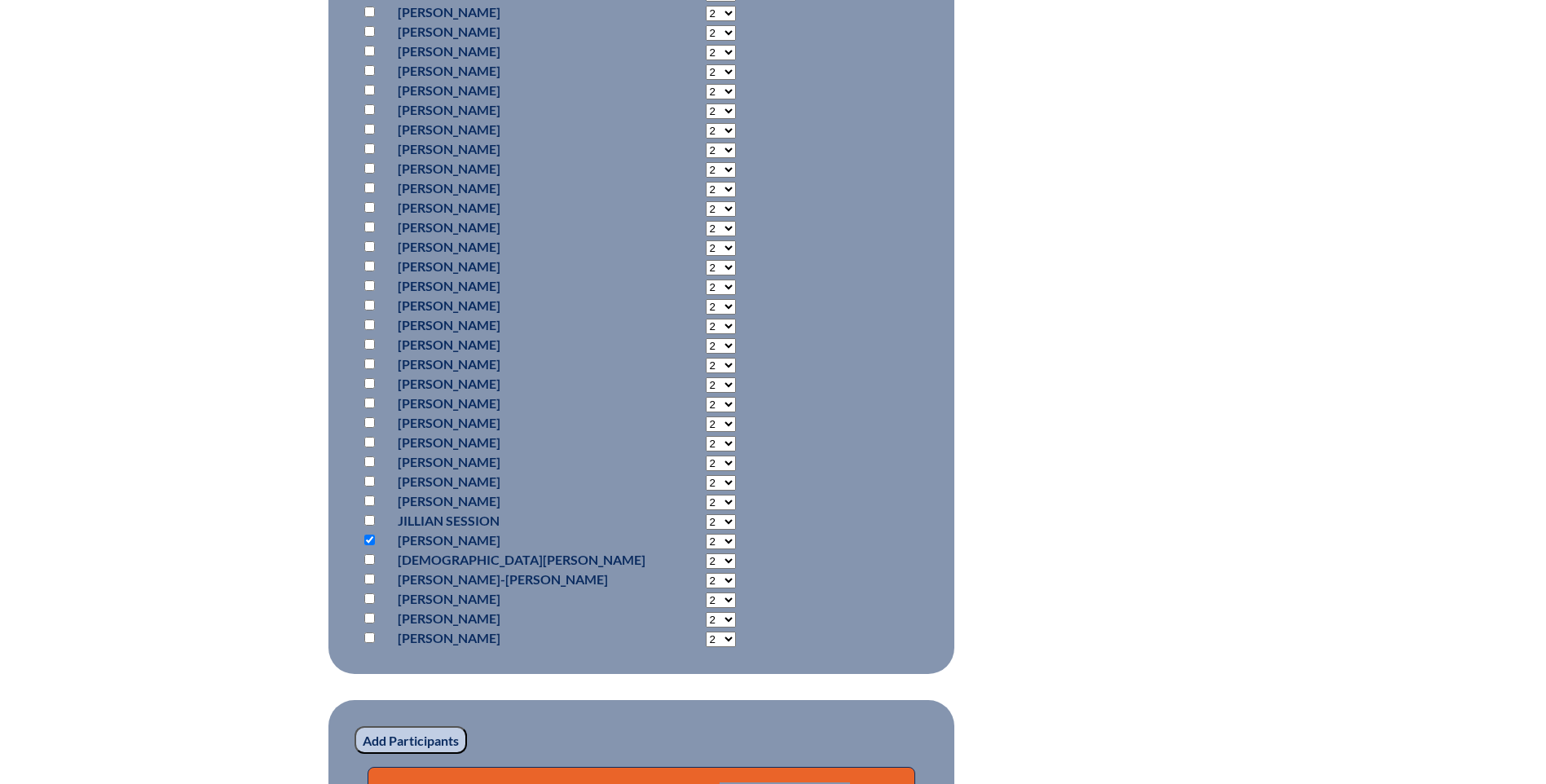
scroll to position [1304, 0]
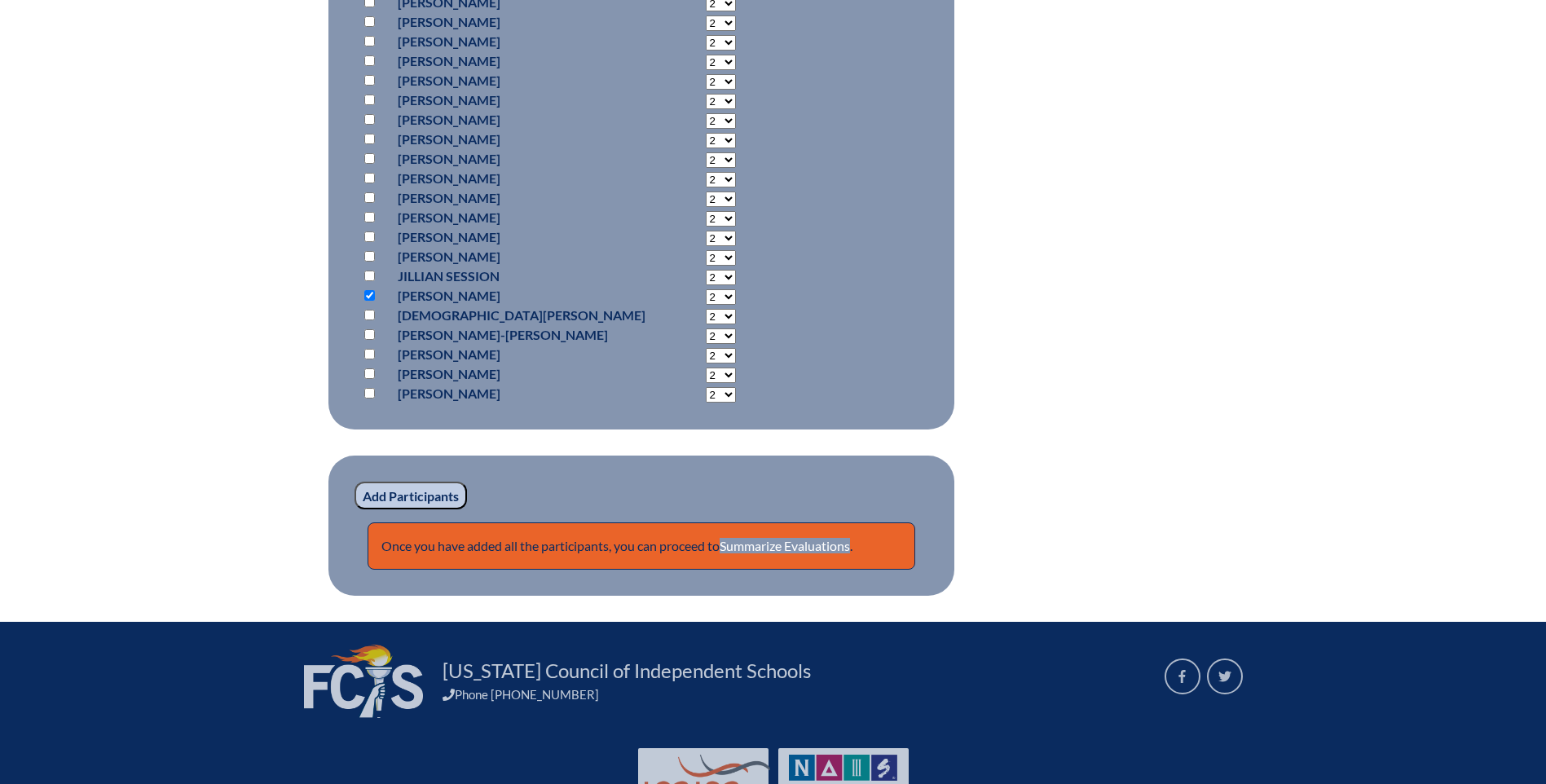
click at [379, 482] on input "Add Participants" at bounding box center [411, 495] width 113 height 28
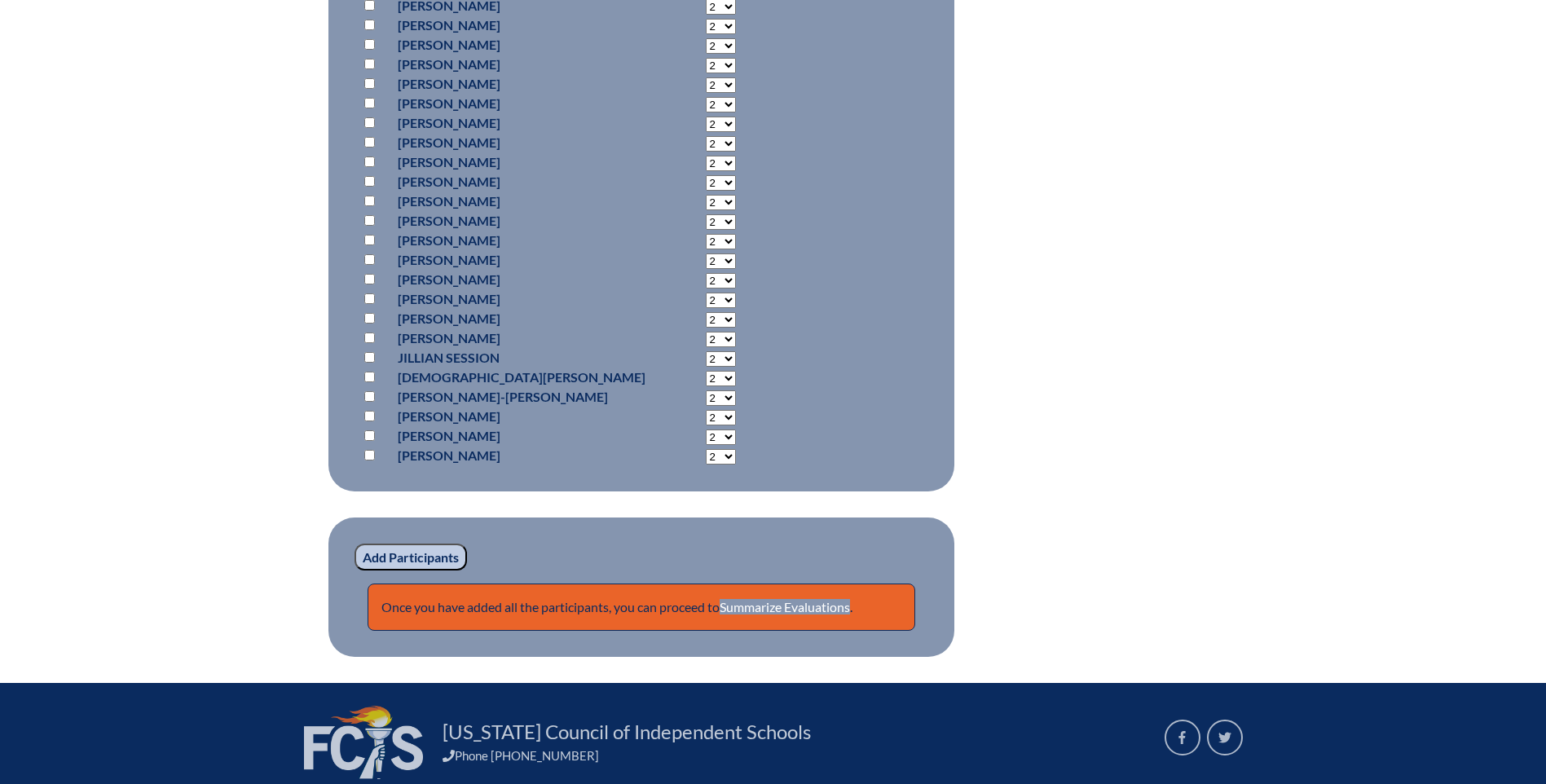
scroll to position [1416, 0]
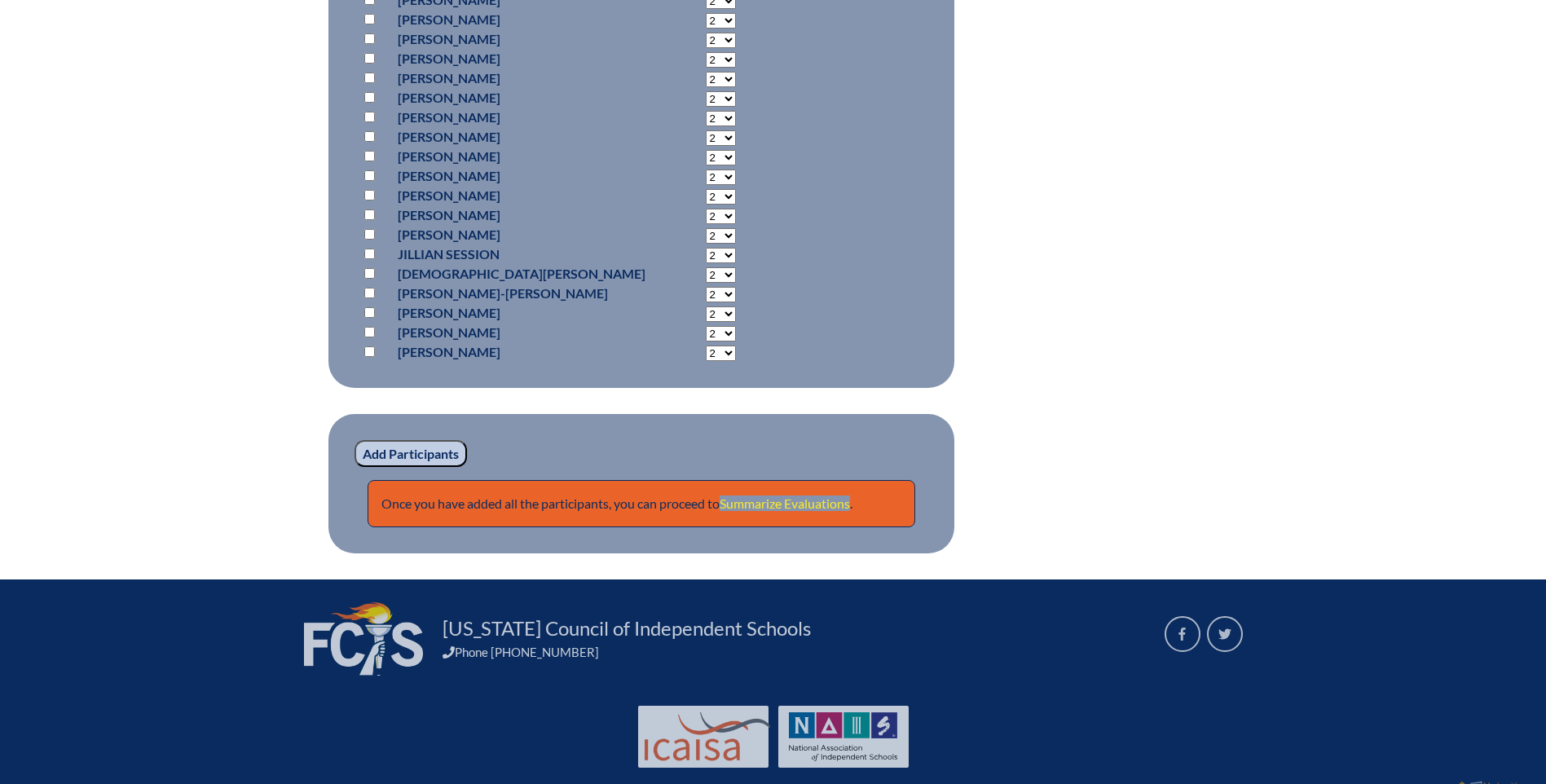
click at [793, 495] on link "Summarize Evaluations" at bounding box center [785, 503] width 130 height 15
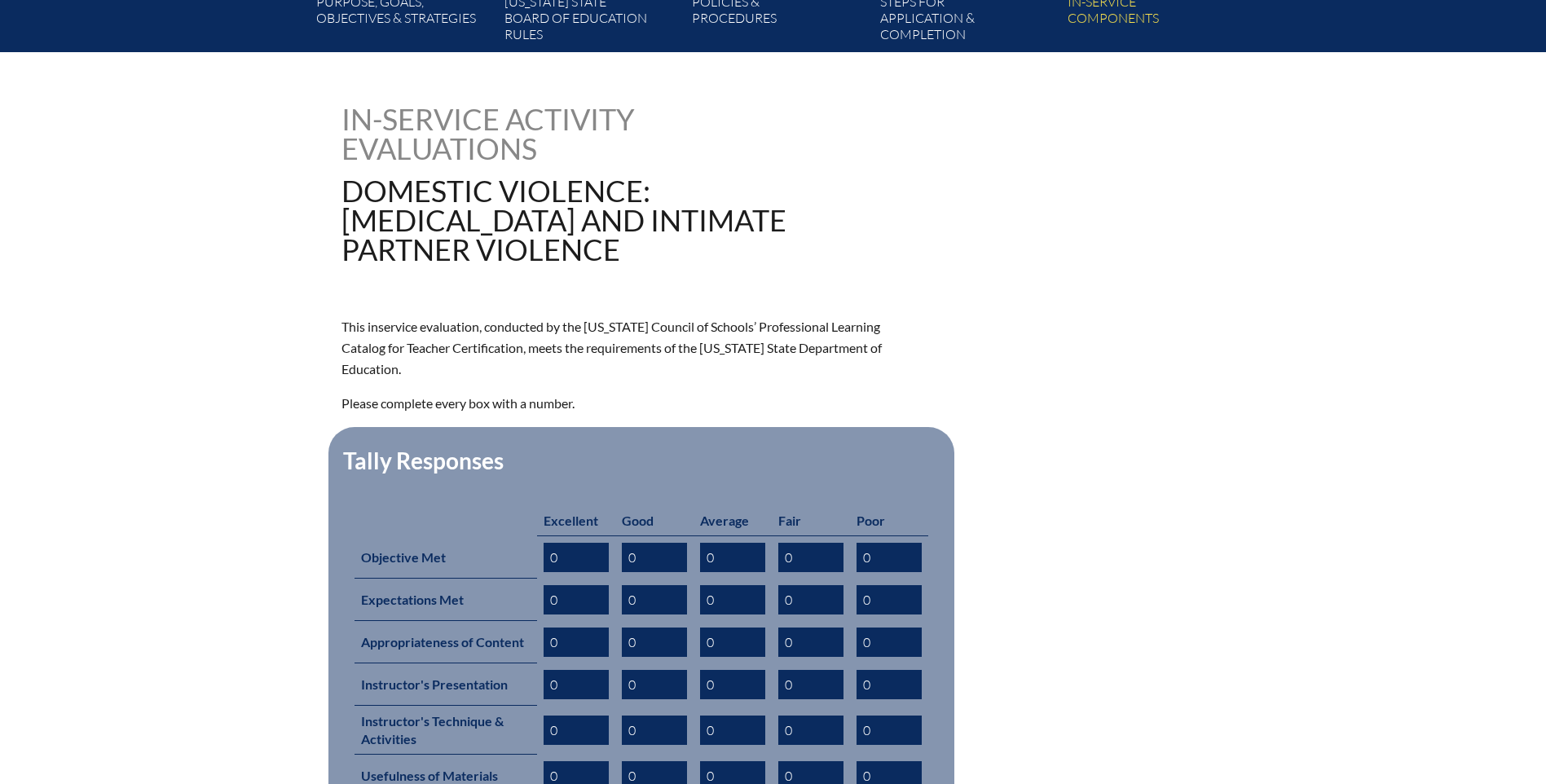
scroll to position [407, 0]
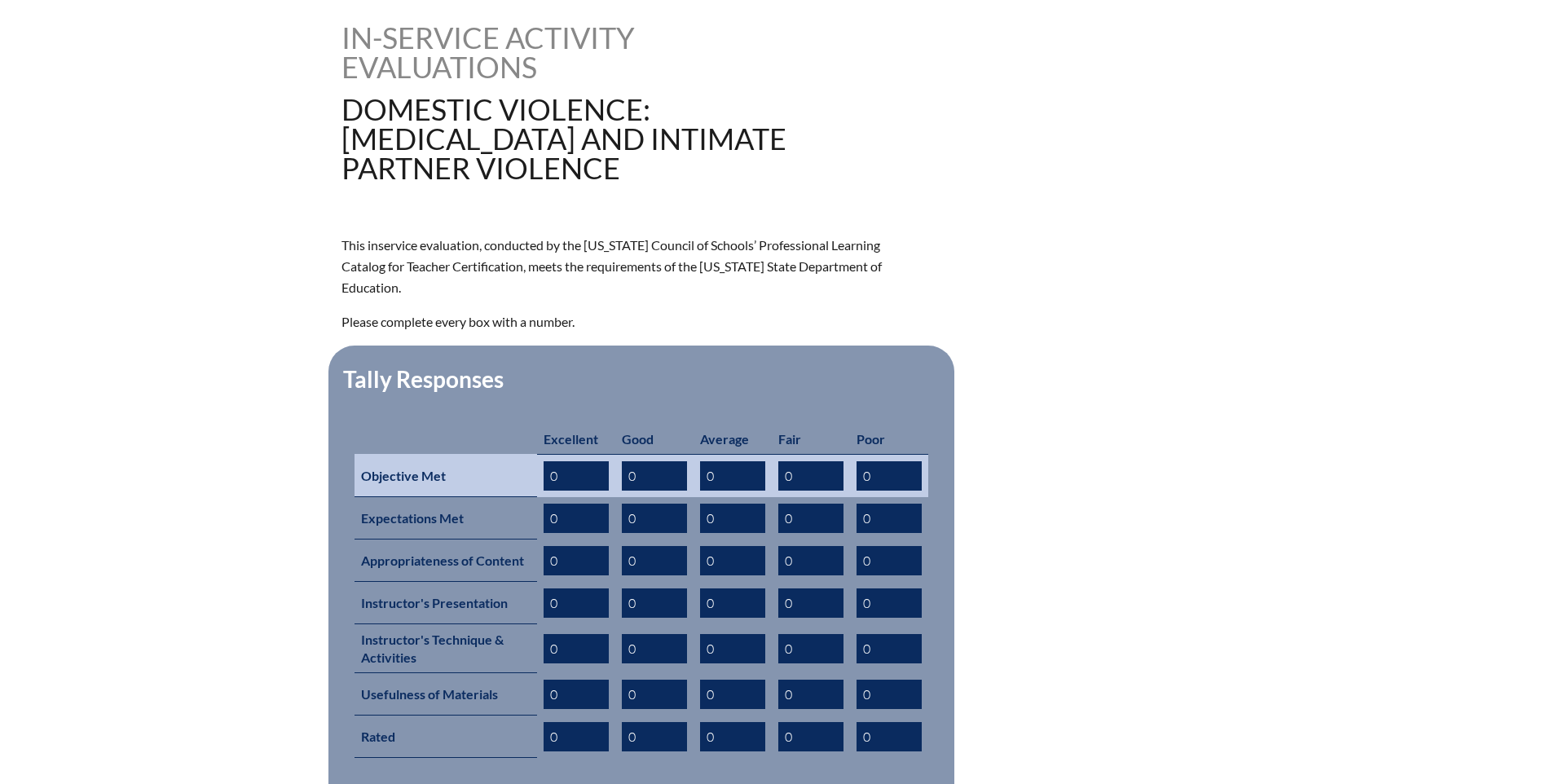
click at [560, 461] on input "0" at bounding box center [577, 475] width 65 height 30
drag, startPoint x: 560, startPoint y: 423, endPoint x: 538, endPoint y: 423, distance: 22.0
click at [538, 454] on td "0" at bounding box center [577, 475] width 78 height 43
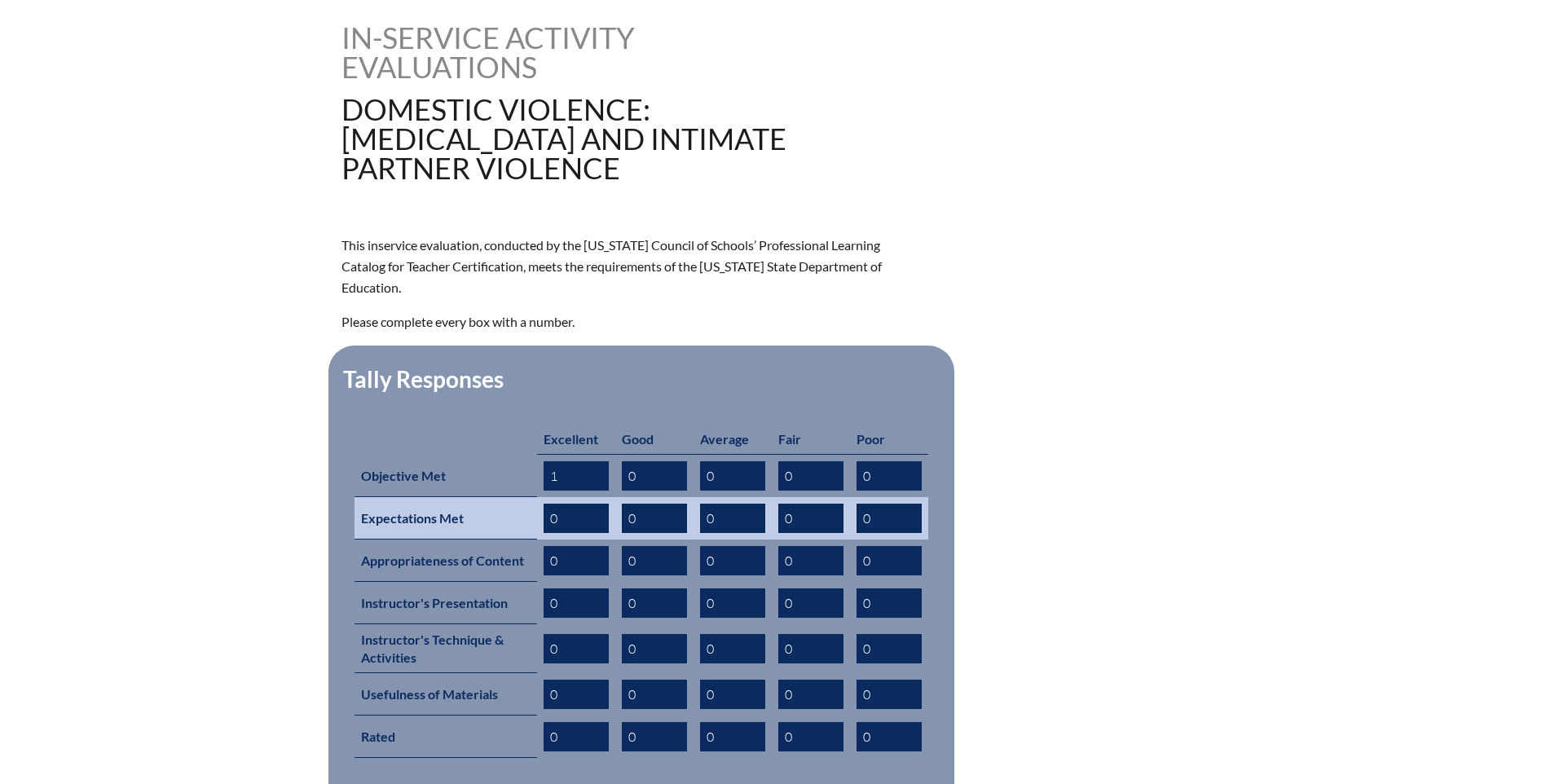
type input "1"
drag, startPoint x: 548, startPoint y: 463, endPoint x: 561, endPoint y: 466, distance: 13.3
click at [561, 504] on input "0" at bounding box center [577, 518] width 65 height 30
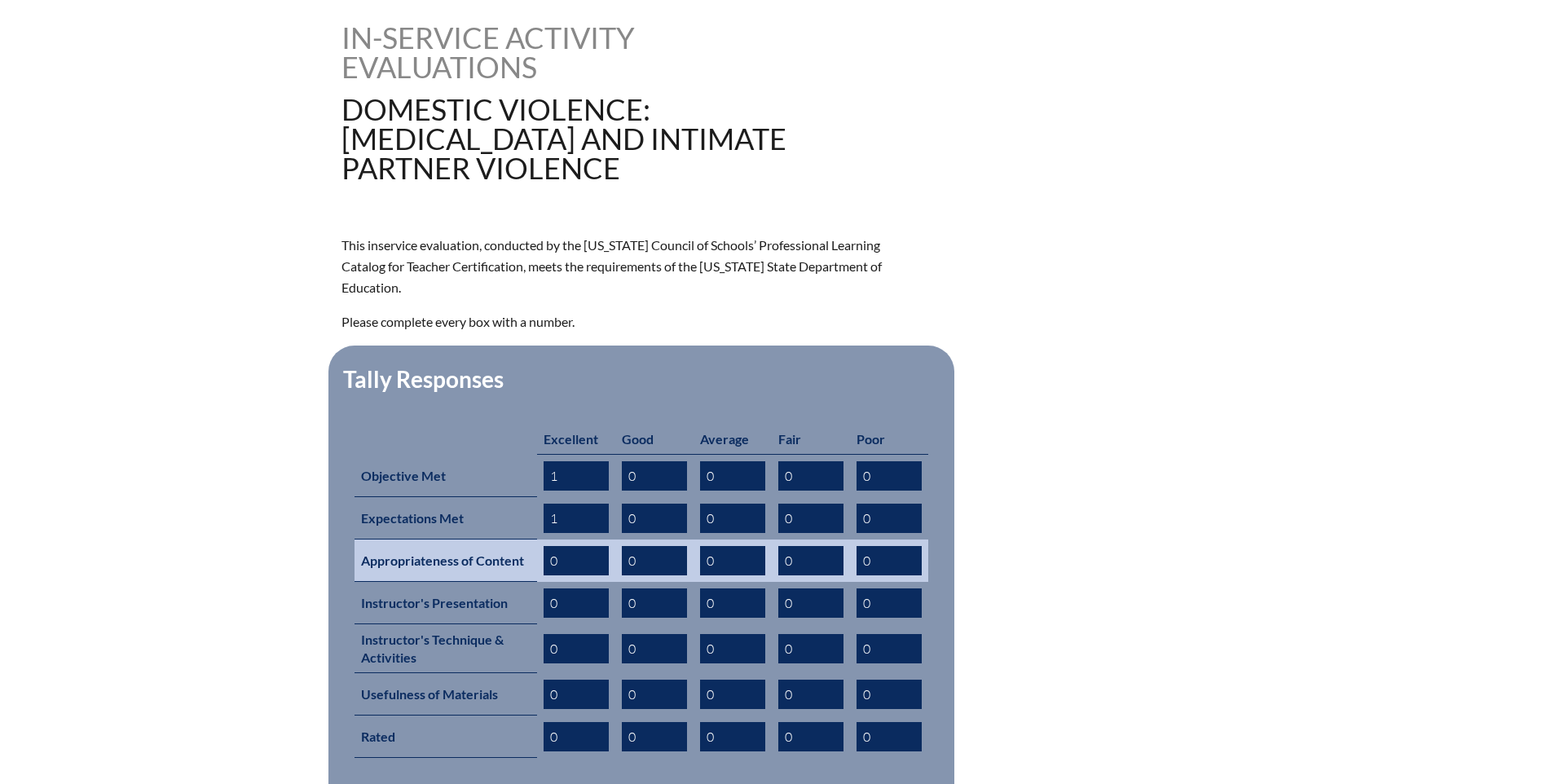
type input "1"
drag, startPoint x: 548, startPoint y: 500, endPoint x: 560, endPoint y: 502, distance: 12.2
click at [560, 546] on input "0" at bounding box center [577, 560] width 65 height 30
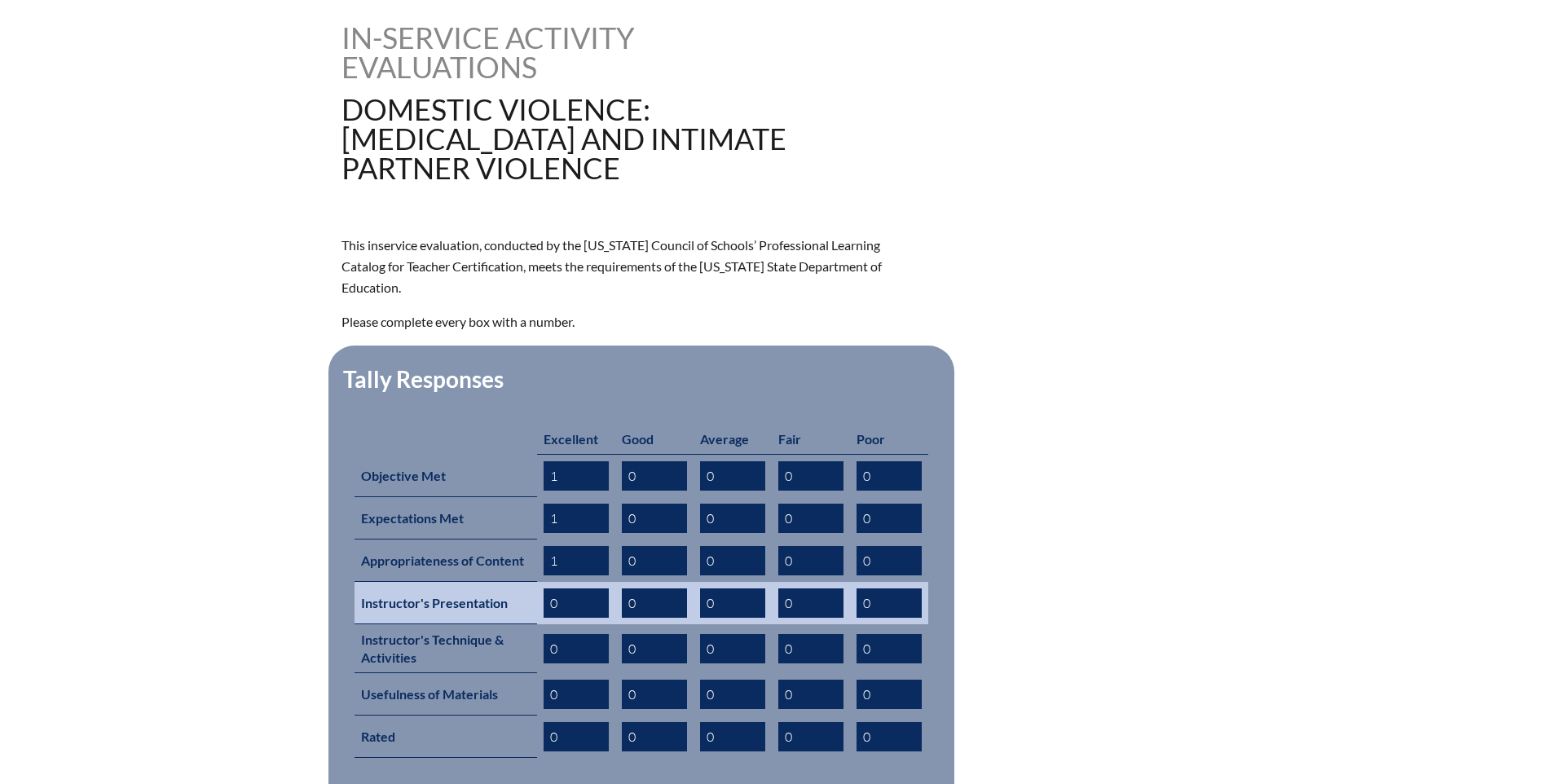
type input "1"
drag, startPoint x: 548, startPoint y: 545, endPoint x: 561, endPoint y: 545, distance: 13.0
click at [561, 588] on input "0" at bounding box center [577, 602] width 65 height 30
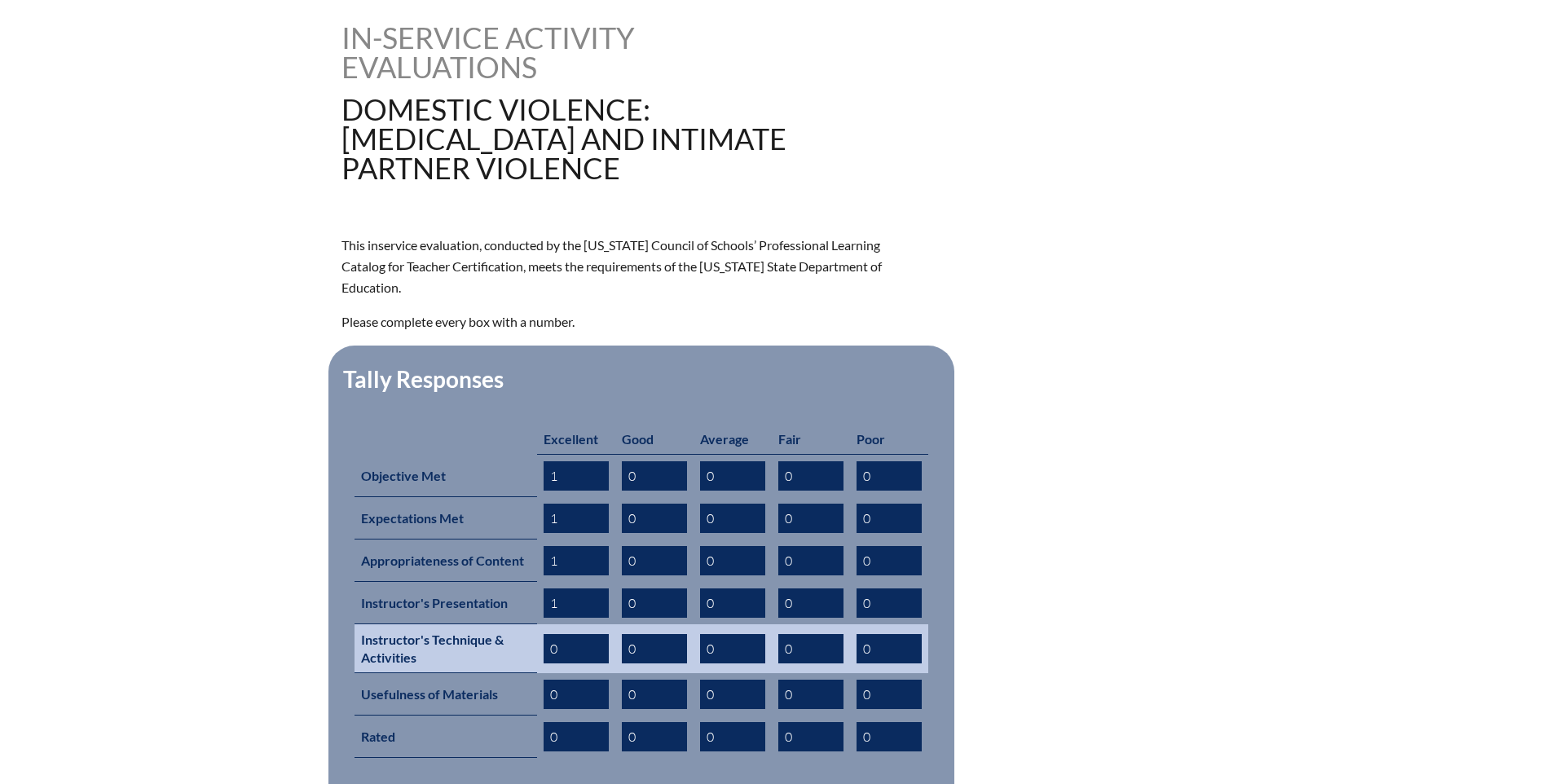
type input "1"
drag, startPoint x: 547, startPoint y: 589, endPoint x: 558, endPoint y: 592, distance: 11.4
click at [558, 634] on input "0" at bounding box center [577, 648] width 65 height 30
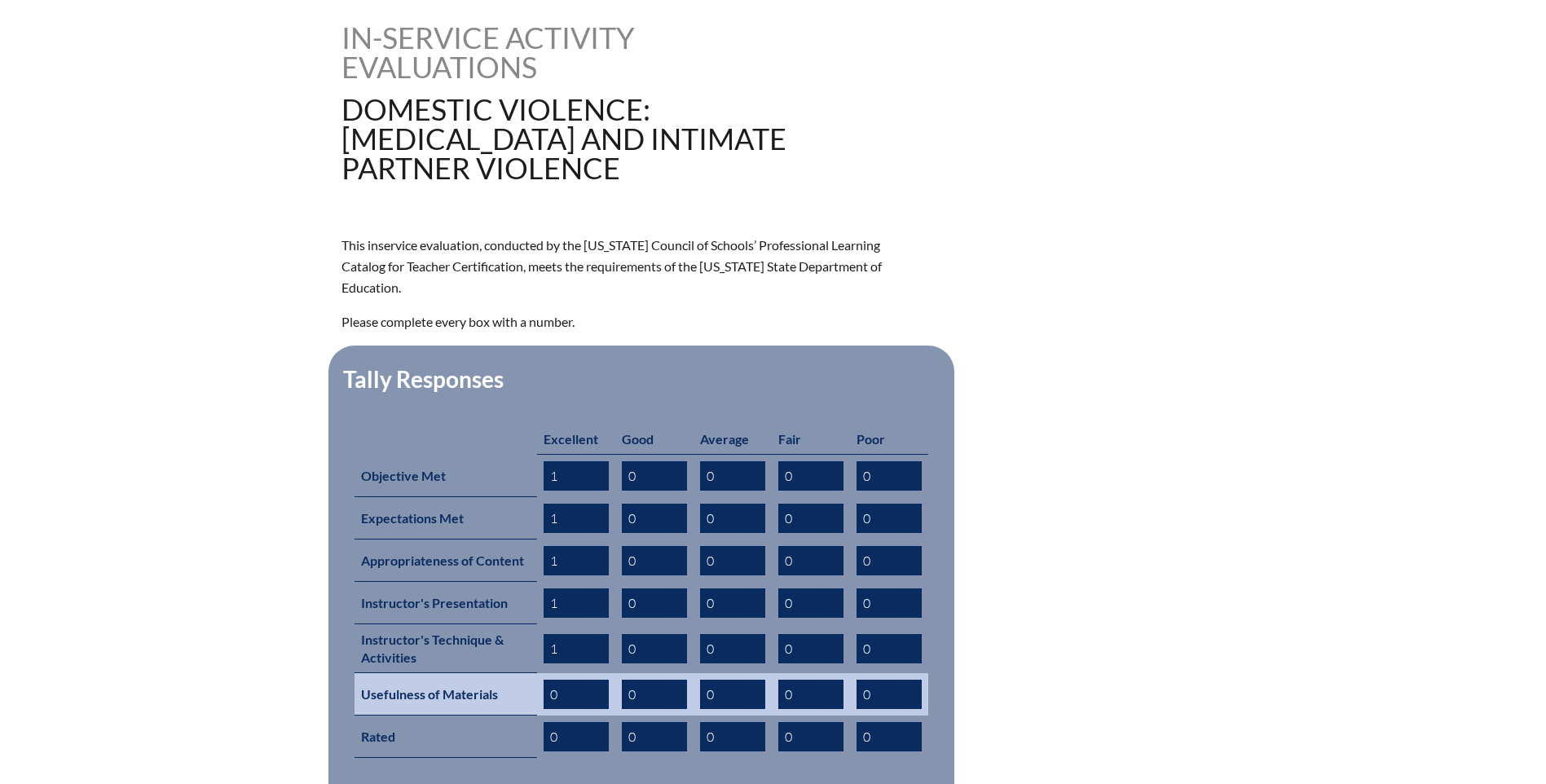
type input "1"
drag, startPoint x: 551, startPoint y: 635, endPoint x: 576, endPoint y: 638, distance: 25.2
click at [576, 680] on input "0" at bounding box center [577, 694] width 65 height 30
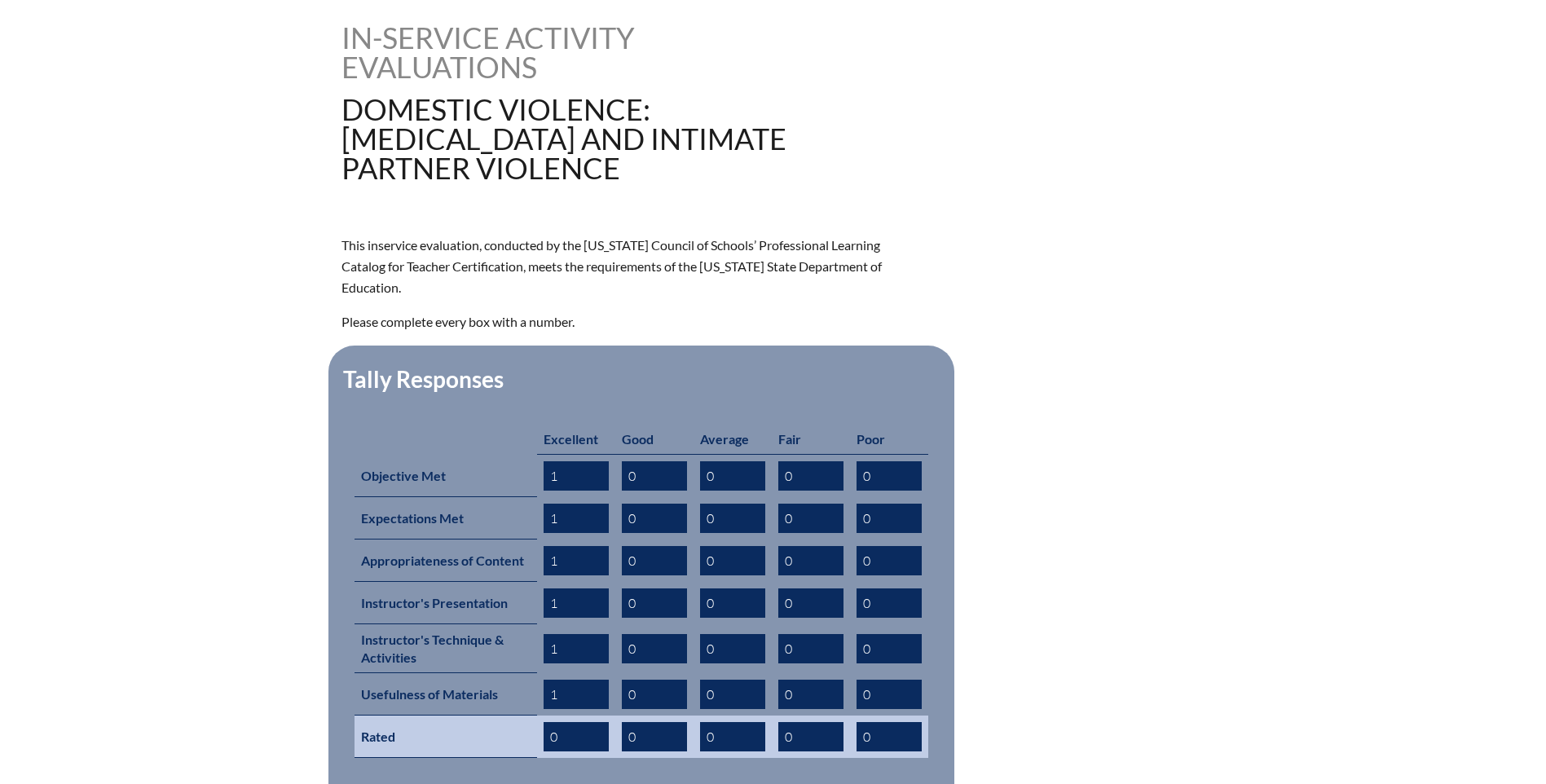
type input "1"
drag, startPoint x: 549, startPoint y: 678, endPoint x: 588, endPoint y: 677, distance: 39.0
click at [588, 722] on input "0" at bounding box center [577, 736] width 65 height 30
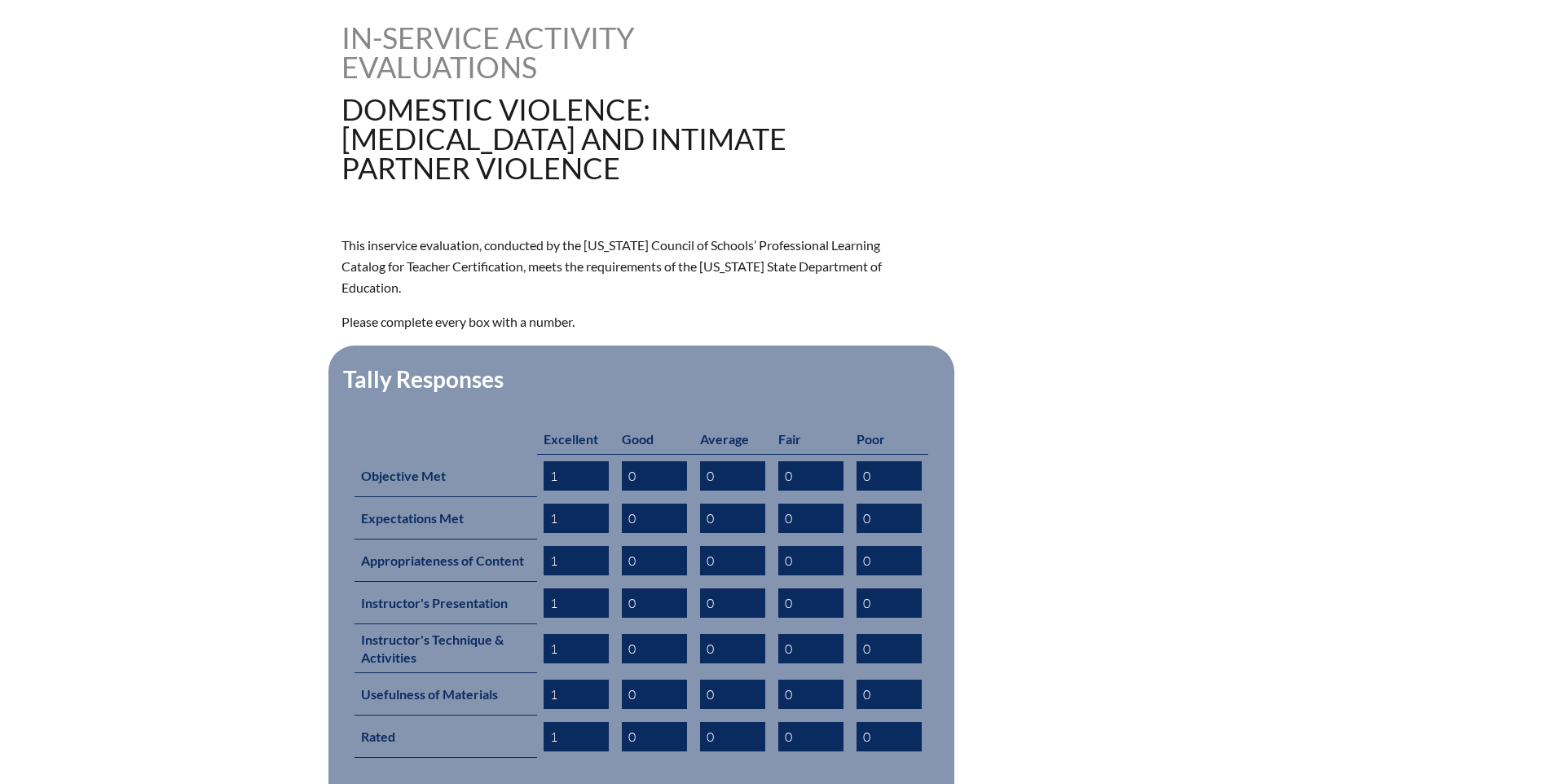
type input "1"
click at [271, 620] on div "domestic-violence-child-abuse-and-intimate-partner-violence--68c06228054316.127…" at bounding box center [773, 489] width 1546 height 932
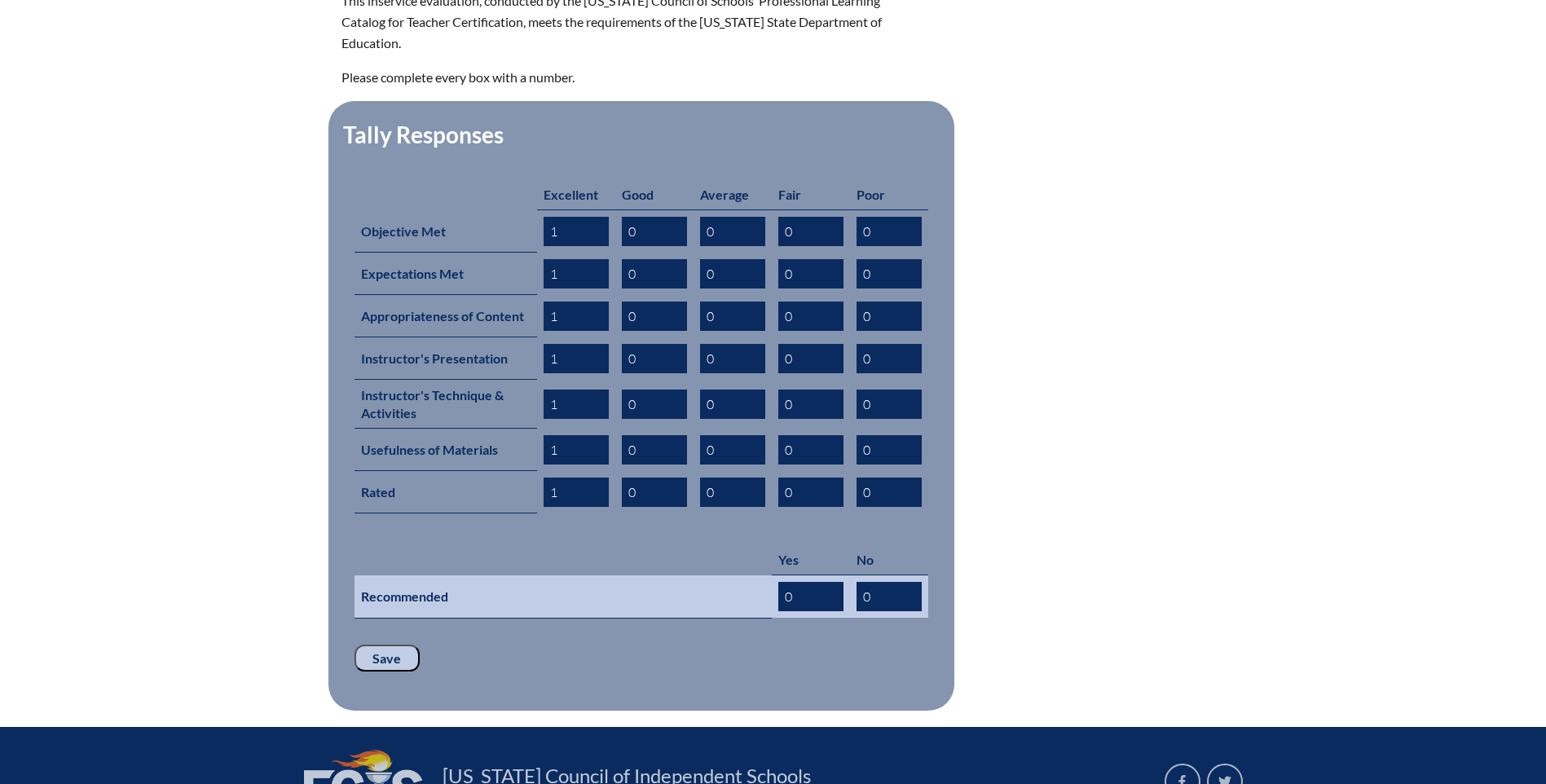
drag, startPoint x: 801, startPoint y: 544, endPoint x: 765, endPoint y: 543, distance: 36.0
click at [765, 576] on tr "Recommended 0 0" at bounding box center [642, 597] width 574 height 43
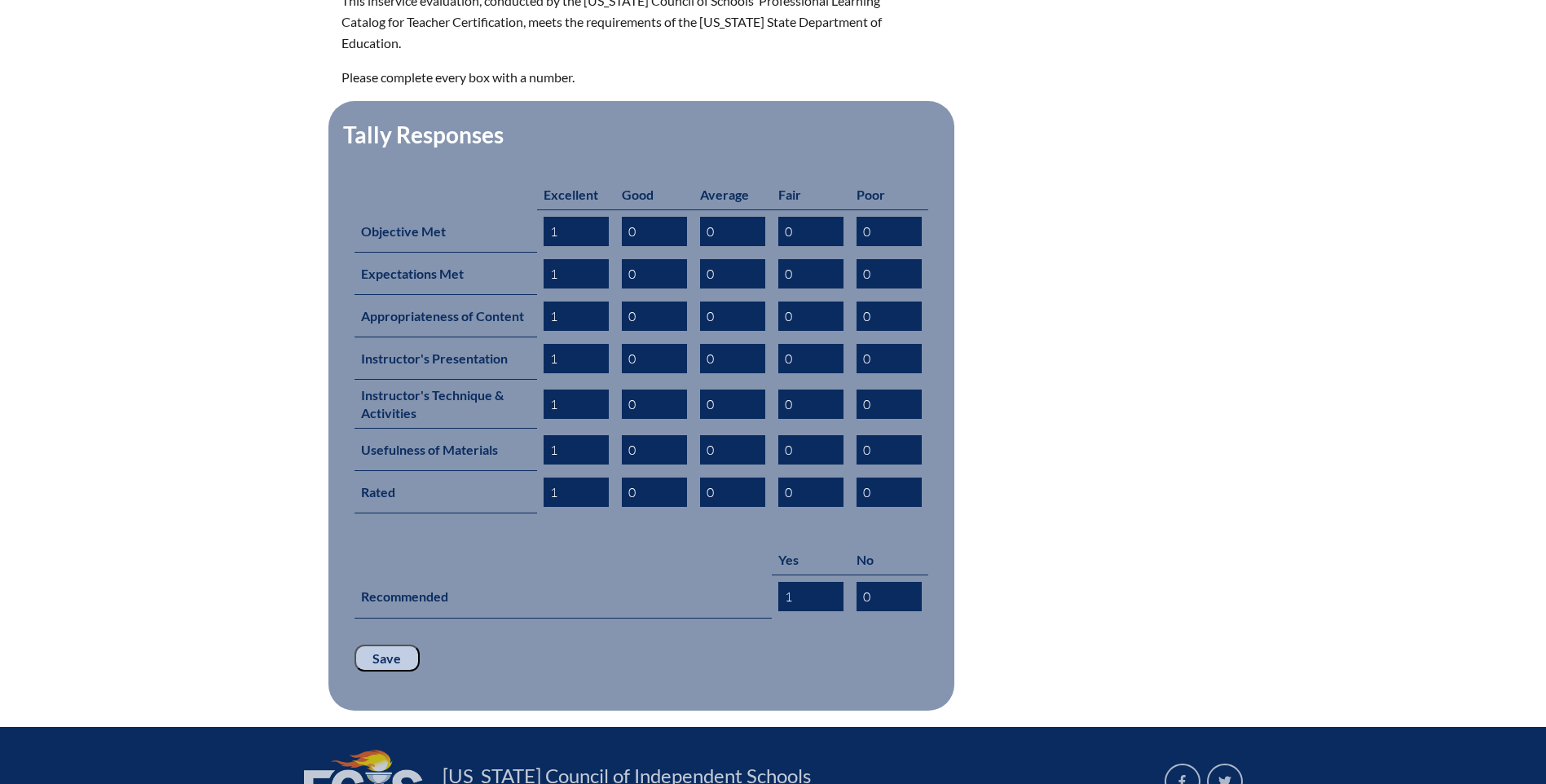
type input "1"
click at [405, 644] on input "Save" at bounding box center [387, 658] width 65 height 28
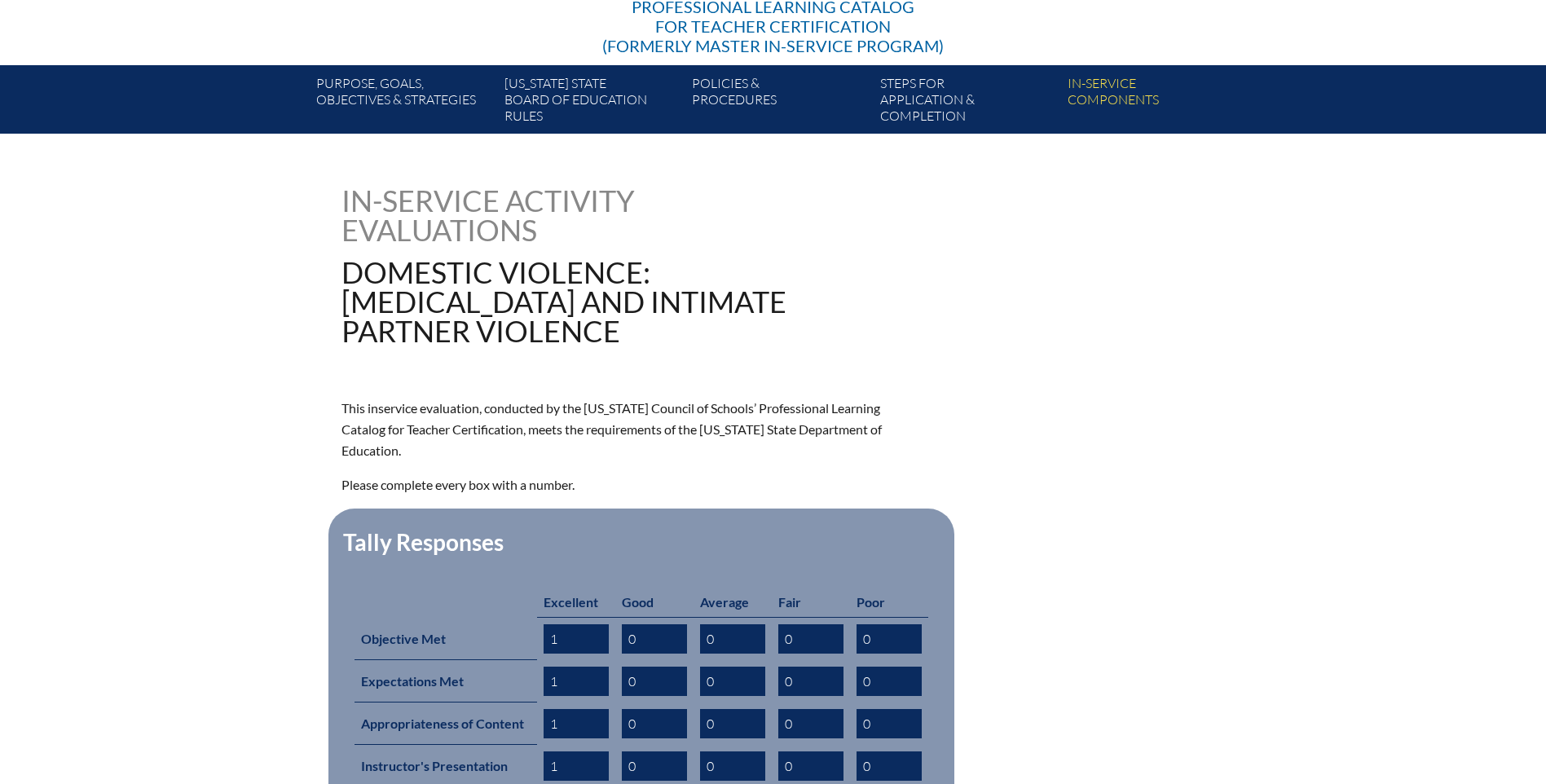
scroll to position [652, 0]
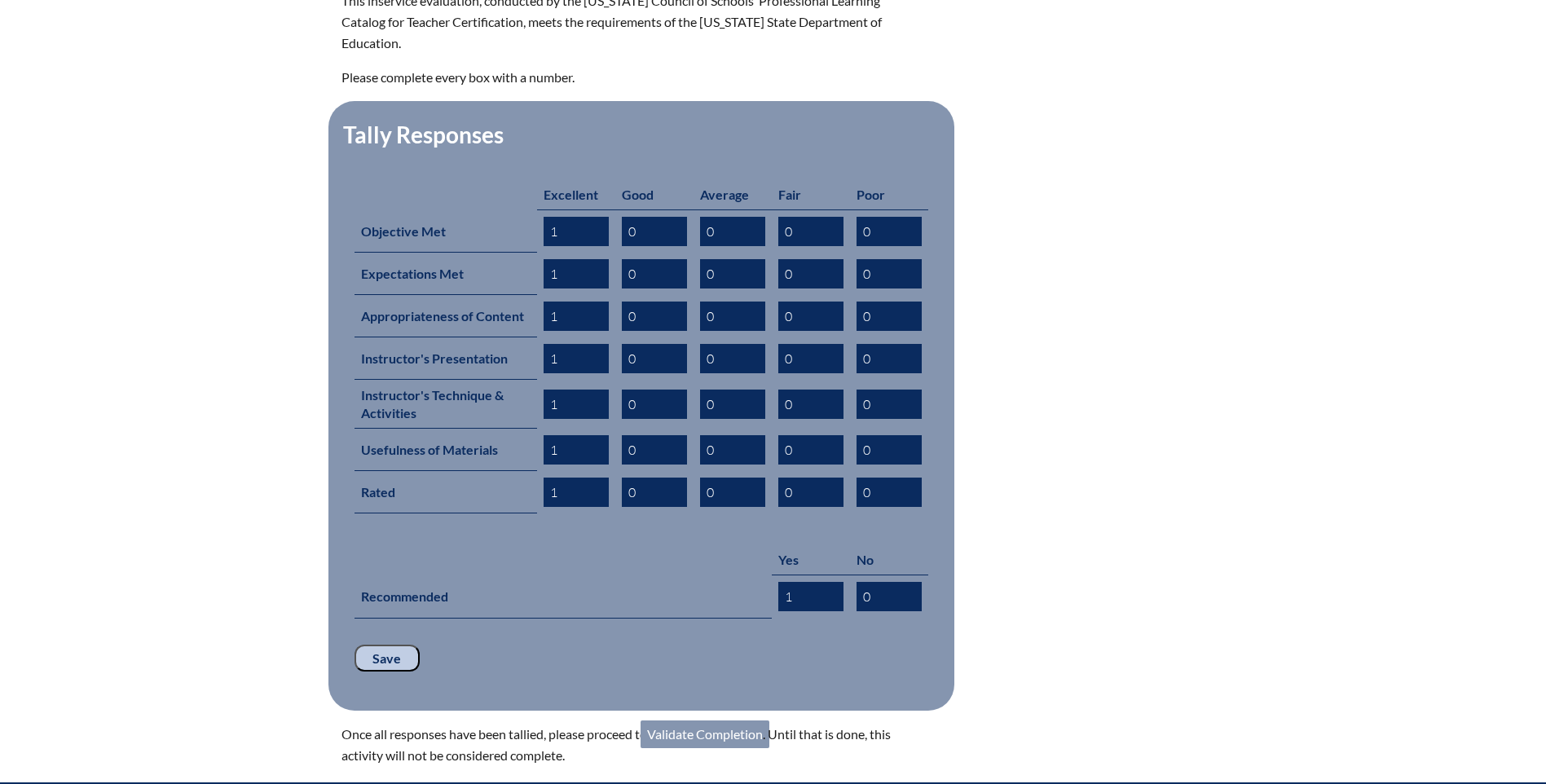
drag, startPoint x: 671, startPoint y: 675, endPoint x: 656, endPoint y: 665, distance: 18.0
click at [671, 721] on link "Validate Completion" at bounding box center [705, 734] width 129 height 28
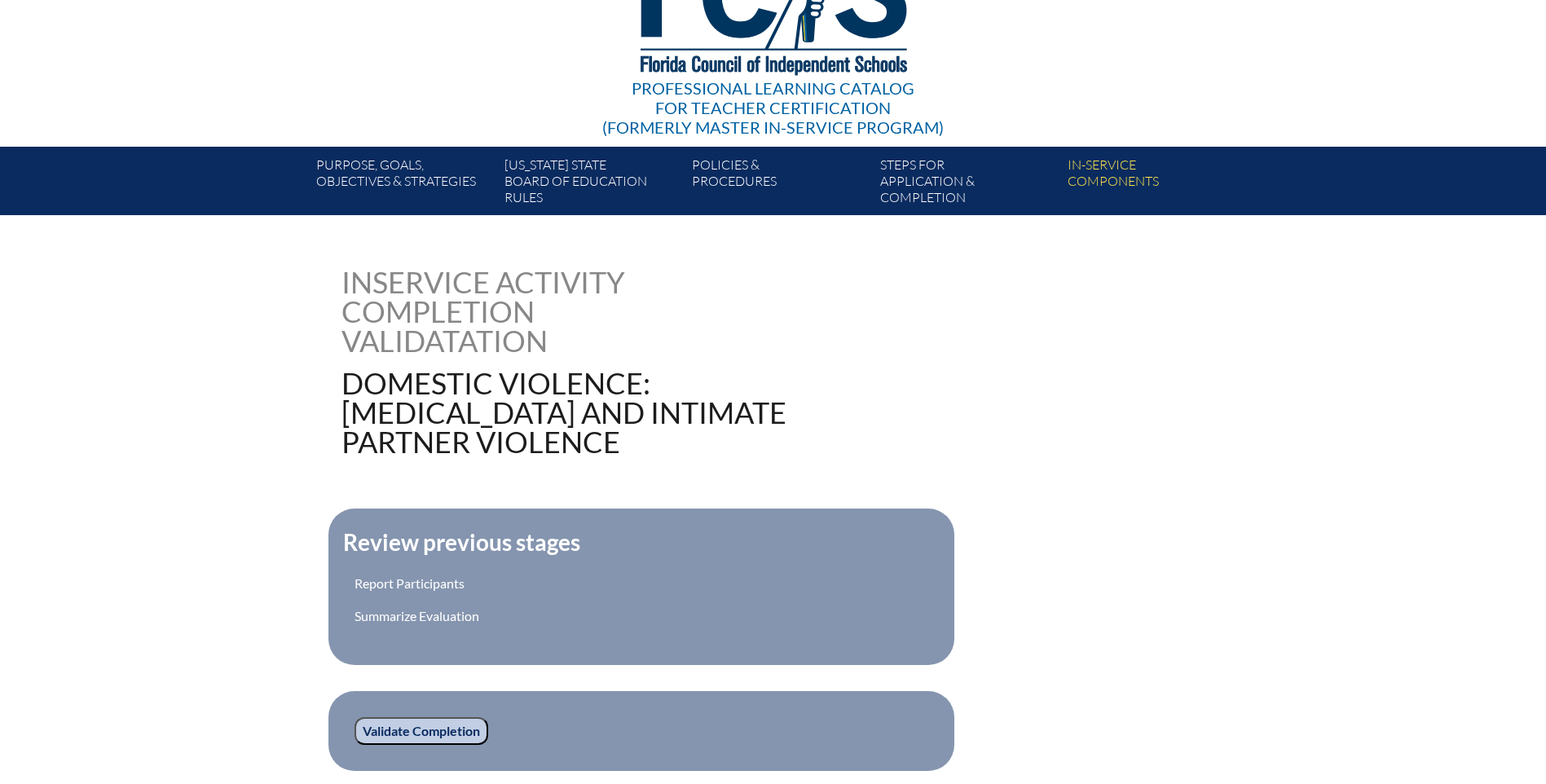
scroll to position [245, 0]
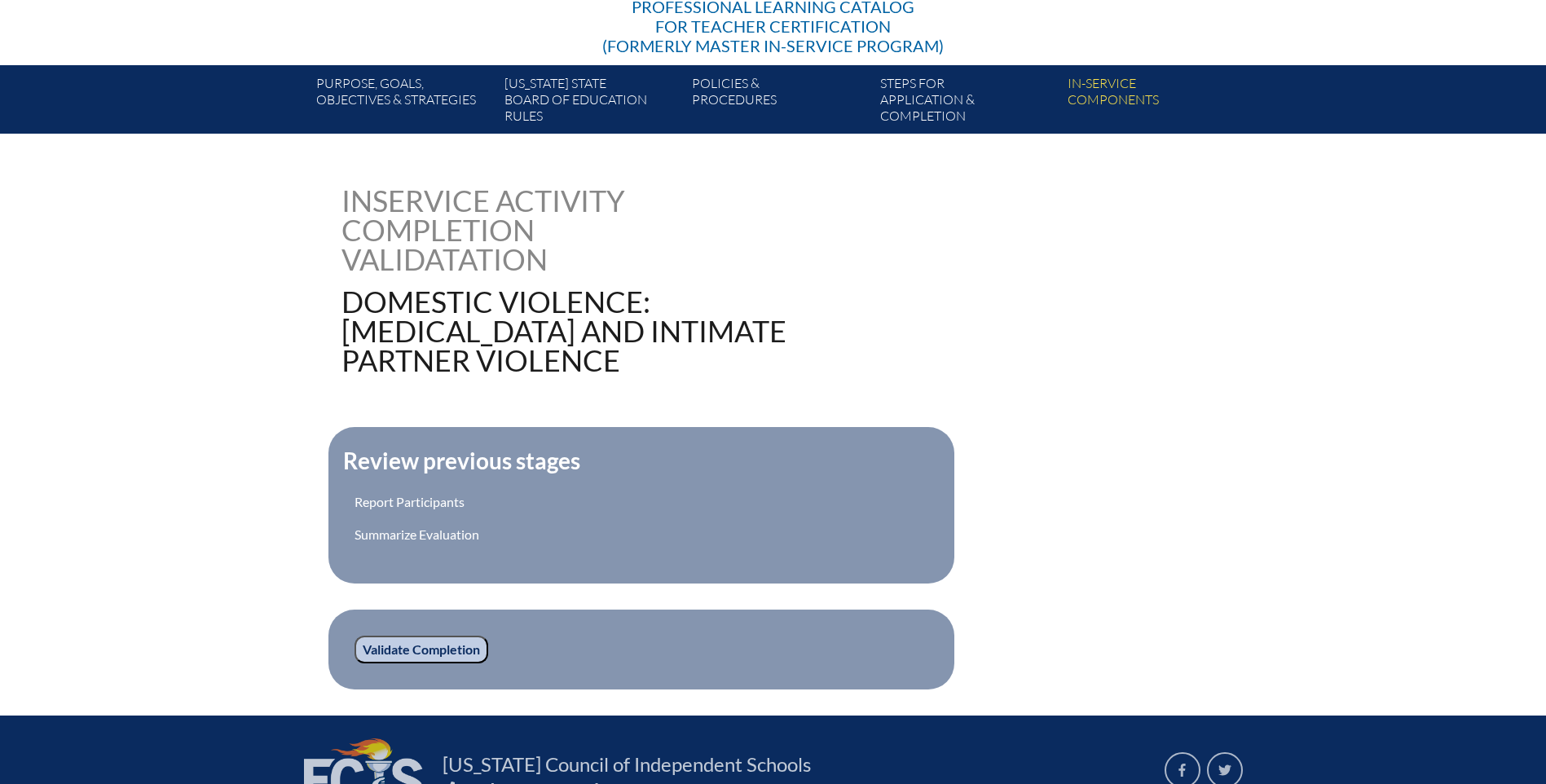
click at [433, 636] on input "Validate Completion" at bounding box center [422, 649] width 134 height 28
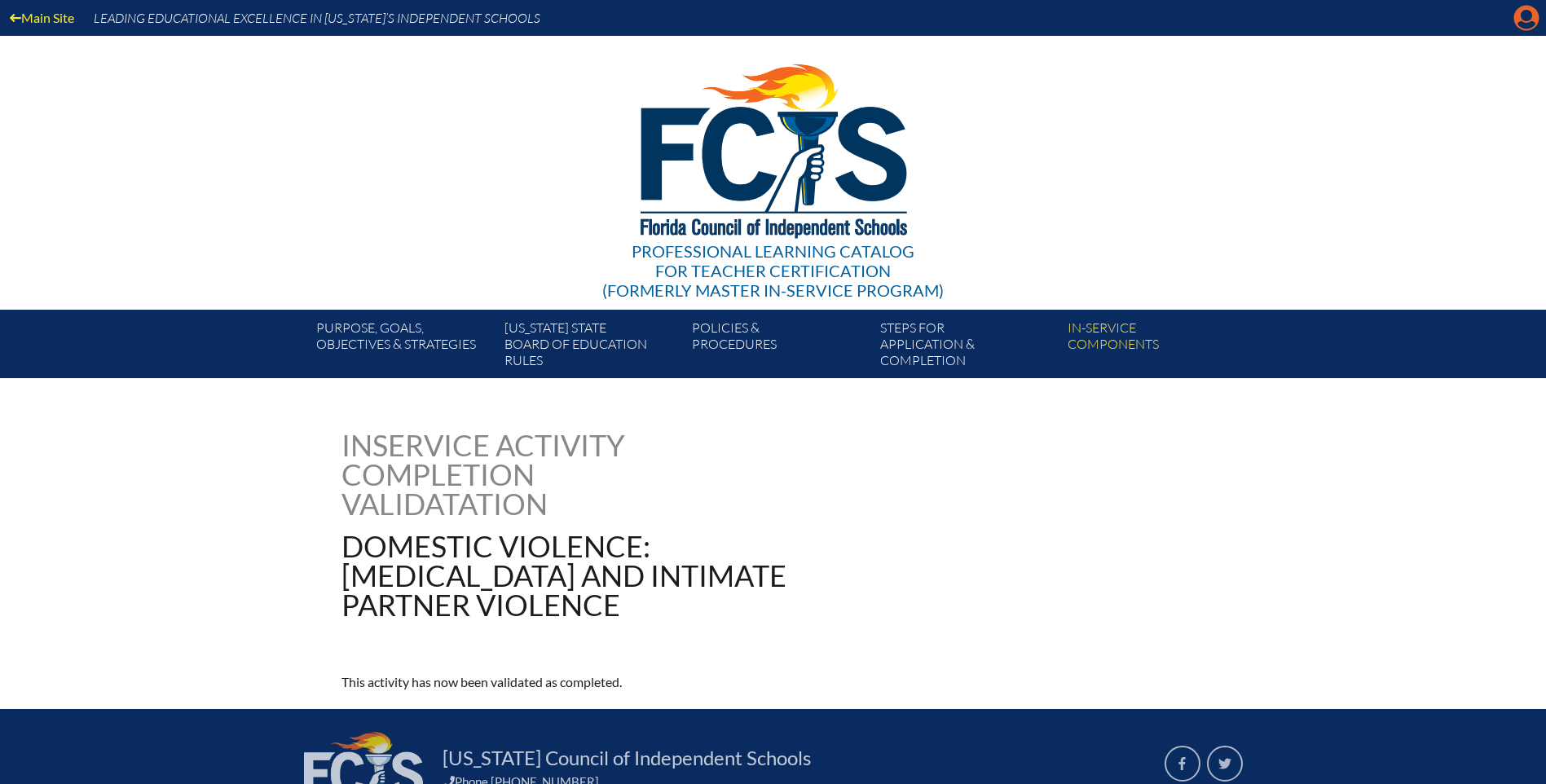
click at [1522, 17] on icon "Manage account" at bounding box center [1526, 17] width 26 height 26
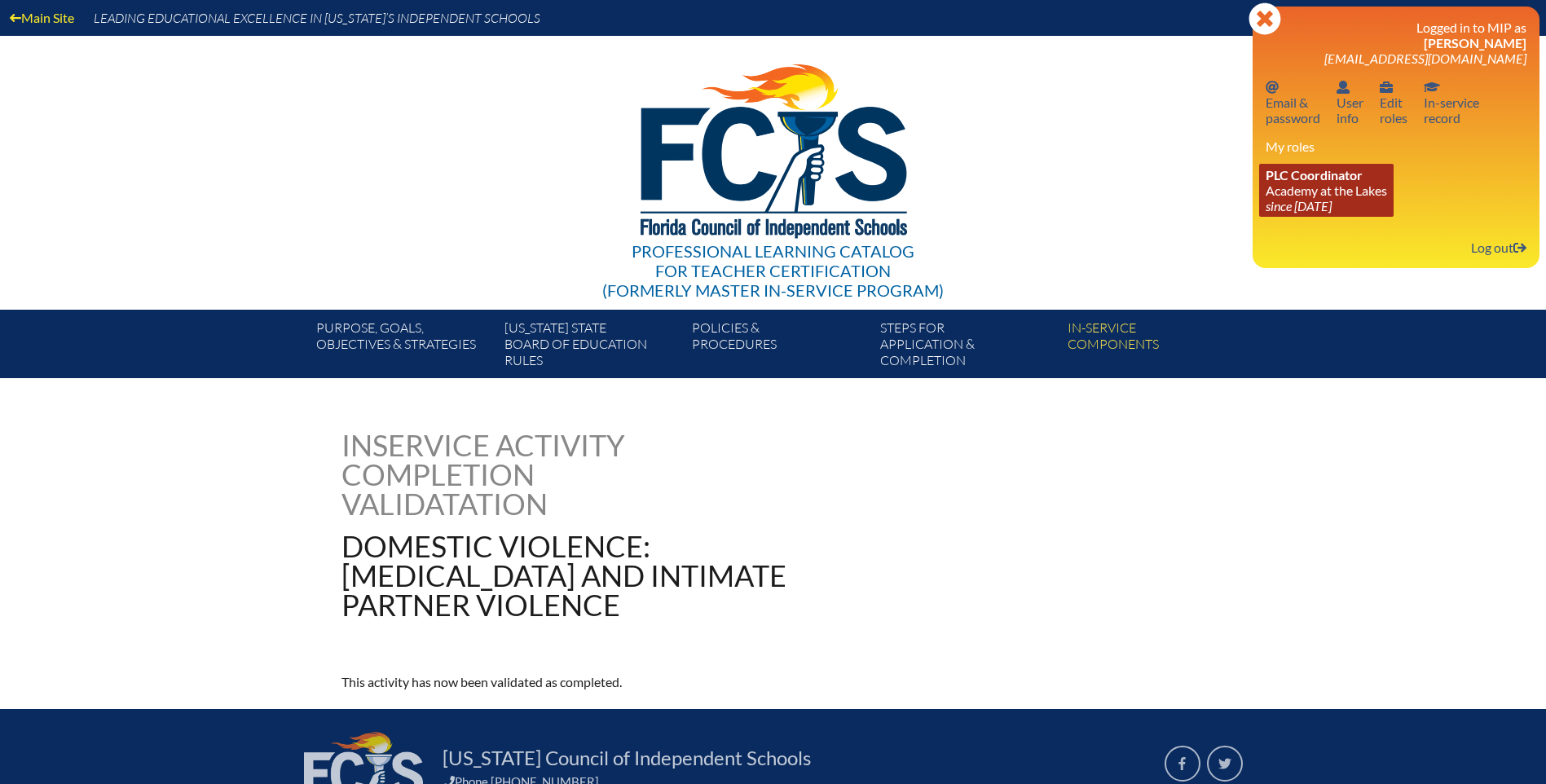
click at [1320, 195] on link "PLC Coordinator Academy at the Lakes since 2023 May 24" at bounding box center [1326, 189] width 135 height 53
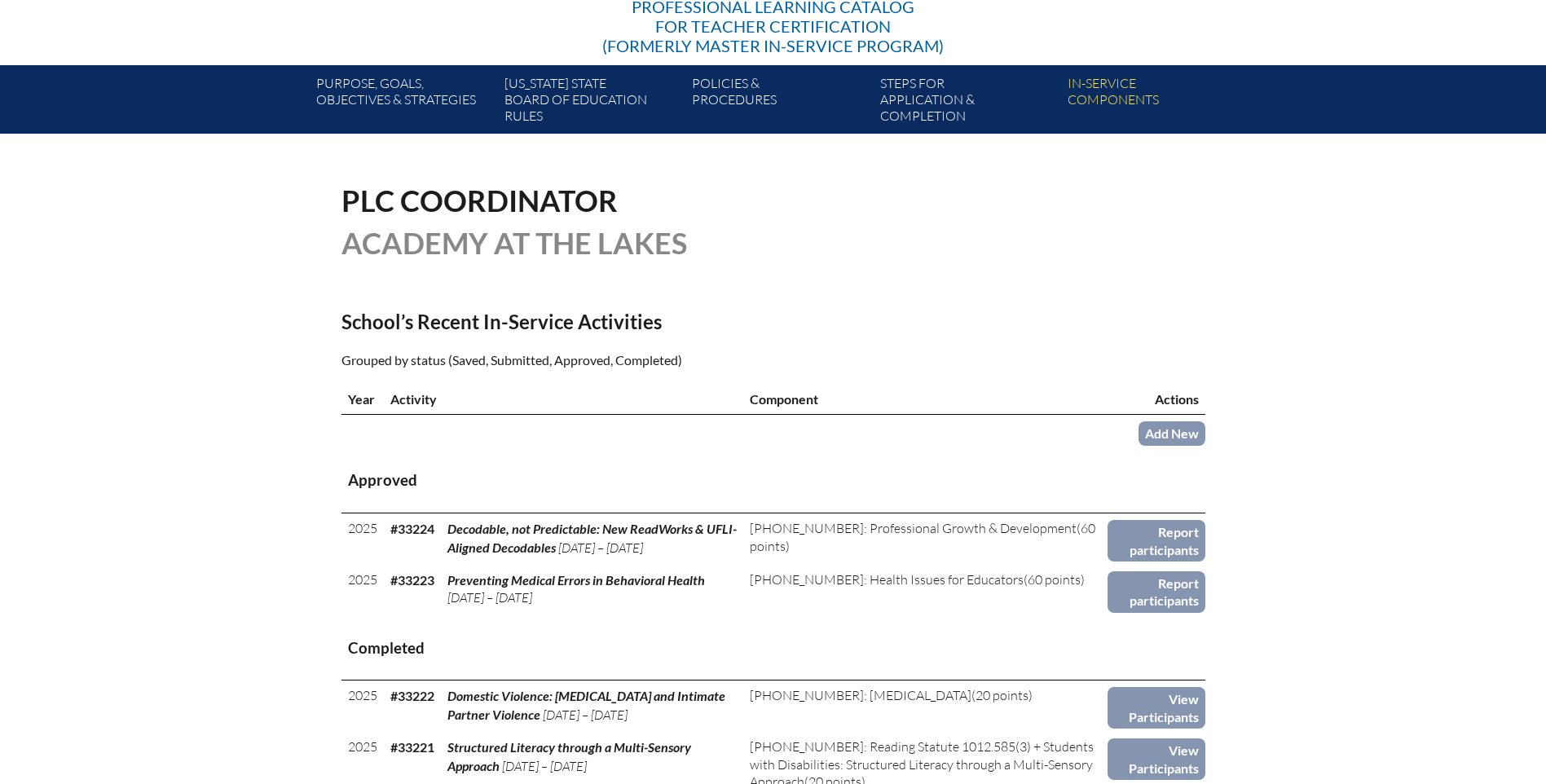
scroll to position [407, 0]
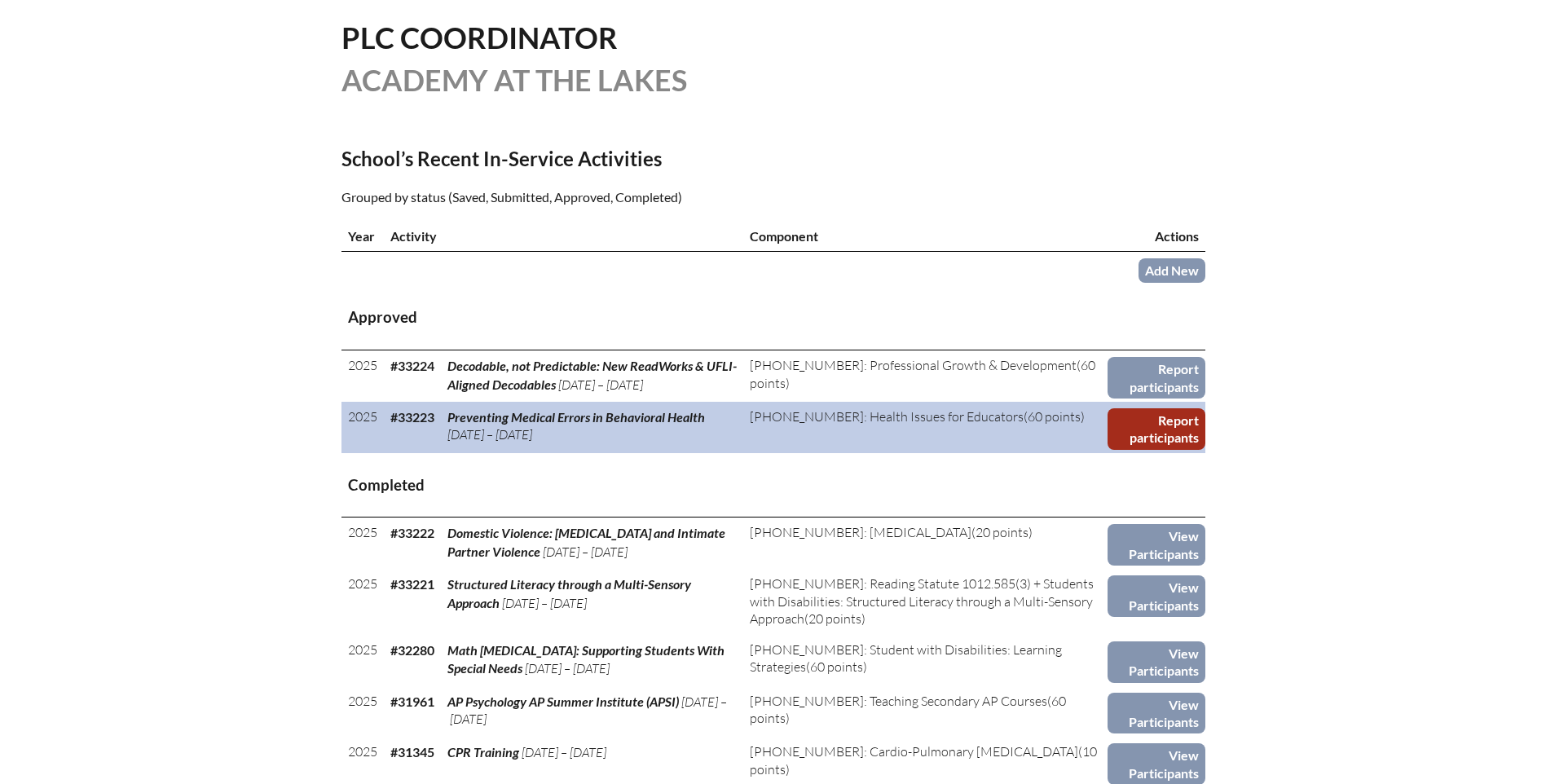
click at [1139, 417] on link "Report participants" at bounding box center [1156, 428] width 98 height 41
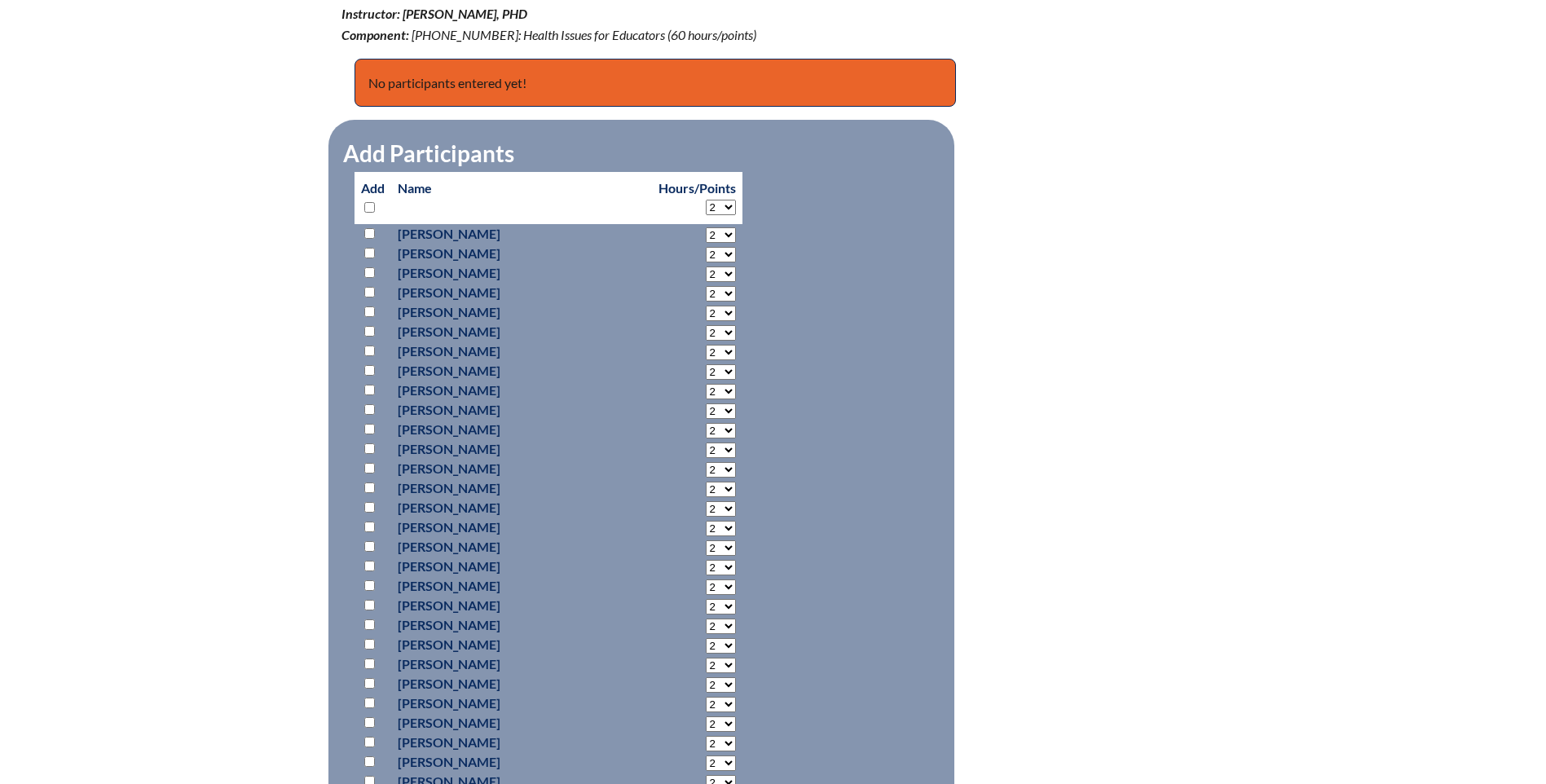
scroll to position [897, 0]
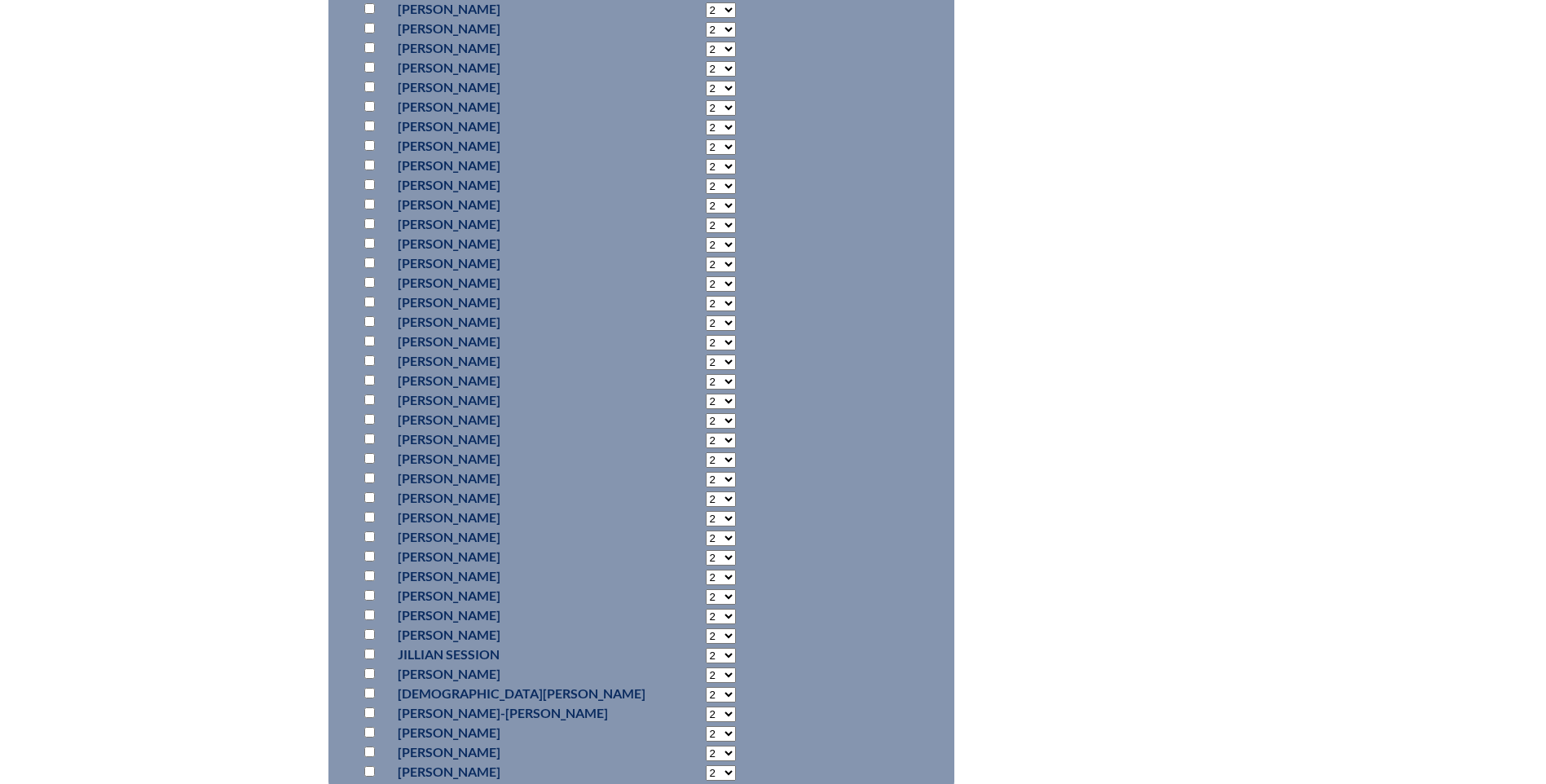
click at [365, 669] on input "checkbox" at bounding box center [369, 673] width 11 height 11
checkbox input "true"
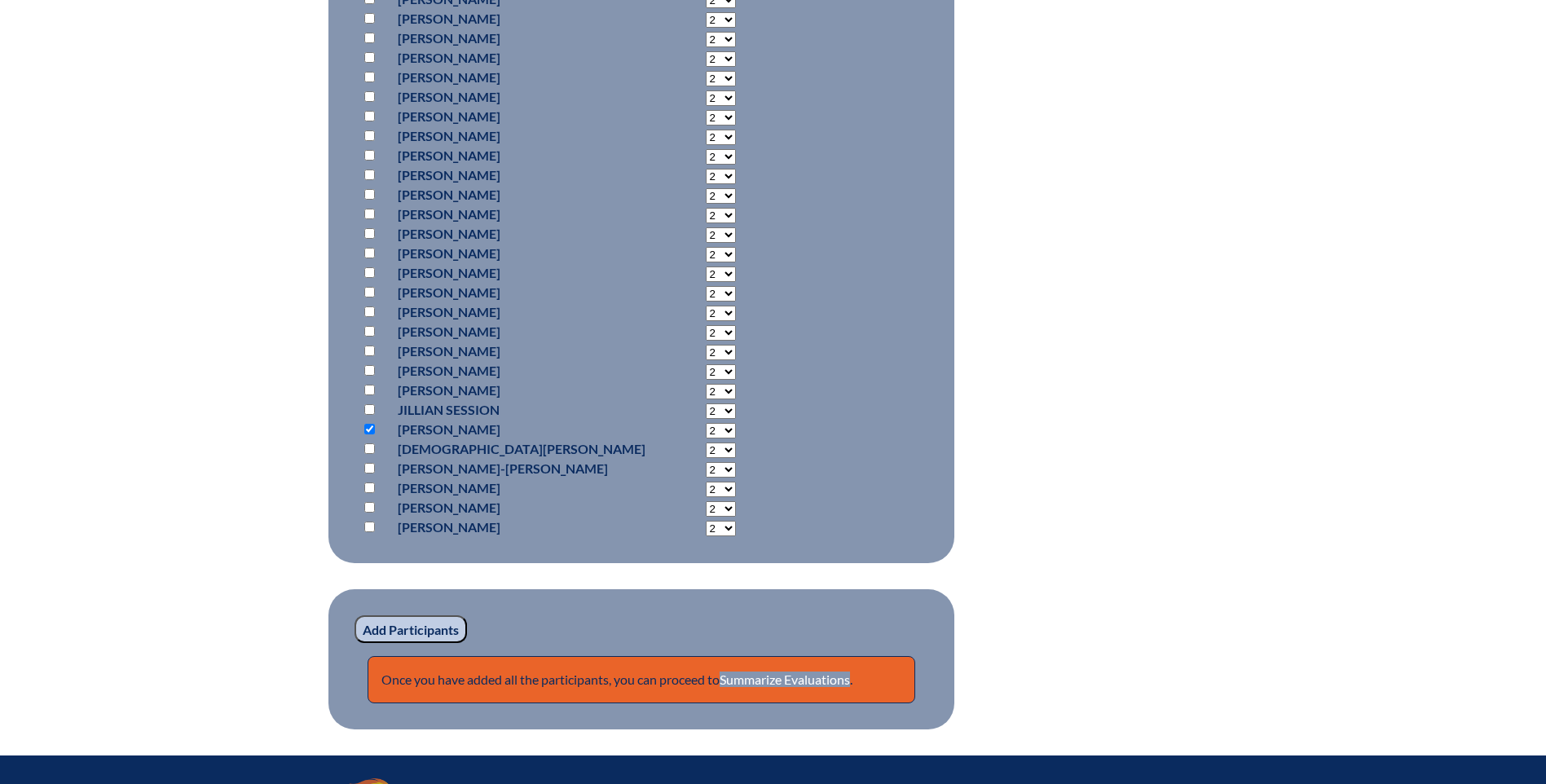
click at [383, 622] on input "Add Participants" at bounding box center [411, 629] width 113 height 28
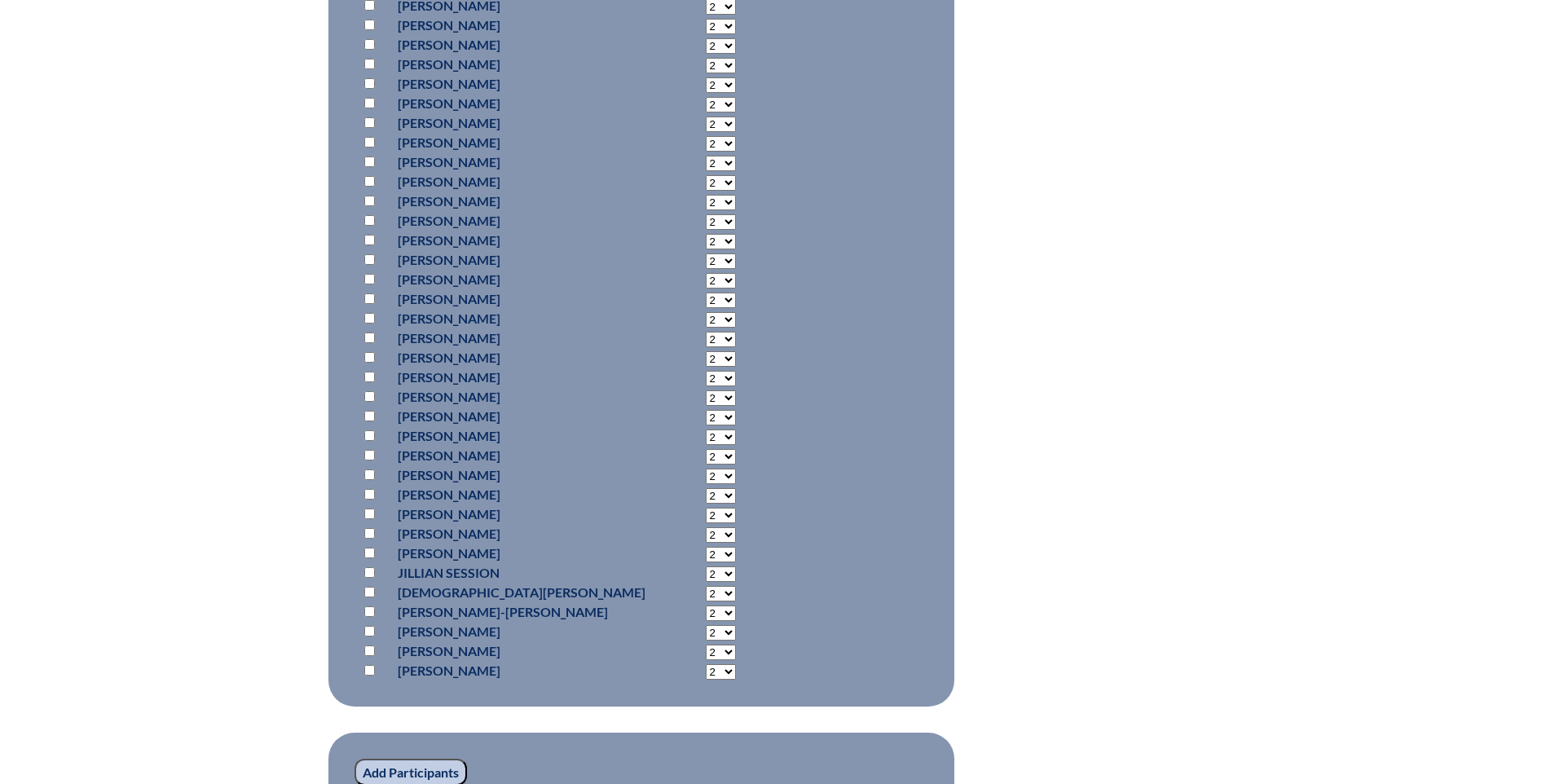
scroll to position [1312, 0]
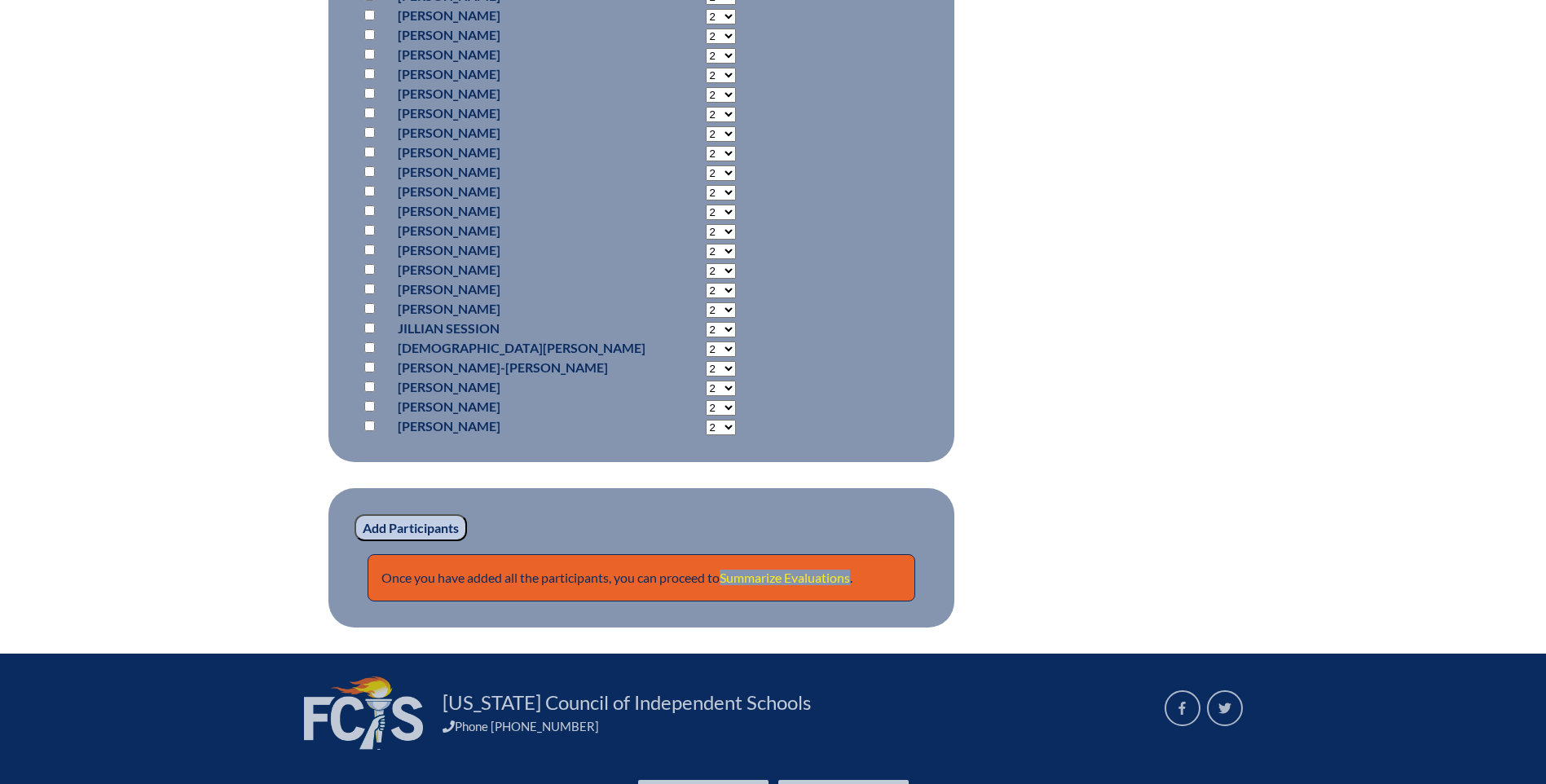
click at [765, 572] on link "Summarize Evaluations" at bounding box center [785, 577] width 130 height 15
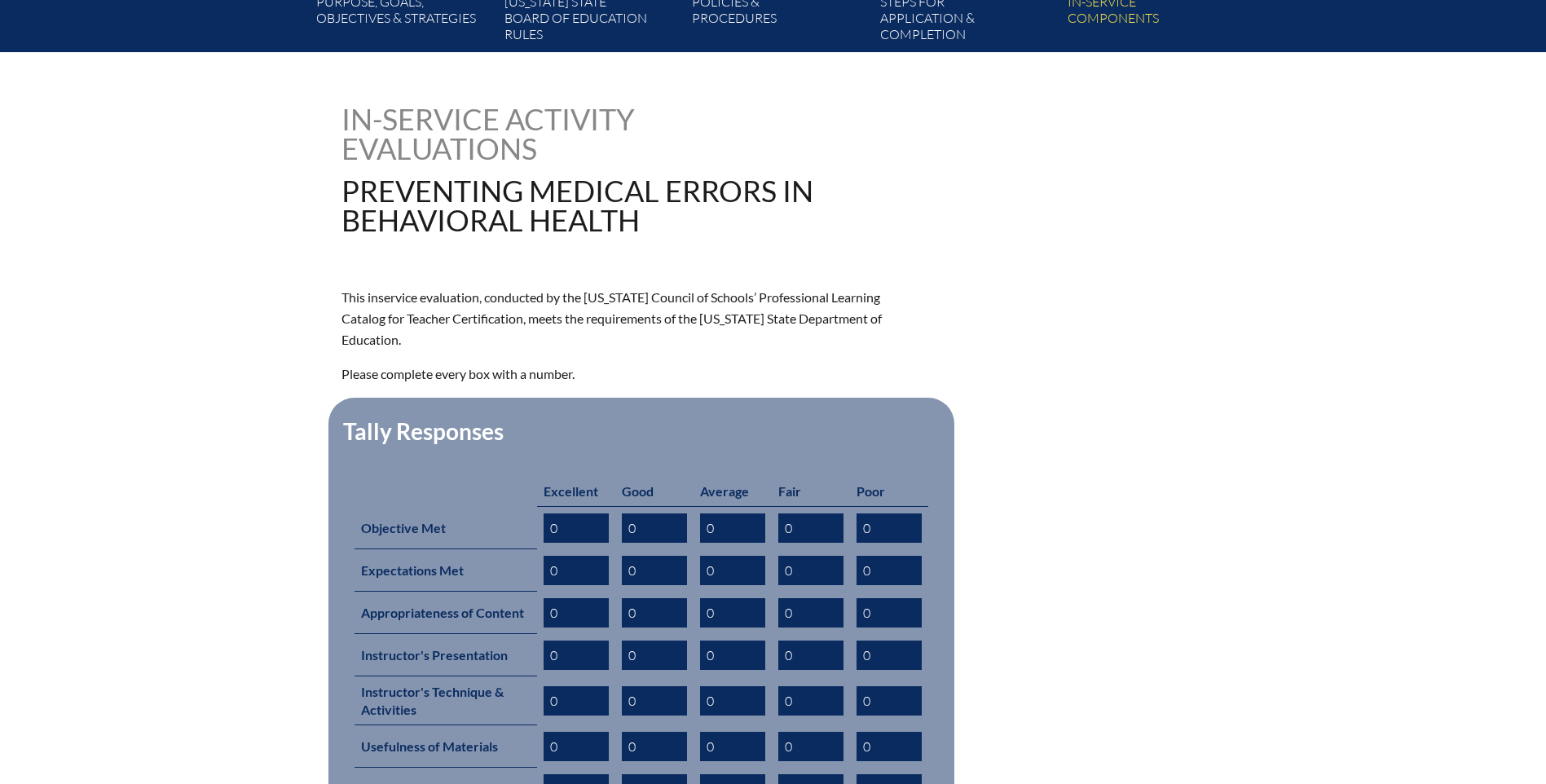
scroll to position [407, 0]
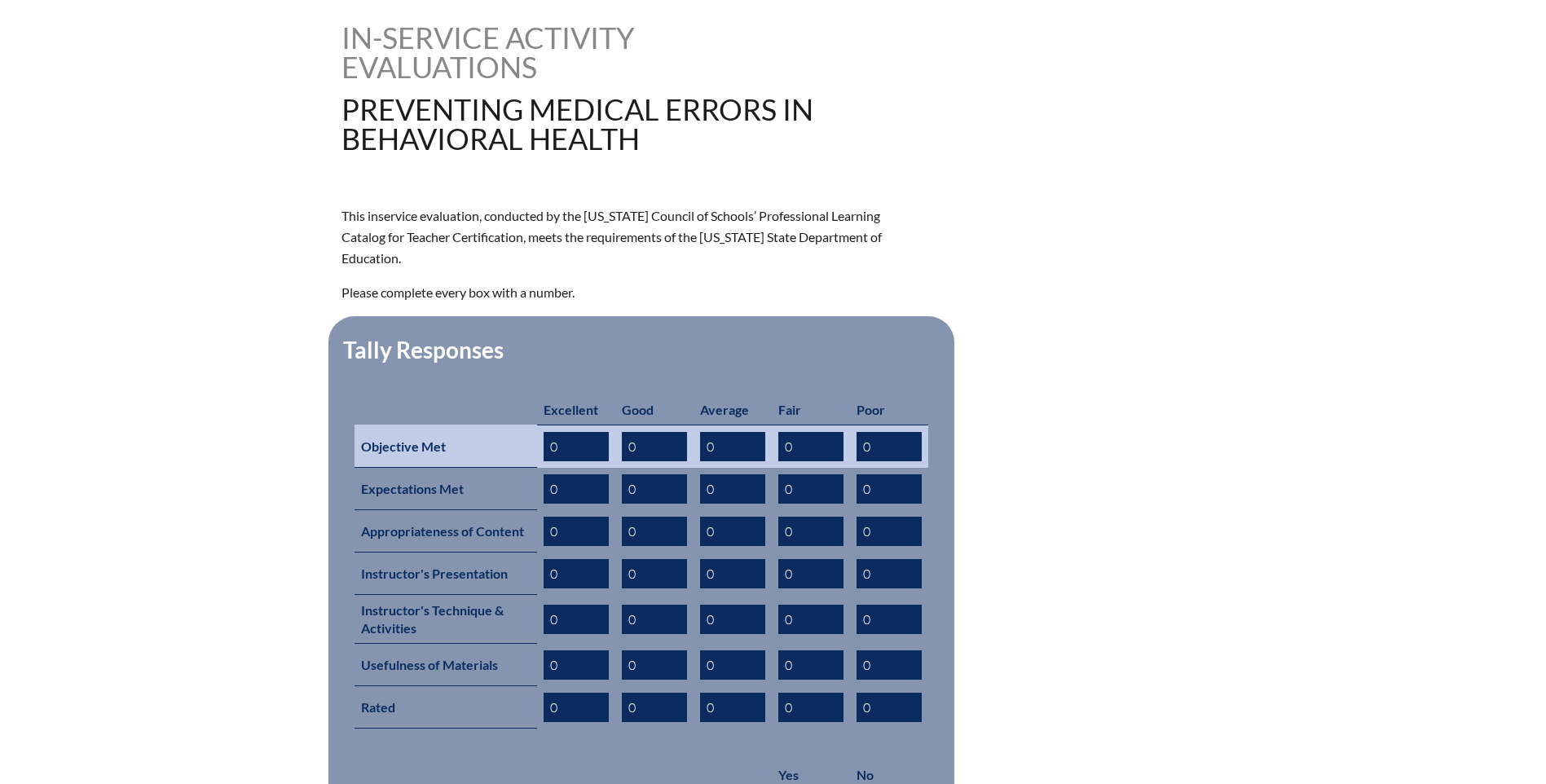
drag, startPoint x: 558, startPoint y: 427, endPoint x: 533, endPoint y: 426, distance: 25.0
click at [533, 426] on tr "Objective Met 0 0 0 0 0" at bounding box center [642, 446] width 574 height 43
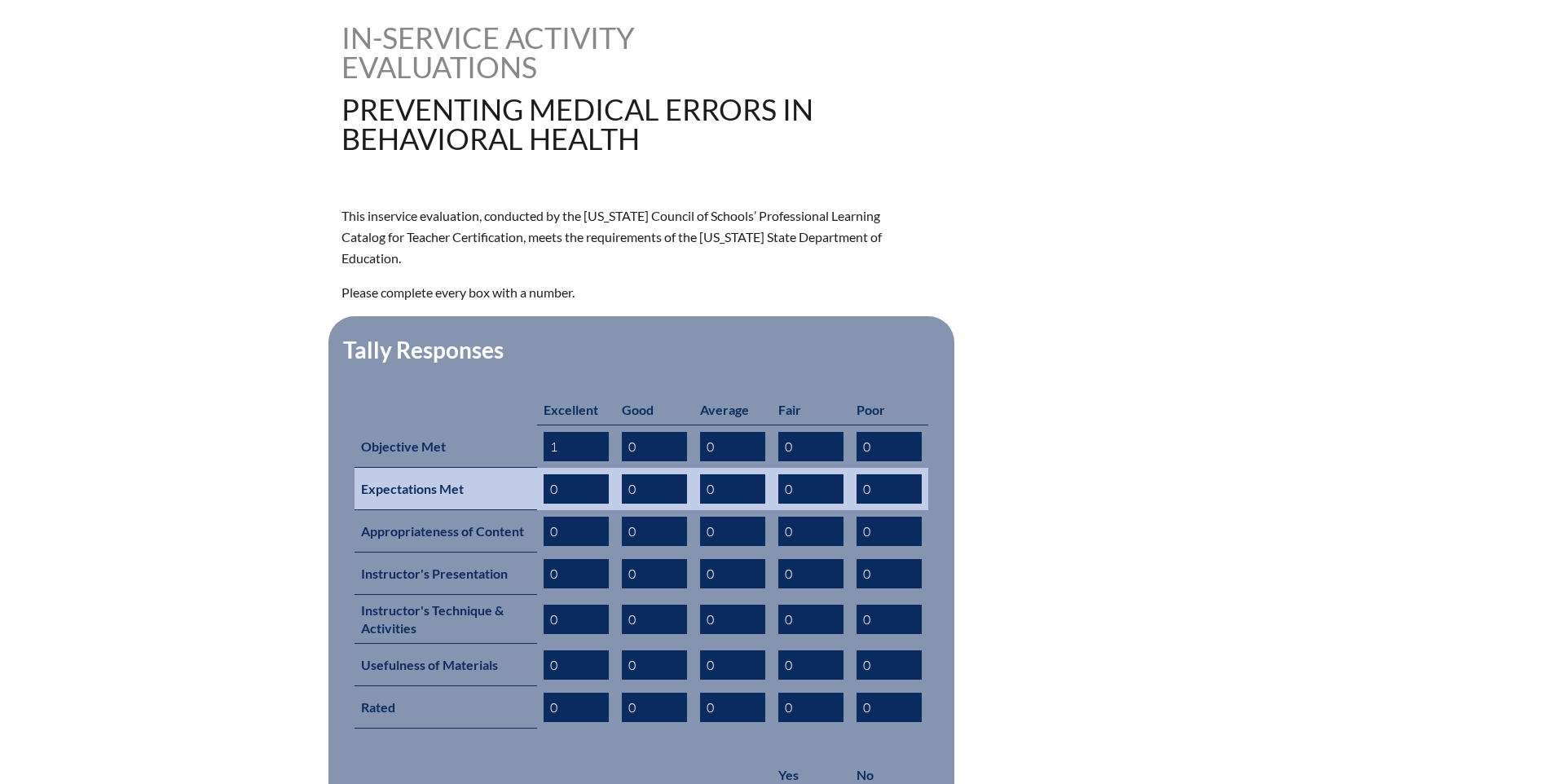
type input "1"
drag, startPoint x: 551, startPoint y: 461, endPoint x: 566, endPoint y: 461, distance: 15.0
click at [566, 474] on input "0" at bounding box center [577, 489] width 65 height 30
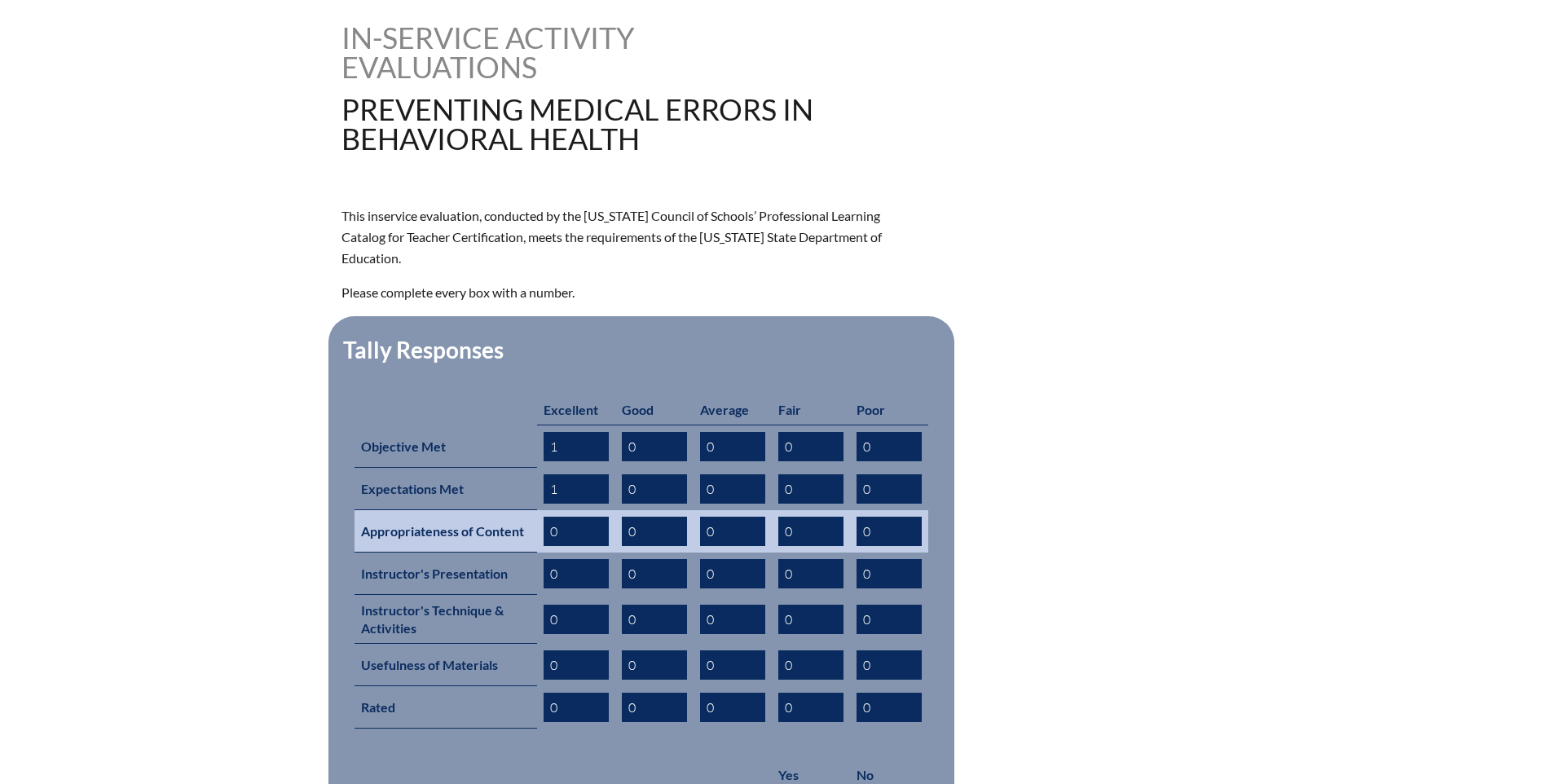
type input "1"
drag, startPoint x: 547, startPoint y: 500, endPoint x: 560, endPoint y: 503, distance: 13.3
click at [560, 516] on input "0" at bounding box center [577, 531] width 65 height 30
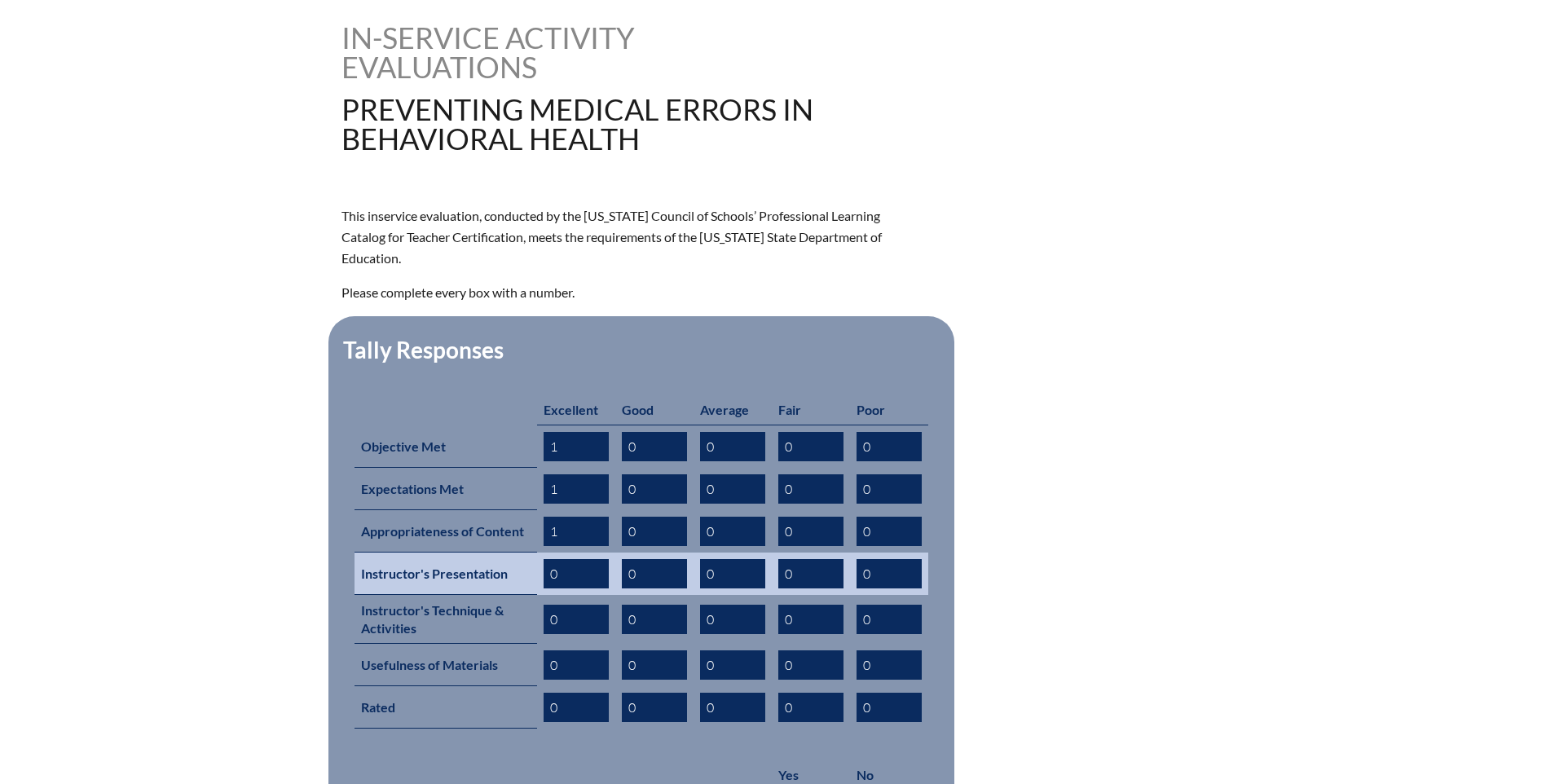
type input "1"
drag, startPoint x: 545, startPoint y: 550, endPoint x: 561, endPoint y: 550, distance: 16.0
click at [561, 559] on input "0" at bounding box center [577, 574] width 65 height 30
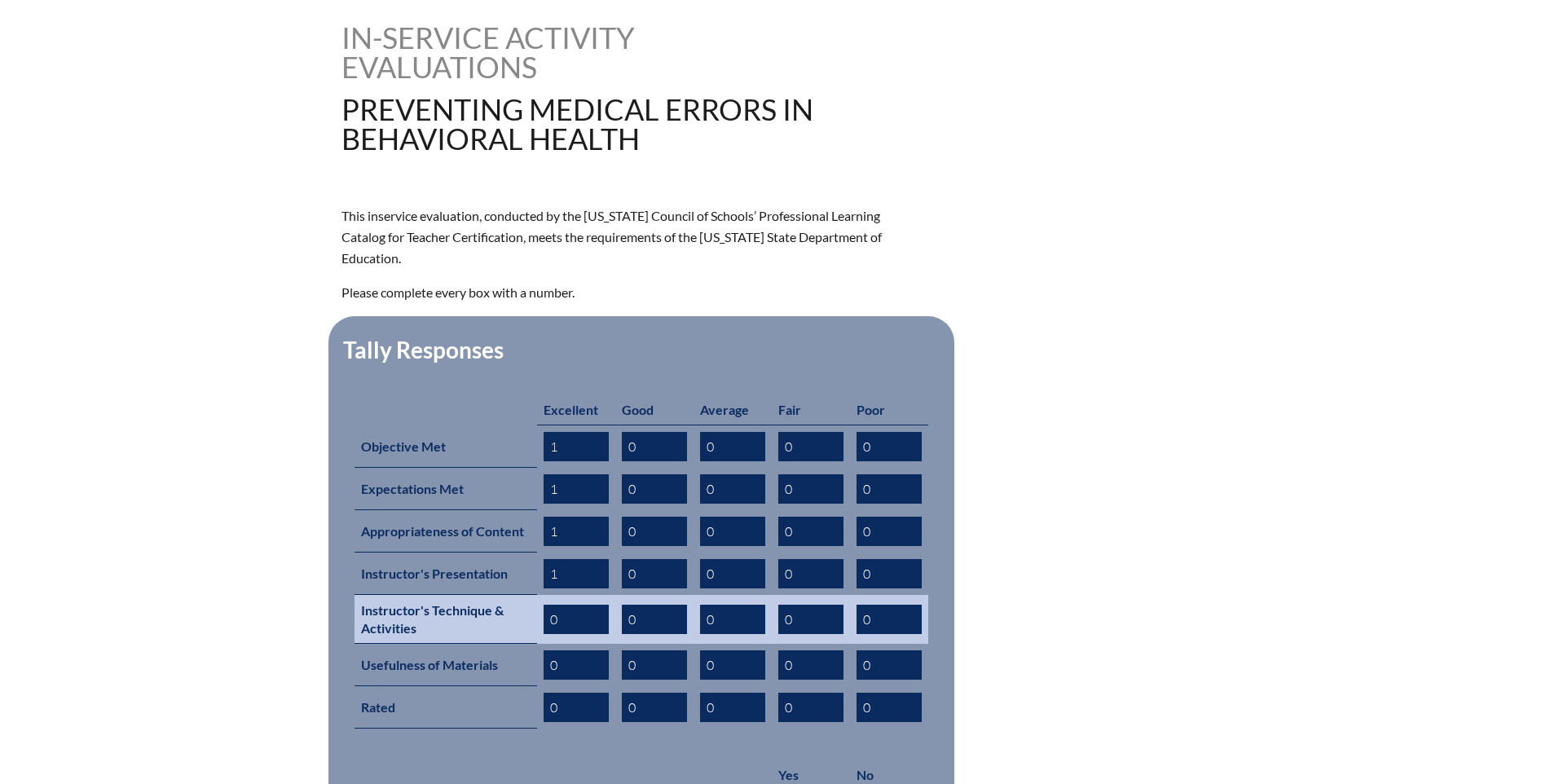
type input "1"
drag, startPoint x: 549, startPoint y: 597, endPoint x: 560, endPoint y: 596, distance: 11.0
click at [560, 604] on input "0" at bounding box center [577, 619] width 65 height 30
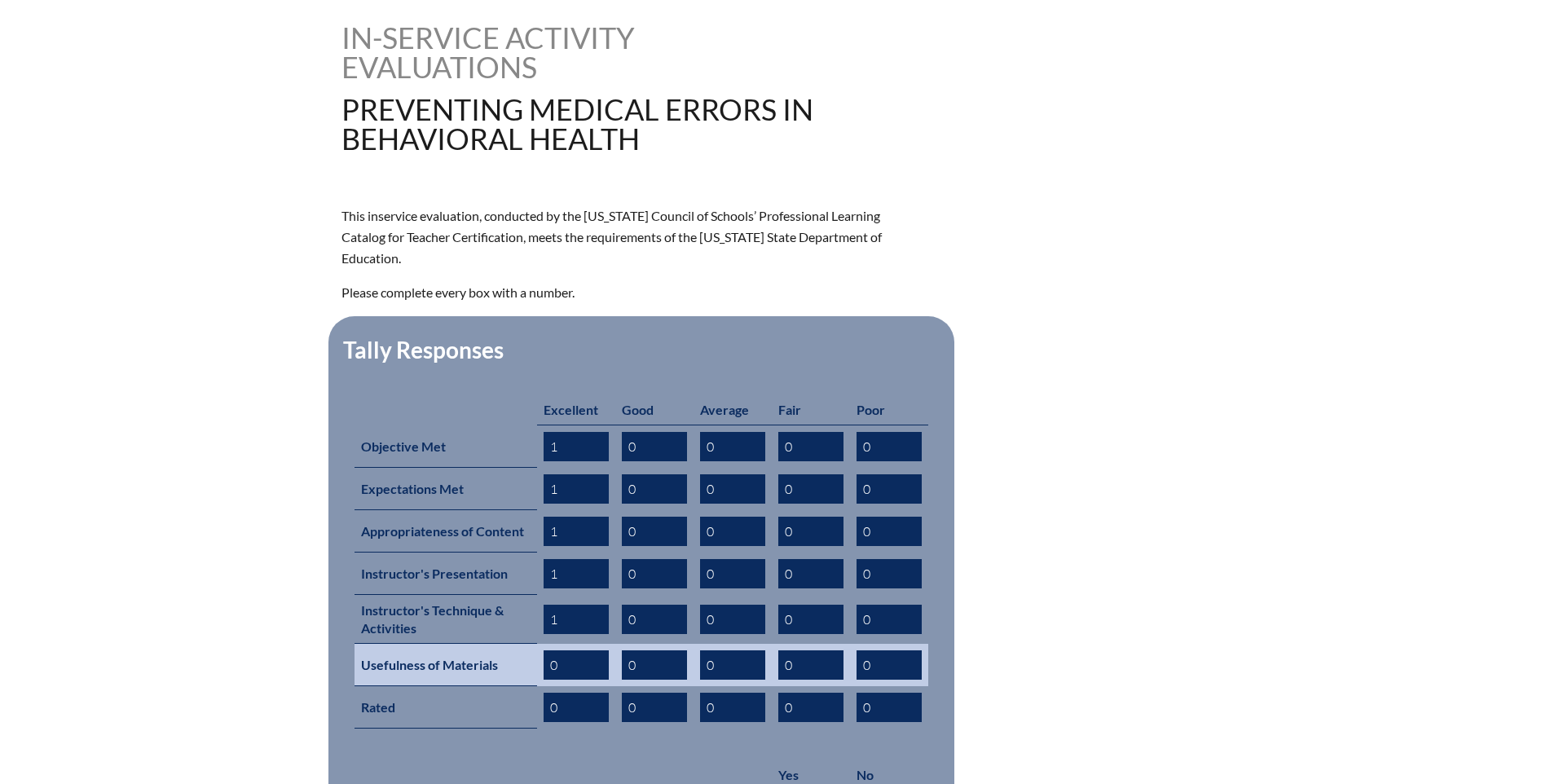
type input "1"
drag, startPoint x: 550, startPoint y: 638, endPoint x: 570, endPoint y: 638, distance: 20.0
click at [570, 650] on input "0" at bounding box center [577, 664] width 65 height 30
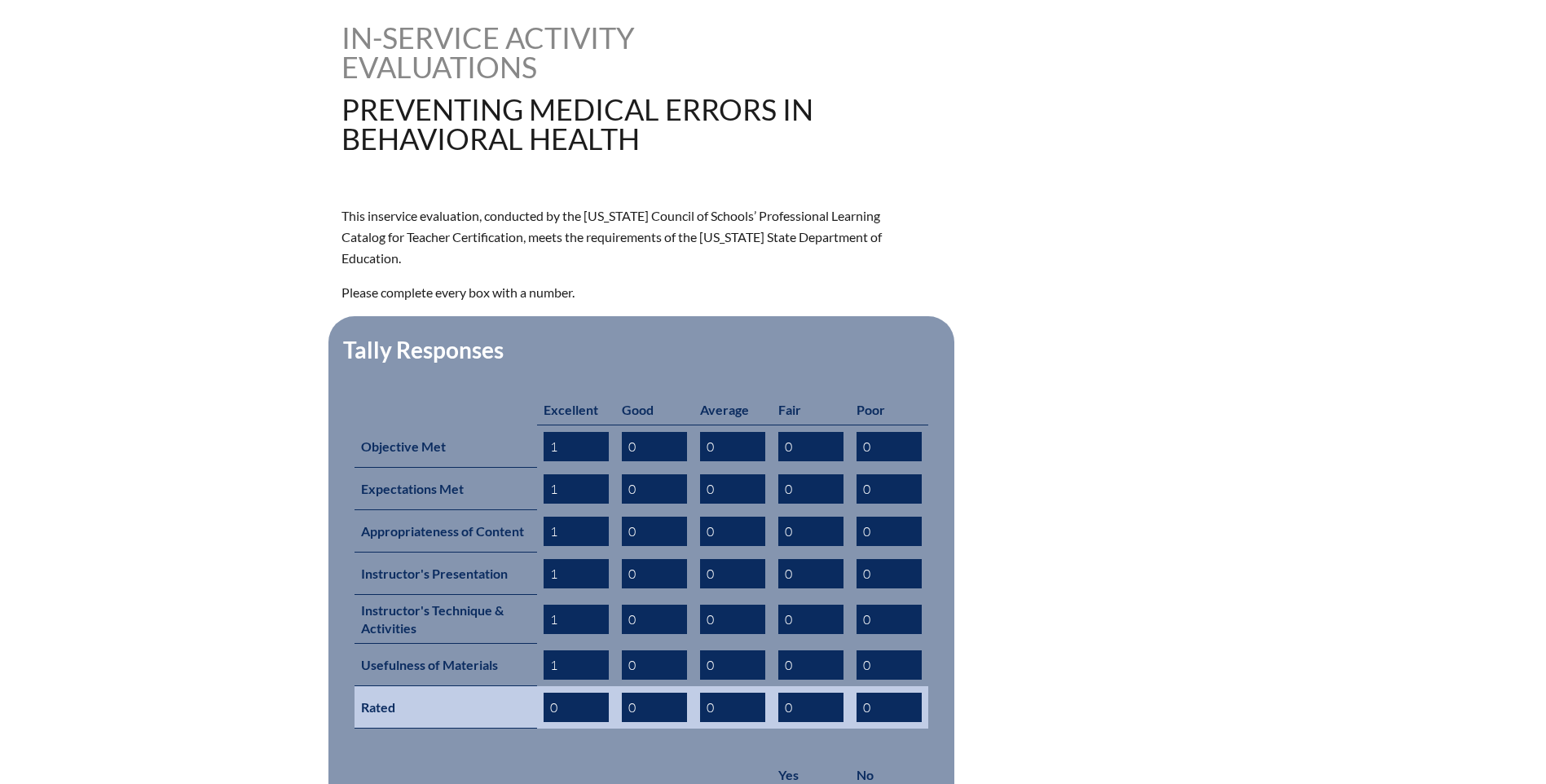
type input "1"
drag, startPoint x: 549, startPoint y: 678, endPoint x: 571, endPoint y: 676, distance: 22.1
click at [571, 693] on input "0" at bounding box center [577, 708] width 65 height 30
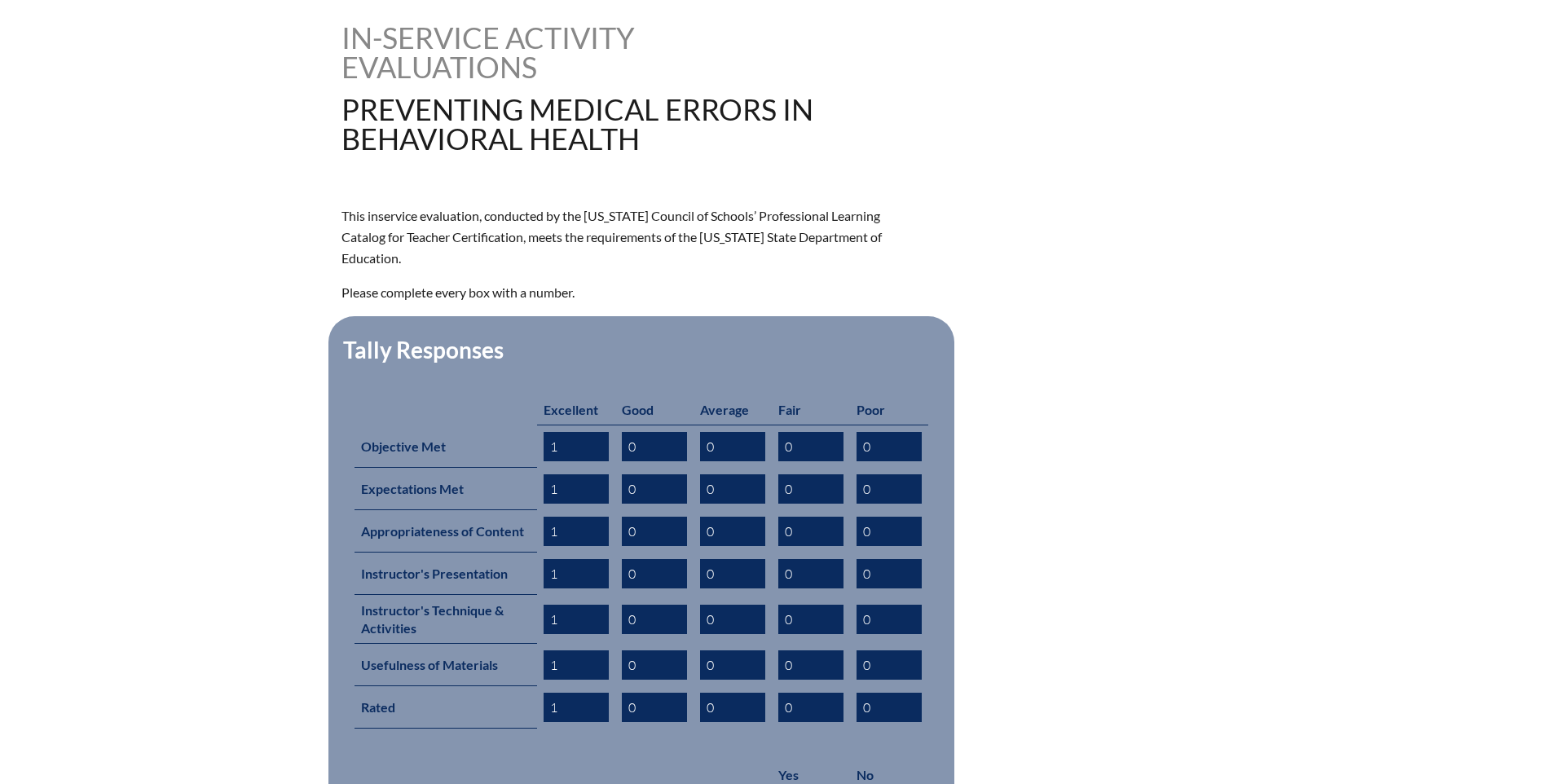
type input "1"
click at [235, 615] on div "preventing-medical-errors-in-behavioral-health--68c062bd94c009.26309172 In-serv…" at bounding box center [773, 474] width 1546 height 903
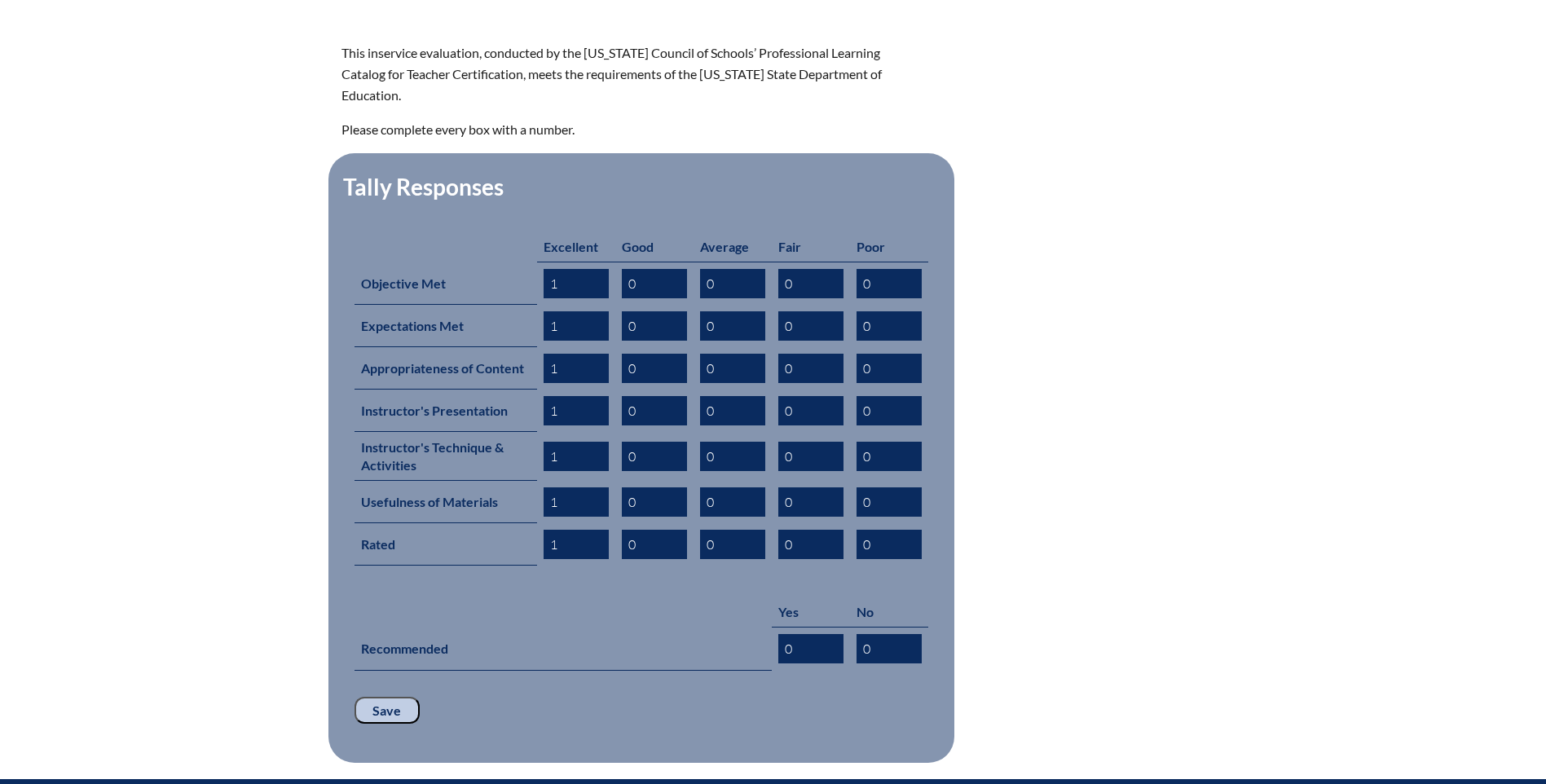
scroll to position [652, 0]
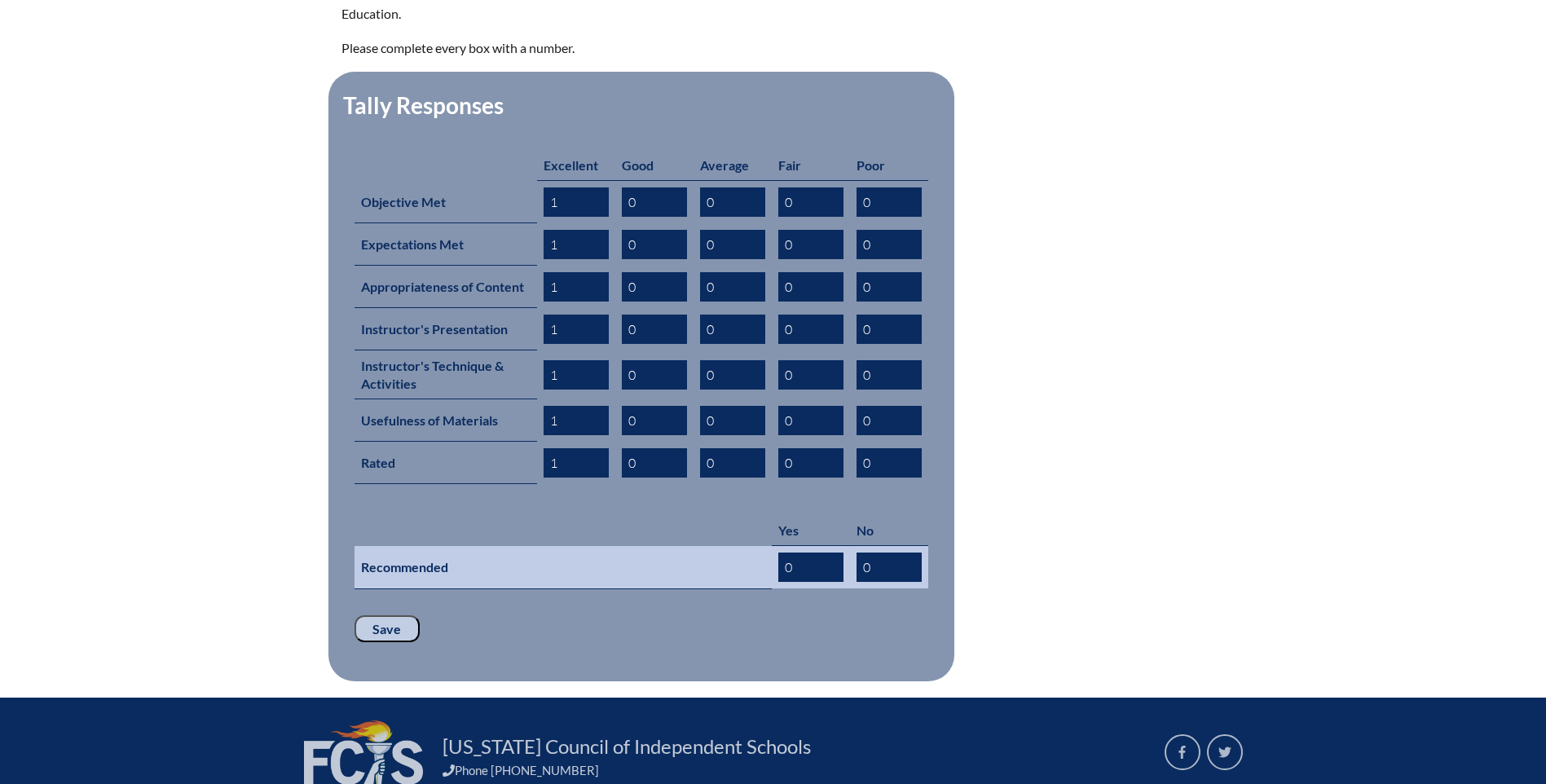
drag, startPoint x: 806, startPoint y: 543, endPoint x: 716, endPoint y: 545, distance: 90.0
click at [716, 546] on tr "Recommended 0 0" at bounding box center [642, 567] width 574 height 43
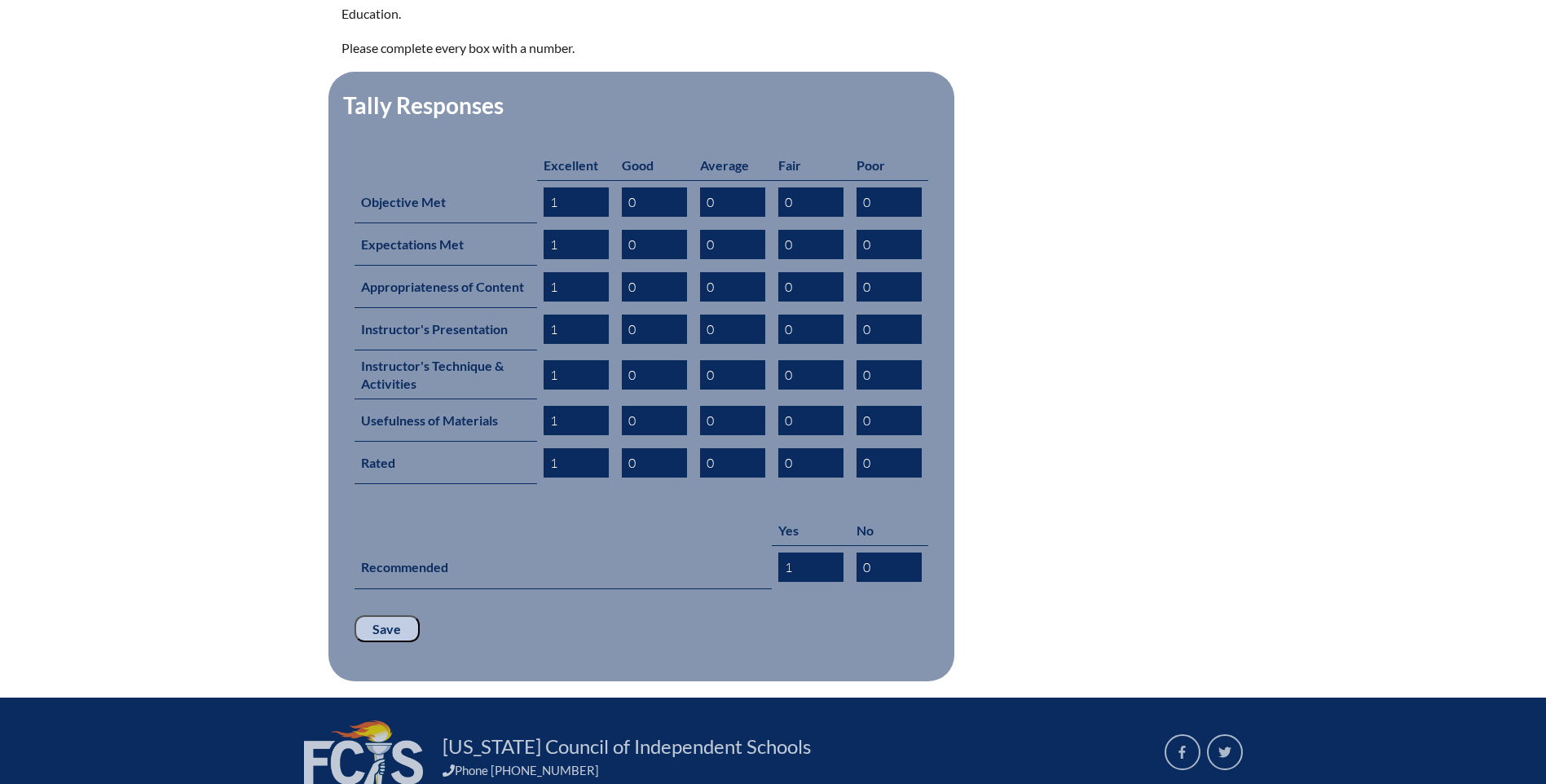
type input "1"
click at [395, 616] on input "Save" at bounding box center [387, 629] width 65 height 28
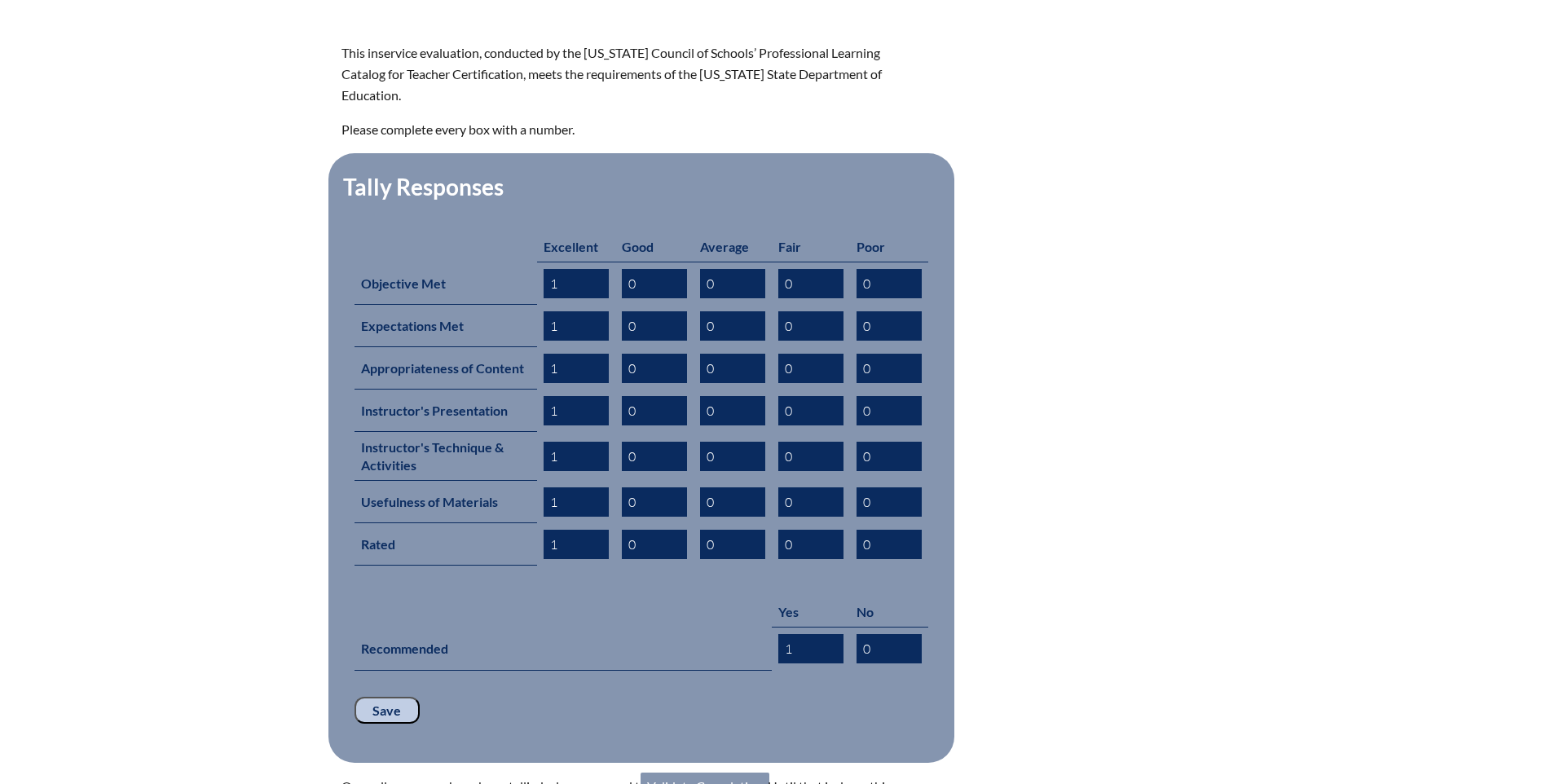
scroll to position [815, 0]
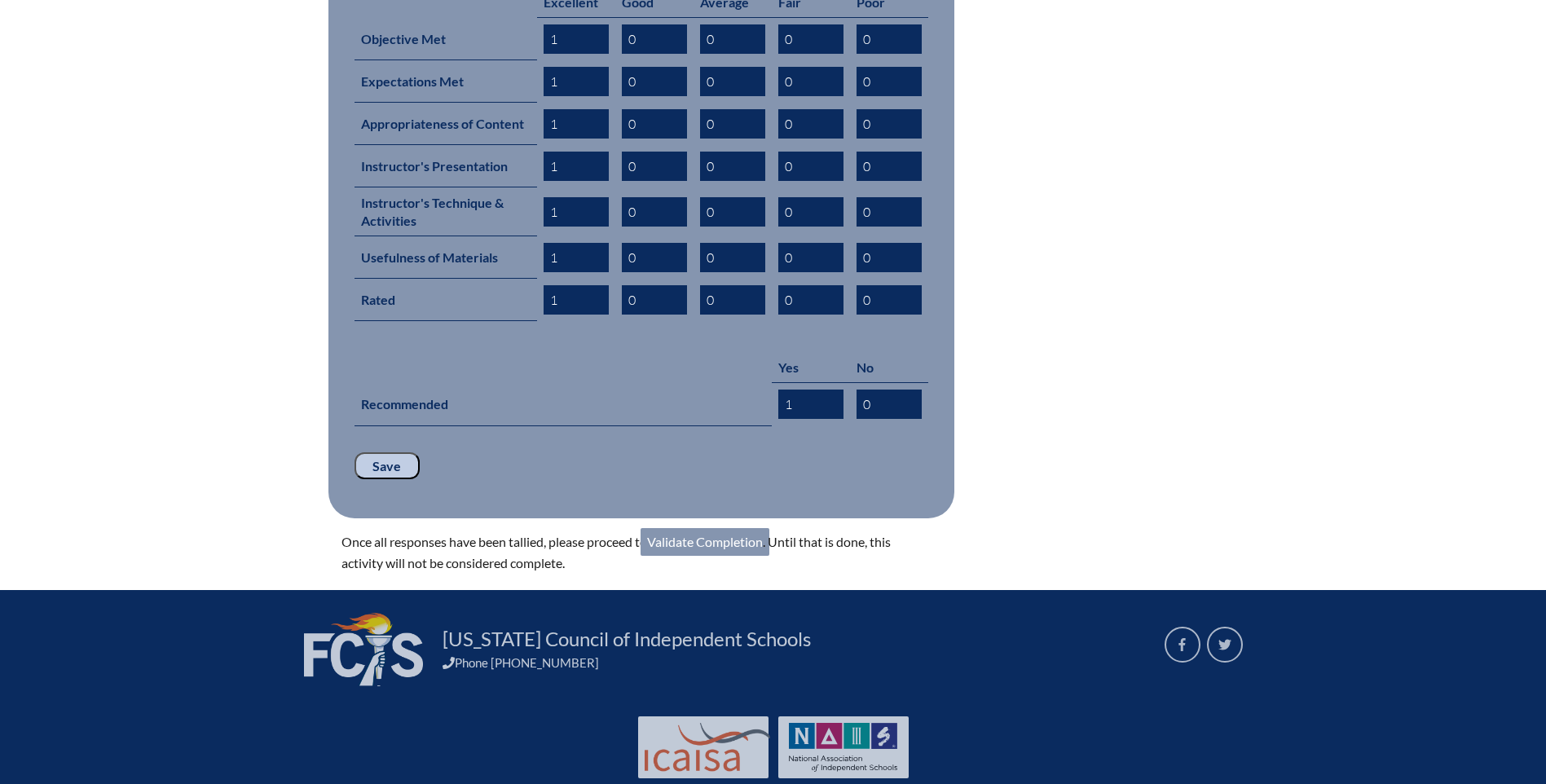
click at [685, 528] on link "Validate Completion" at bounding box center [705, 541] width 129 height 28
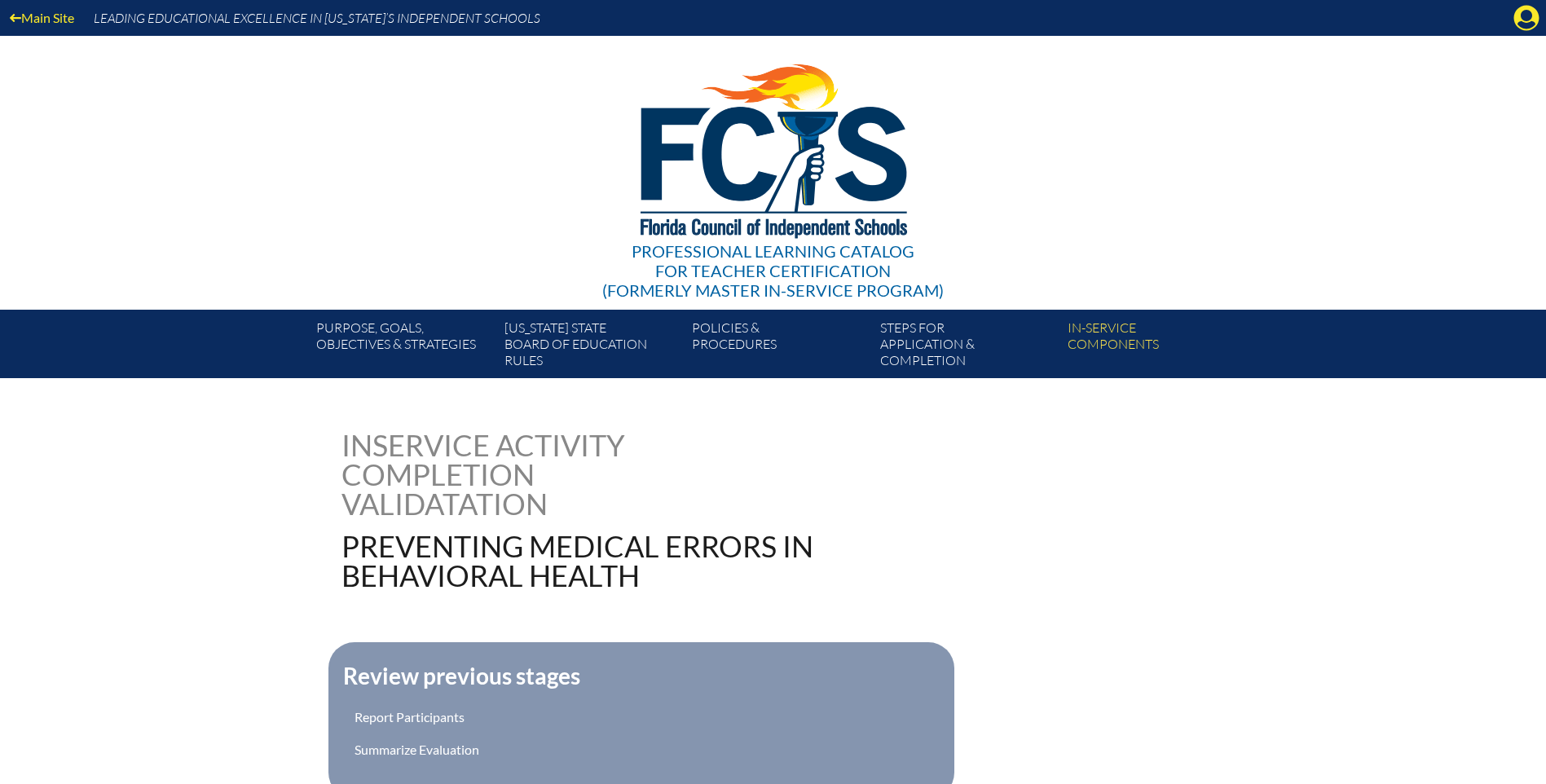
scroll to position [245, 0]
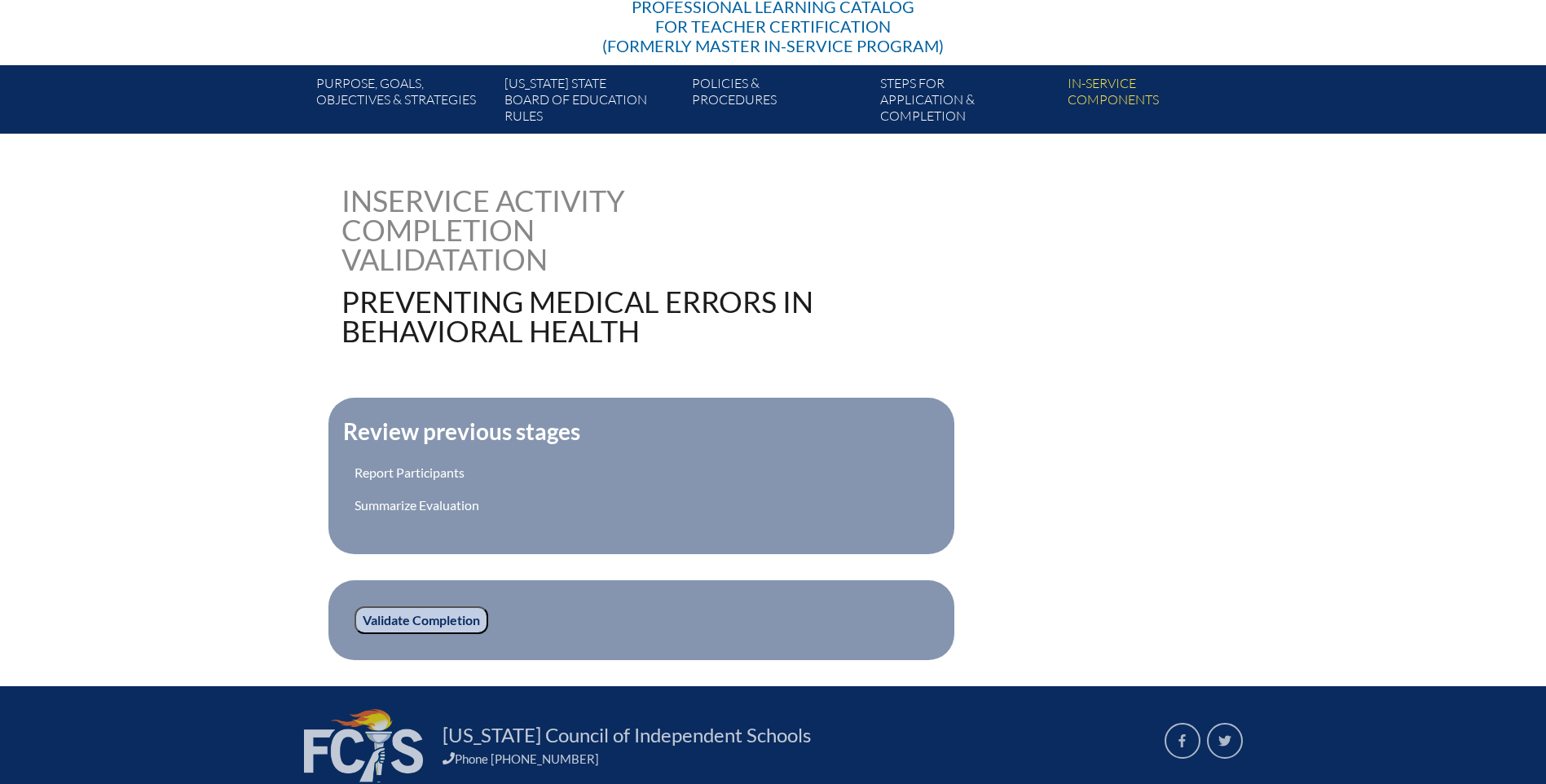
click at [400, 617] on input "Validate Completion" at bounding box center [422, 620] width 134 height 28
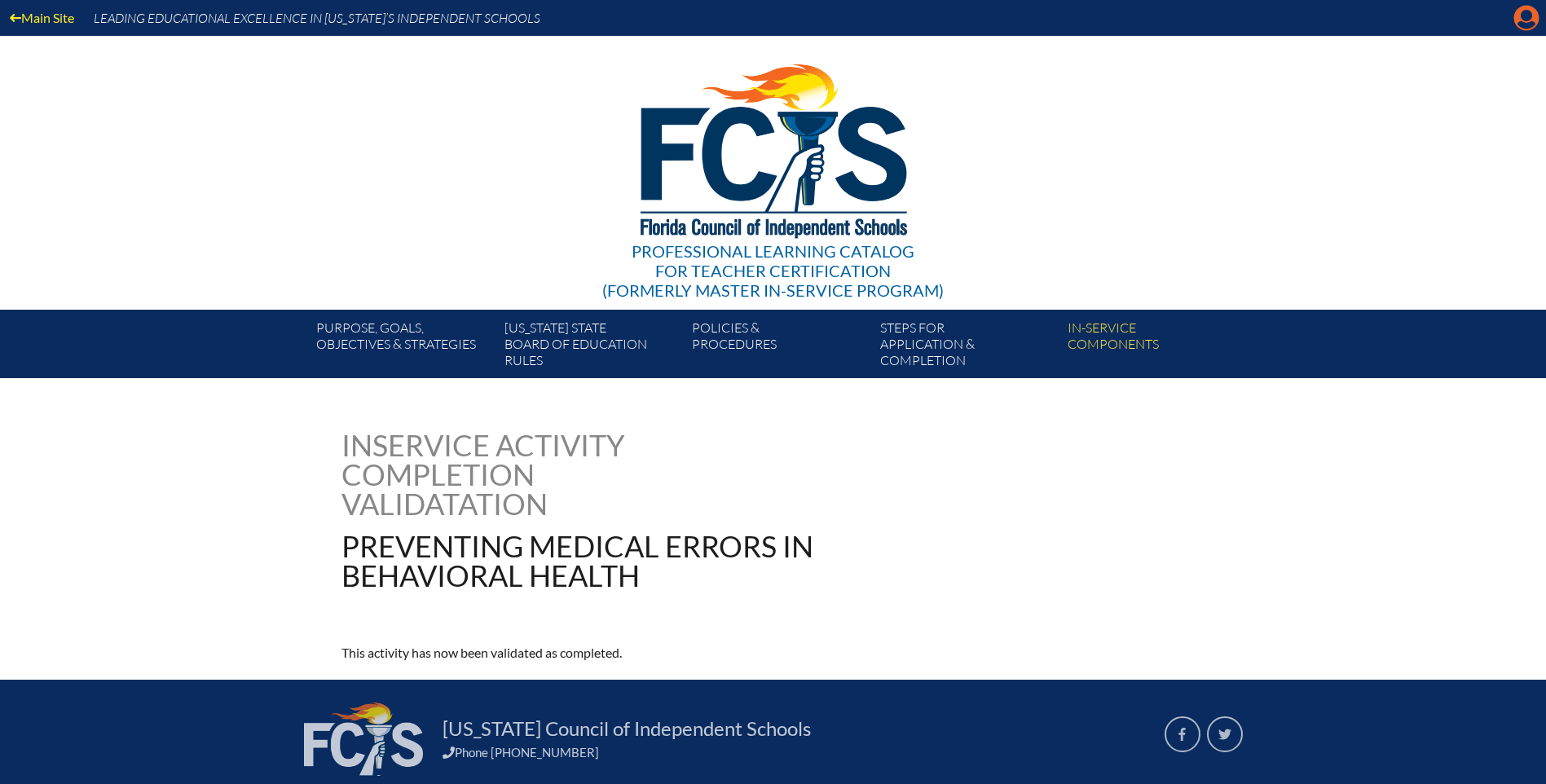
click at [1521, 19] on icon at bounding box center [1527, 18] width 25 height 25
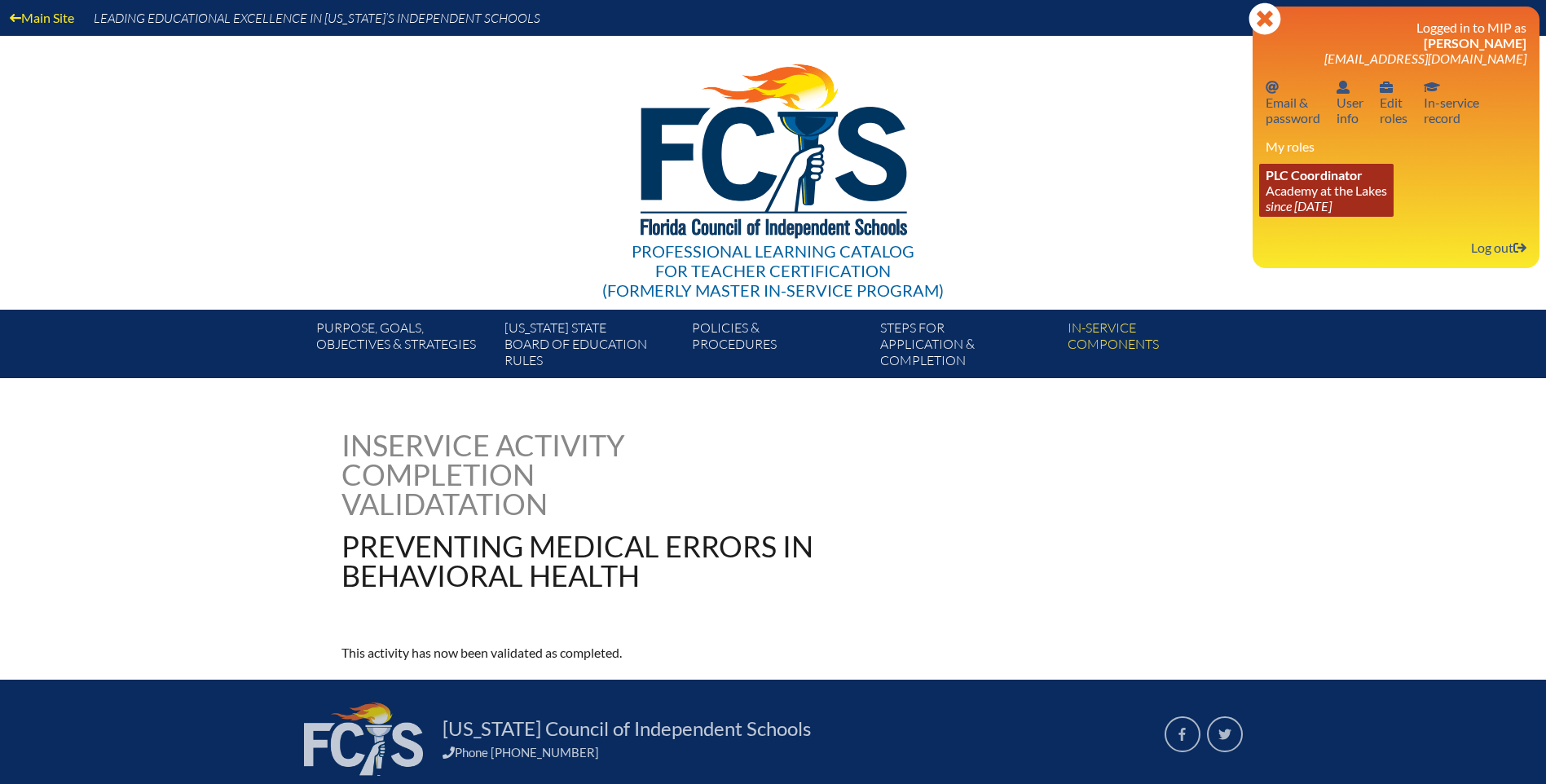
click at [1284, 202] on icon "since [DATE]" at bounding box center [1298, 206] width 66 height 15
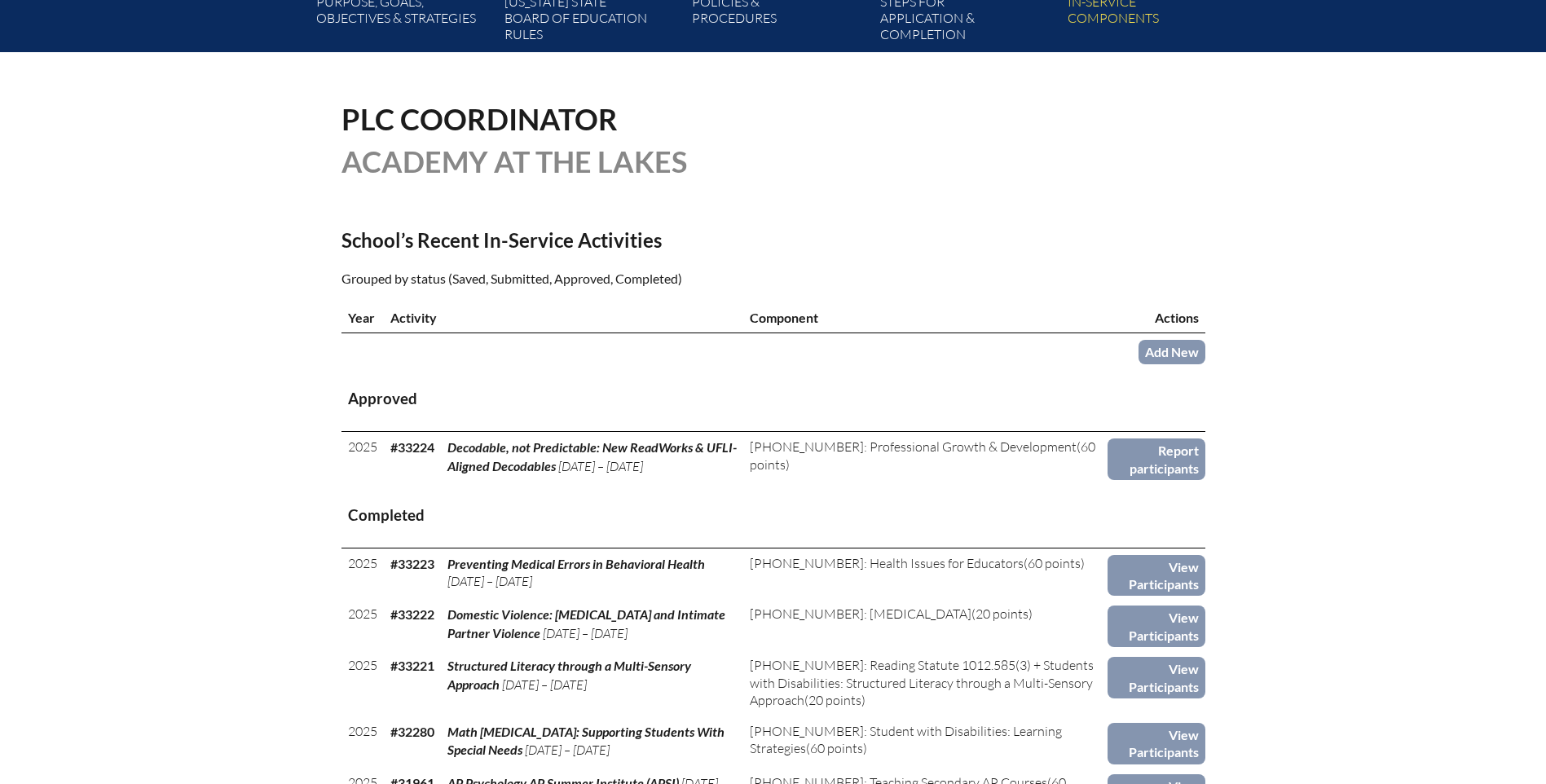
scroll to position [407, 0]
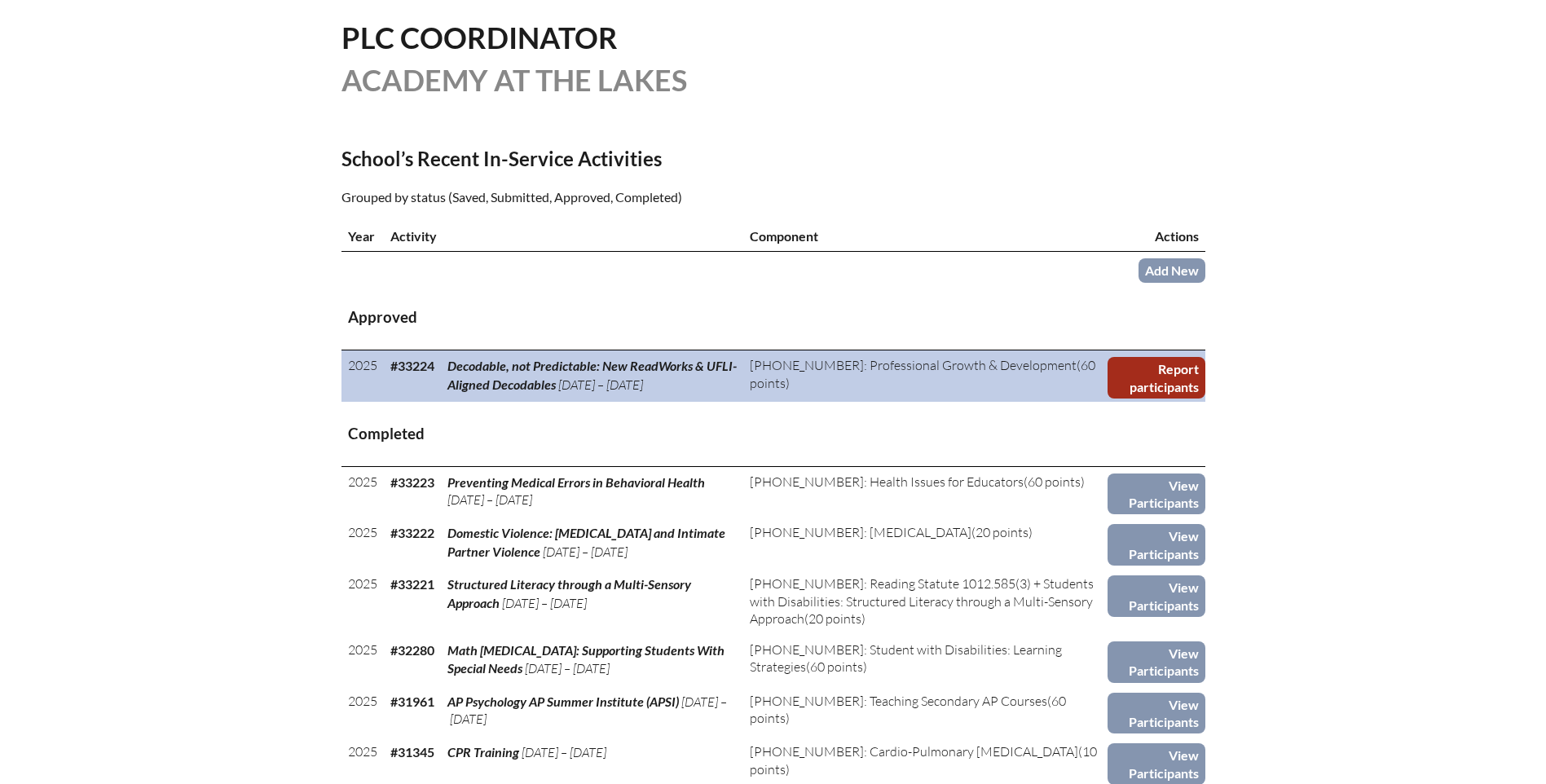
click at [1143, 373] on link "Report participants" at bounding box center [1156, 377] width 98 height 41
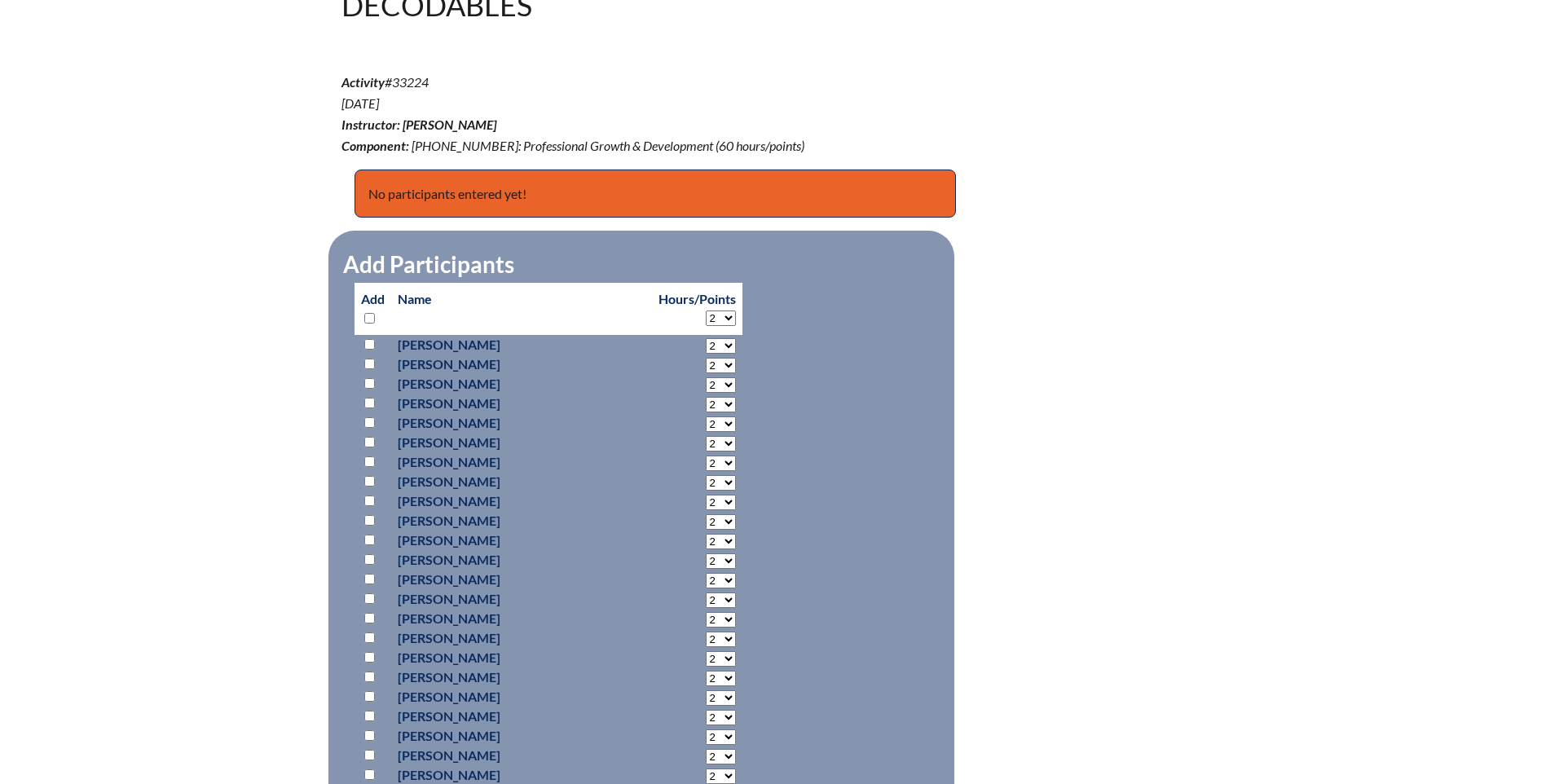
scroll to position [652, 0]
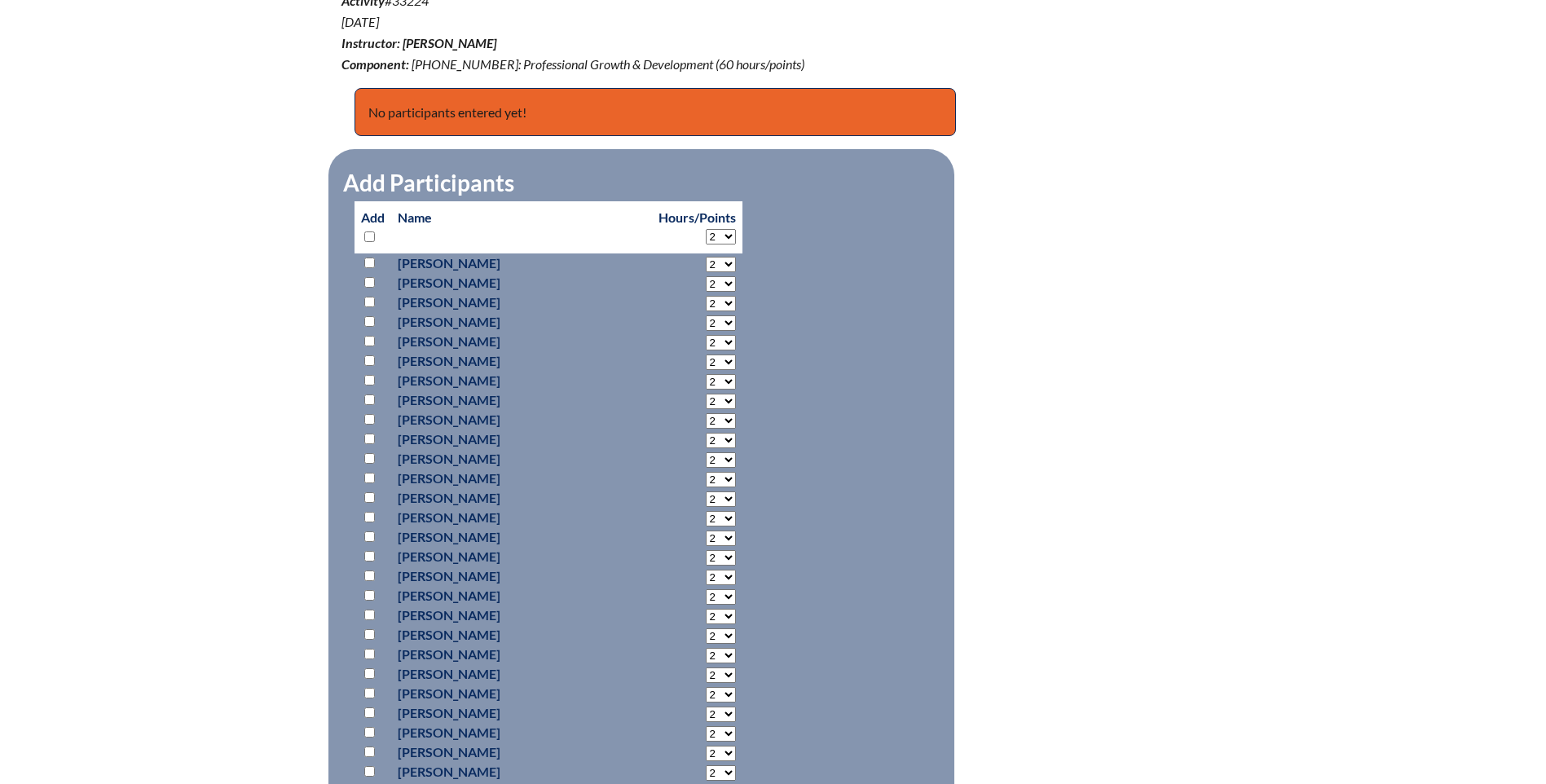
click at [367, 512] on input "checkbox" at bounding box center [369, 516] width 11 height 11
checkbox input "true"
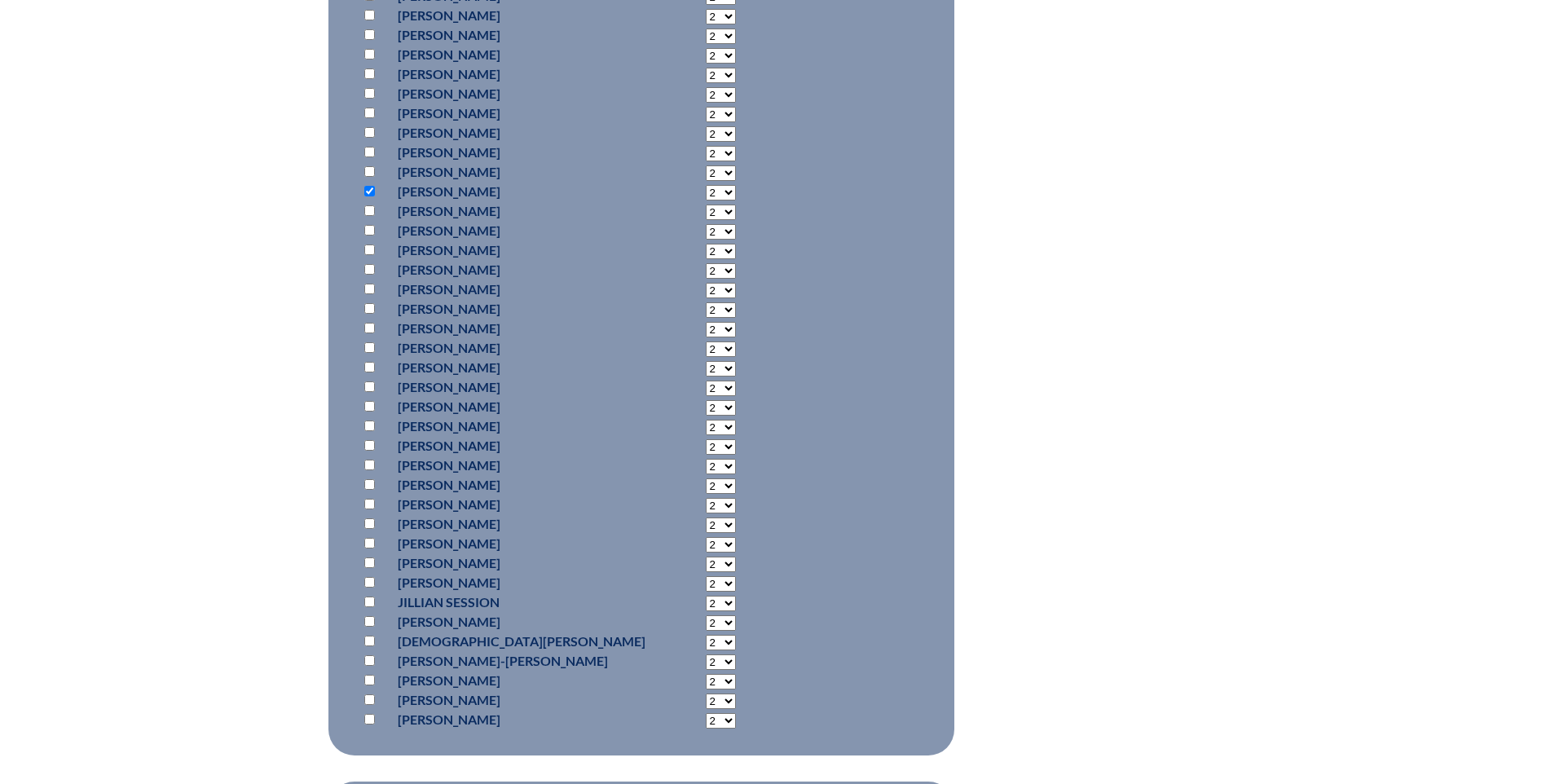
scroll to position [1304, 0]
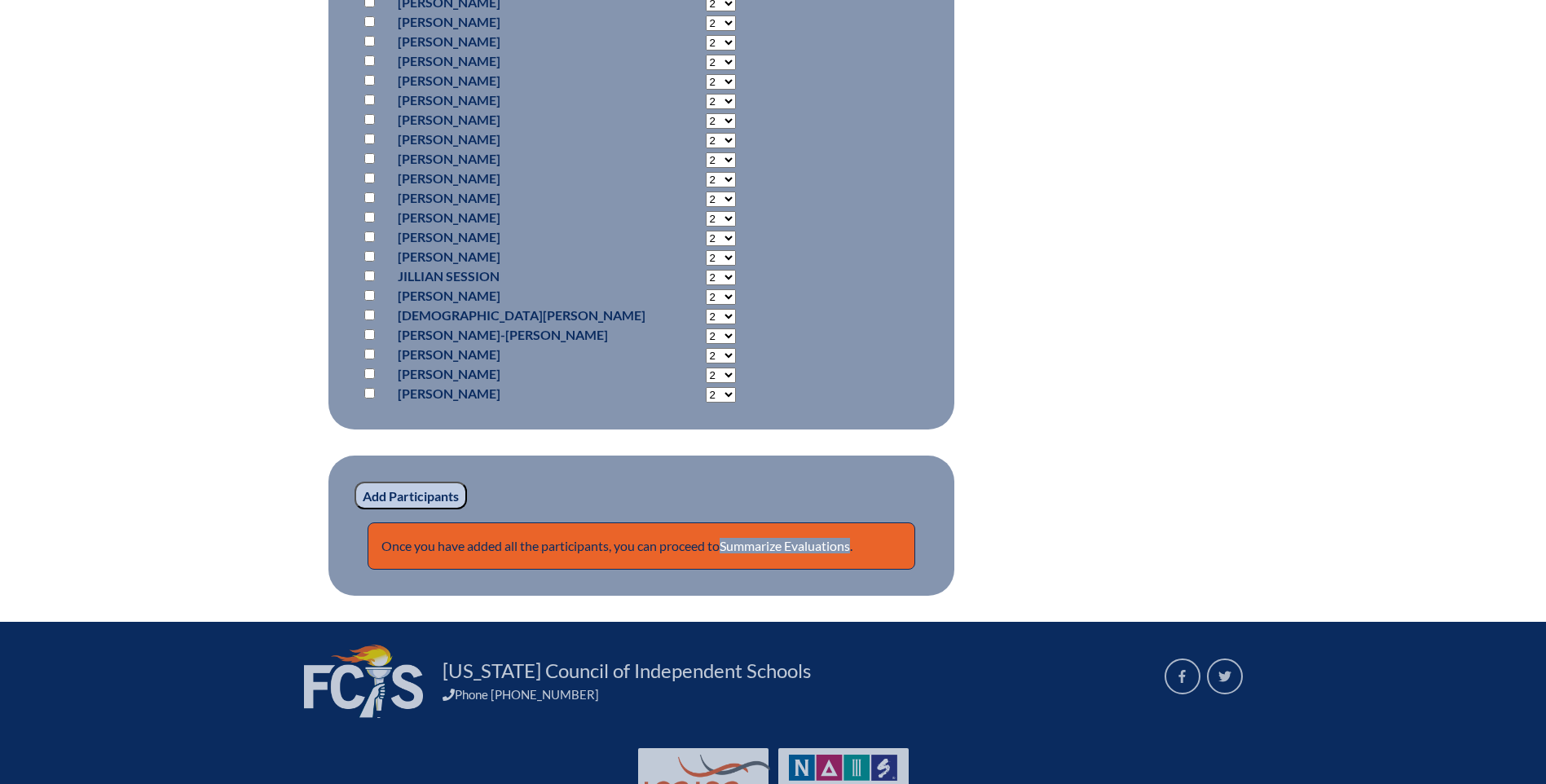
click at [378, 492] on input "Add Participants" at bounding box center [411, 495] width 113 height 28
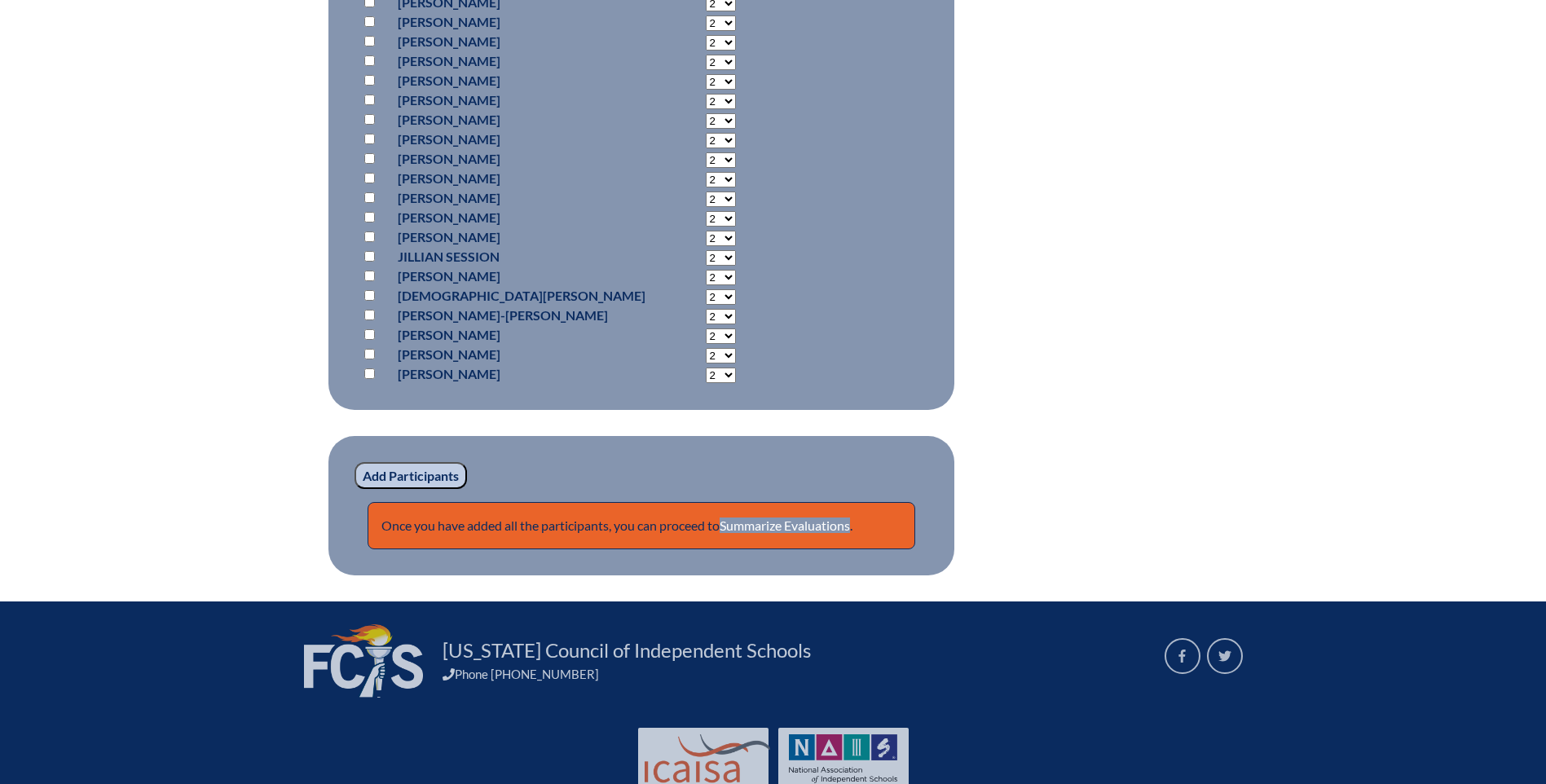
scroll to position [1445, 0]
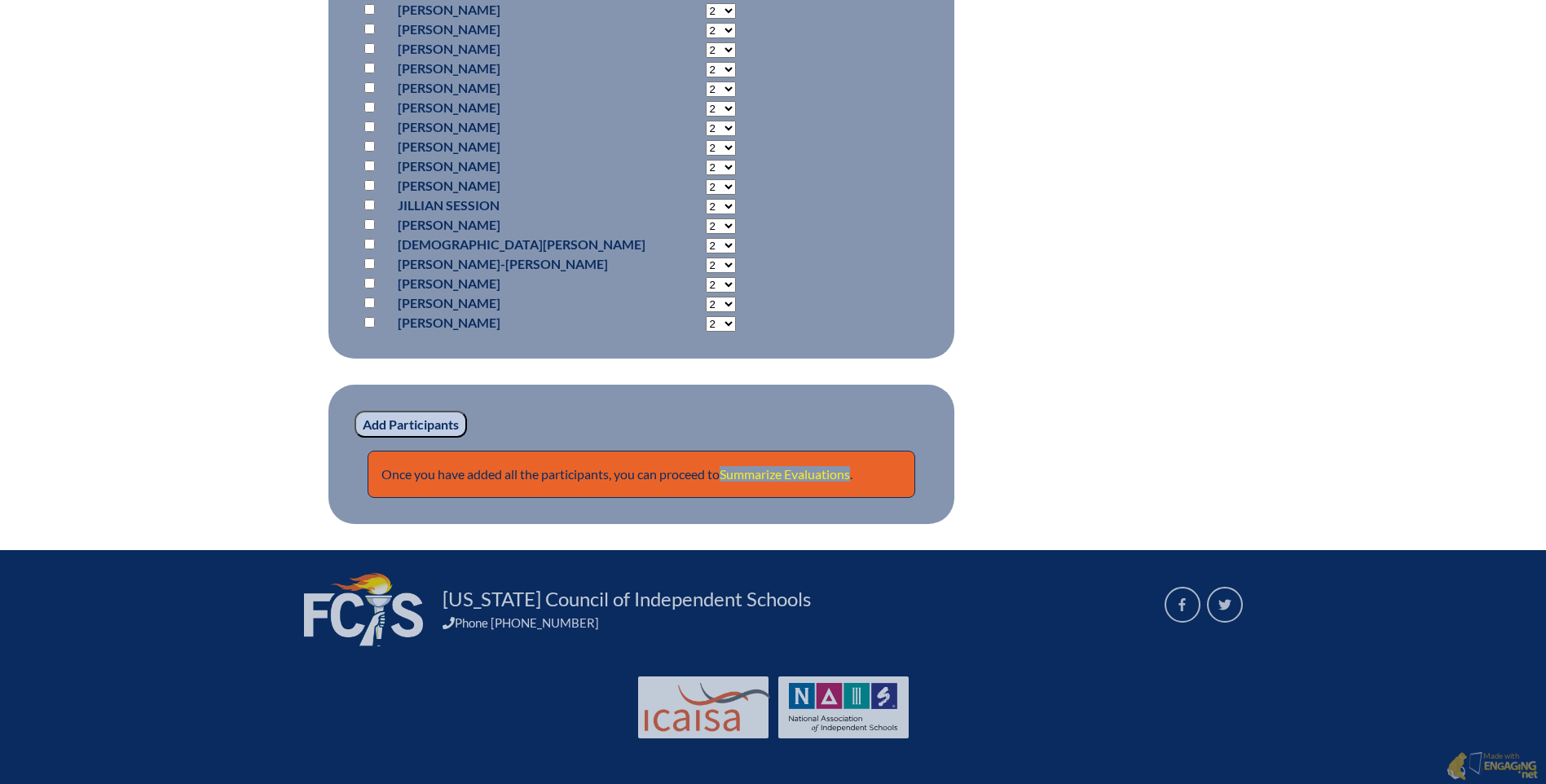
drag, startPoint x: 811, startPoint y: 468, endPoint x: 803, endPoint y: 470, distance: 8.2
click at [811, 468] on link "Summarize Evaluations" at bounding box center [785, 474] width 130 height 15
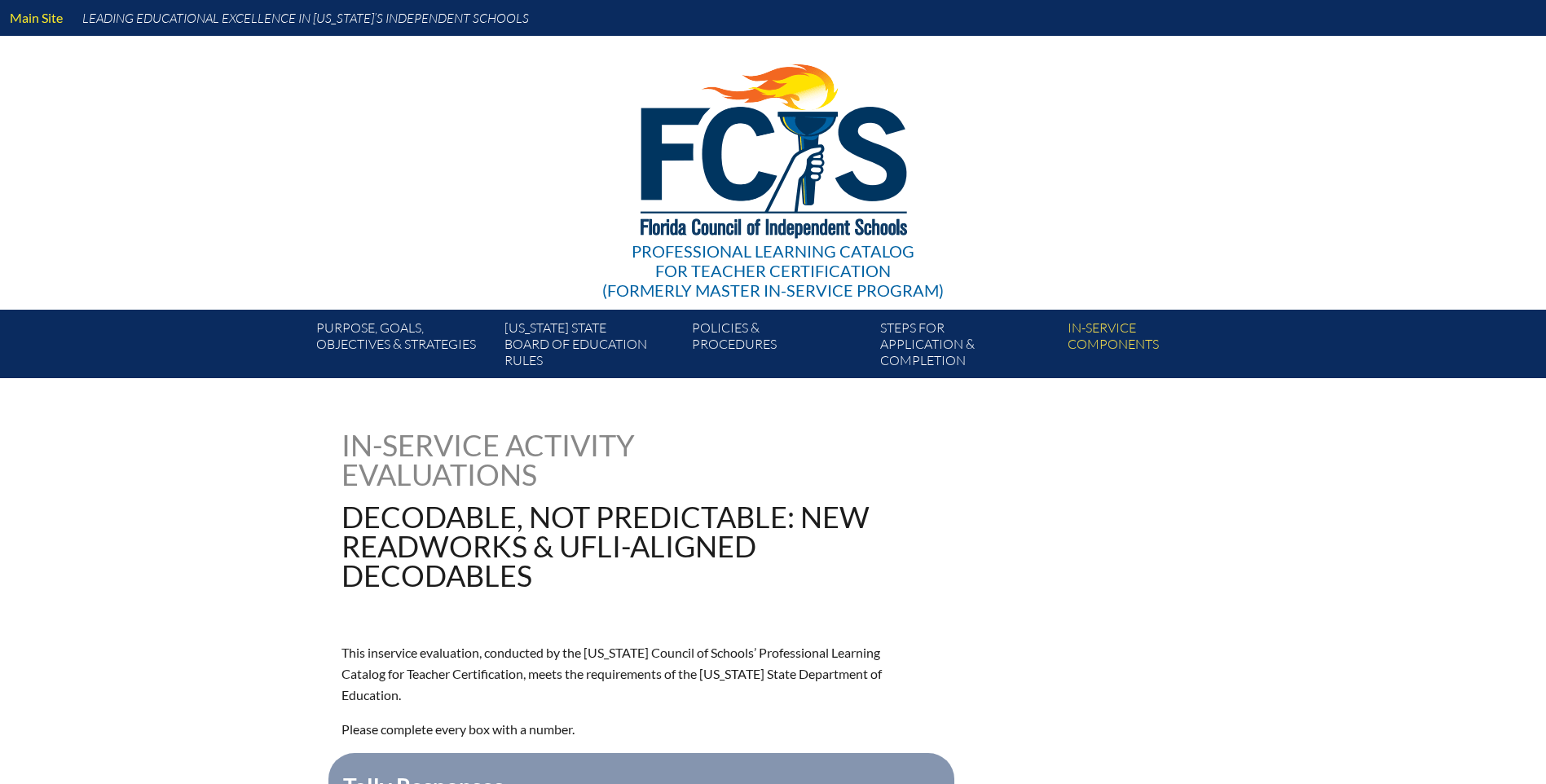
type input "0"
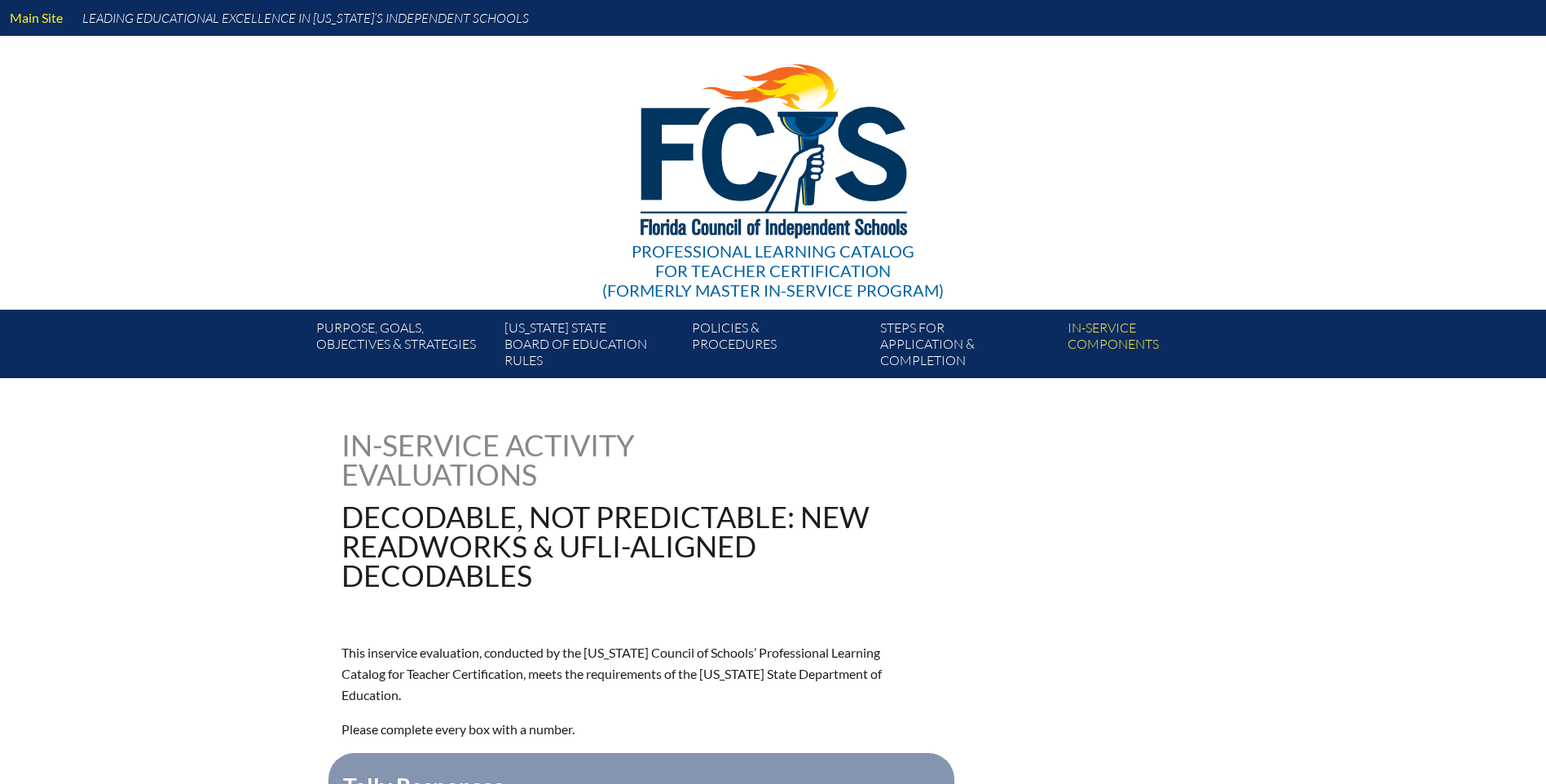
type input "0"
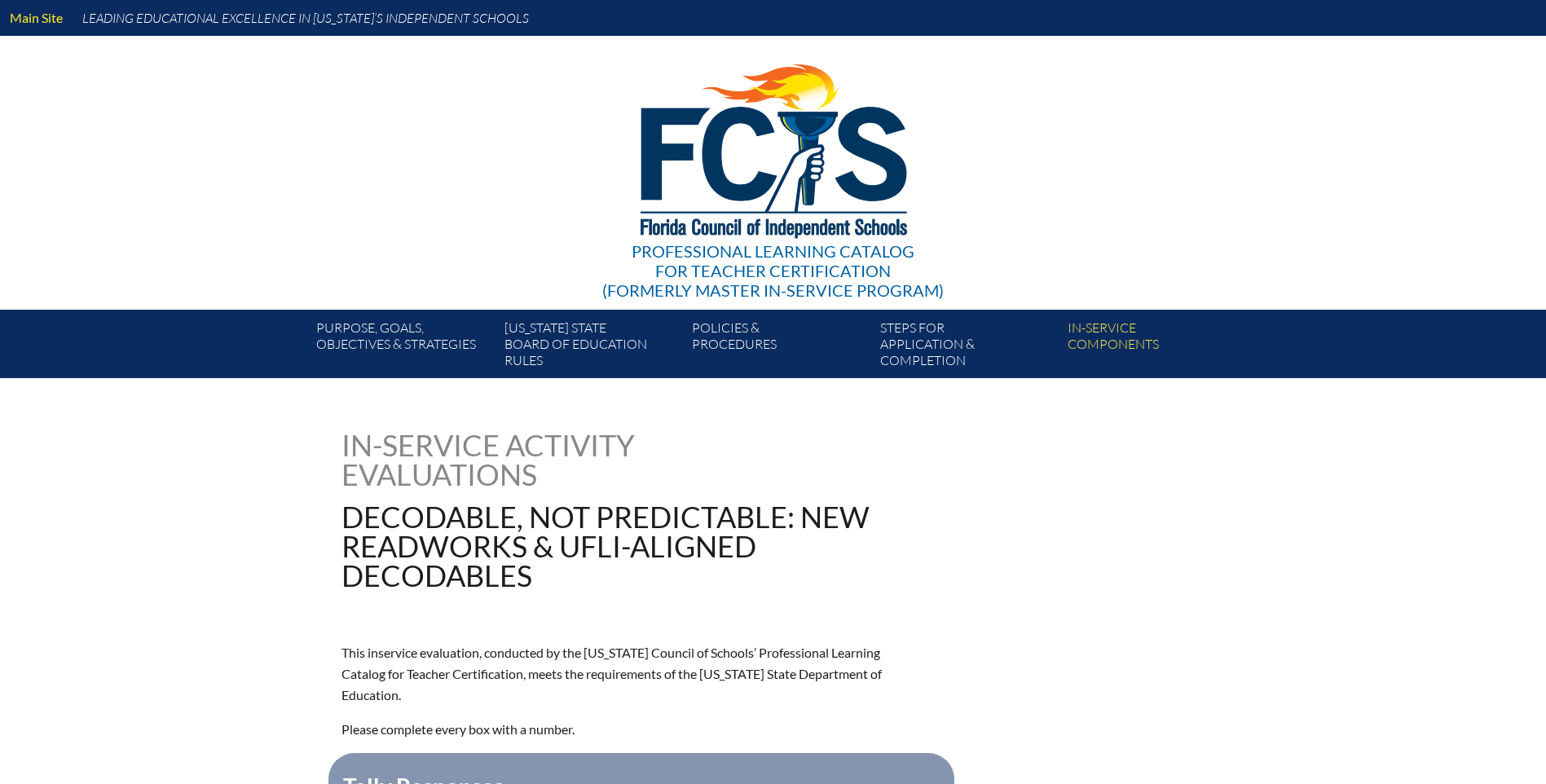
type input "0"
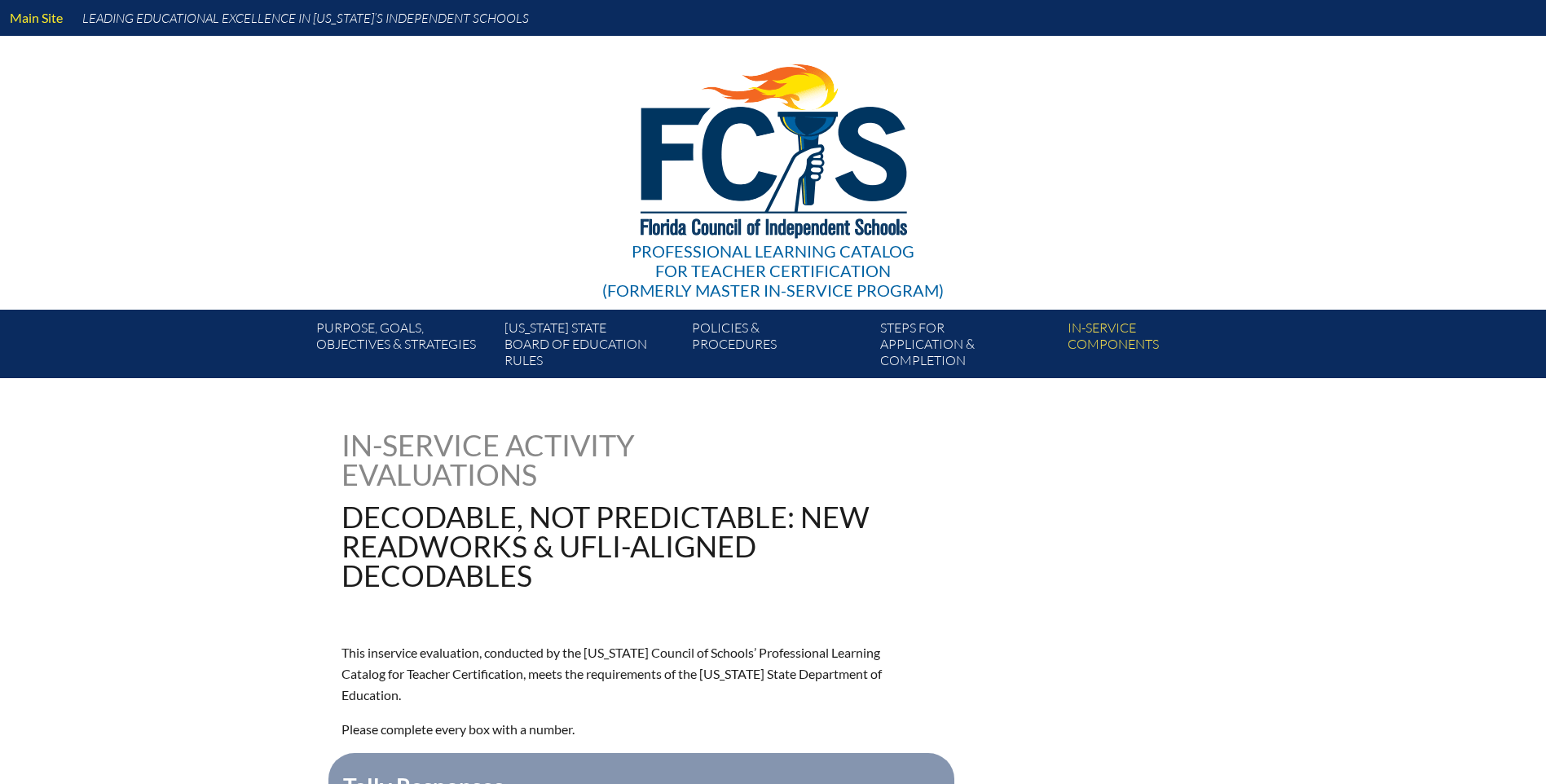
type input "0"
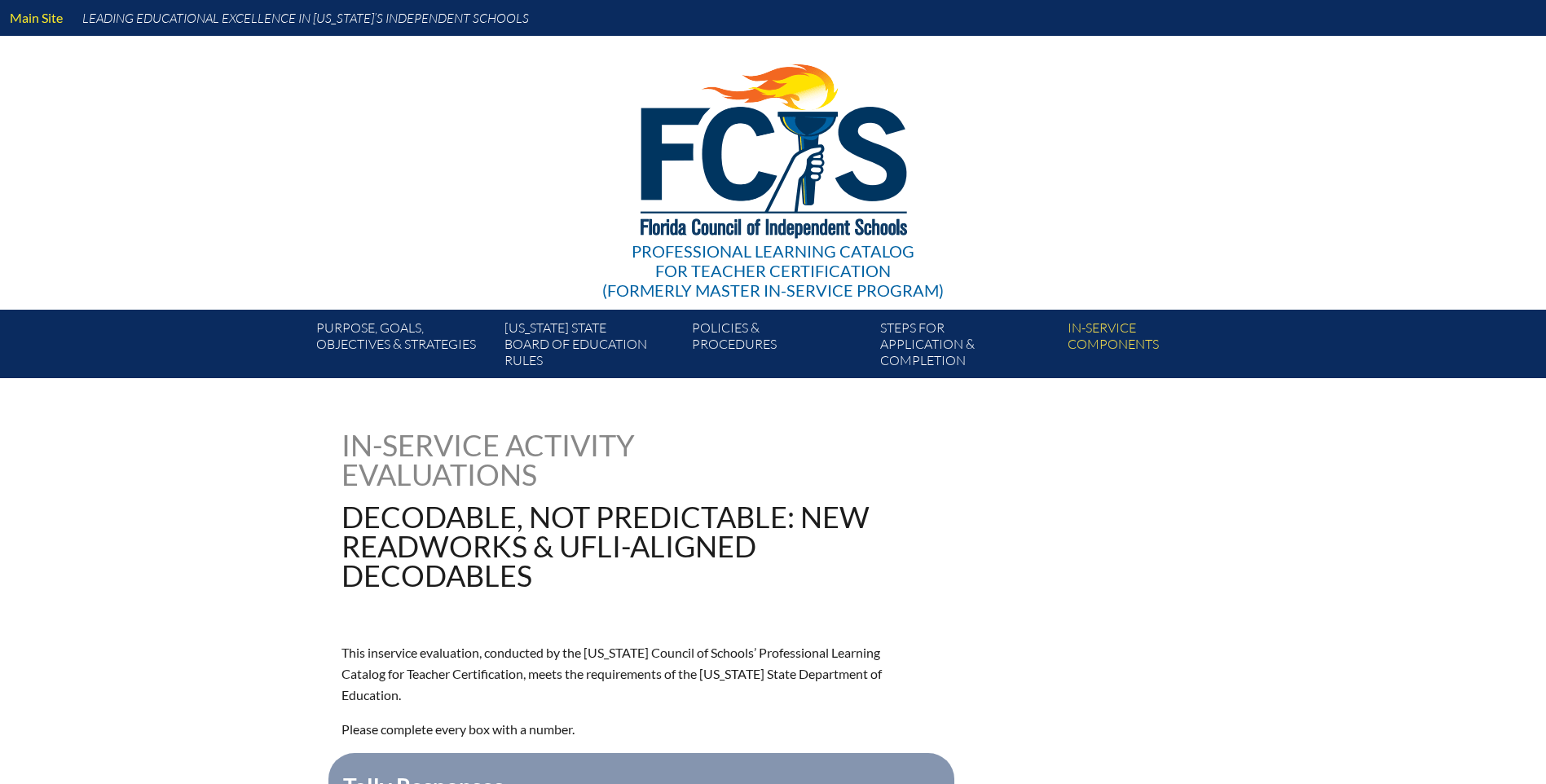
type input "0"
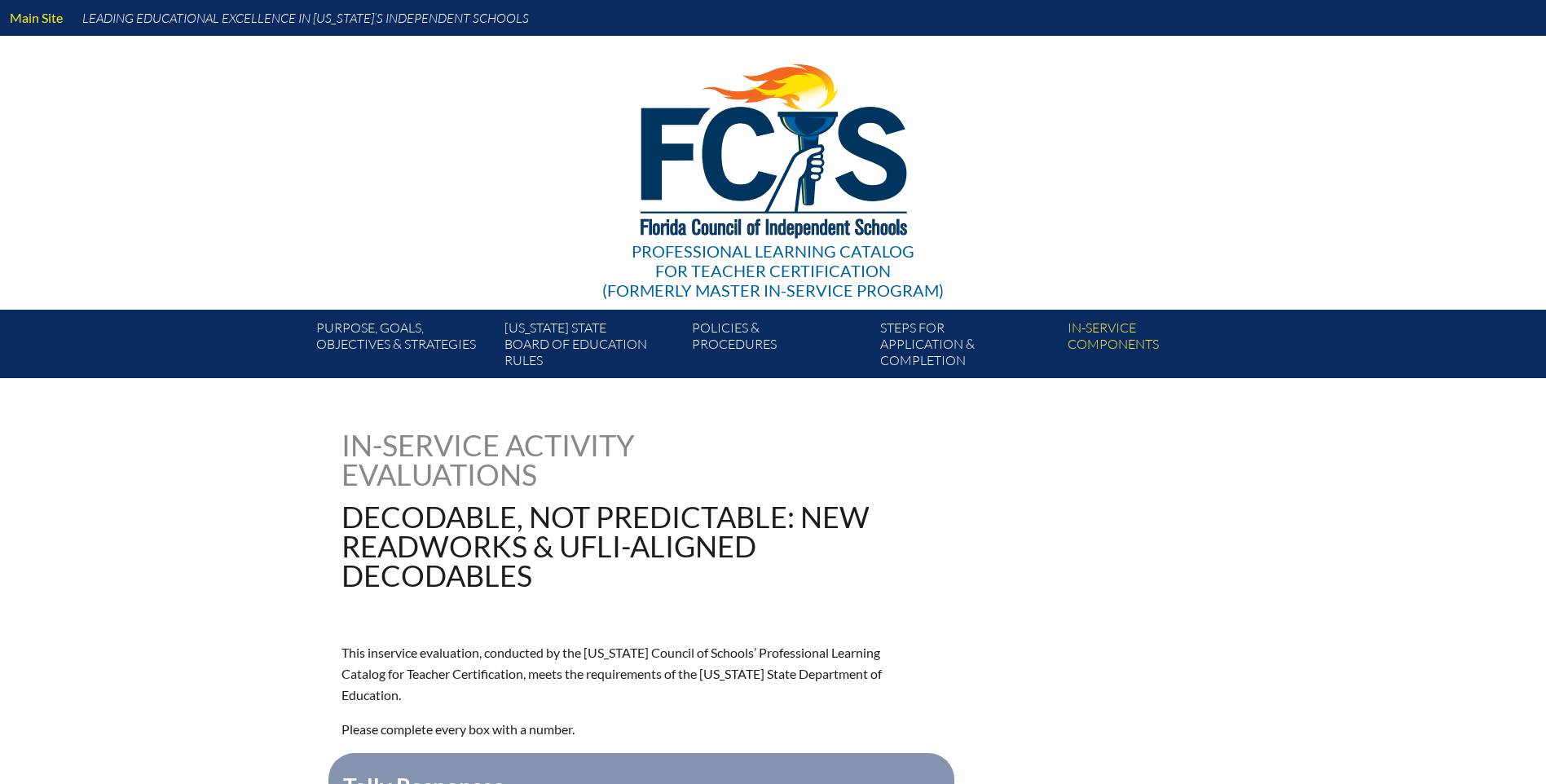
type input "0"
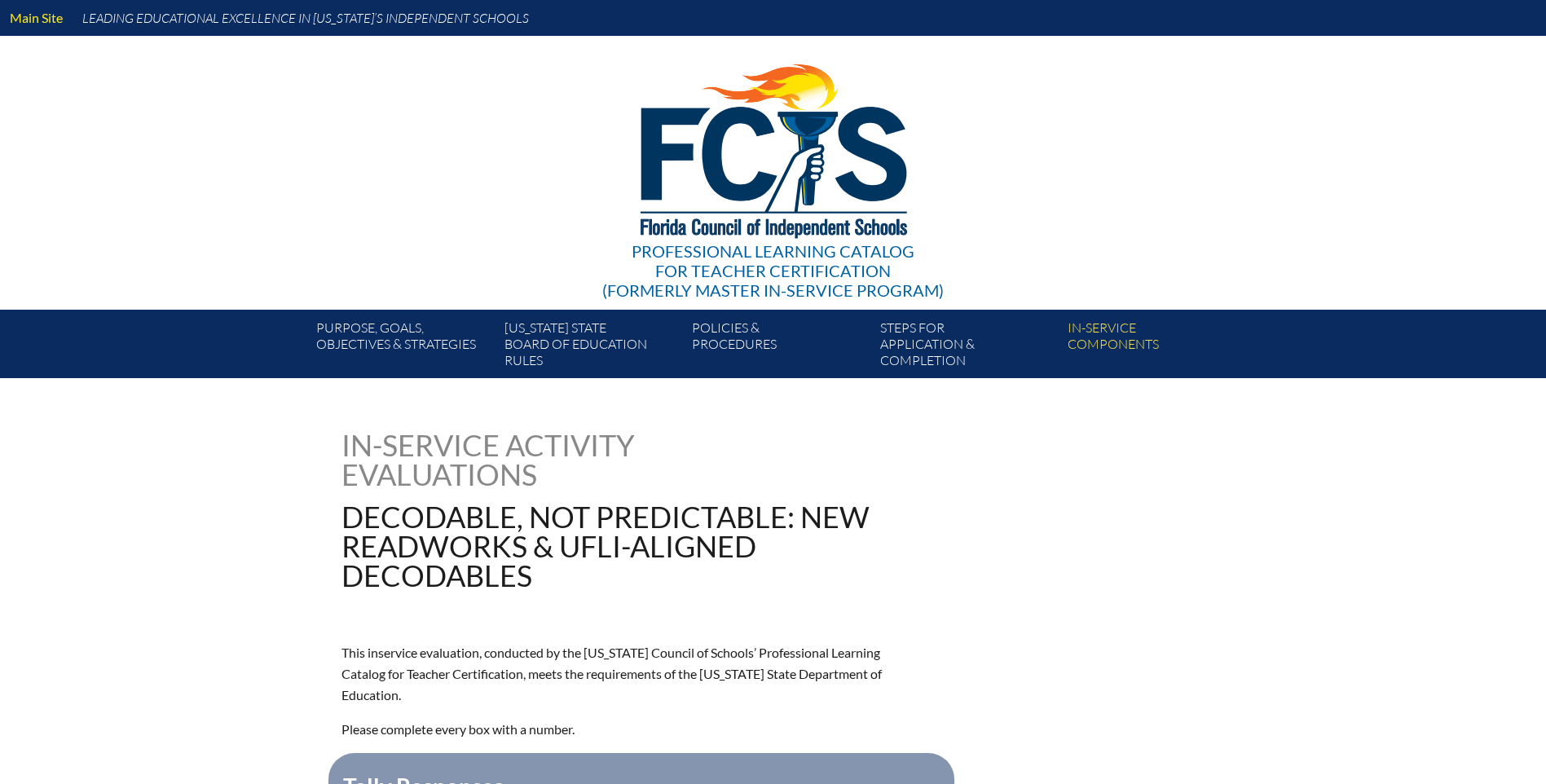
type input "0"
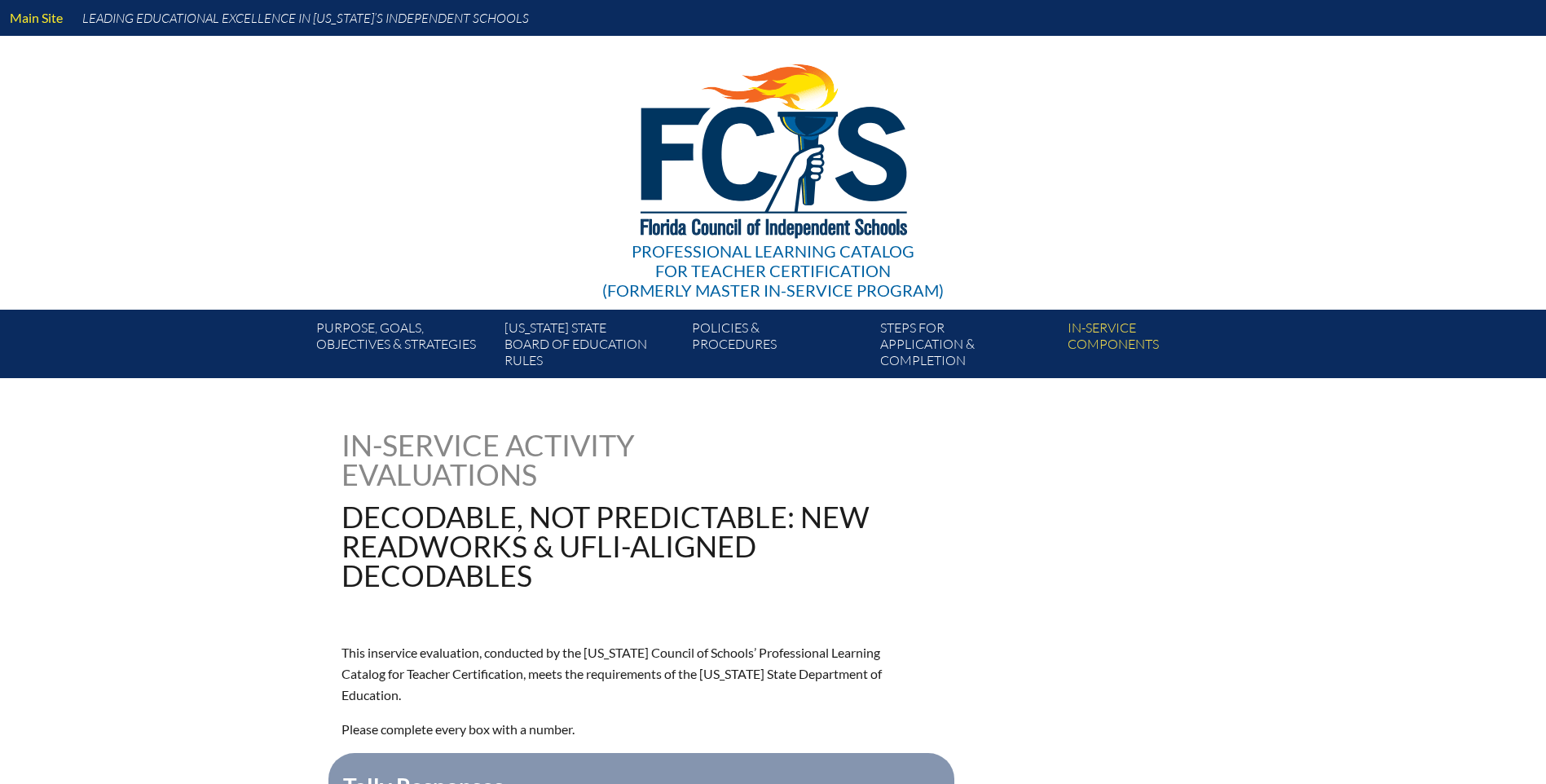
type input "0"
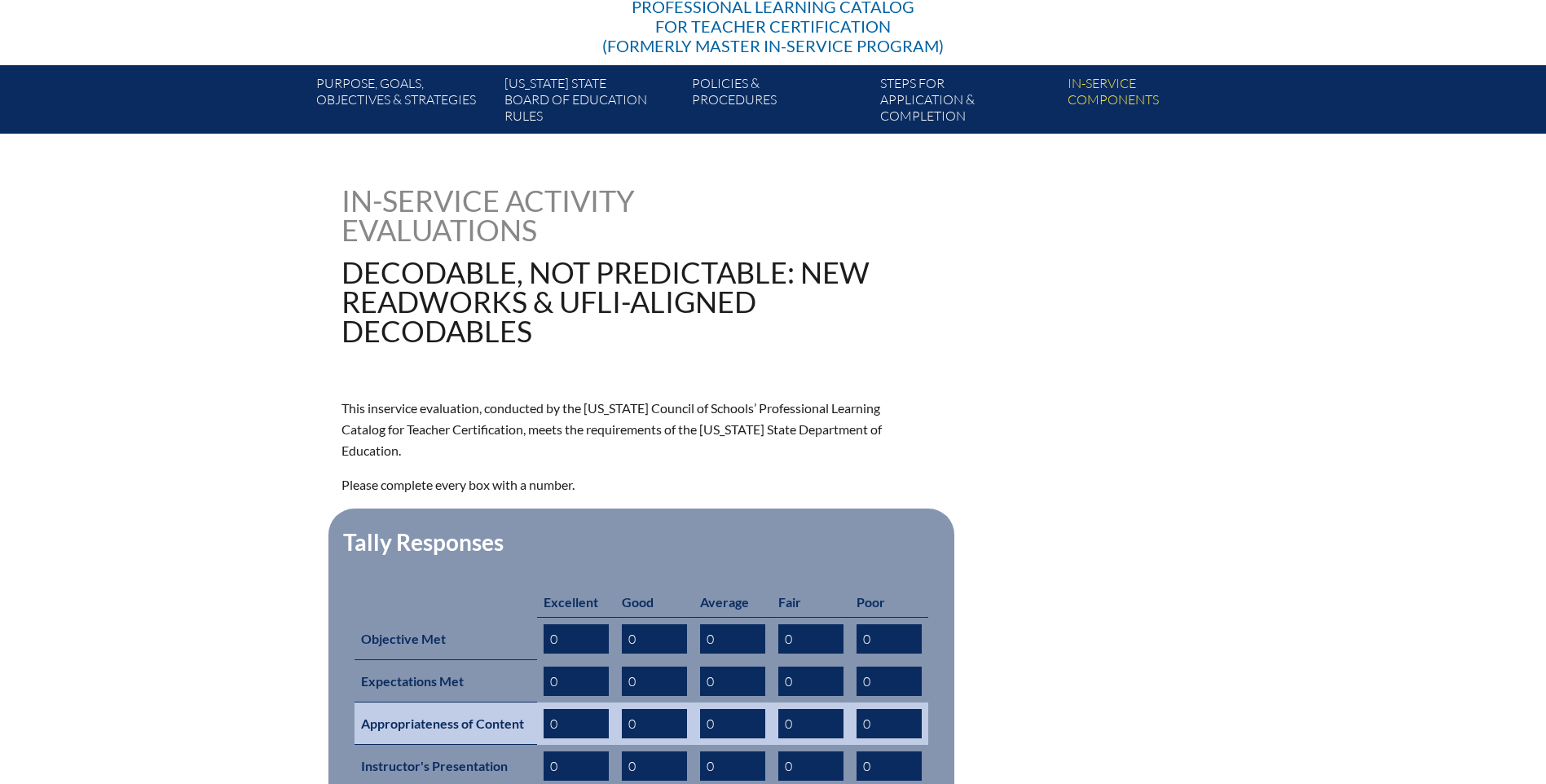
scroll to position [407, 0]
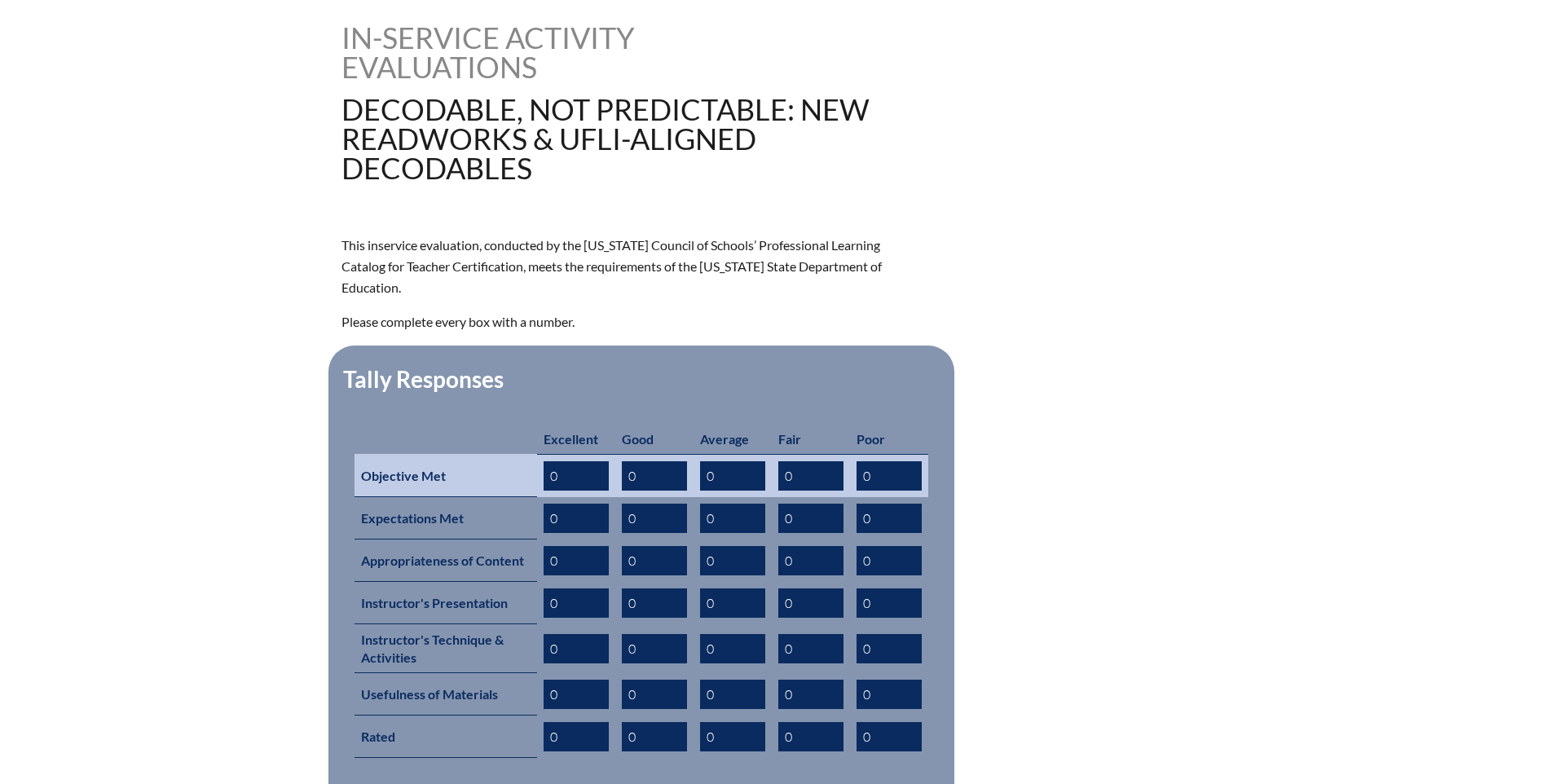
drag, startPoint x: 571, startPoint y: 462, endPoint x: 523, endPoint y: 460, distance: 48.0
click at [523, 460] on tr "Objective Met 0 0 0 0 0" at bounding box center [642, 475] width 574 height 43
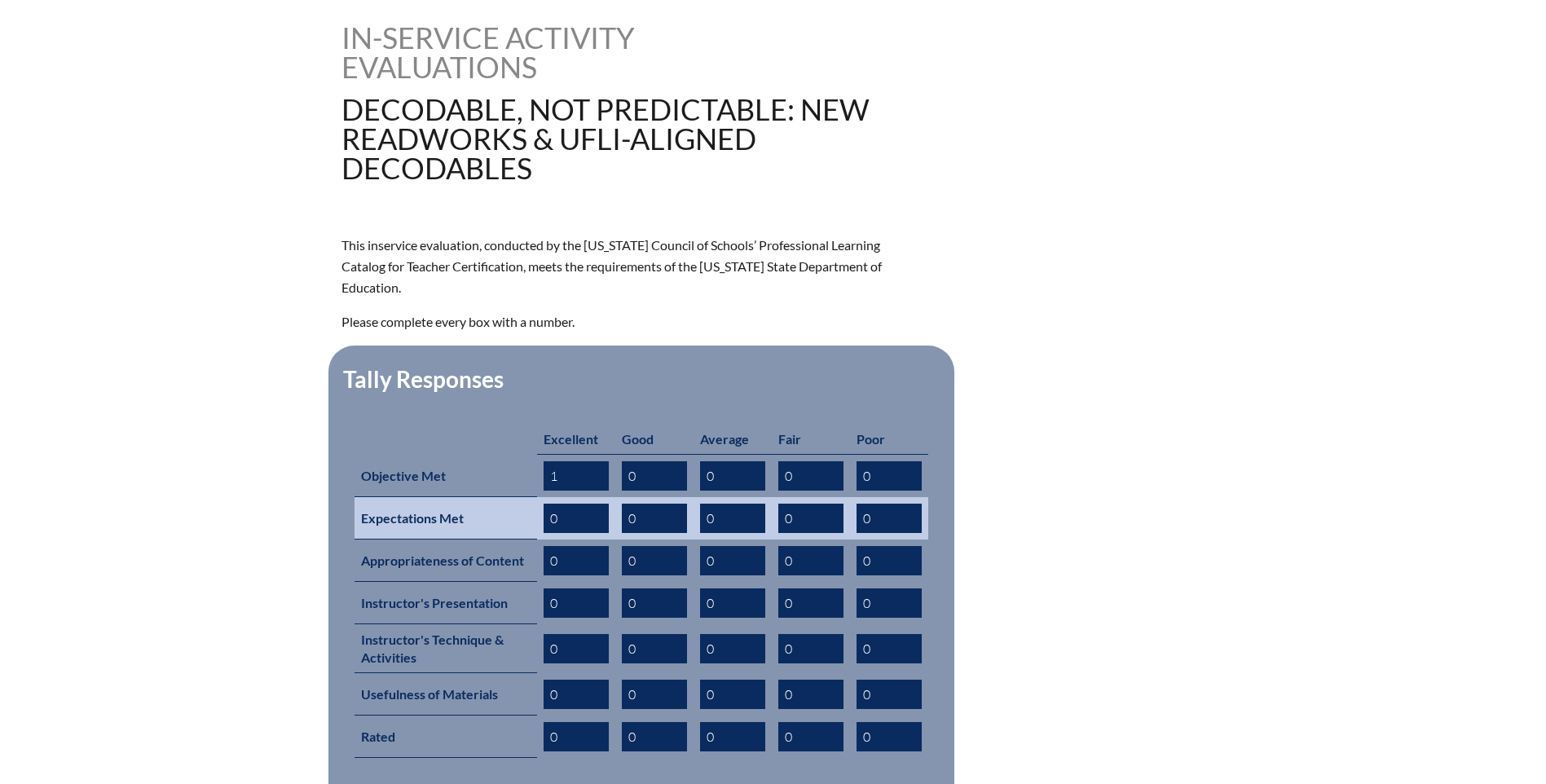
type input "1"
drag, startPoint x: 551, startPoint y: 494, endPoint x: 560, endPoint y: 494, distance: 9.0
click at [560, 504] on input "0" at bounding box center [577, 518] width 65 height 30
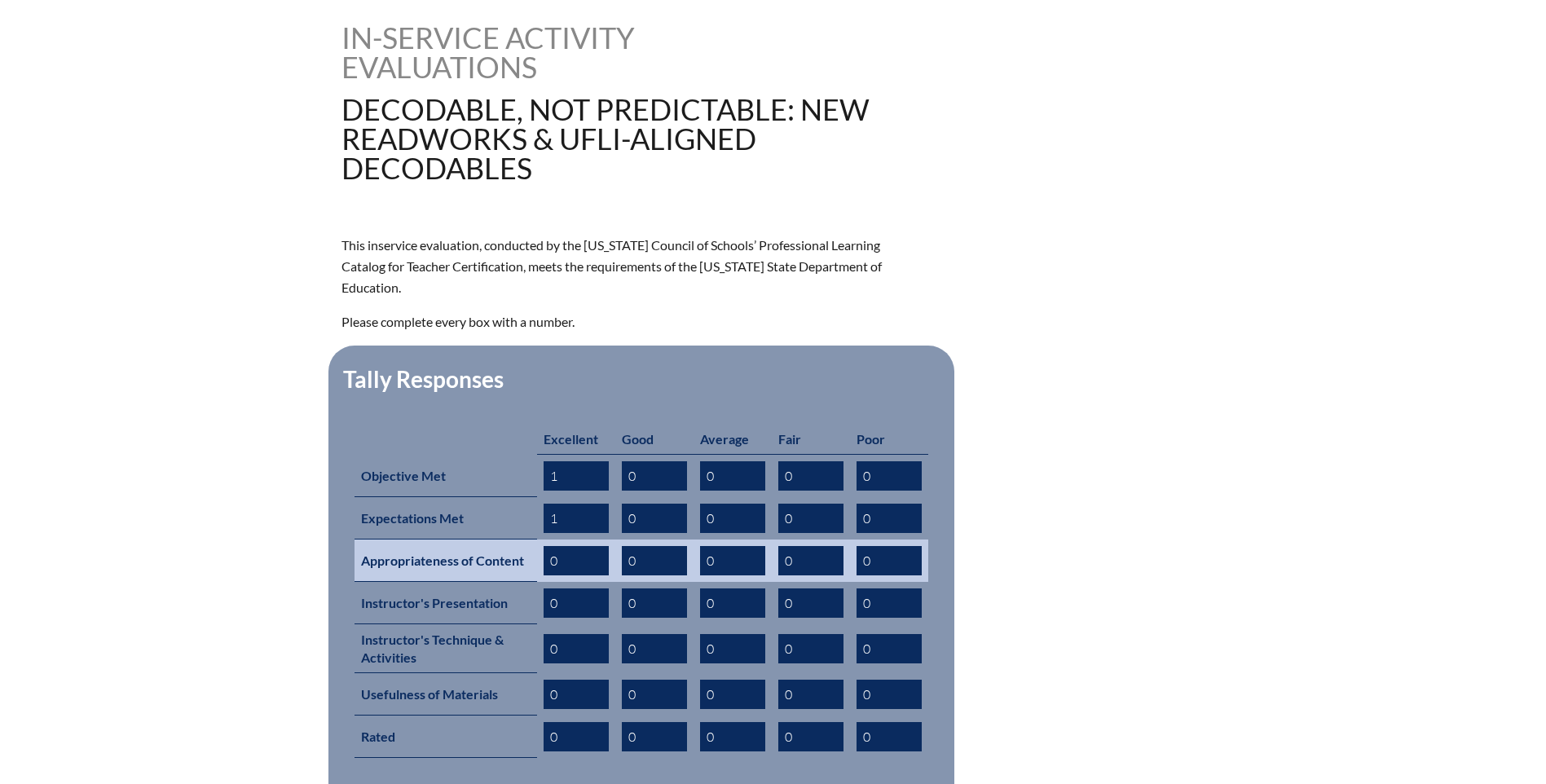
type input "1"
drag, startPoint x: 546, startPoint y: 533, endPoint x: 564, endPoint y: 533, distance: 18.0
click at [563, 546] on input "0" at bounding box center [577, 560] width 65 height 30
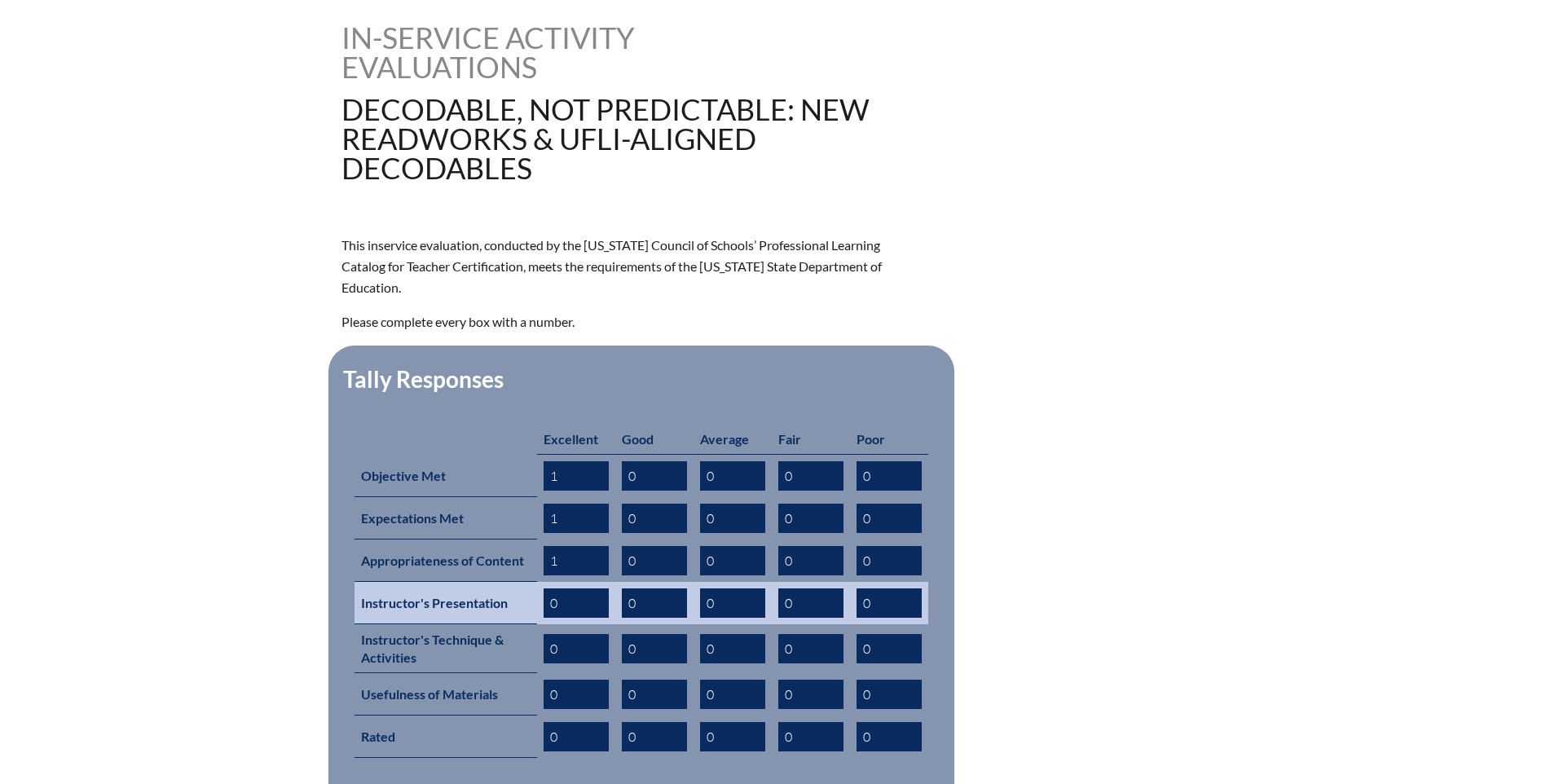
type input "1"
drag, startPoint x: 546, startPoint y: 574, endPoint x: 560, endPoint y: 573, distance: 14.0
click at [560, 588] on input "0" at bounding box center [577, 602] width 65 height 30
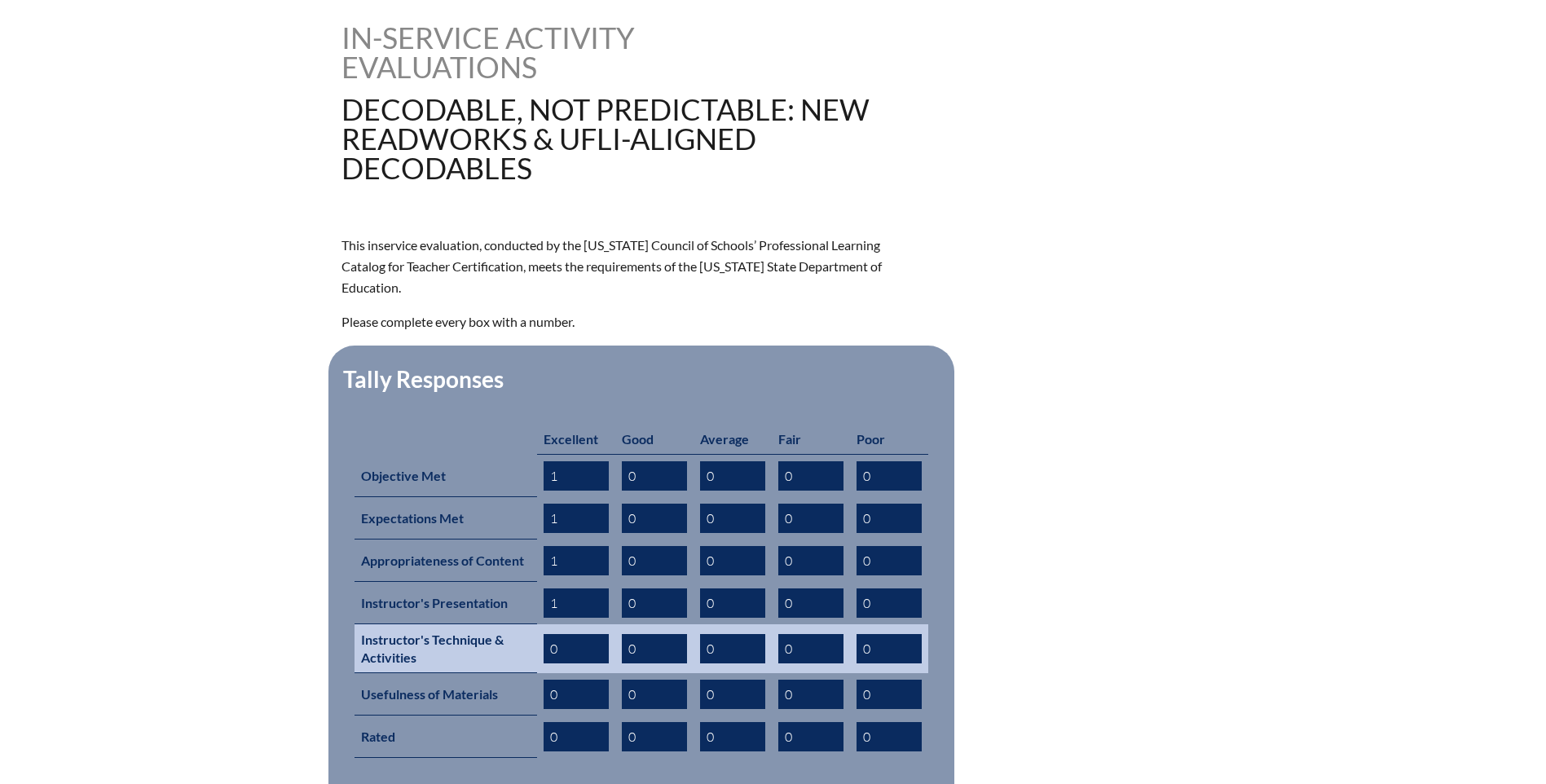
type input "1"
drag, startPoint x: 550, startPoint y: 622, endPoint x: 574, endPoint y: 621, distance: 24.0
click at [563, 634] on input "0" at bounding box center [577, 648] width 65 height 30
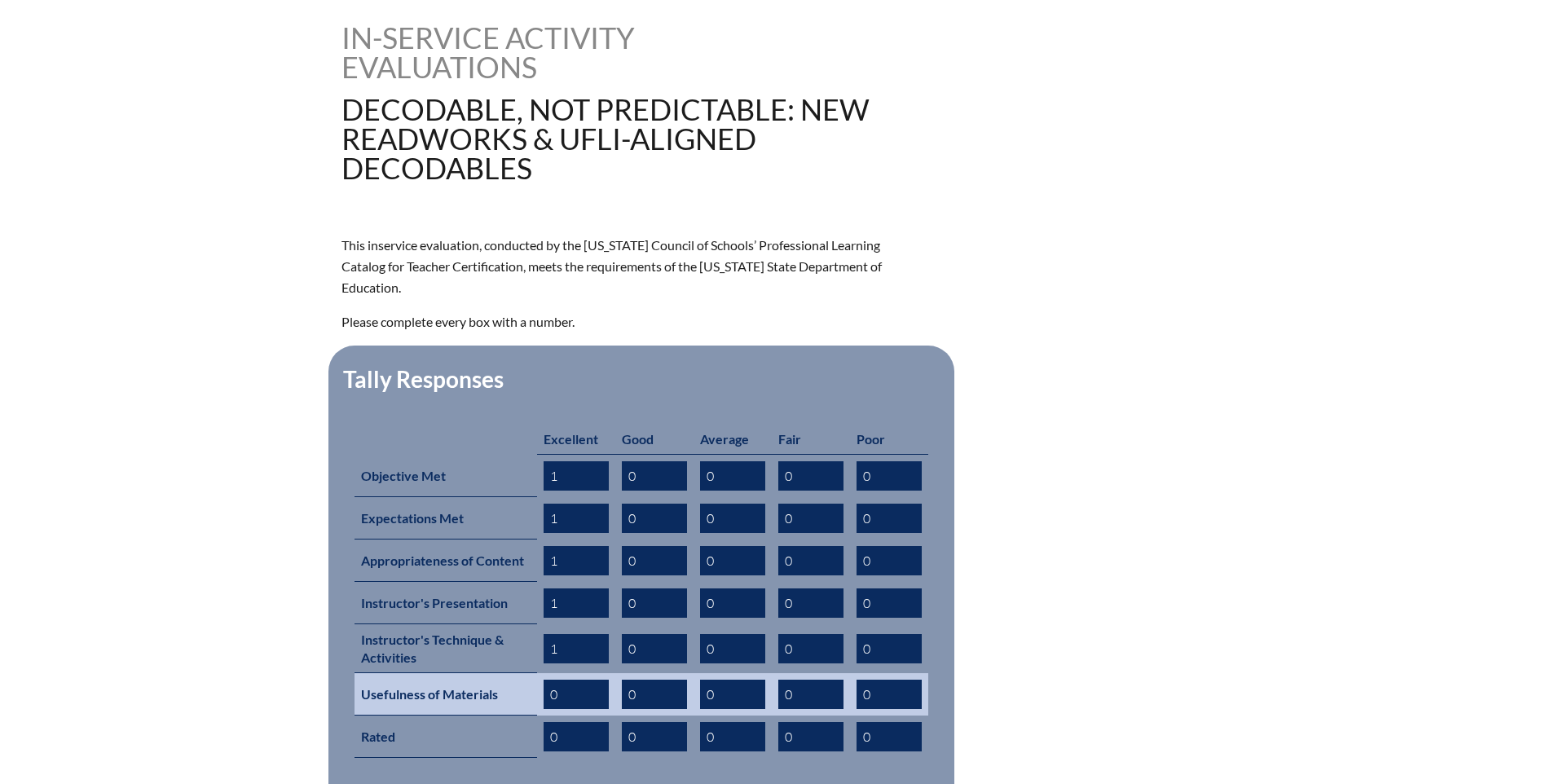
type input "1"
drag, startPoint x: 549, startPoint y: 663, endPoint x: 567, endPoint y: 663, distance: 18.0
click at [565, 680] on input "0" at bounding box center [577, 694] width 65 height 30
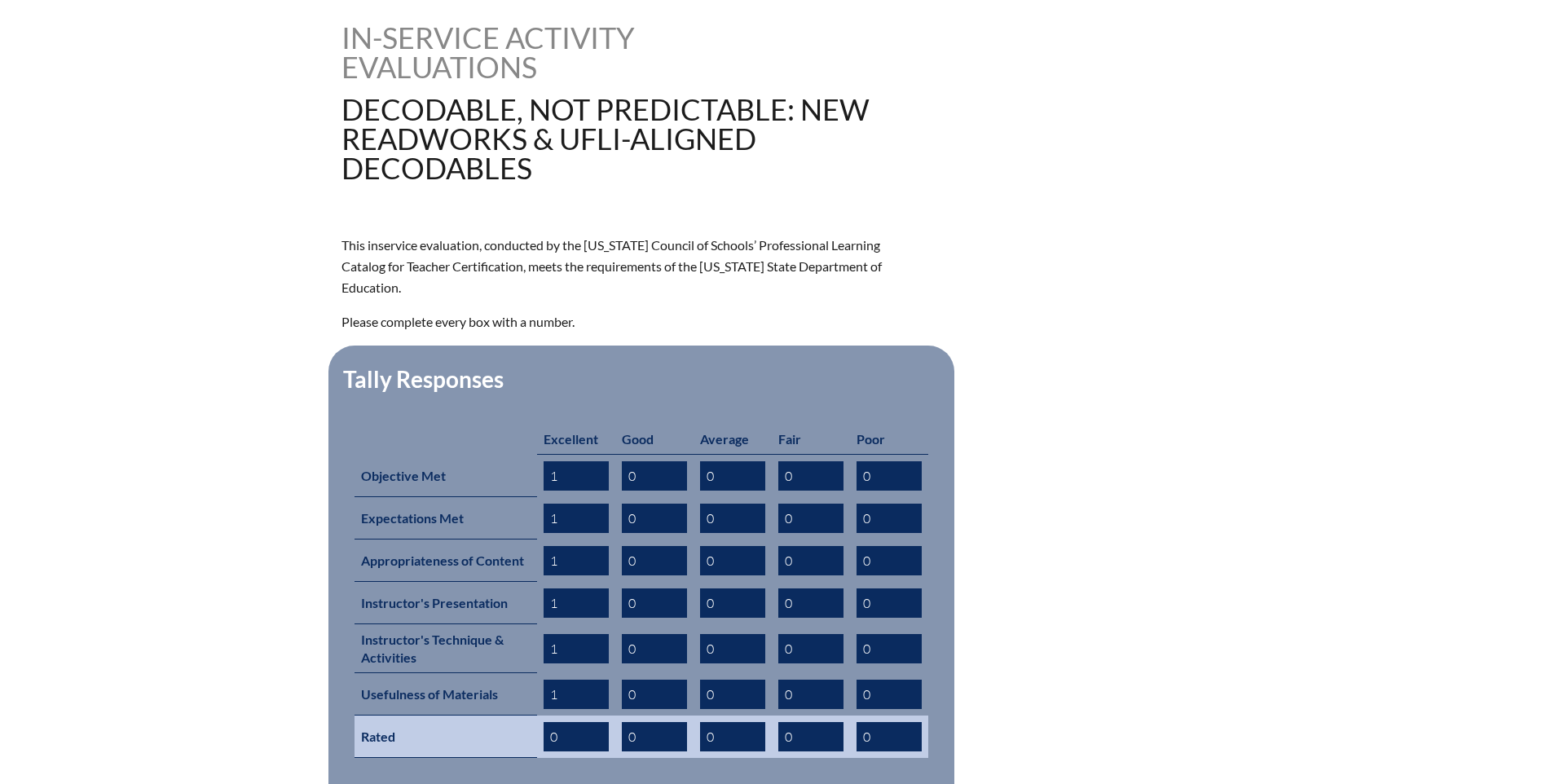
type input "1"
drag, startPoint x: 556, startPoint y: 709, endPoint x: 566, endPoint y: 708, distance: 10.0
click at [563, 722] on input "0" at bounding box center [577, 736] width 65 height 30
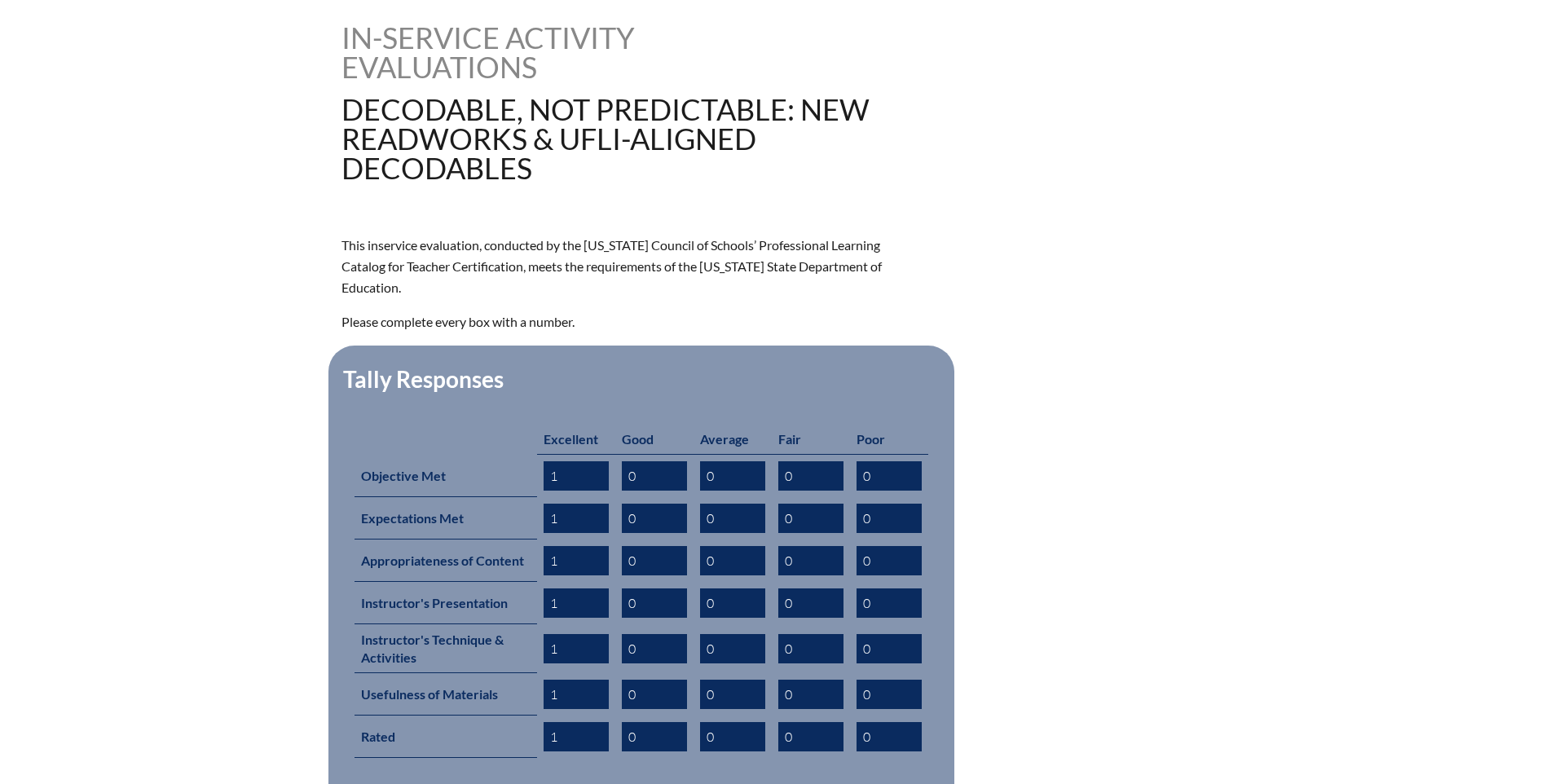
type input "1"
click at [230, 657] on div "decodable-not-predictable-new-readworks--ufli-aligned-decodables--68c06360cda28…" at bounding box center [773, 489] width 1546 height 932
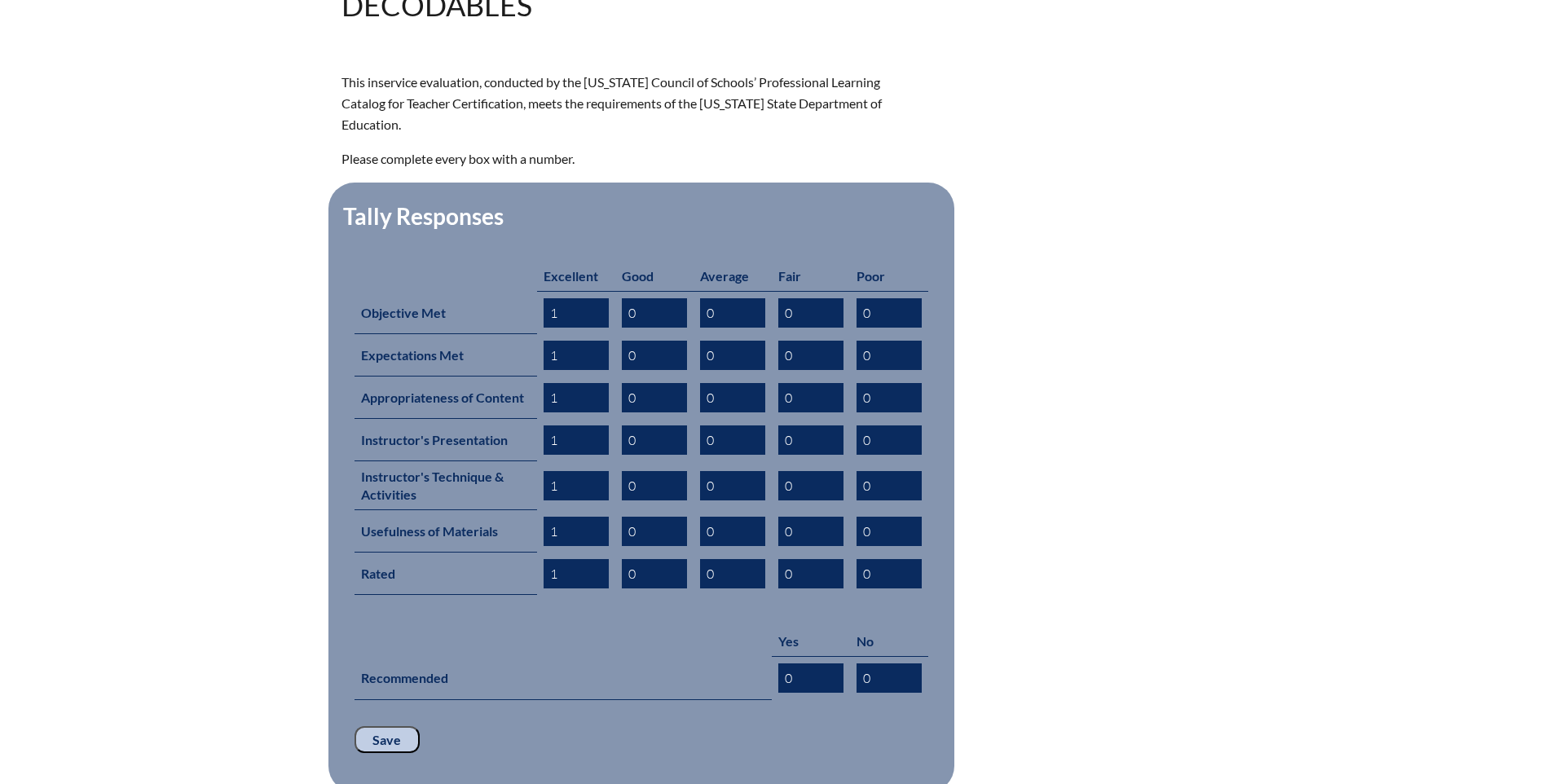
scroll to position [733, 0]
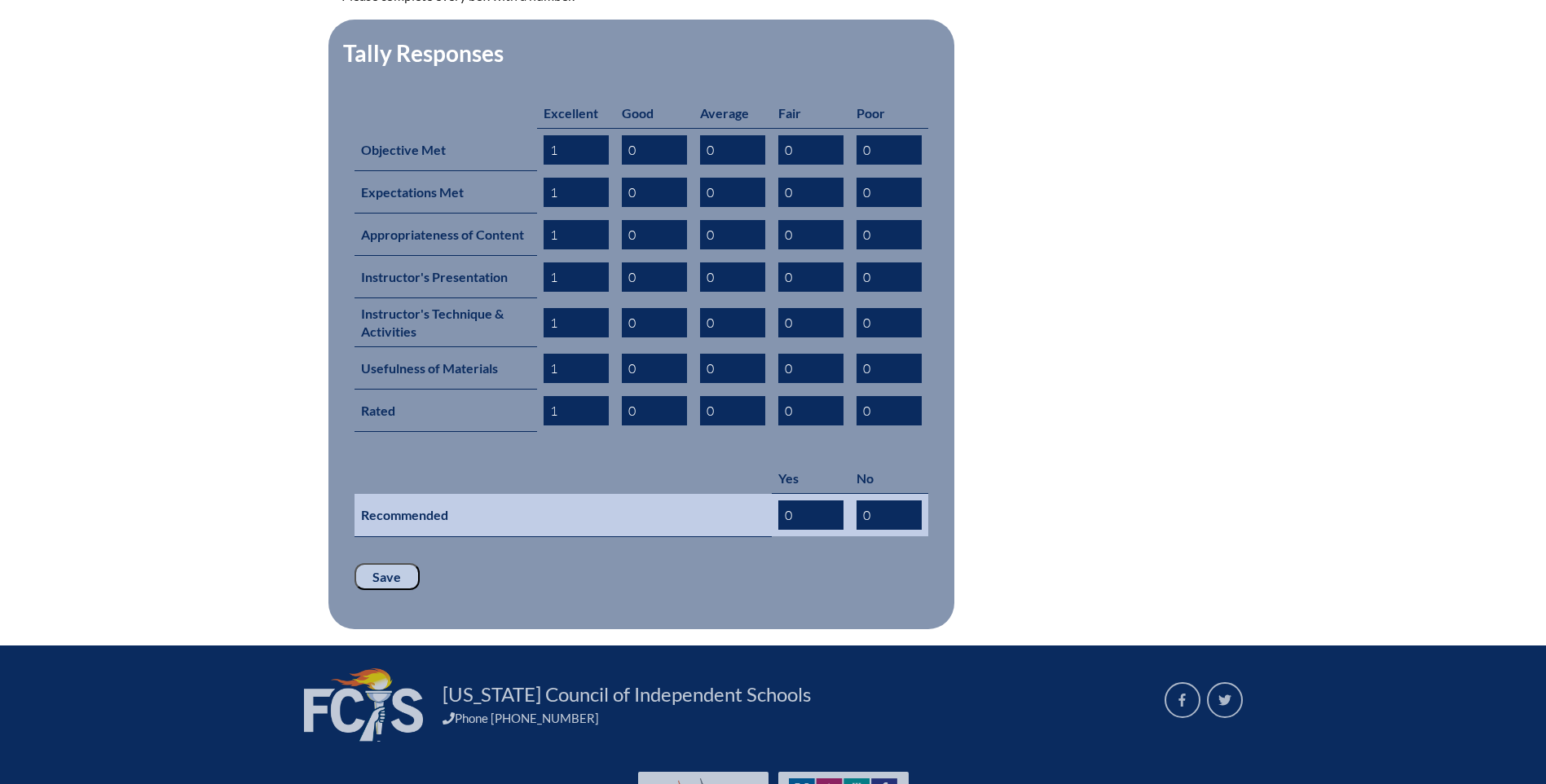
drag, startPoint x: 800, startPoint y: 482, endPoint x: 715, endPoint y: 491, distance: 85.5
click at [715, 494] on tr "Recommended 0 0" at bounding box center [642, 515] width 574 height 43
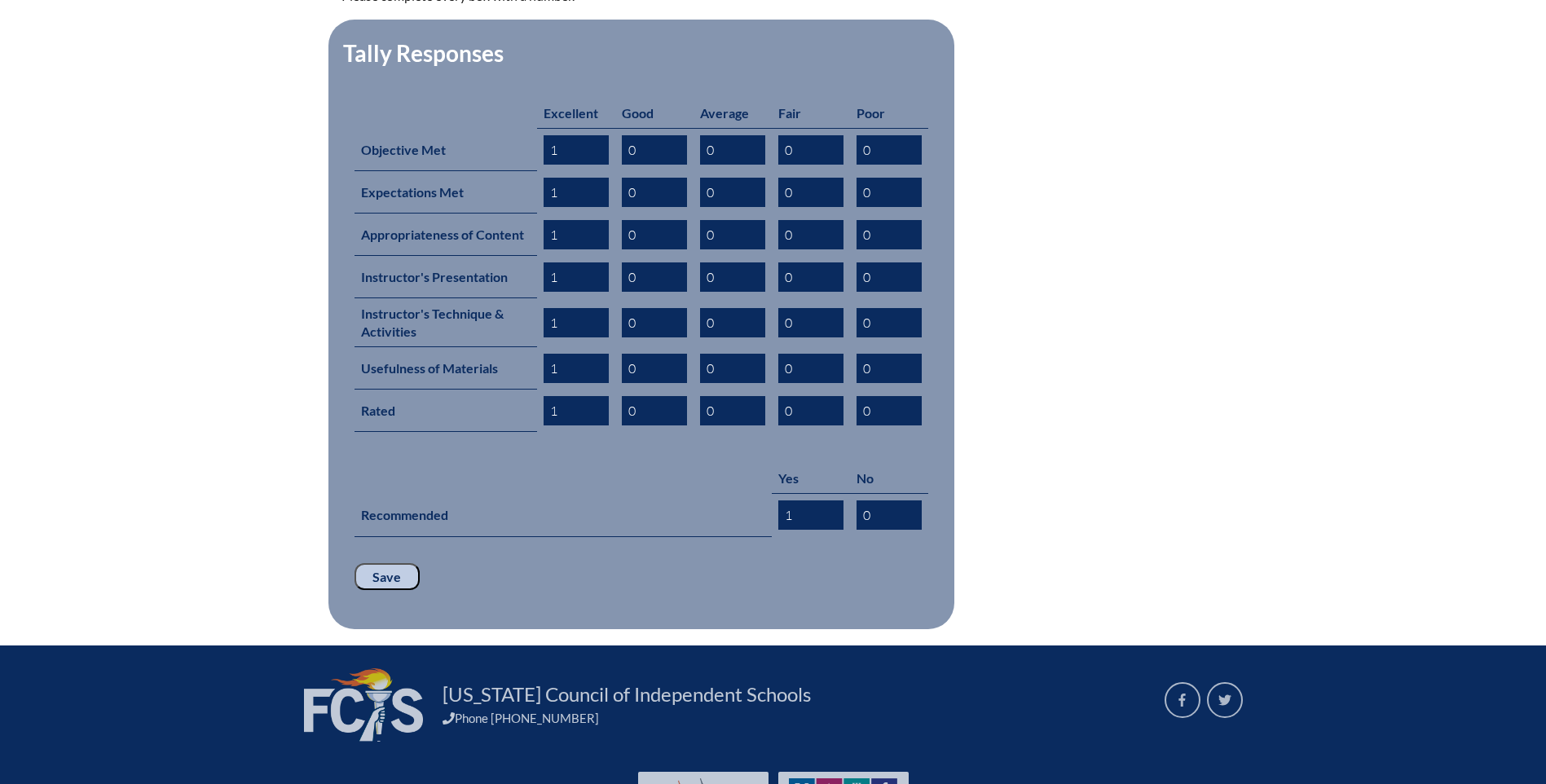
type input "1"
click at [385, 563] on input "Save" at bounding box center [387, 577] width 65 height 28
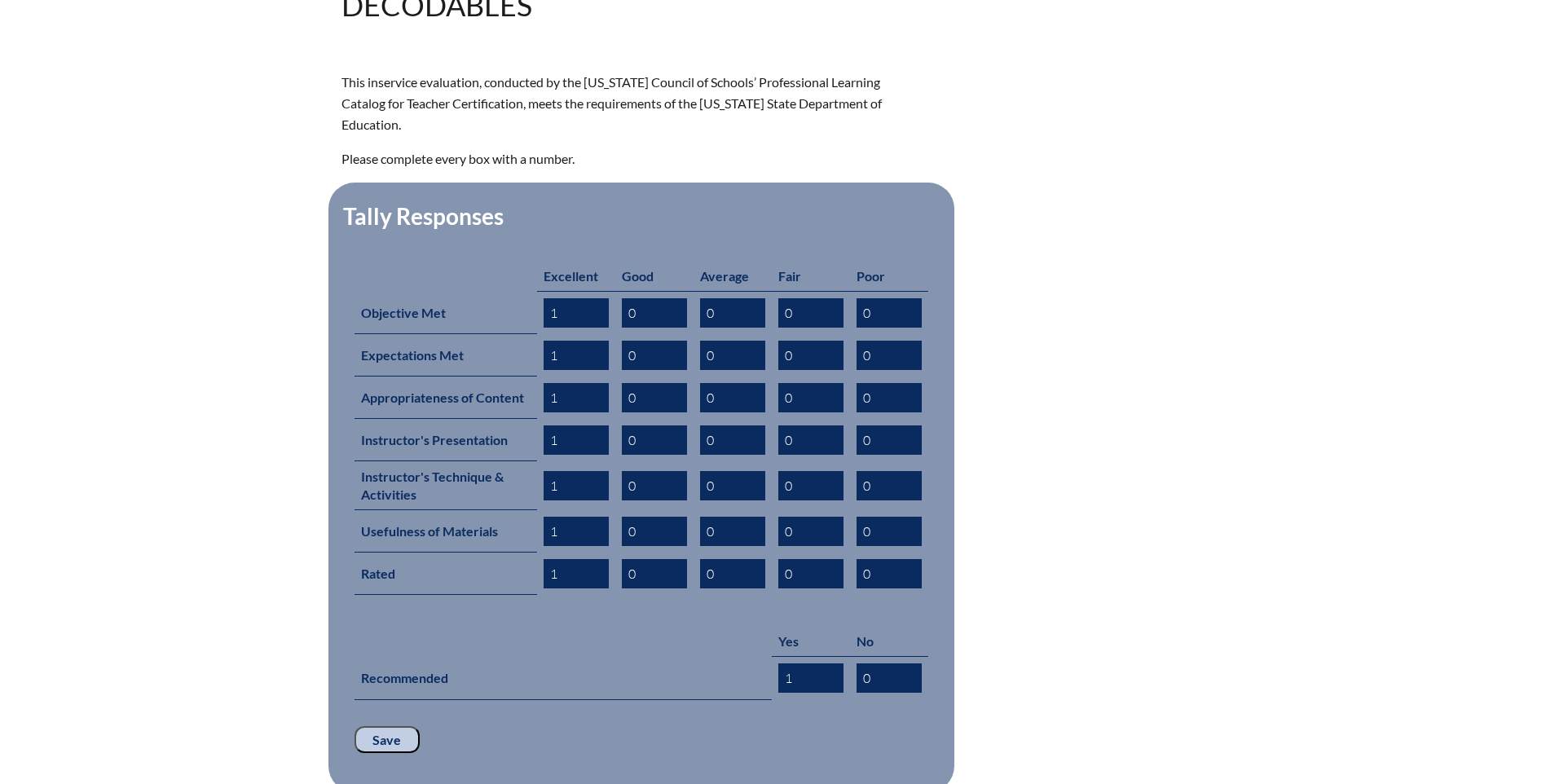
scroll to position [733, 0]
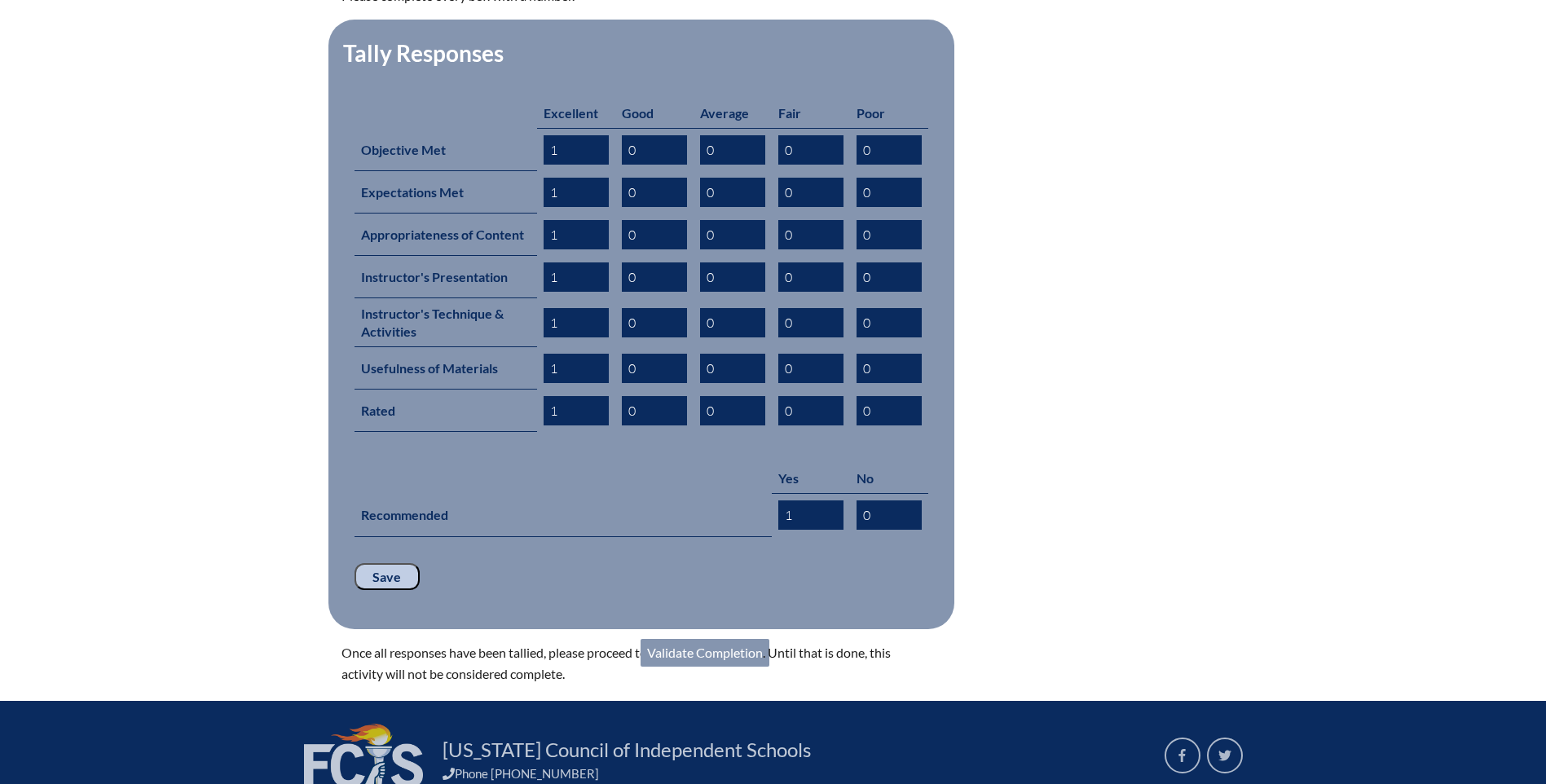
click at [700, 639] on link "Validate Completion" at bounding box center [705, 652] width 129 height 28
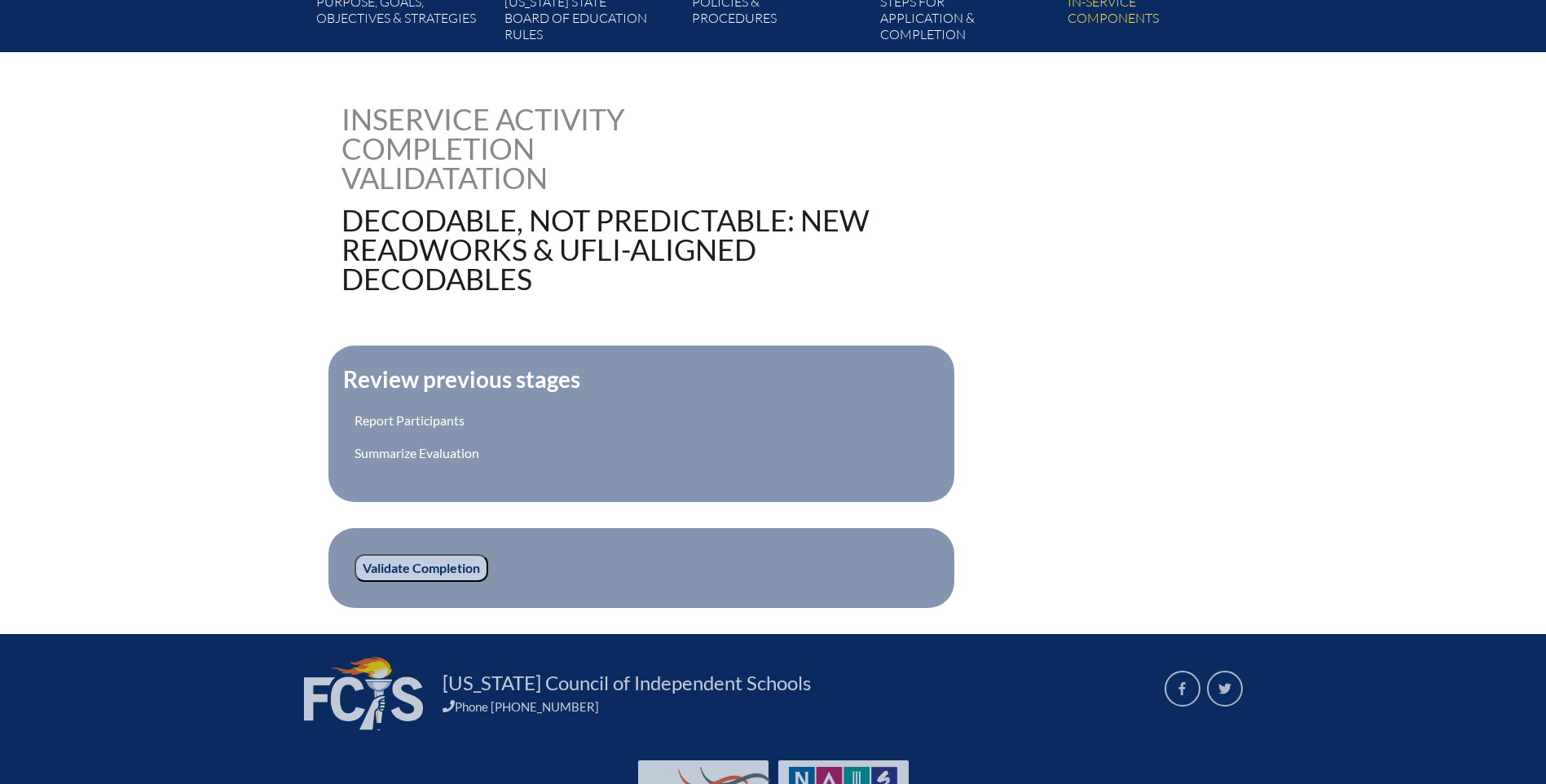
scroll to position [407, 0]
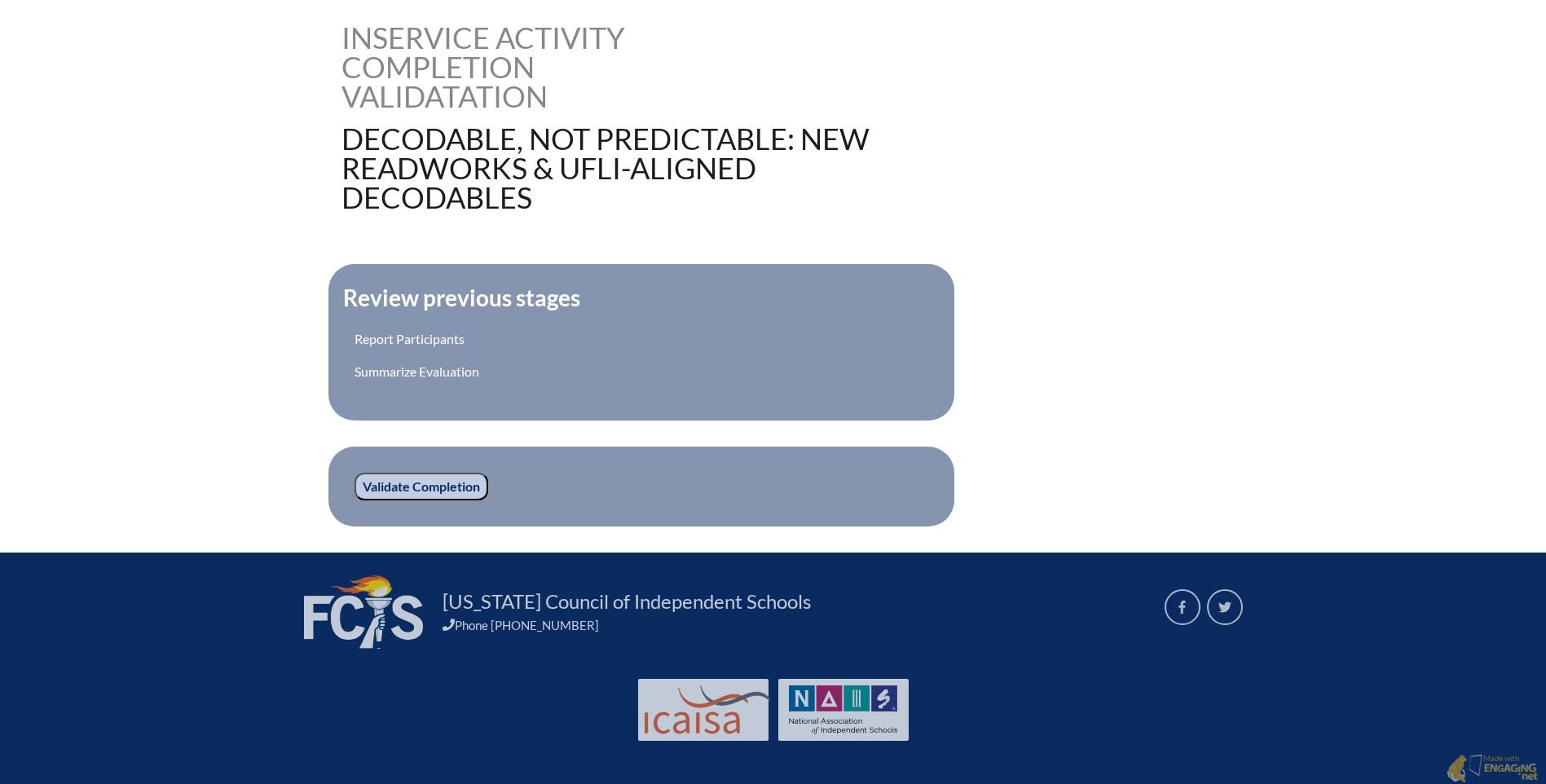
click at [395, 478] on input "Validate Completion" at bounding box center [422, 486] width 134 height 28
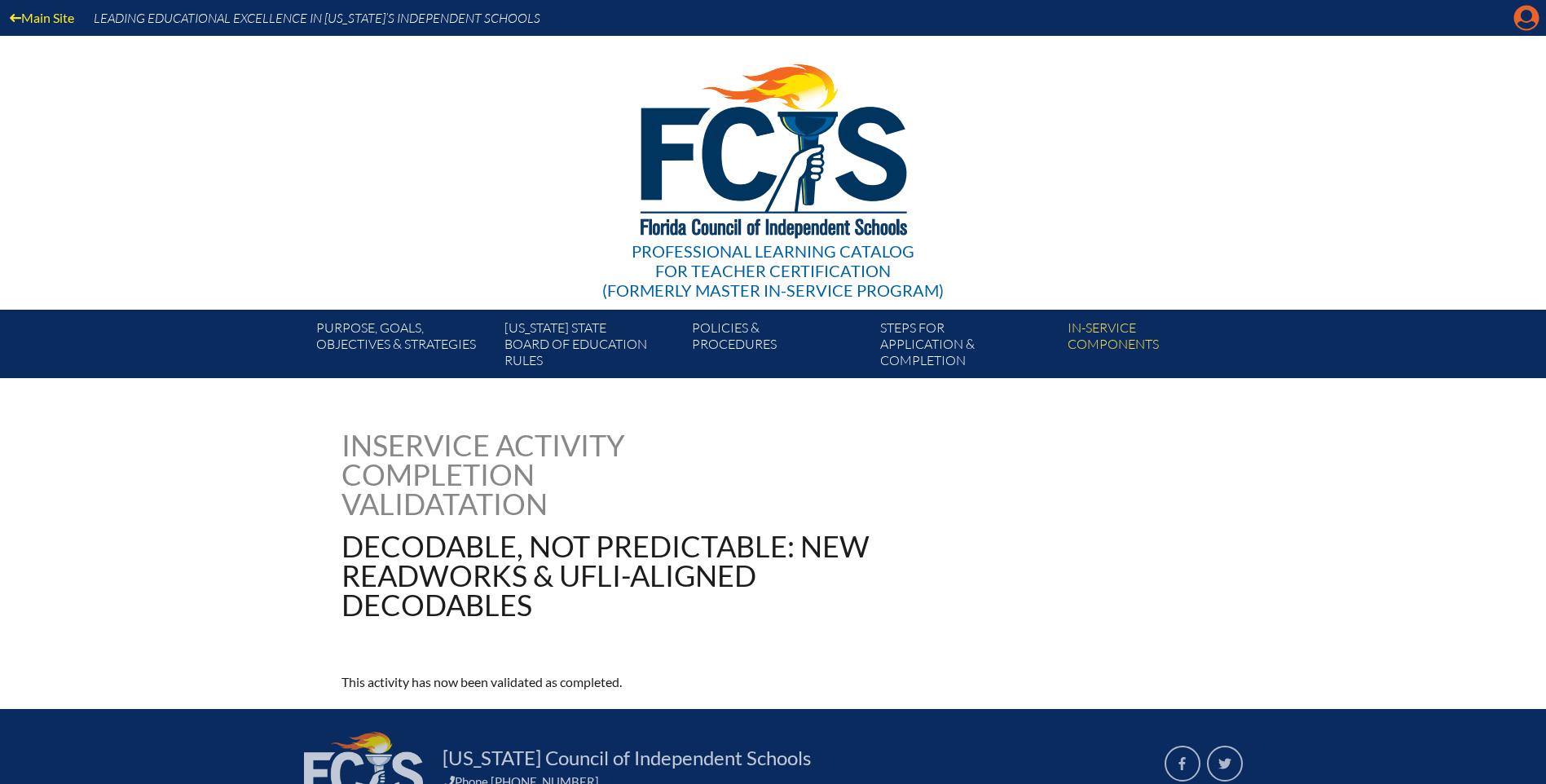
click at [1525, 19] on icon "Manage account" at bounding box center [1526, 17] width 26 height 26
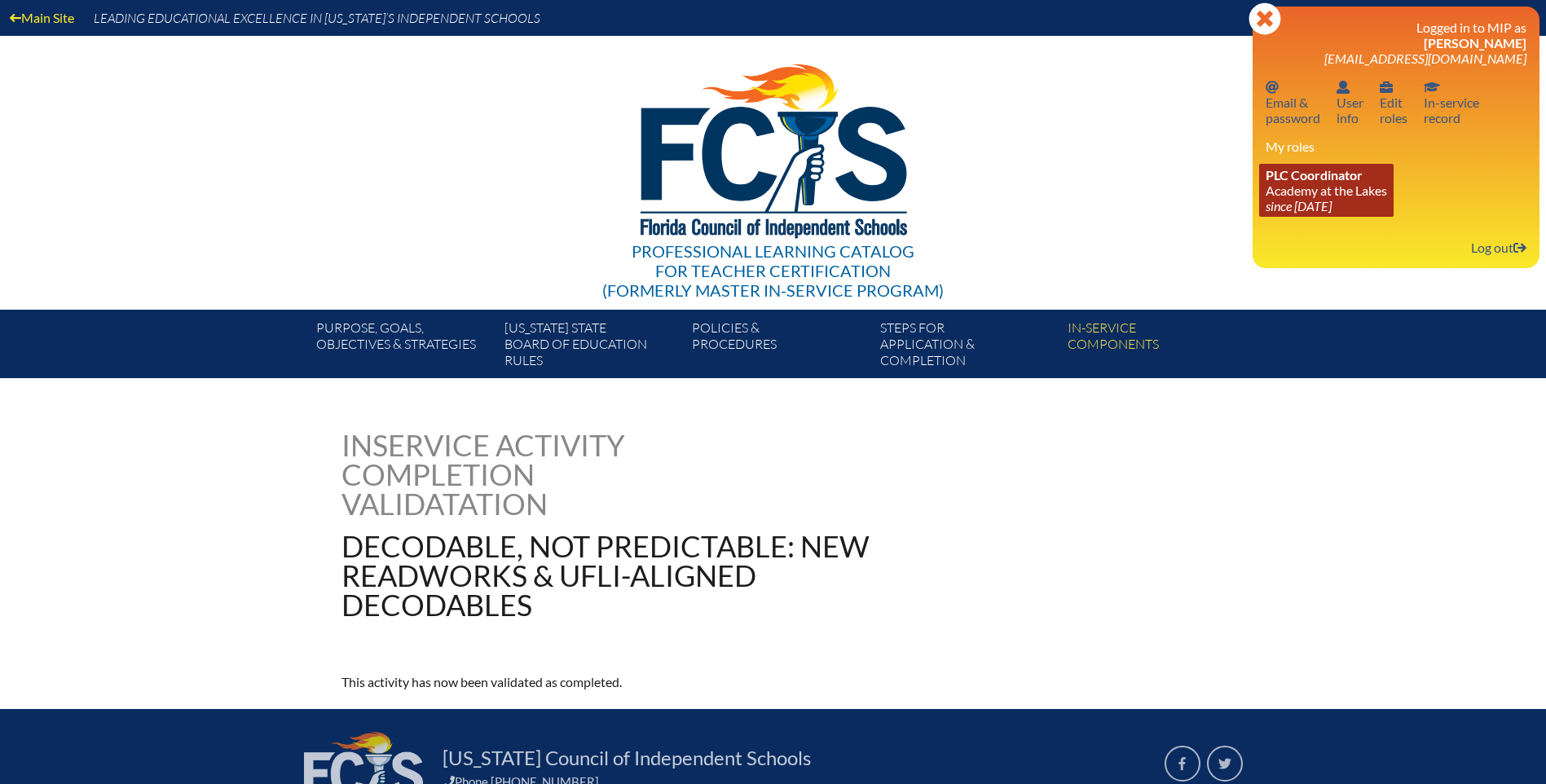
click at [1305, 182] on span "PLC Coordinator" at bounding box center [1314, 175] width 97 height 15
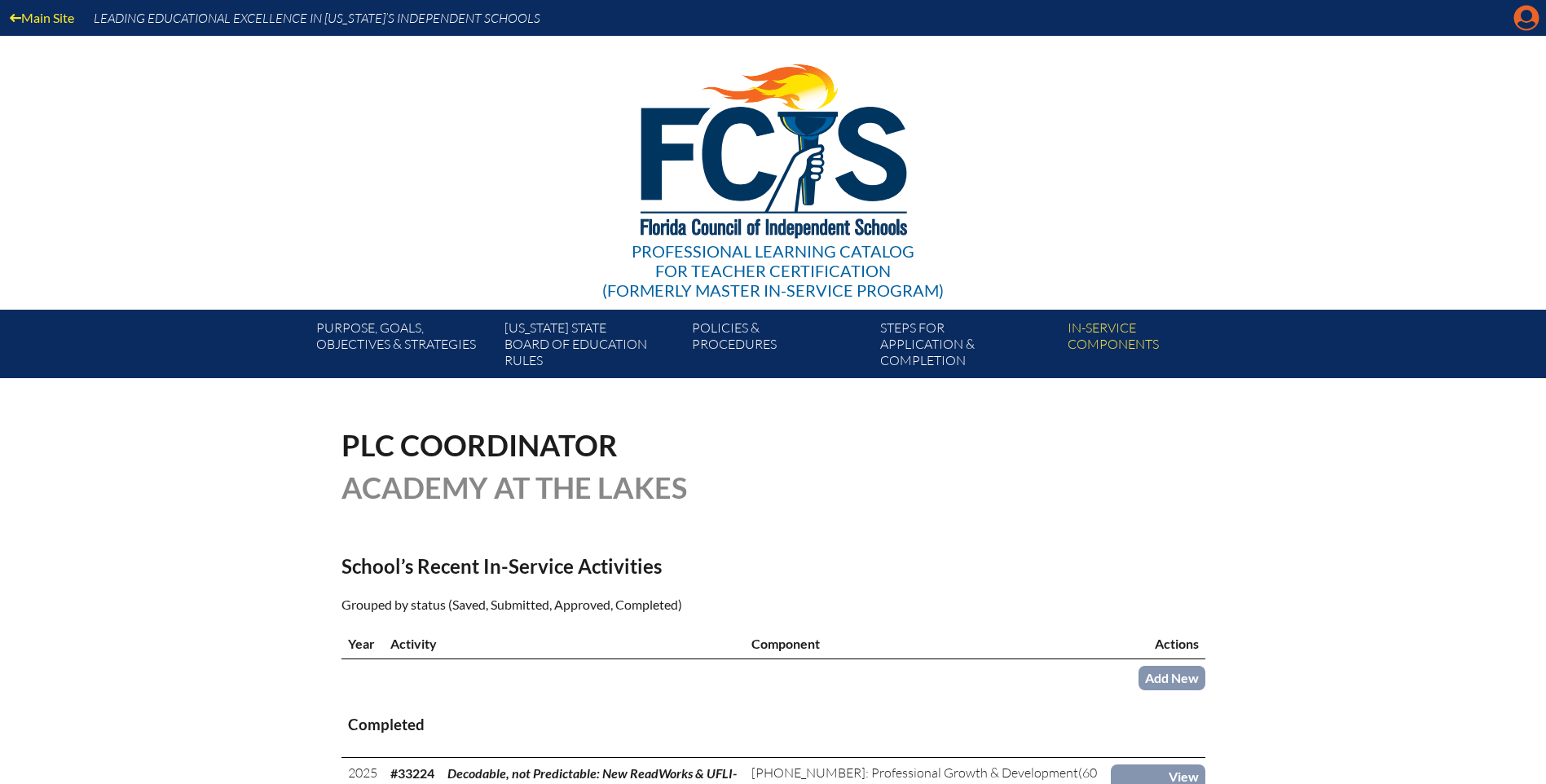
click at [1519, 13] on icon at bounding box center [1527, 18] width 25 height 25
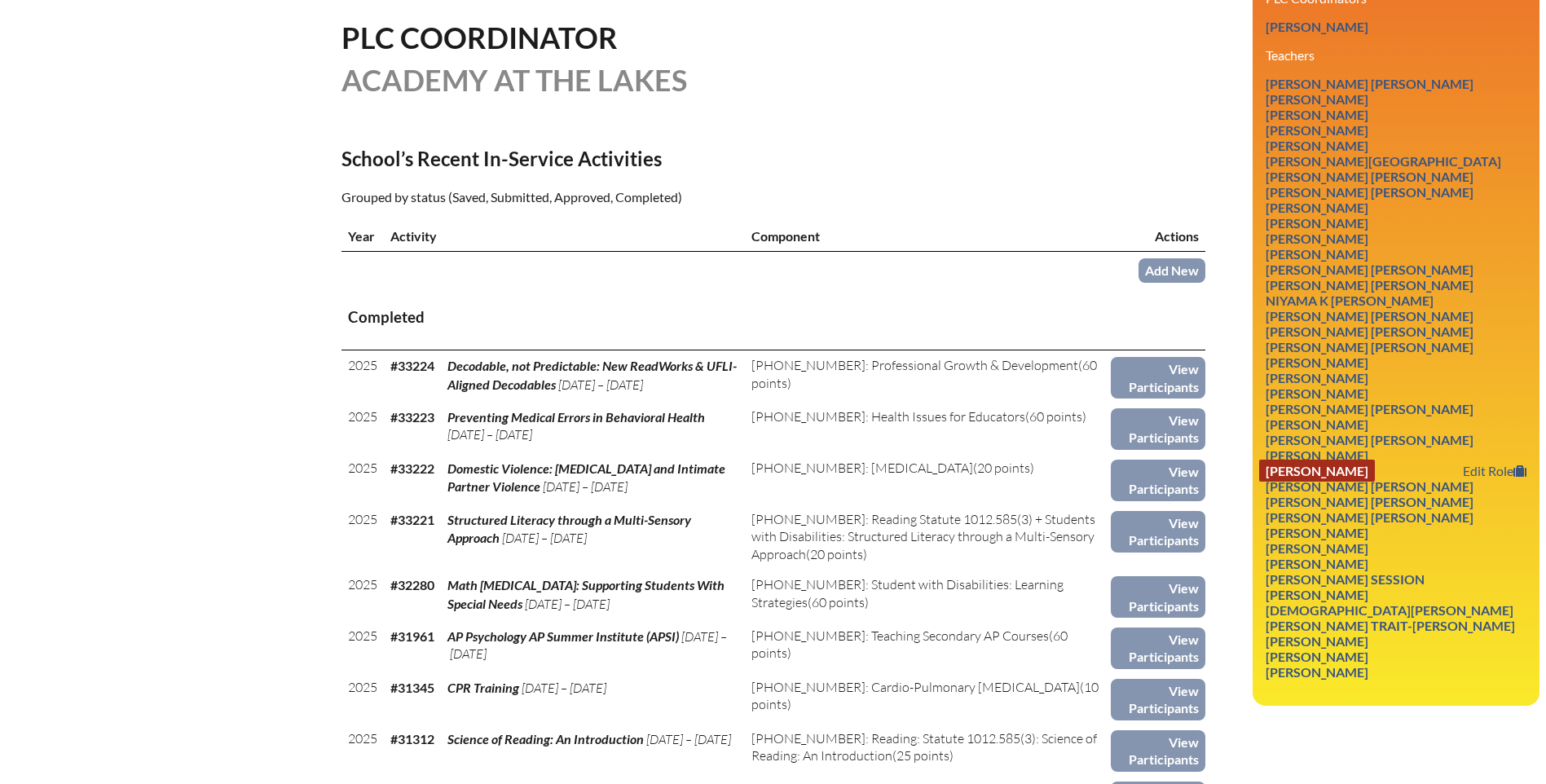
scroll to position [489, 0]
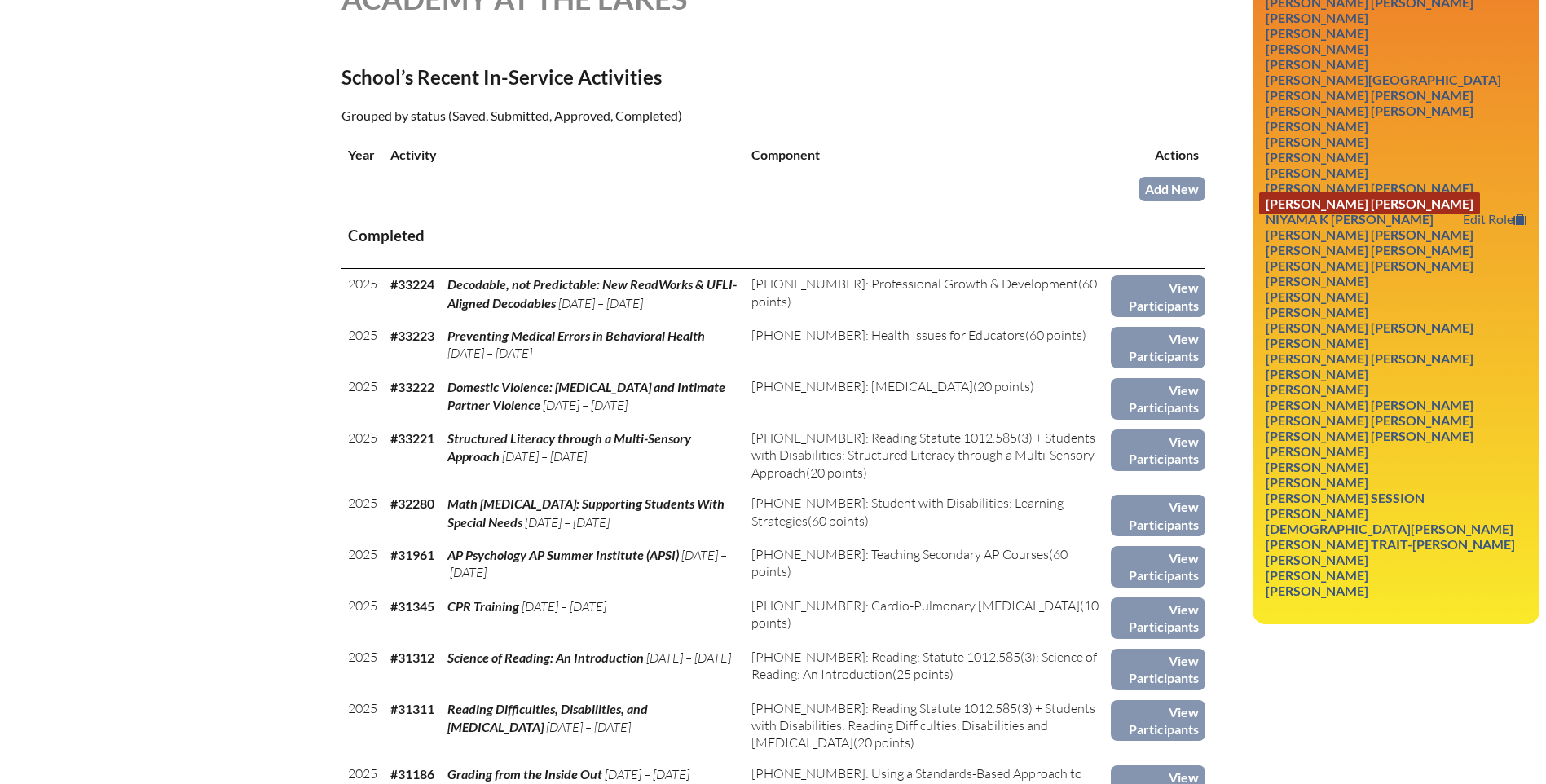
click at [1326, 202] on link "[PERSON_NAME] [PERSON_NAME]" at bounding box center [1369, 203] width 221 height 22
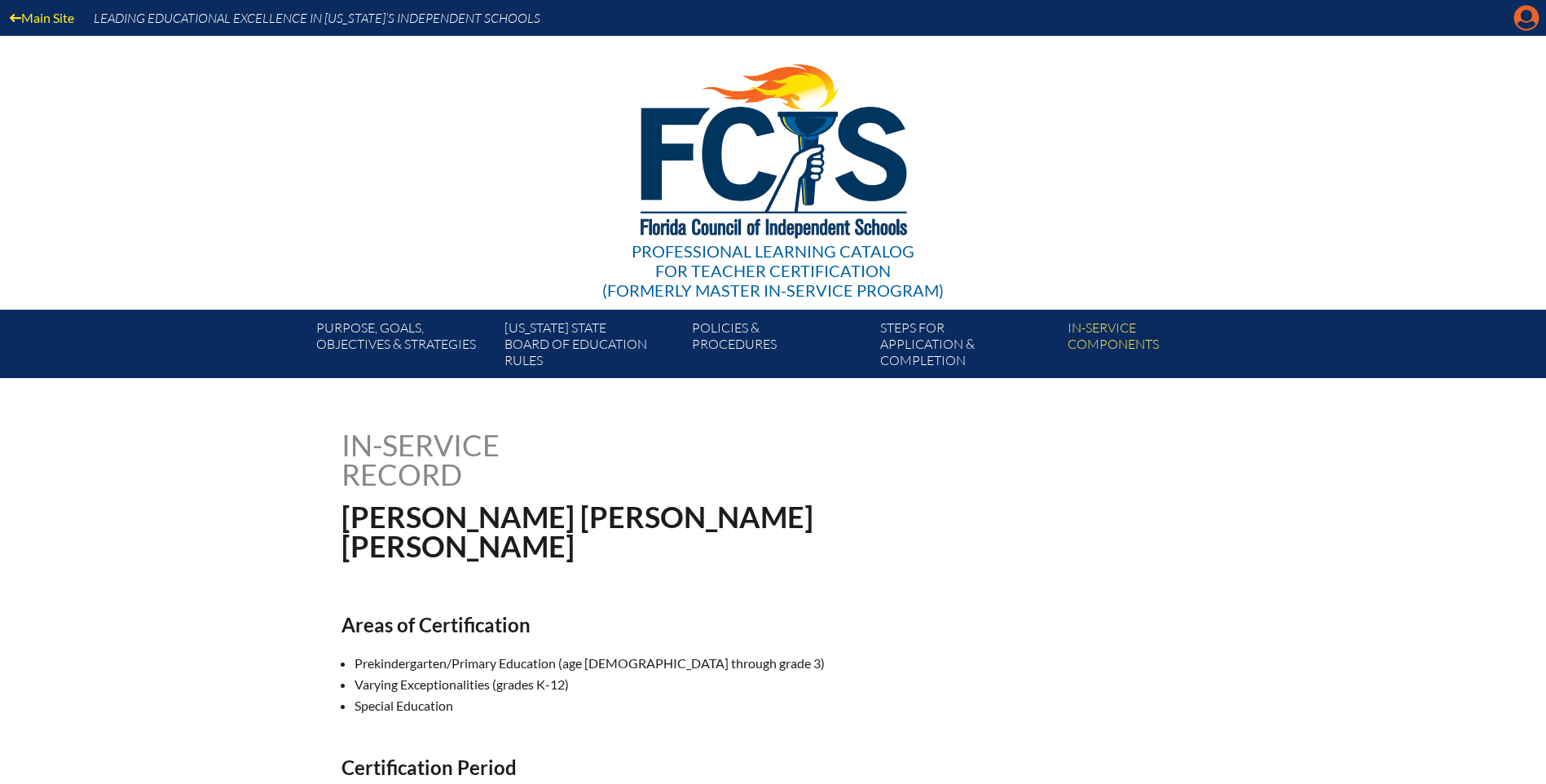
click at [1524, 21] on icon at bounding box center [1527, 18] width 25 height 25
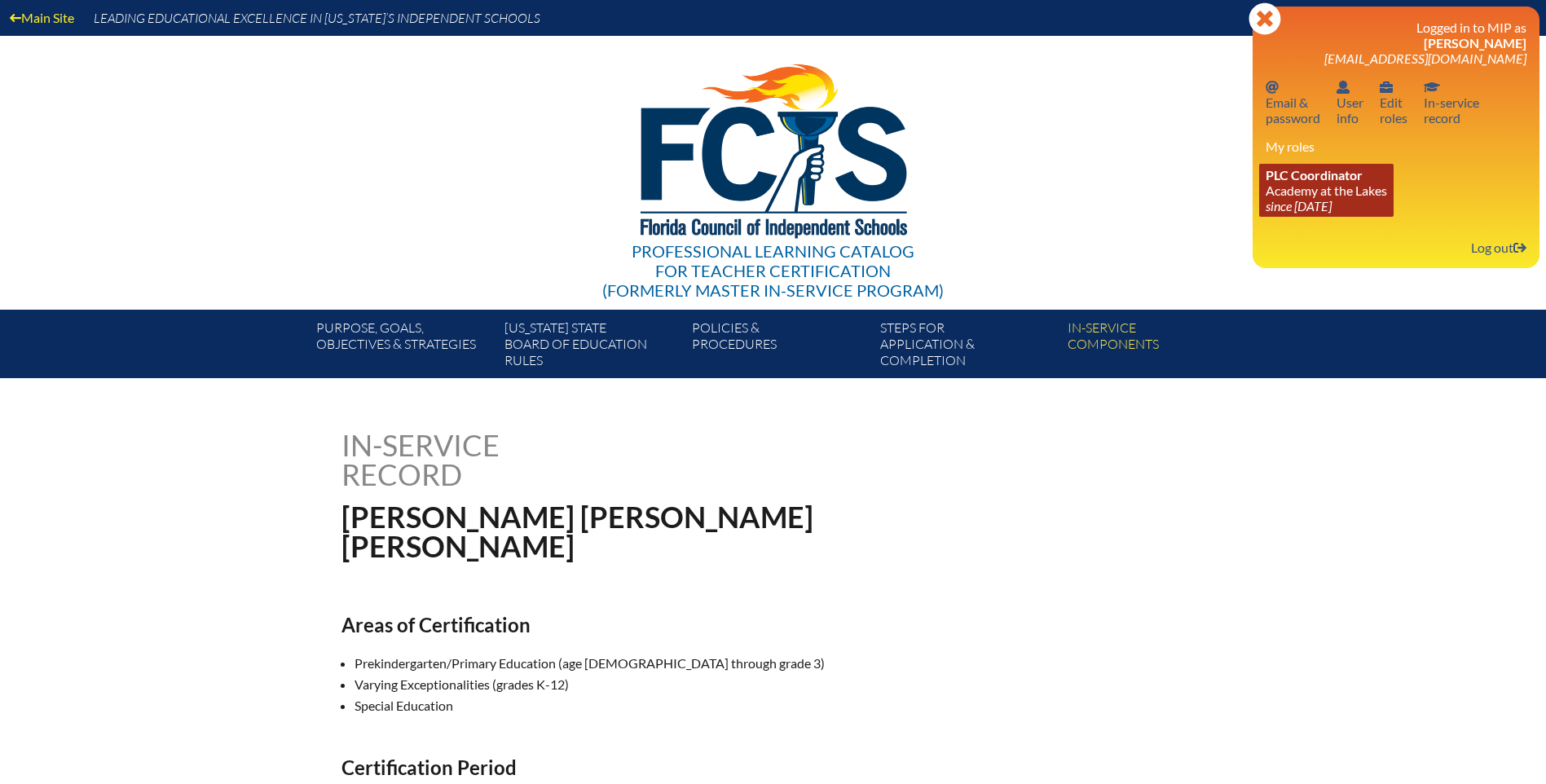
click at [1332, 203] on icon "since [DATE]" at bounding box center [1298, 206] width 66 height 15
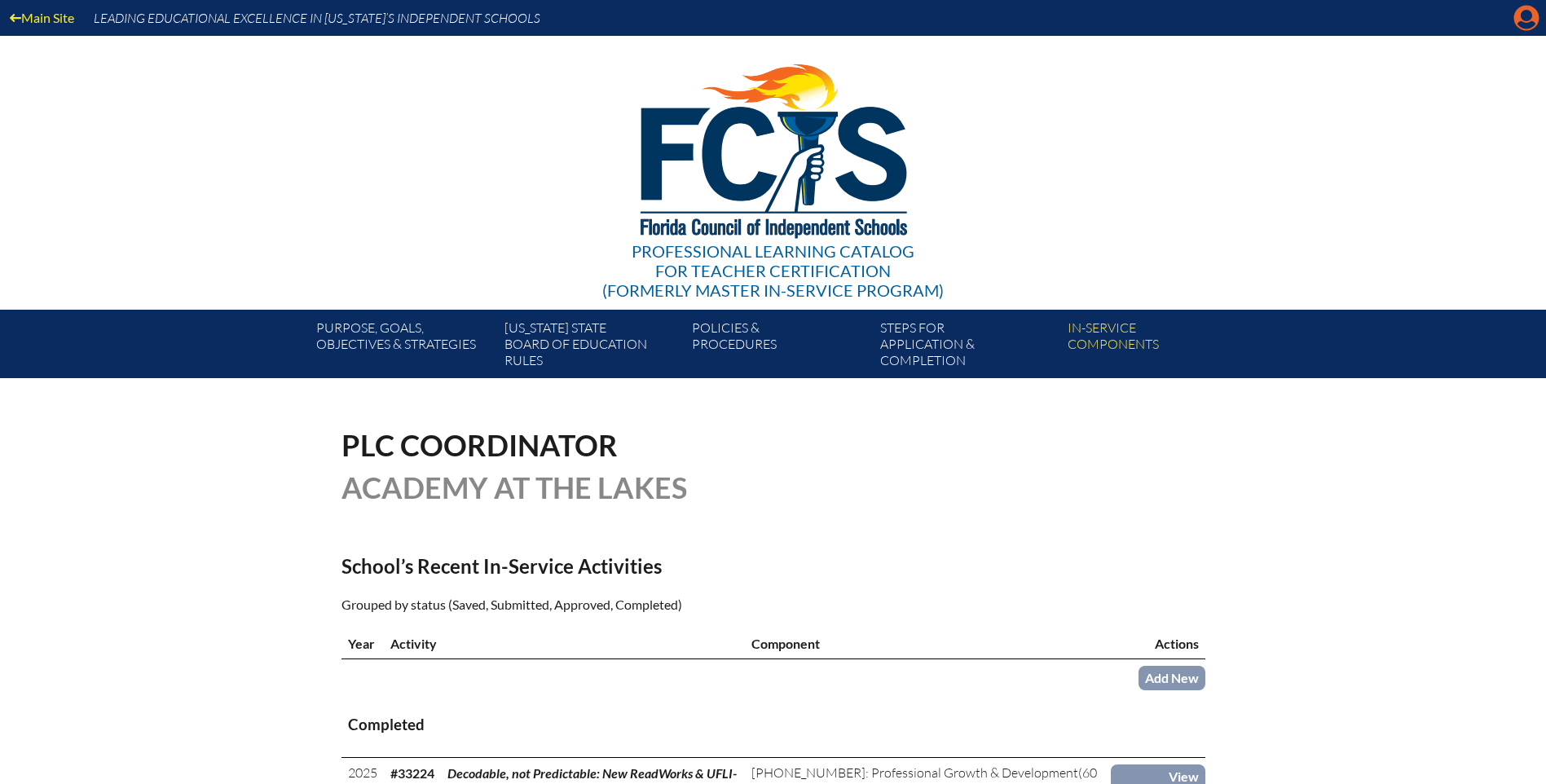
click at [1534, 23] on icon "Manage account" at bounding box center [1526, 17] width 26 height 26
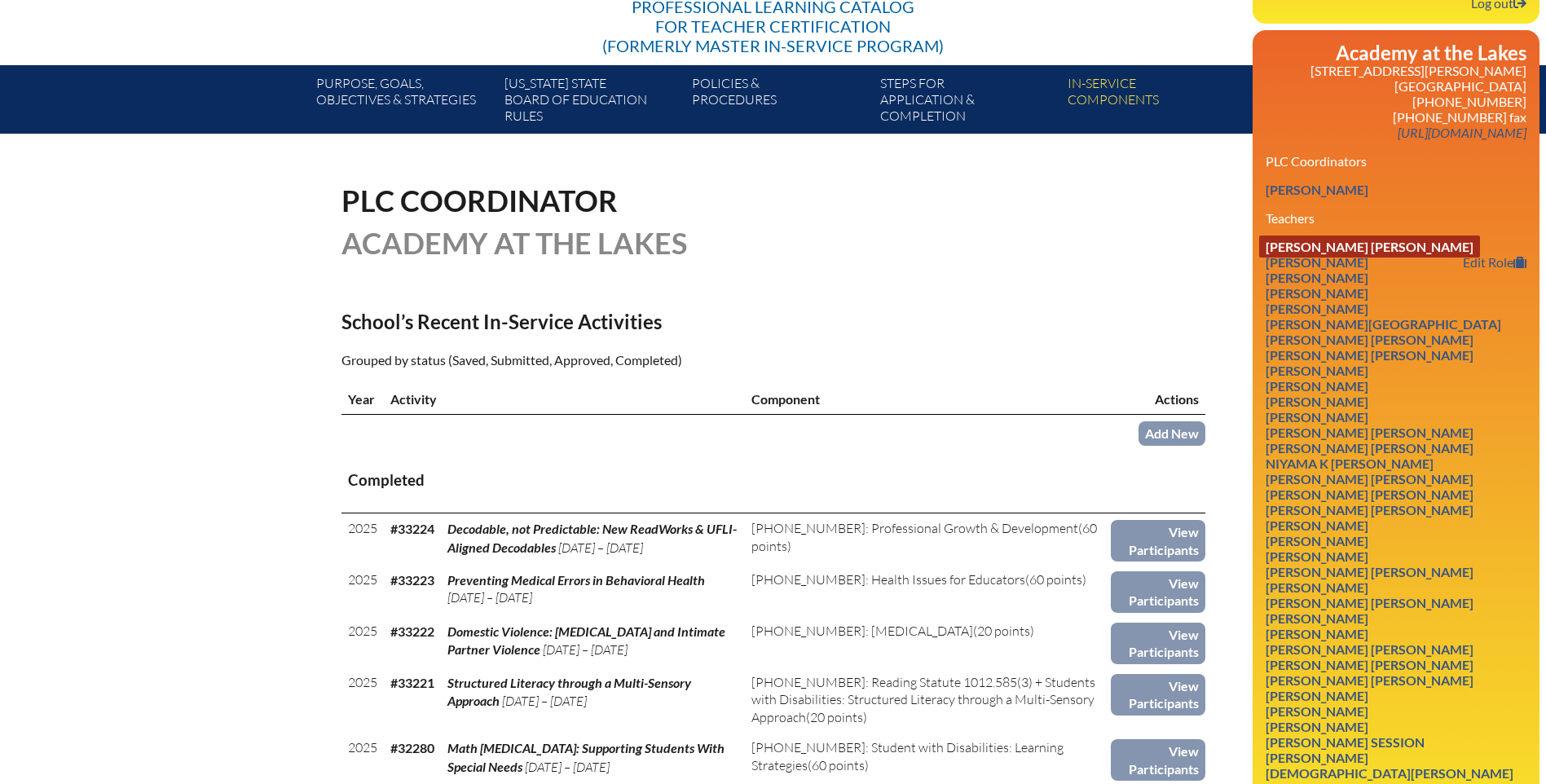
scroll to position [407, 0]
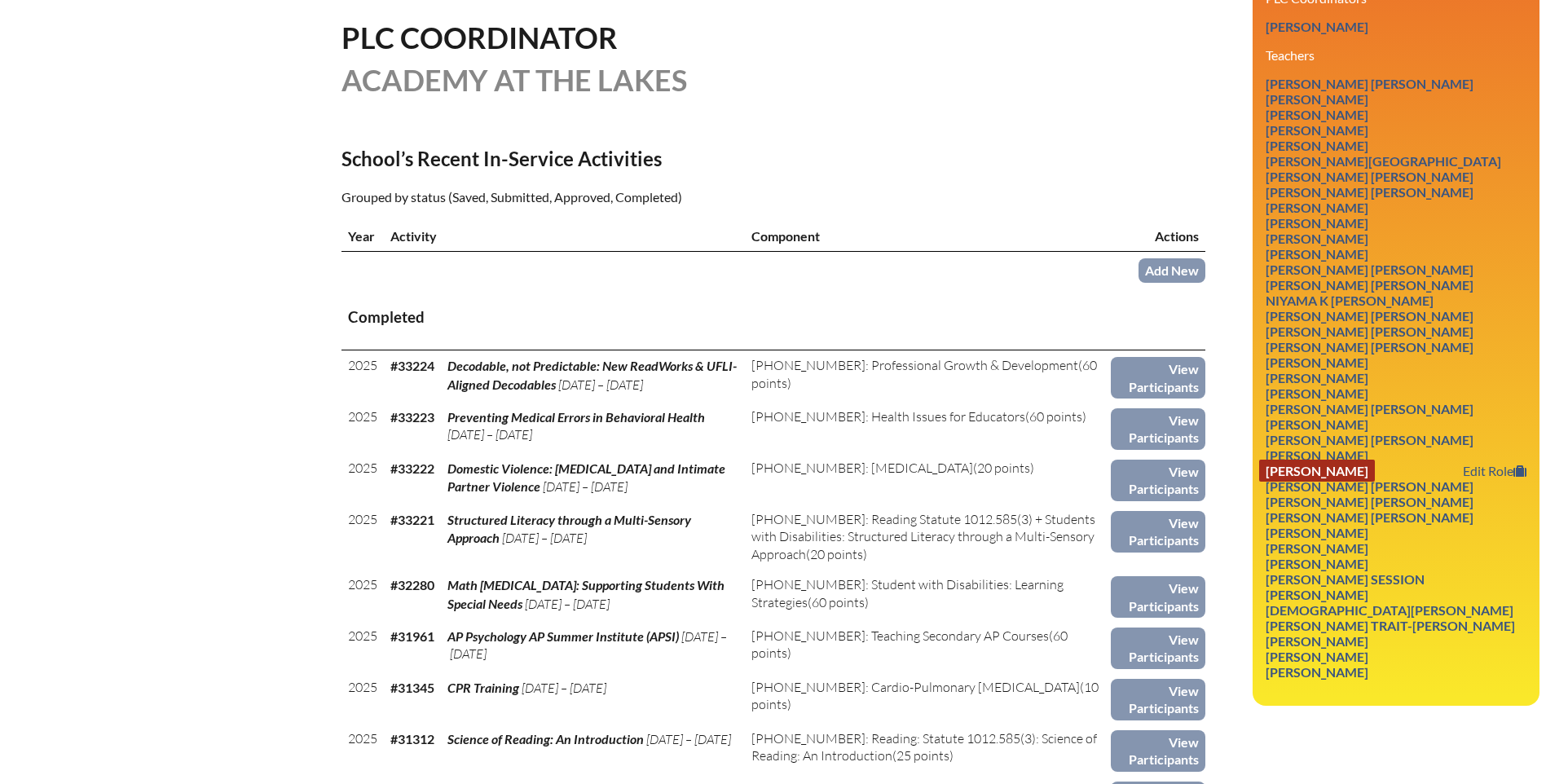
click at [1361, 464] on link "[PERSON_NAME]" at bounding box center [1317, 470] width 116 height 22
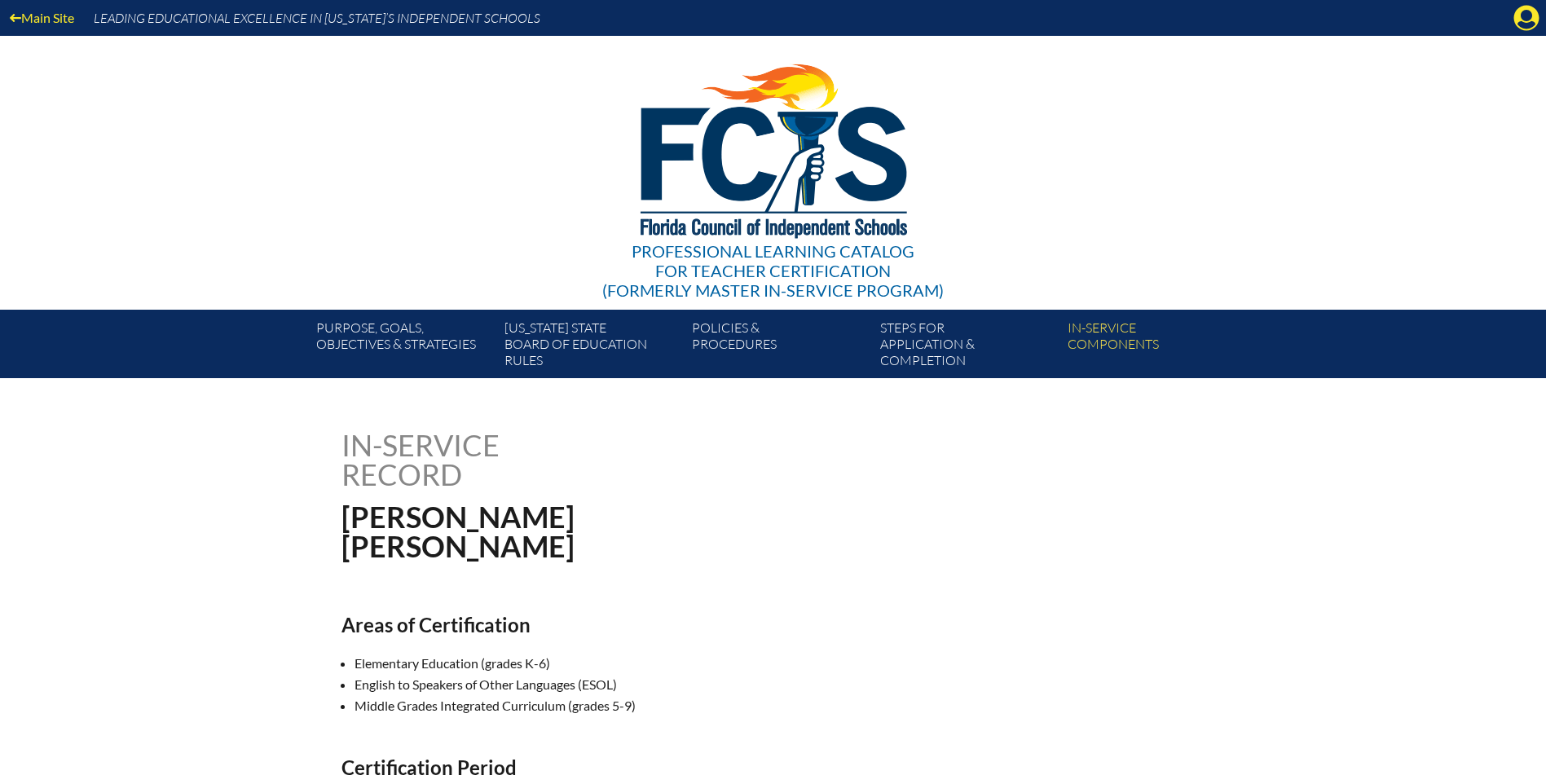
click at [1521, 19] on icon at bounding box center [1527, 18] width 25 height 25
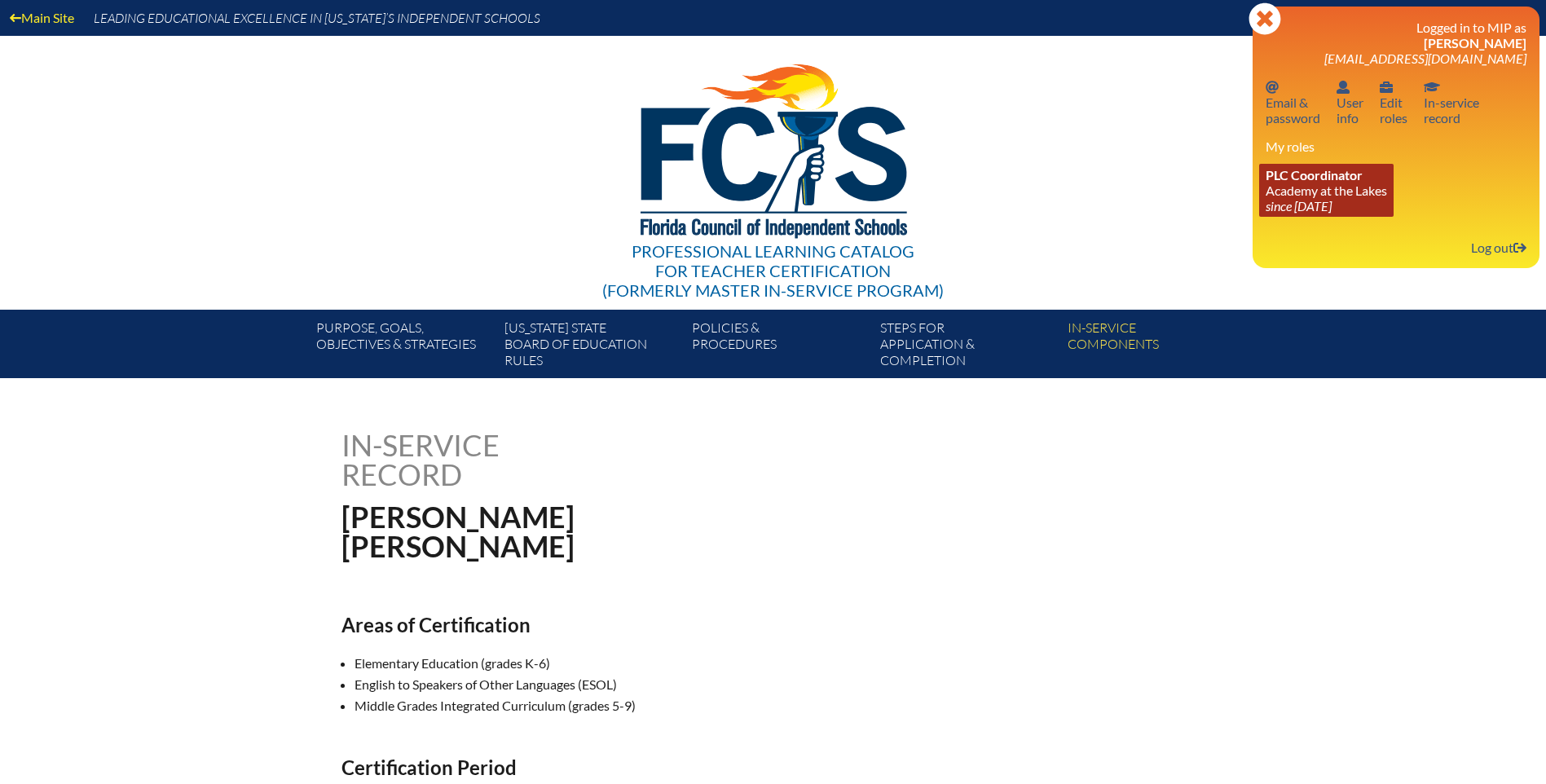
click at [1304, 190] on link "PLC Coordinator Academy at the Lakes since [DATE]" at bounding box center [1326, 189] width 135 height 53
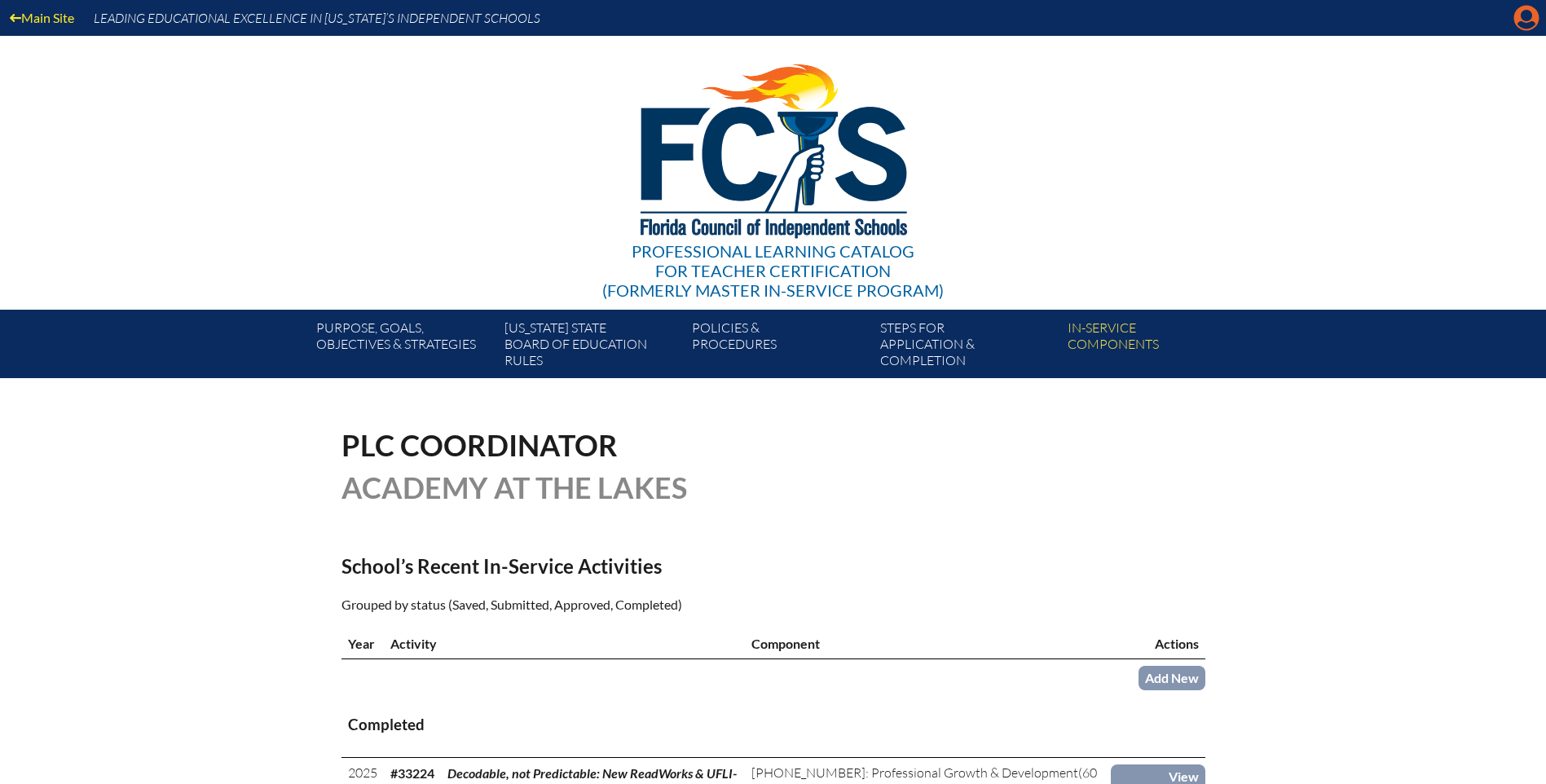
click at [1515, 19] on icon at bounding box center [1527, 18] width 25 height 25
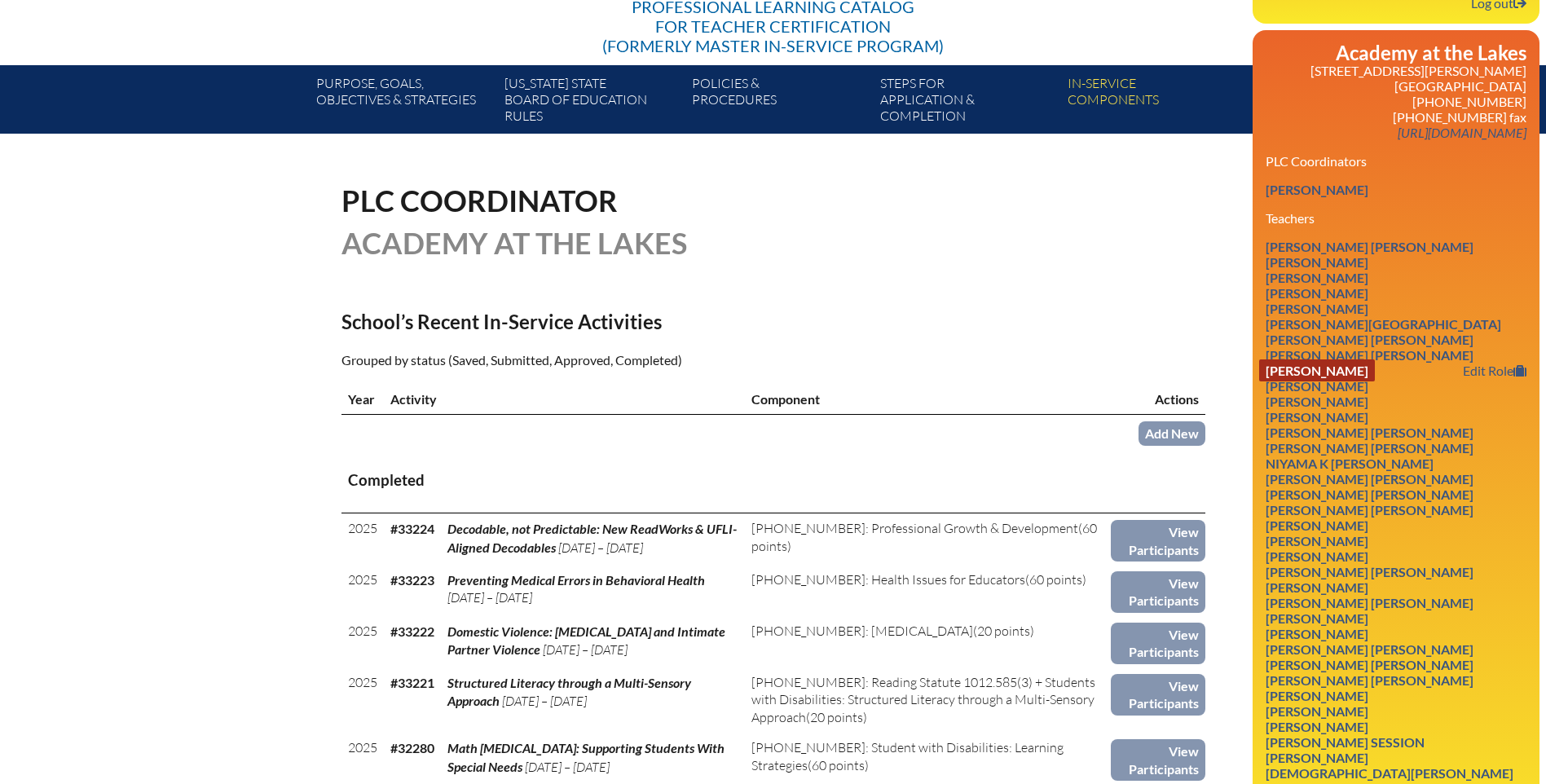
scroll to position [407, 0]
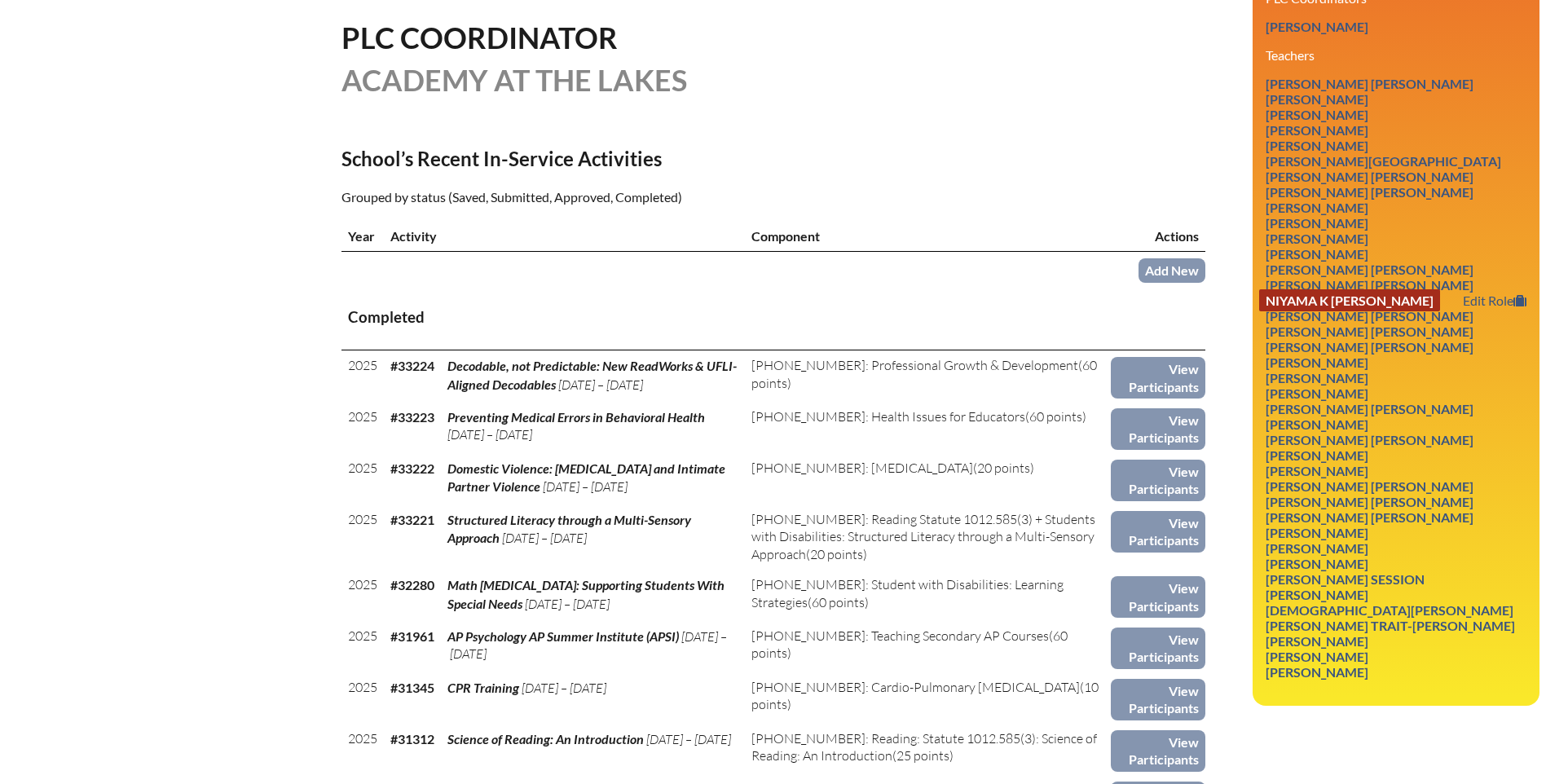
click at [1328, 298] on link "Niyama K [PERSON_NAME]" at bounding box center [1349, 300] width 181 height 22
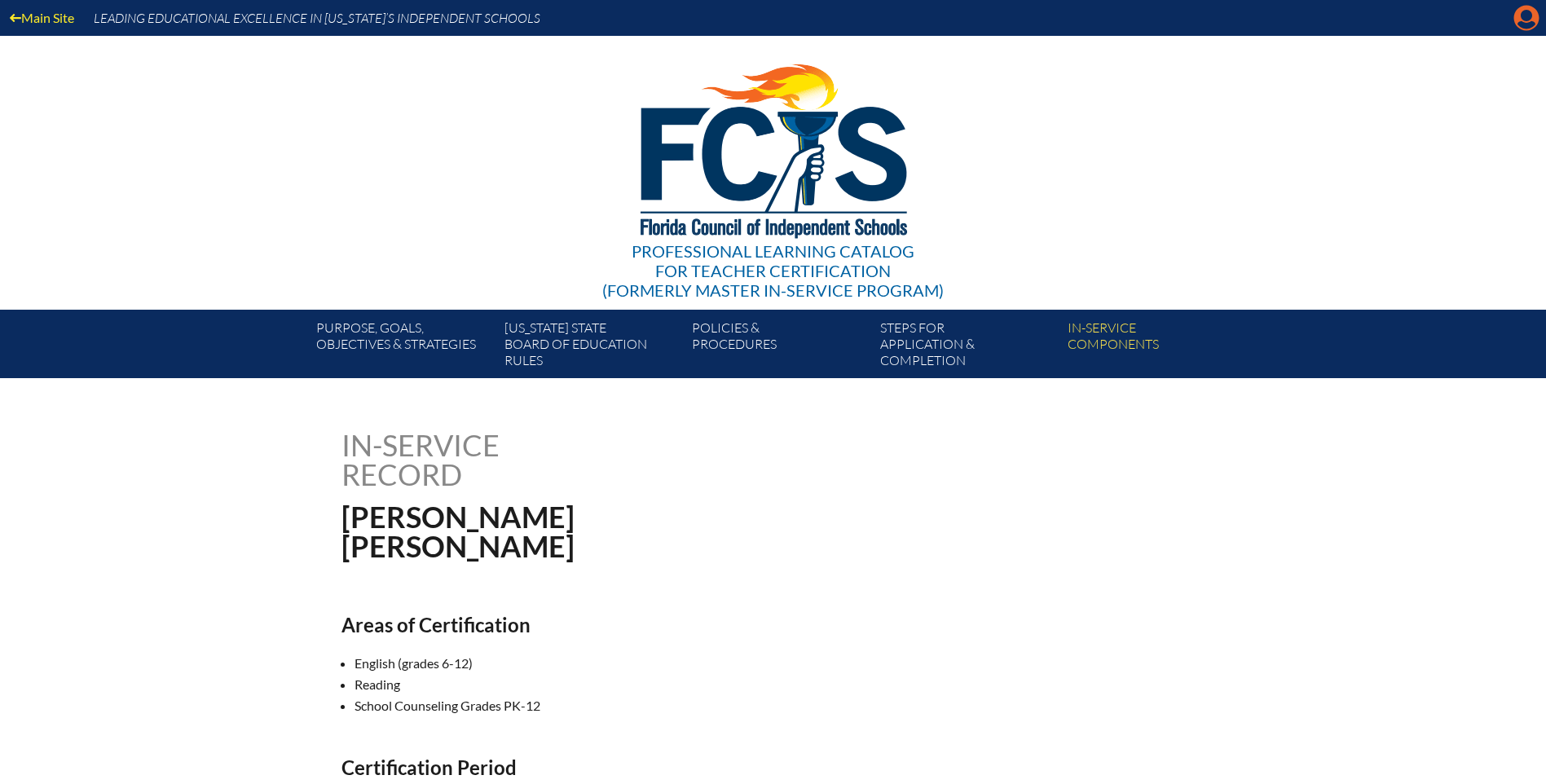
click at [1526, 30] on icon at bounding box center [1527, 18] width 25 height 25
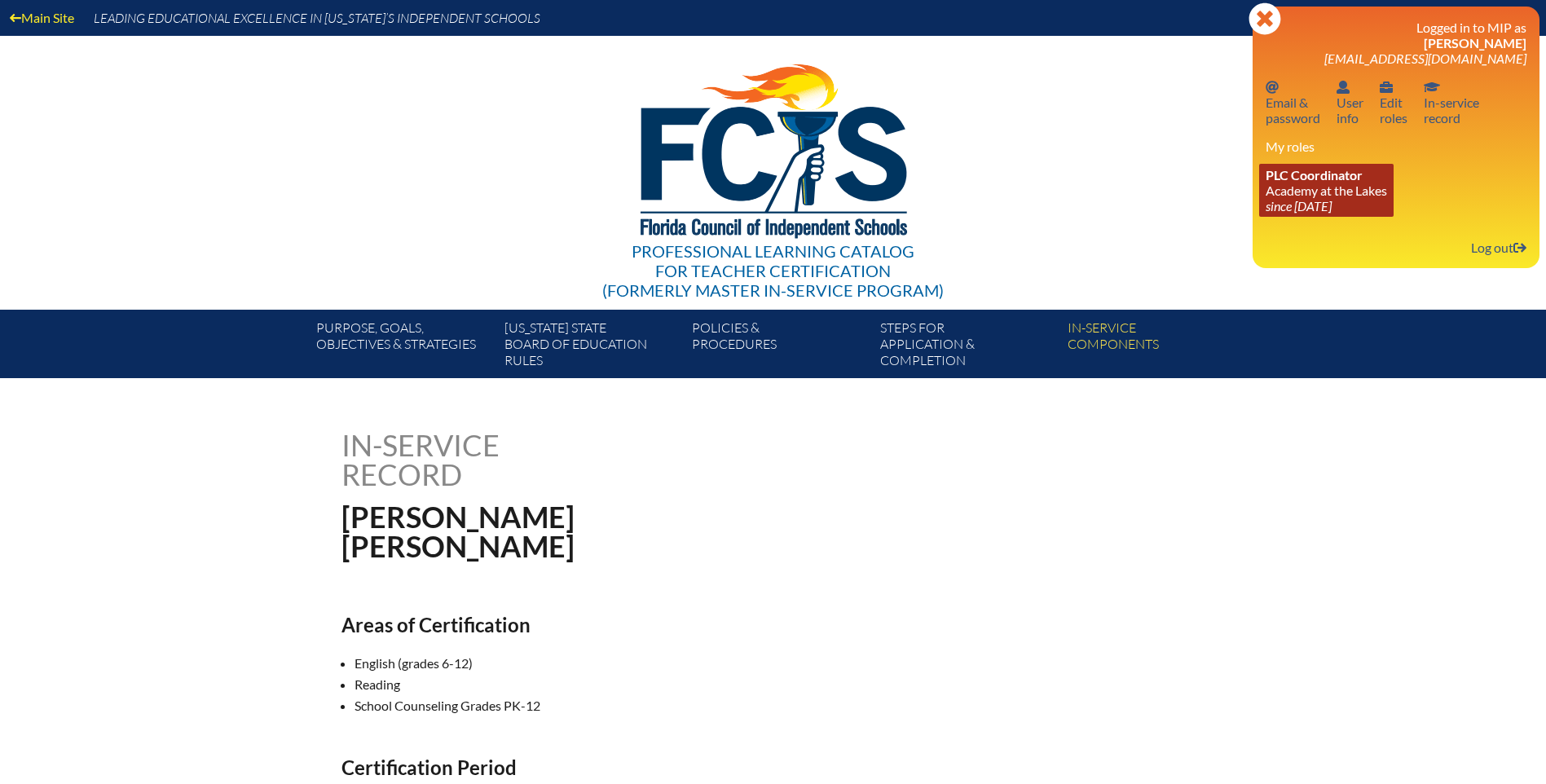
click at [1346, 189] on link "PLC Coordinator Academy at the Lakes since [DATE]" at bounding box center [1326, 189] width 135 height 53
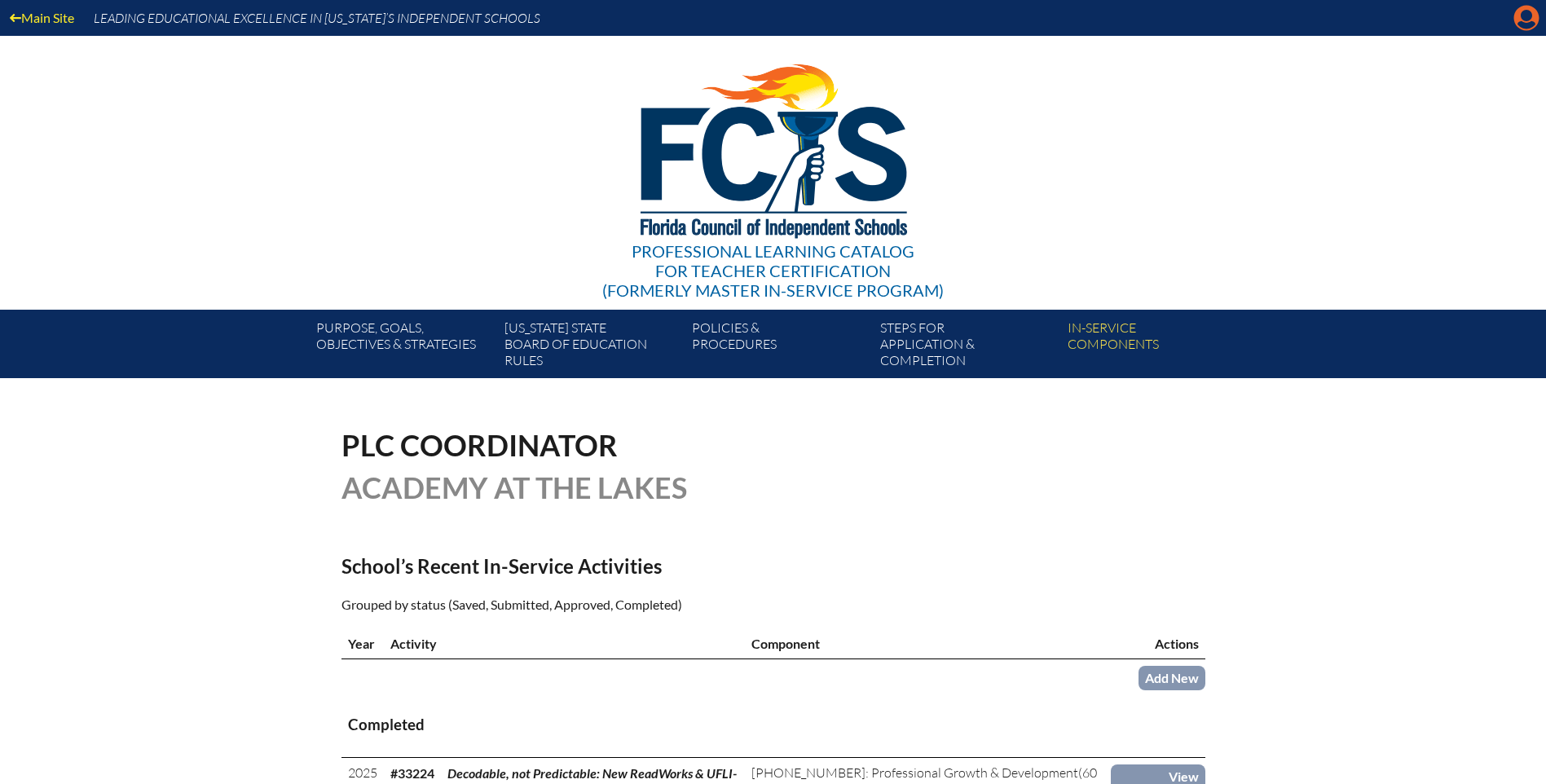
click at [1520, 13] on icon at bounding box center [1527, 18] width 25 height 25
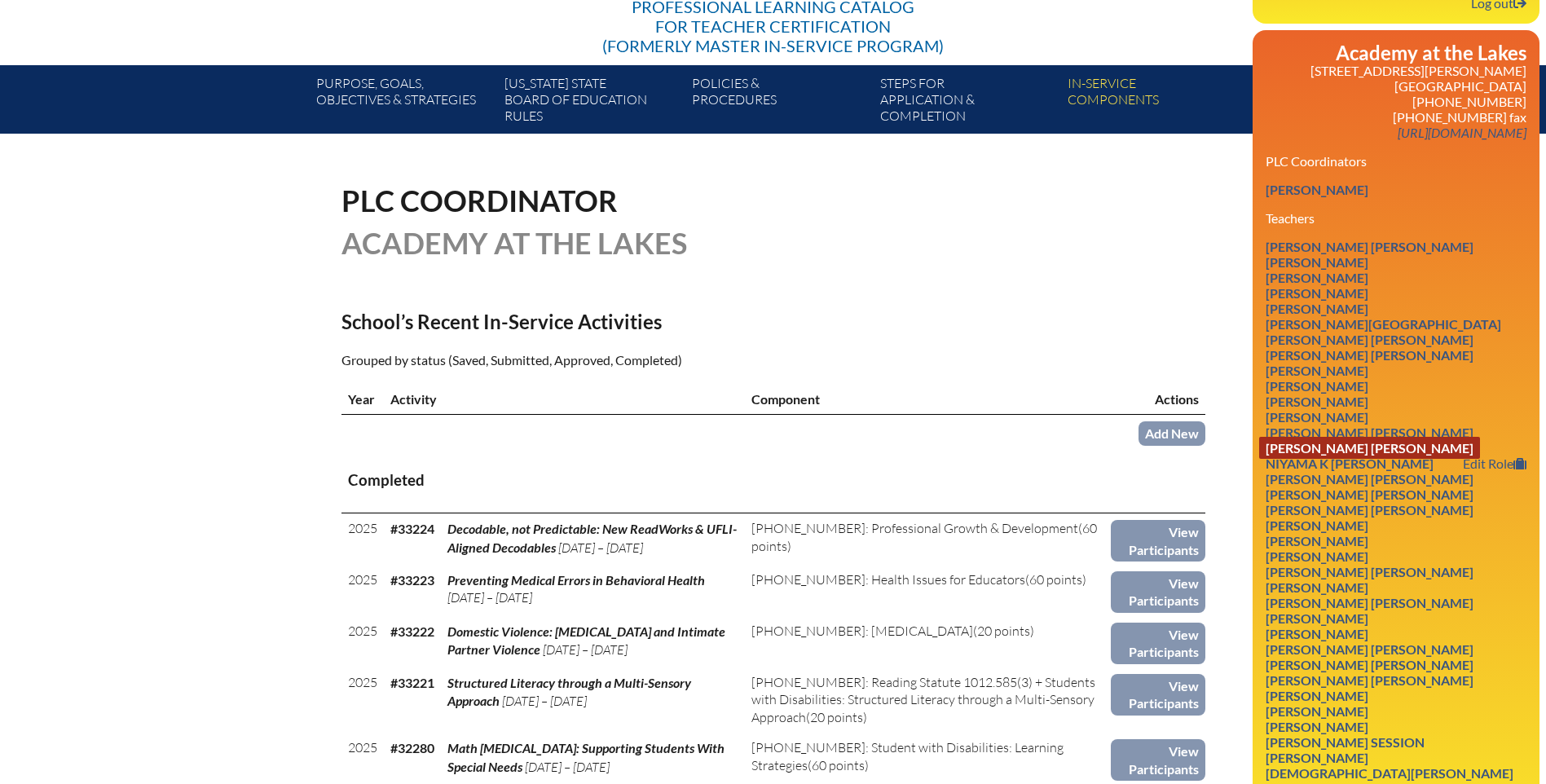
scroll to position [407, 0]
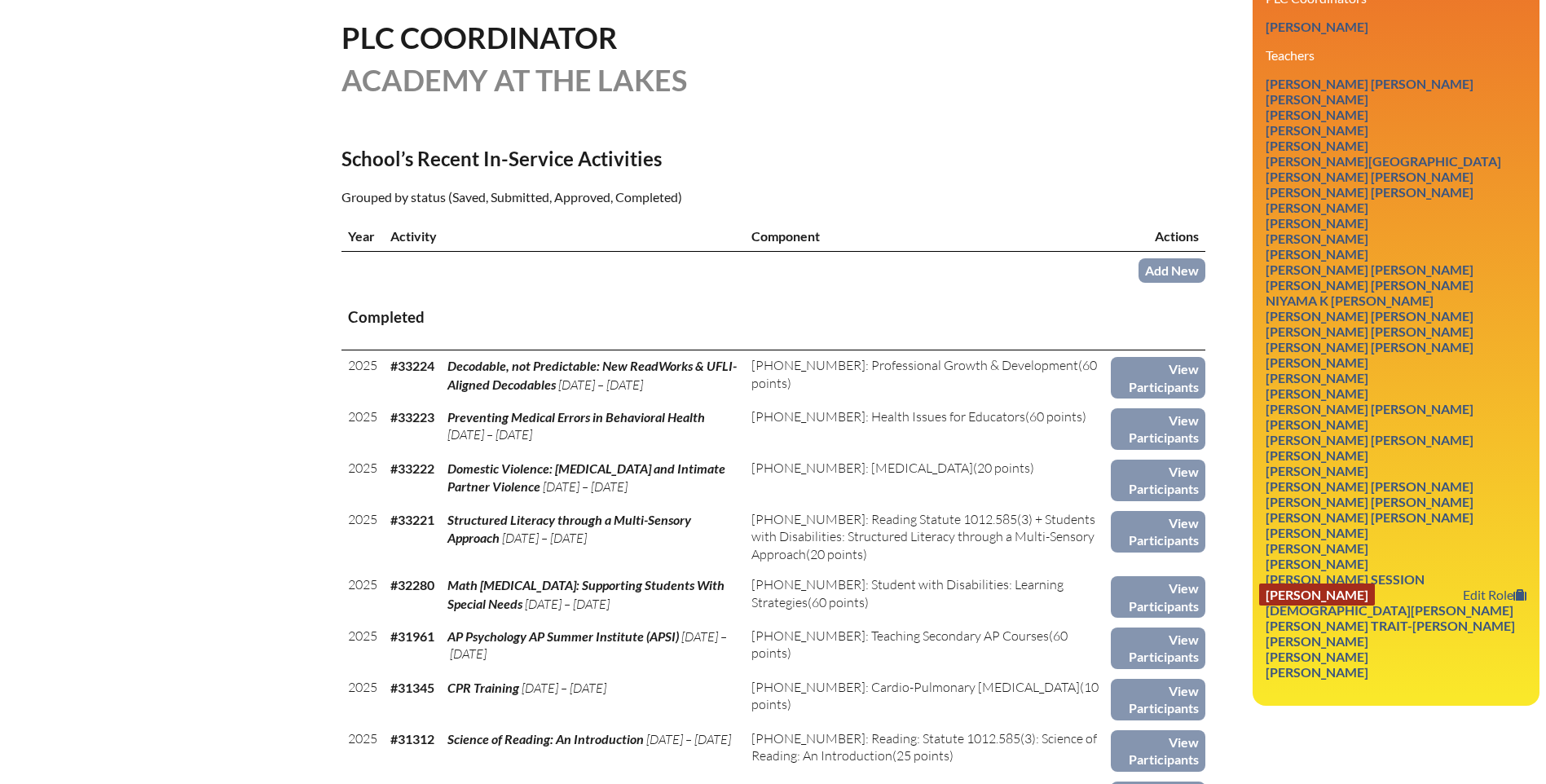
click at [1358, 585] on link "Deeba N Ternikar-Arifuddin" at bounding box center [1317, 594] width 116 height 22
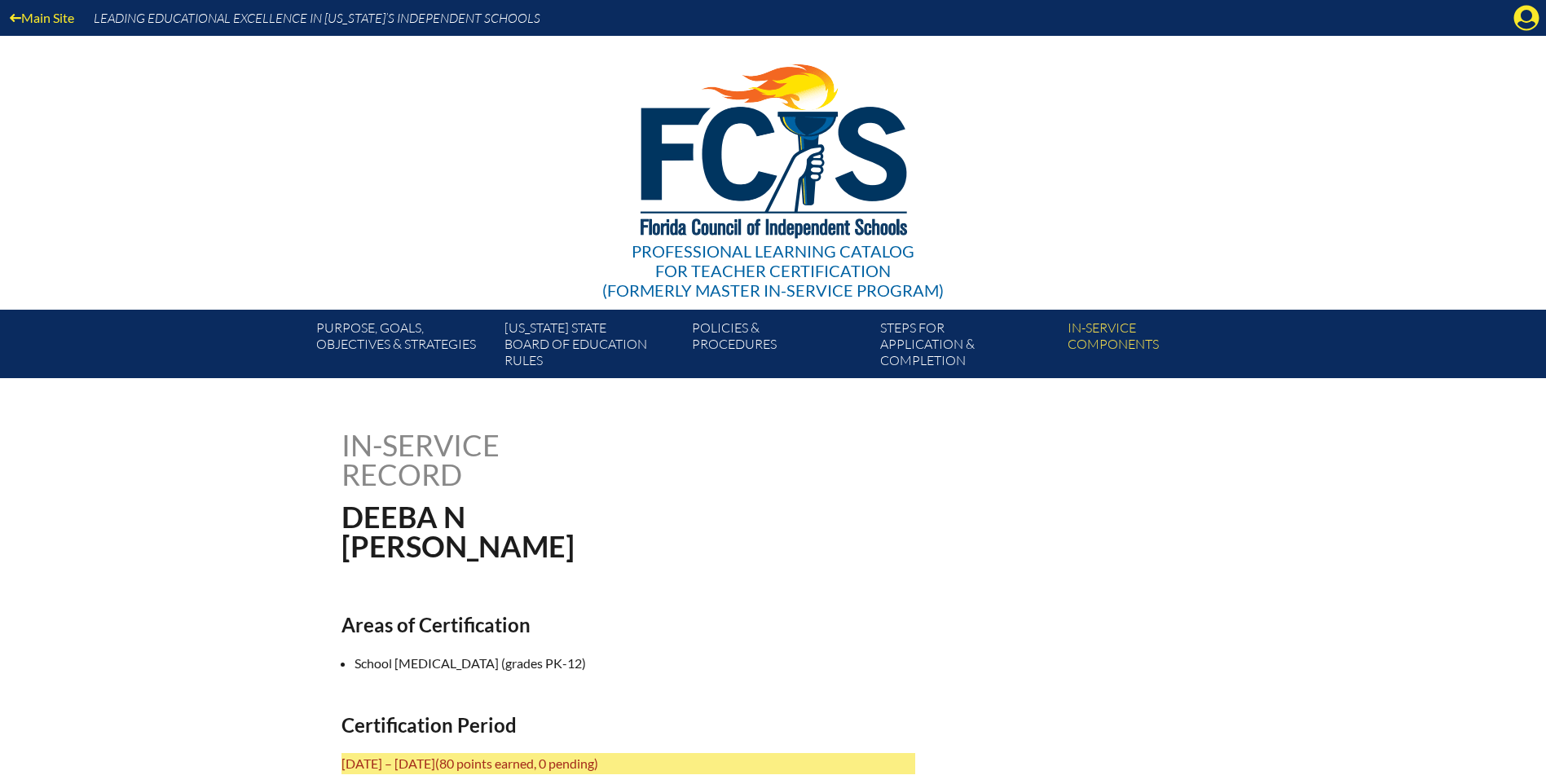
drag, startPoint x: 1505, startPoint y: 0, endPoint x: 1129, endPoint y: 192, distance: 422.2
click at [1129, 192] on div "Professional Learning Catalog for Teacher Certification (formerly Master In-ser…" at bounding box center [773, 173] width 991 height 273
click at [1527, 18] on icon "Manage account" at bounding box center [1526, 17] width 26 height 26
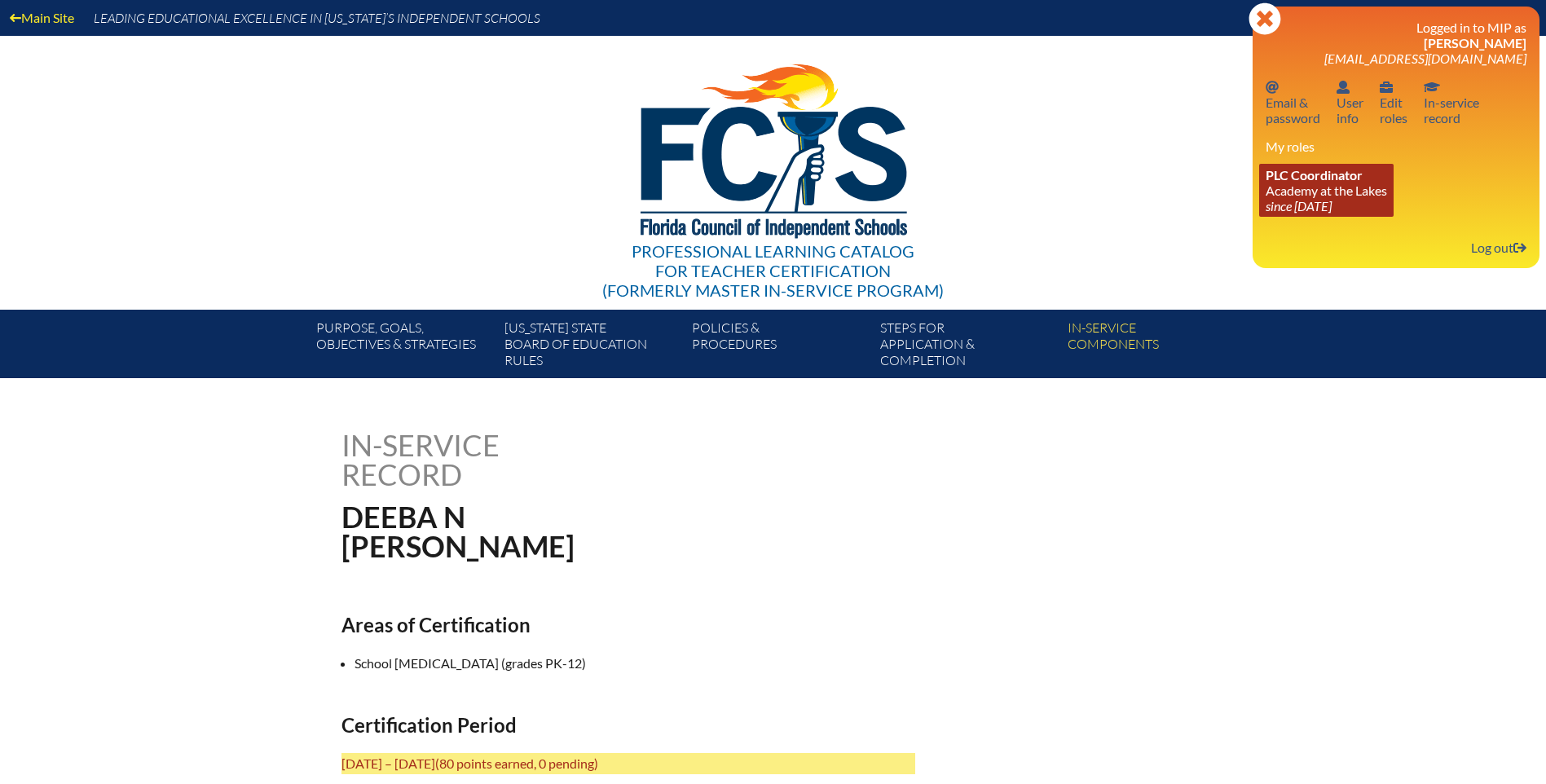
click at [1332, 202] on icon "since [DATE]" at bounding box center [1298, 206] width 66 height 15
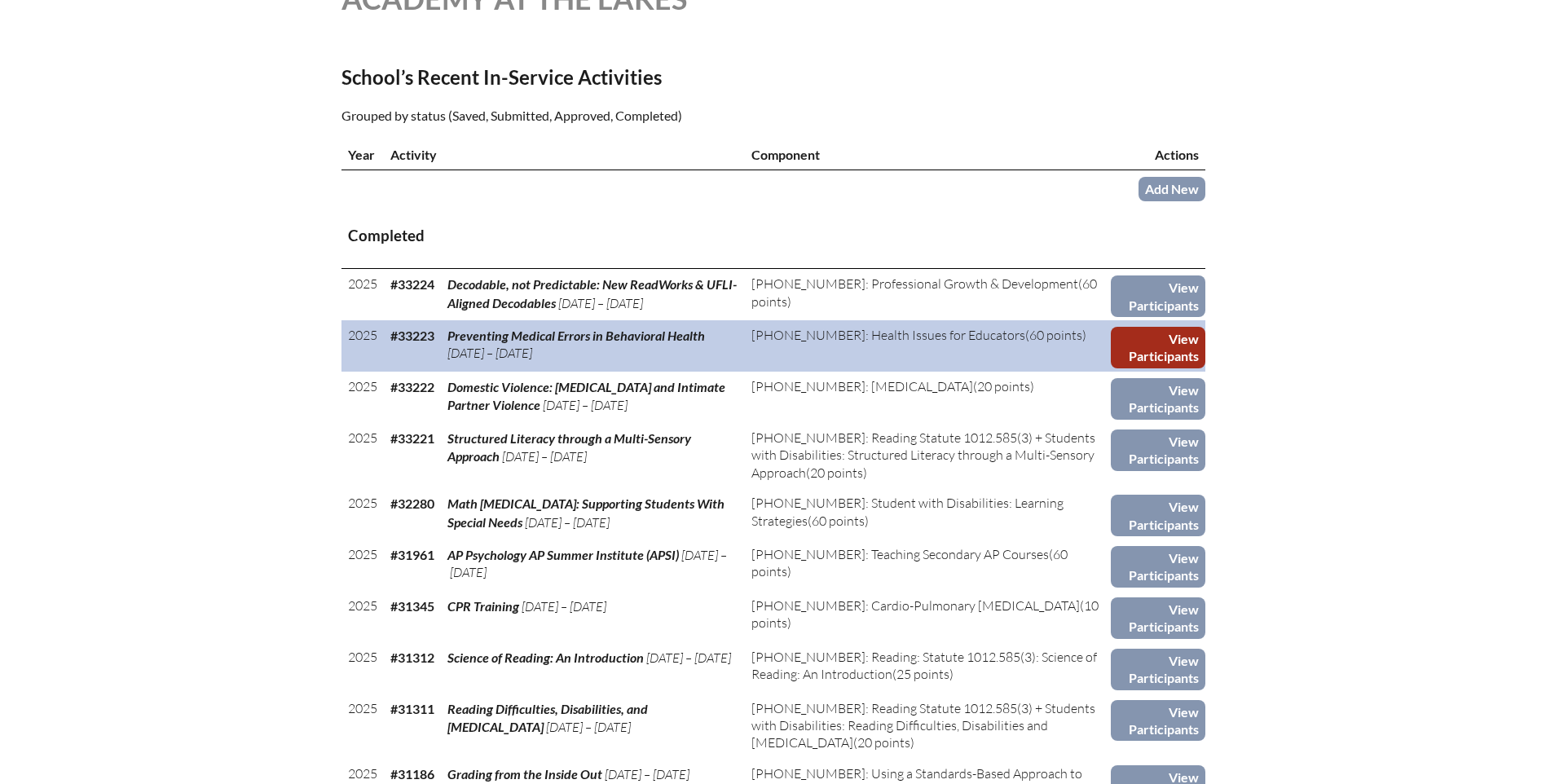
scroll to position [571, 0]
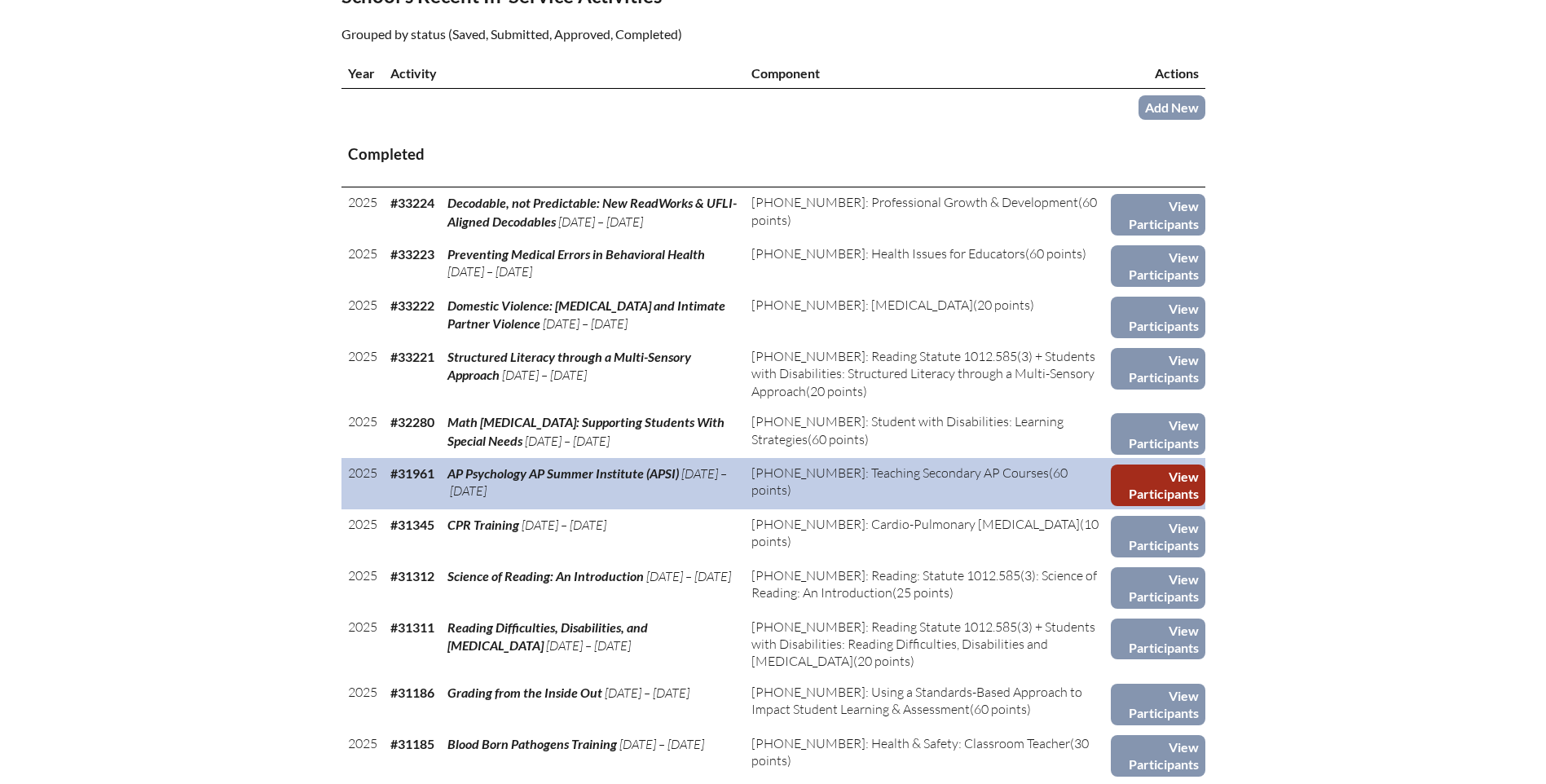
click at [1167, 478] on link "View Participants" at bounding box center [1158, 485] width 95 height 41
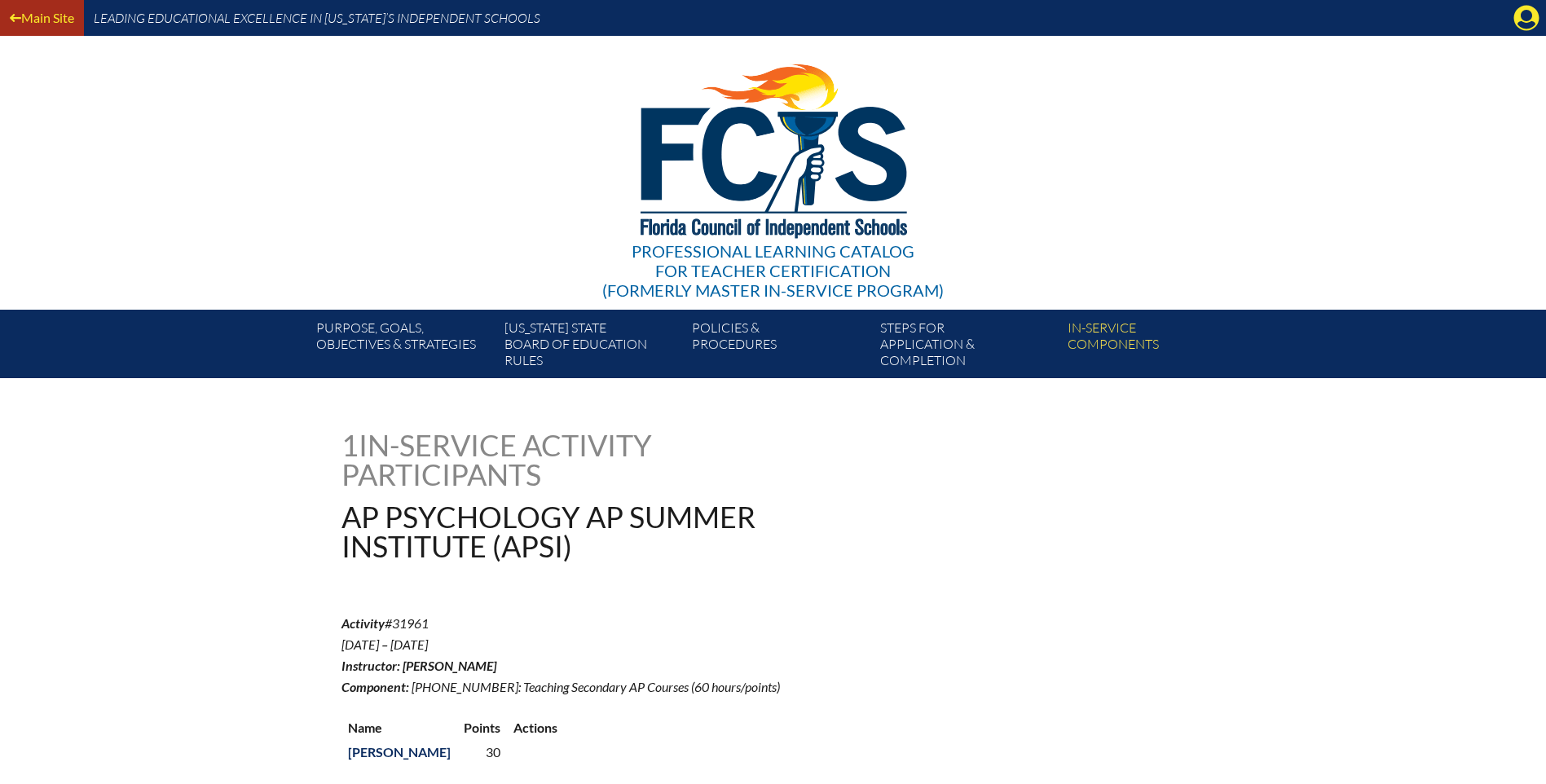
click at [42, 7] on link "Main Site" at bounding box center [41, 17] width 77 height 22
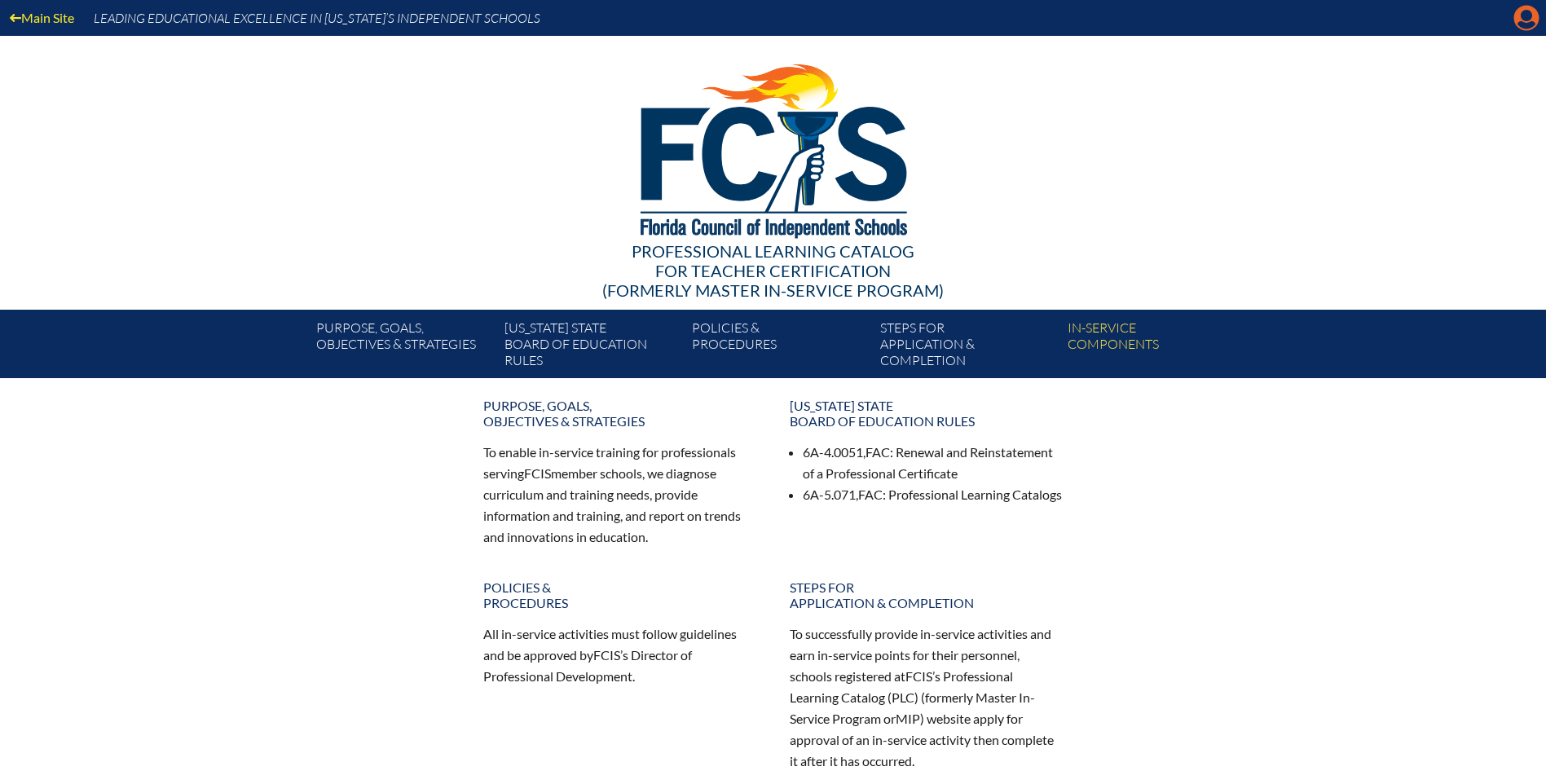
click at [1524, 24] on icon "Manage account" at bounding box center [1526, 17] width 26 height 26
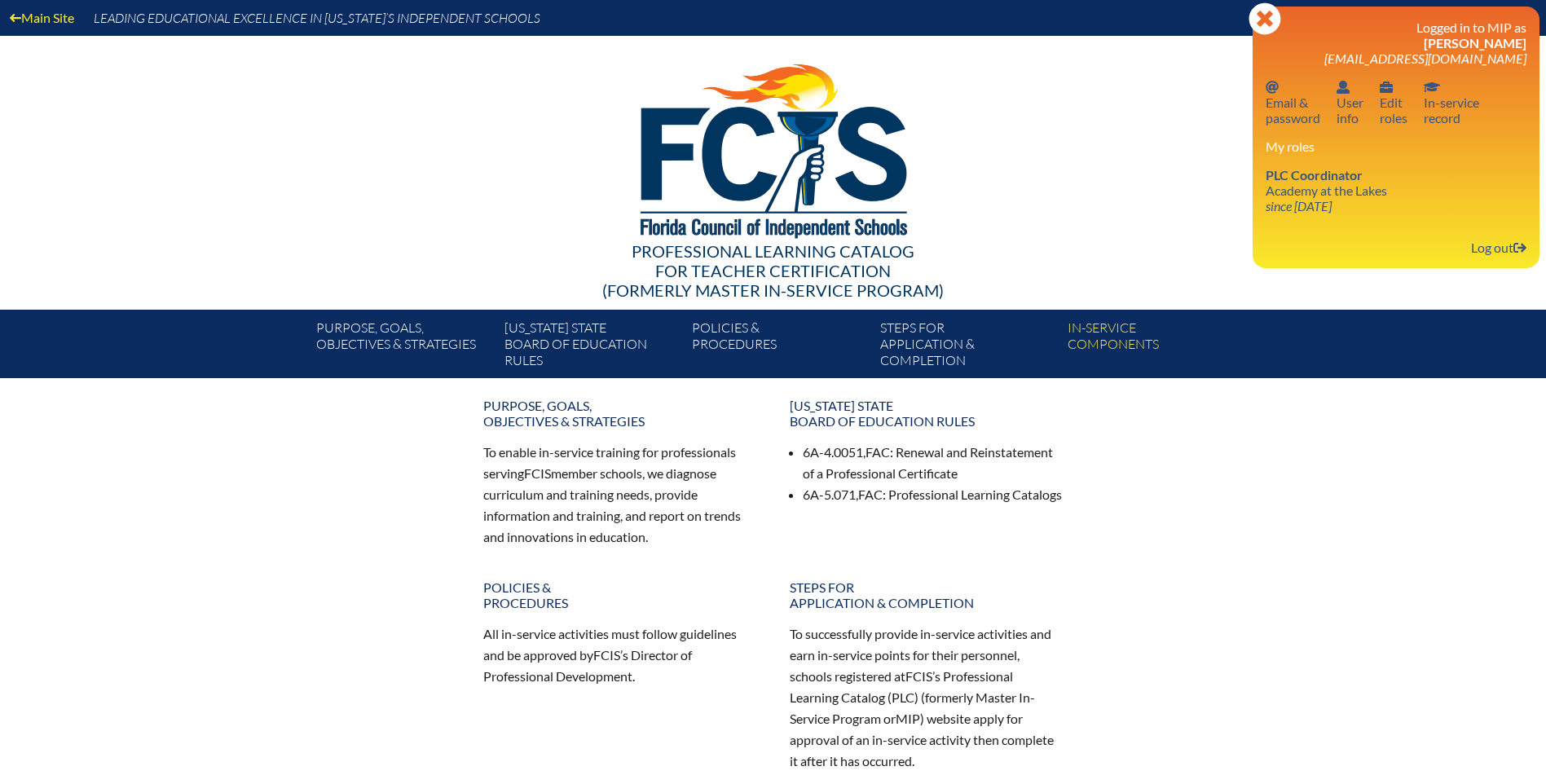
drag, startPoint x: 1274, startPoint y: 189, endPoint x: 1206, endPoint y: 185, distance: 68.1
click at [1274, 189] on link "PLC Coordinator Academy at the Lakes since [DATE]" at bounding box center [1326, 189] width 135 height 53
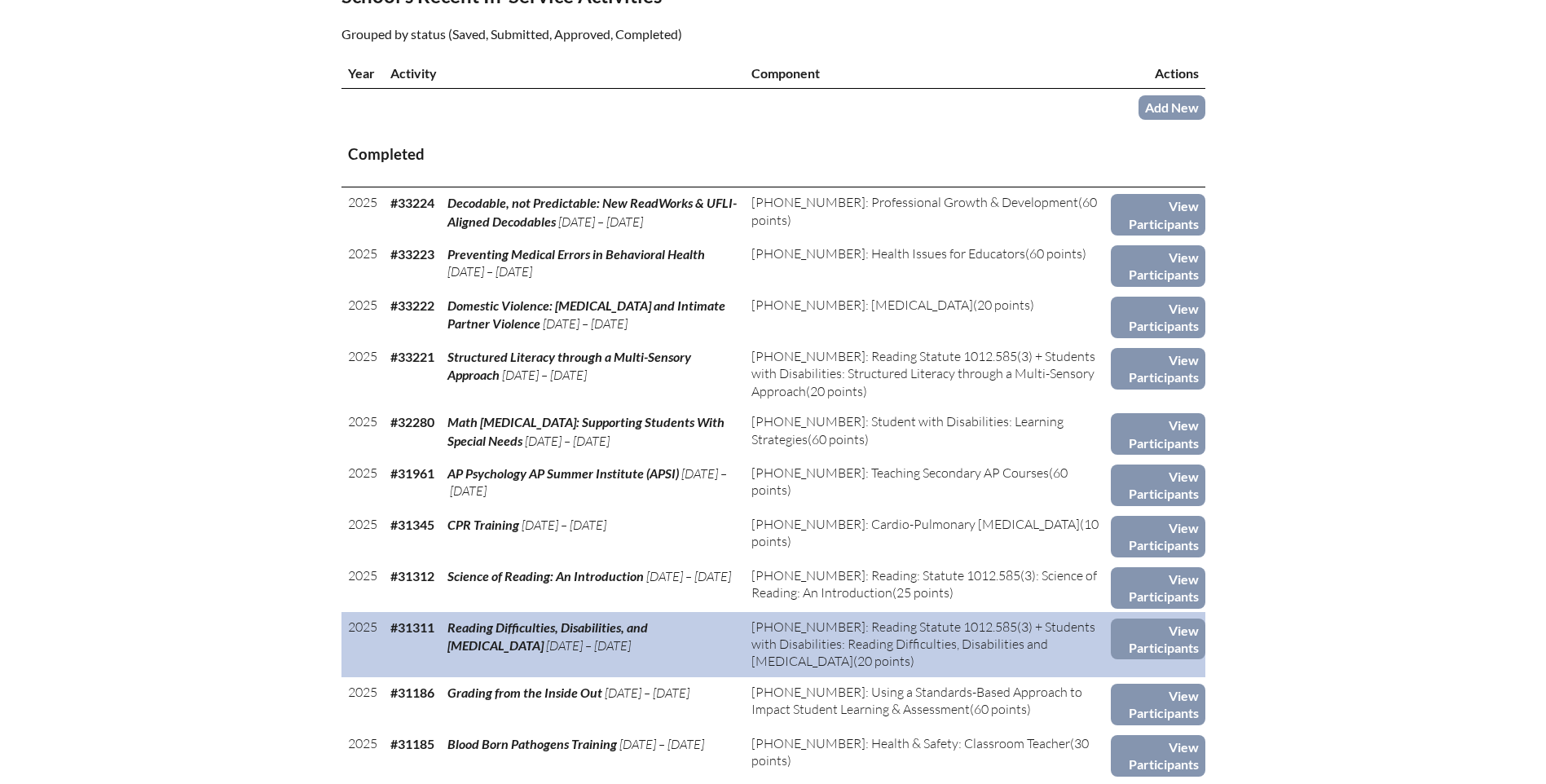
scroll to position [652, 0]
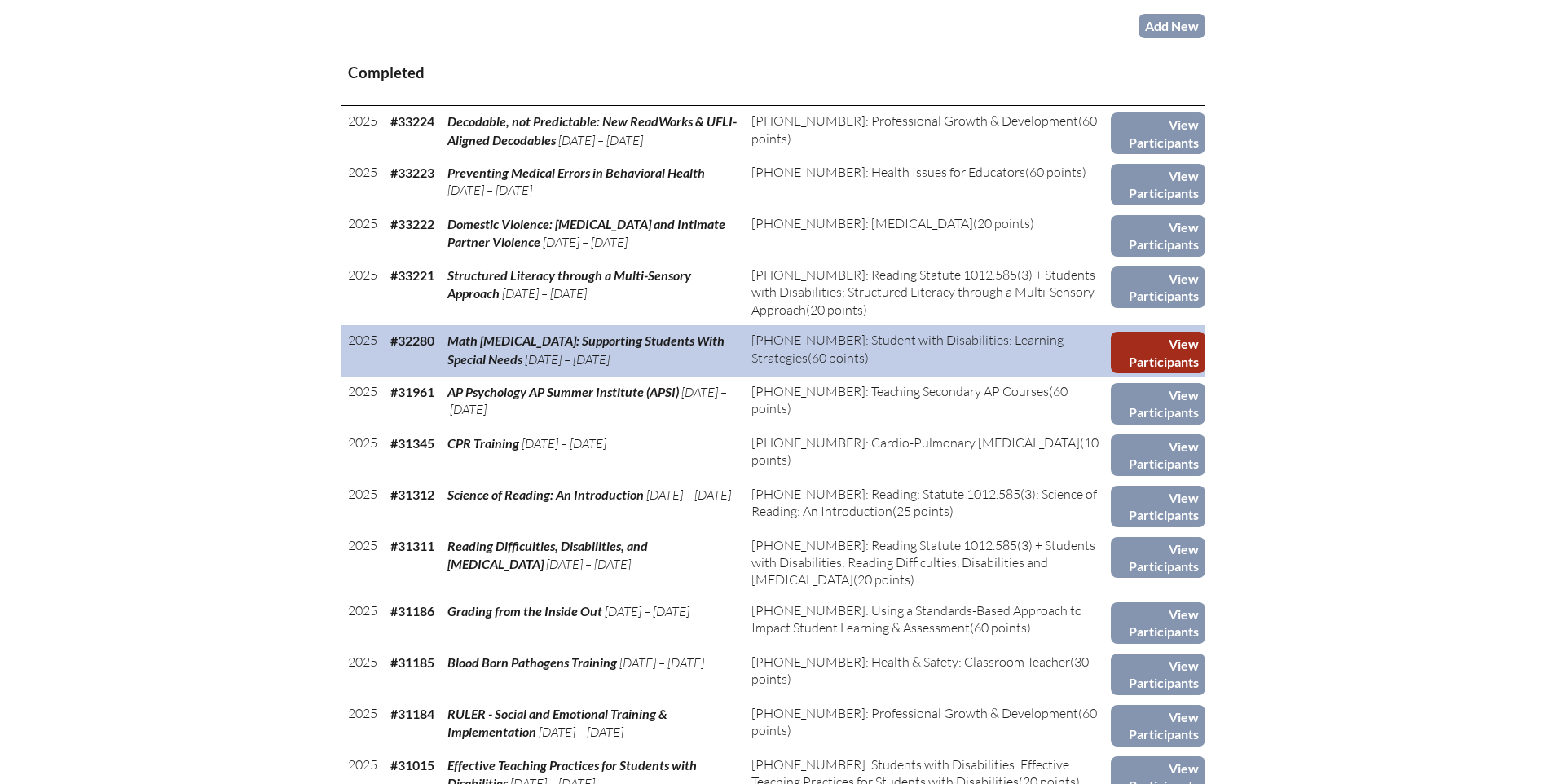
click at [1160, 357] on link "View Participants" at bounding box center [1158, 352] width 95 height 41
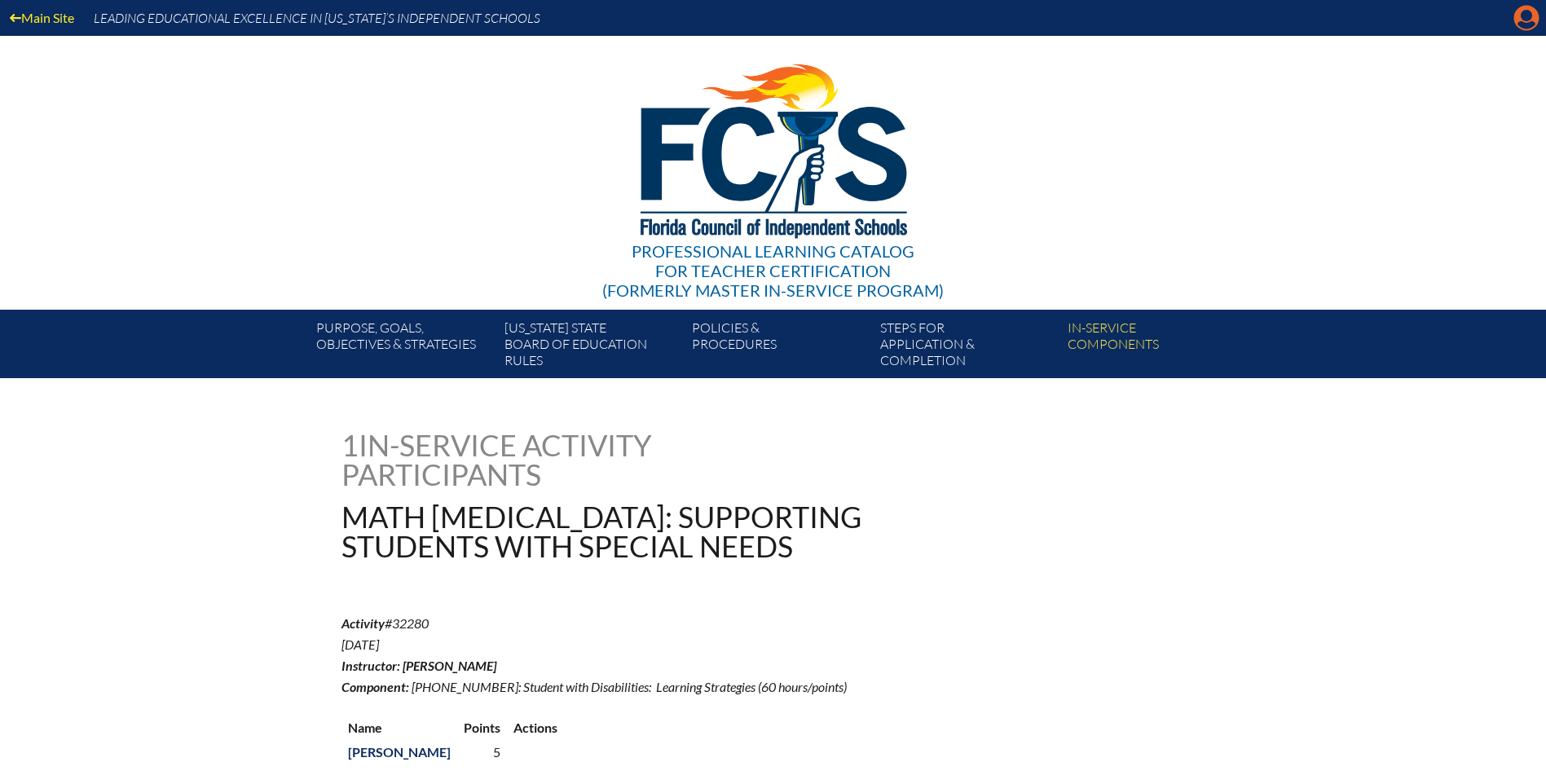
click at [1529, 16] on icon "Manage account" at bounding box center [1526, 17] width 26 height 26
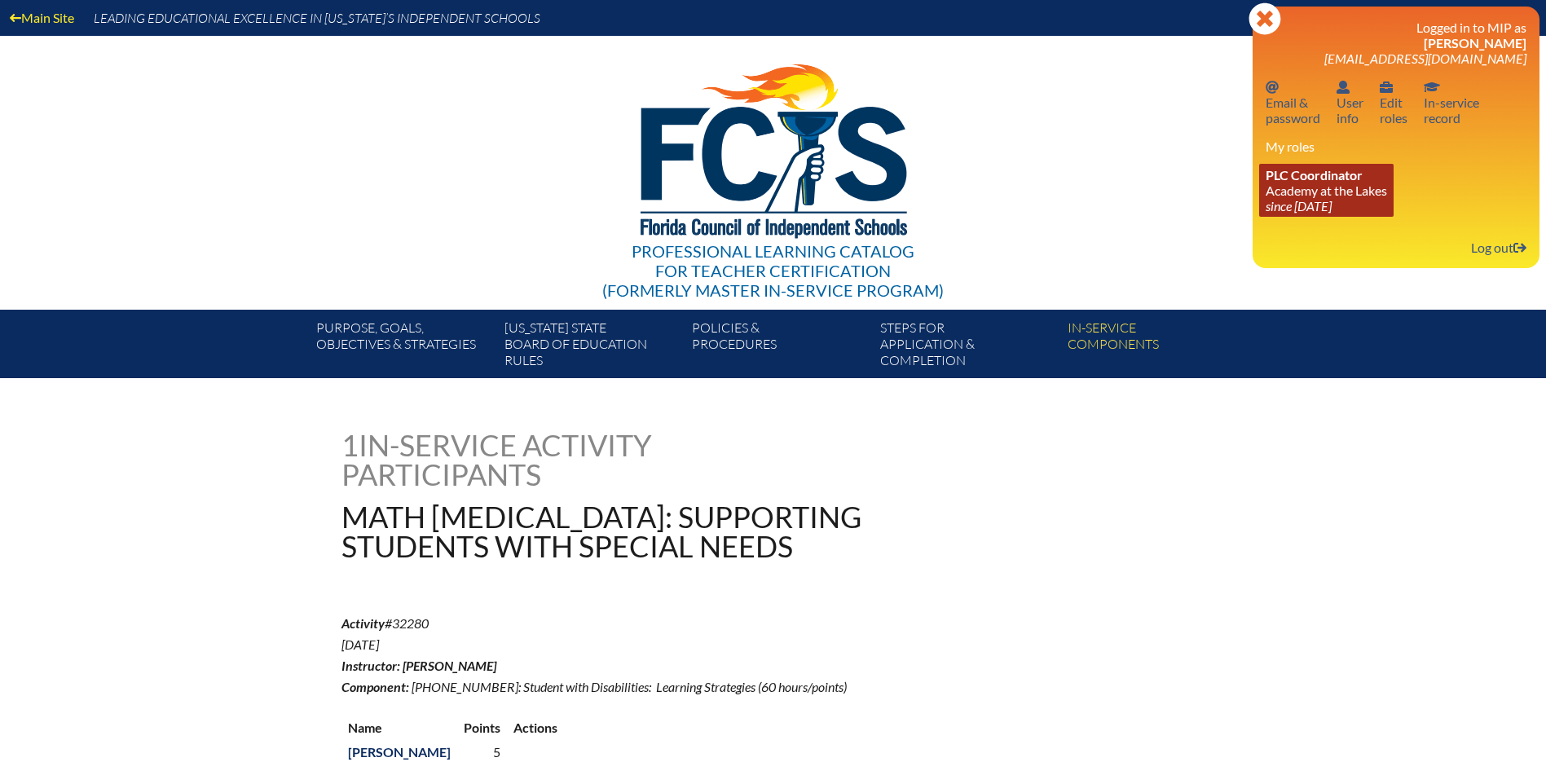
click at [1335, 190] on link "PLC Coordinator Academy at the Lakes since [DATE]" at bounding box center [1326, 189] width 135 height 53
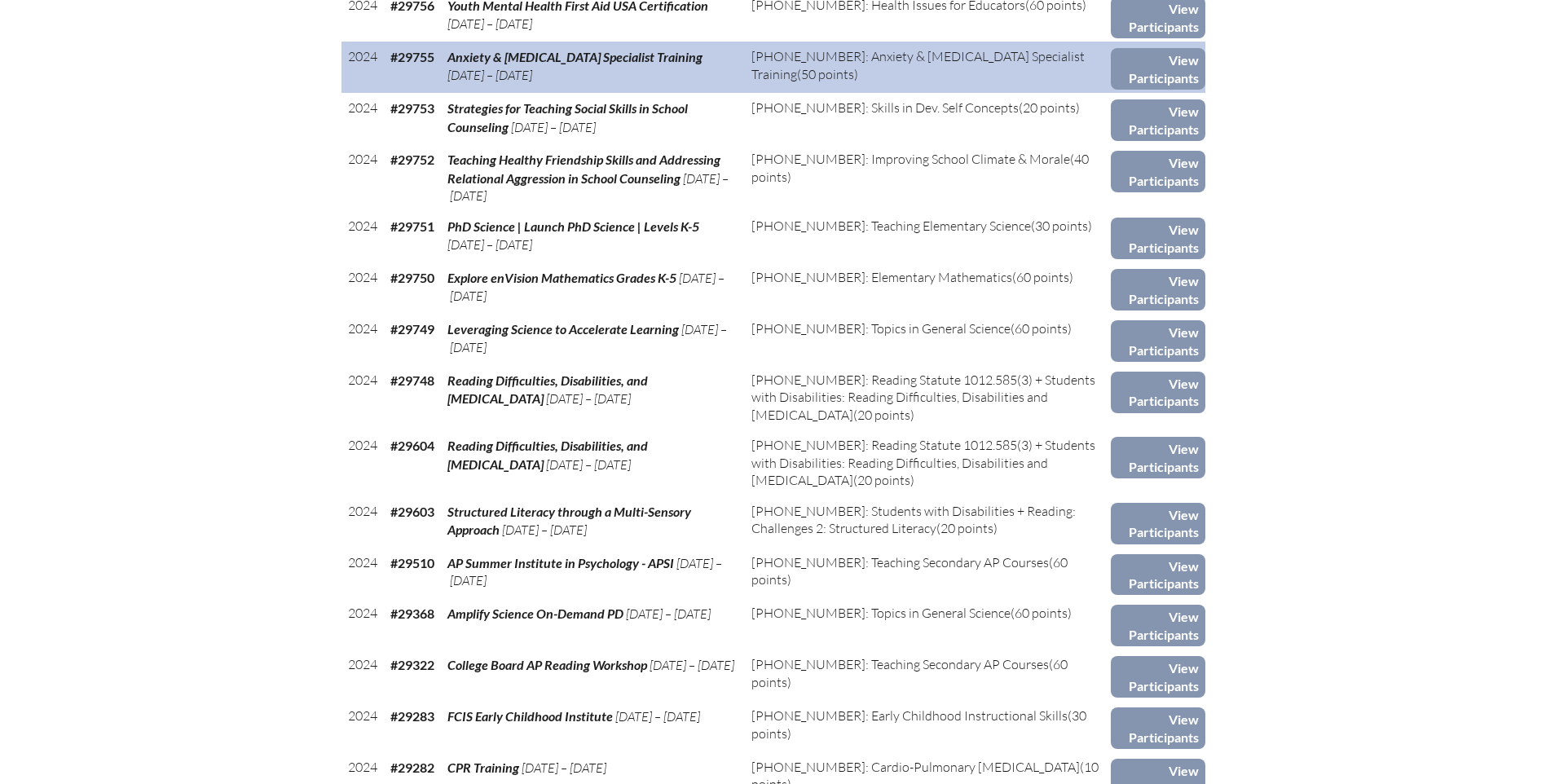
scroll to position [2526, 0]
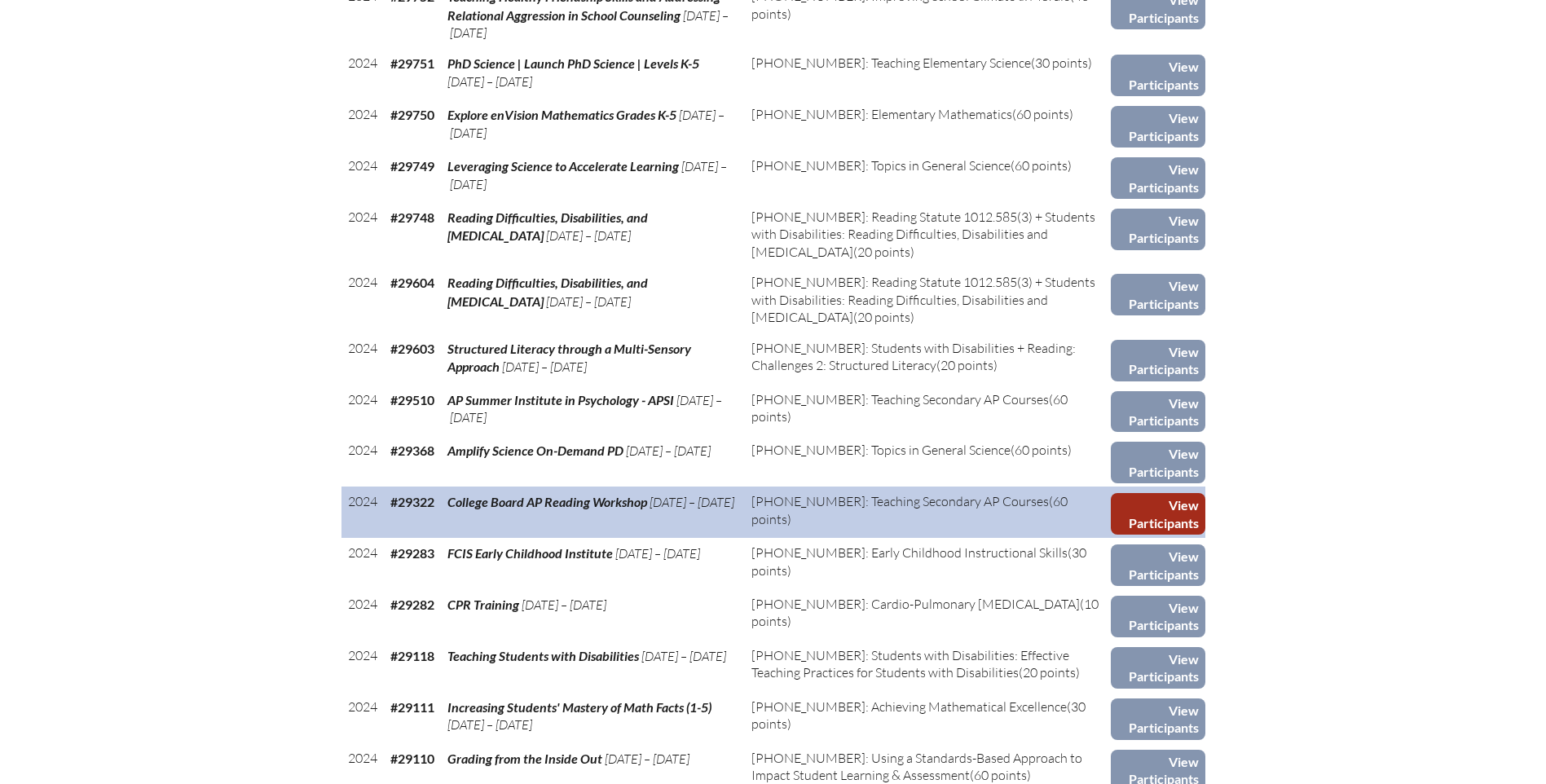
click at [1121, 501] on link "View Participants" at bounding box center [1158, 513] width 95 height 41
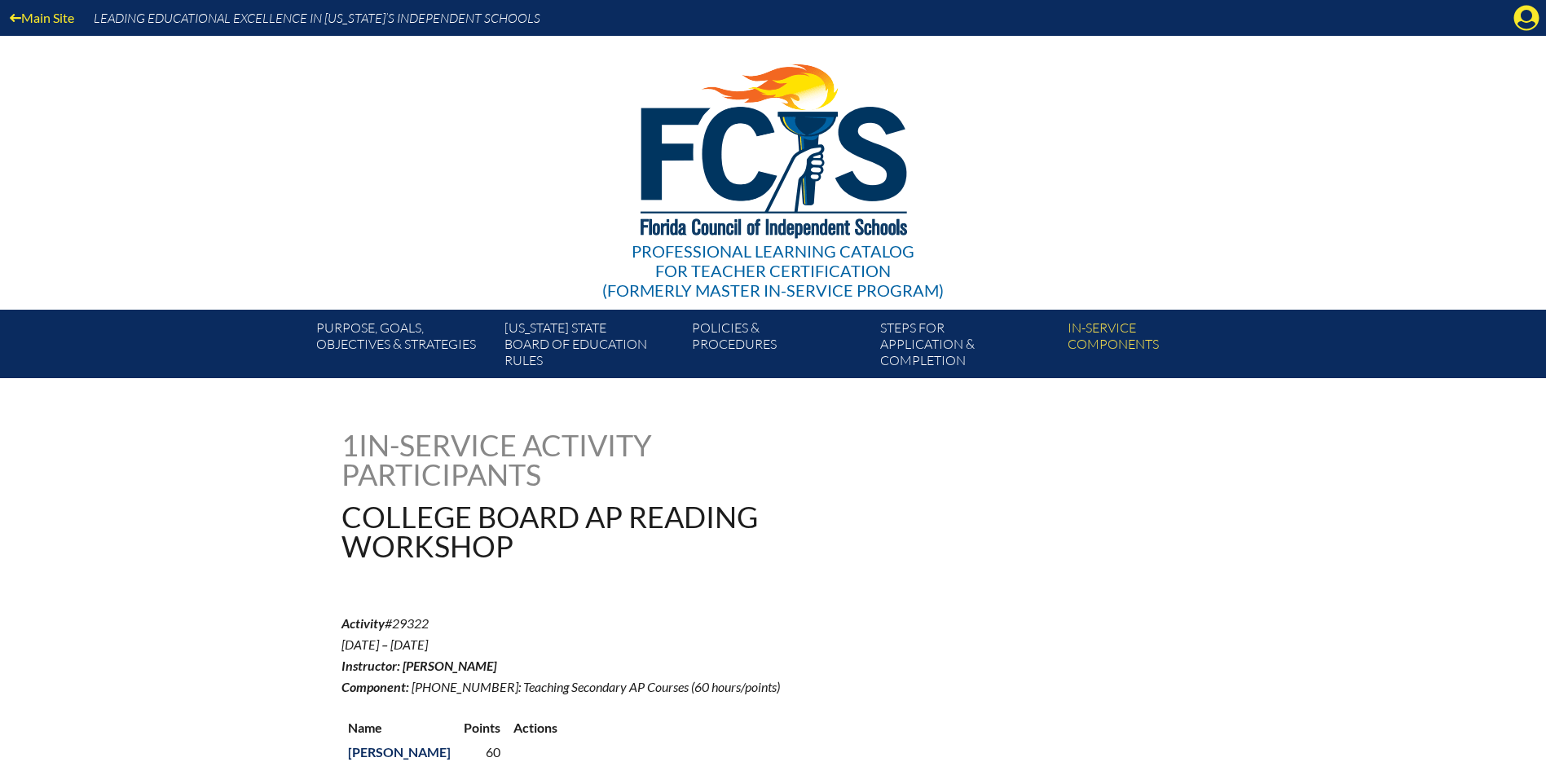
scroll to position [81, 0]
